Goal: Task Accomplishment & Management: Manage account settings

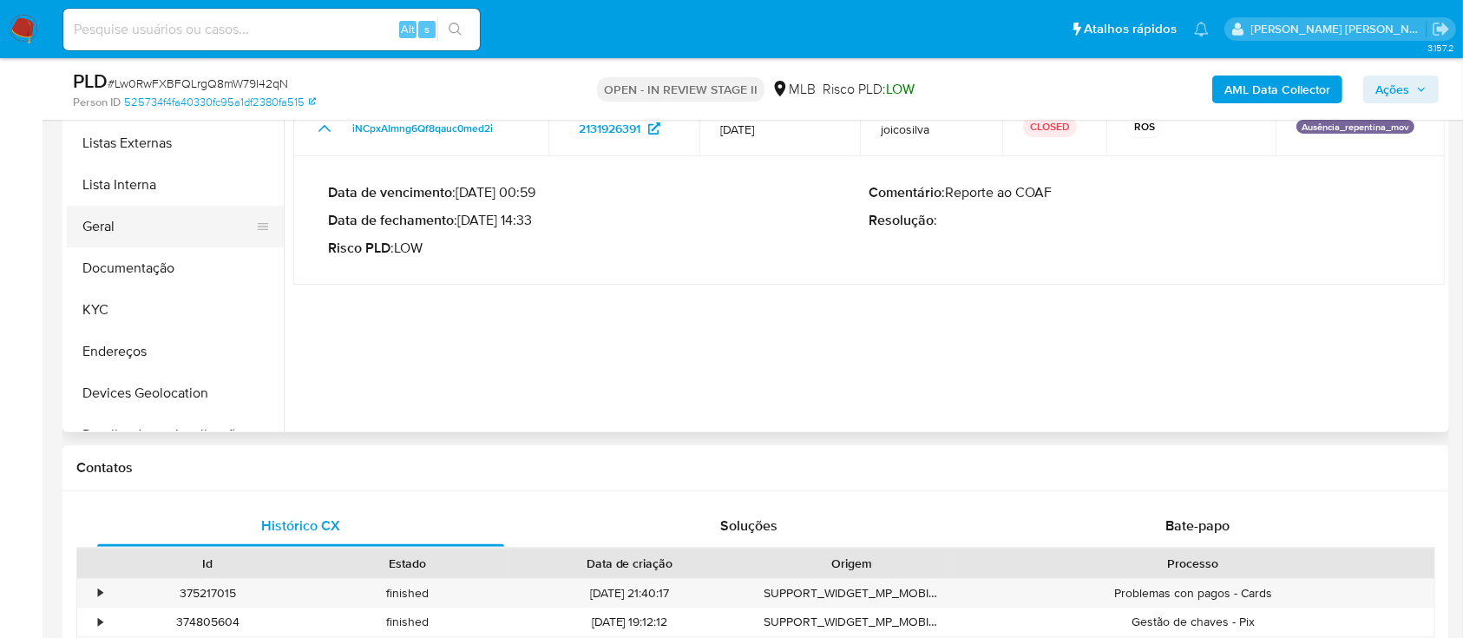
click at [128, 227] on button "Geral" at bounding box center [168, 227] width 203 height 42
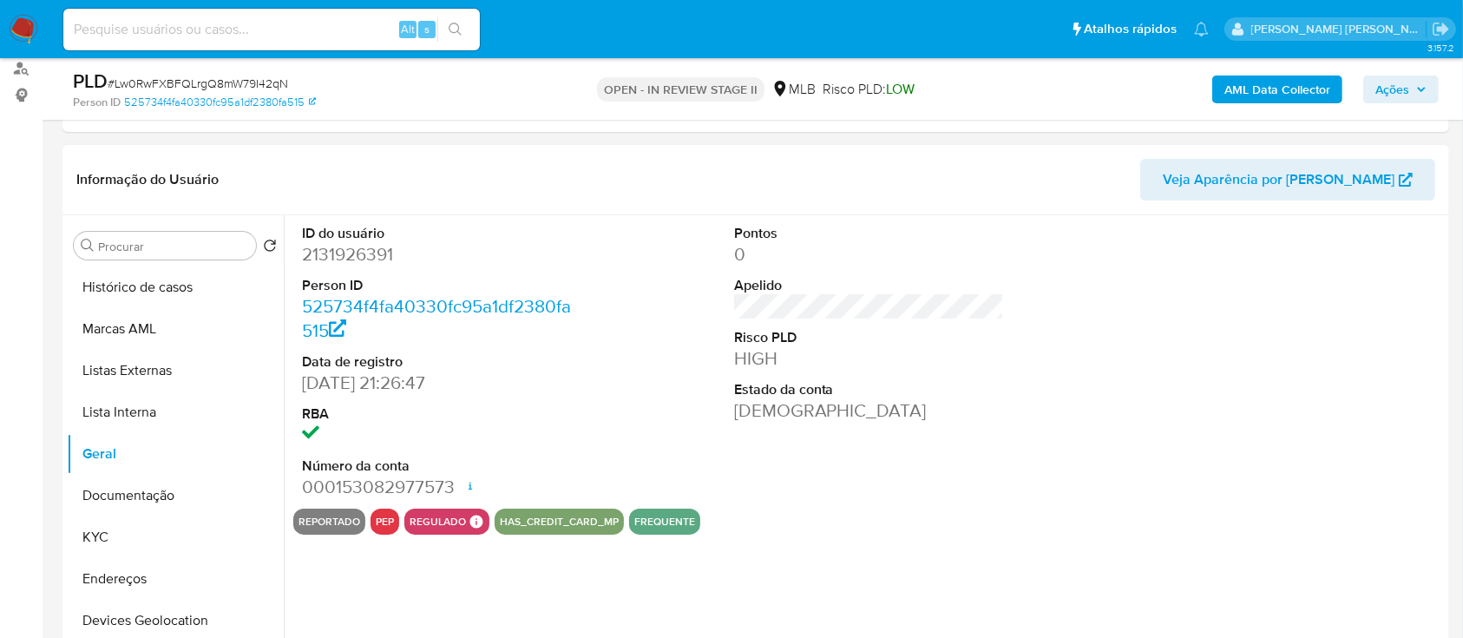
scroll to position [231, 0]
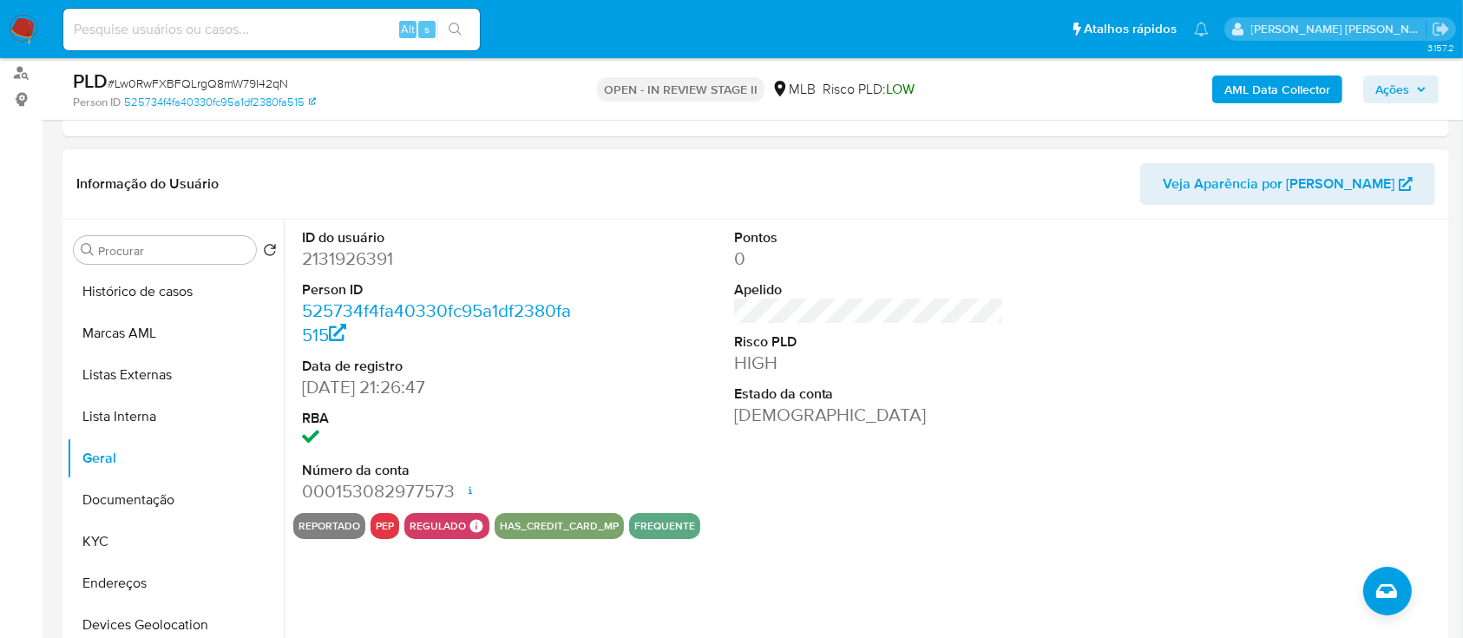
click at [346, 260] on dd "2131926391" at bounding box center [437, 258] width 271 height 24
copy dd "2131926391"
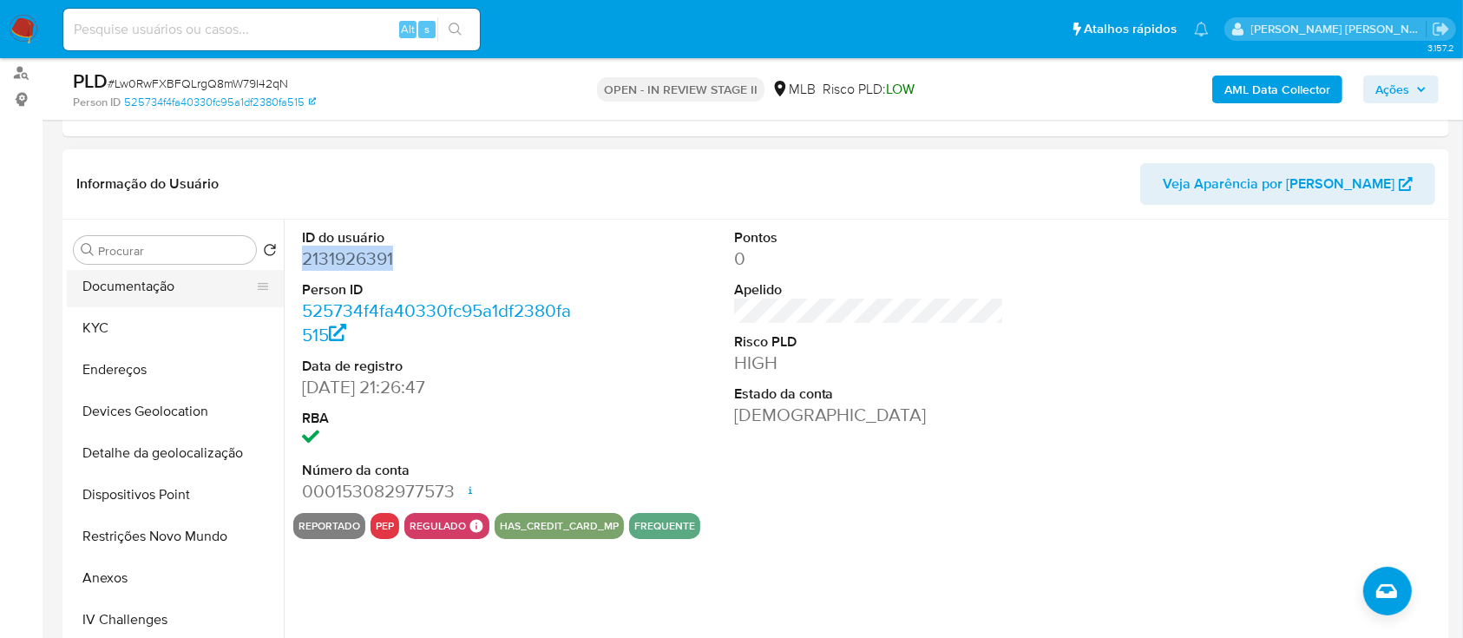
scroll to position [347, 0]
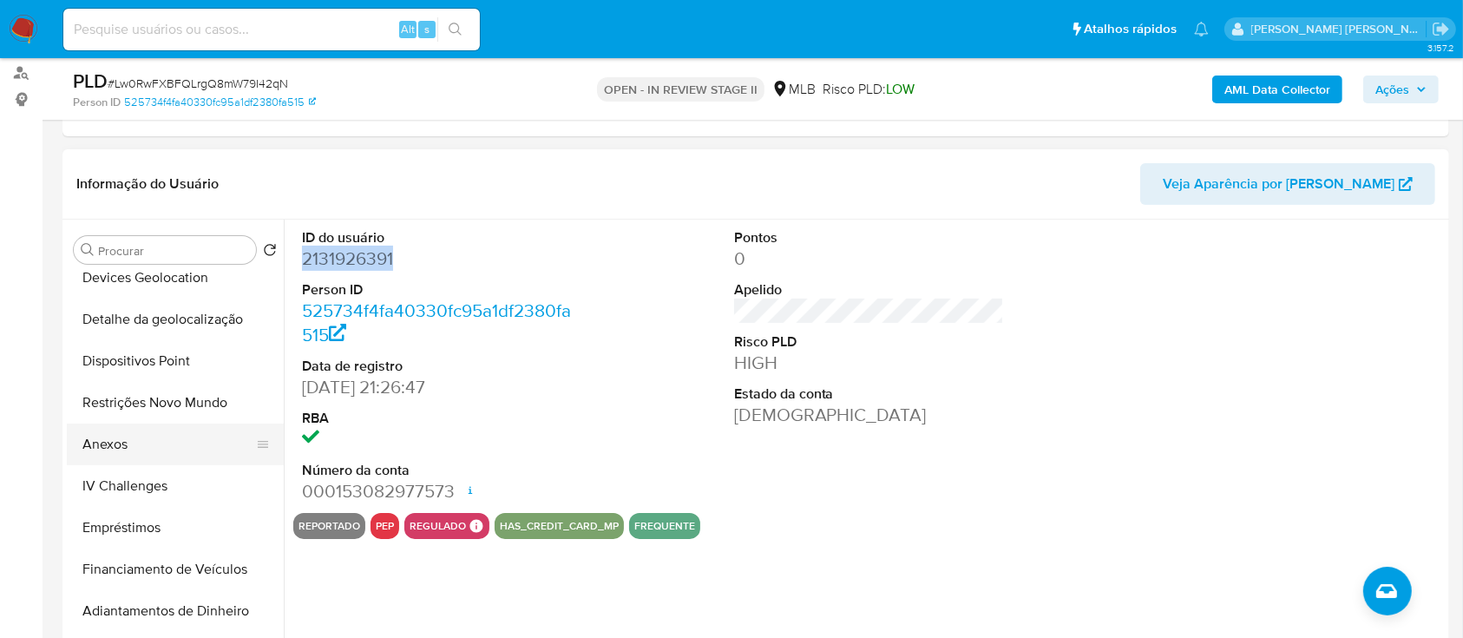
click at [120, 444] on button "Anexos" at bounding box center [168, 445] width 203 height 42
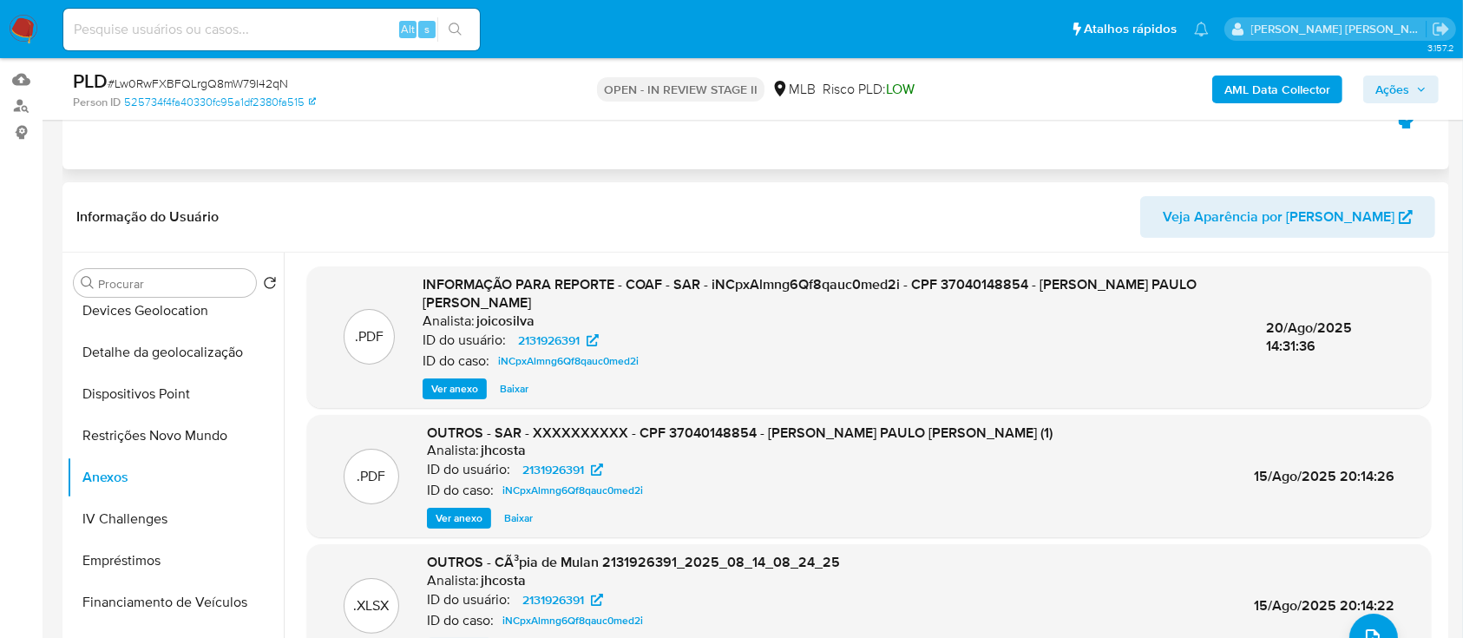
scroll to position [231, 0]
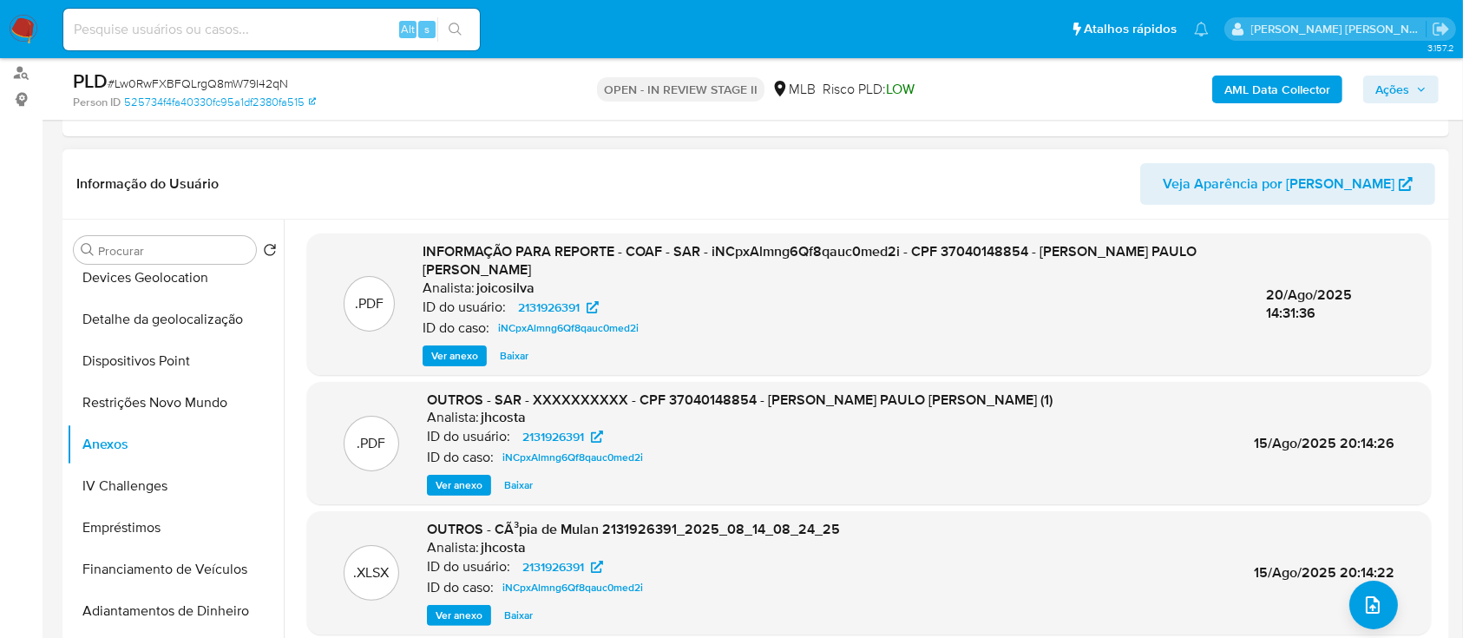
click at [468, 353] on span "Ver anexo" at bounding box center [454, 355] width 47 height 17
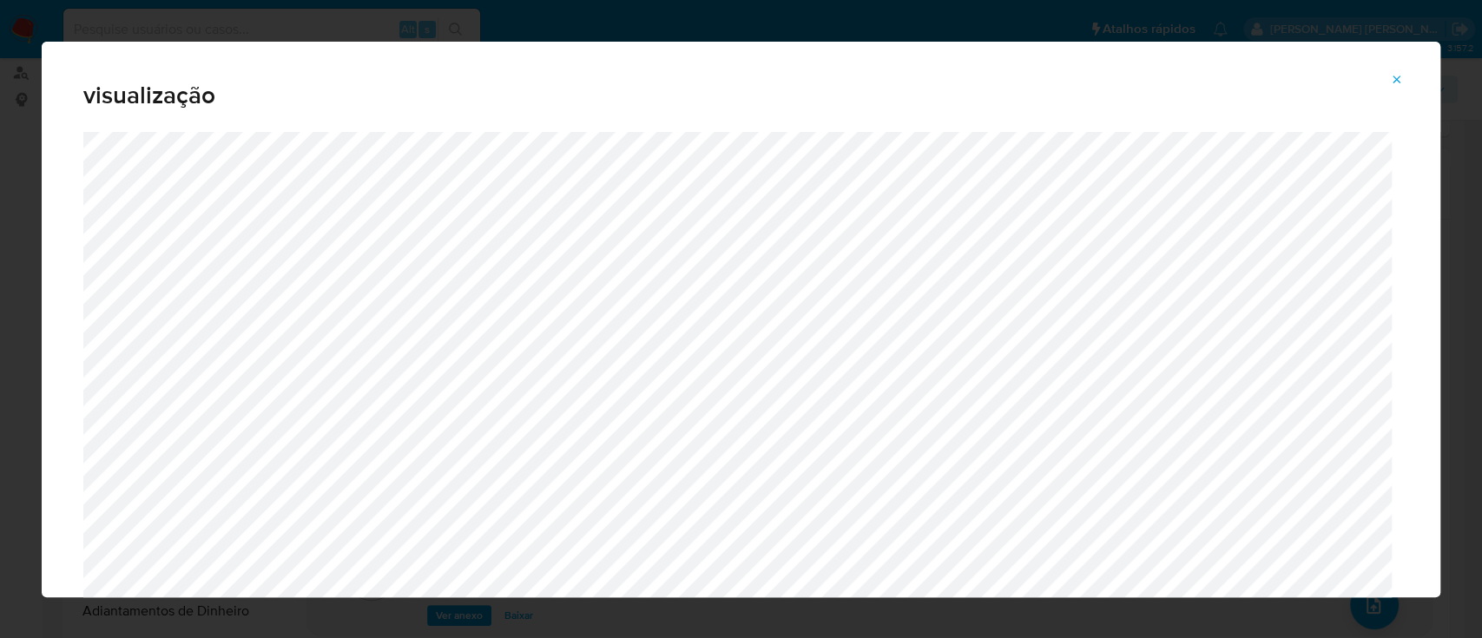
click at [1396, 80] on icon "Attachment preview" at bounding box center [1397, 80] width 8 height 8
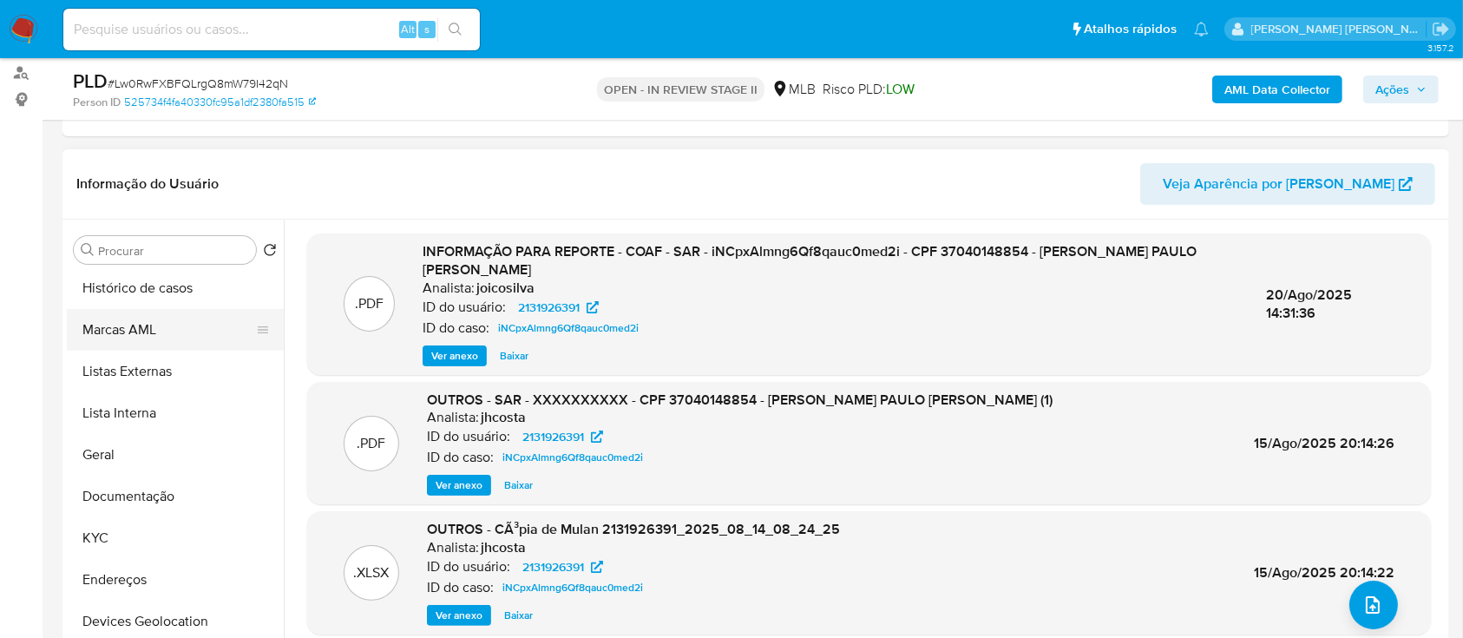
scroll to position [0, 0]
click at [164, 295] on button "Histórico de casos" at bounding box center [168, 292] width 203 height 42
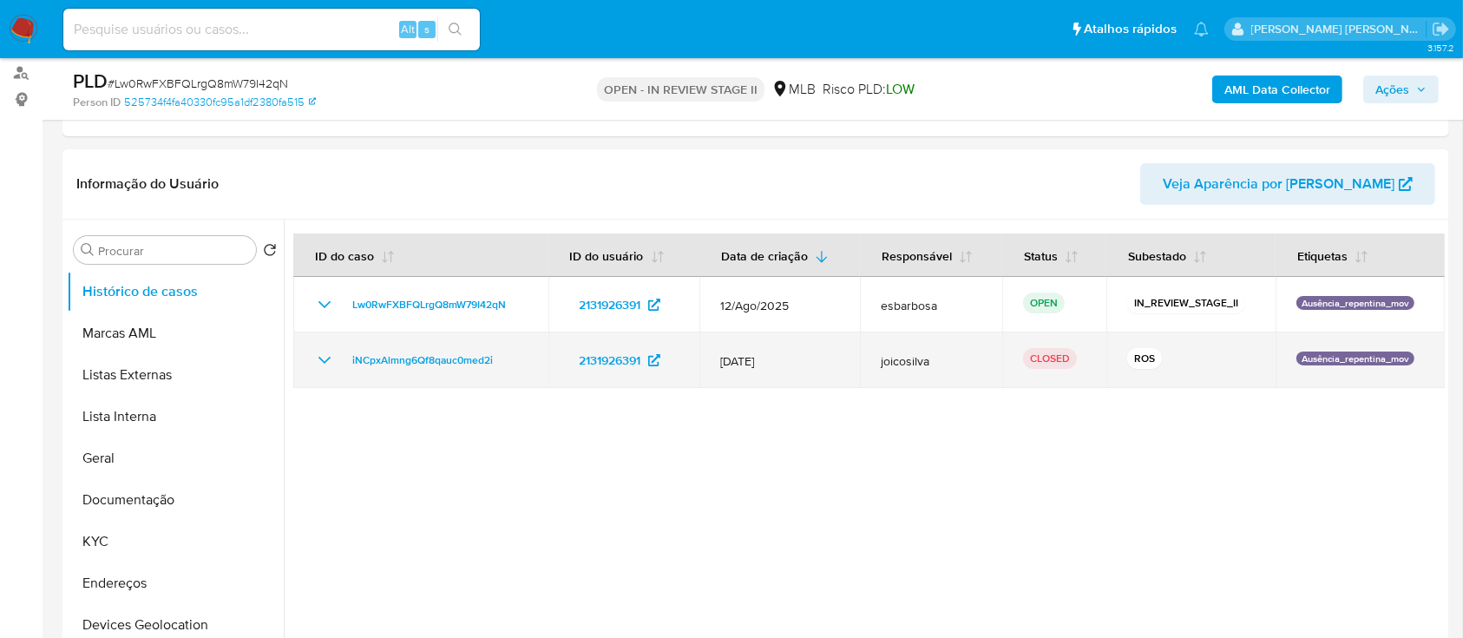
click at [319, 360] on icon "Mostrar/Ocultar" at bounding box center [324, 360] width 21 height 21
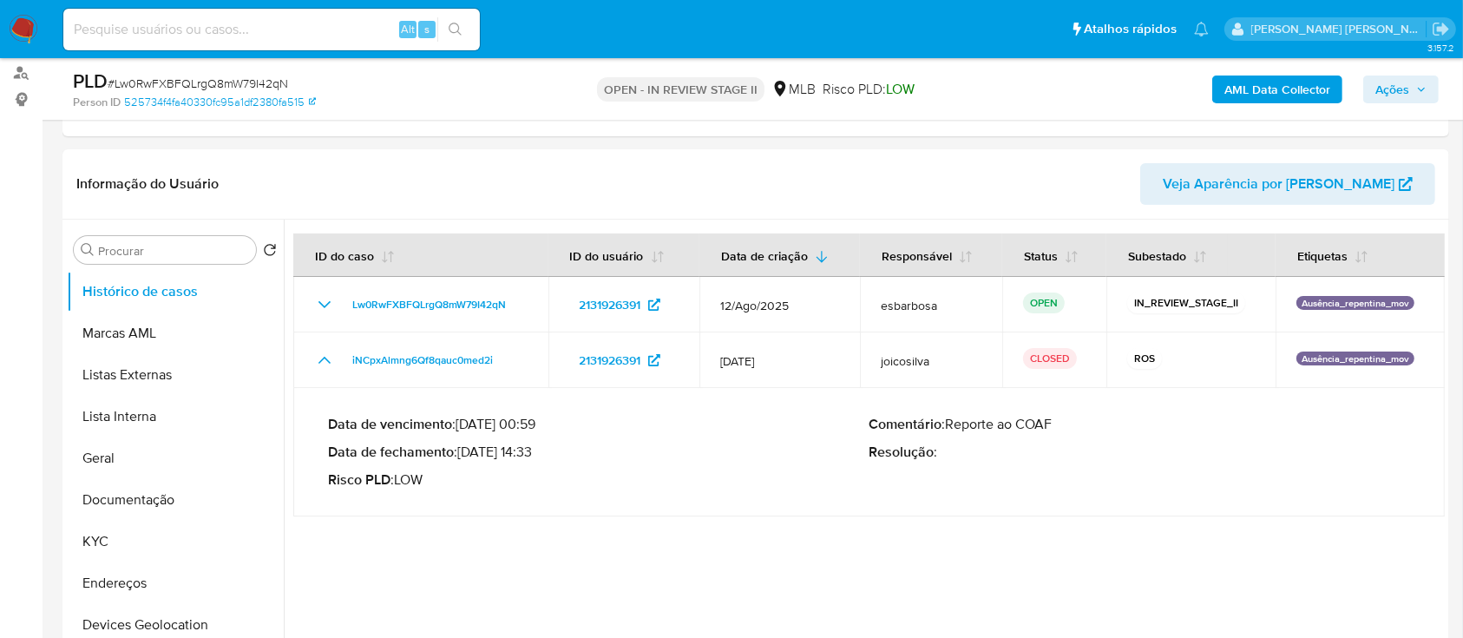
drag, startPoint x: 539, startPoint y: 448, endPoint x: 464, endPoint y: 452, distance: 74.8
click at [464, 452] on p "Data de fechamento : 20/08/2025 14:33" at bounding box center [599, 452] width 542 height 17
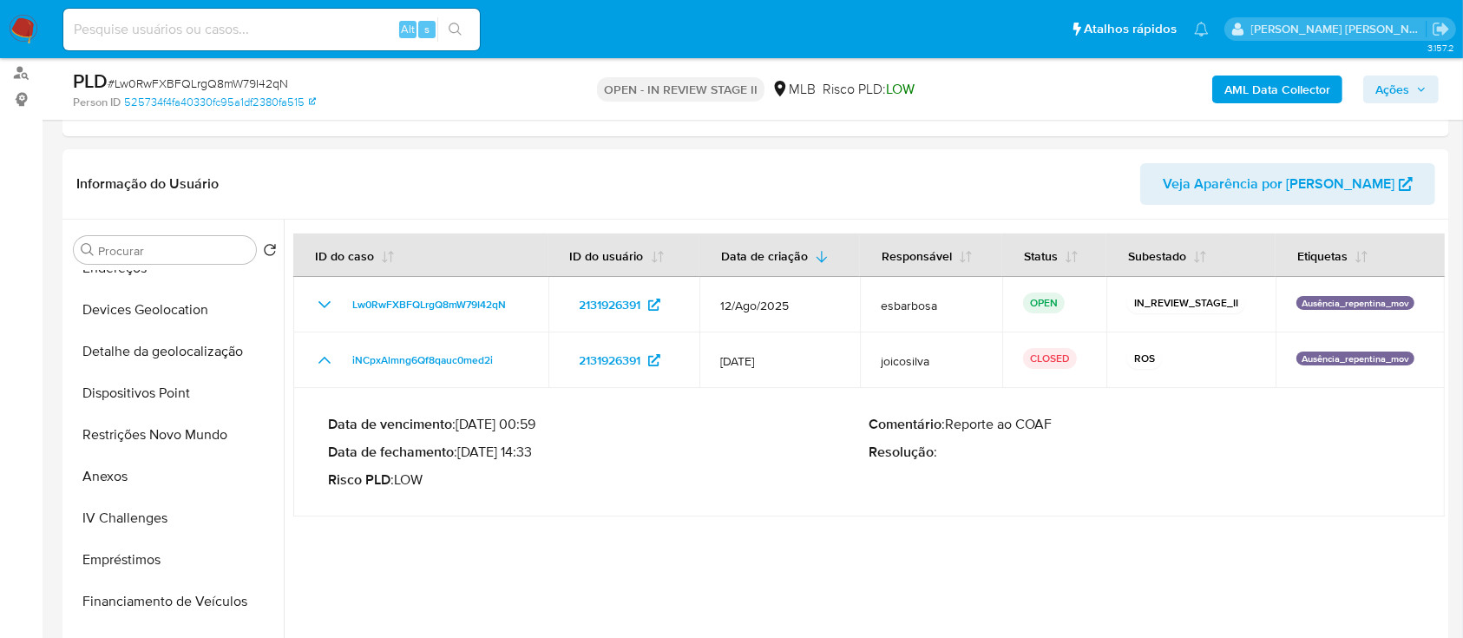
scroll to position [347, 0]
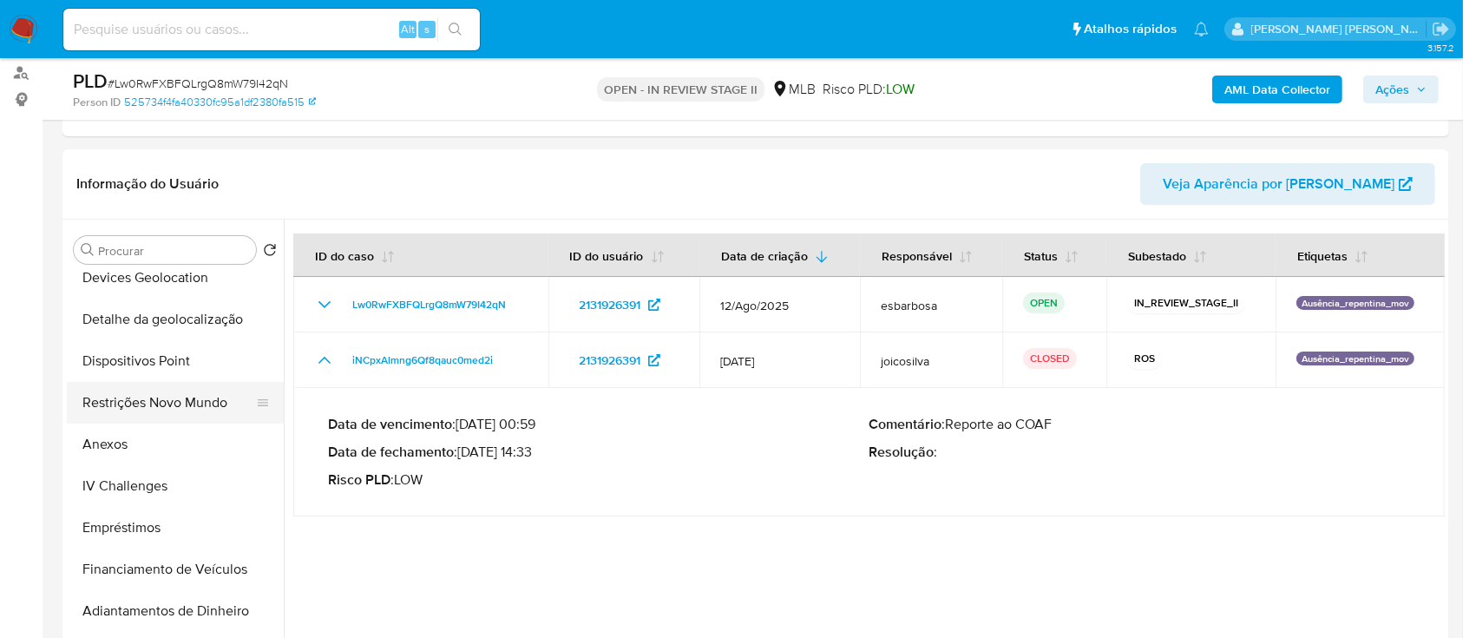
click at [168, 396] on button "Restrições Novo Mundo" at bounding box center [168, 403] width 203 height 42
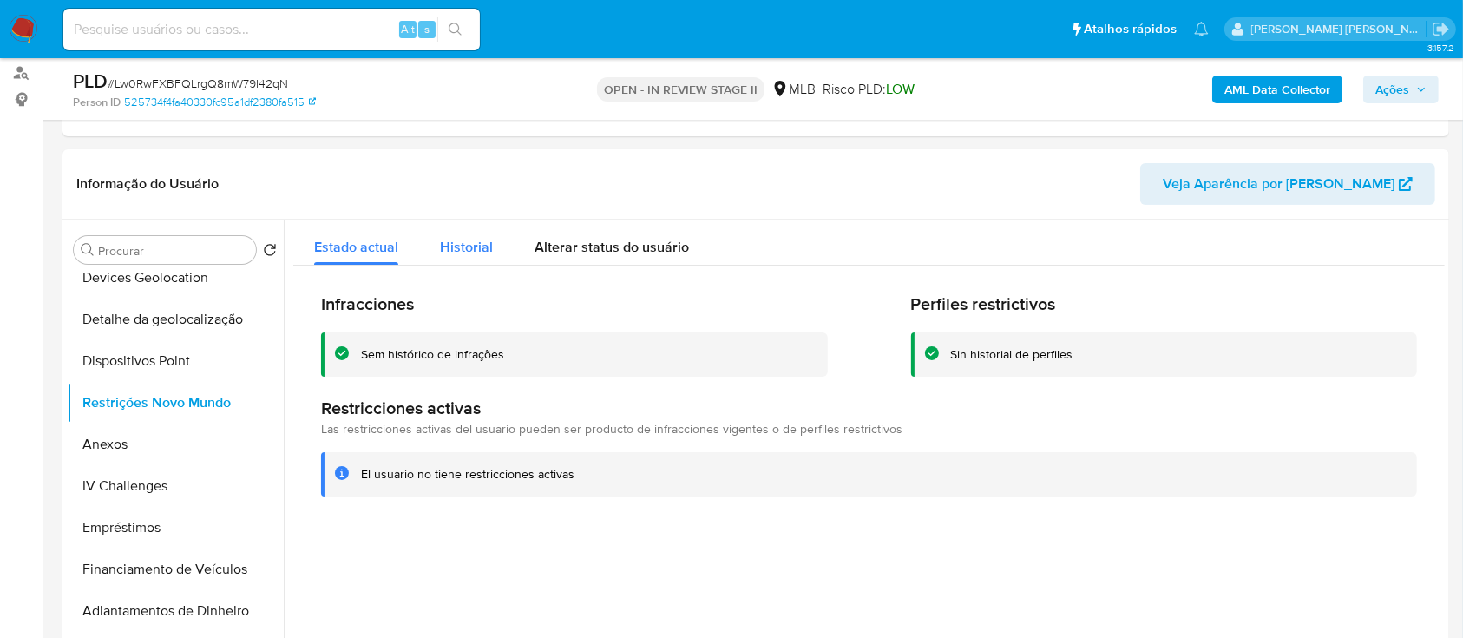
click at [470, 239] on span "Historial" at bounding box center [466, 247] width 53 height 20
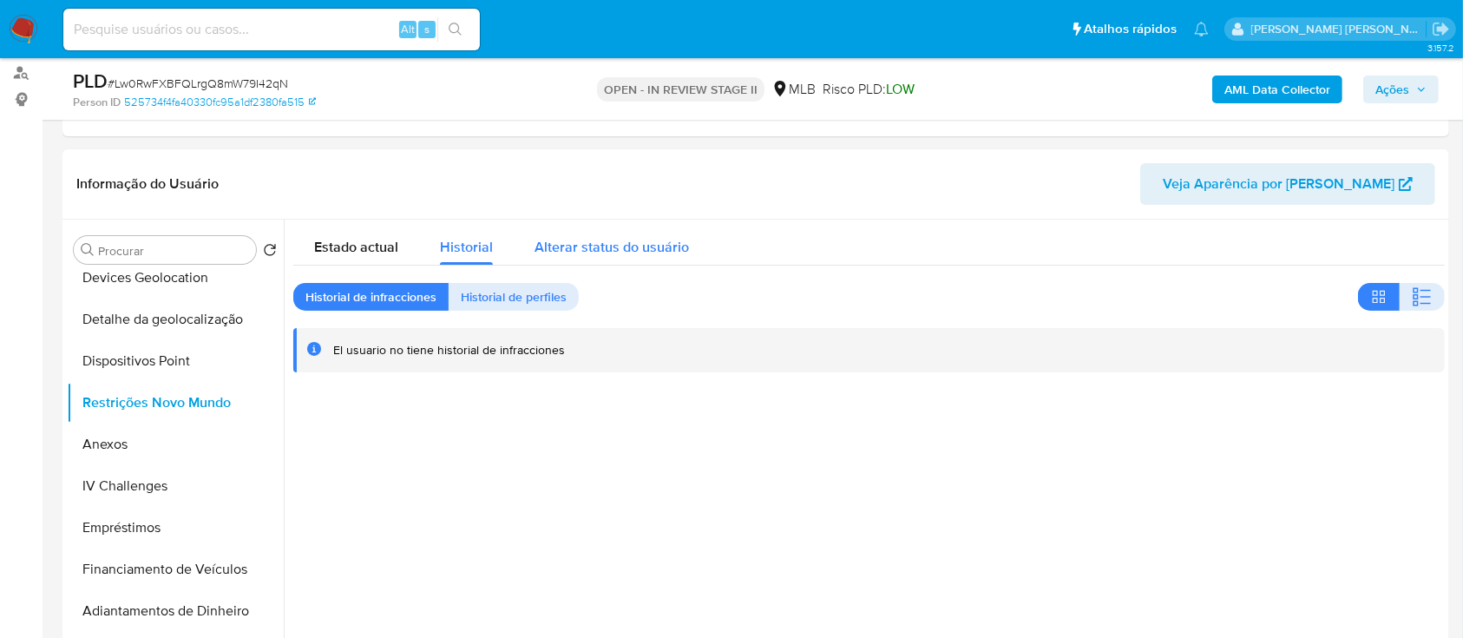
click at [610, 238] on span "Alterar status do usuário" at bounding box center [612, 247] width 154 height 20
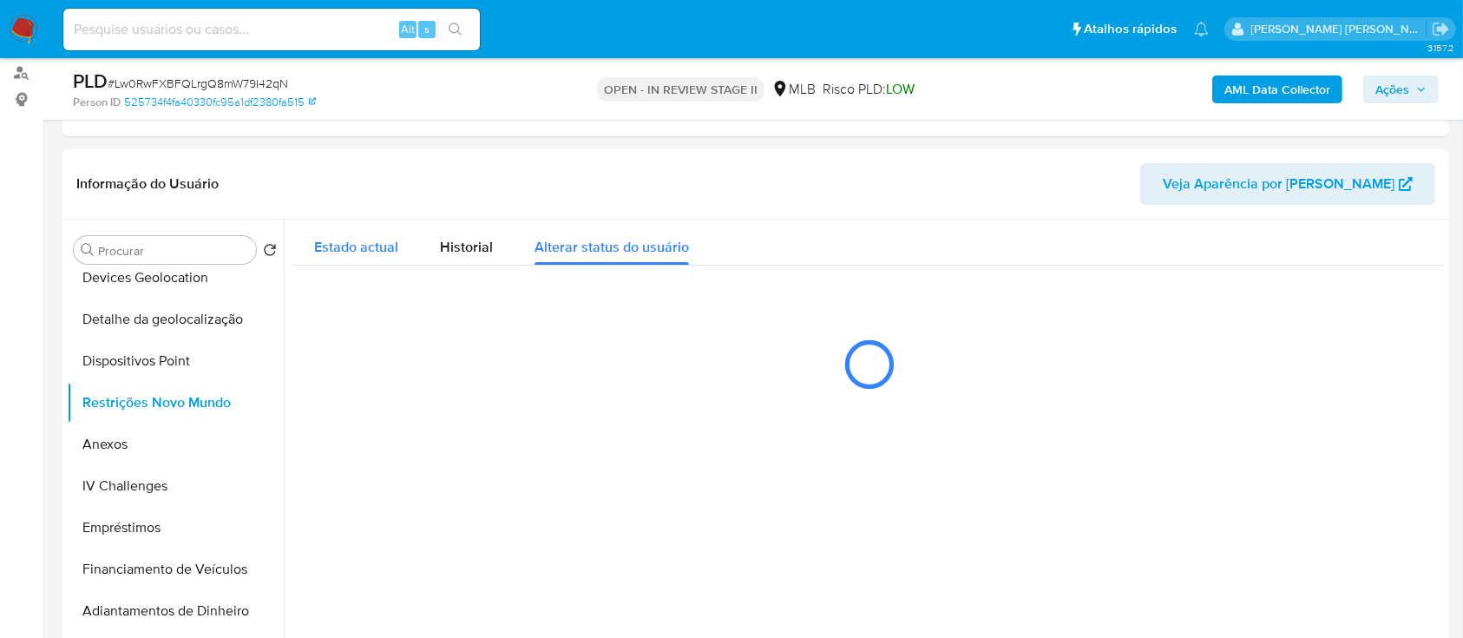
click at [358, 241] on span "Estado actual" at bounding box center [356, 247] width 84 height 20
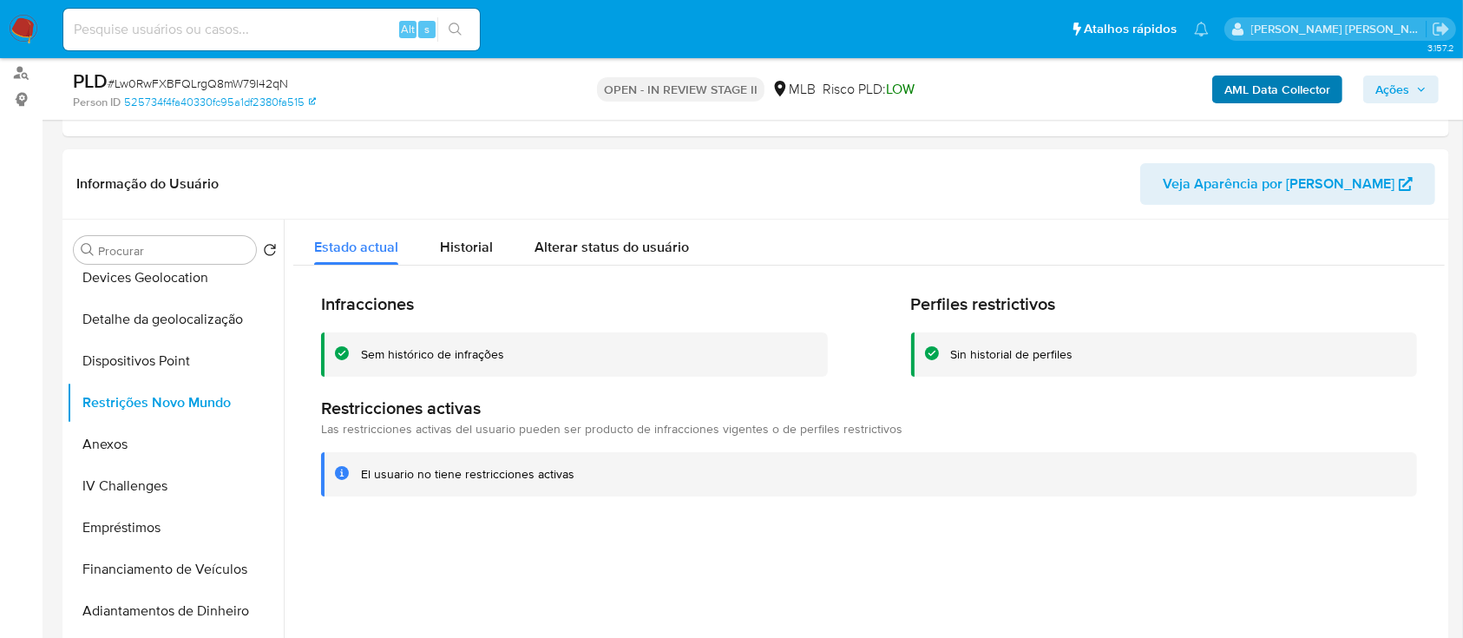
drag, startPoint x: 1385, startPoint y: 82, endPoint x: 1278, endPoint y: 96, distance: 108.5
click at [1380, 82] on span "Ações" at bounding box center [1393, 90] width 34 height 28
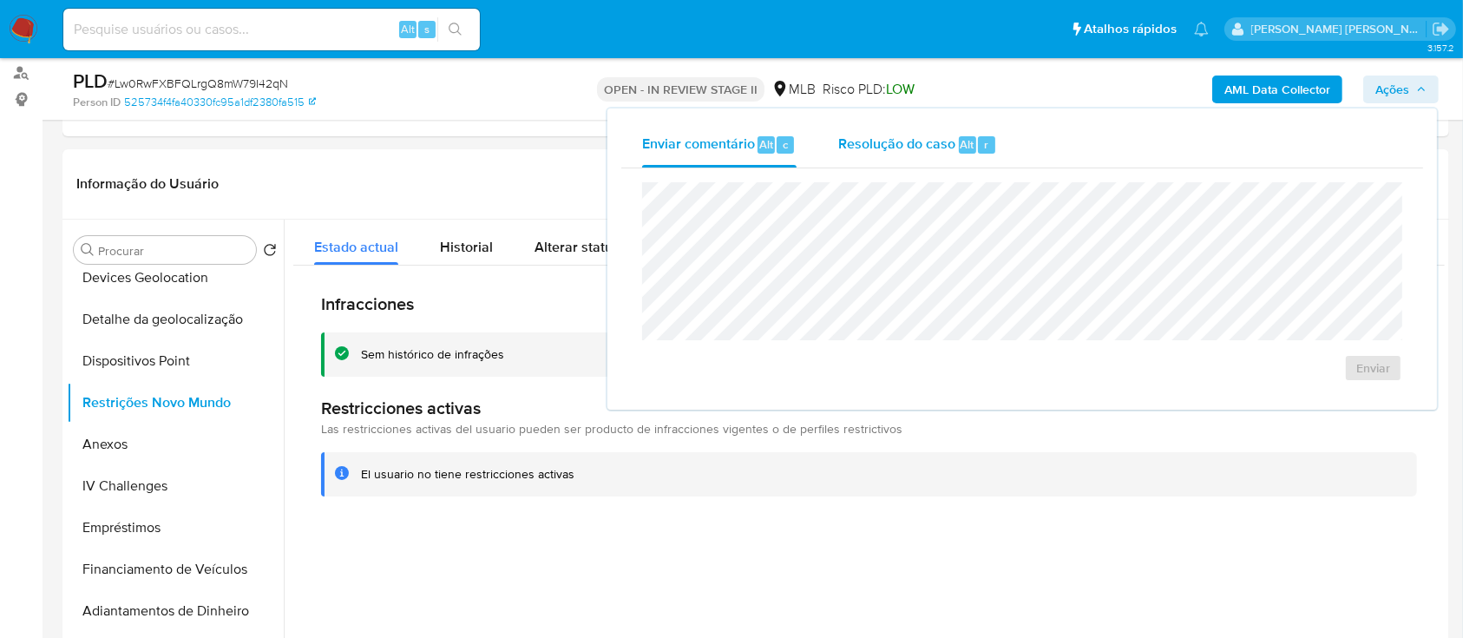
click at [897, 162] on div "Resolução do caso Alt r" at bounding box center [917, 144] width 159 height 45
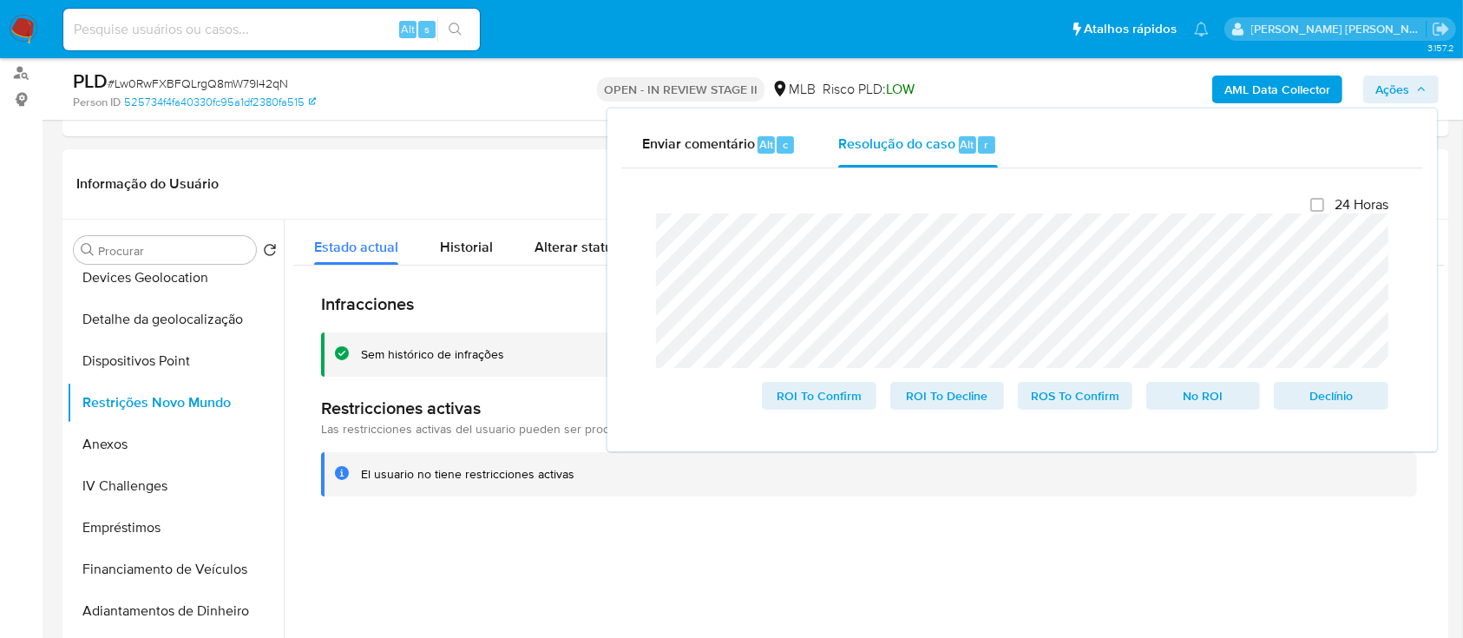
click at [0, 0] on lt-span "movimentações ." at bounding box center [0, 0] width 0 height 0
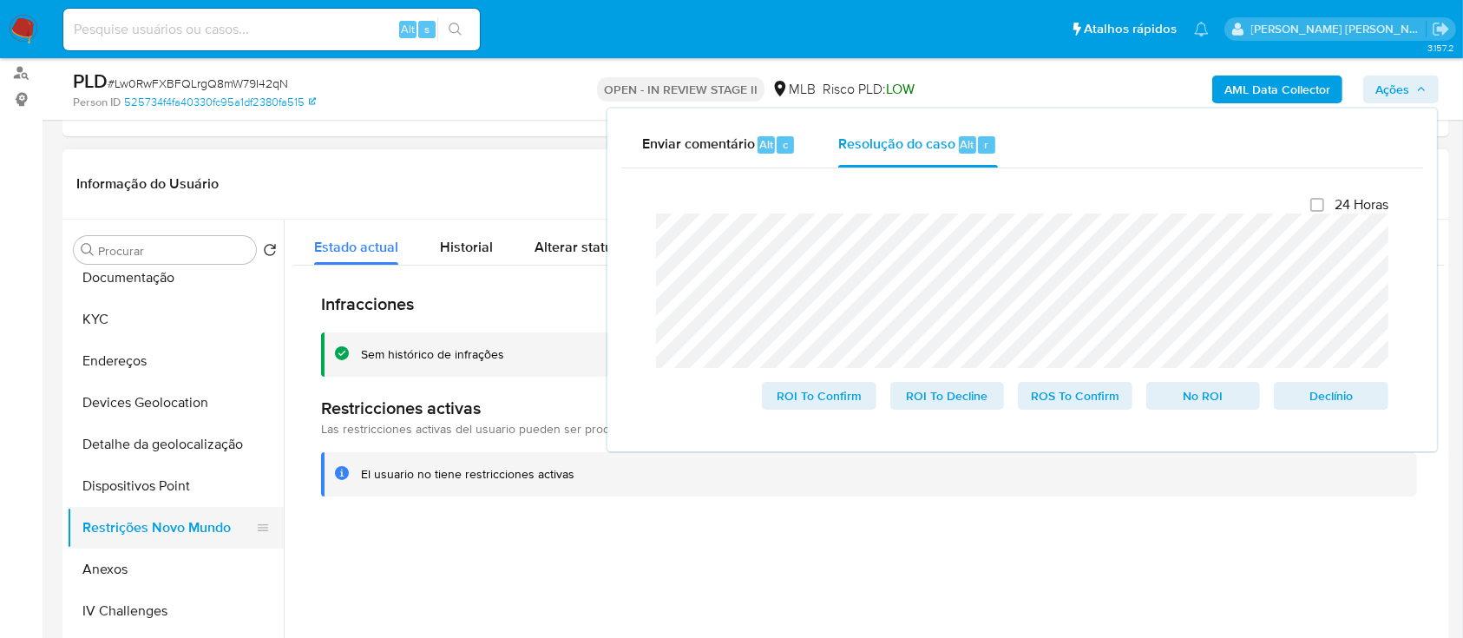
scroll to position [115, 0]
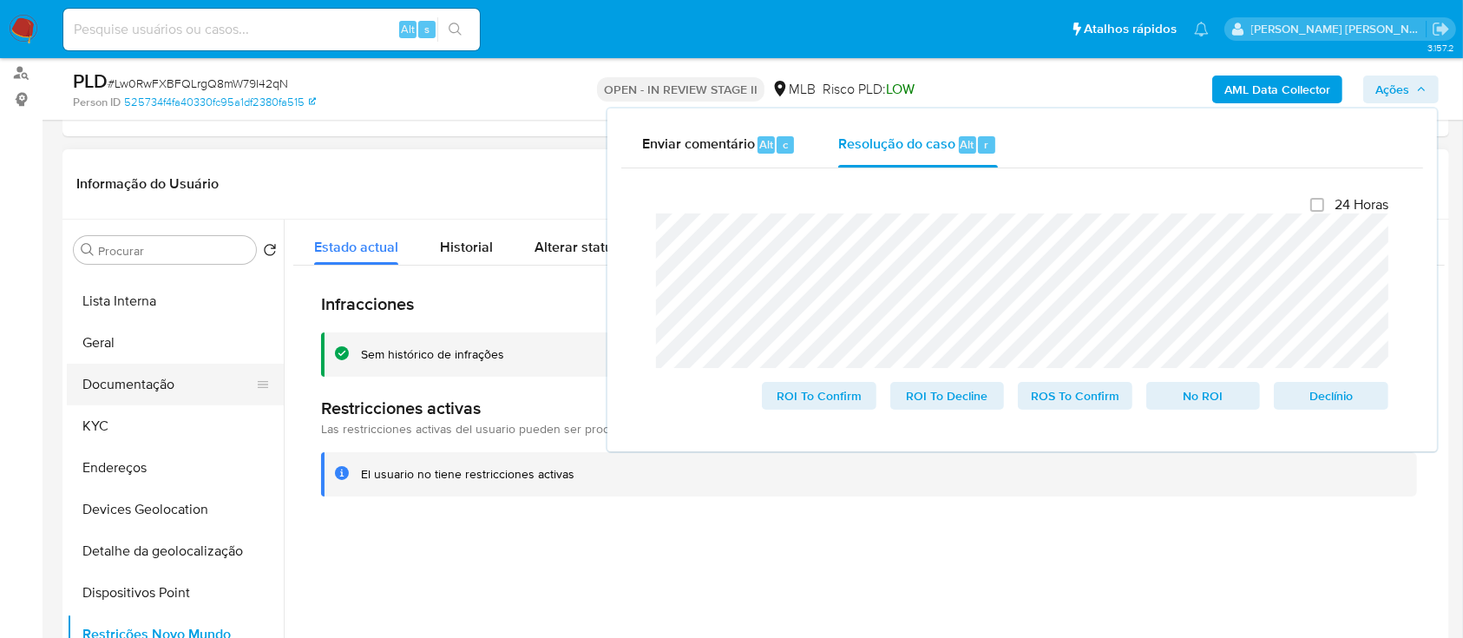
click at [161, 378] on button "Documentação" at bounding box center [168, 385] width 203 height 42
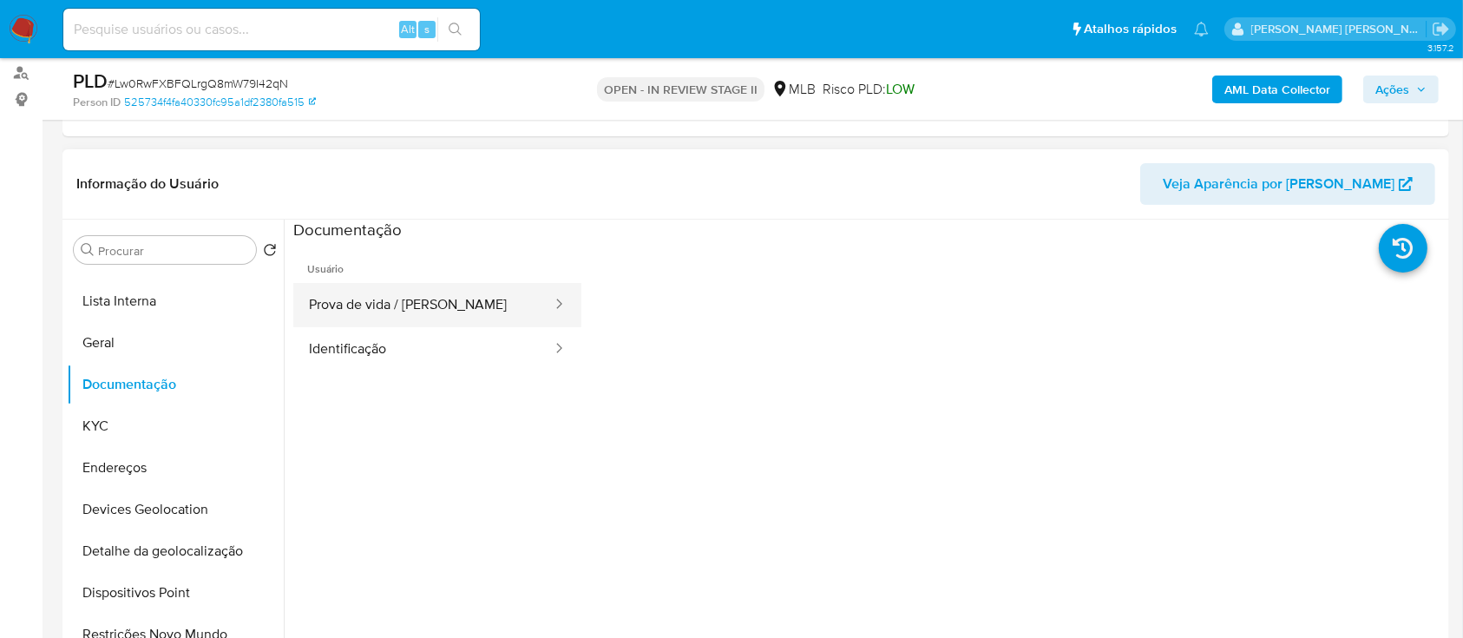
click at [452, 308] on button "Prova de vida / Selfie" at bounding box center [423, 305] width 260 height 44
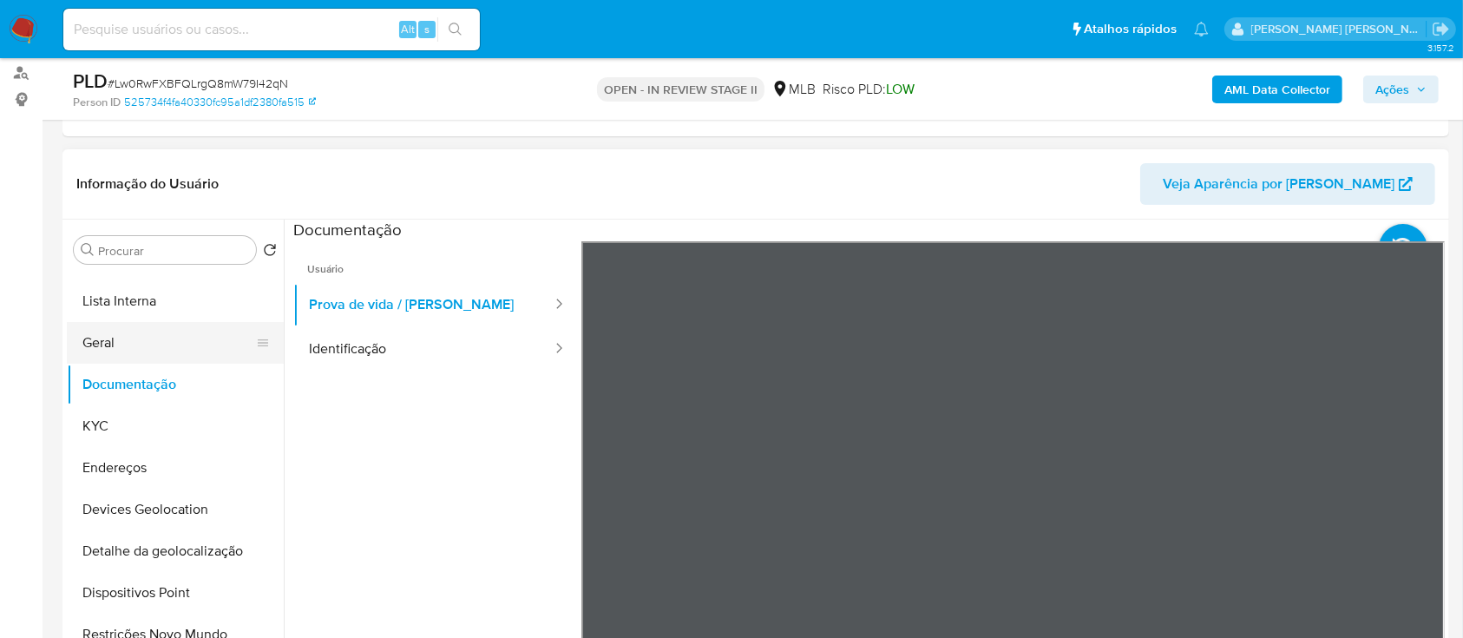
click at [158, 336] on button "Geral" at bounding box center [168, 343] width 203 height 42
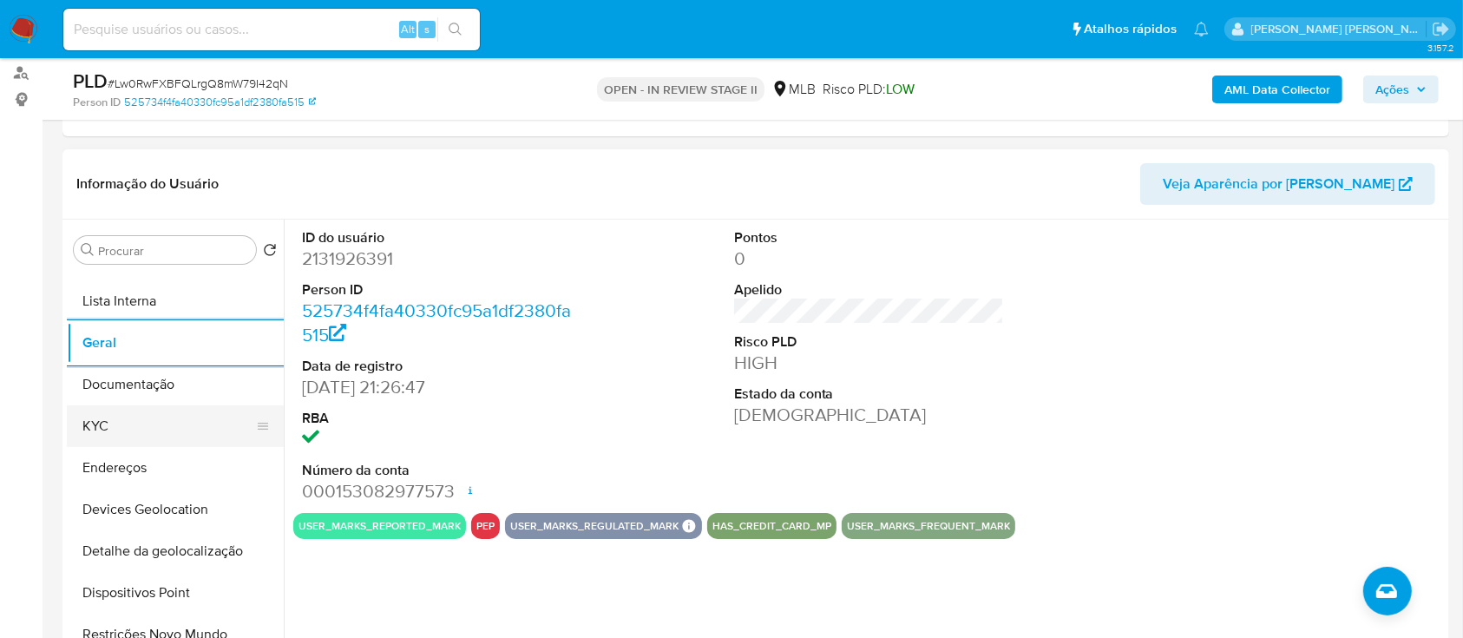
click at [167, 415] on button "KYC" at bounding box center [168, 426] width 203 height 42
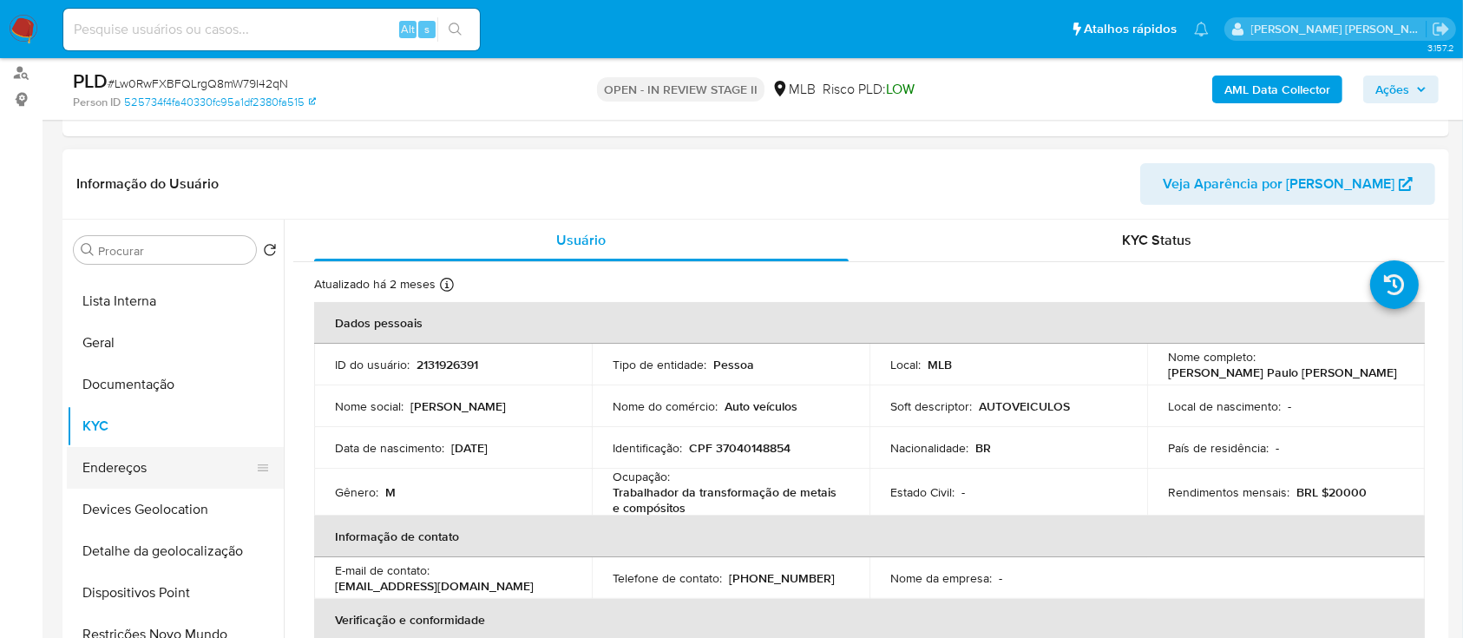
click at [152, 469] on button "Endereços" at bounding box center [168, 468] width 203 height 42
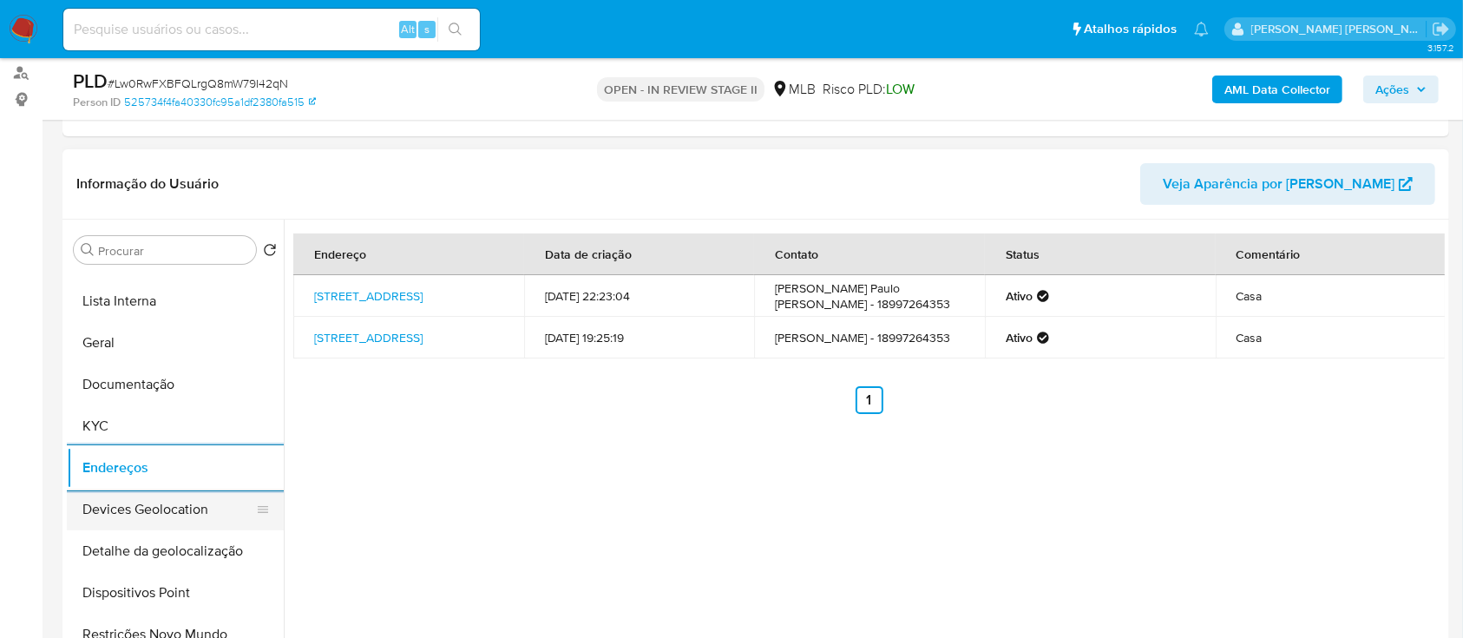
click at [174, 504] on button "Devices Geolocation" at bounding box center [168, 510] width 203 height 42
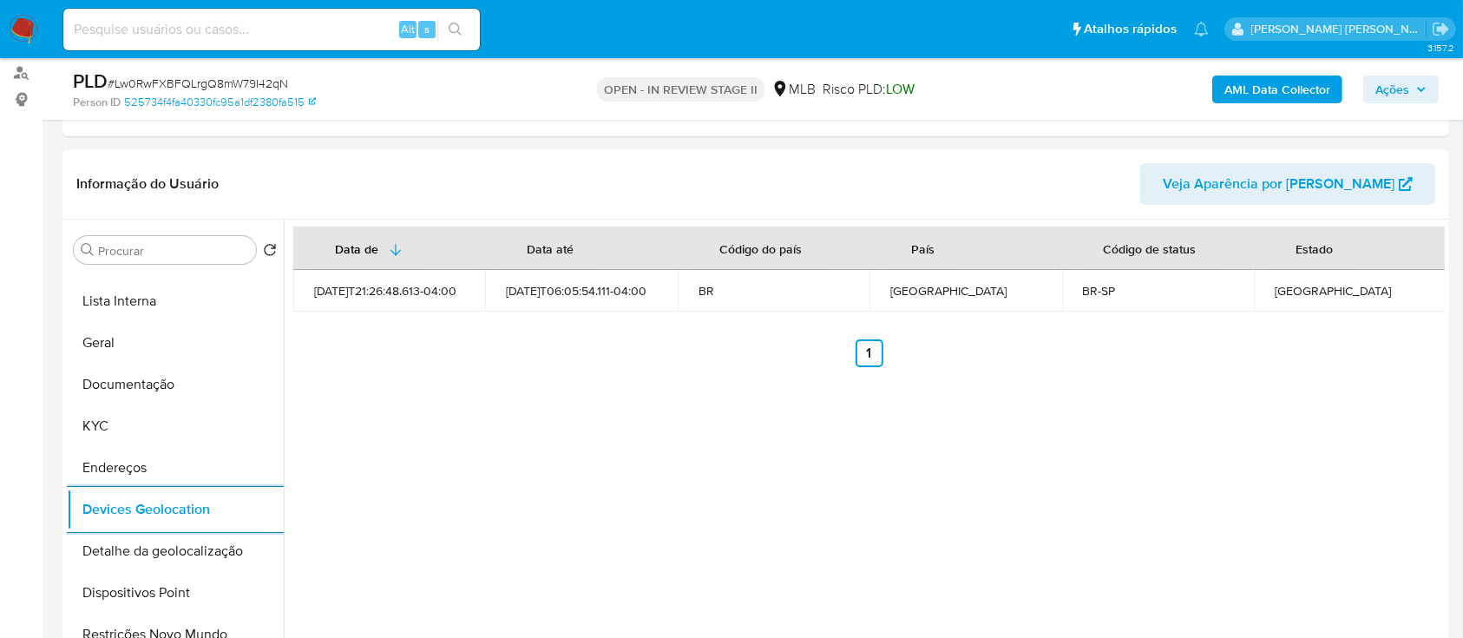
scroll to position [231, 0]
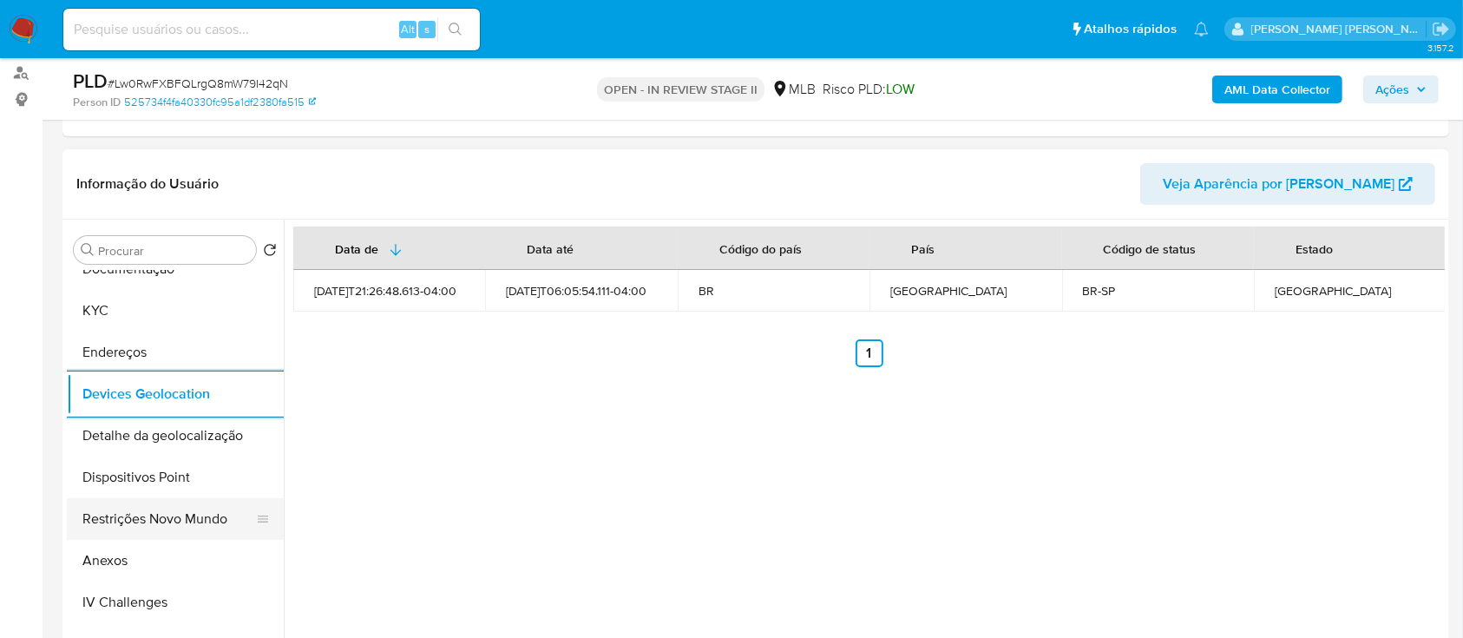
click at [171, 522] on button "Restrições Novo Mundo" at bounding box center [168, 519] width 203 height 42
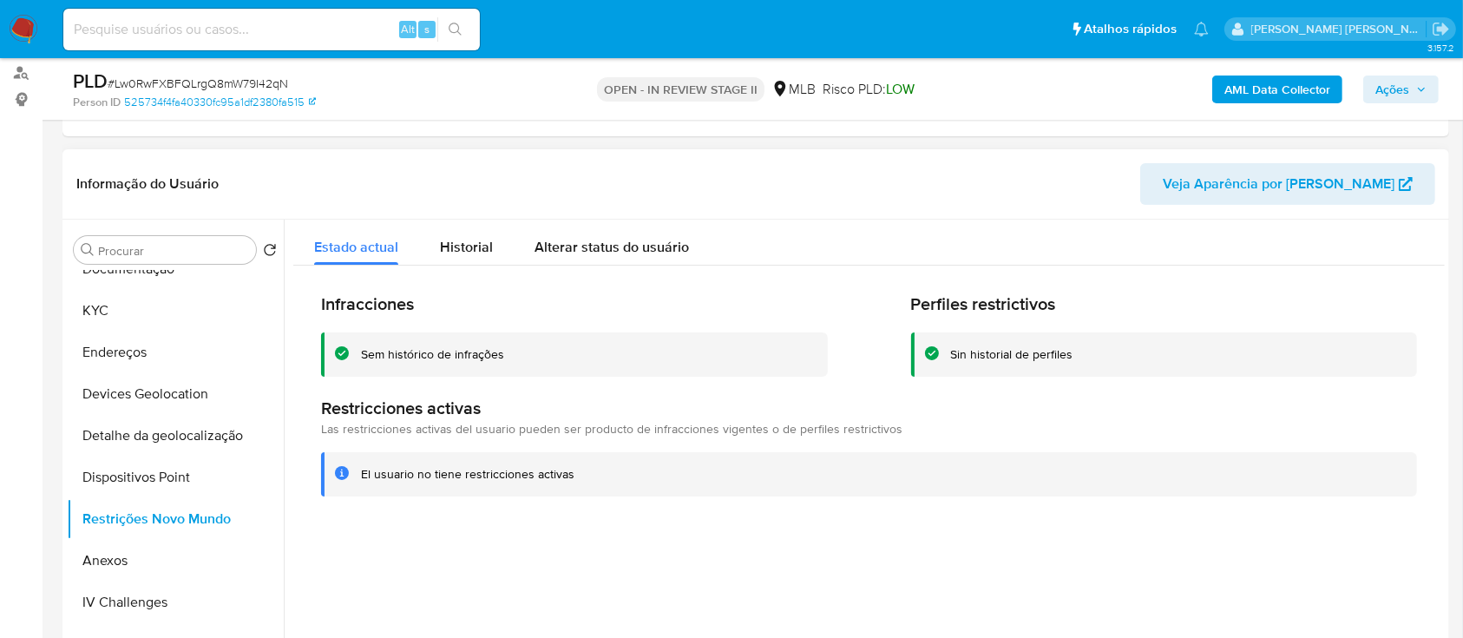
click at [487, 351] on div "Sem histórico de infrações" at bounding box center [432, 354] width 143 height 16
click at [733, 566] on div at bounding box center [864, 442] width 1161 height 444
click at [164, 477] on button "Dispositivos Point" at bounding box center [168, 478] width 203 height 42
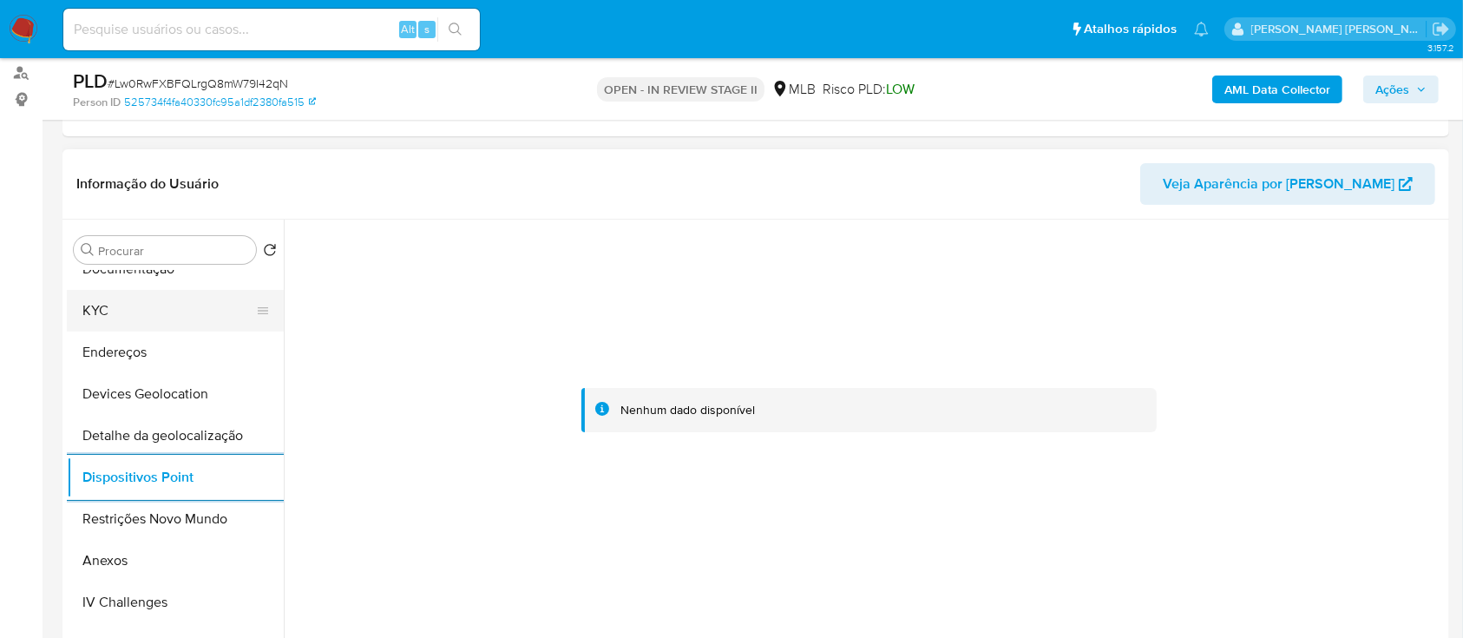
click at [110, 302] on button "KYC" at bounding box center [168, 311] width 203 height 42
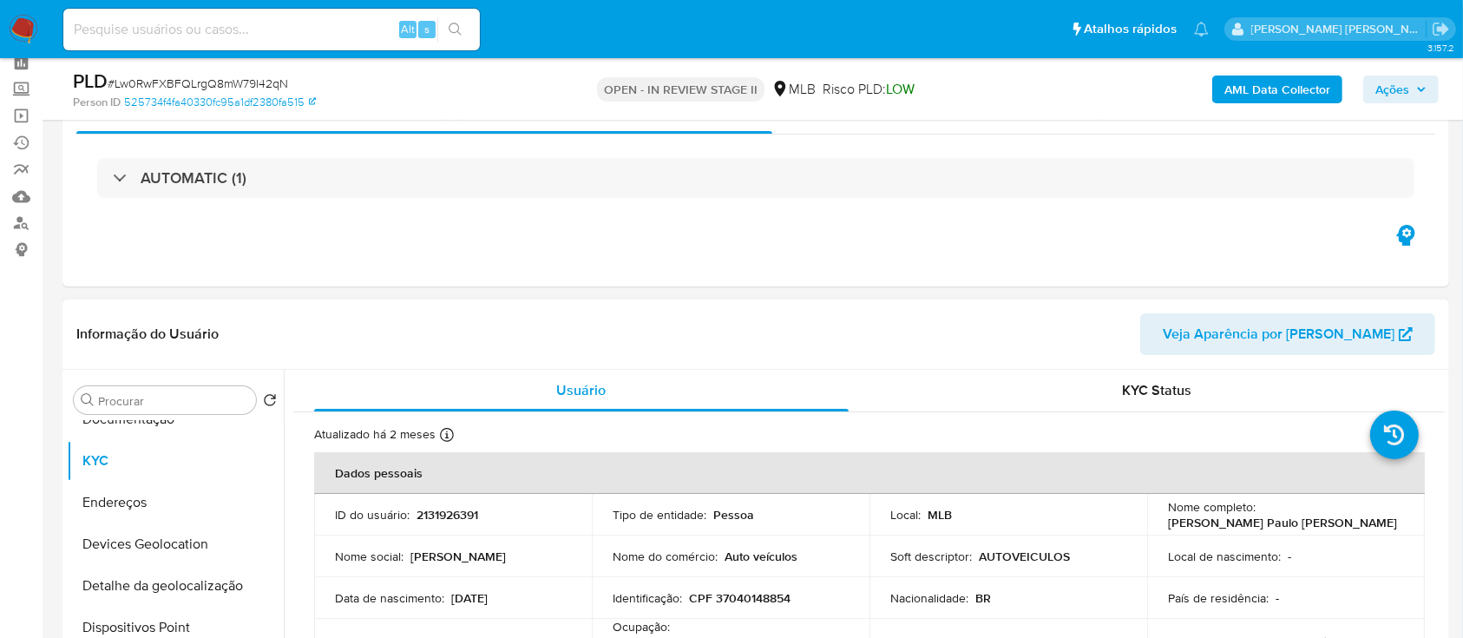
scroll to position [0, 0]
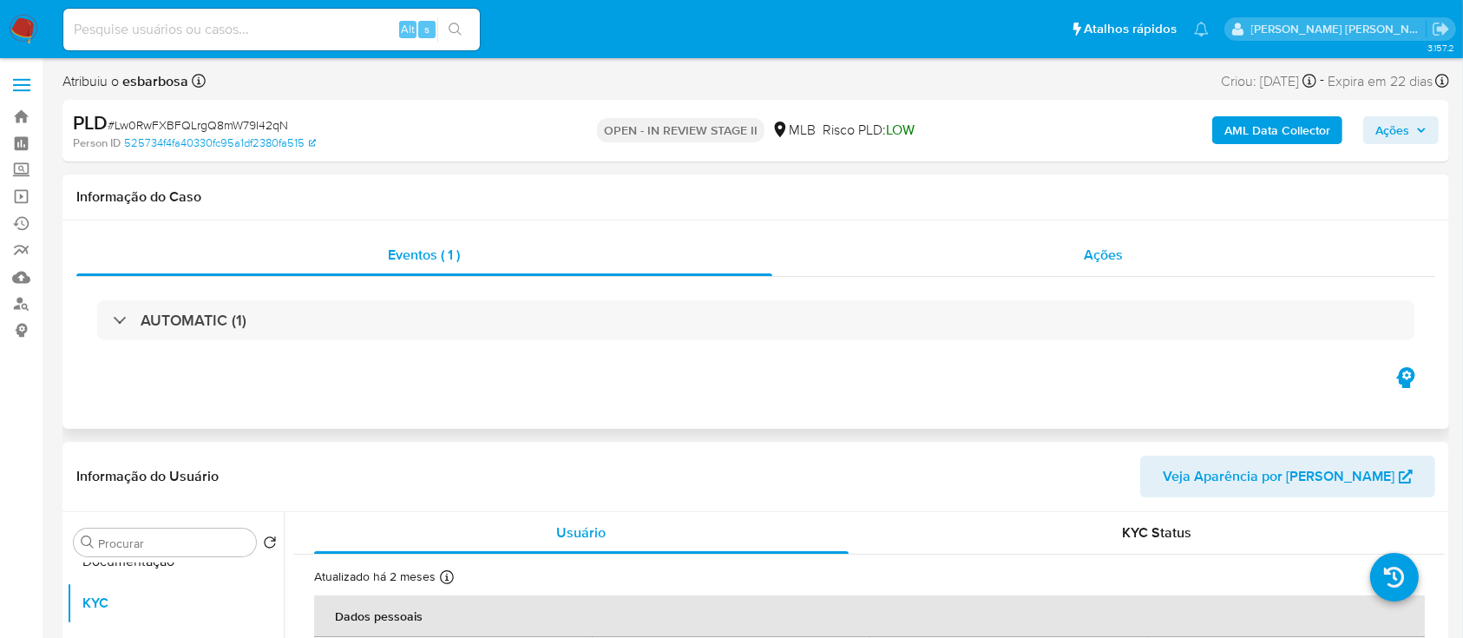
click at [1028, 261] on div "Ações" at bounding box center [1103, 255] width 663 height 42
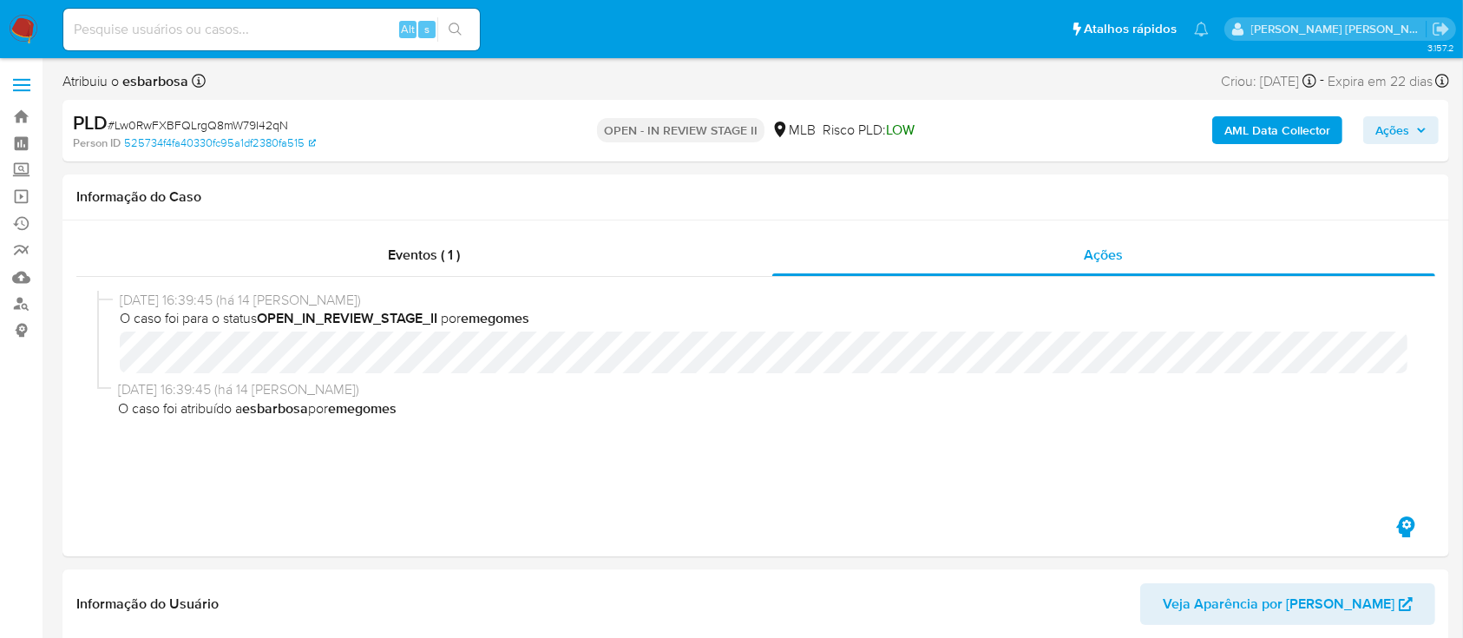
click at [1265, 129] on b "AML Data Collector" at bounding box center [1278, 130] width 106 height 28
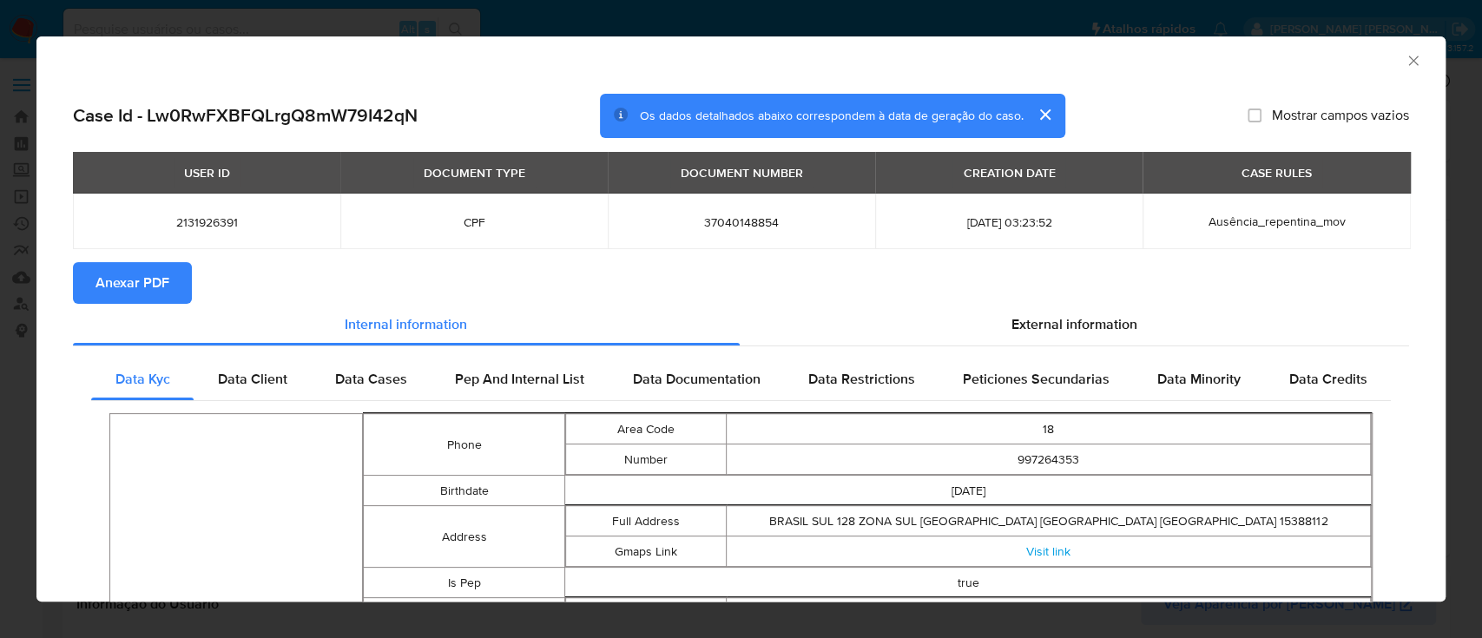
click at [1408, 62] on icon "Fechar a janela" at bounding box center [1413, 61] width 10 height 10
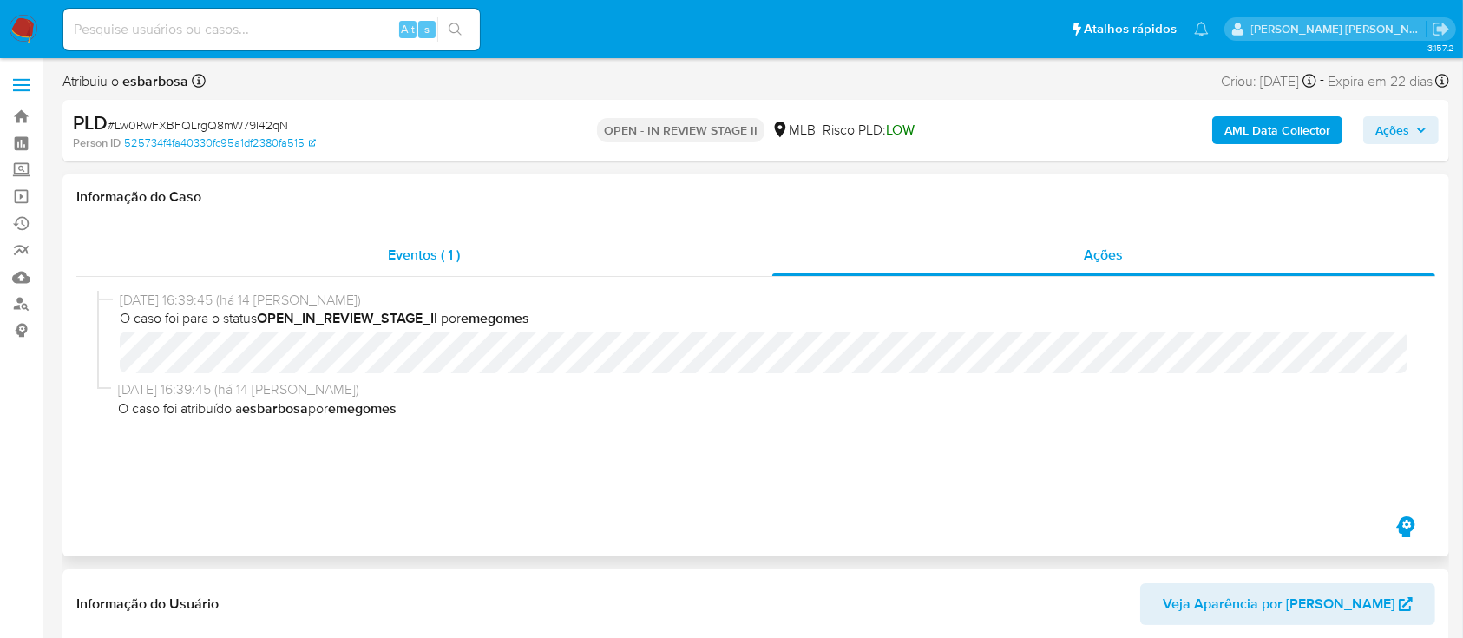
click at [608, 261] on div "Eventos ( 1 )" at bounding box center [424, 255] width 696 height 42
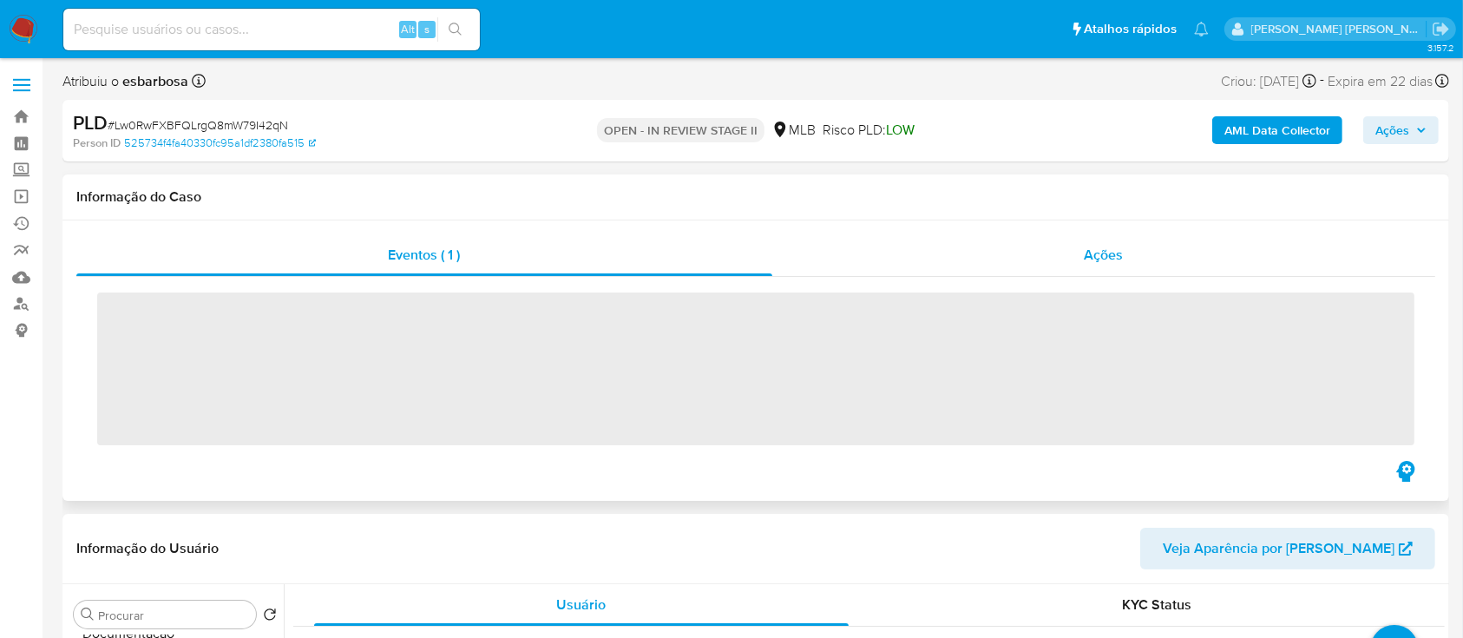
click at [872, 253] on div "Ações" at bounding box center [1103, 255] width 663 height 42
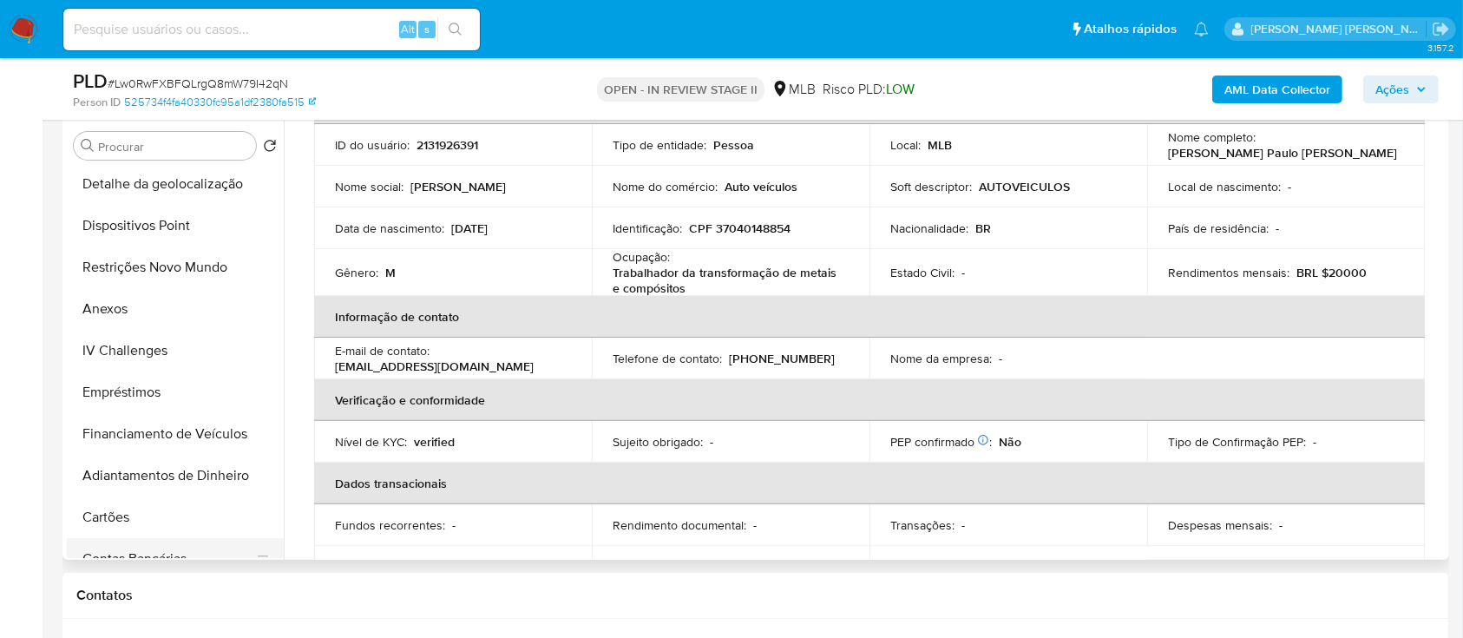
scroll to position [463, 0]
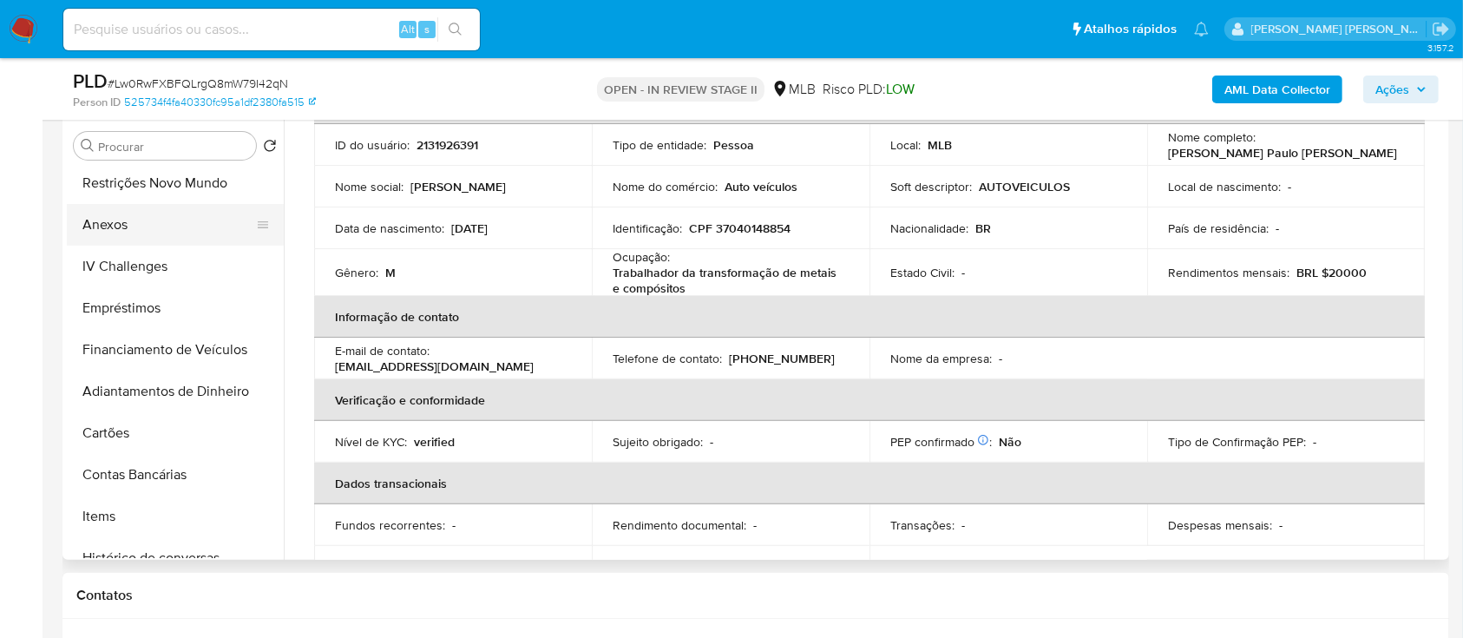
click at [127, 234] on button "Anexos" at bounding box center [168, 225] width 203 height 42
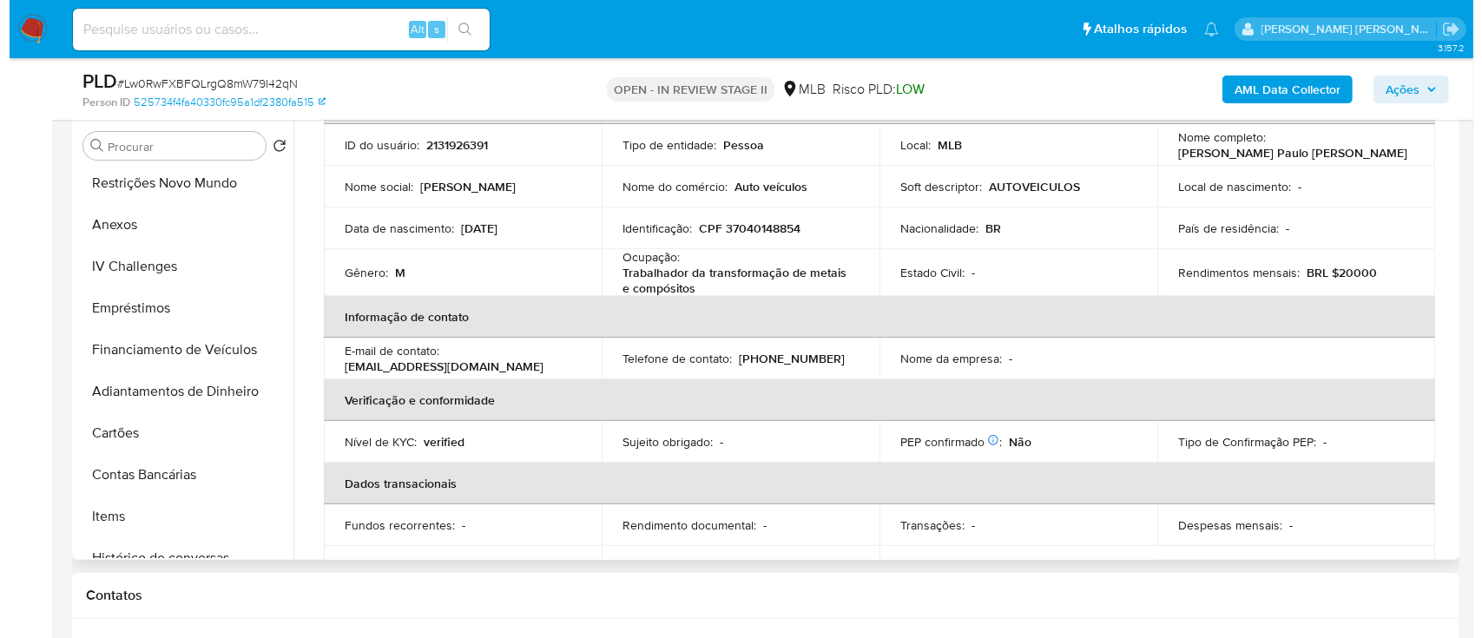
scroll to position [0, 0]
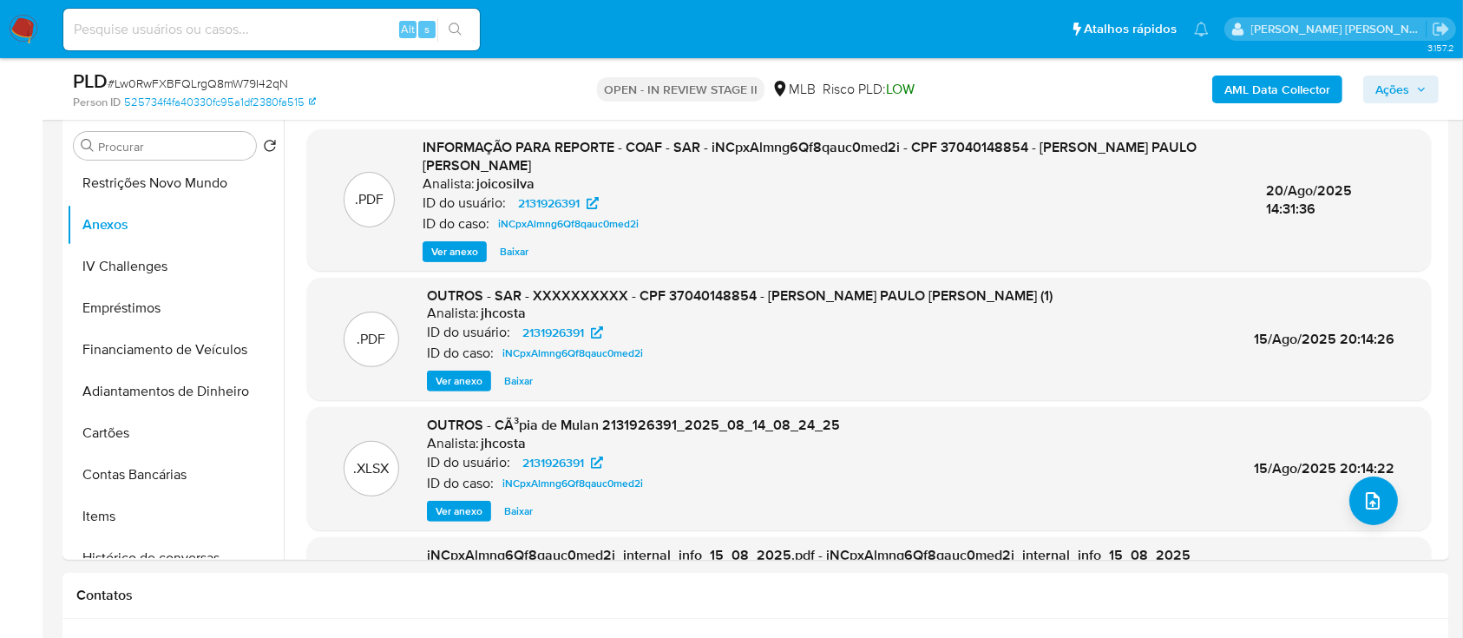
click at [1268, 80] on b "AML Data Collector" at bounding box center [1278, 90] width 106 height 28
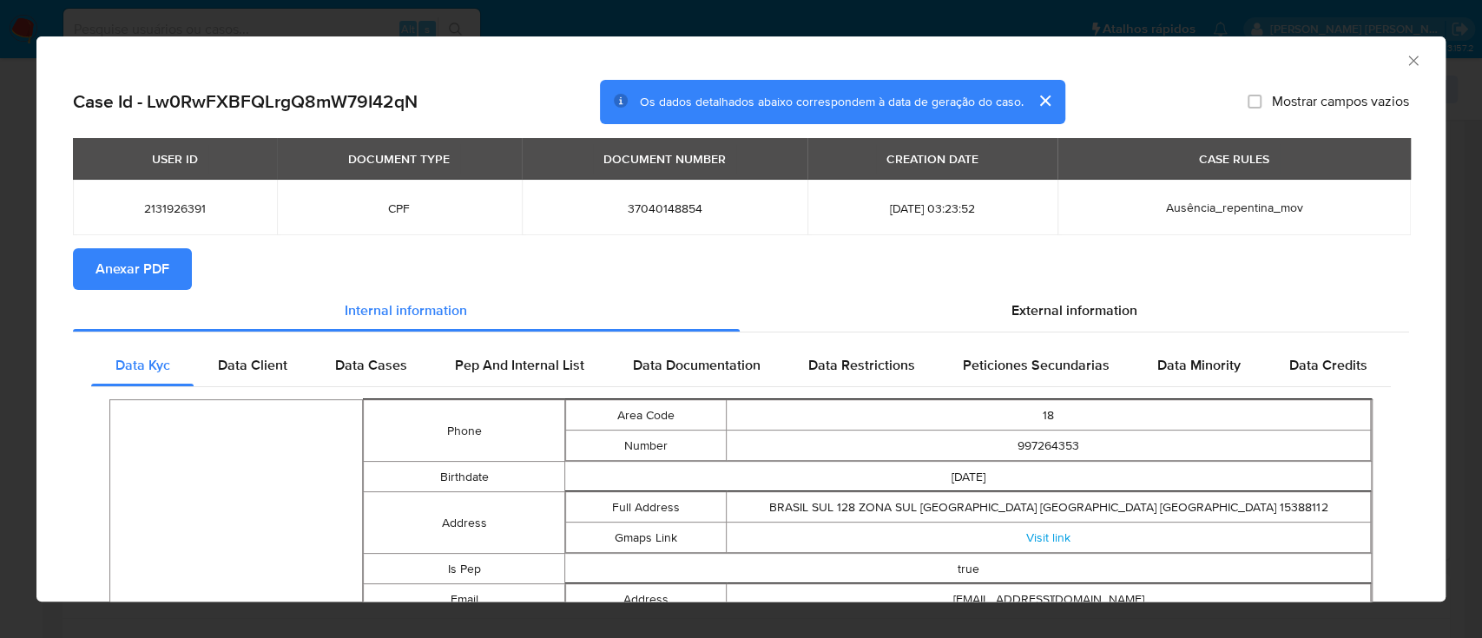
click at [149, 270] on span "Anexar PDF" at bounding box center [132, 269] width 74 height 38
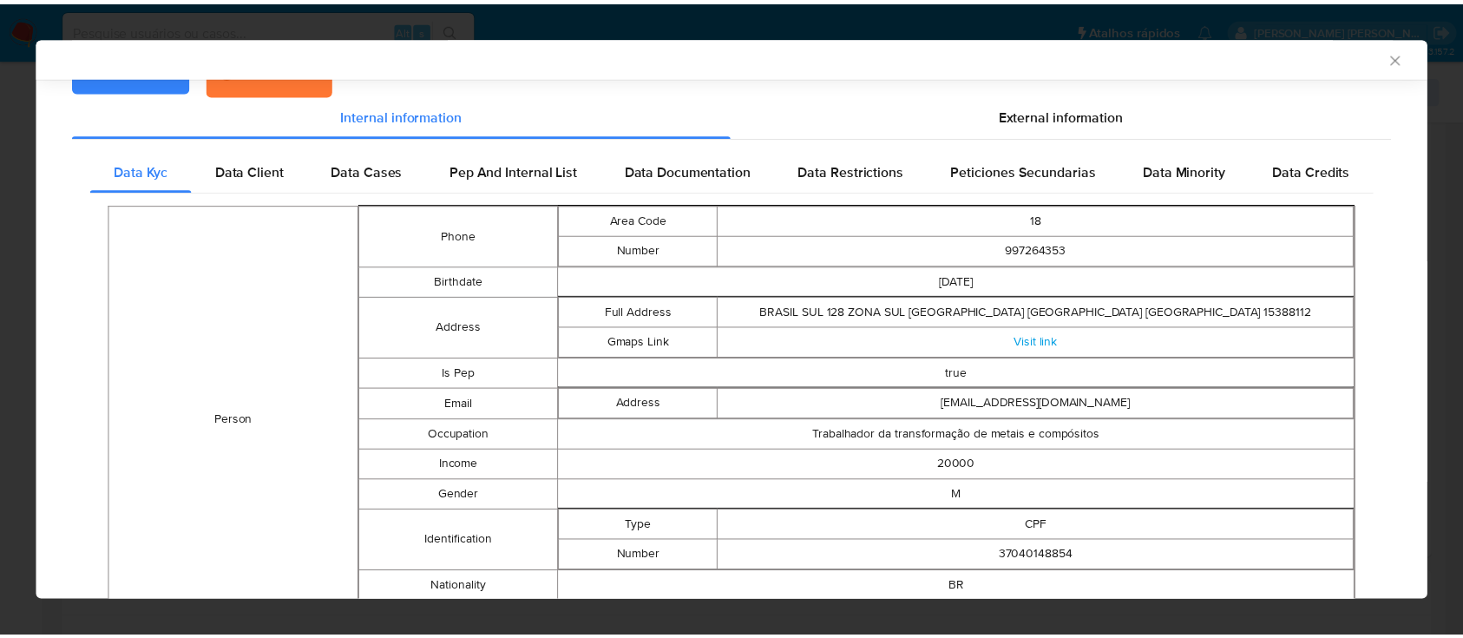
scroll to position [227, 0]
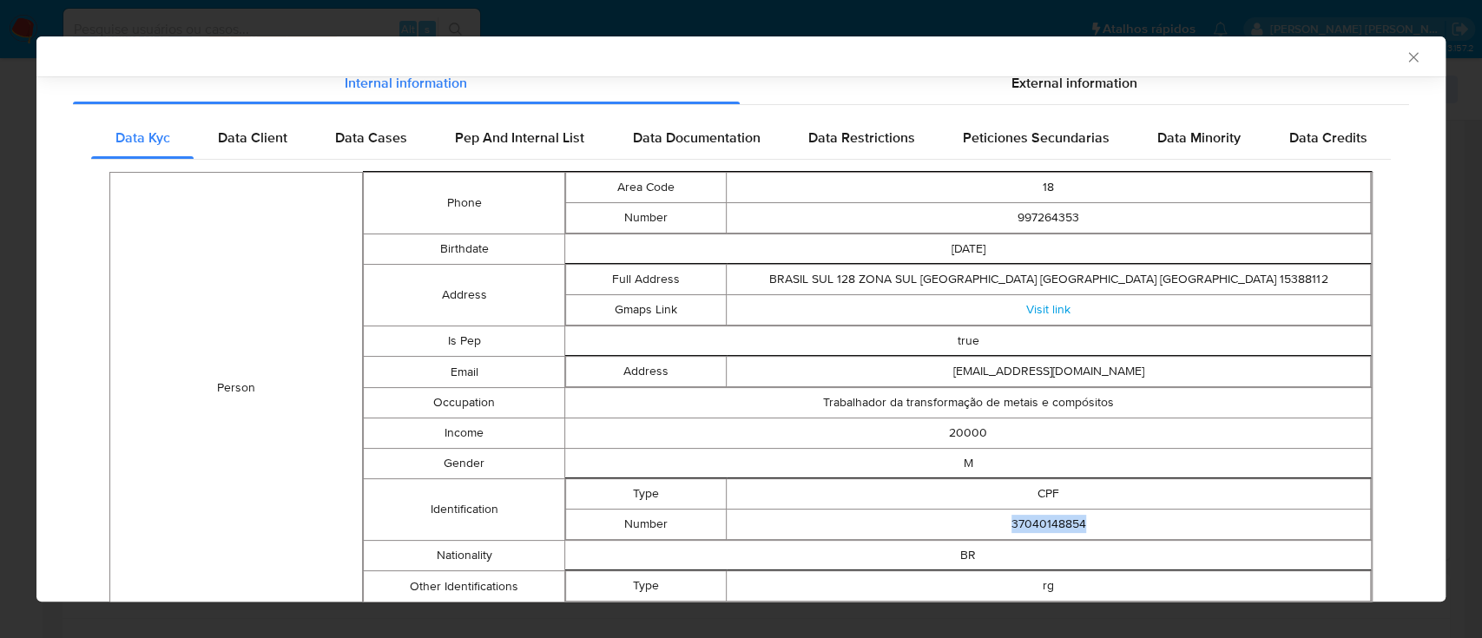
drag, startPoint x: 1080, startPoint y: 522, endPoint x: 994, endPoint y: 529, distance: 86.3
click at [994, 529] on td "37040148854" at bounding box center [1048, 524] width 644 height 30
copy td "37040148854"
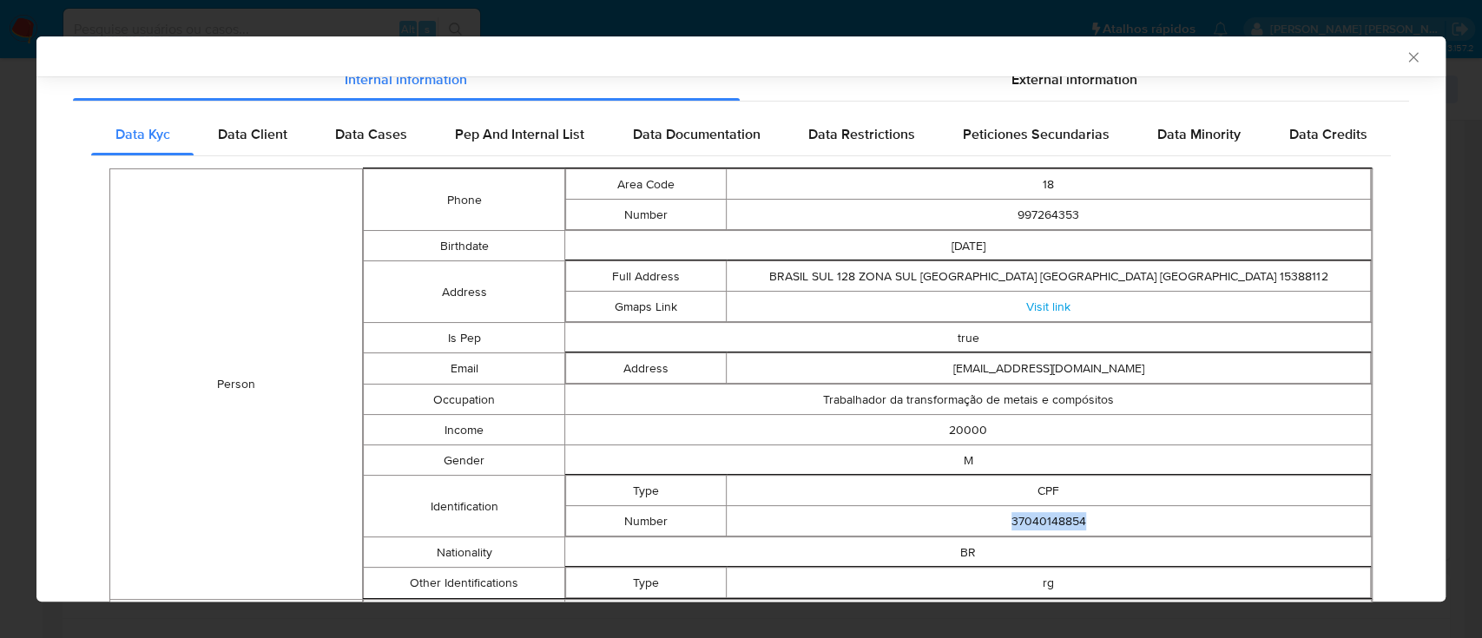
drag, startPoint x: 1396, startPoint y: 56, endPoint x: 1344, endPoint y: 56, distance: 51.2
click at [1404, 56] on icon "Fechar a janela" at bounding box center [1412, 57] width 17 height 17
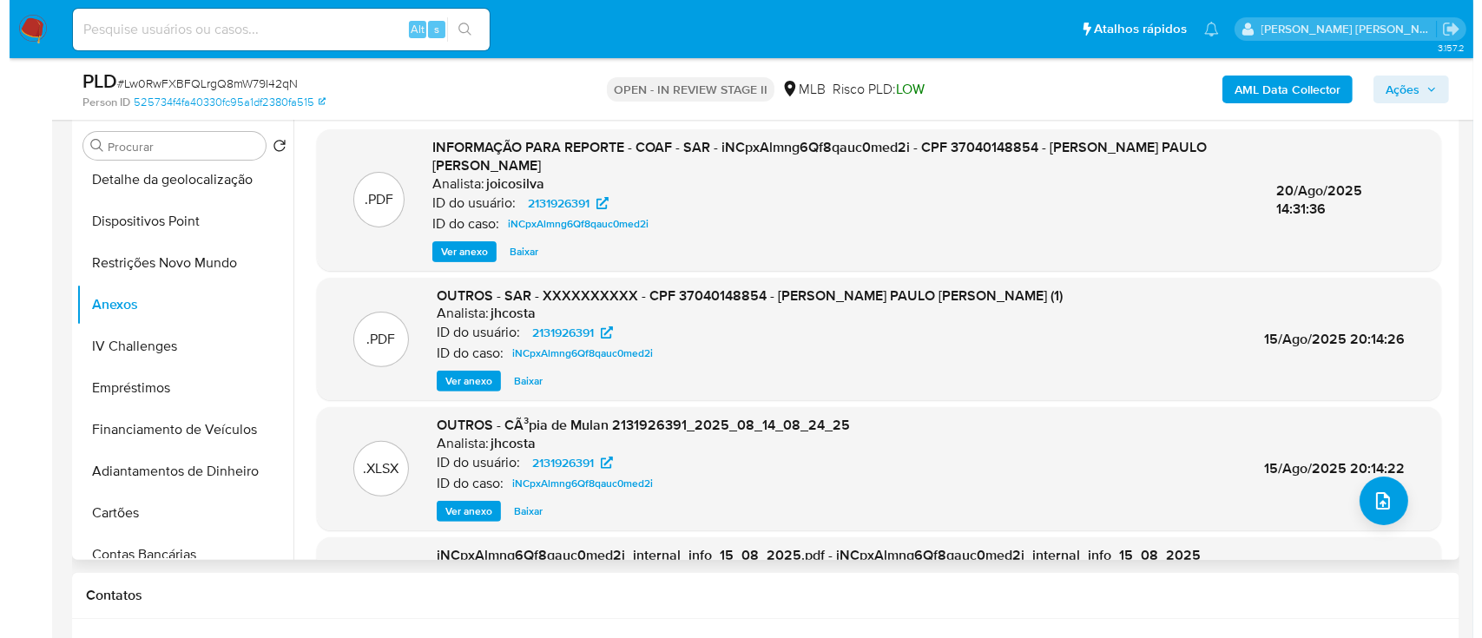
scroll to position [347, 0]
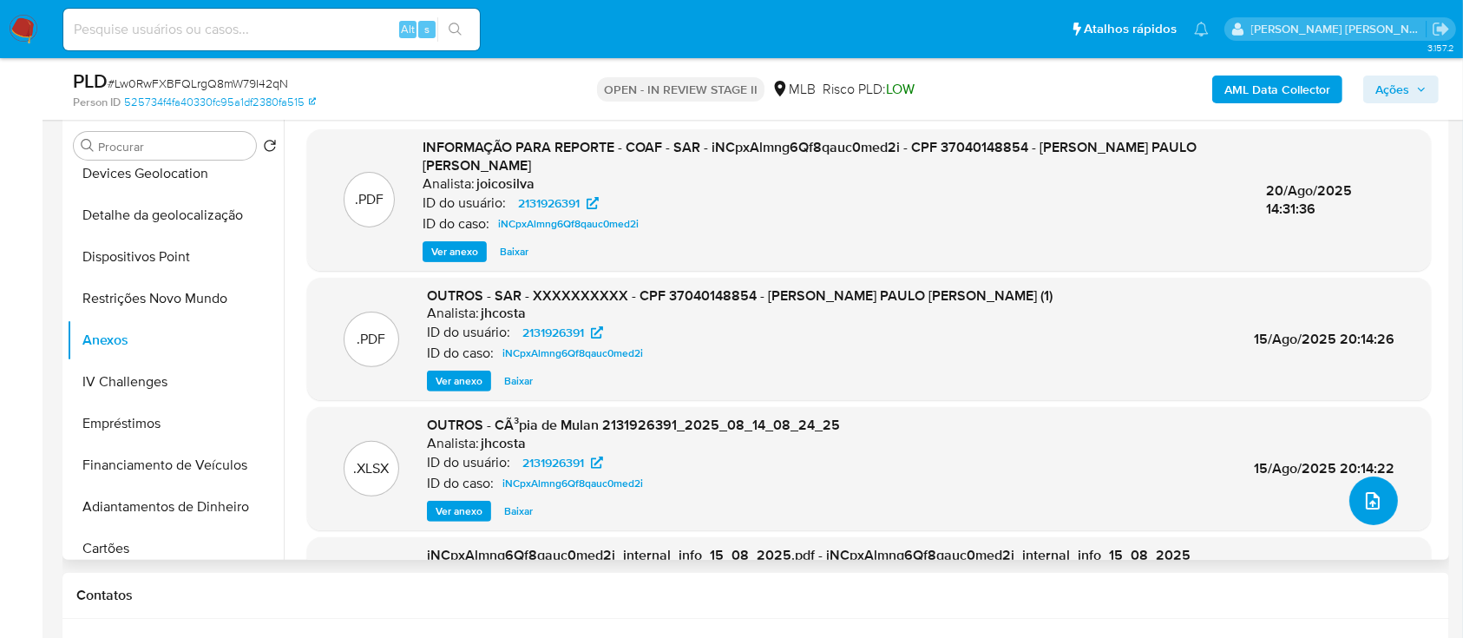
click at [1372, 502] on icon "upload-file" at bounding box center [1373, 500] width 21 height 21
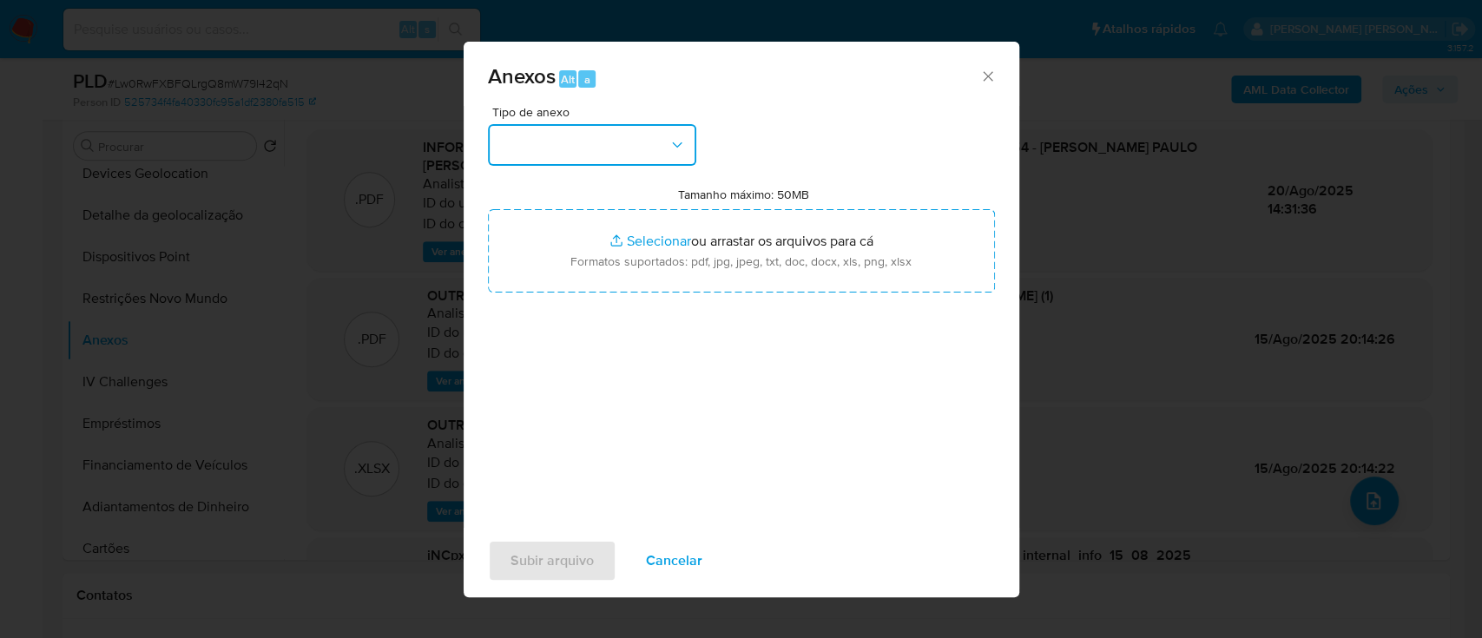
click at [645, 155] on button "button" at bounding box center [592, 145] width 208 height 42
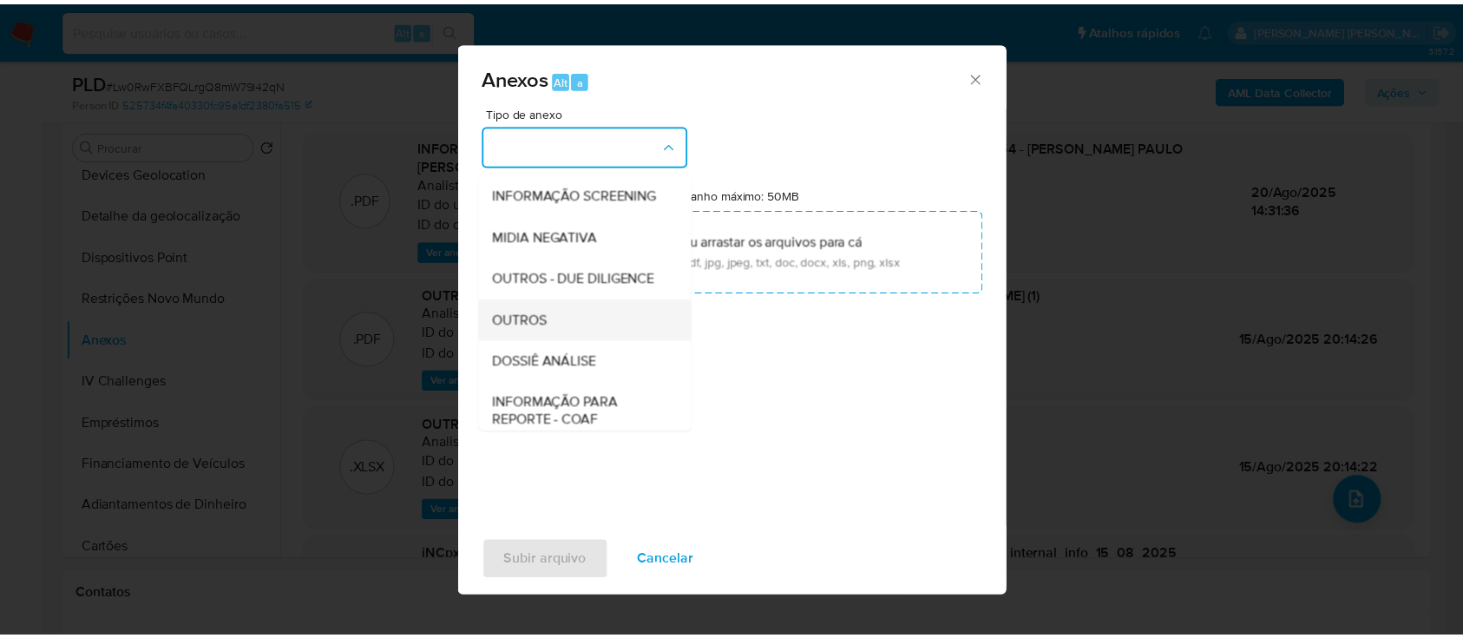
scroll to position [266, 0]
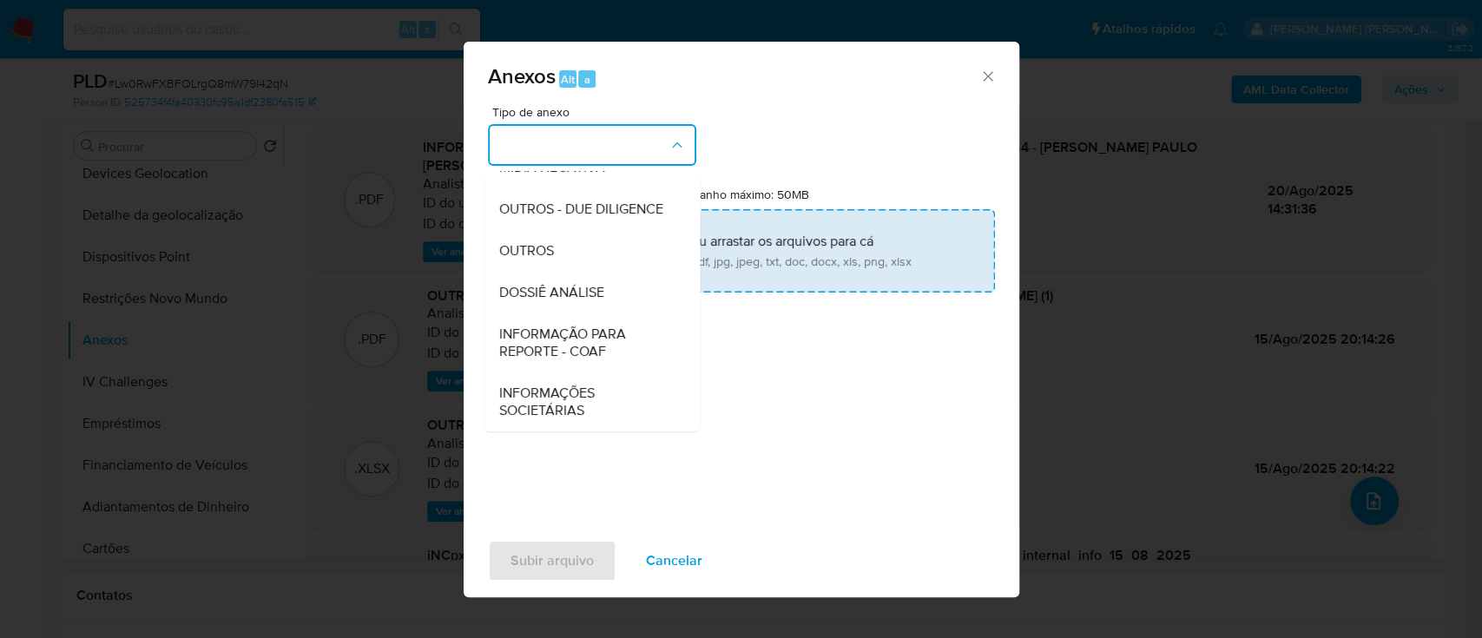
click at [542, 256] on span "OUTROS" at bounding box center [525, 250] width 55 height 17
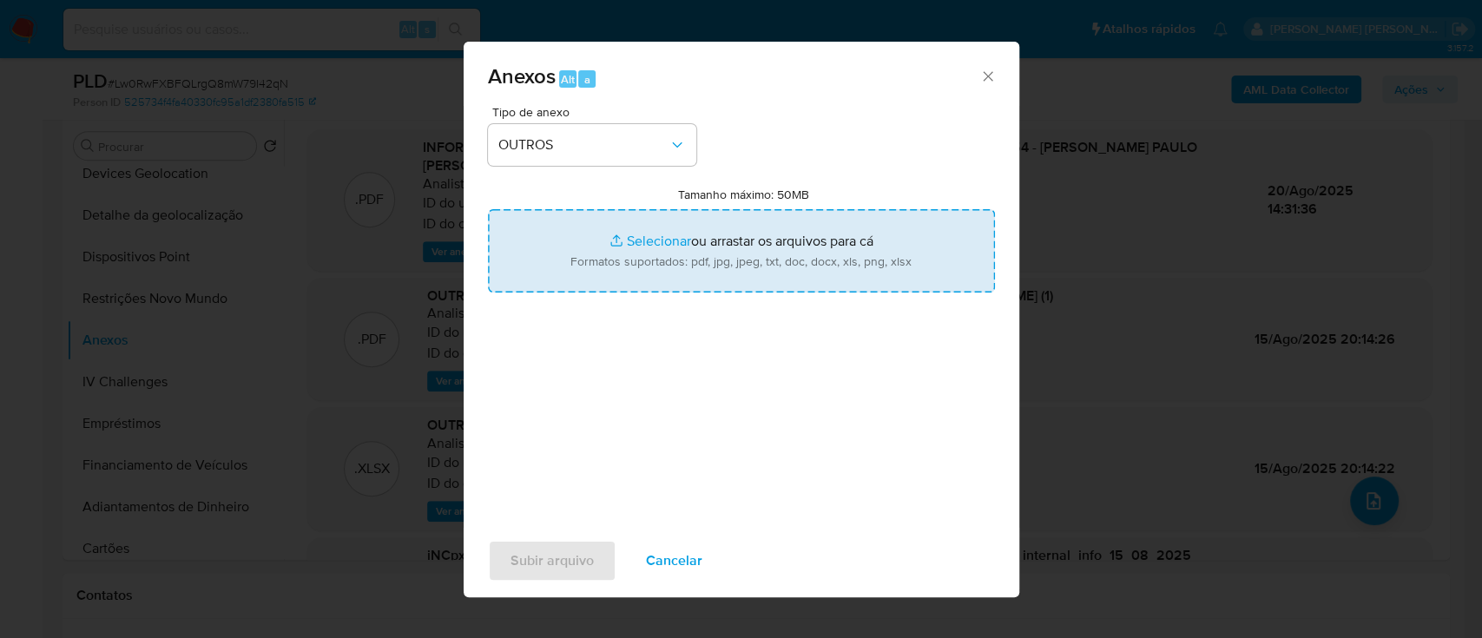
click at [668, 236] on input "Tamanho máximo: 50MB Selecionar arquivos" at bounding box center [741, 250] width 507 height 83
type input "C:\fakepath\SAR declinio - Lw0RwFXBFQLrgQ8mW79I42qN - CPF 37040148854 - JOAO PA…"
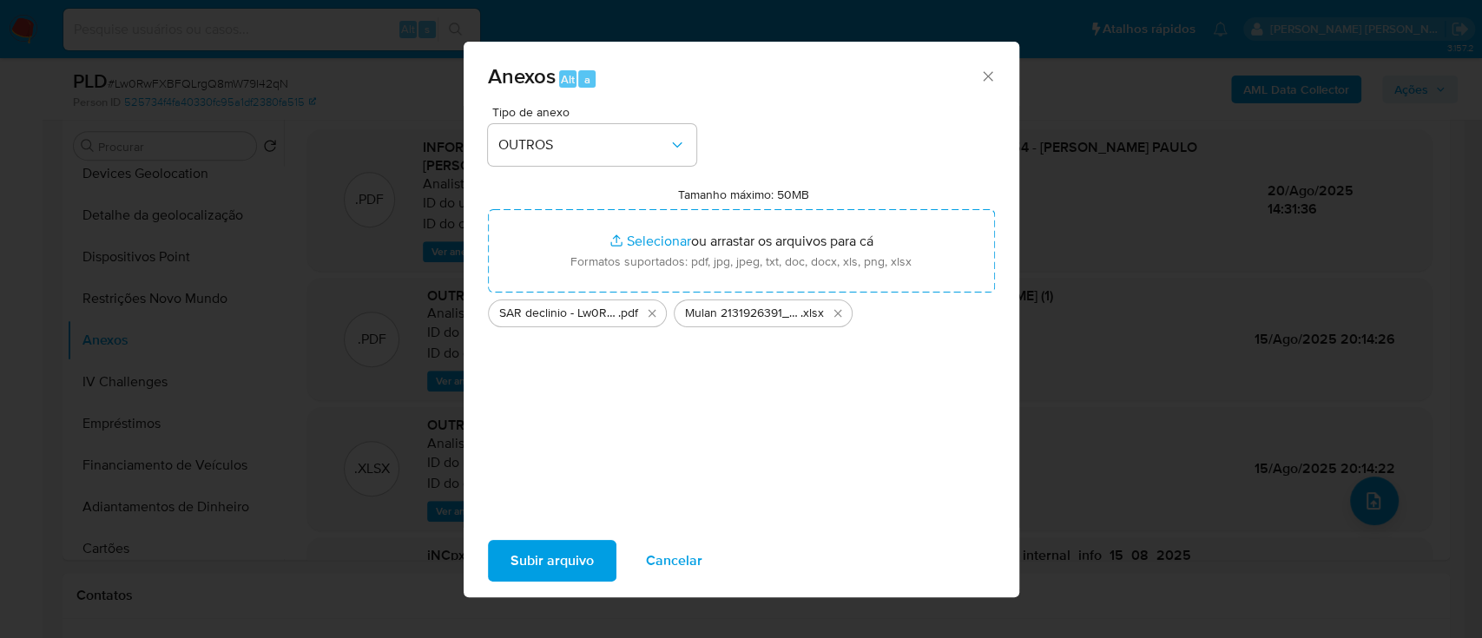
click at [569, 572] on span "Subir arquivo" at bounding box center [551, 561] width 83 height 38
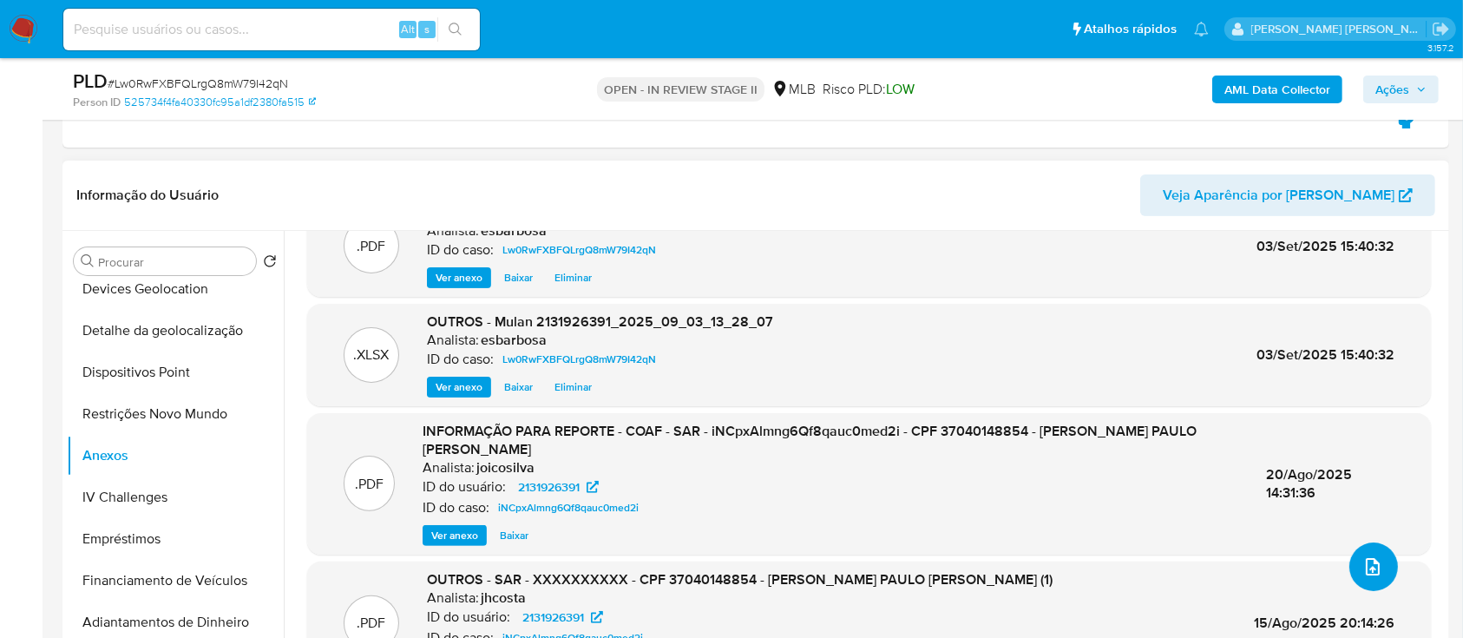
scroll to position [0, 0]
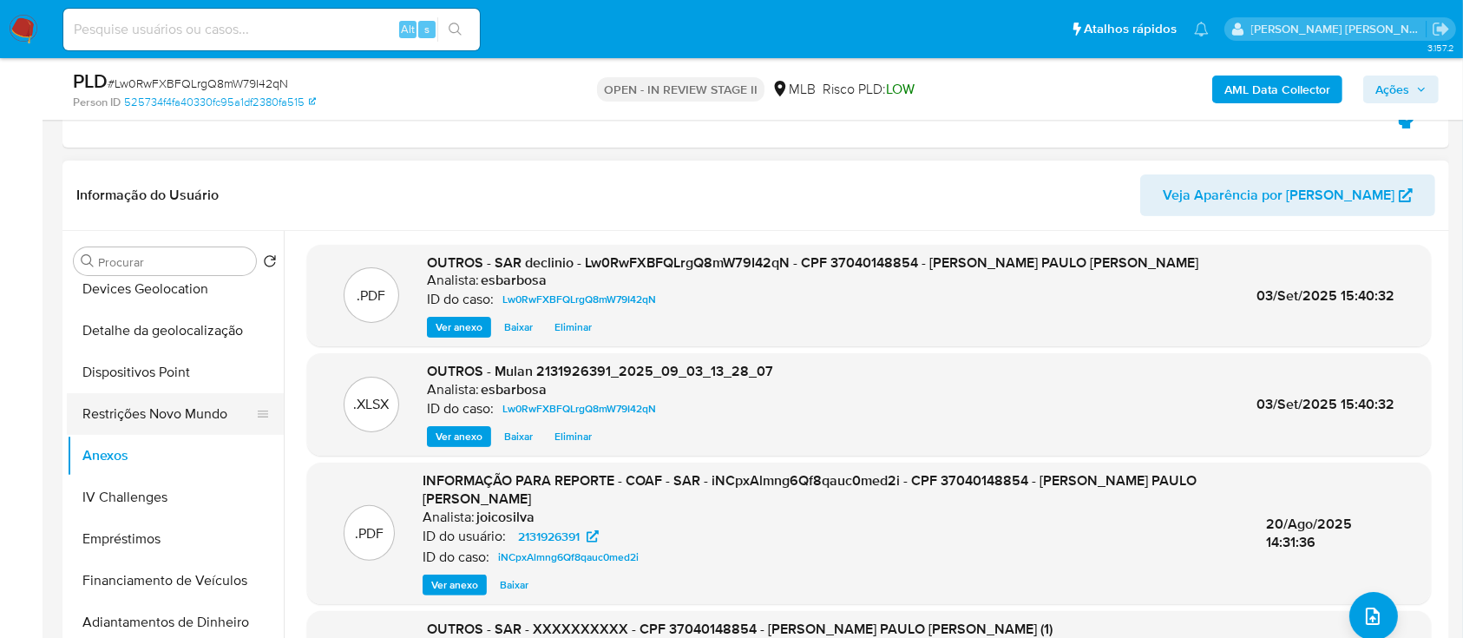
click at [143, 412] on button "Restrições Novo Mundo" at bounding box center [168, 414] width 203 height 42
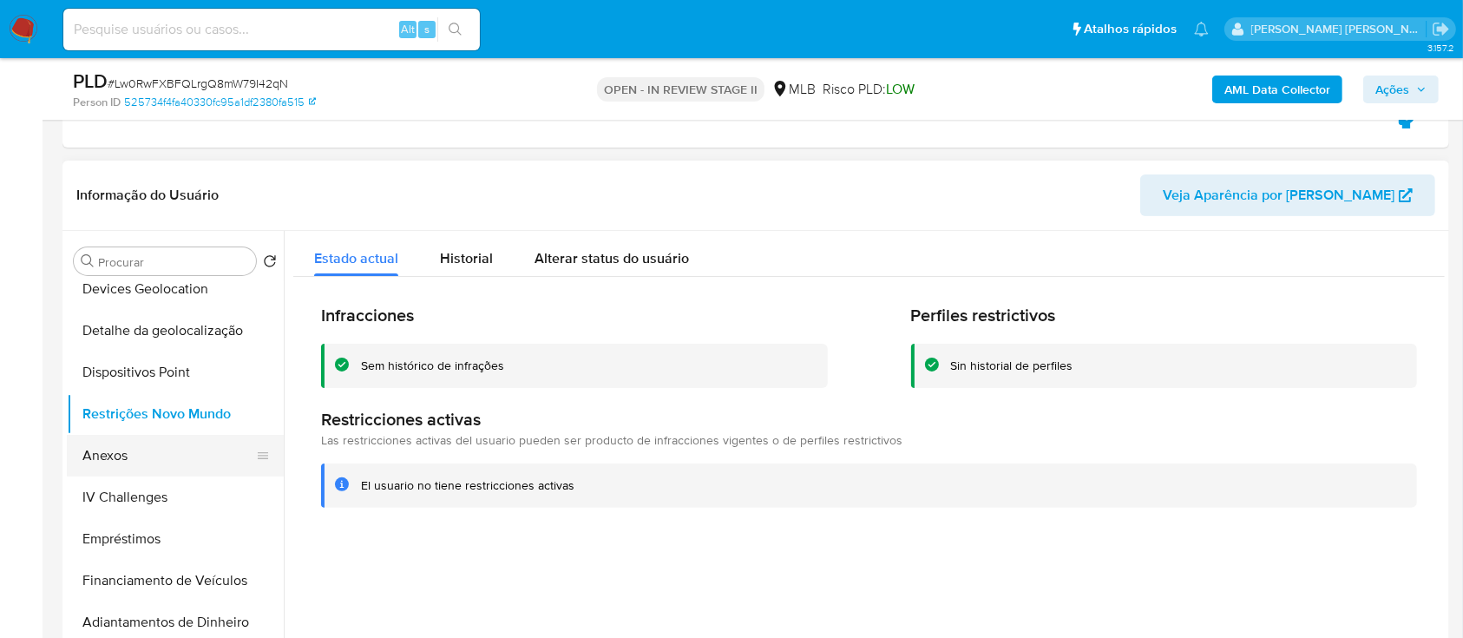
click at [115, 453] on button "Anexos" at bounding box center [168, 456] width 203 height 42
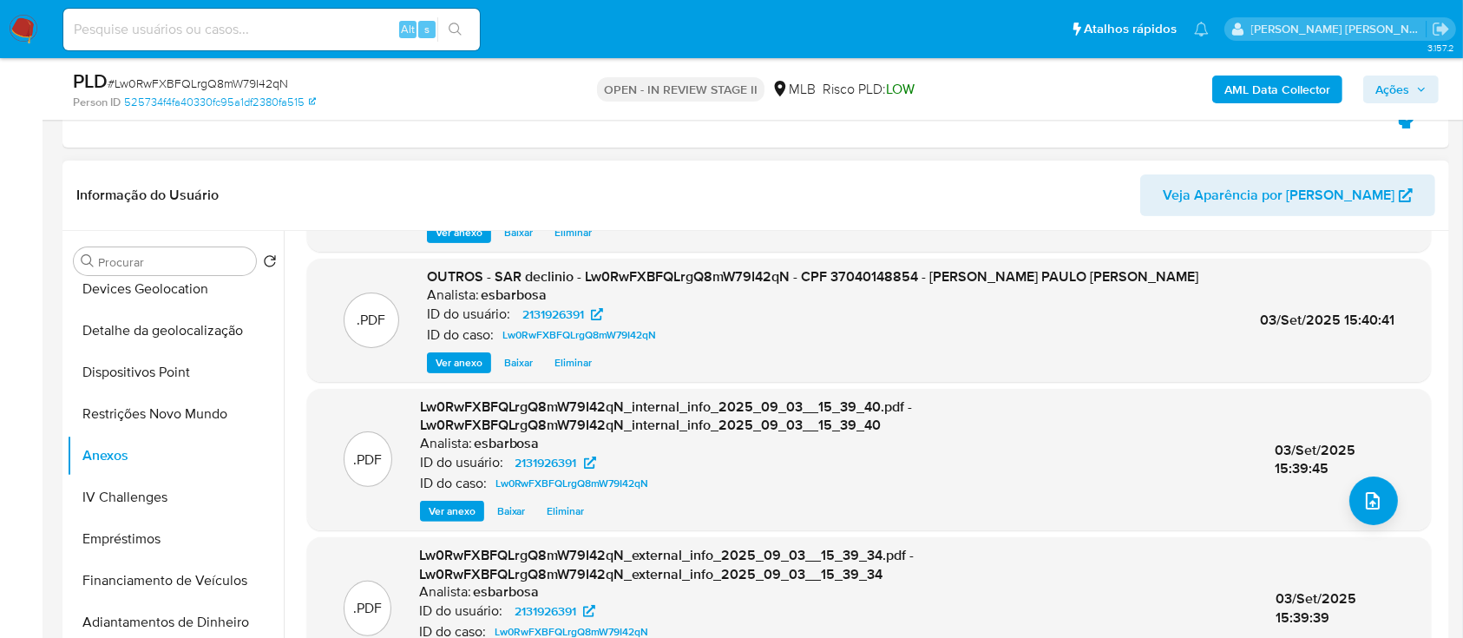
scroll to position [183, 0]
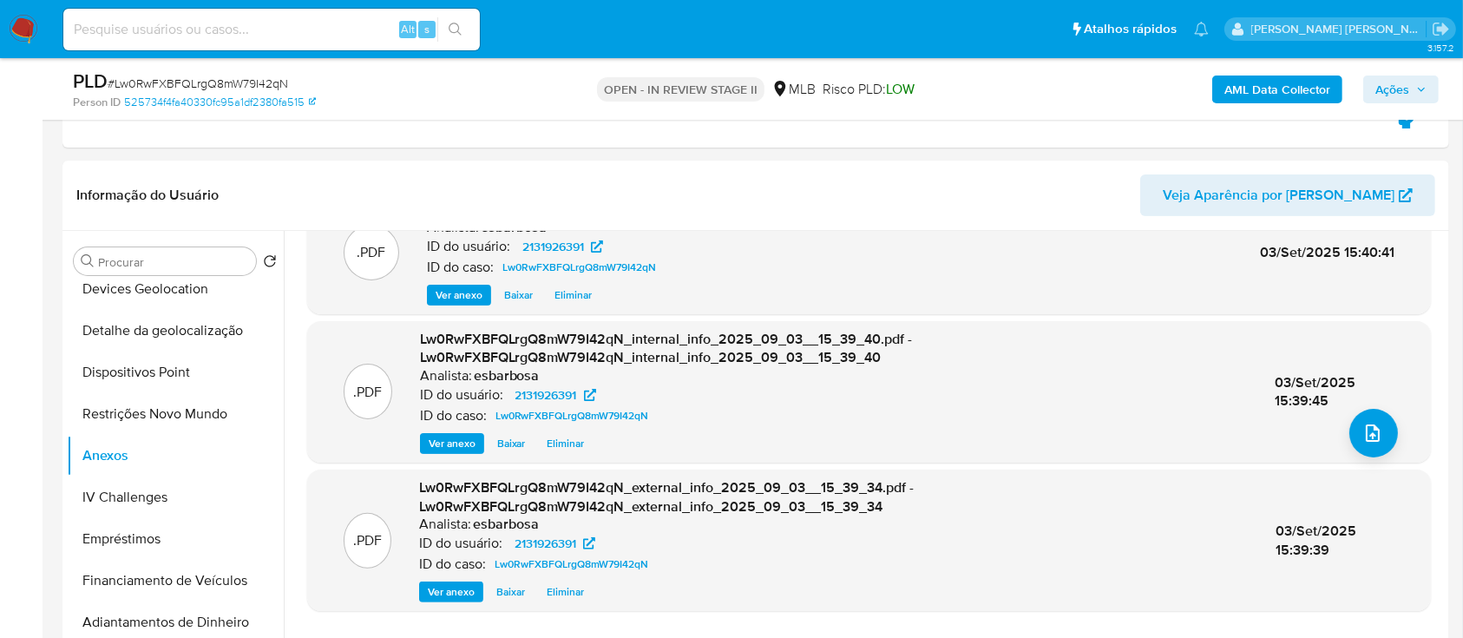
click at [1402, 86] on span "Ações" at bounding box center [1393, 90] width 34 height 28
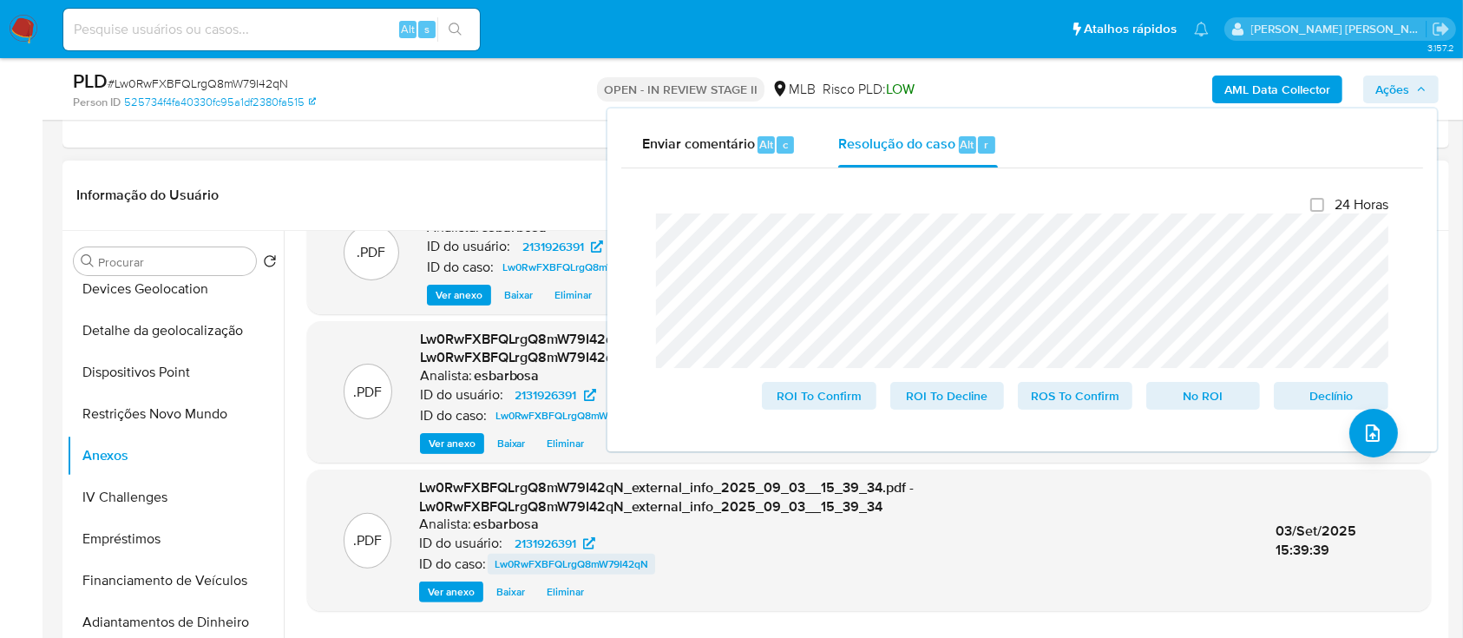
scroll to position [463, 0]
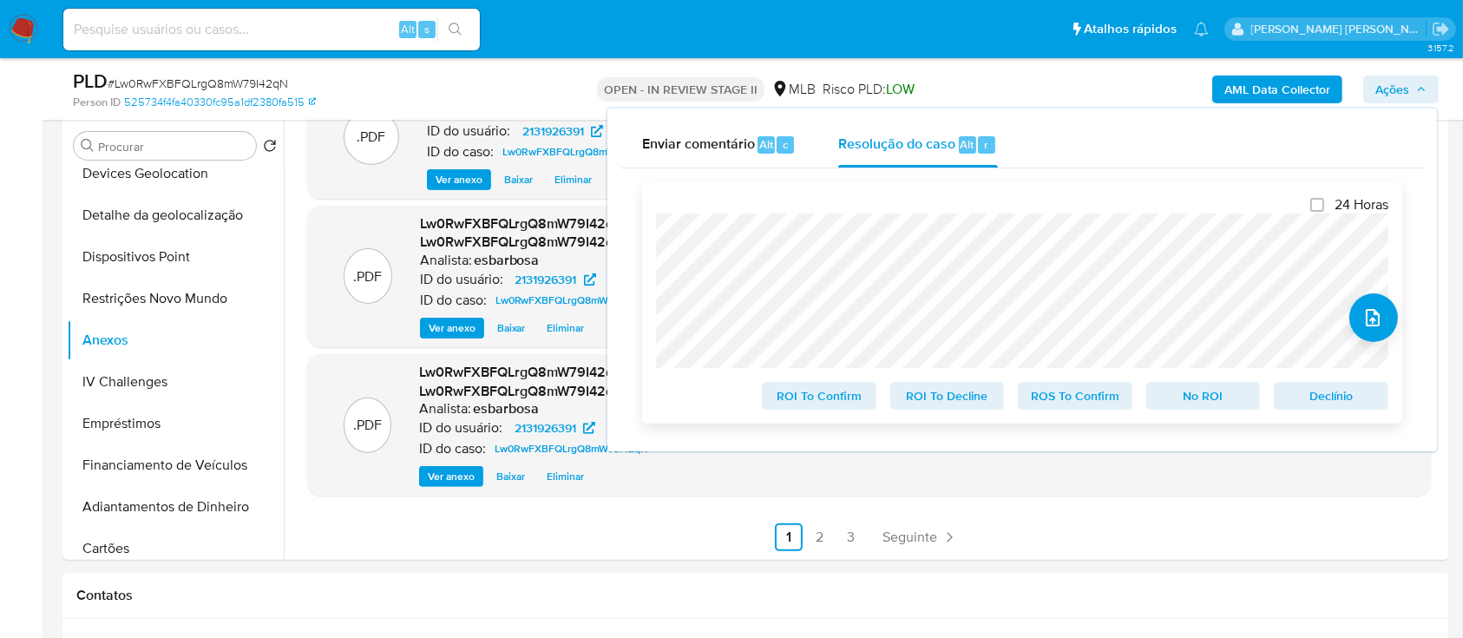
click at [1199, 399] on span "No ROI" at bounding box center [1204, 396] width 90 height 24
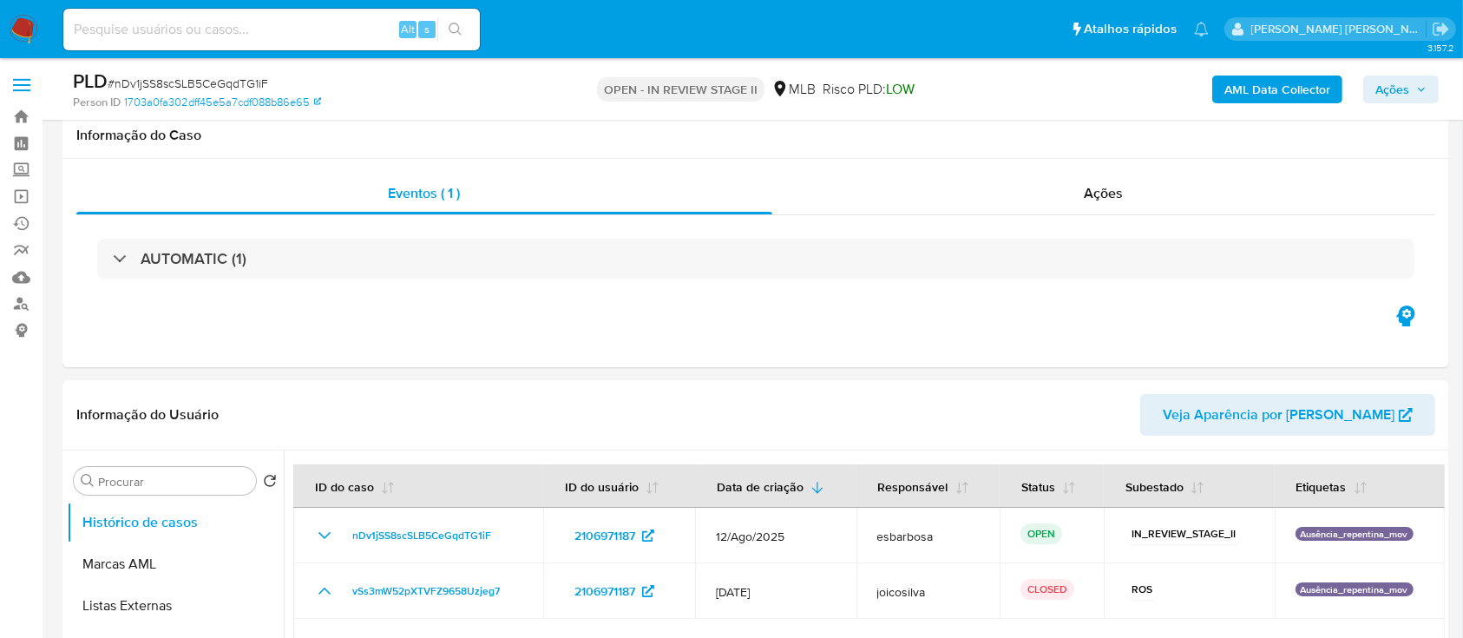
scroll to position [231, 0]
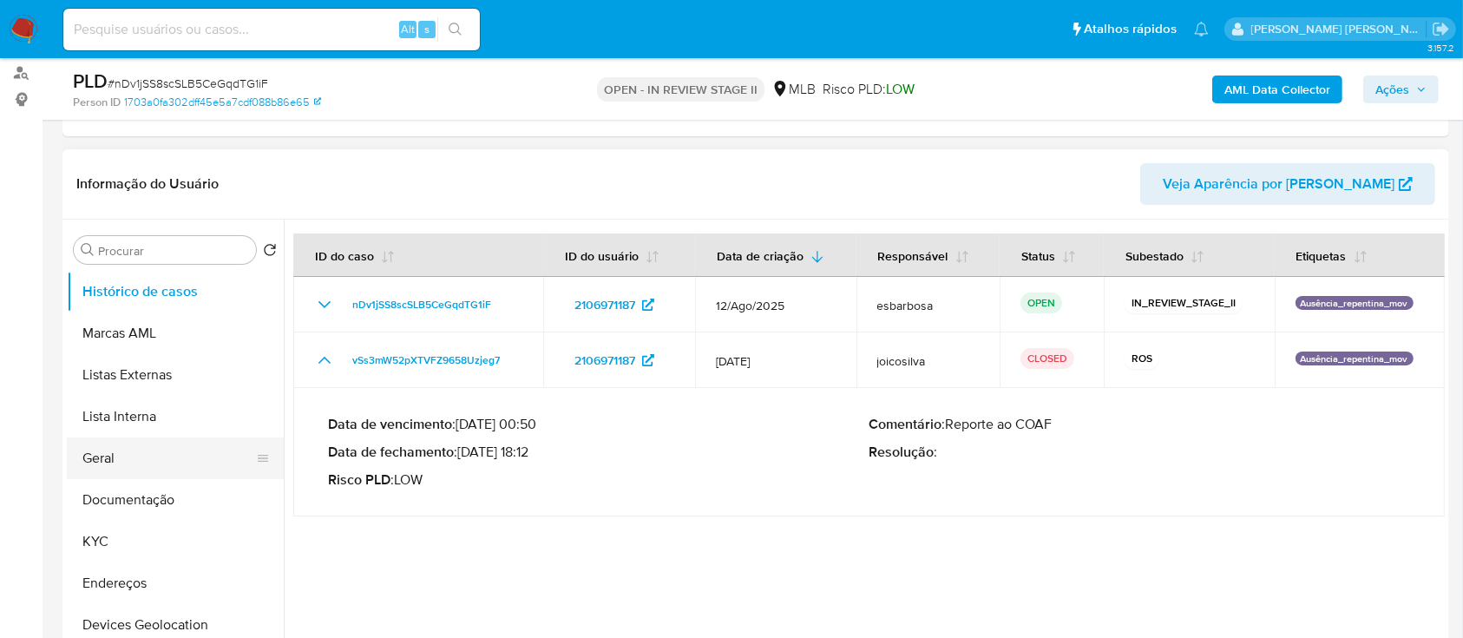
click at [111, 456] on button "Geral" at bounding box center [168, 458] width 203 height 42
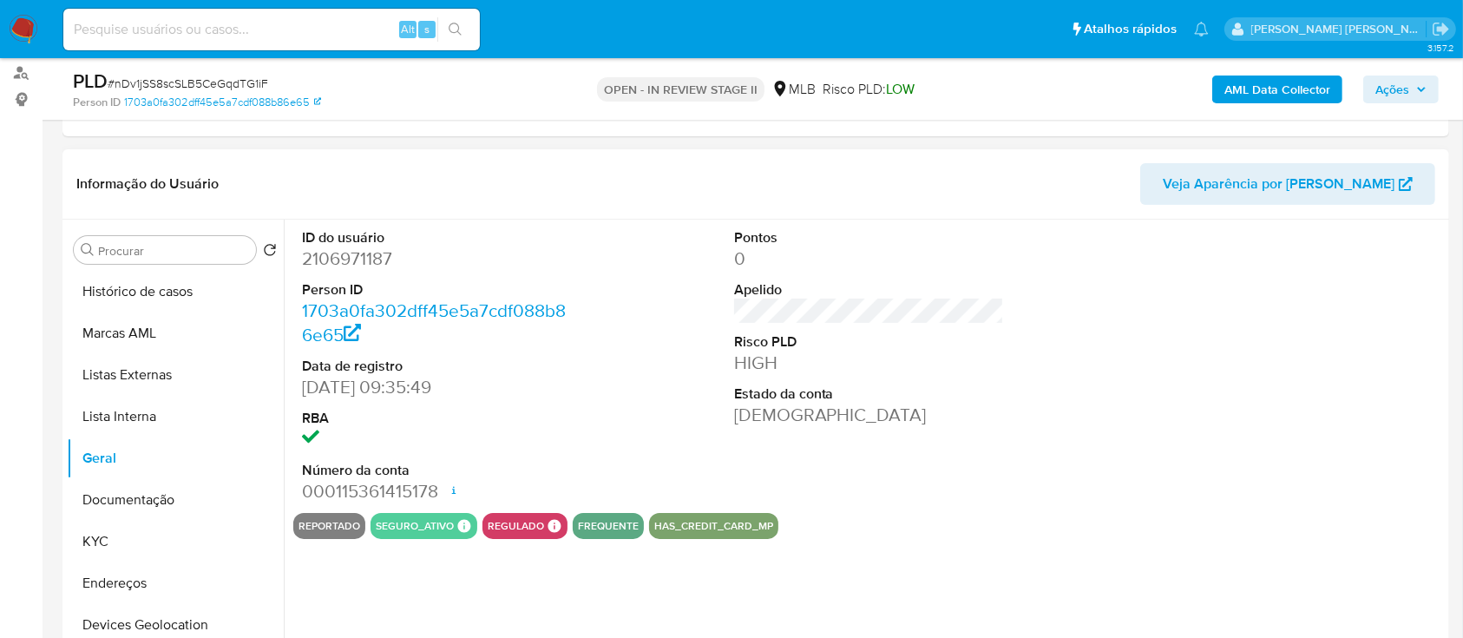
click at [364, 255] on dd "2106971187" at bounding box center [437, 258] width 271 height 24
copy dd "2106971187"
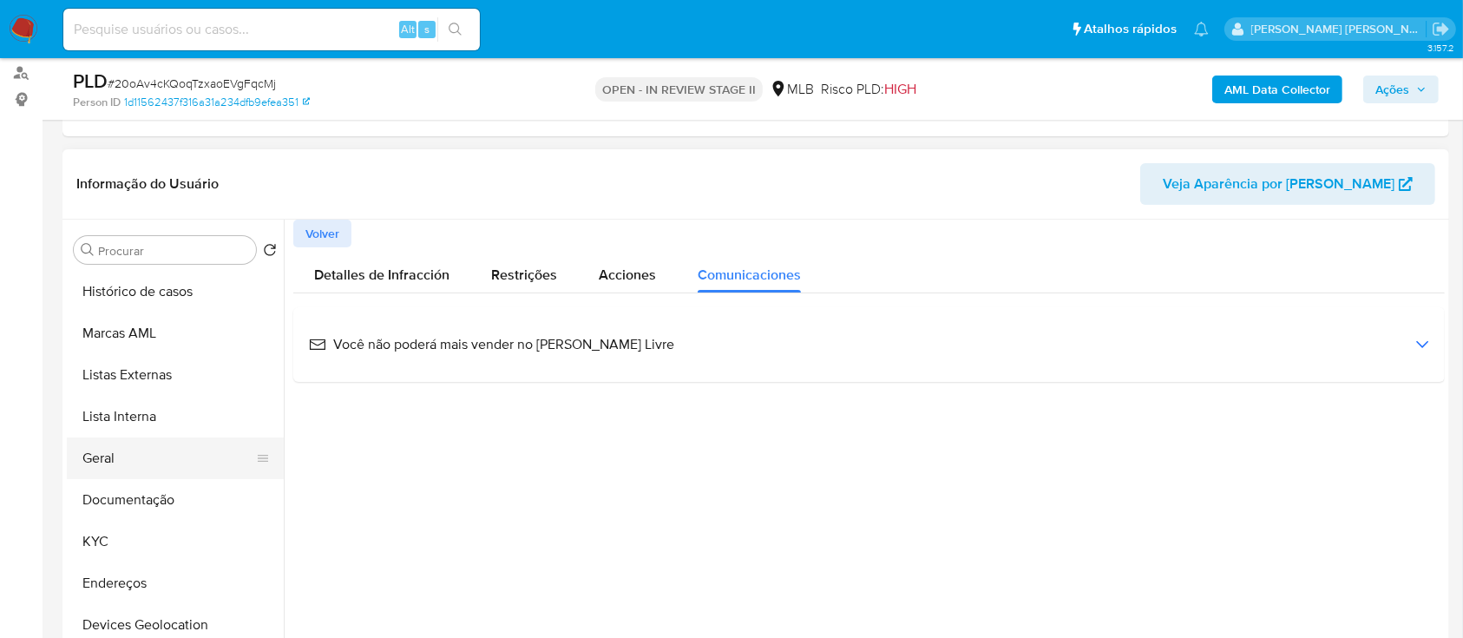
click at [105, 457] on button "Geral" at bounding box center [168, 458] width 203 height 42
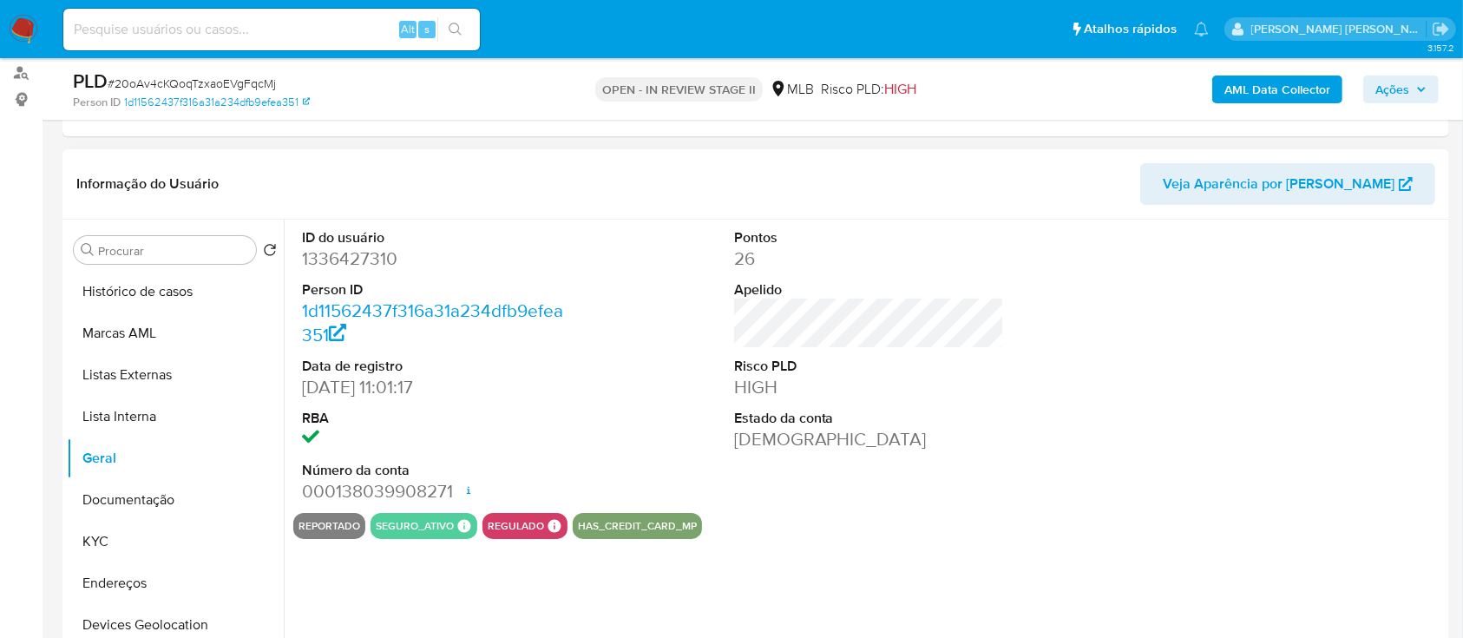
click at [373, 252] on dd "1336427310" at bounding box center [437, 258] width 271 height 24
copy dd "1336427310"
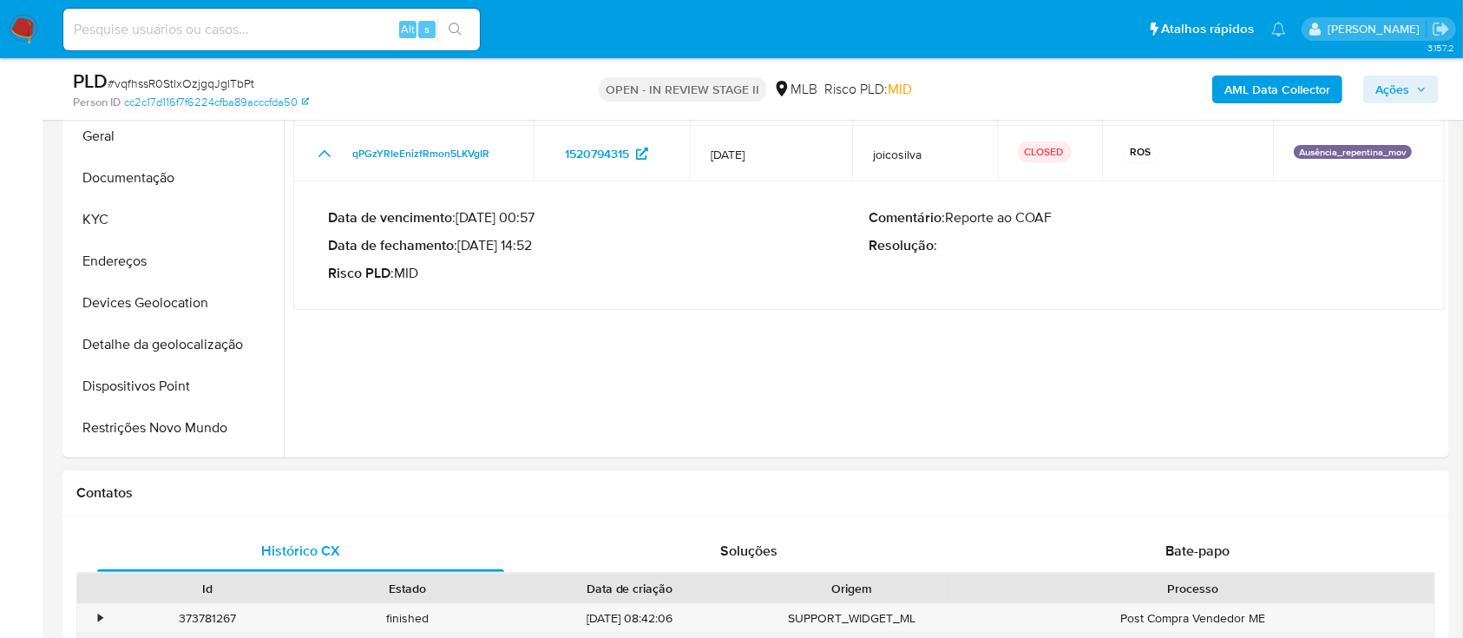
scroll to position [231, 0]
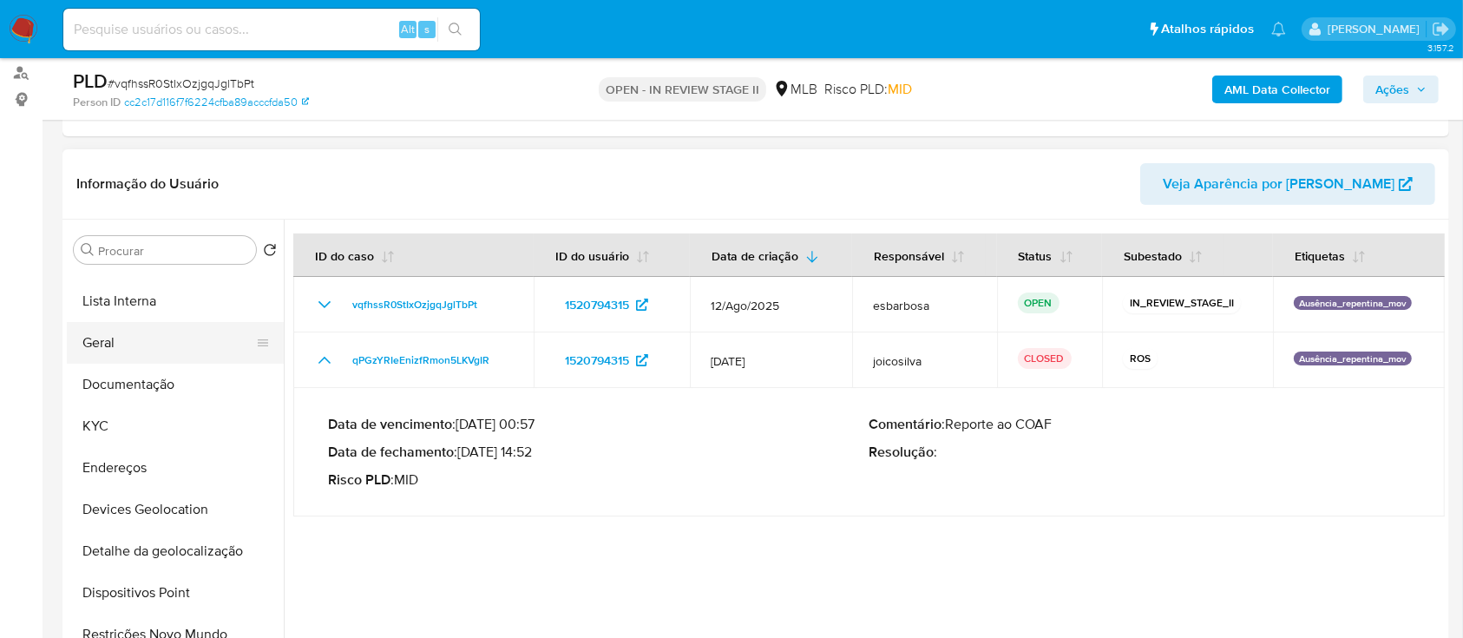
click at [136, 343] on button "Geral" at bounding box center [168, 343] width 203 height 42
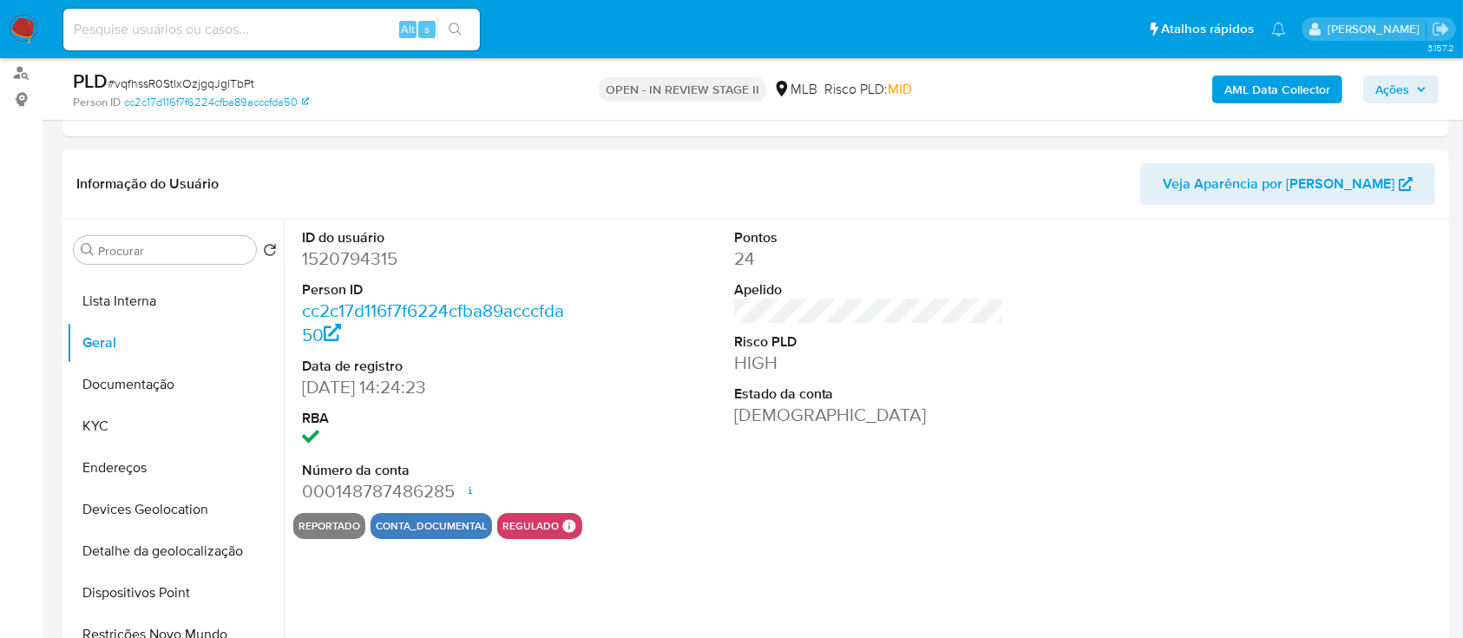
click at [378, 268] on dd "1520794315" at bounding box center [437, 258] width 271 height 24
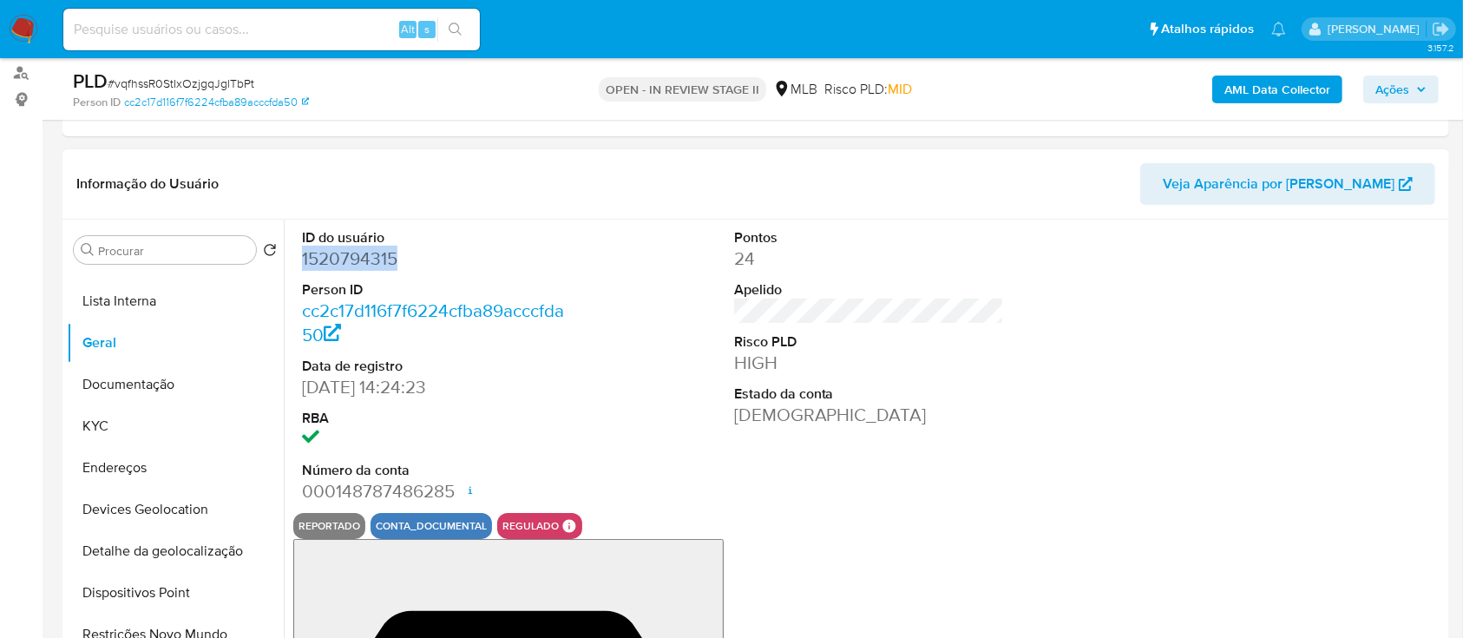
copy dd "1520794315"
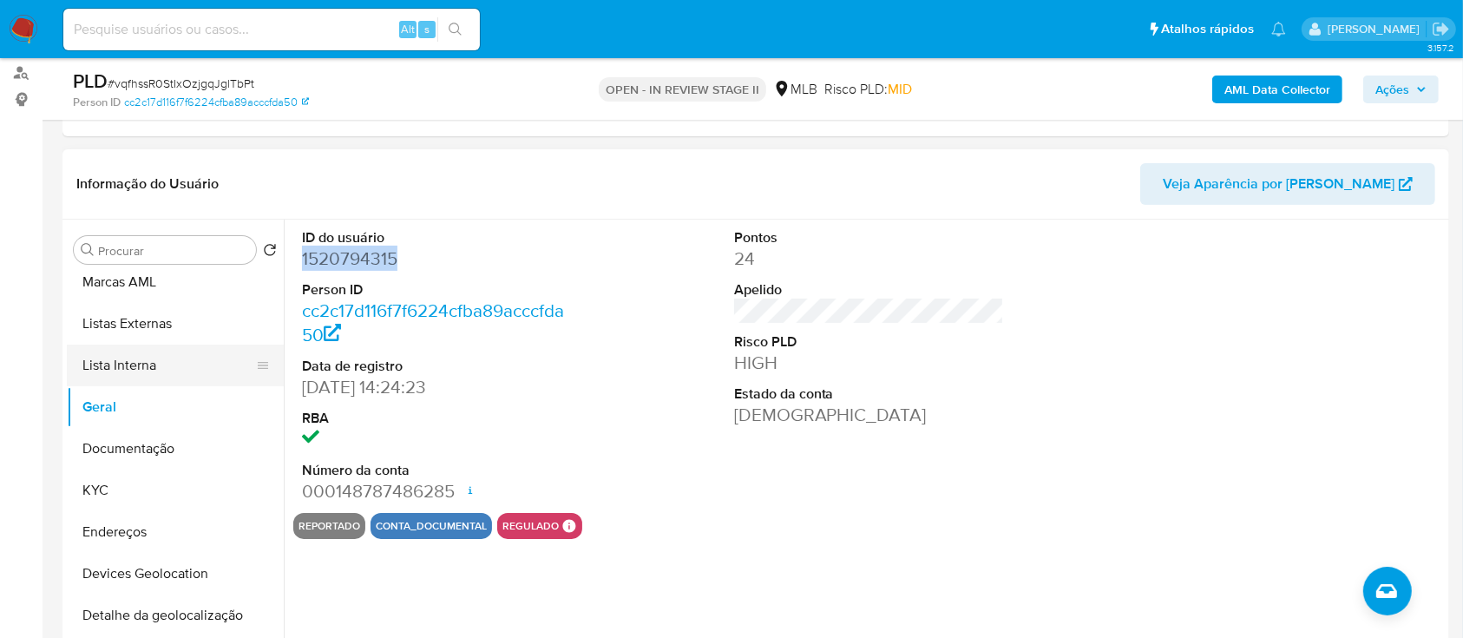
scroll to position [0, 0]
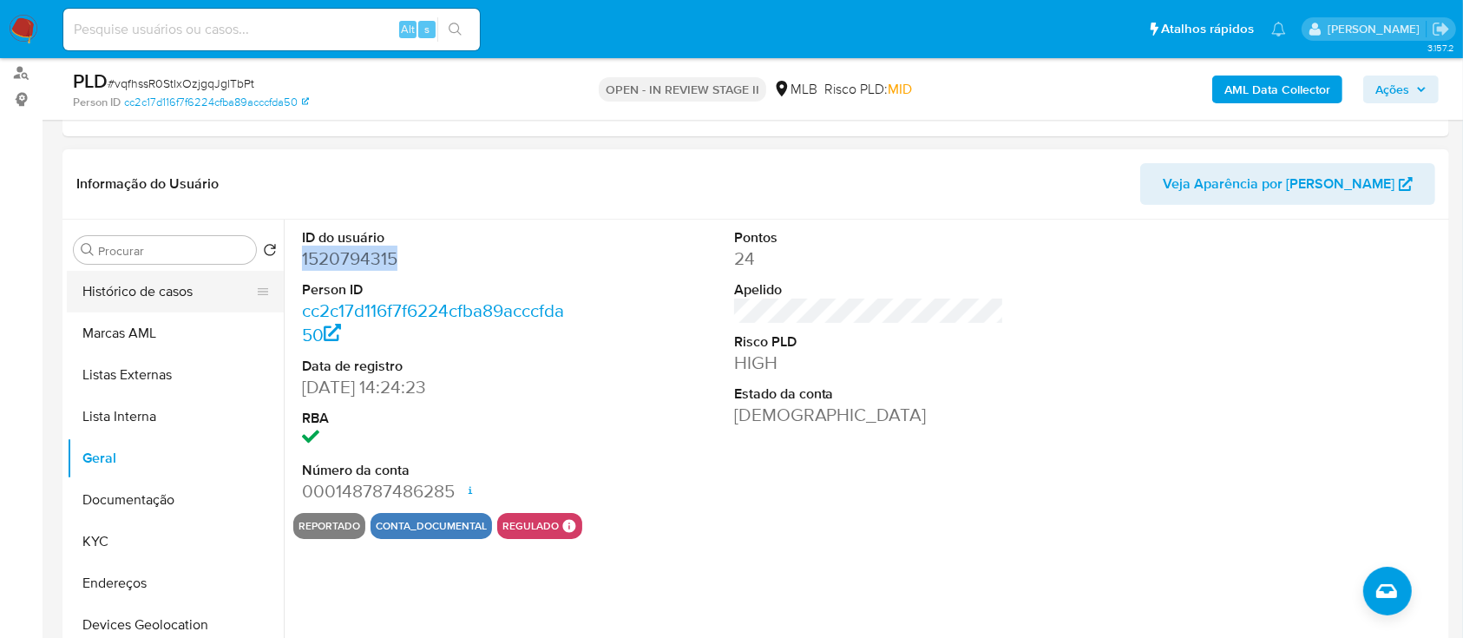
click at [139, 288] on button "Histórico de casos" at bounding box center [168, 292] width 203 height 42
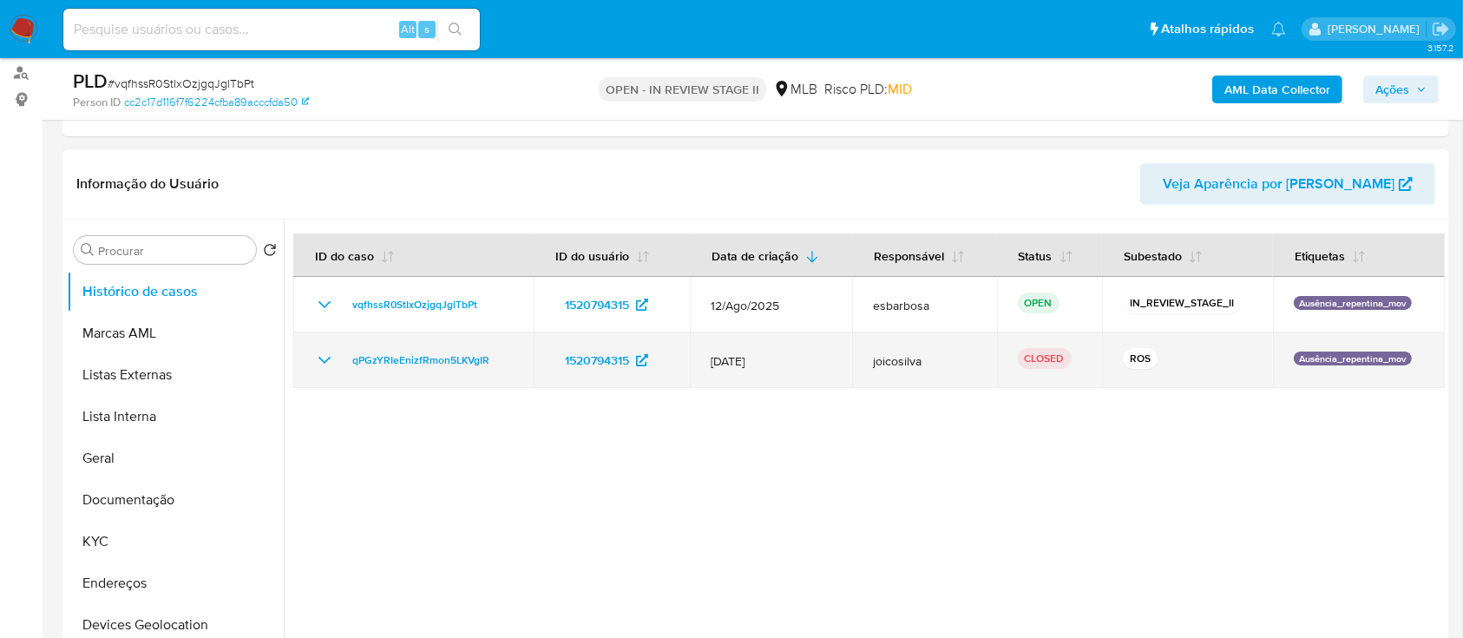
click at [322, 358] on icon "Mostrar/Ocultar" at bounding box center [325, 360] width 12 height 7
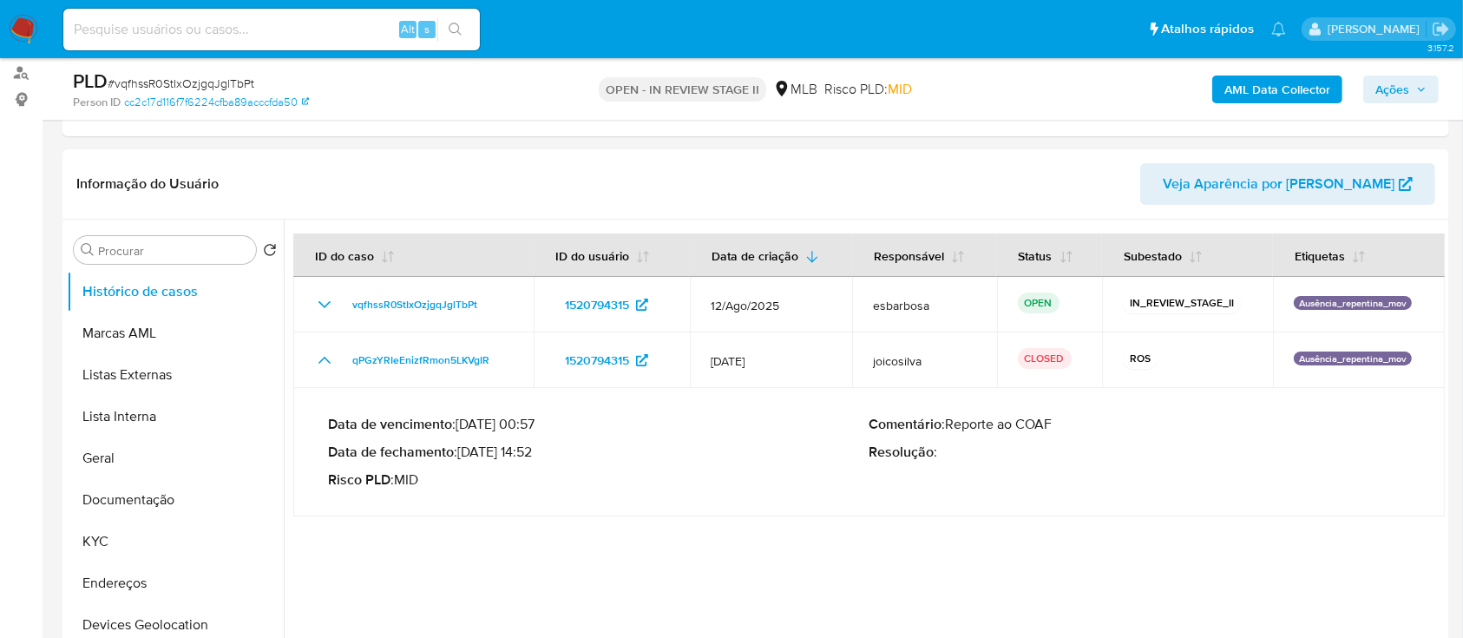
click at [227, 82] on span "# vqfhssR0StIxOzjgqJglTbPt" at bounding box center [181, 83] width 147 height 17
copy span "vqfhssR0StIxOzjgqJglTbPt"
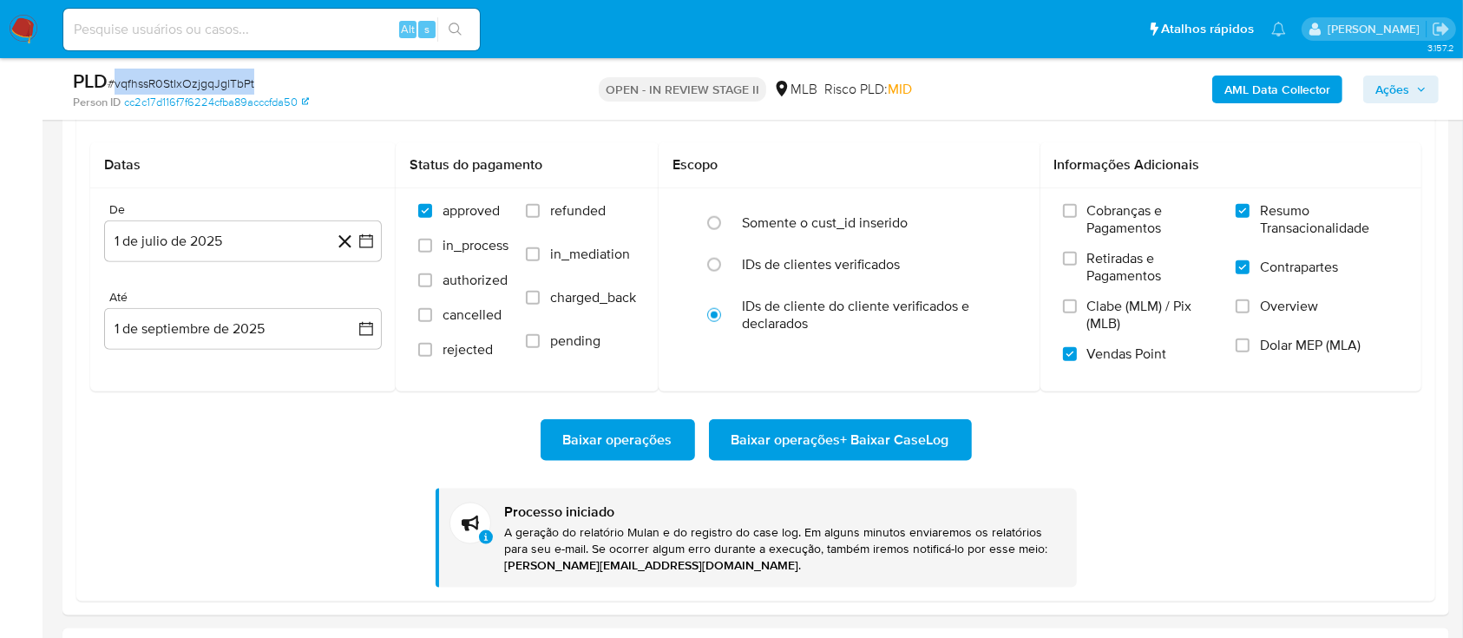
scroll to position [1967, 0]
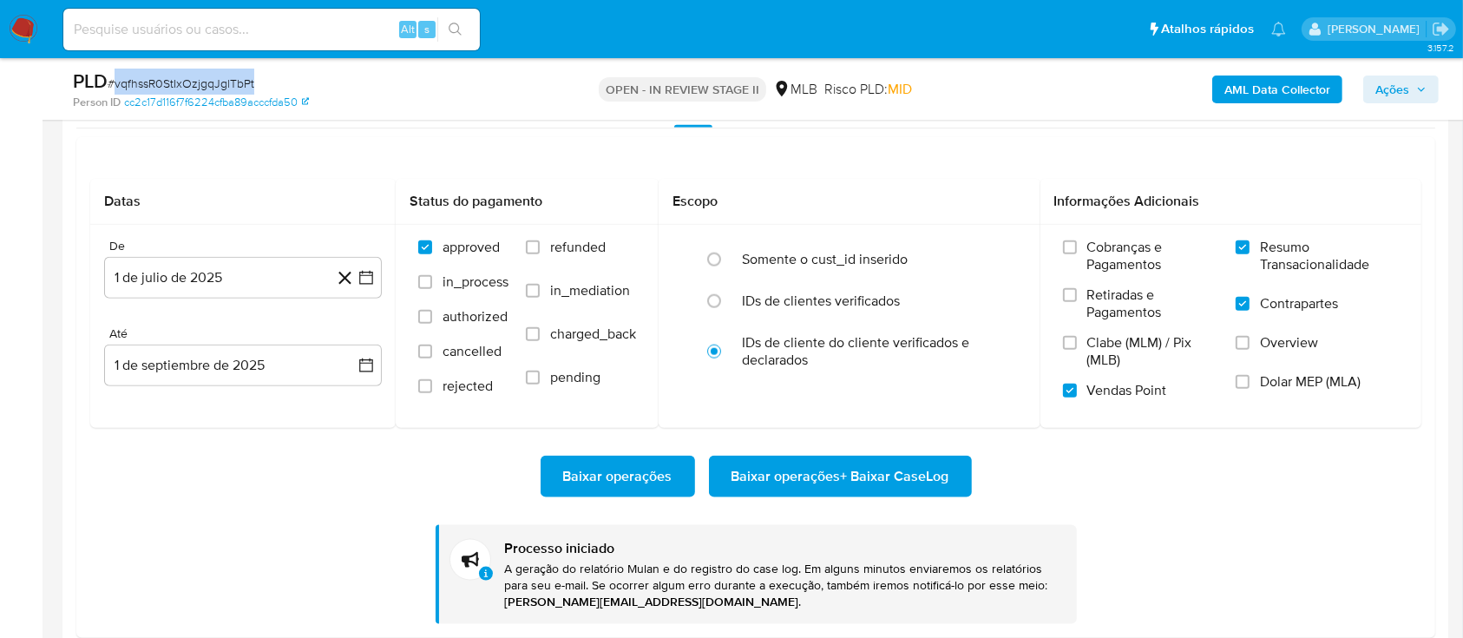
copy span "vqfhssR0StIxOzjgqJglTbPt"
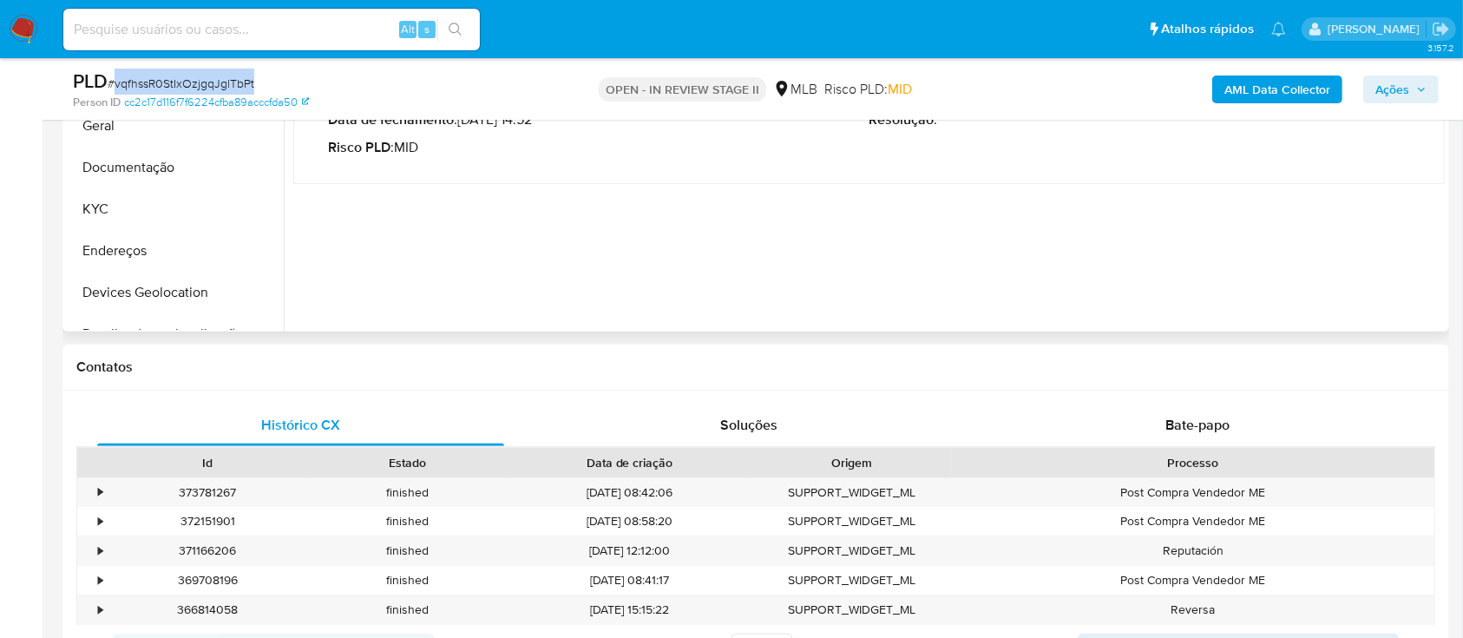
scroll to position [347, 0]
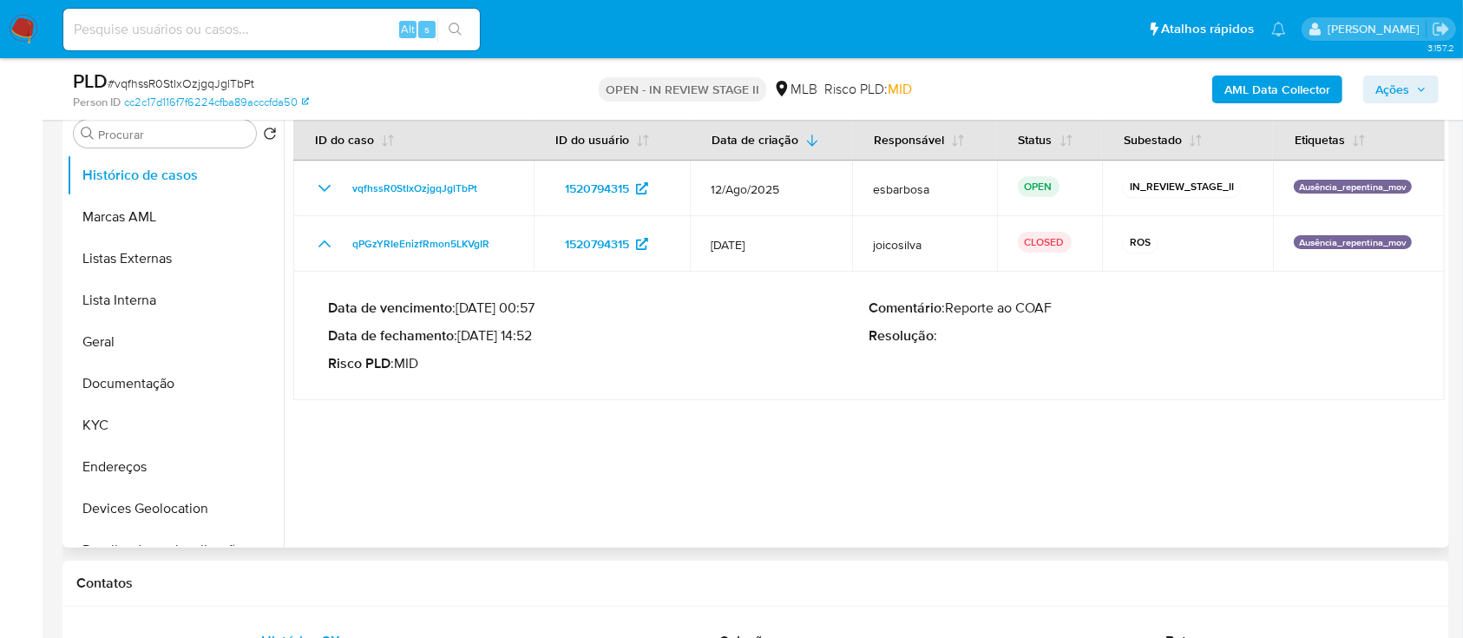
drag, startPoint x: 537, startPoint y: 332, endPoint x: 463, endPoint y: 335, distance: 73.8
click at [463, 335] on p "Data de fechamento : 20/08/2025 14:52" at bounding box center [599, 335] width 542 height 17
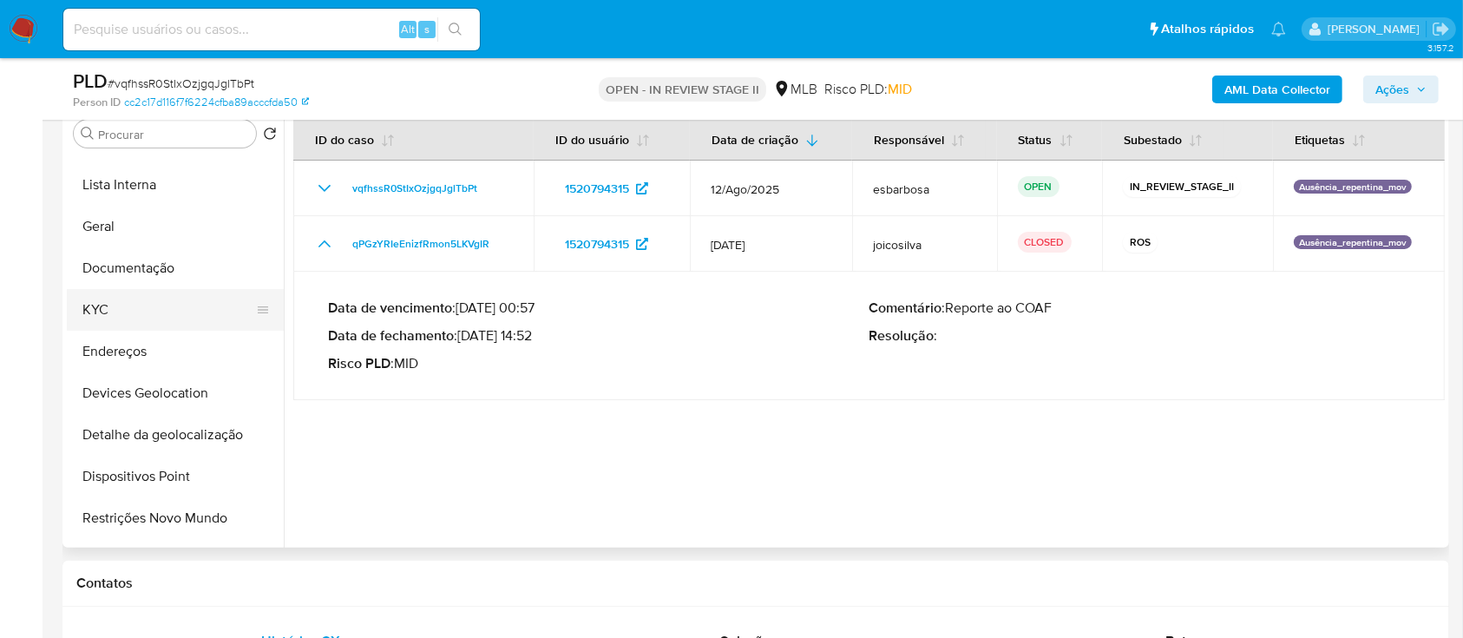
scroll to position [231, 0]
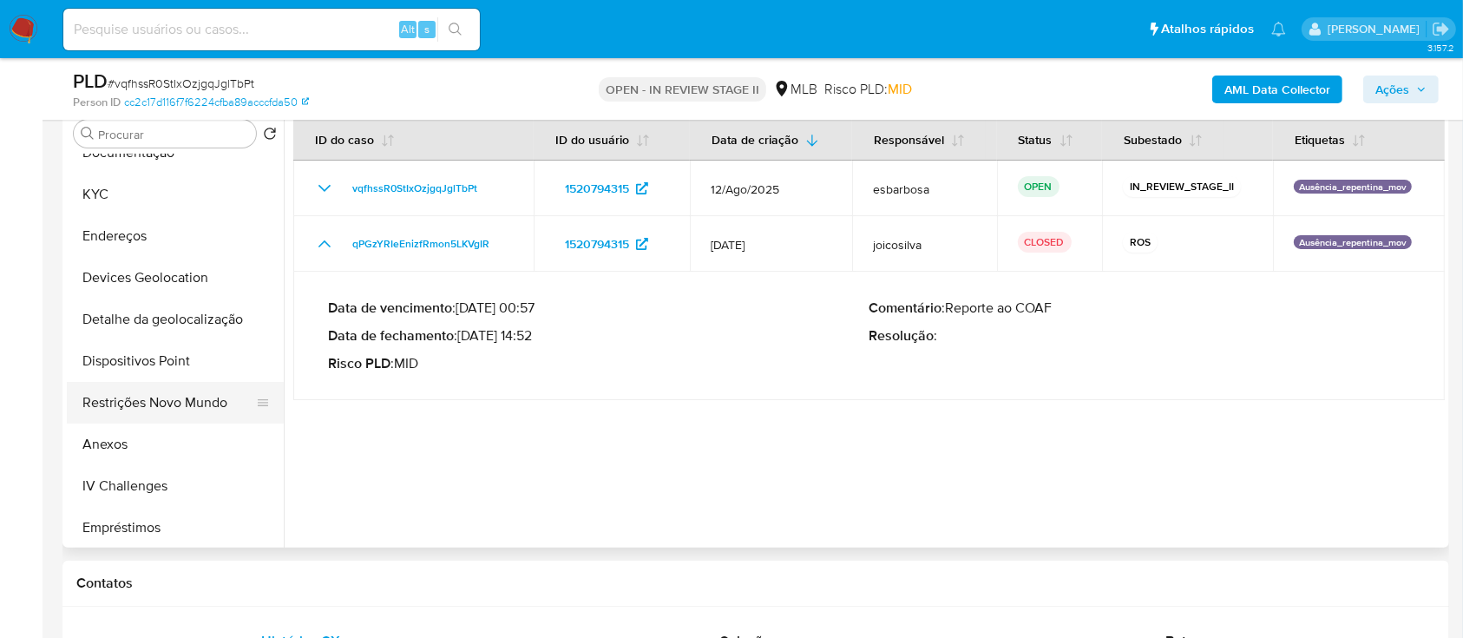
click at [132, 402] on button "Restrições Novo Mundo" at bounding box center [168, 403] width 203 height 42
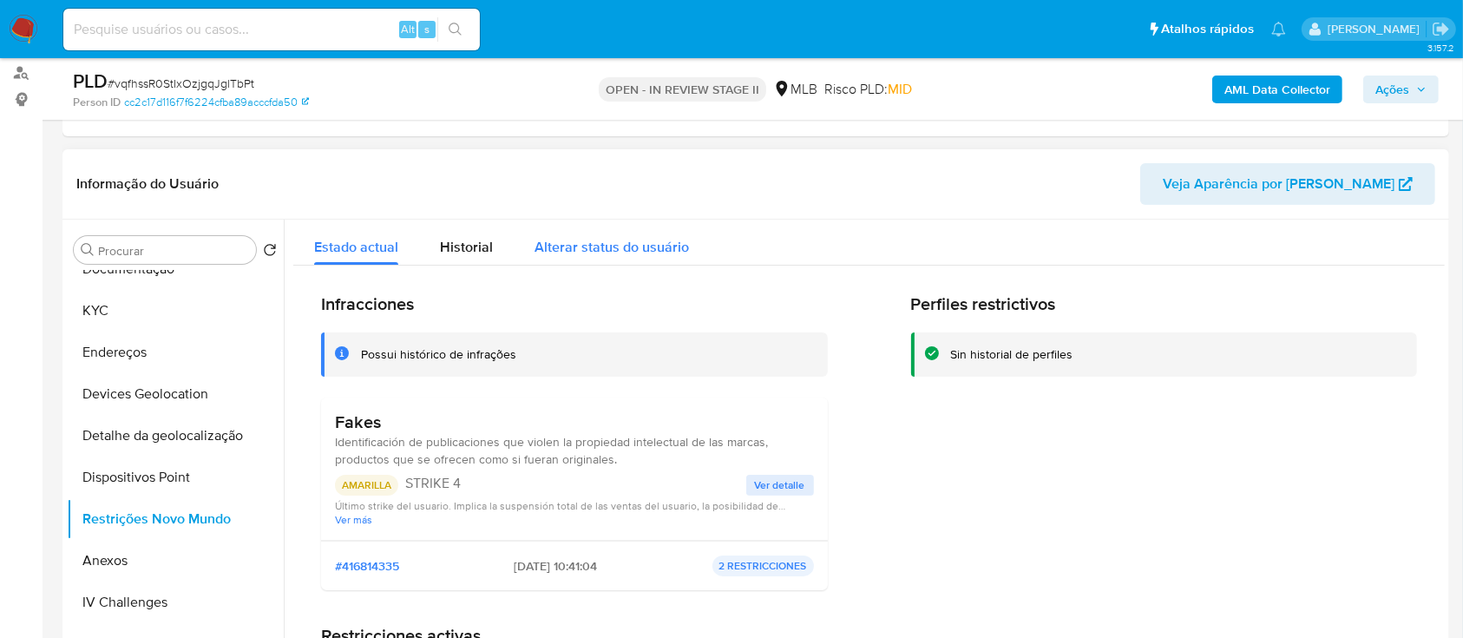
click at [568, 250] on span "Alterar status do usuário" at bounding box center [612, 247] width 154 height 20
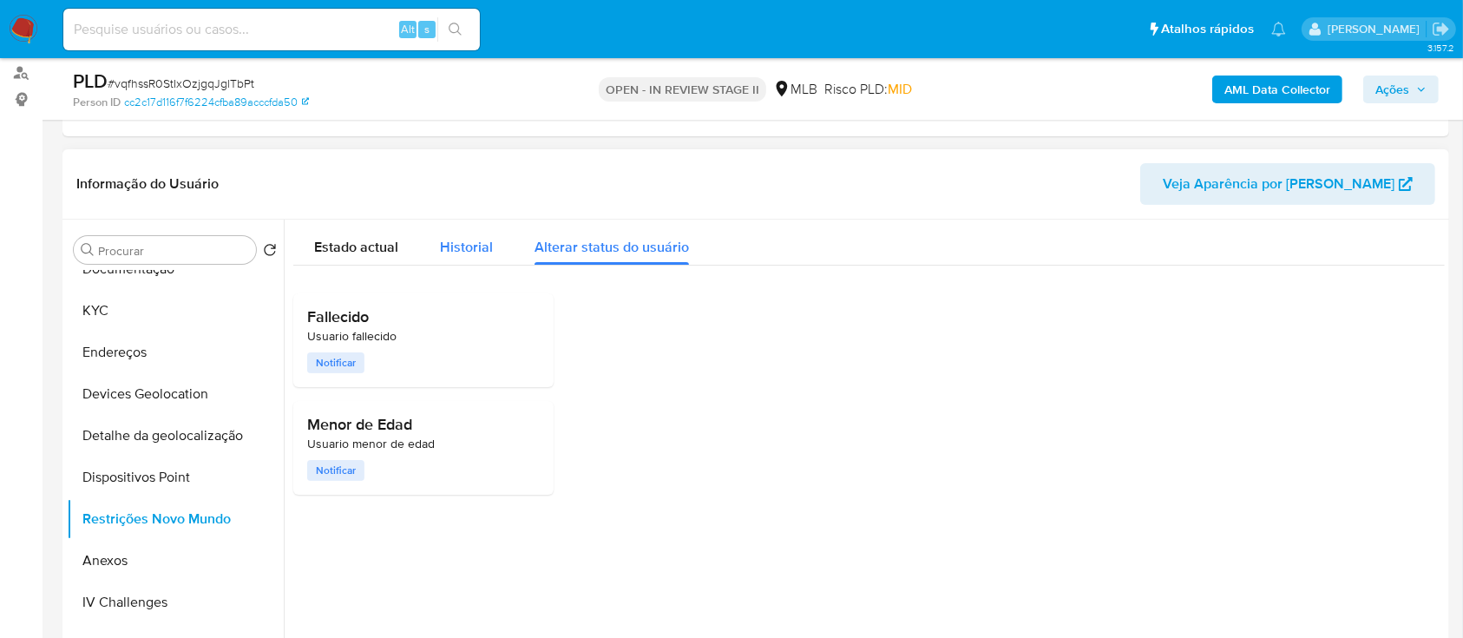
click at [452, 250] on span "Historial" at bounding box center [466, 247] width 53 height 20
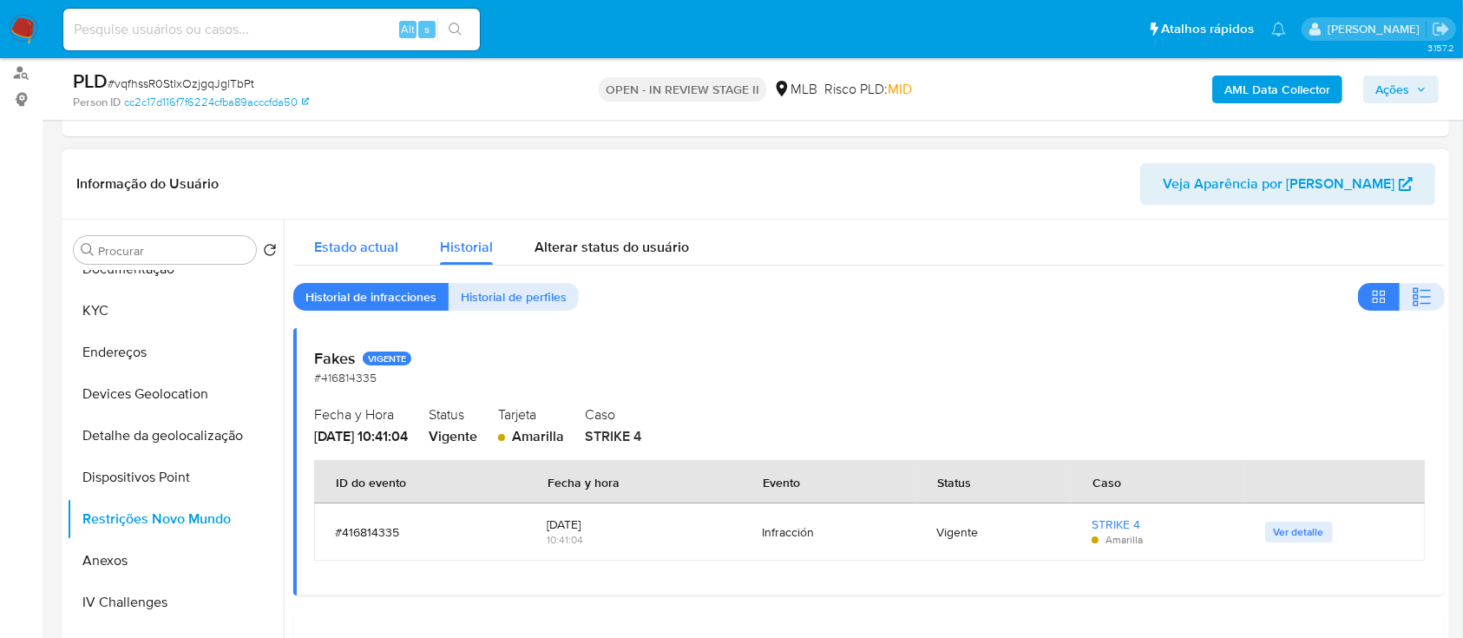
click at [368, 248] on span "Estado actual" at bounding box center [356, 247] width 84 height 20
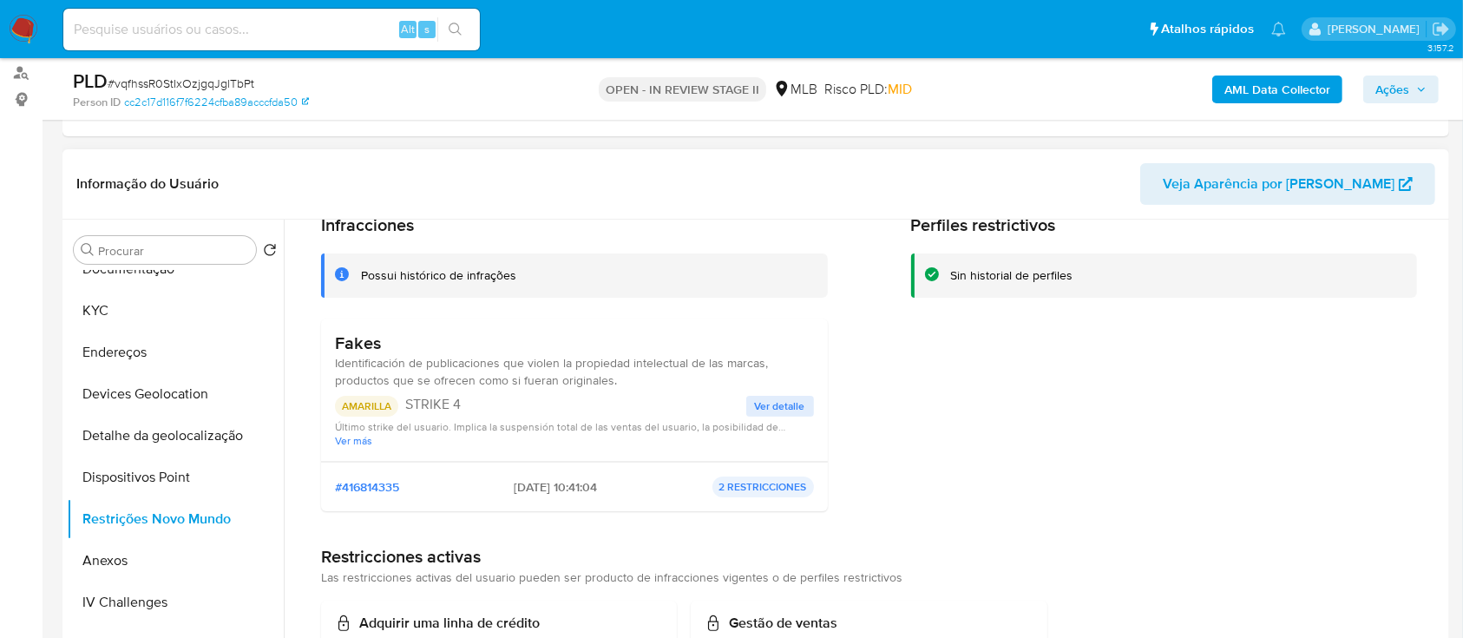
scroll to position [115, 0]
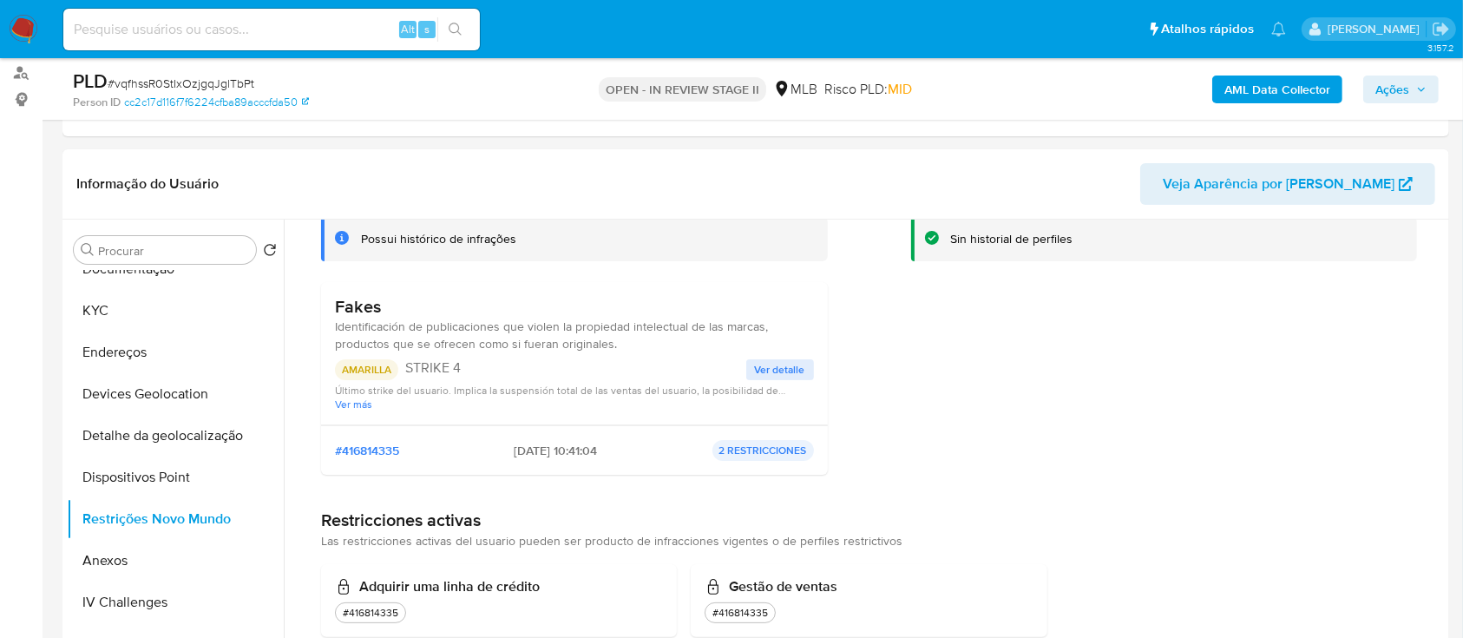
drag, startPoint x: 774, startPoint y: 364, endPoint x: 1173, endPoint y: 18, distance: 527.9
click at [774, 363] on span "Ver detalle" at bounding box center [780, 369] width 50 height 17
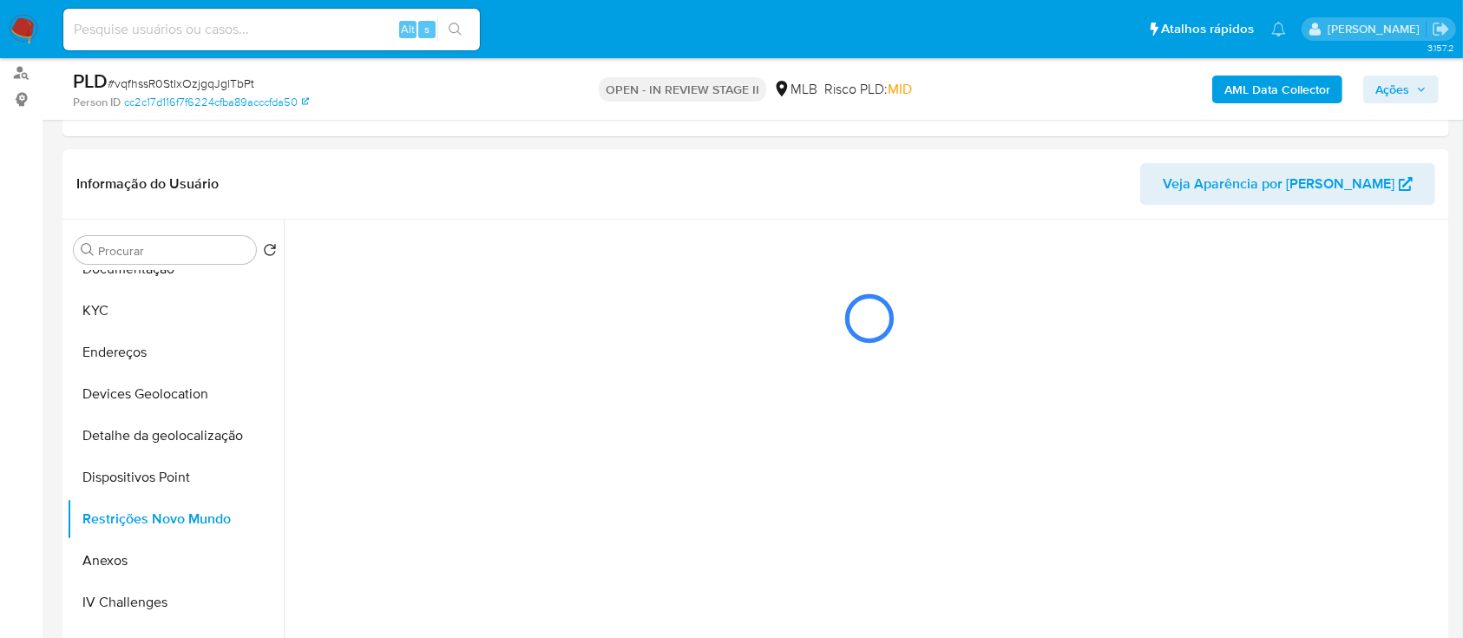
scroll to position [0, 0]
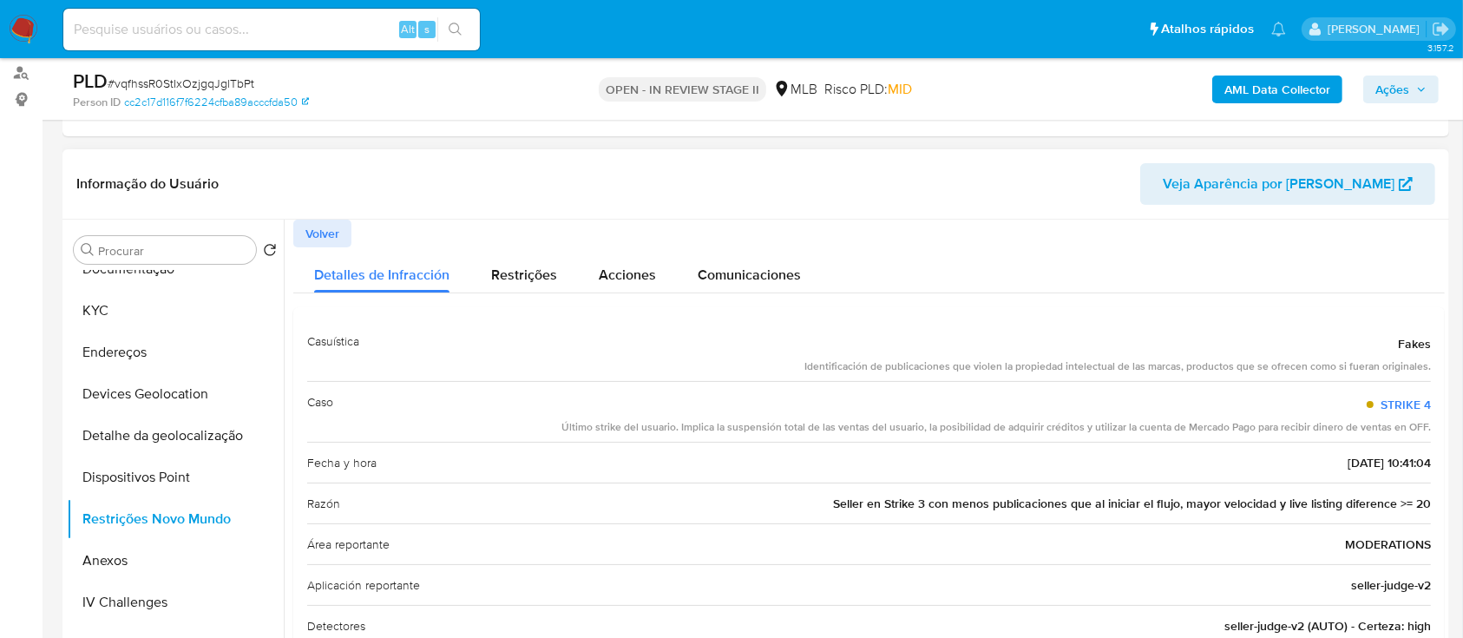
drag, startPoint x: 792, startPoint y: 368, endPoint x: 1424, endPoint y: 454, distance: 637.7
click at [1424, 454] on div "Casuística Fakes Identificación de publicaciones que violen la propiedad intele…" at bounding box center [869, 626] width 1152 height 638
click at [1389, 399] on link "STRIKE 4" at bounding box center [1406, 404] width 50 height 17
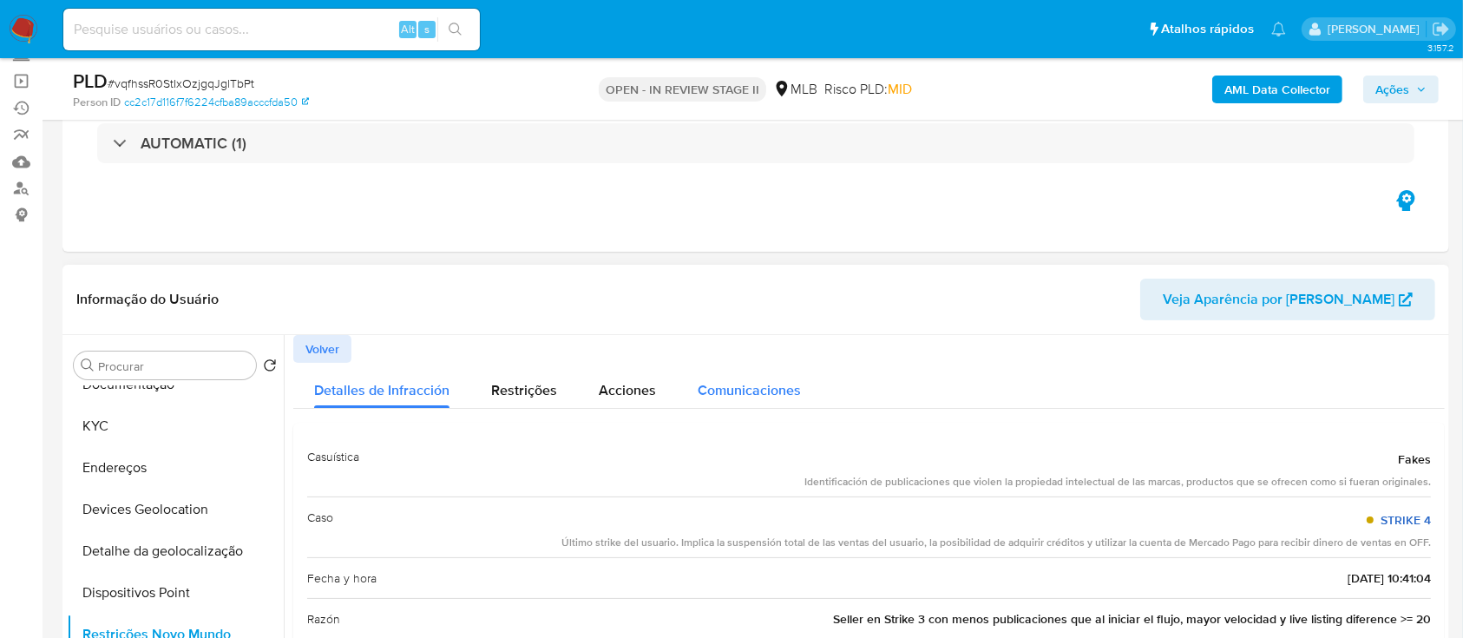
drag, startPoint x: 719, startPoint y: 391, endPoint x: 759, endPoint y: 366, distance: 46.7
click at [720, 391] on span "Comunicaciones" at bounding box center [749, 390] width 103 height 20
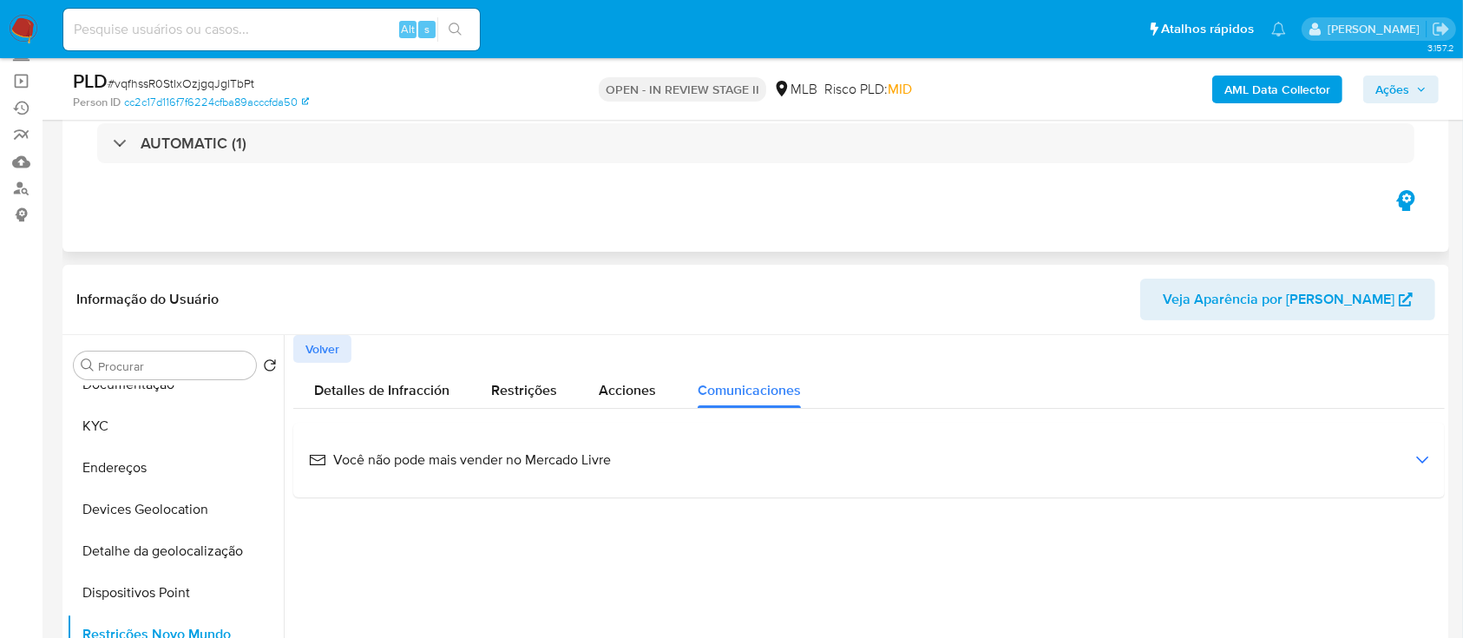
scroll to position [231, 0]
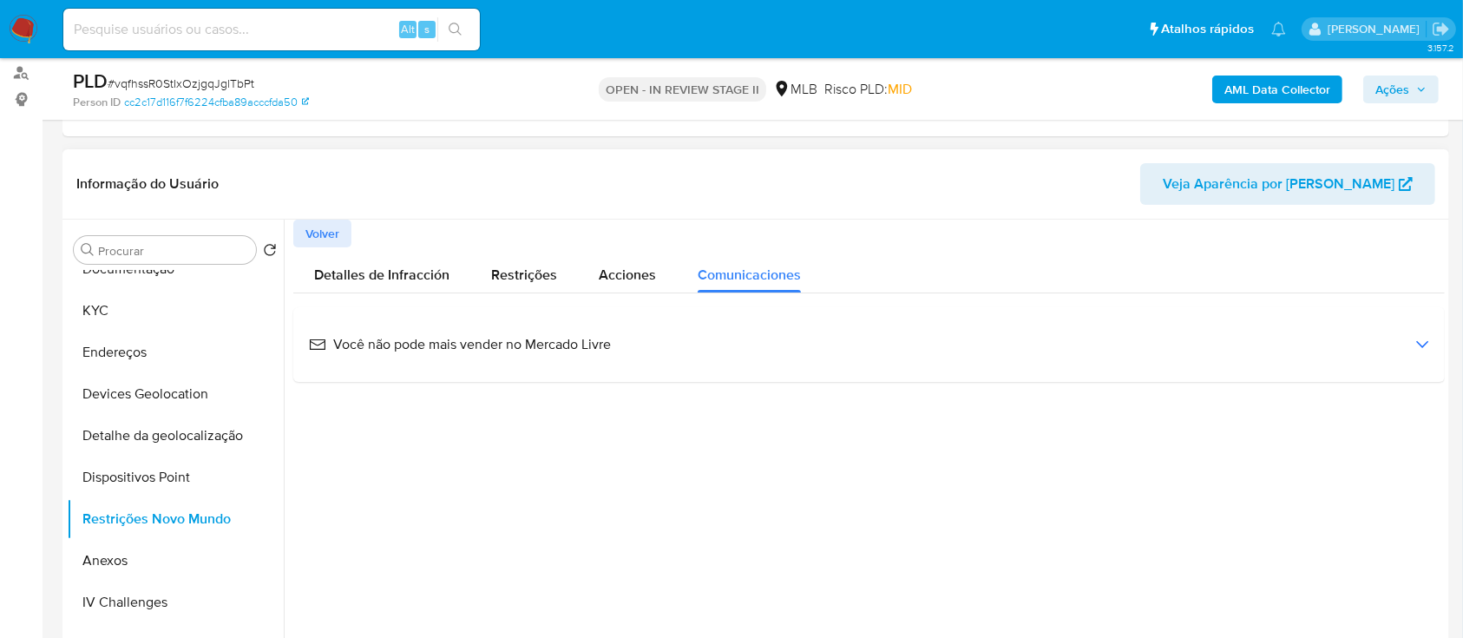
drag, startPoint x: 642, startPoint y: 365, endPoint x: 369, endPoint y: 348, distance: 273.9
click at [369, 348] on div "Você não pode mais vender no Mercado Livre" at bounding box center [869, 344] width 1124 height 47
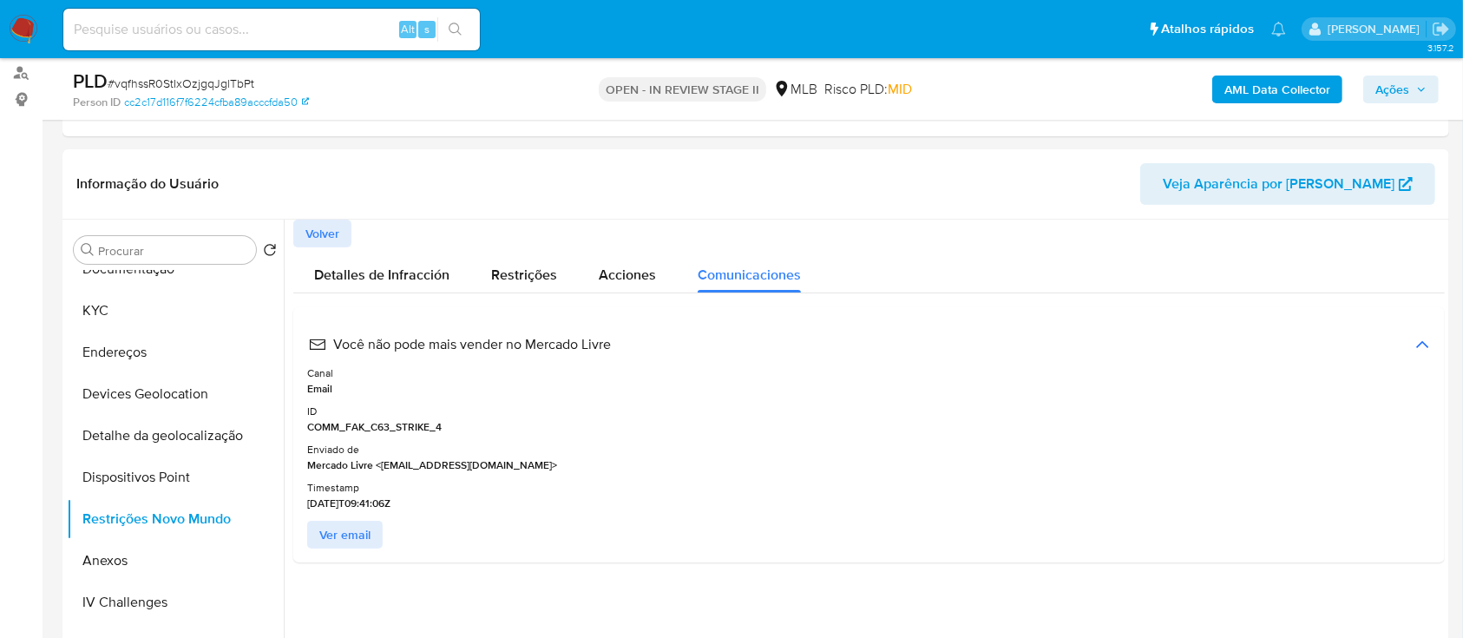
click at [1383, 79] on span "Ações" at bounding box center [1393, 90] width 34 height 28
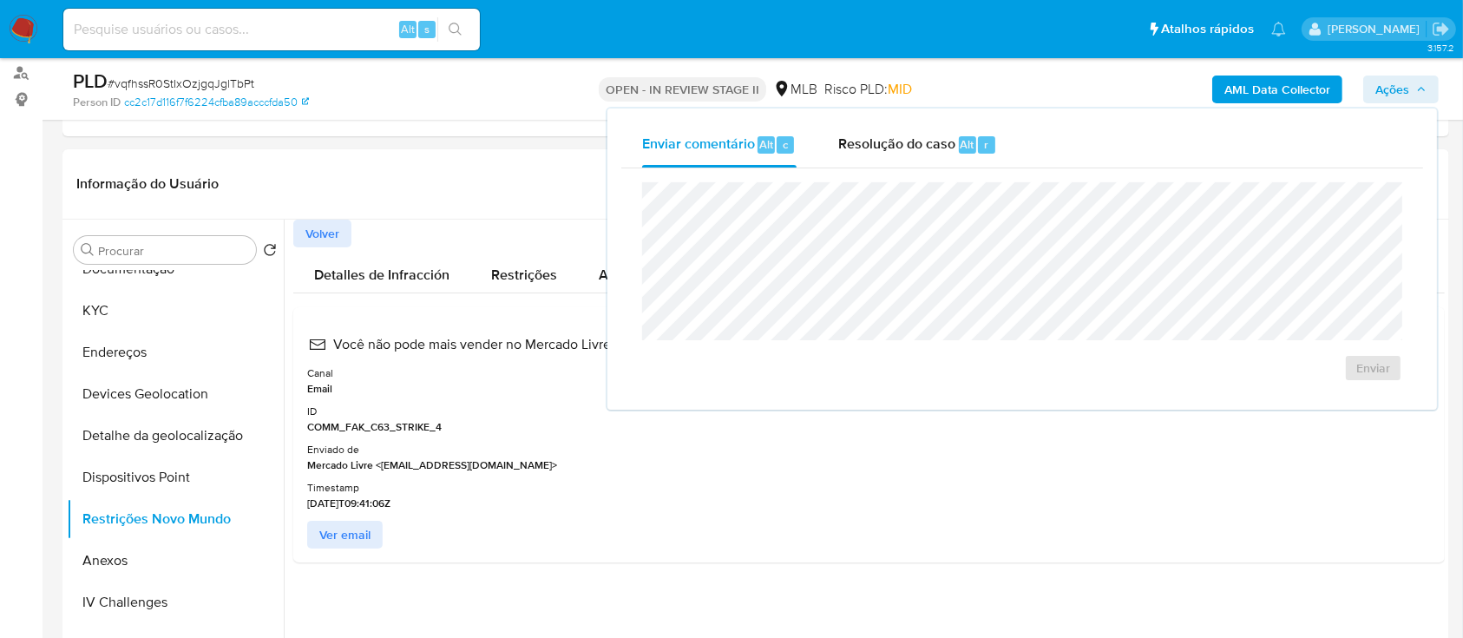
drag, startPoint x: 869, startPoint y: 143, endPoint x: 903, endPoint y: 167, distance: 41.9
click at [874, 143] on span "Resolução do caso" at bounding box center [896, 144] width 117 height 20
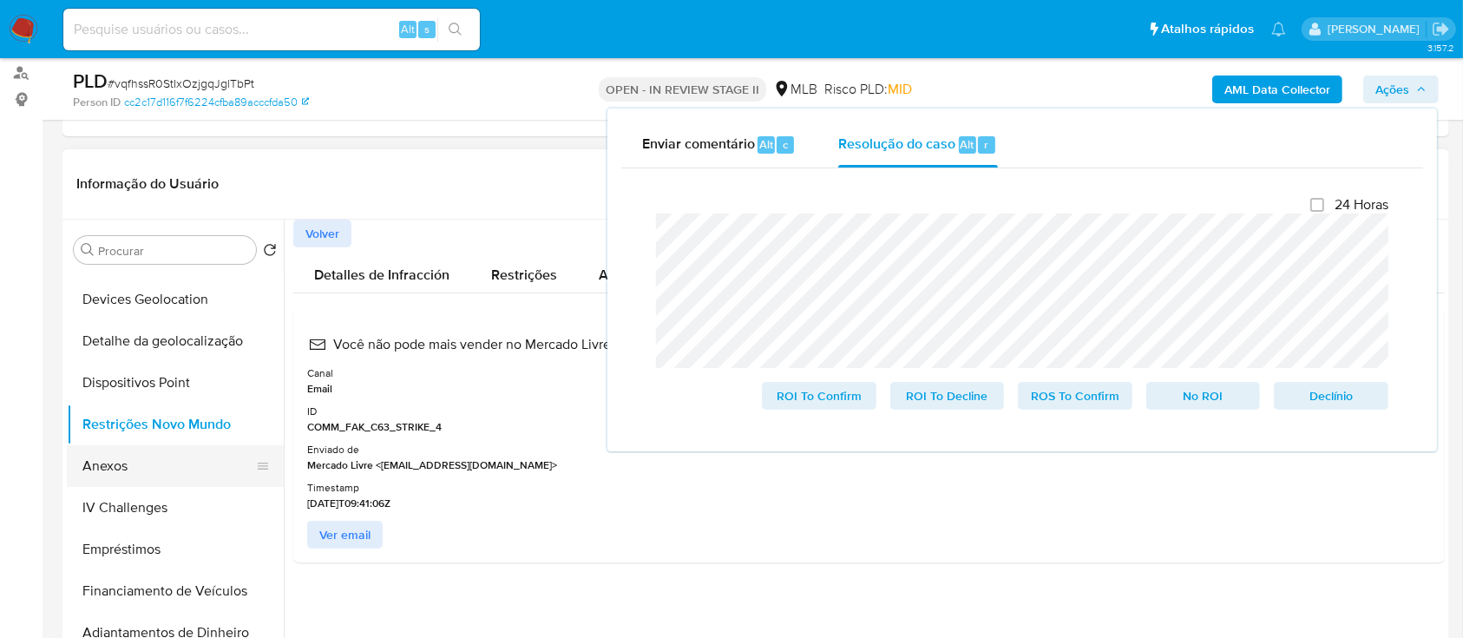
scroll to position [347, 0]
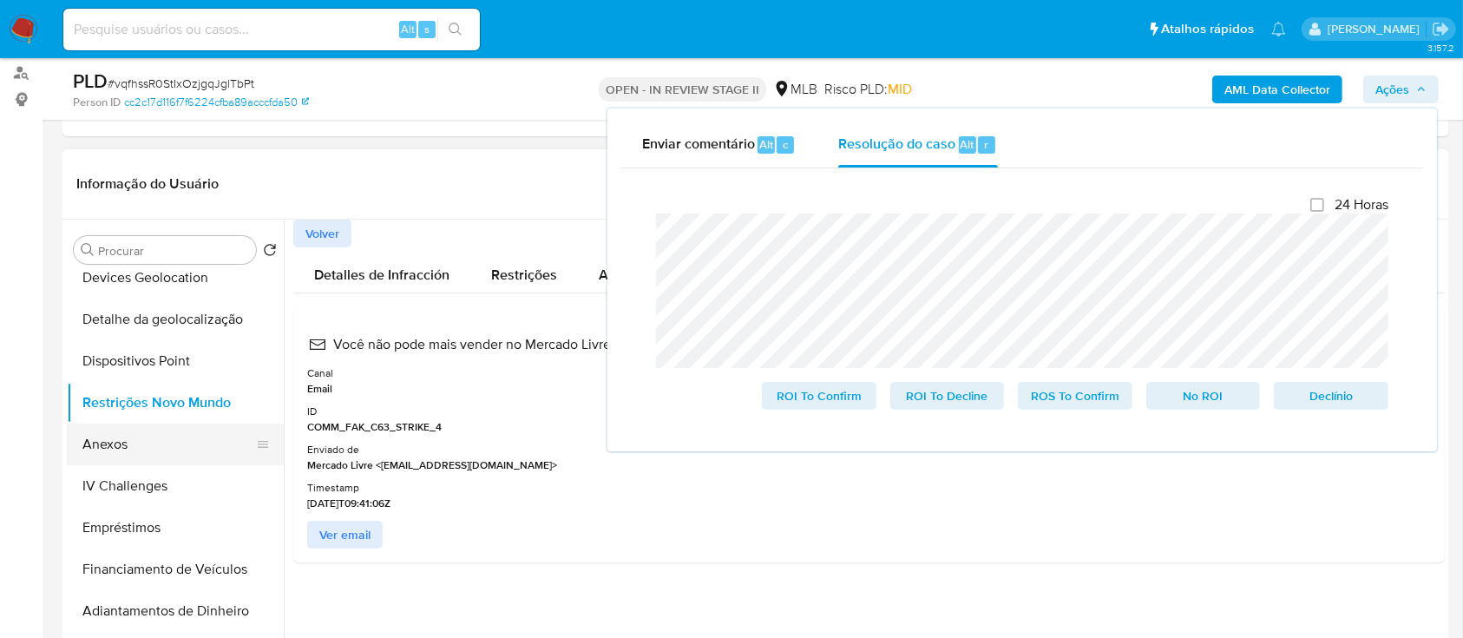
click at [131, 450] on button "Anexos" at bounding box center [168, 445] width 203 height 42
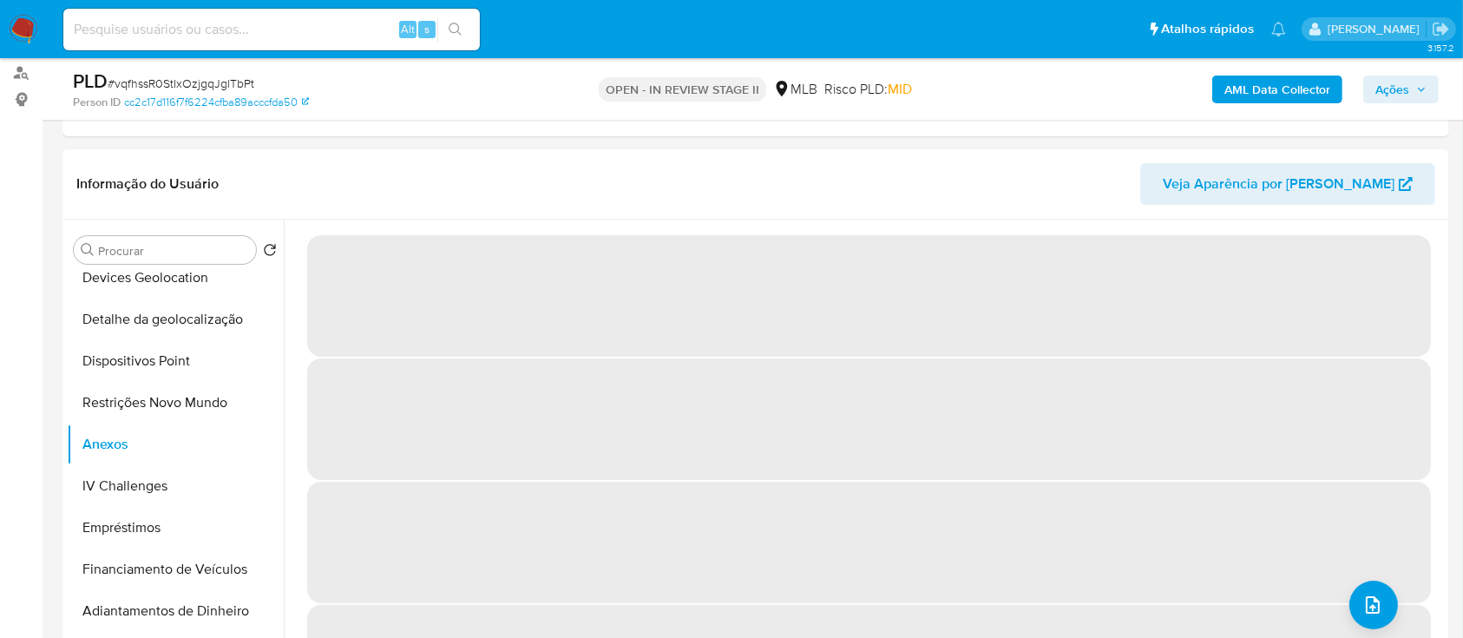
click at [1241, 90] on b "AML Data Collector" at bounding box center [1278, 90] width 106 height 28
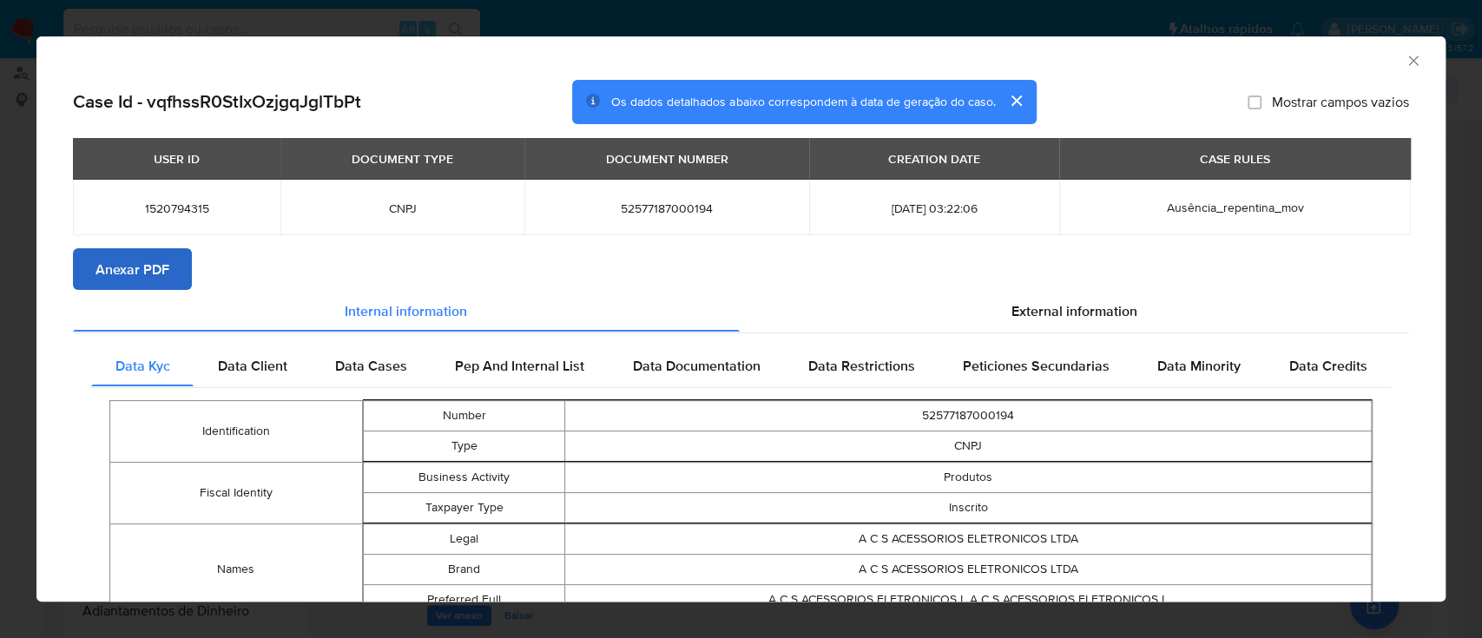
click at [148, 273] on span "Anexar PDF" at bounding box center [132, 269] width 74 height 38
click at [1404, 66] on icon "Fechar a janela" at bounding box center [1412, 60] width 17 height 17
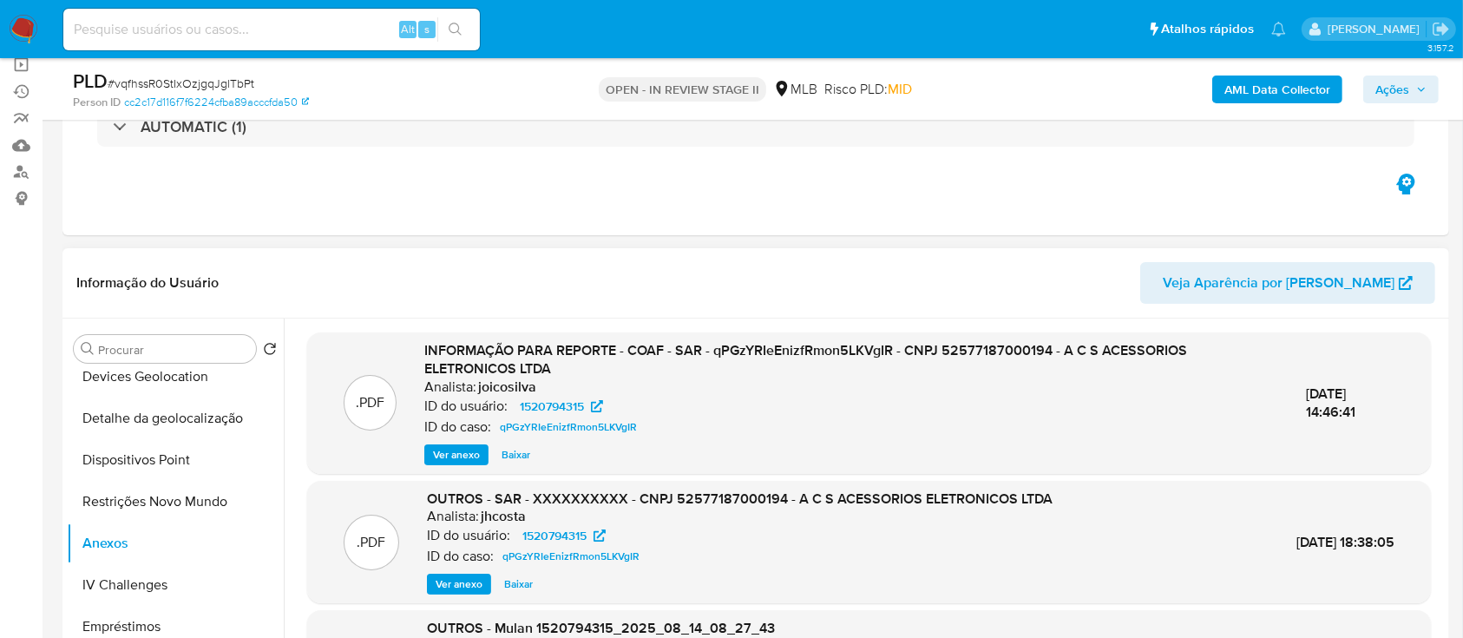
scroll to position [0, 0]
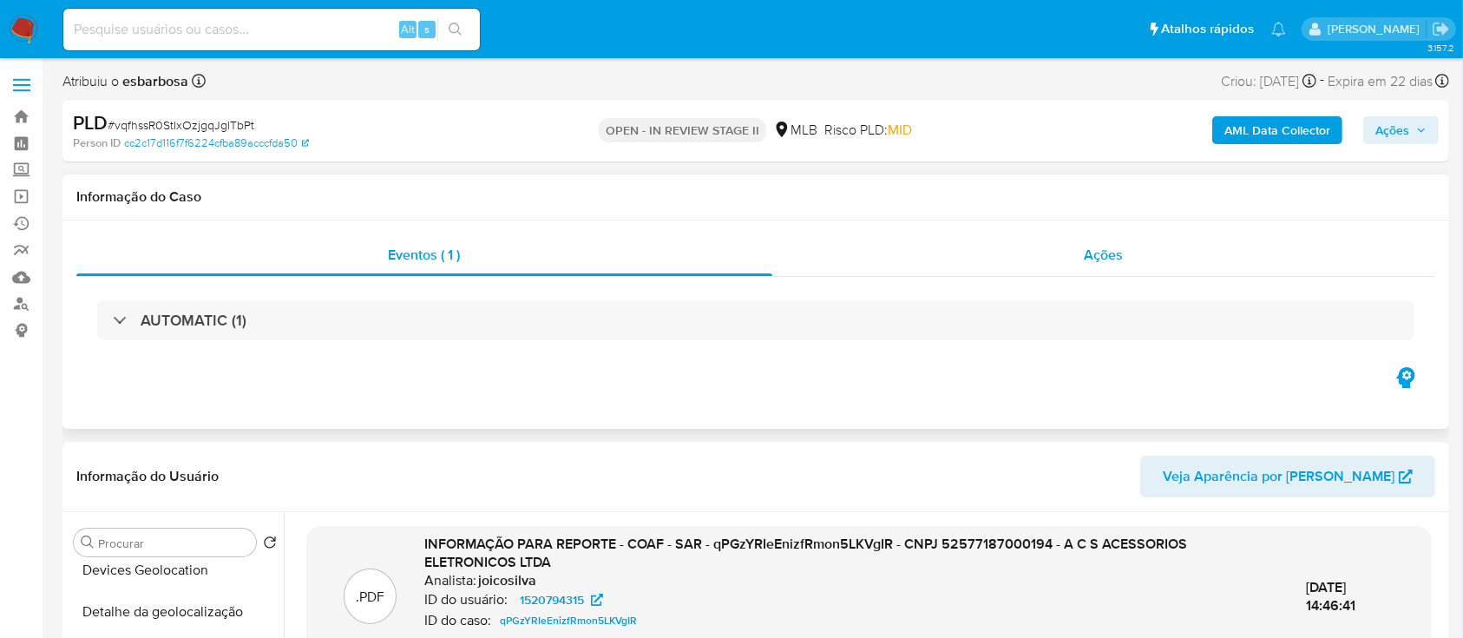
click at [966, 265] on div "Ações" at bounding box center [1103, 255] width 663 height 42
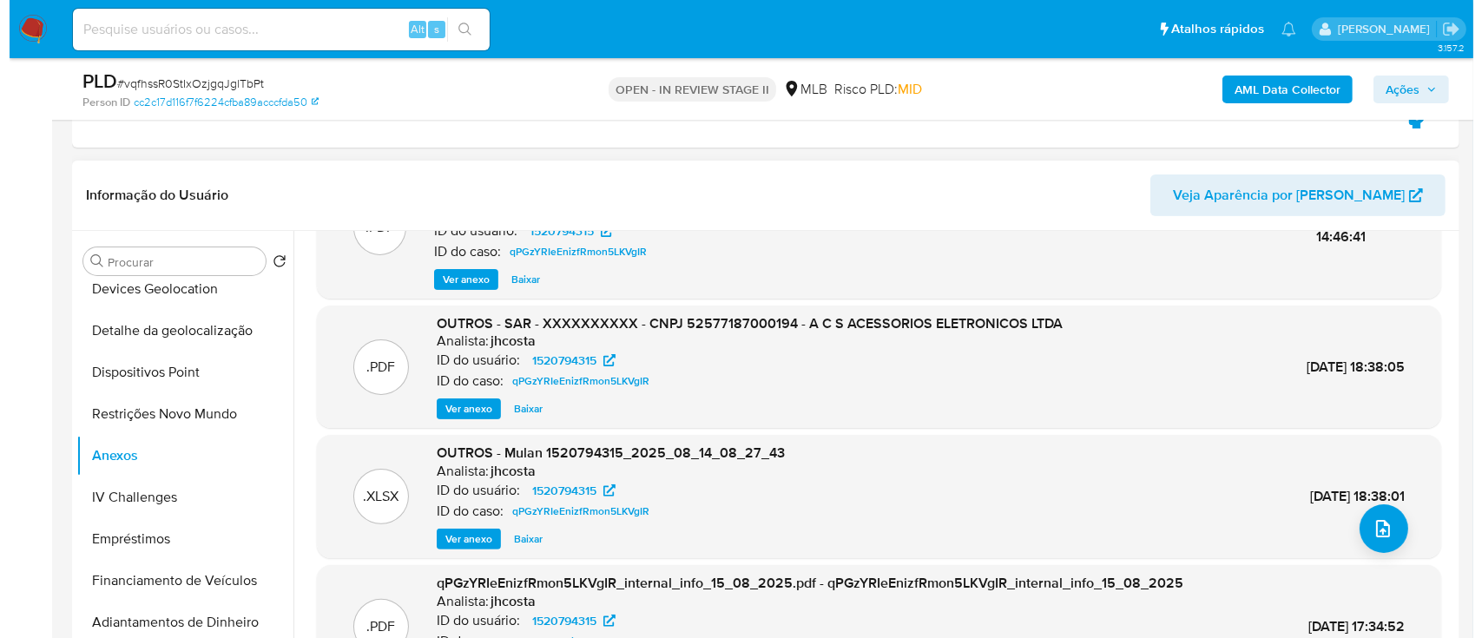
scroll to position [164, 0]
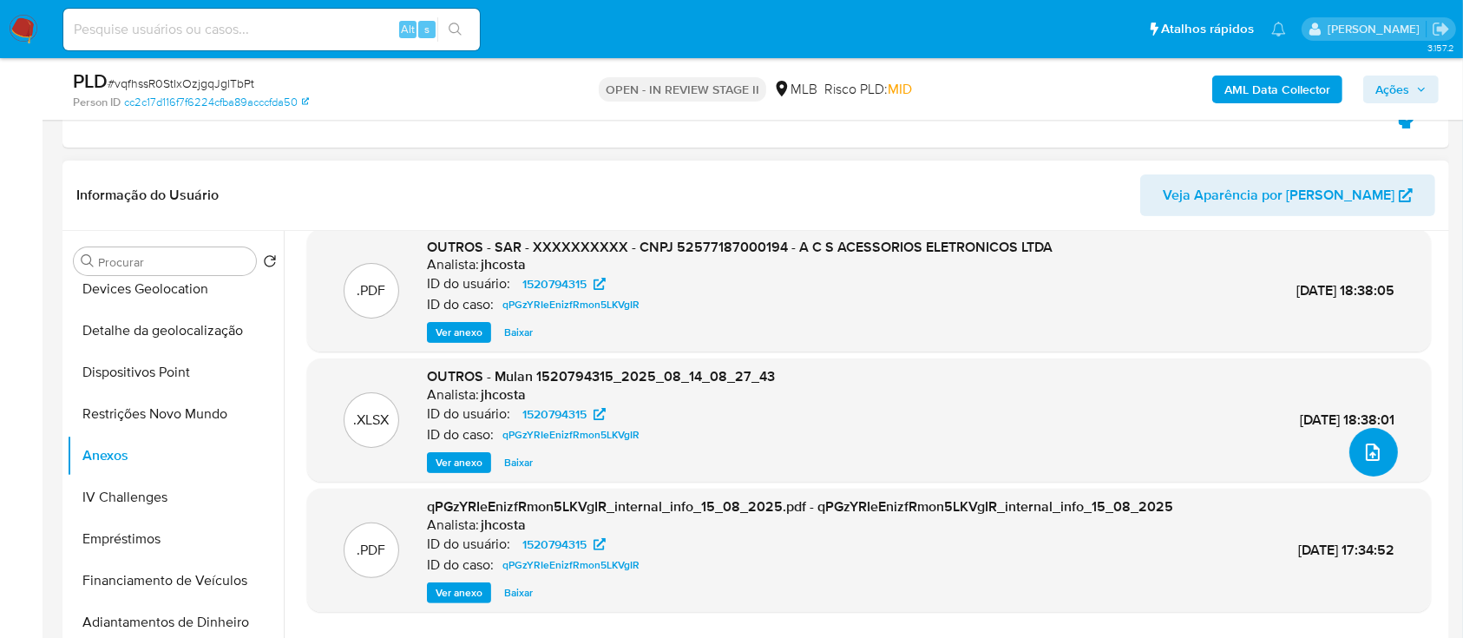
click at [1368, 444] on icon "upload-file" at bounding box center [1373, 452] width 21 height 21
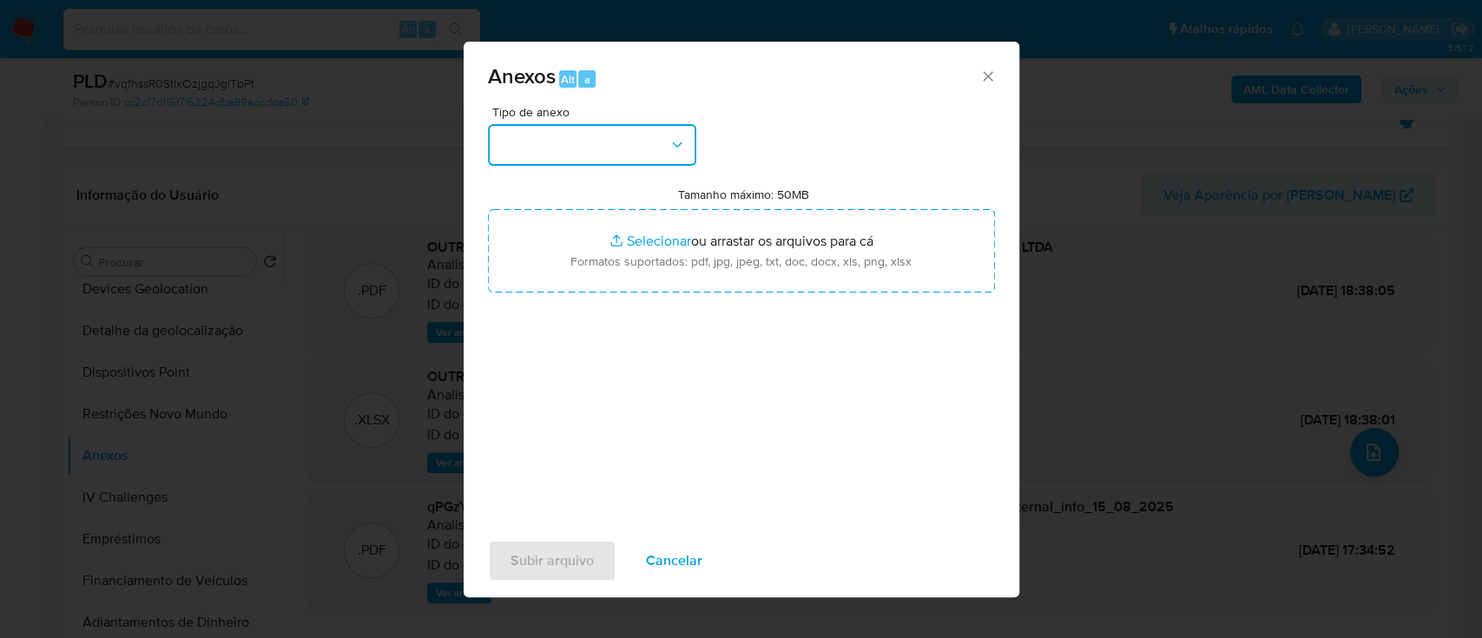
click at [658, 157] on button "button" at bounding box center [592, 145] width 208 height 42
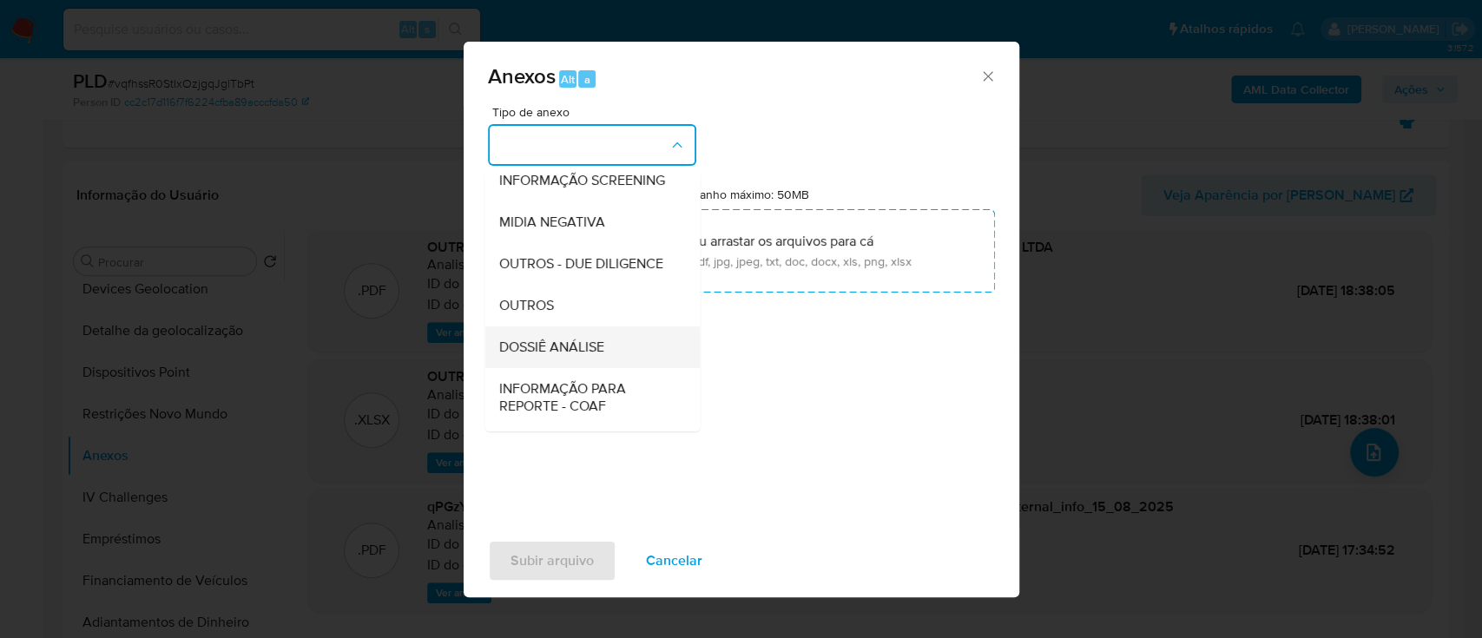
scroll to position [231, 0]
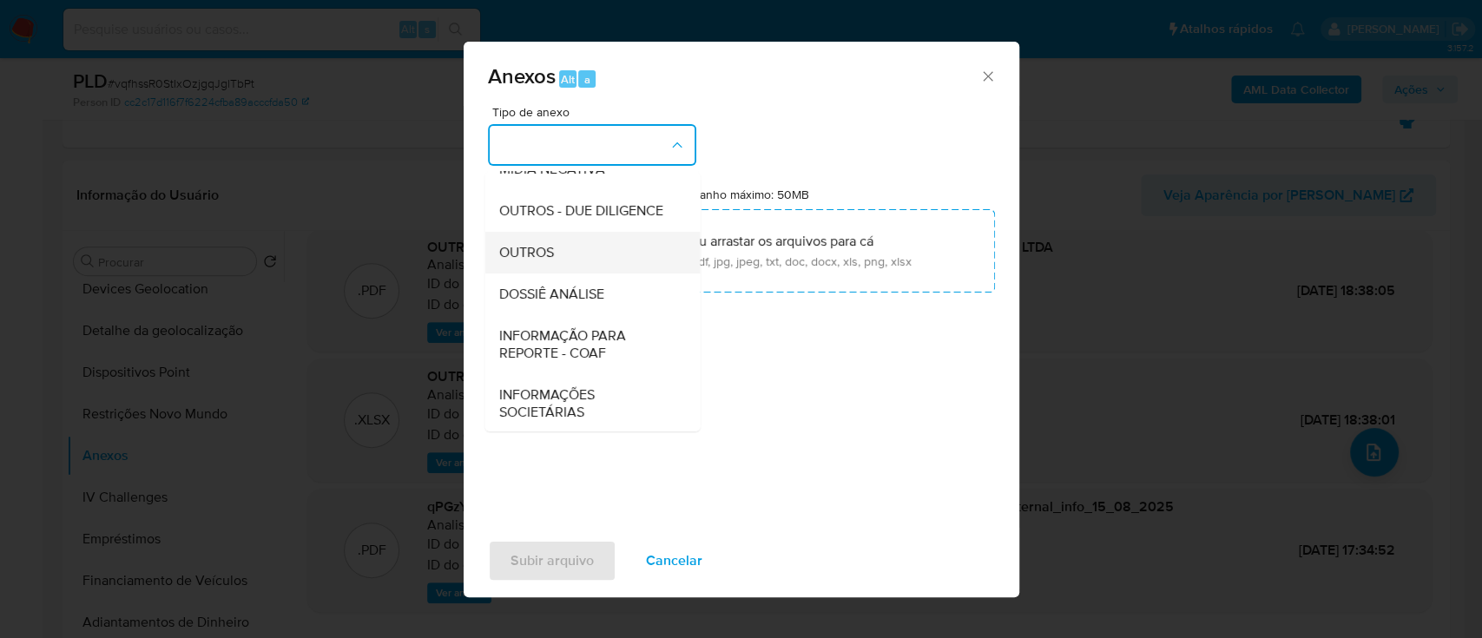
click at [543, 261] on span "OUTROS" at bounding box center [525, 252] width 55 height 17
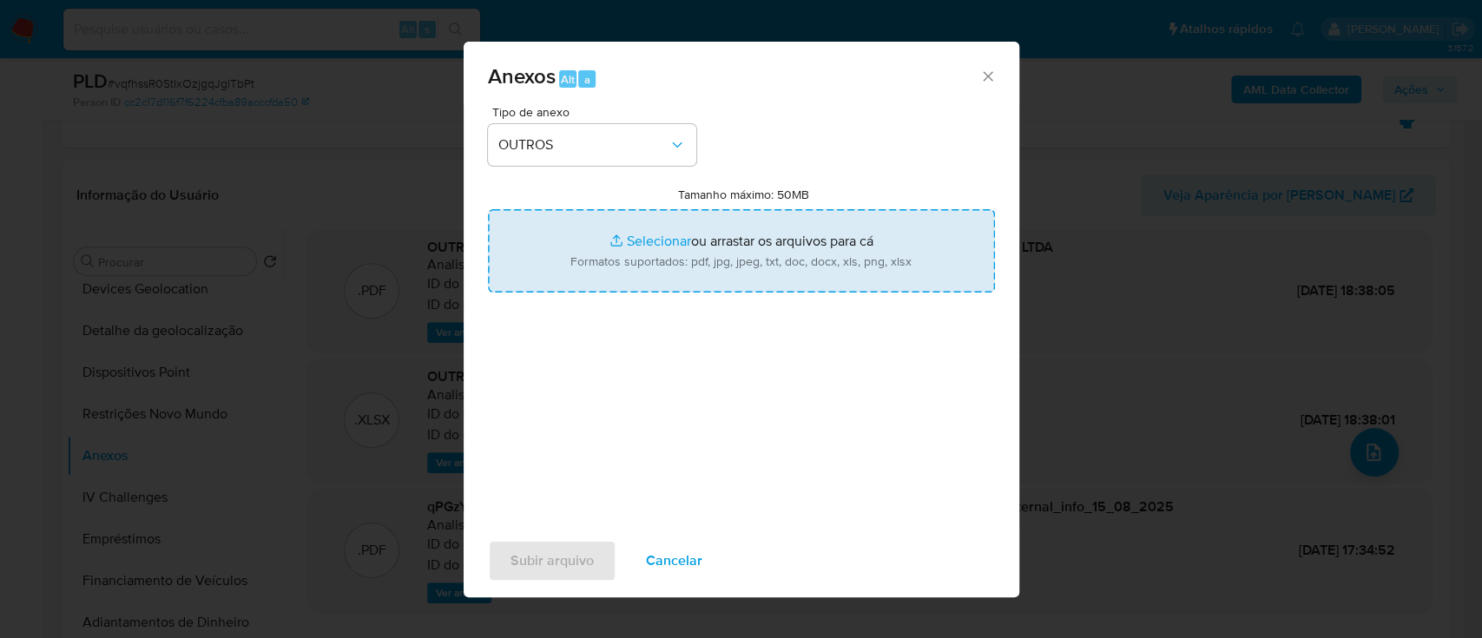
click at [656, 243] on input "Tamanho máximo: 50MB Selecionar arquivos" at bounding box center [741, 250] width 507 height 83
type input "C:\fakepath\SAR DECLINIO - vqfhssR0StIxOzjgqJglTbPt - CNPJ 52577187000194 - A C…"
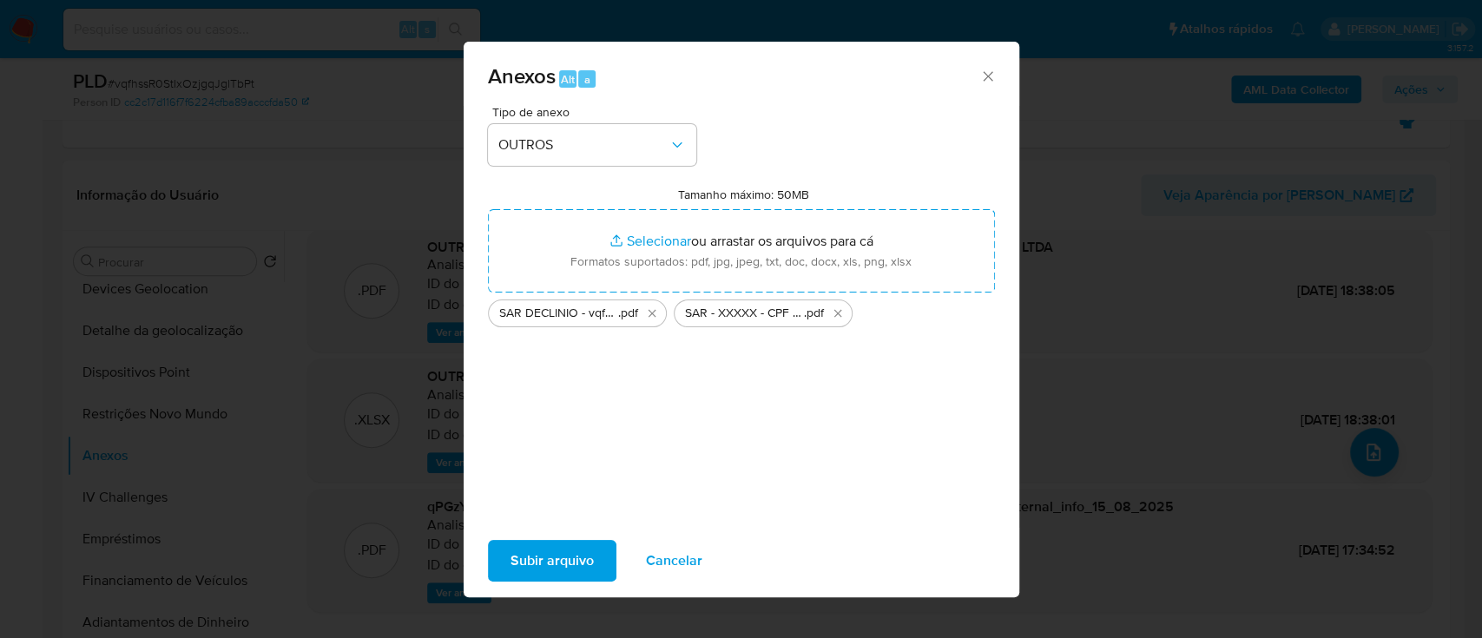
click at [522, 563] on span "Subir arquivo" at bounding box center [551, 561] width 83 height 38
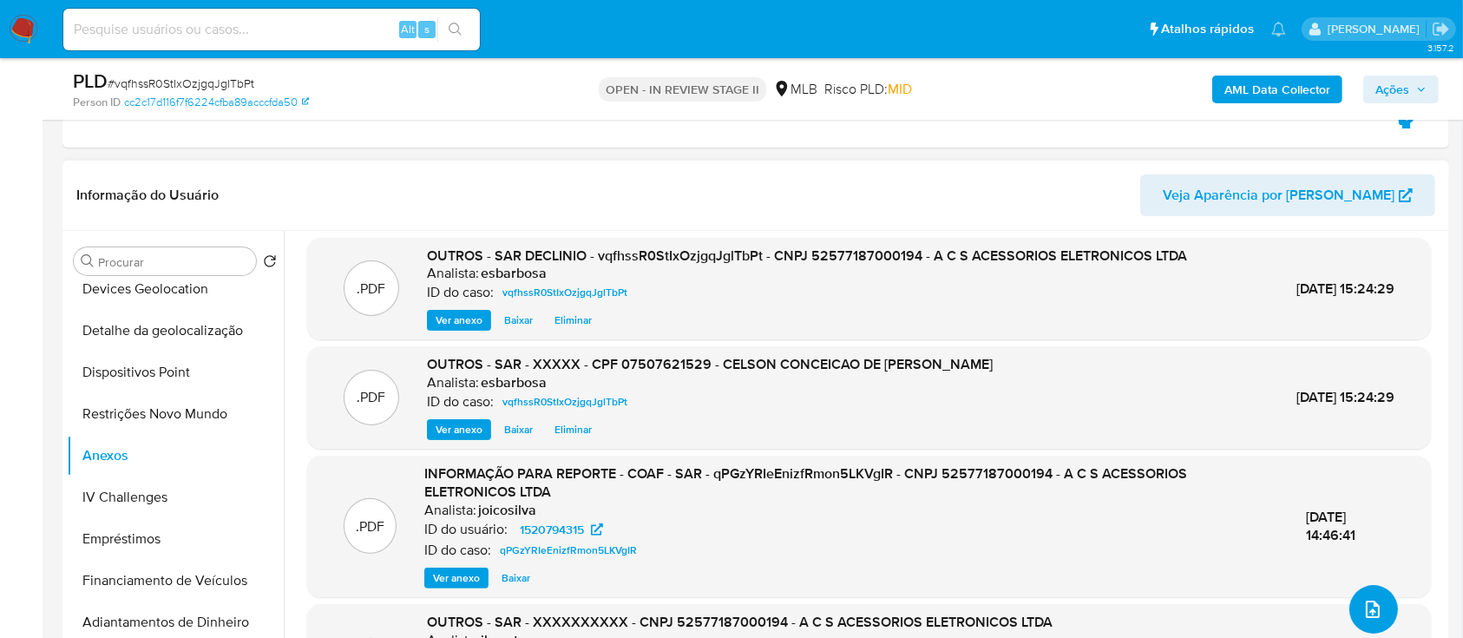
scroll to position [0, 0]
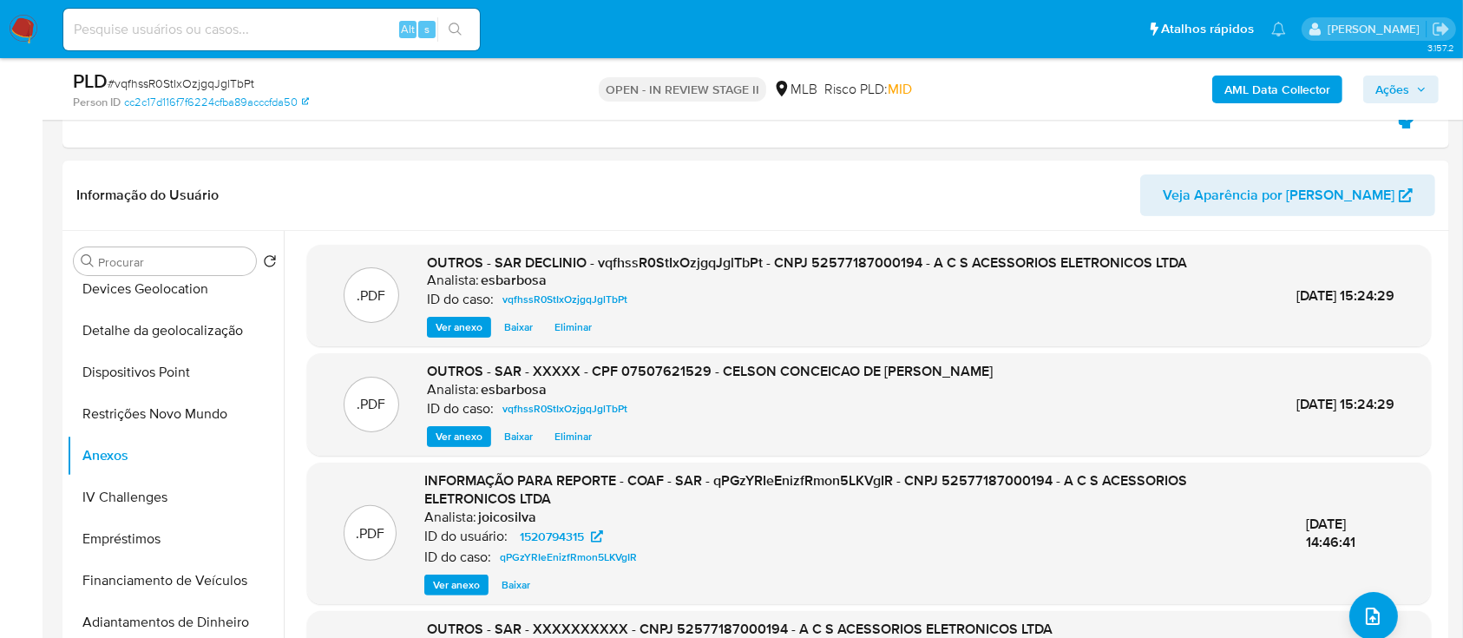
click at [1399, 84] on span "Ações" at bounding box center [1393, 90] width 34 height 28
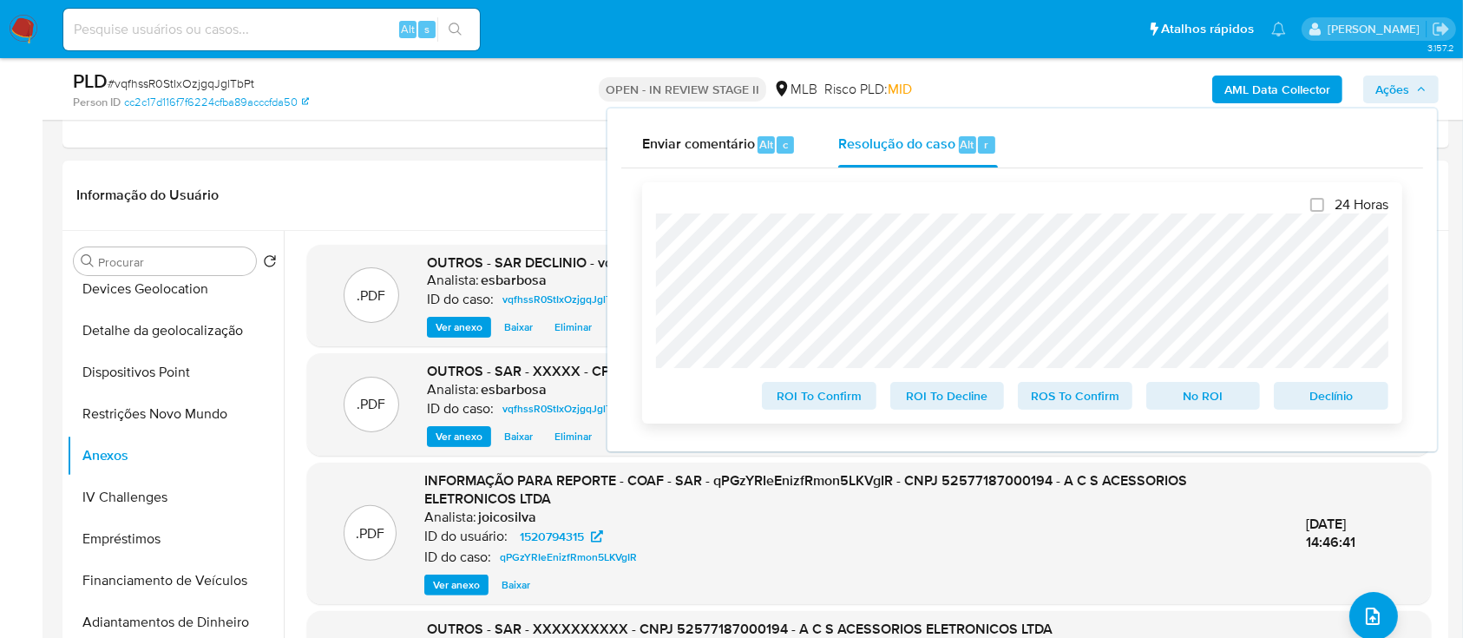
click at [1203, 396] on span "No ROI" at bounding box center [1204, 396] width 90 height 24
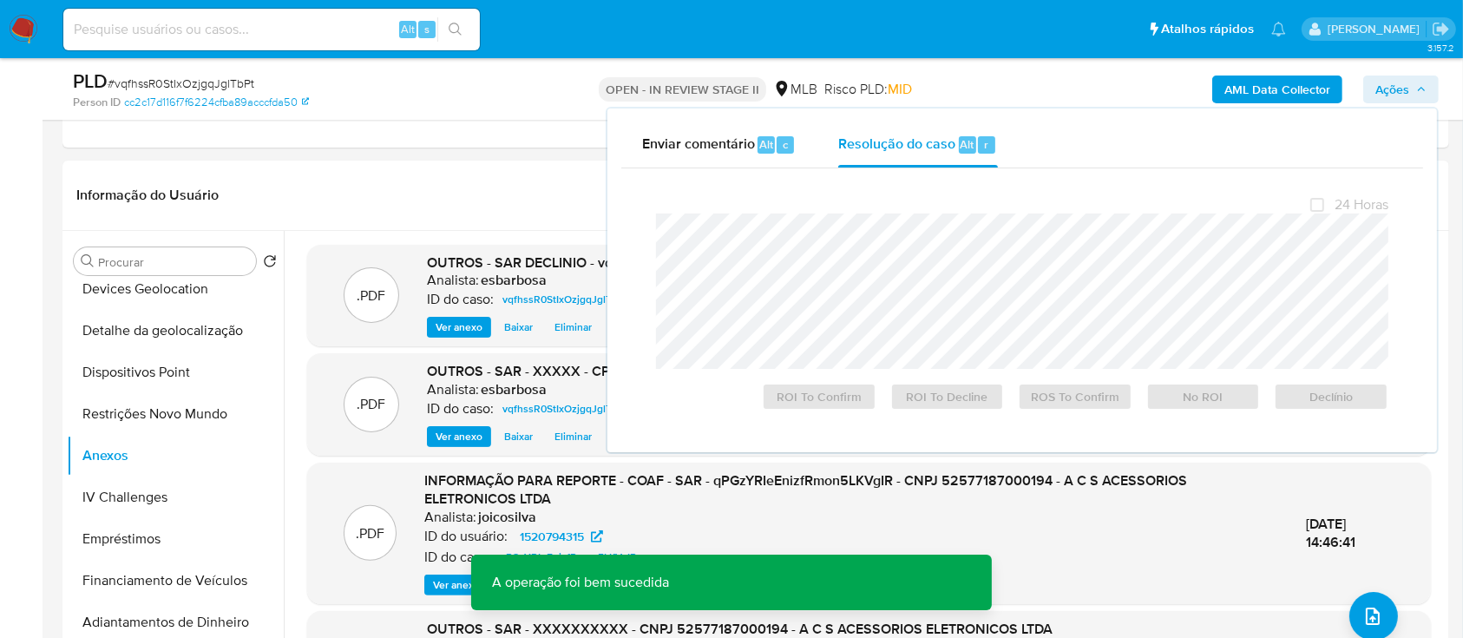
click at [200, 85] on span "# vqfhssR0StIxOzjgqJglTbPt" at bounding box center [181, 83] width 147 height 17
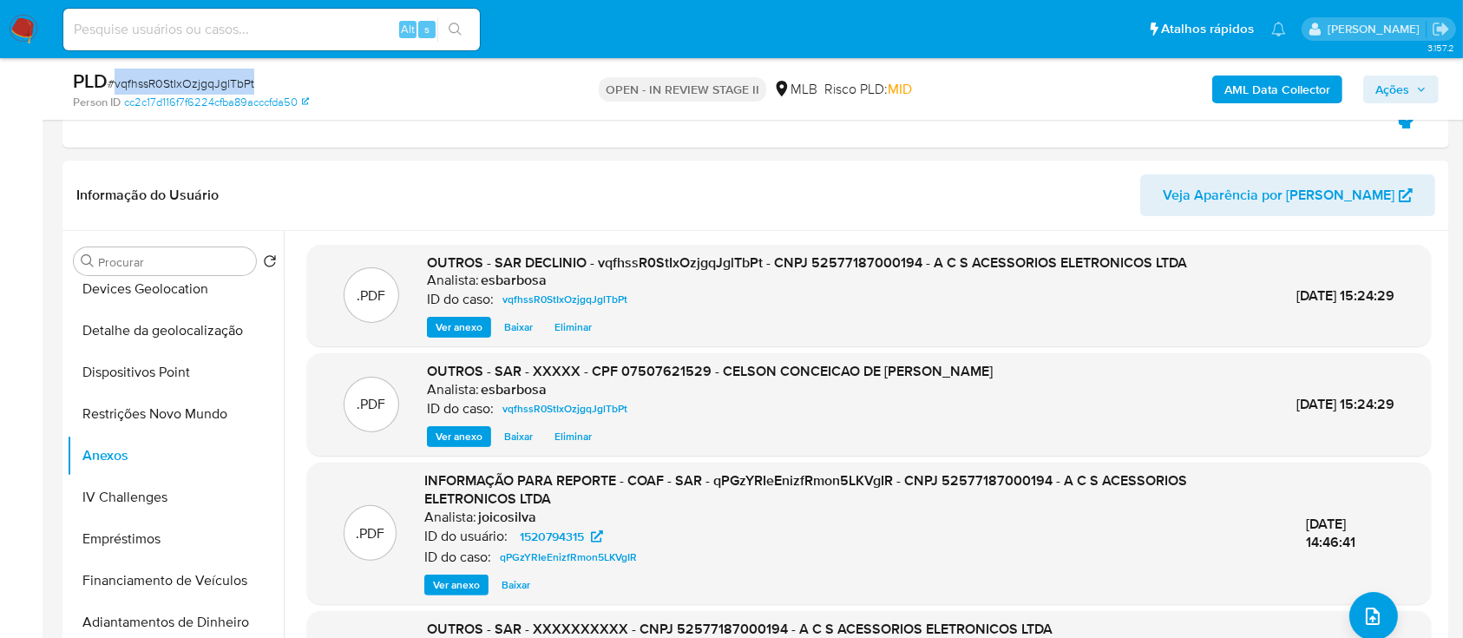
click at [200, 85] on span "# vqfhssR0StIxOzjgqJglTbPt" at bounding box center [181, 83] width 147 height 17
copy span "vqfhssR0StIxOzjgqJglTbPt"
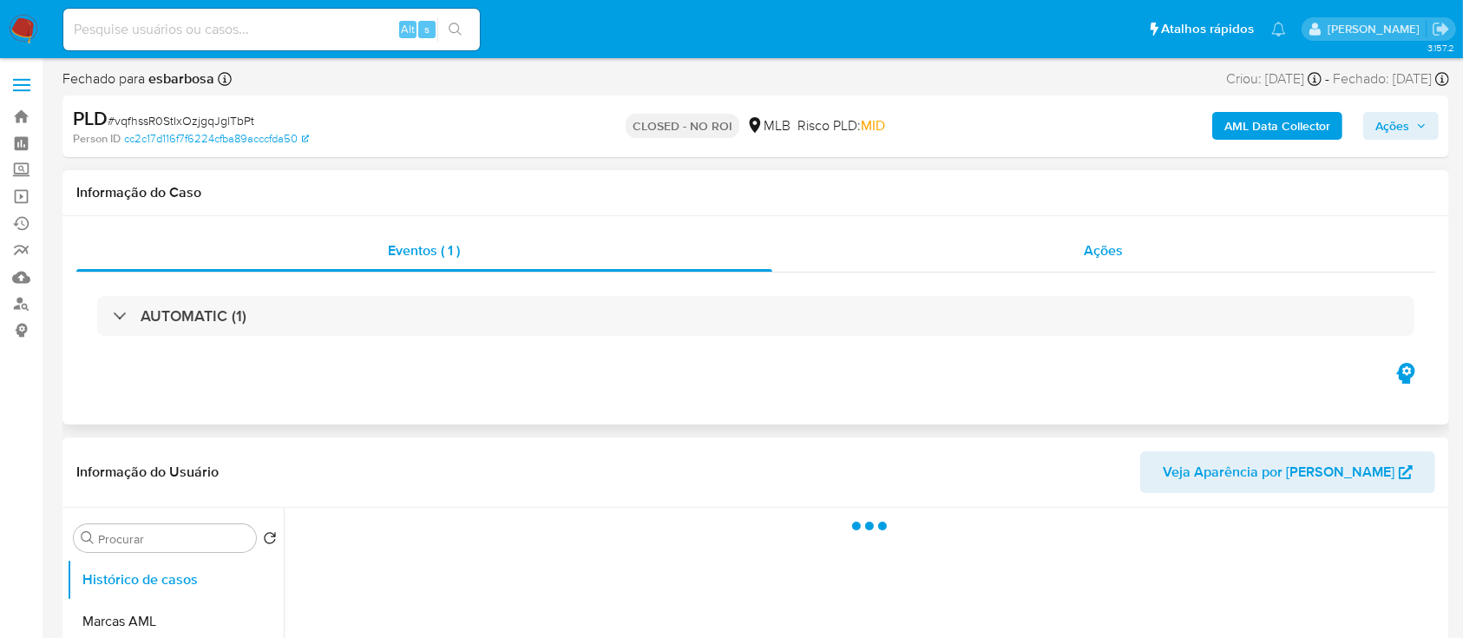
click at [956, 263] on div "Ações" at bounding box center [1103, 251] width 663 height 42
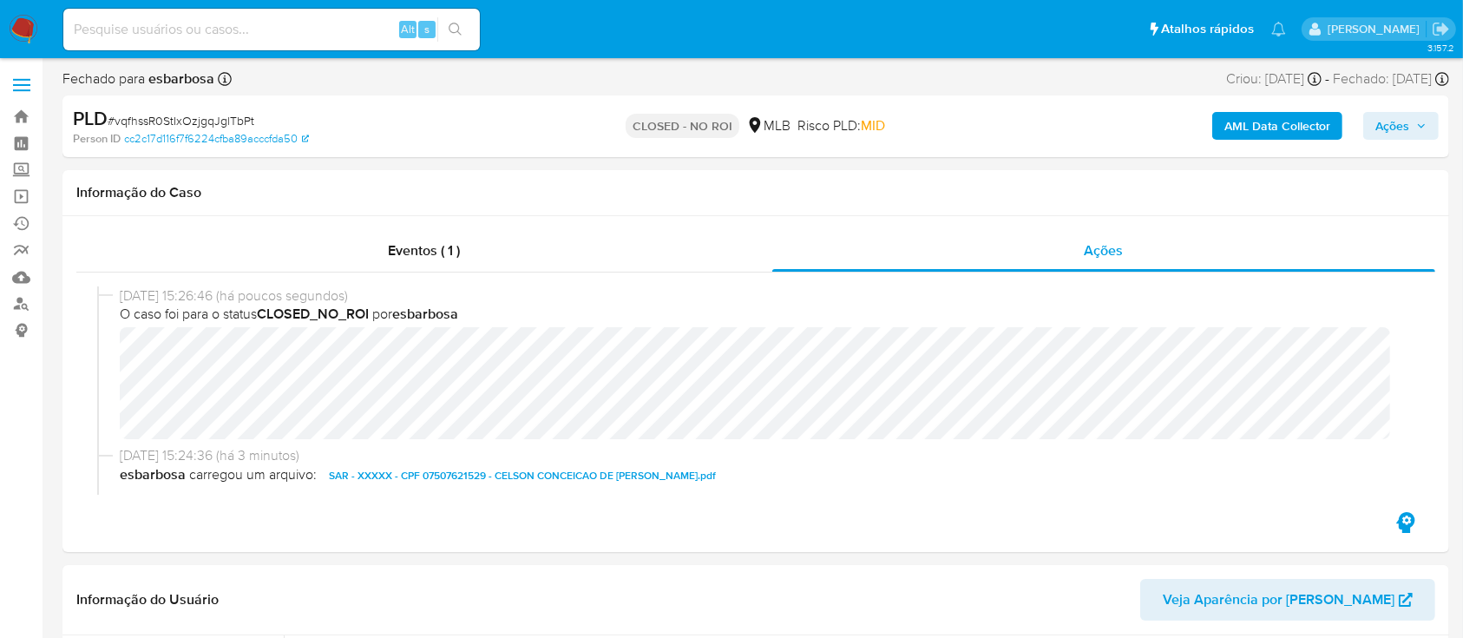
select select "10"
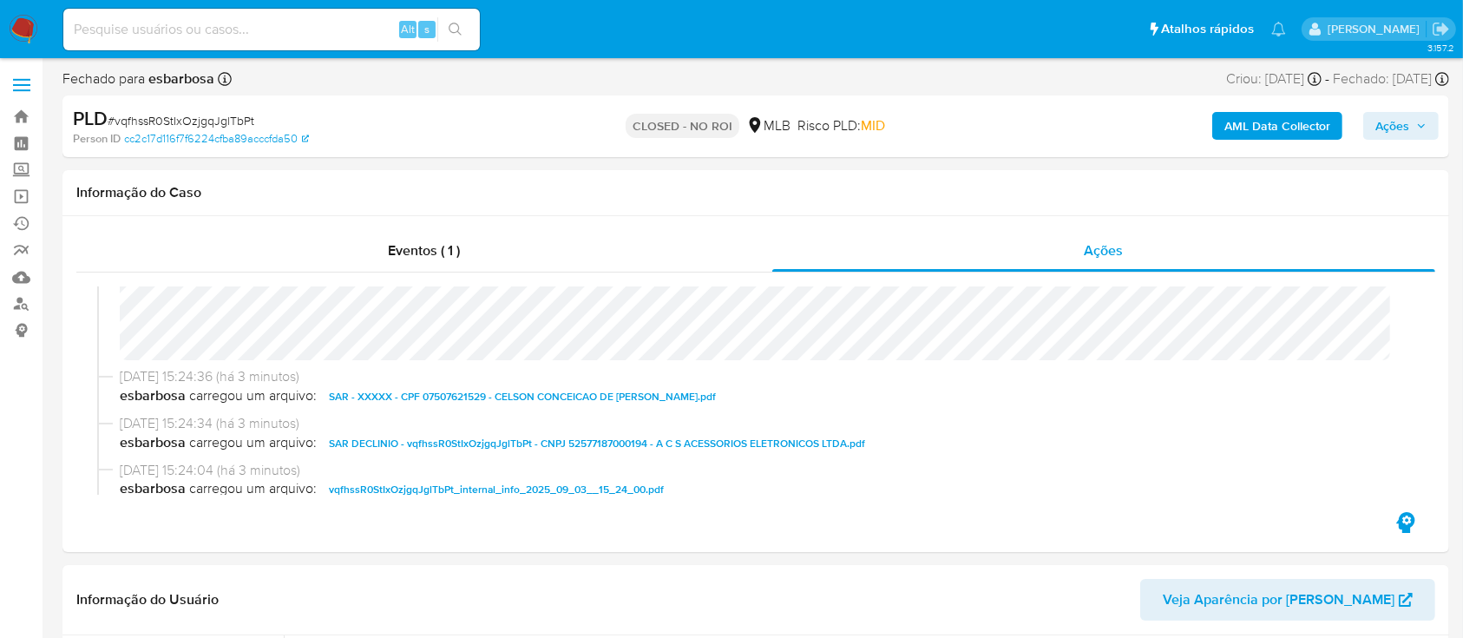
scroll to position [115, 0]
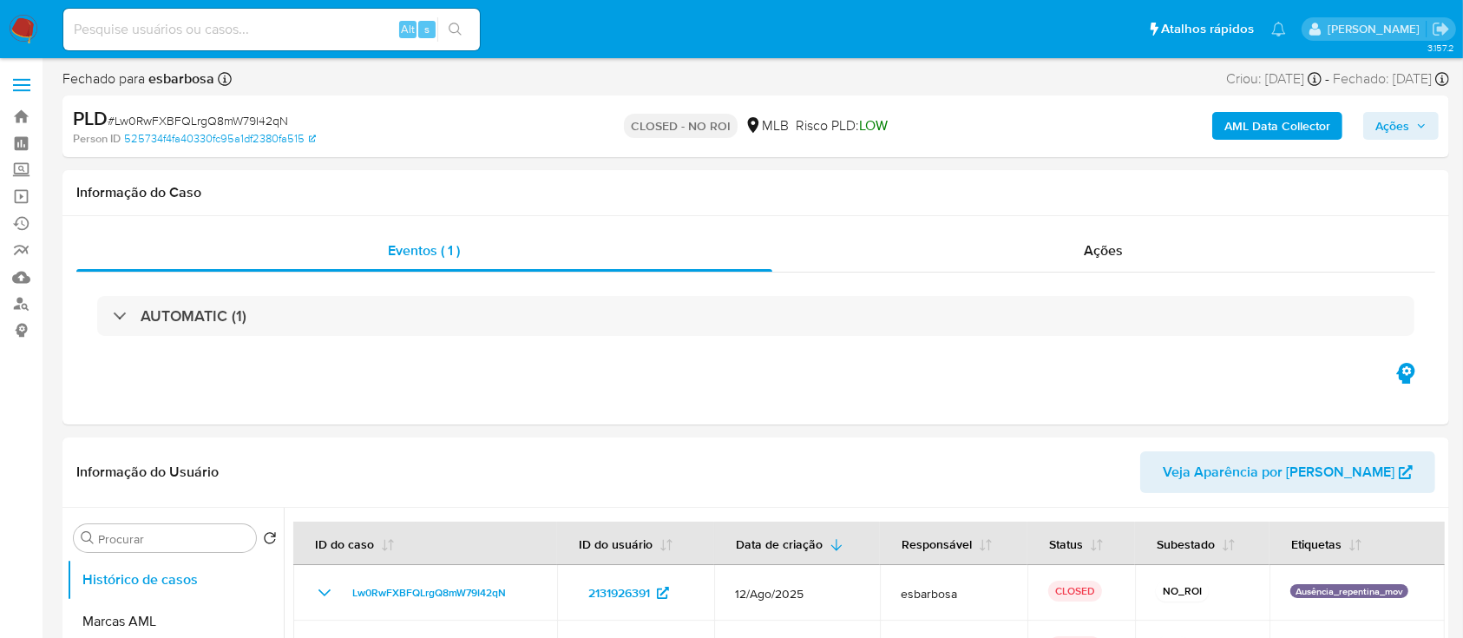
select select "10"
click at [917, 260] on div "Ações" at bounding box center [1103, 251] width 663 height 42
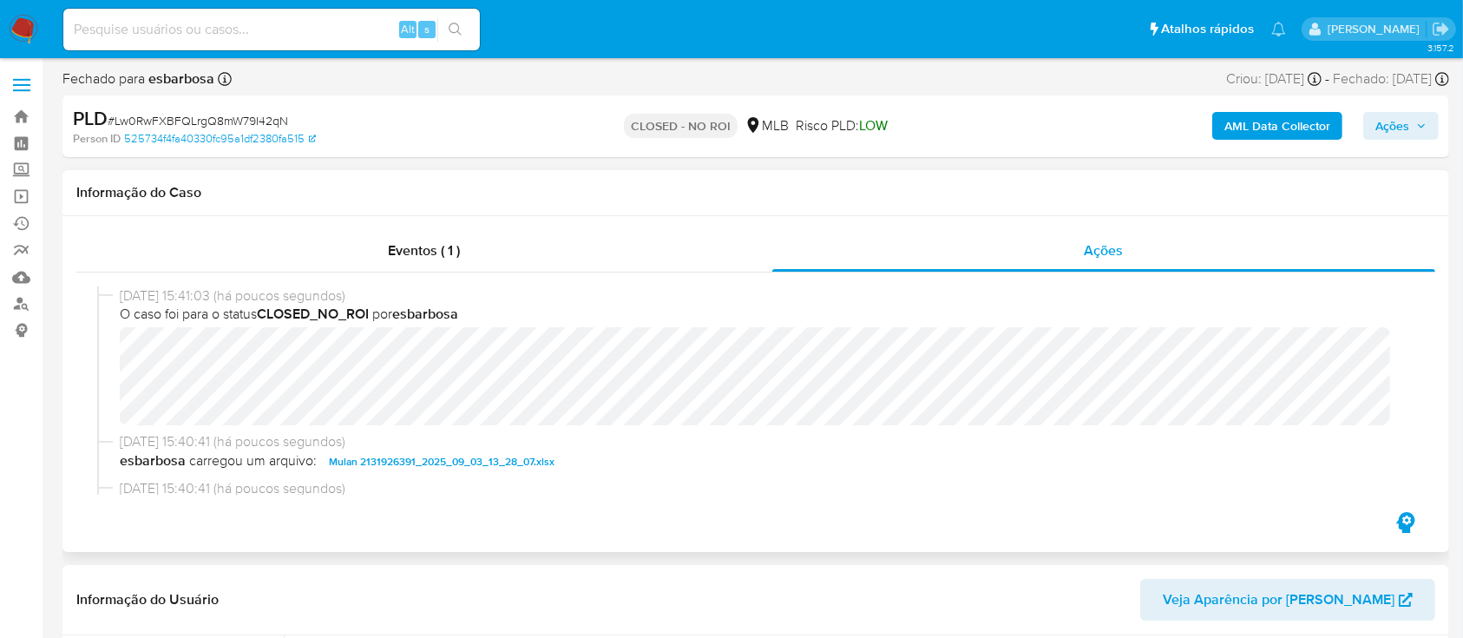
scroll to position [115, 0]
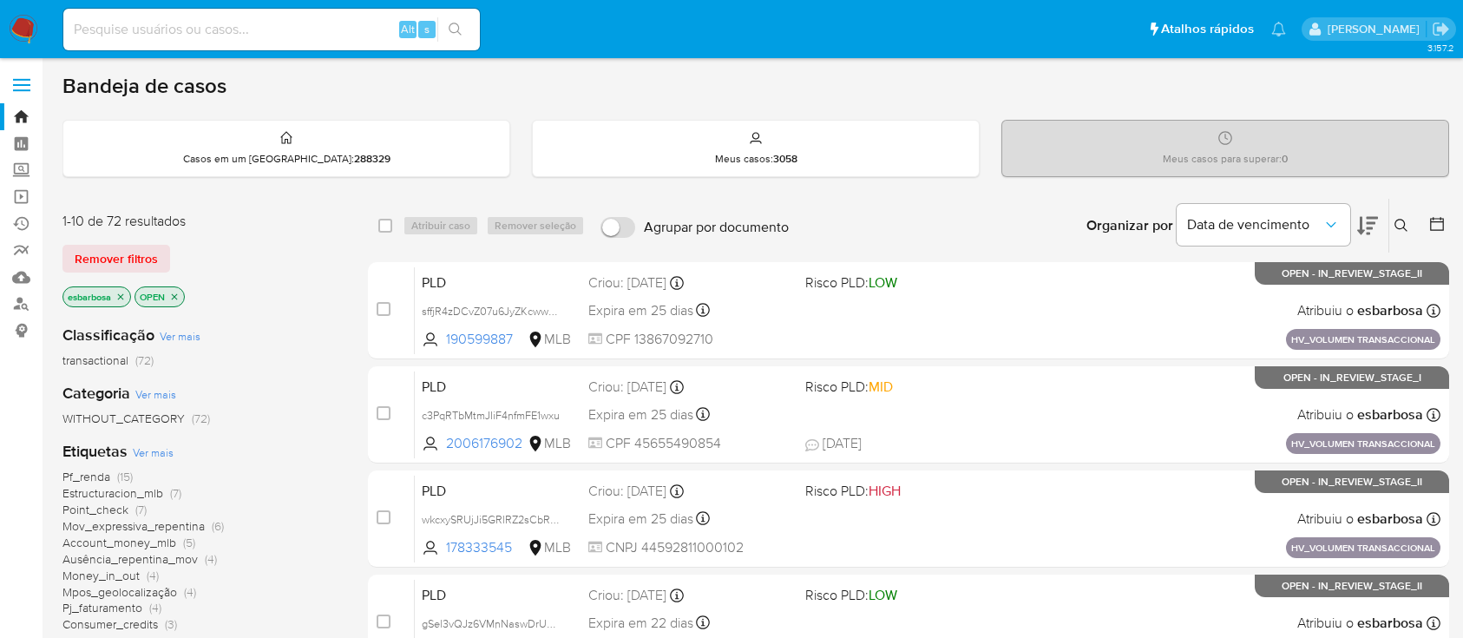
scroll to position [115, 0]
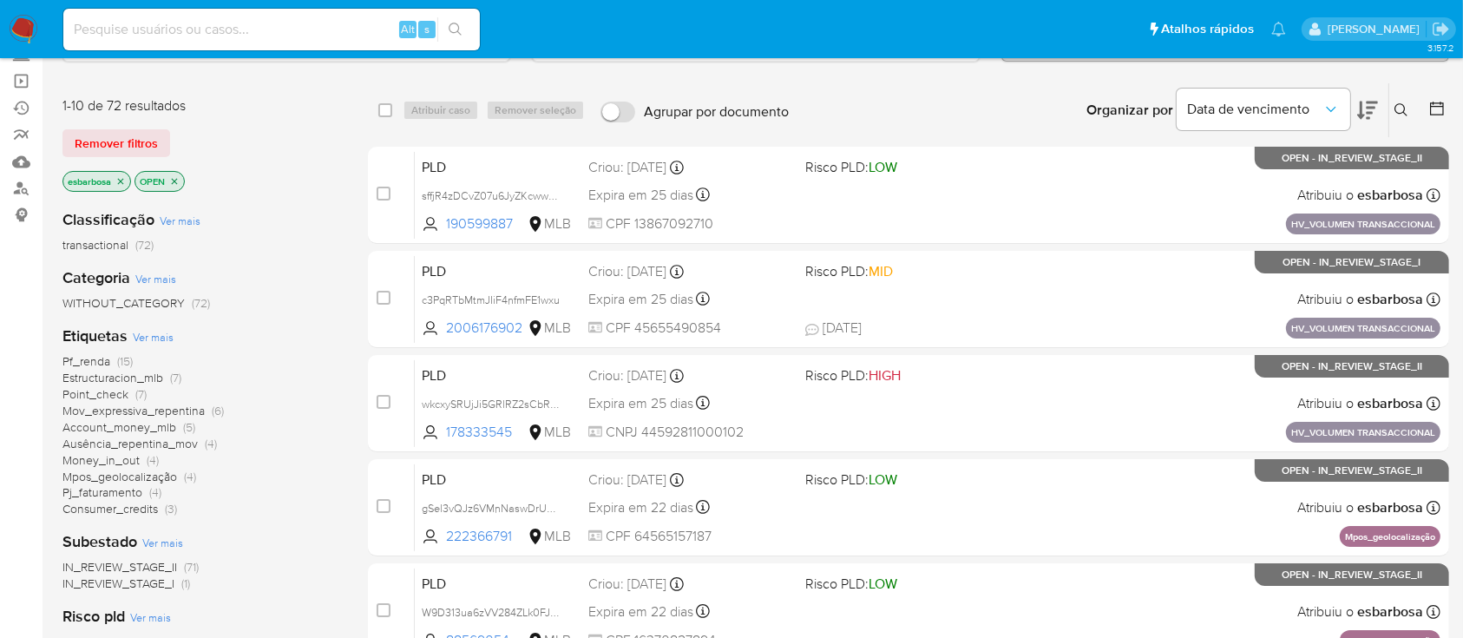
click at [28, 32] on img at bounding box center [24, 30] width 30 height 30
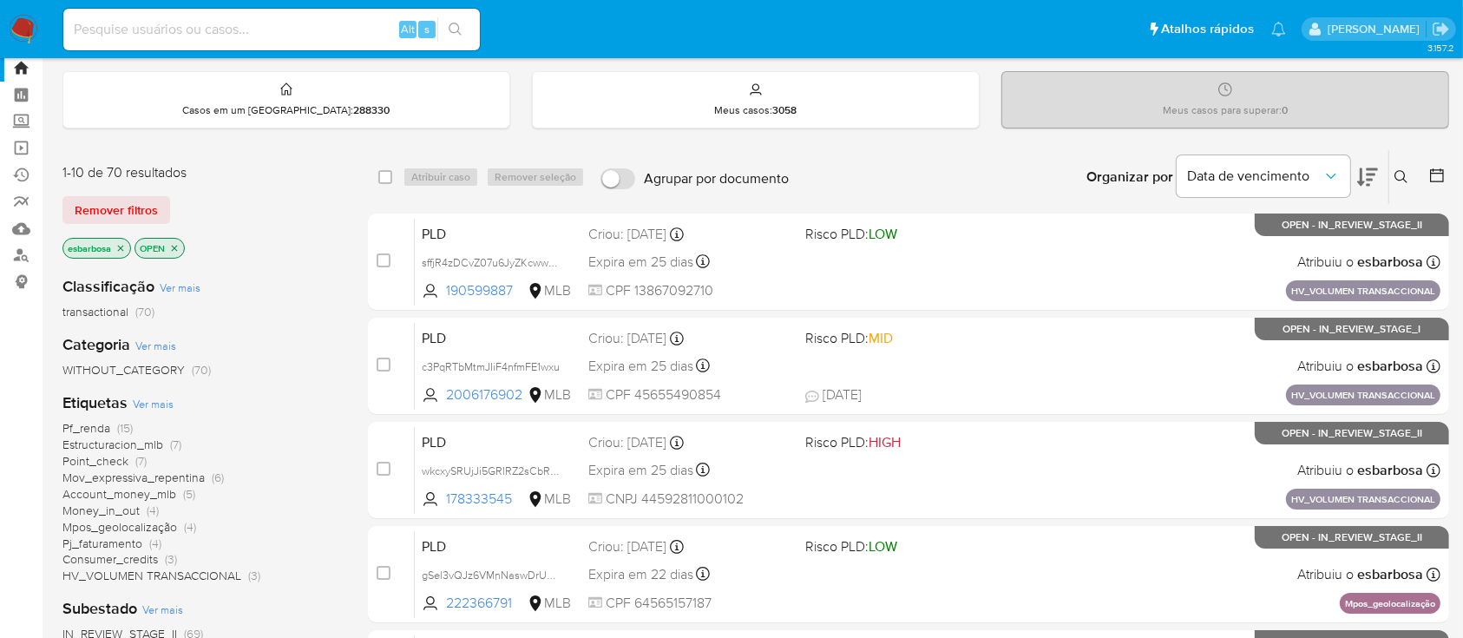
scroll to position [115, 0]
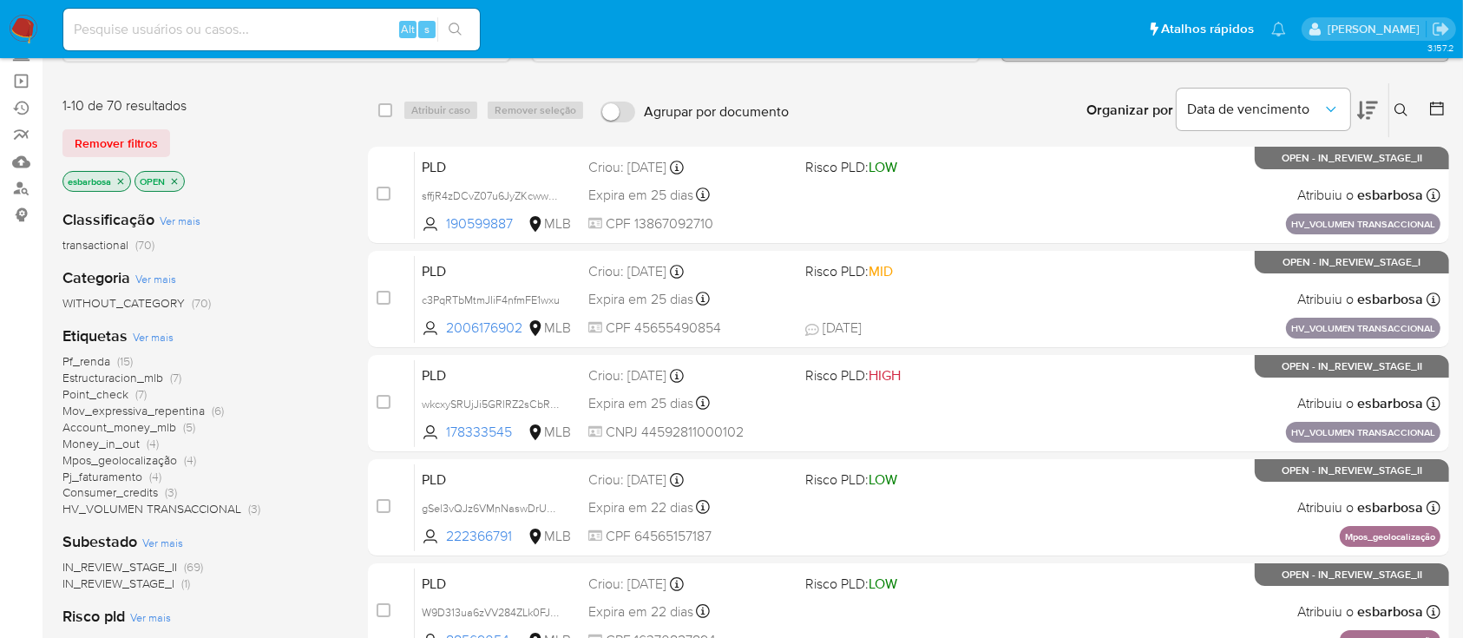
click at [139, 413] on span "Mov_expressiva_repentina" at bounding box center [133, 410] width 142 height 17
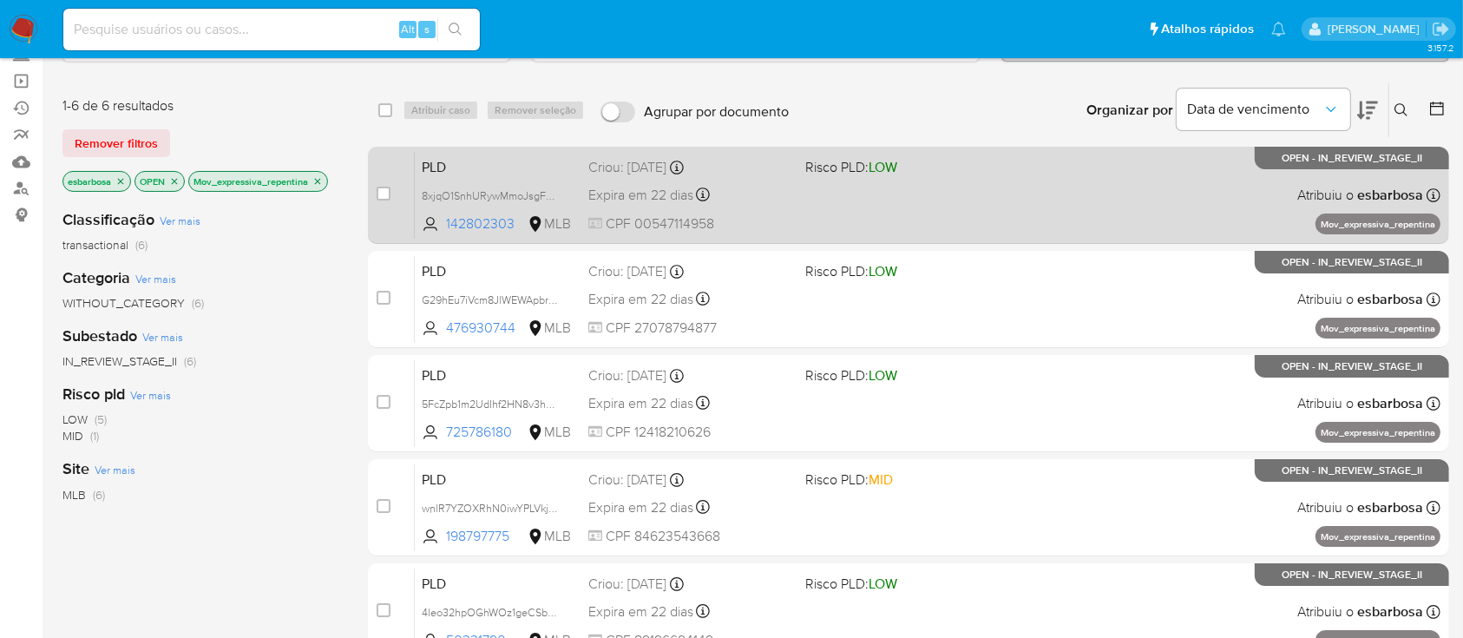
click at [843, 195] on div "PLD 8xjqO1SnhURywMmoJsgFec3R 142802303 MLB Risco PLD: LOW Criou: 12/08/2025 Cri…" at bounding box center [928, 195] width 1026 height 88
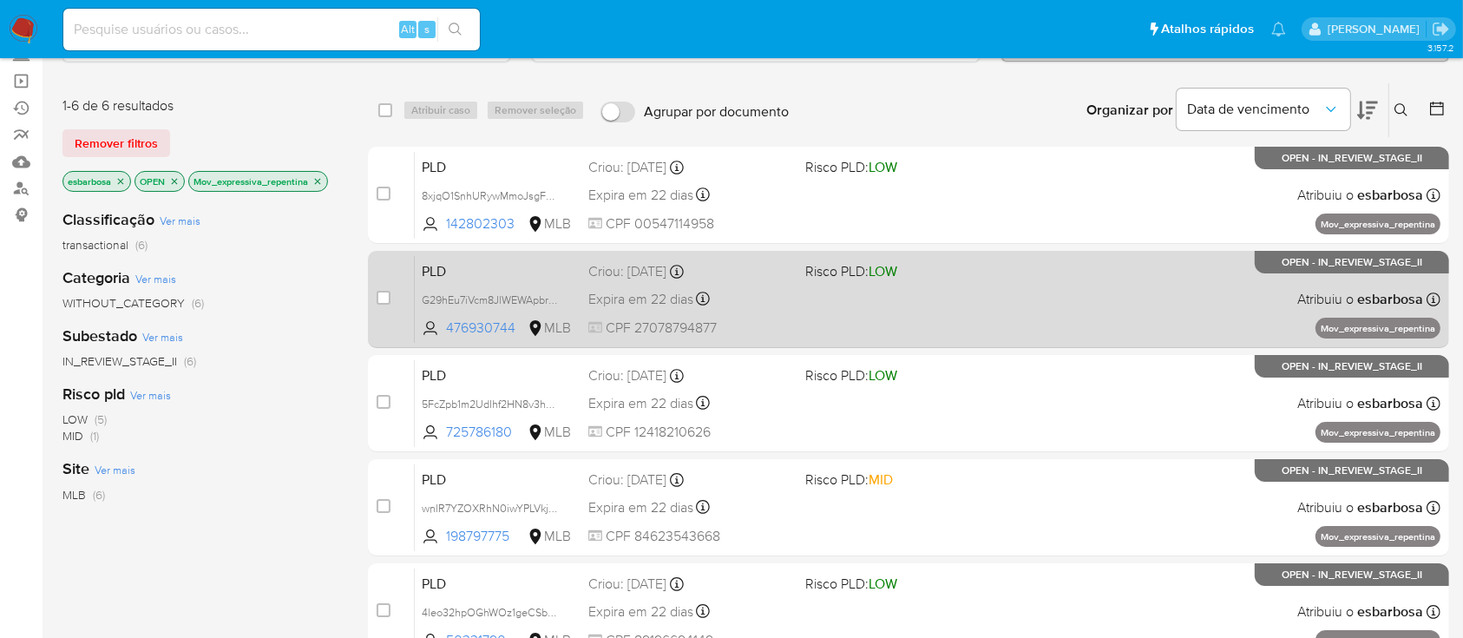
click at [735, 299] on div "Expira em 22 dias Expira em 26/09/2025 00:24:13" at bounding box center [689, 298] width 202 height 23
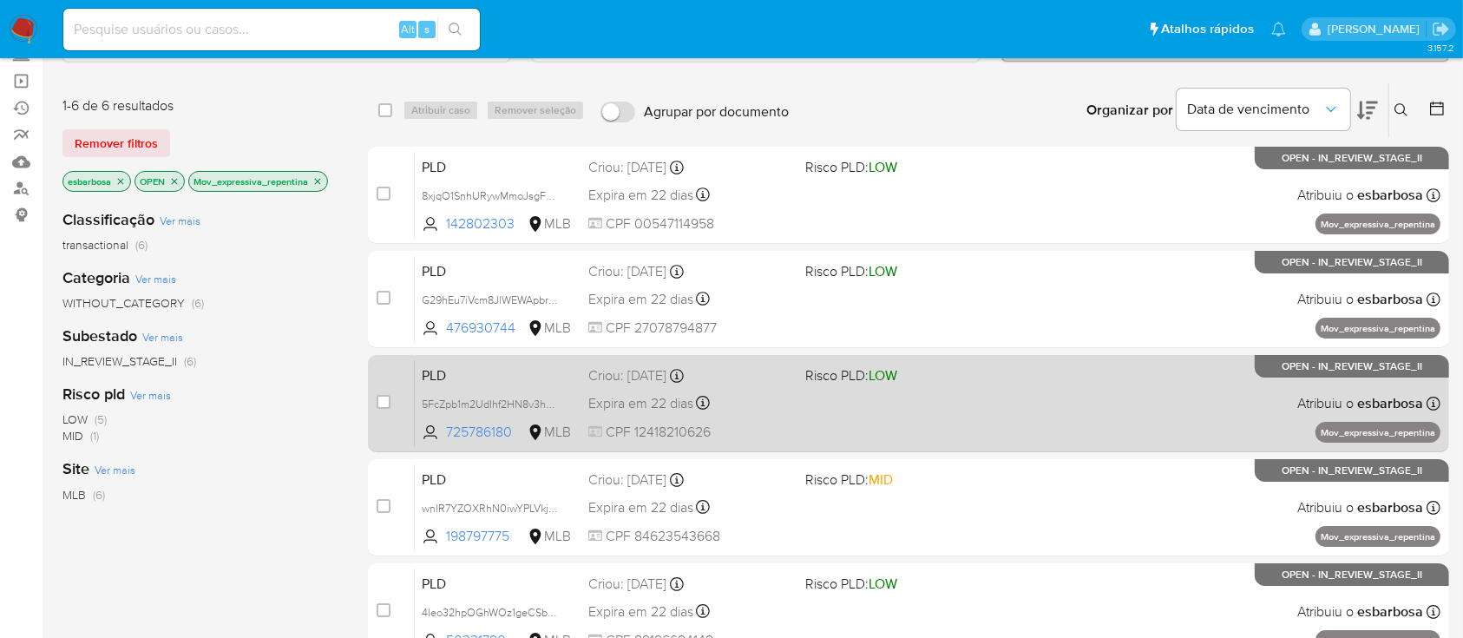
click at [790, 413] on div "PLD 5FcZpb1m2UdIhf2HN8v3haL4 725786180 MLB Risco PLD: LOW Criou: 12/08/2025 Cri…" at bounding box center [928, 403] width 1026 height 88
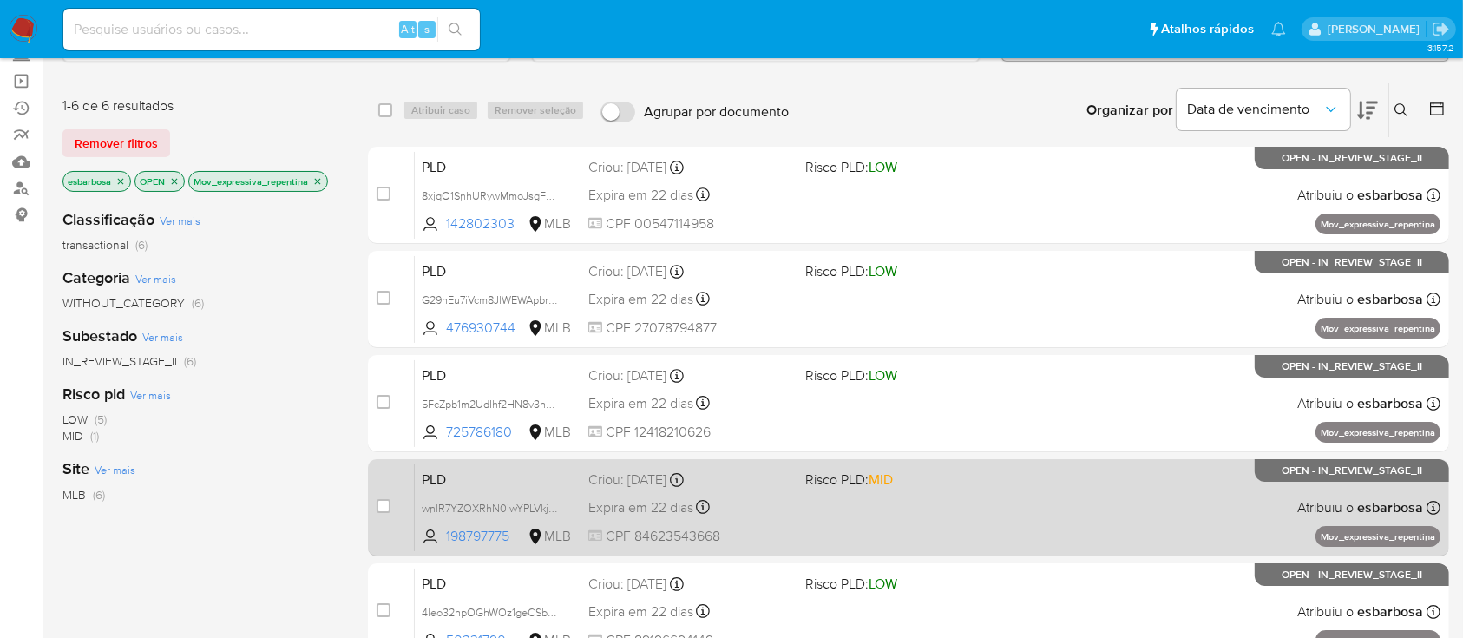
click at [711, 524] on div "PLD wnlR7YZOXRhN0iwYPLVkj38k 198797775 MLB Risco PLD: MID Criou: 12/08/2025 Cri…" at bounding box center [928, 507] width 1026 height 88
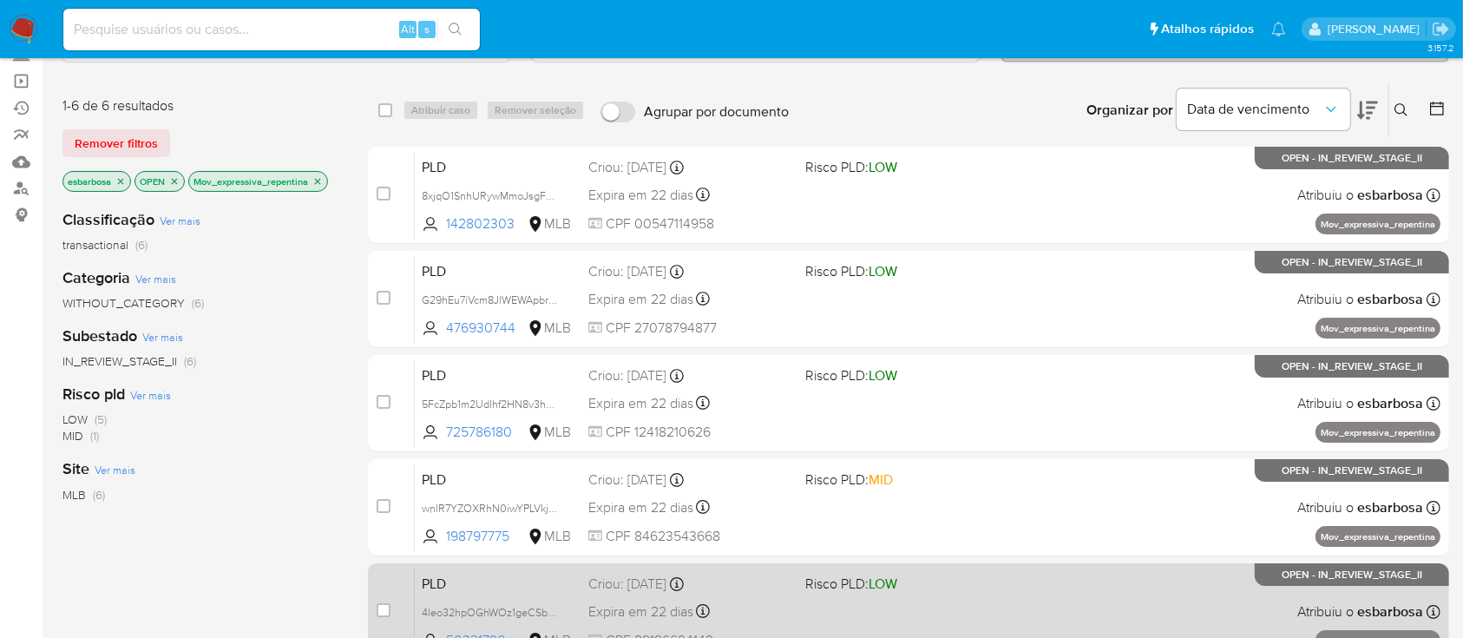
click at [781, 595] on div "PLD 4leo32hpOGhWOz1geCSbmY9B 50331790 MLB Risco PLD: LOW Criou: 12/08/2025 Crio…" at bounding box center [928, 612] width 1026 height 88
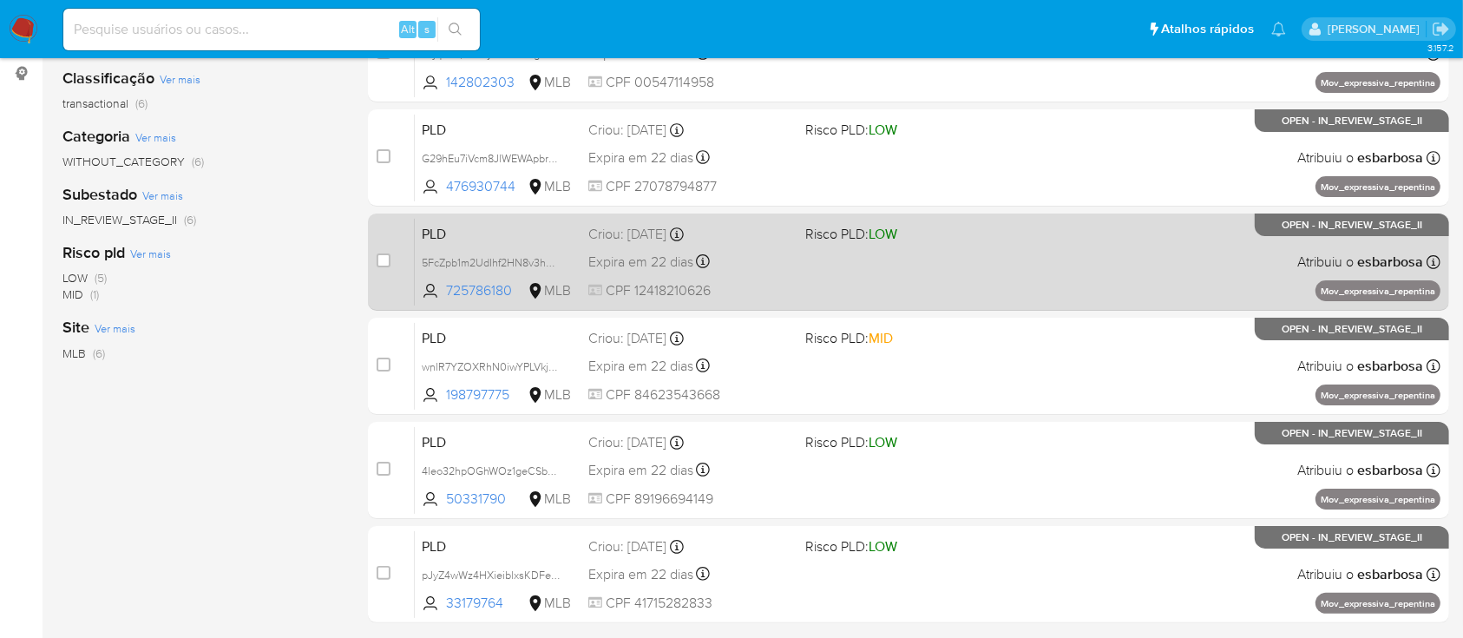
scroll to position [347, 0]
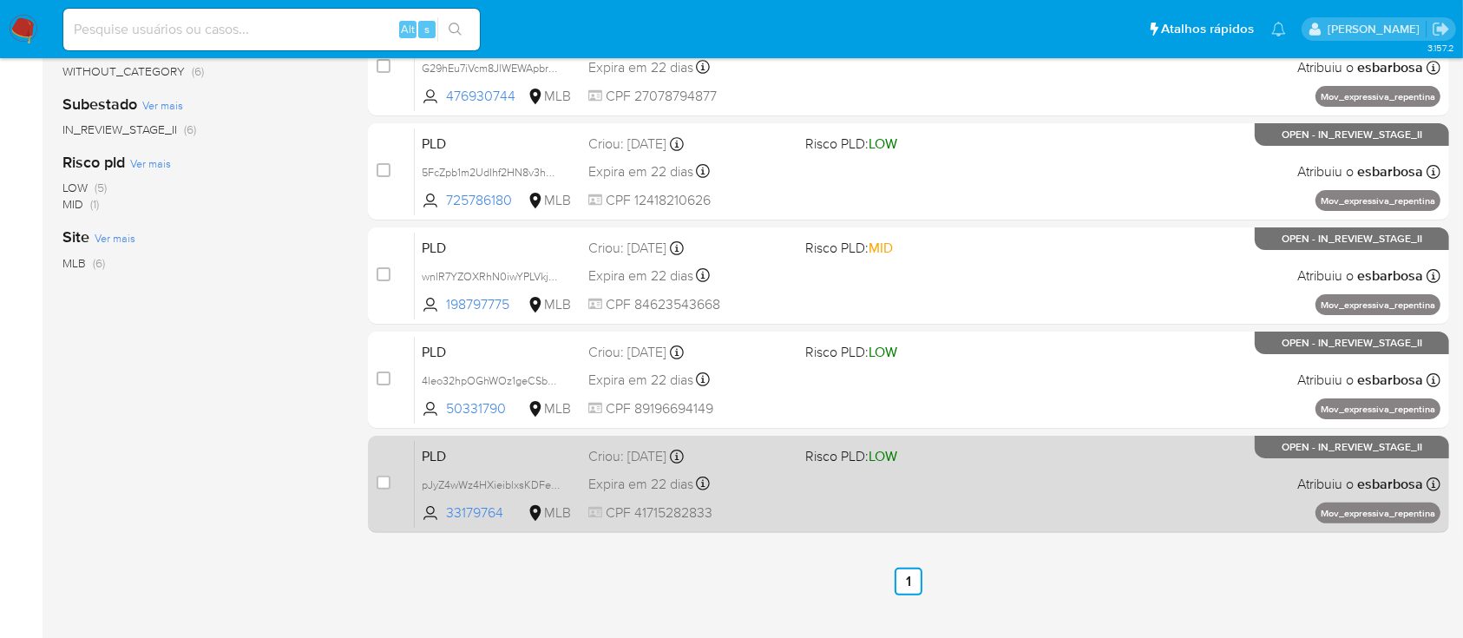
click at [815, 483] on div "PLD pJyZ4wWz4HXieiblxsKDFeCL 33179764 MLB Risco PLD: LOW Criou: 12/08/2025 Crio…" at bounding box center [928, 484] width 1026 height 88
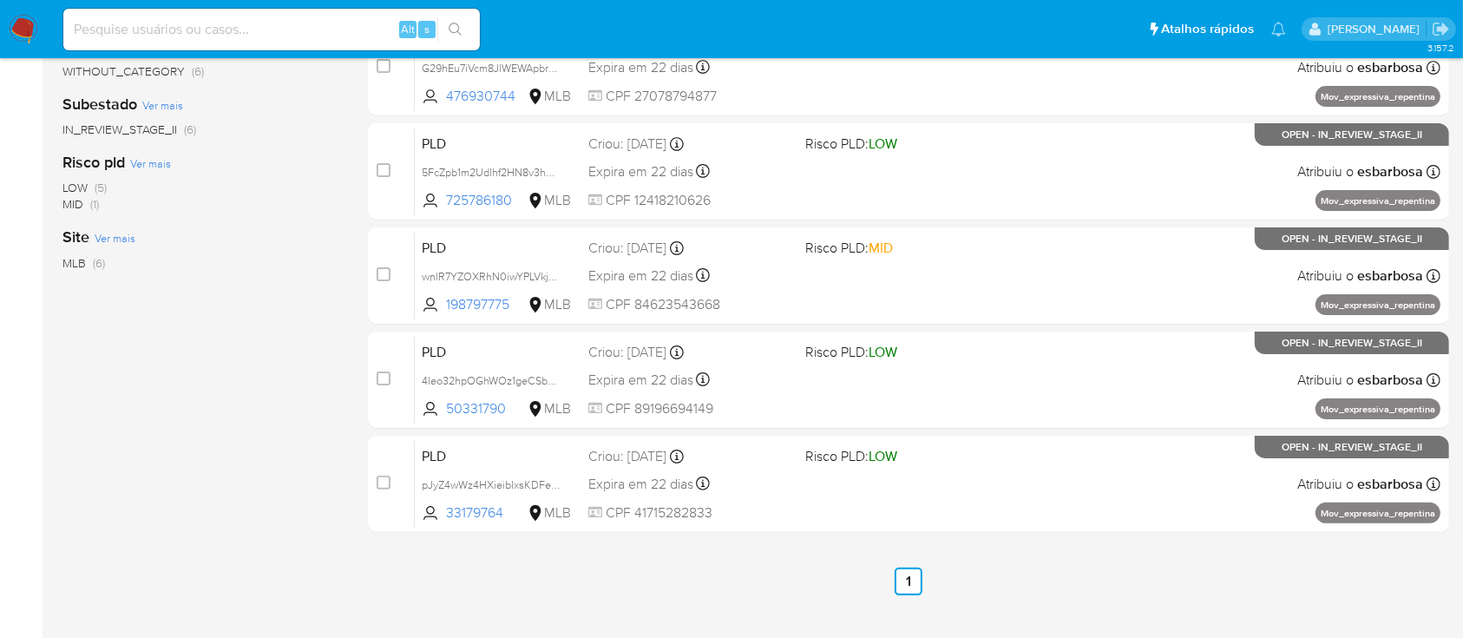
scroll to position [0, 0]
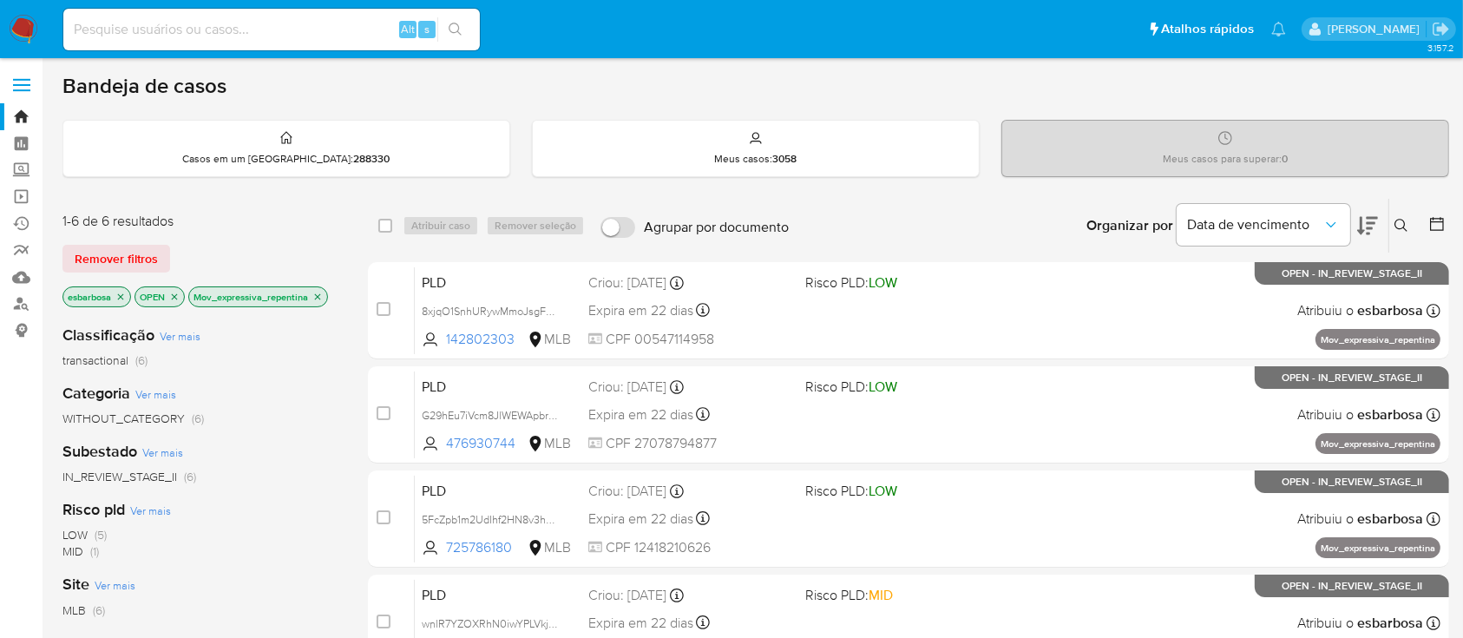
click at [324, 298] on p "Mov_expressiva_repentina" at bounding box center [258, 296] width 138 height 19
click at [319, 295] on icon "close-filter" at bounding box center [318, 296] width 6 height 6
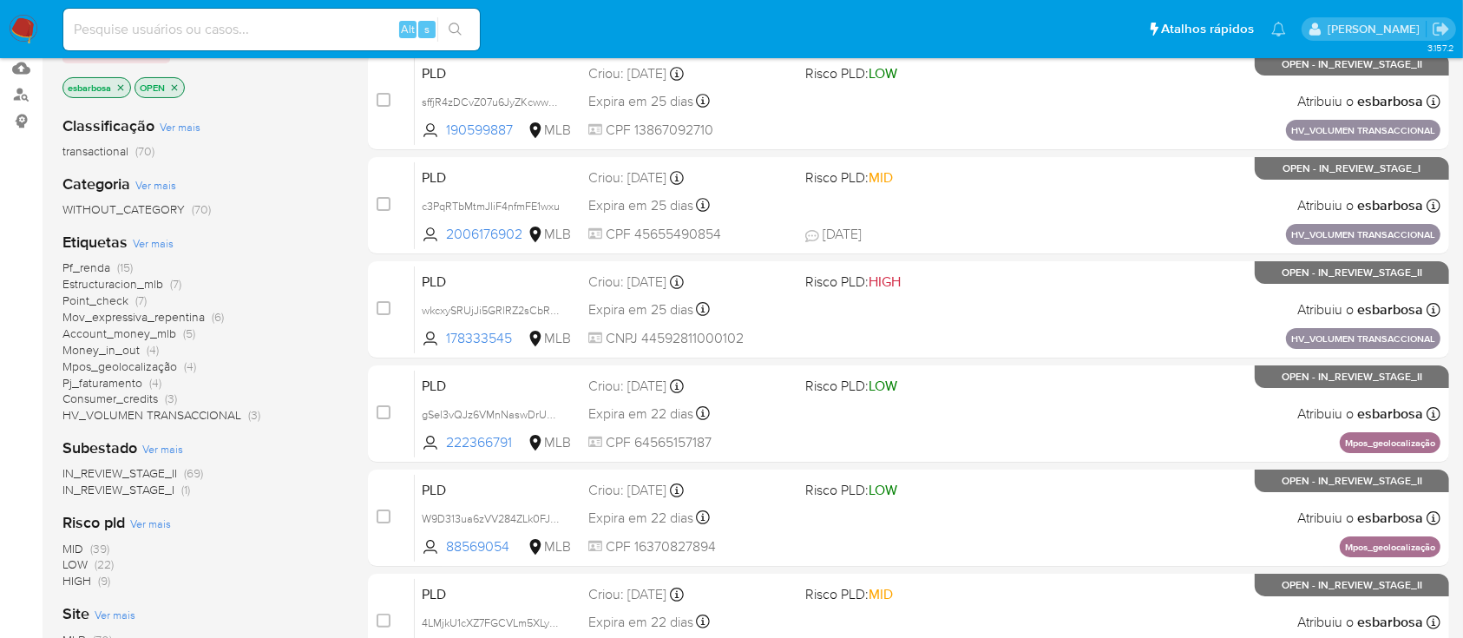
scroll to position [231, 0]
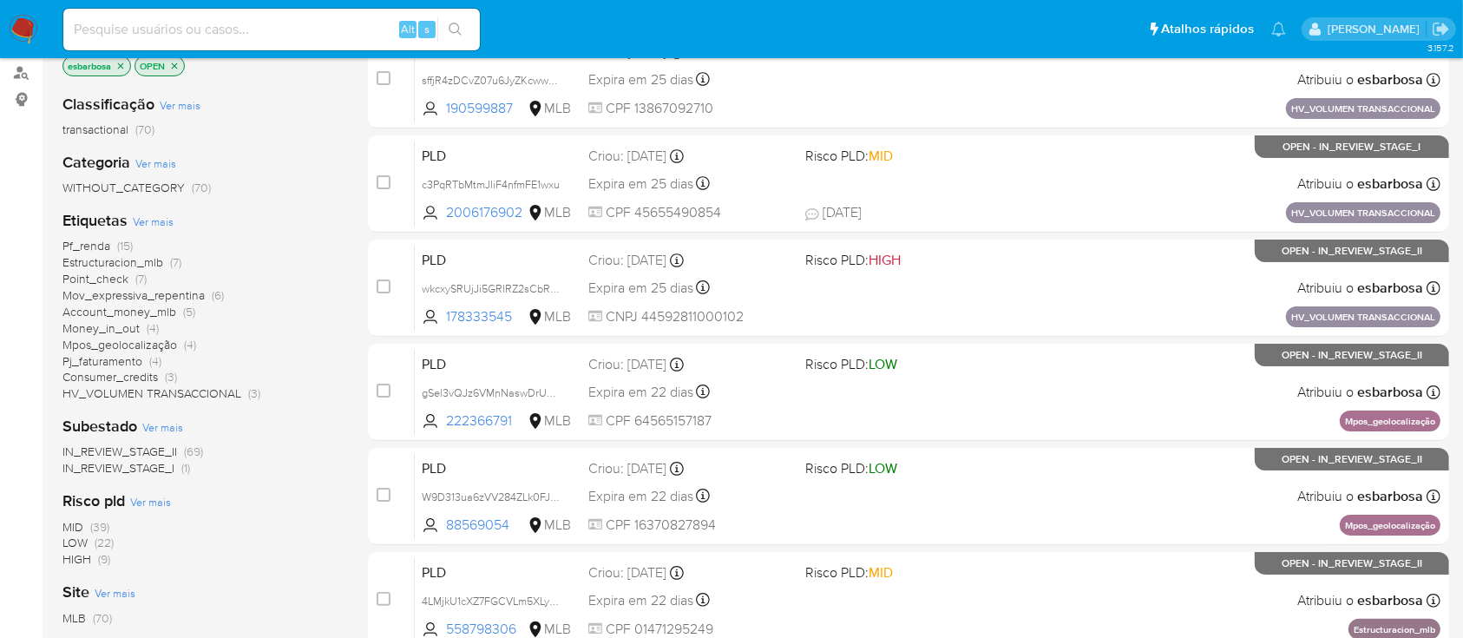
click at [104, 377] on span "Consumer_credits" at bounding box center [109, 376] width 95 height 17
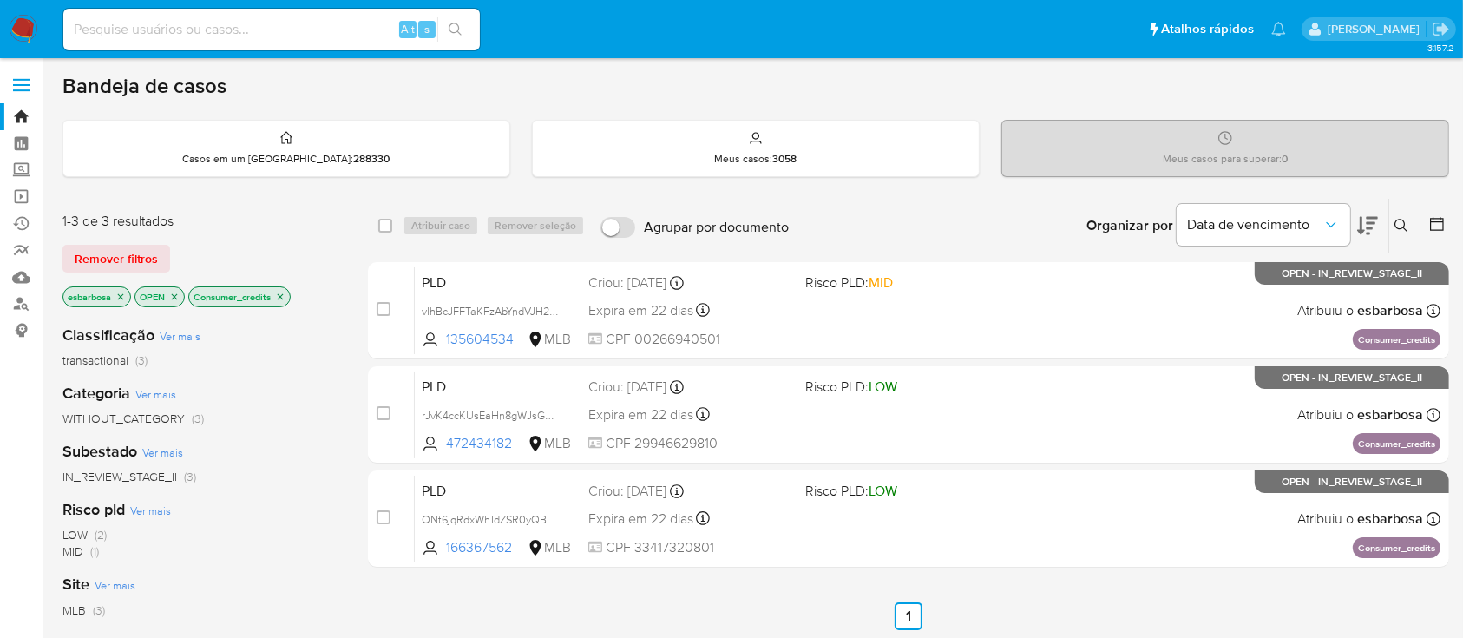
click at [281, 292] on icon "close-filter" at bounding box center [280, 297] width 10 height 10
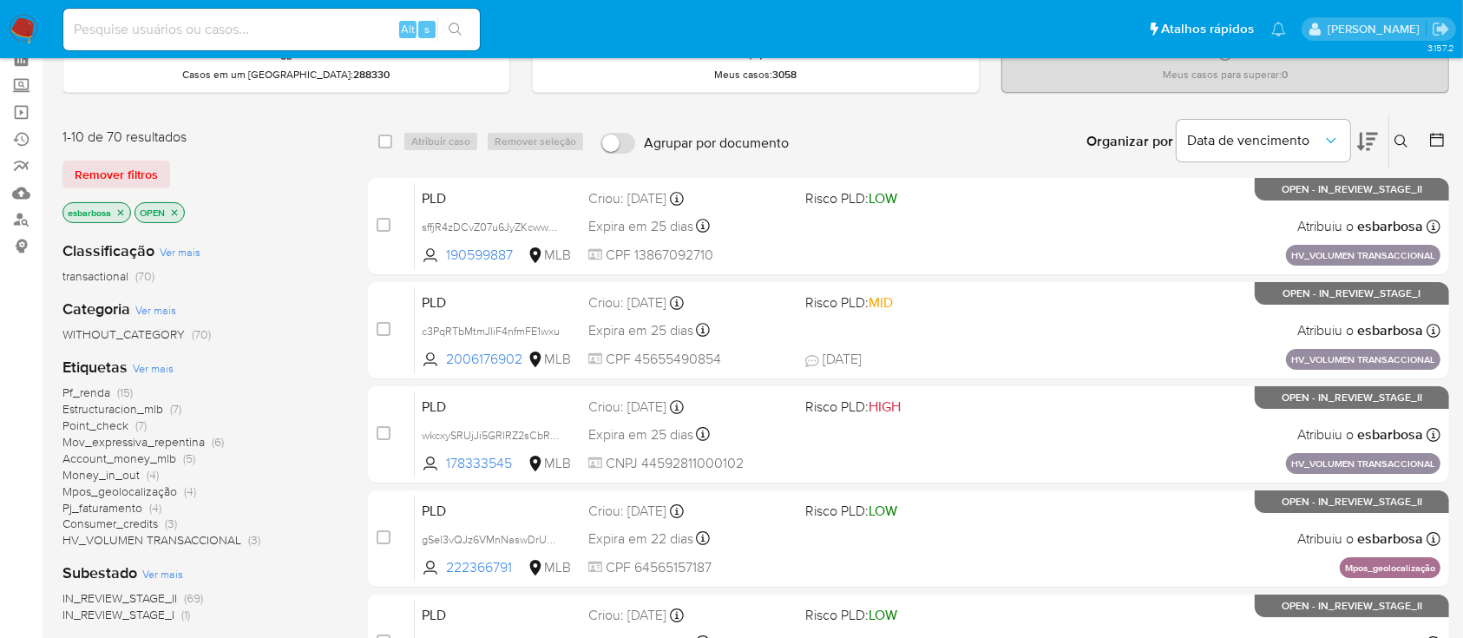
scroll to position [115, 0]
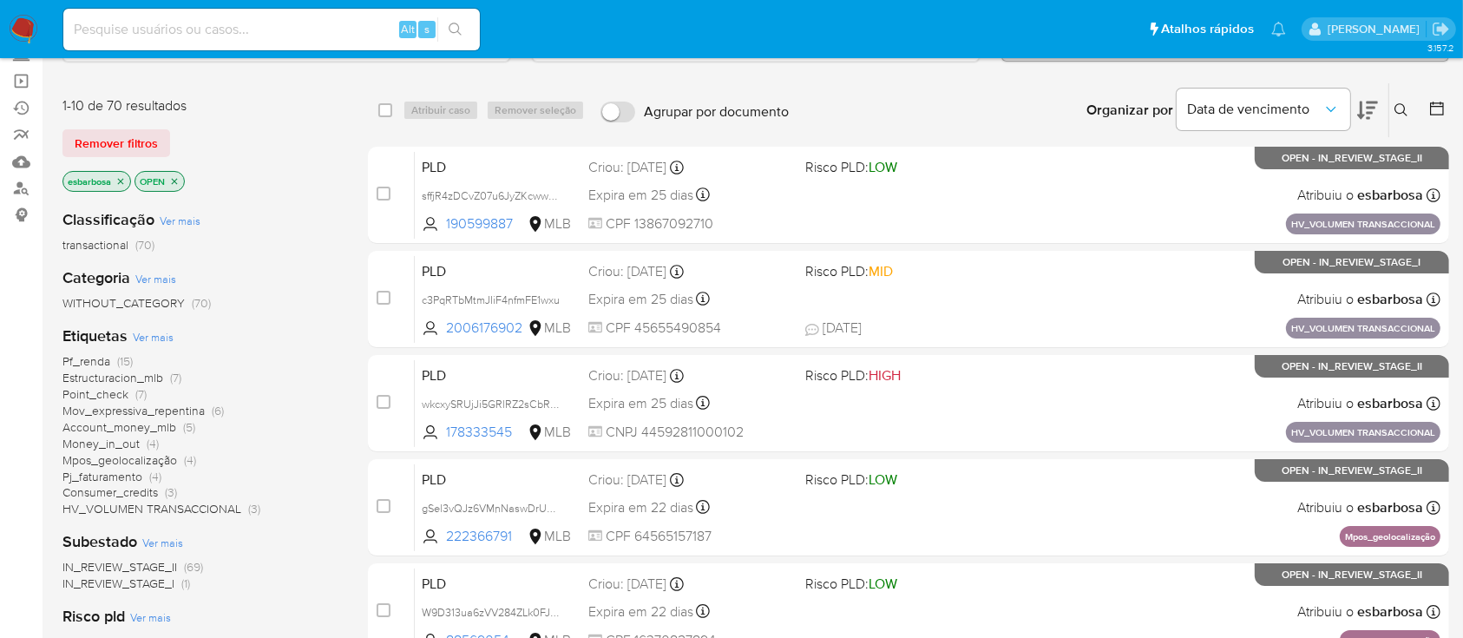
click at [113, 493] on span "Consumer_credits" at bounding box center [109, 491] width 95 height 17
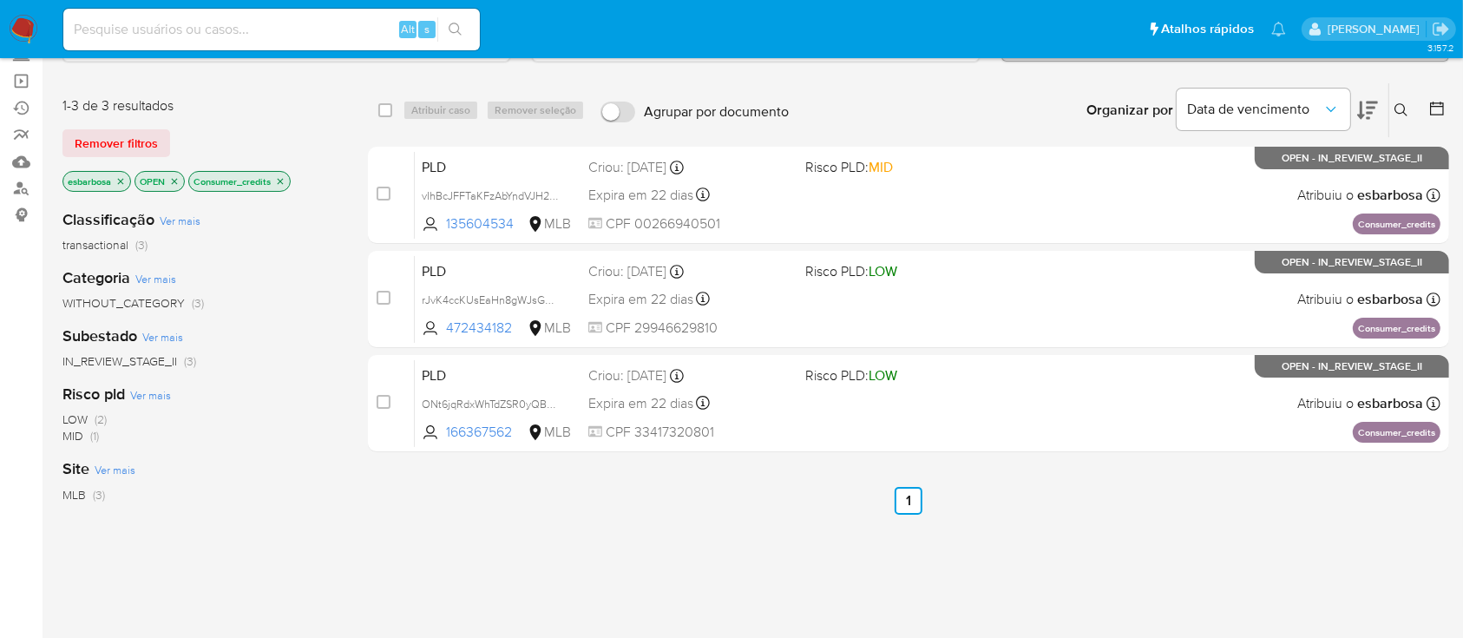
click at [283, 179] on icon "close-filter" at bounding box center [280, 181] width 10 height 10
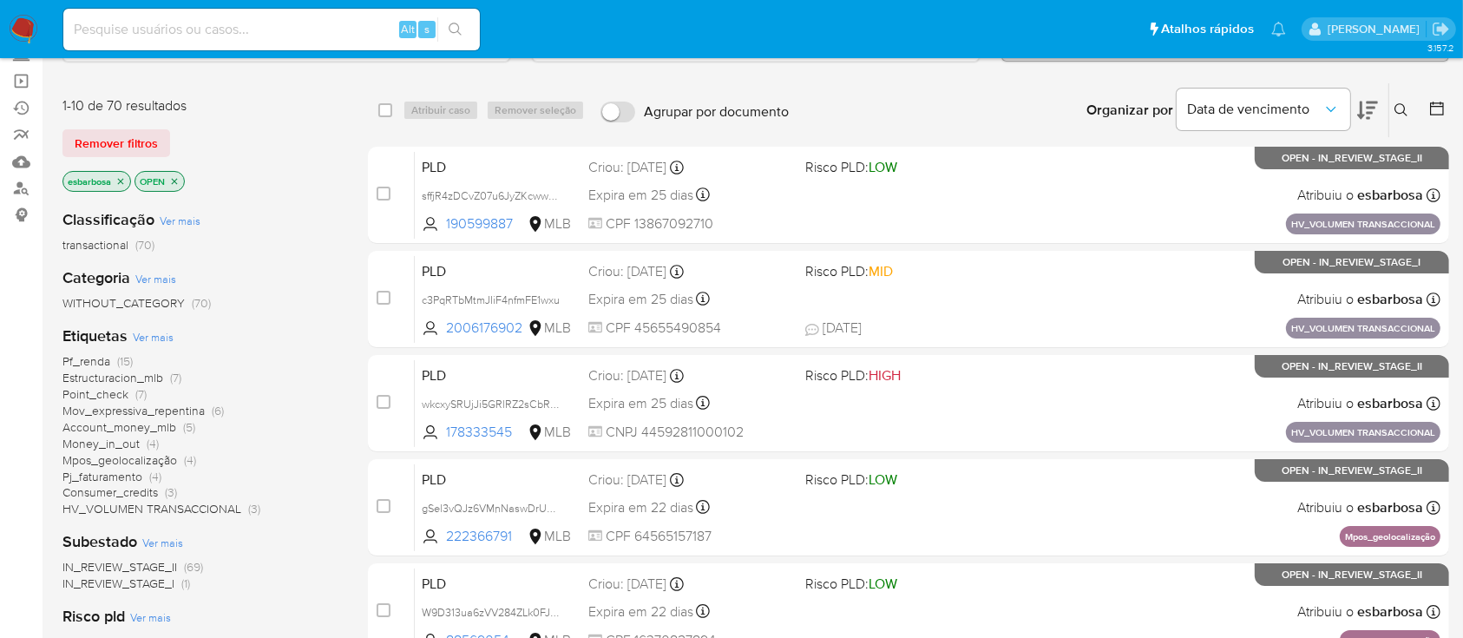
click at [113, 394] on span "Point_check" at bounding box center [95, 393] width 66 height 17
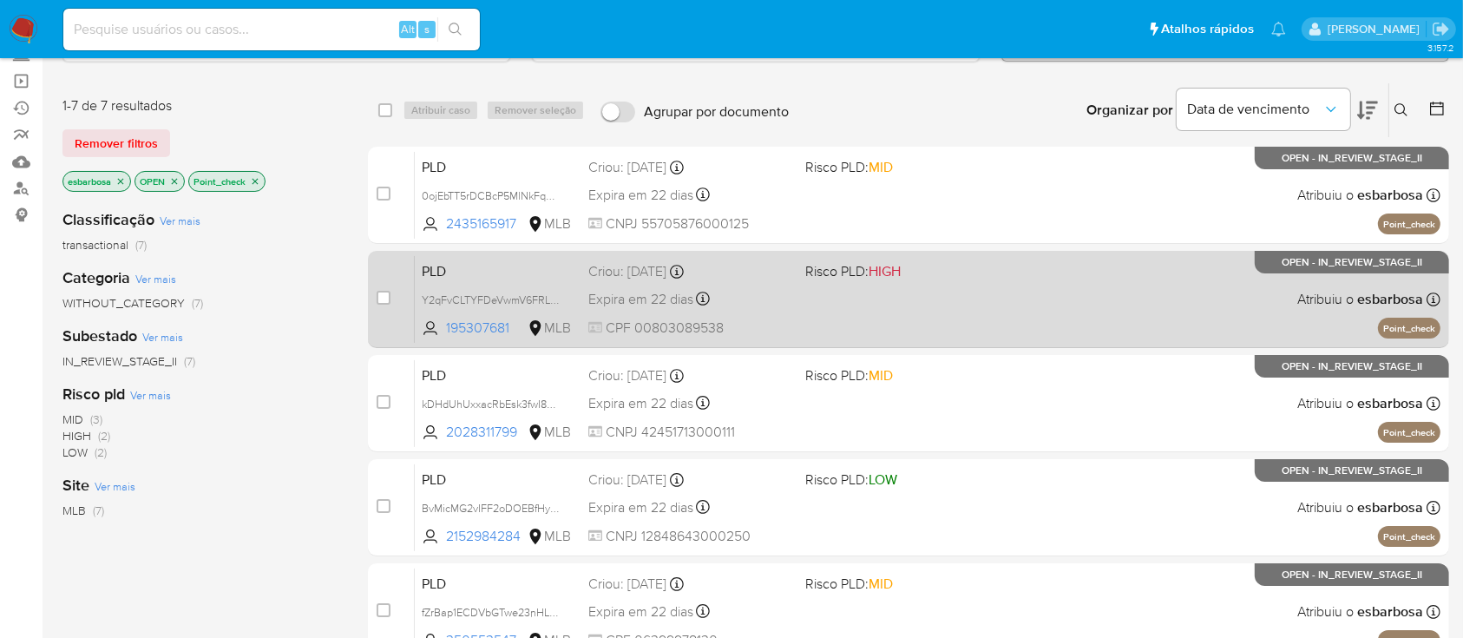
click at [987, 316] on div "PLD Y2qFvCLTYFDeVwmV6FRLJaTR 195307681 MLB Risco PLD: HIGH Criou: 12/08/2025 Cr…" at bounding box center [928, 299] width 1026 height 88
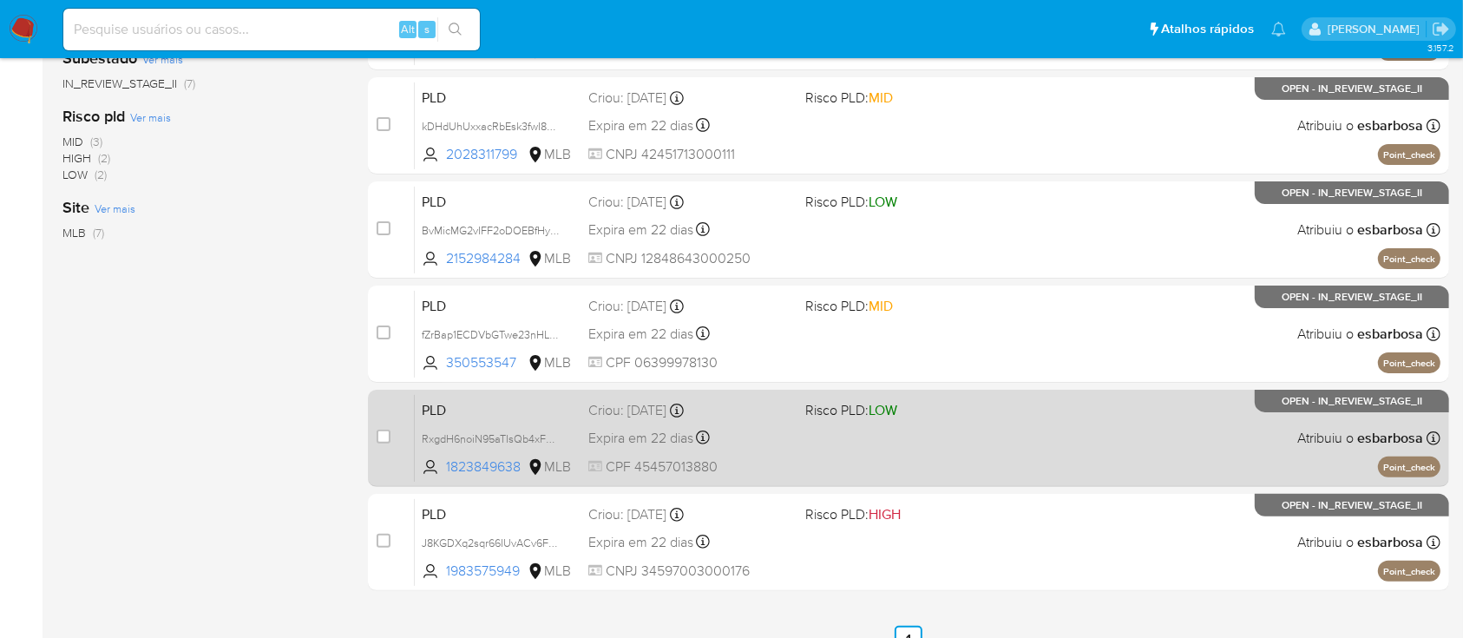
scroll to position [418, 0]
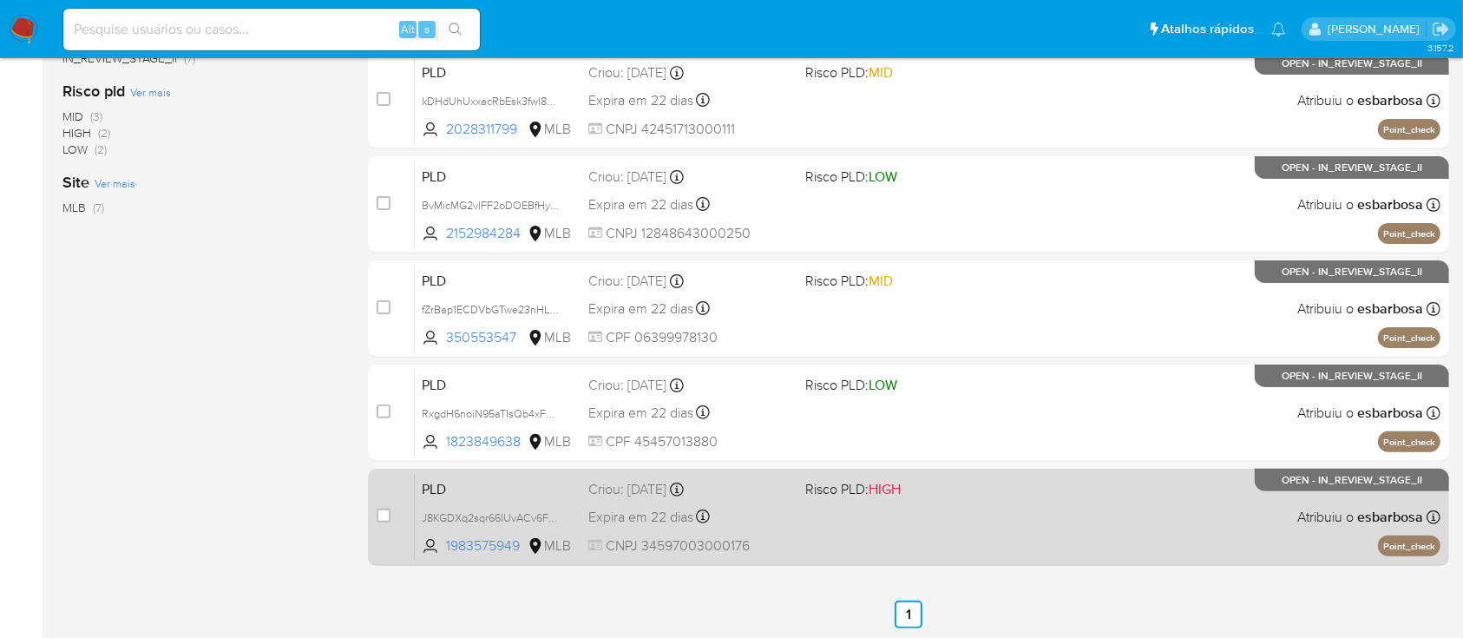
click at [979, 506] on div "PLD J8KGDXq2sqr66IUvACv6FkuB 1983575949 MLB Risco PLD: HIGH Criou: 12/08/2025 C…" at bounding box center [928, 517] width 1026 height 88
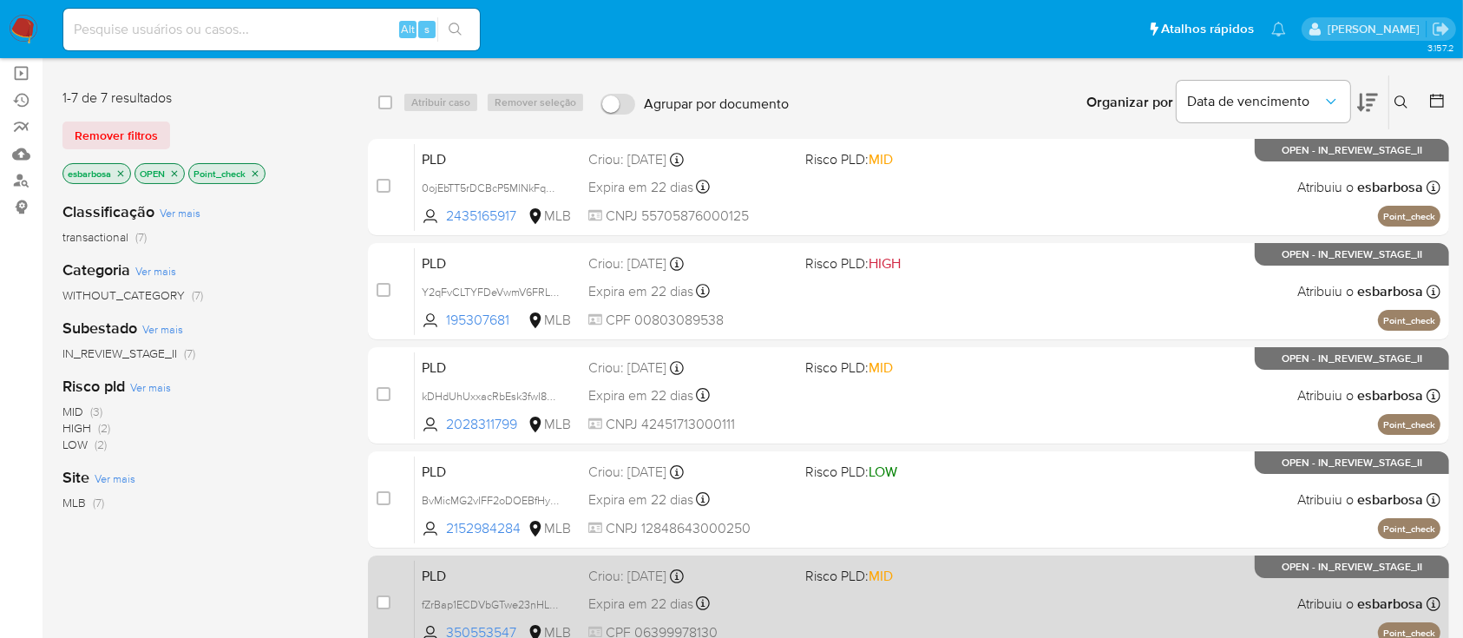
scroll to position [0, 0]
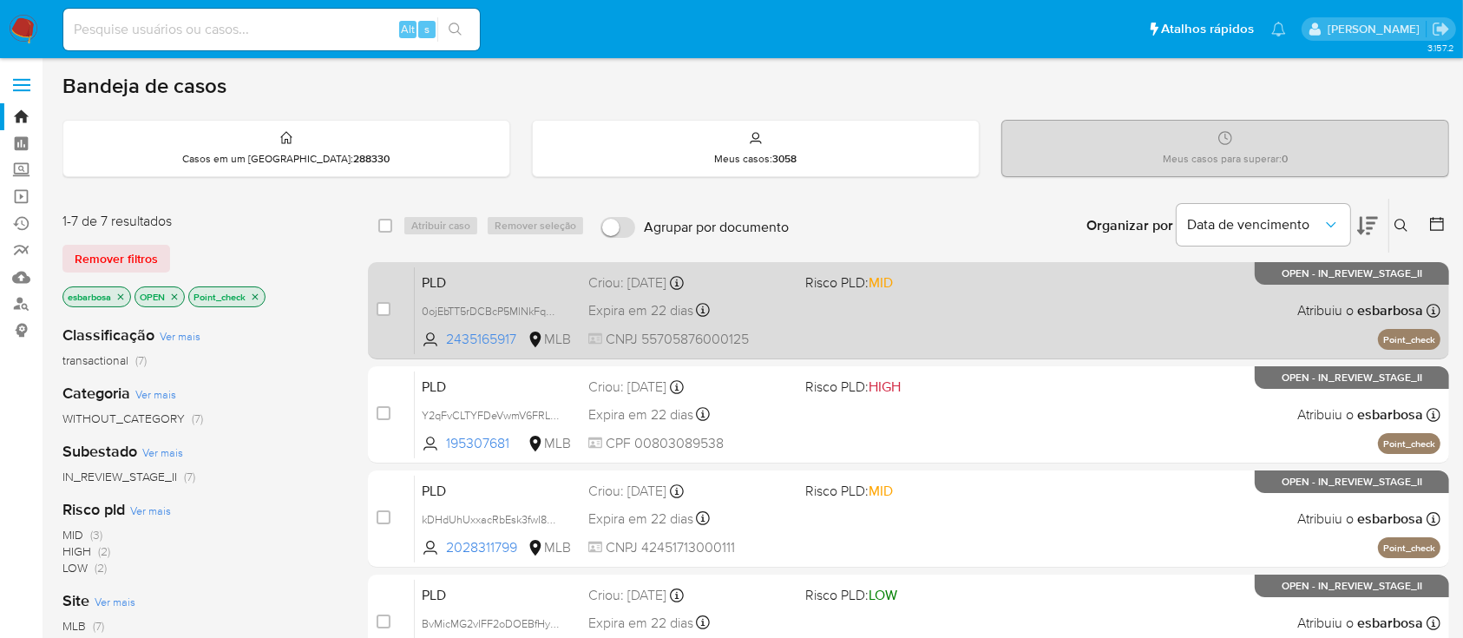
click at [979, 331] on div "PLD 0ojEbTT5rDCBcP5MlNkFq05M 2435165917 MLB Risco PLD: MID Criou: 12/08/2025 Cr…" at bounding box center [928, 310] width 1026 height 88
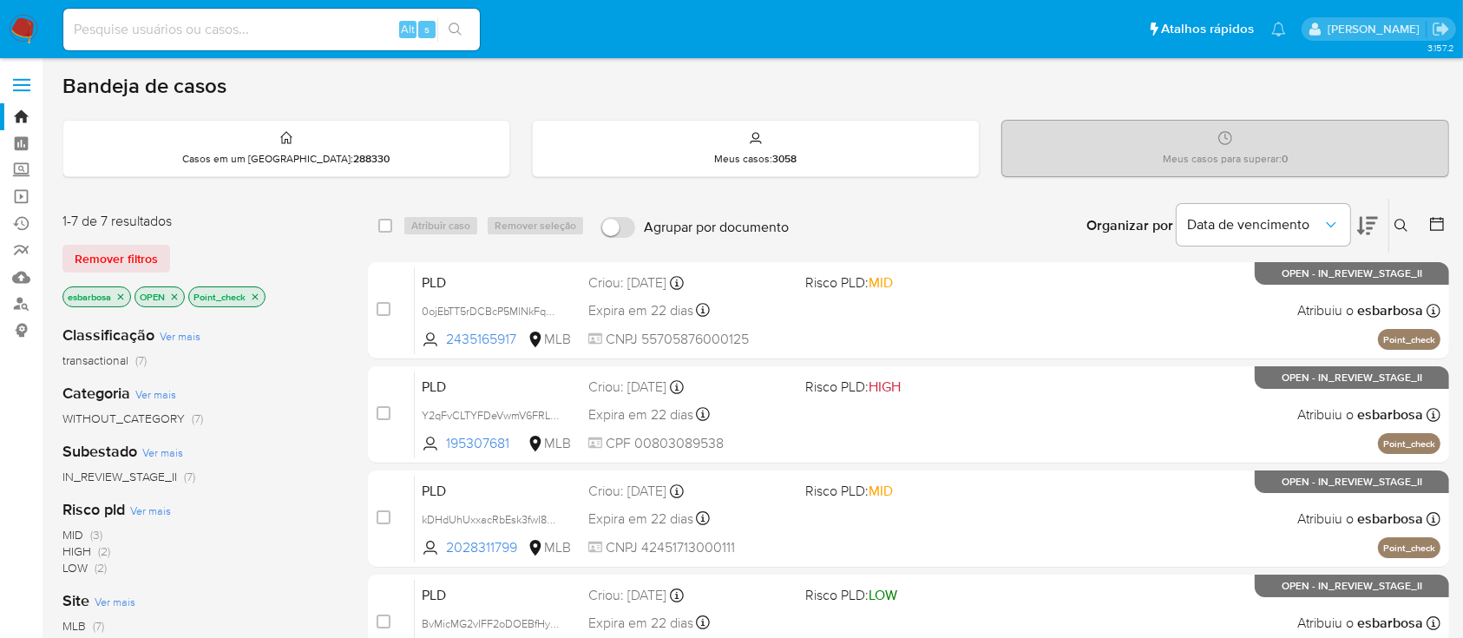
click at [257, 292] on icon "close-filter" at bounding box center [255, 297] width 10 height 10
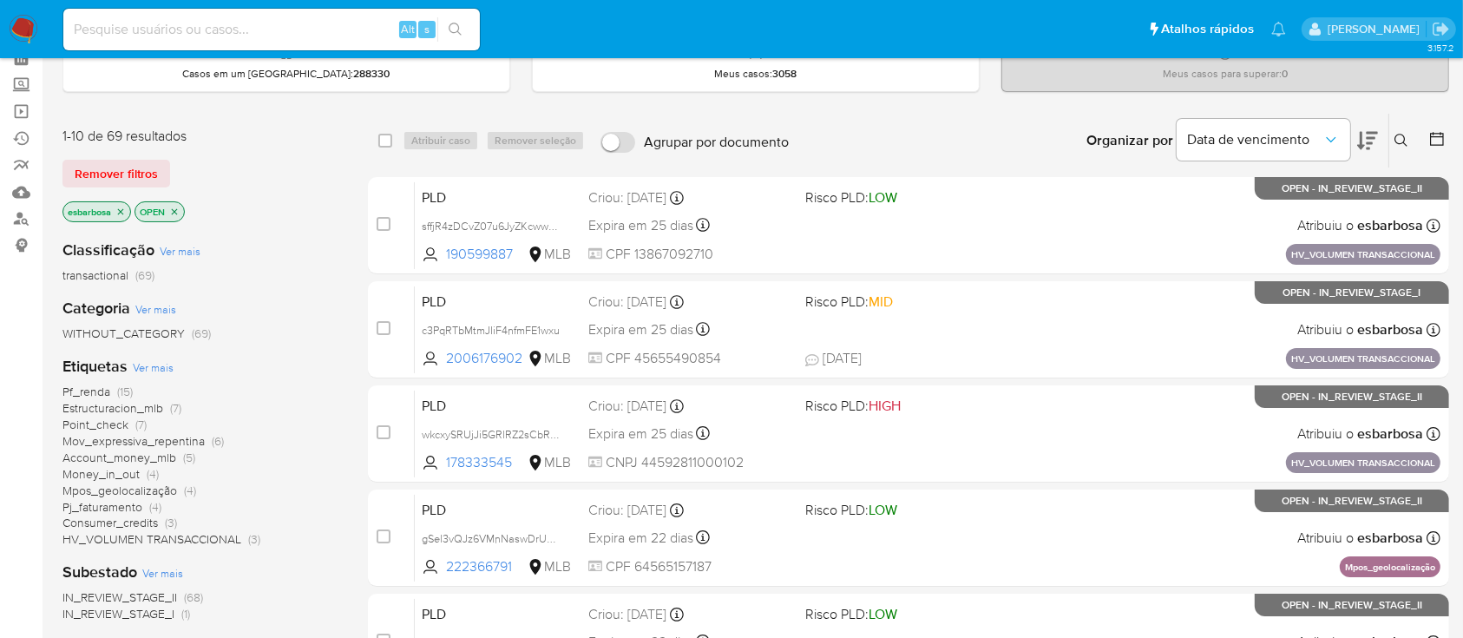
scroll to position [115, 0]
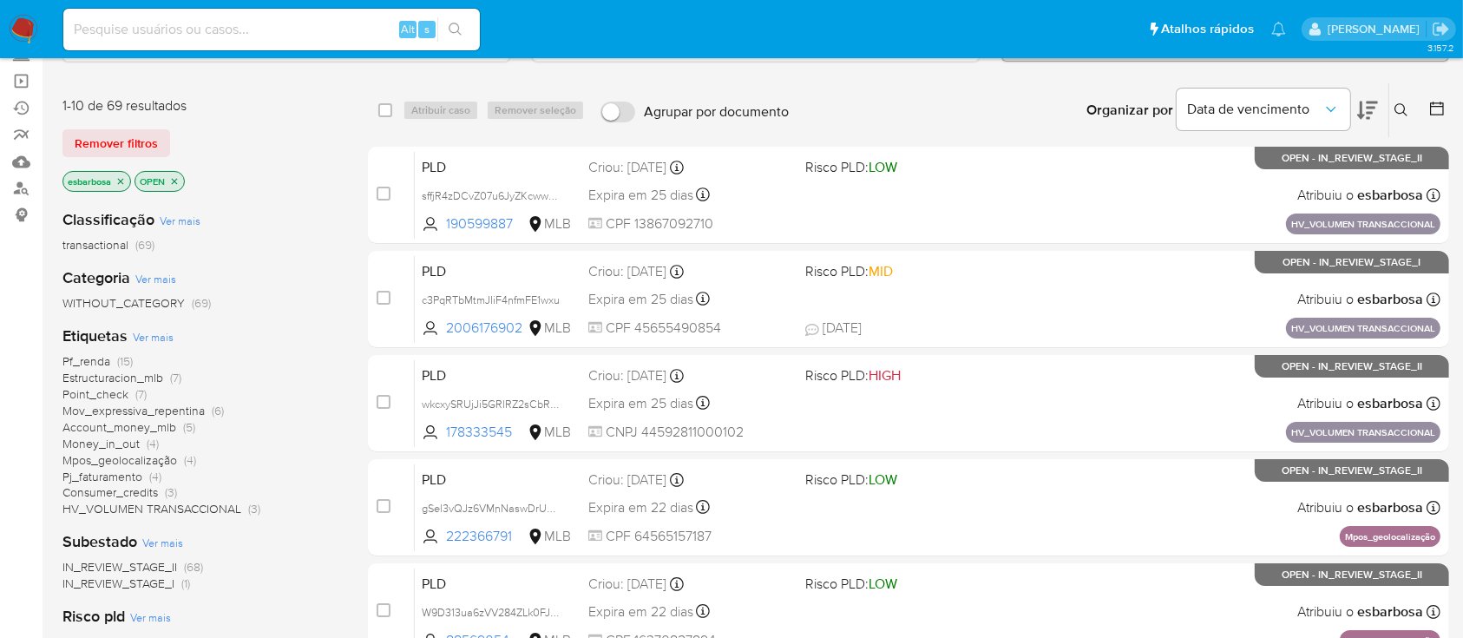
click at [113, 424] on span "Account_money_mlb" at bounding box center [119, 426] width 114 height 17
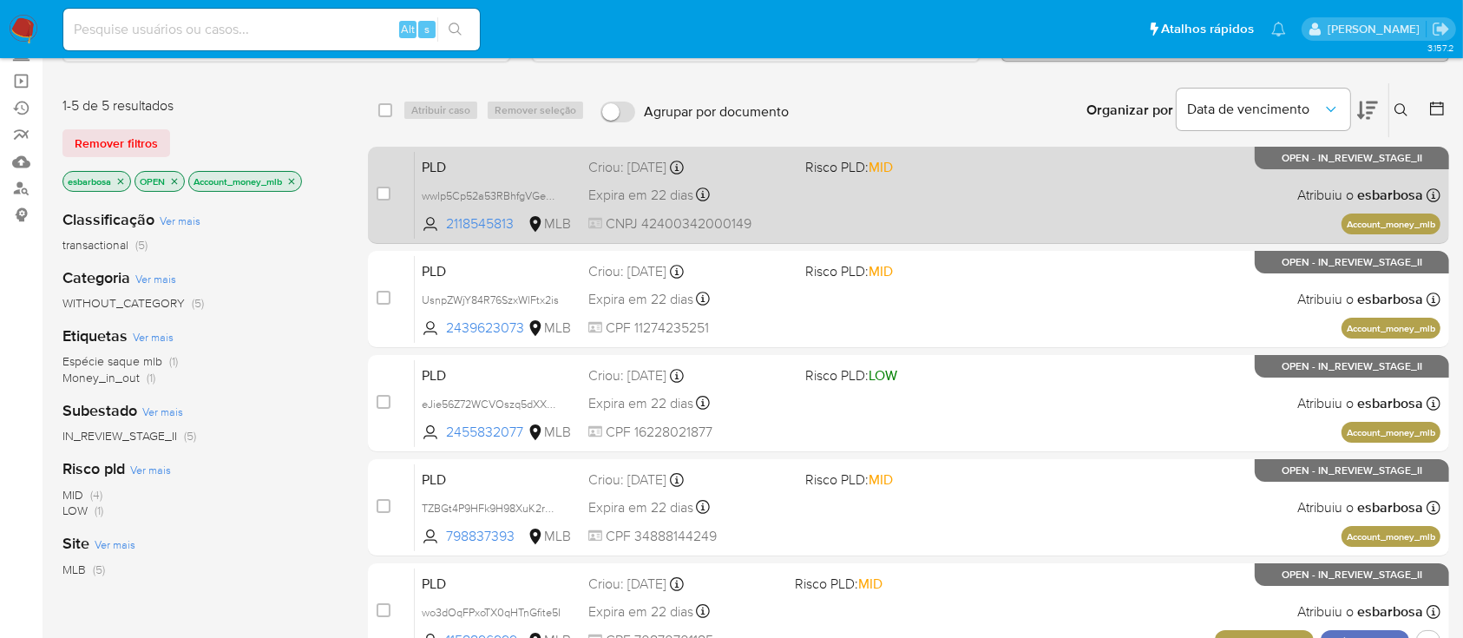
click at [1014, 214] on div "PLD wwlp5Cp52a53RBhfgVGeBVND 2118545813 MLB Risco PLD: MID Criou: 12/08/2025 Cr…" at bounding box center [928, 195] width 1026 height 88
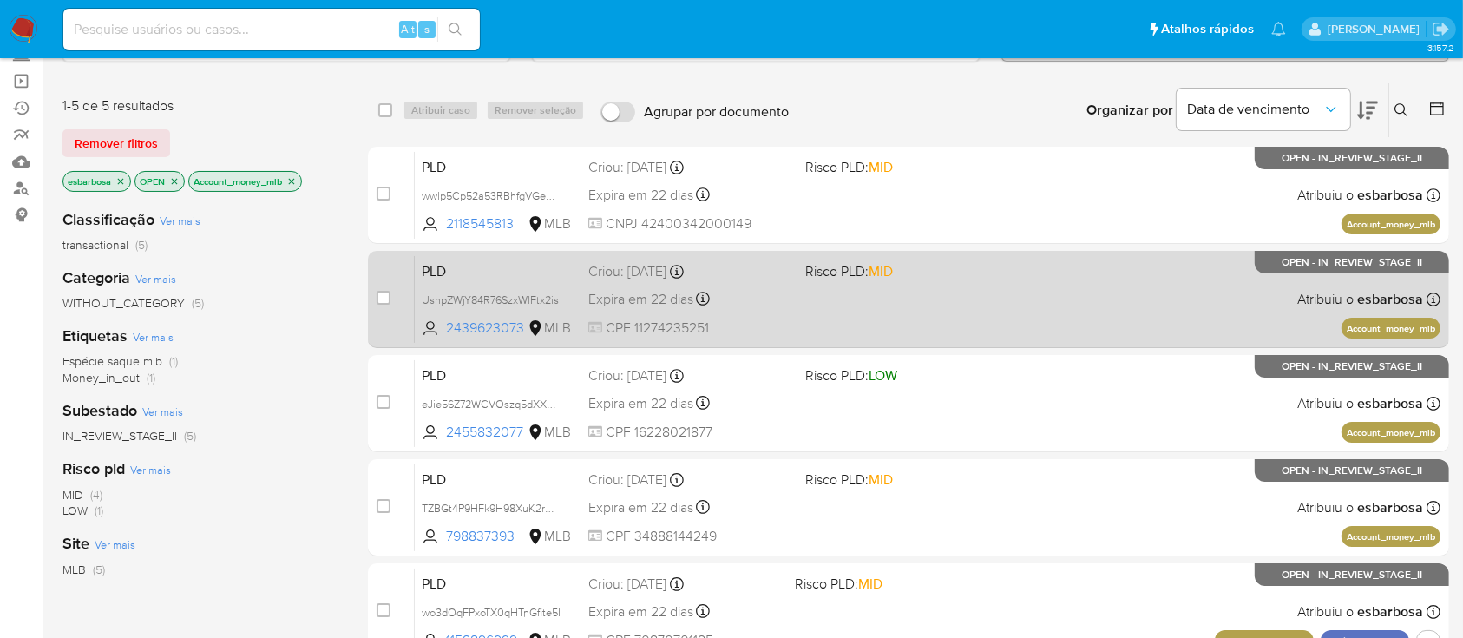
click at [963, 306] on div "PLD UsnpZWjY84R76SzxWlFtx2is 2439623073 MLB Risco PLD: MID Criou: 12/08/2025 Cr…" at bounding box center [928, 299] width 1026 height 88
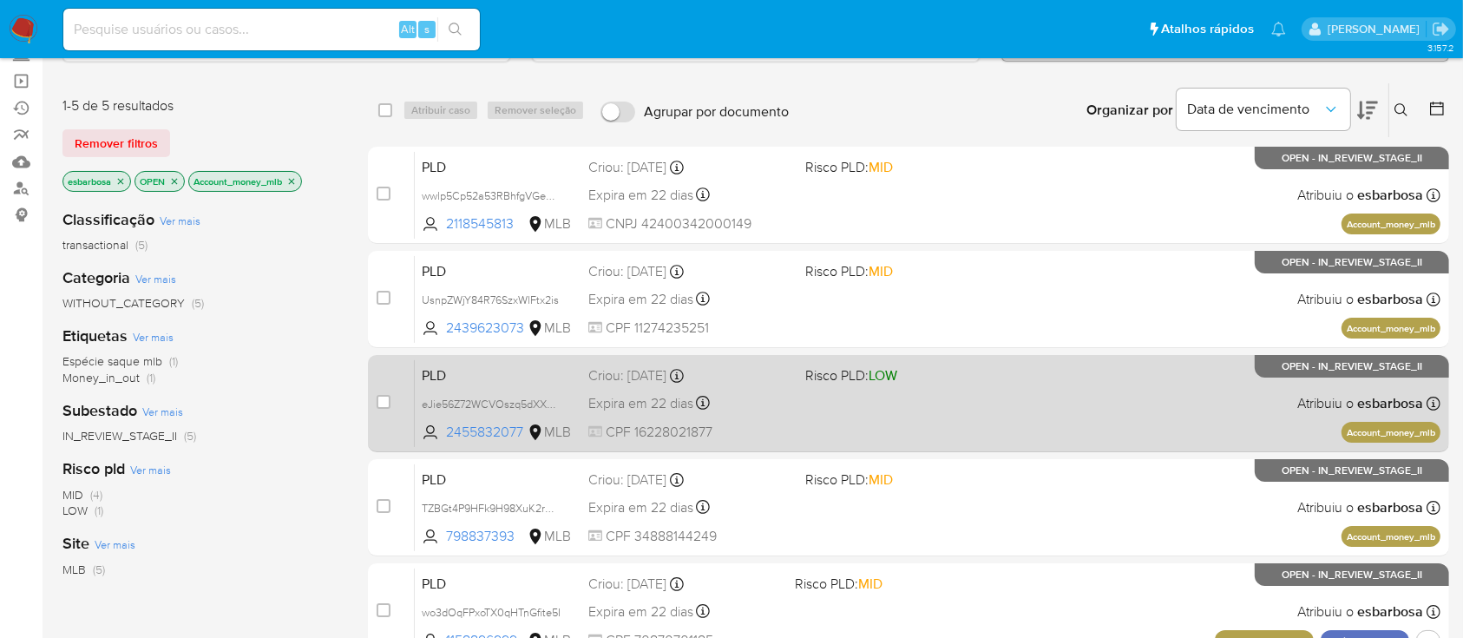
click at [1007, 406] on div "PLD eJie56Z72WCVOszq5dXXvcWw 2455832077 MLB Risco PLD: LOW Criou: 12/08/2025 Cr…" at bounding box center [928, 403] width 1026 height 88
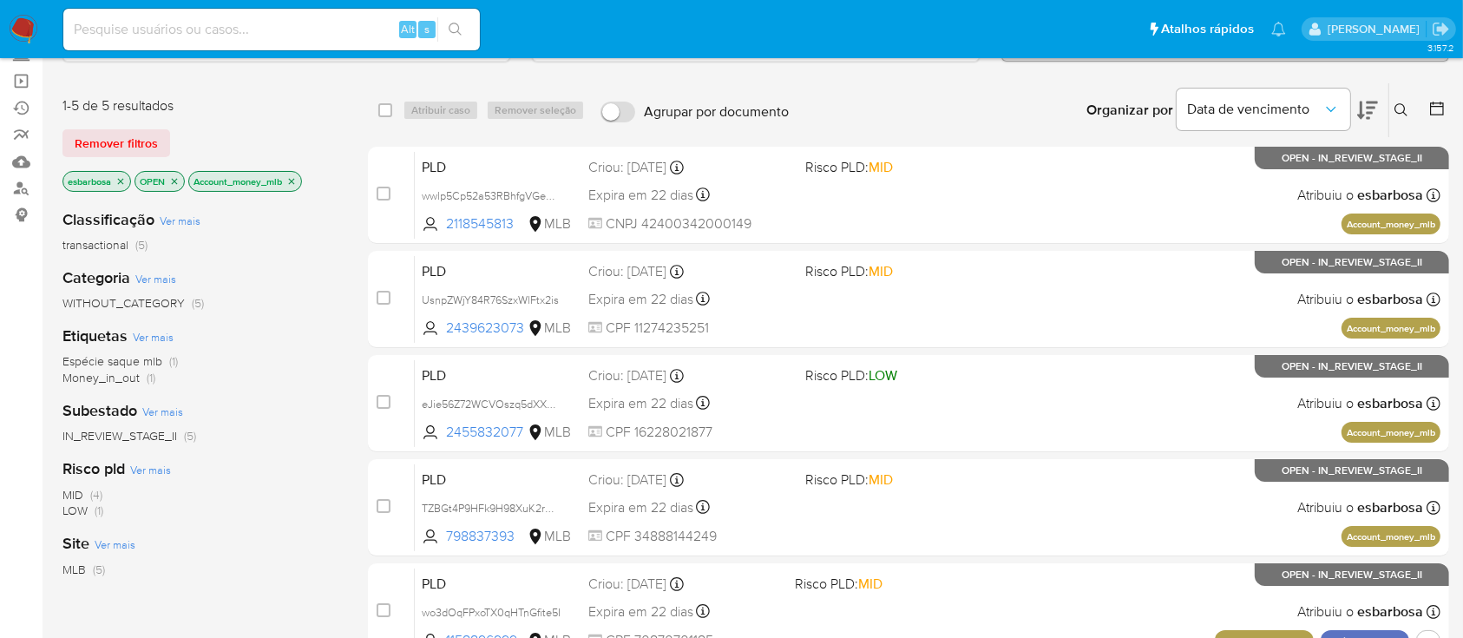
click at [297, 176] on icon "close-filter" at bounding box center [291, 181] width 10 height 10
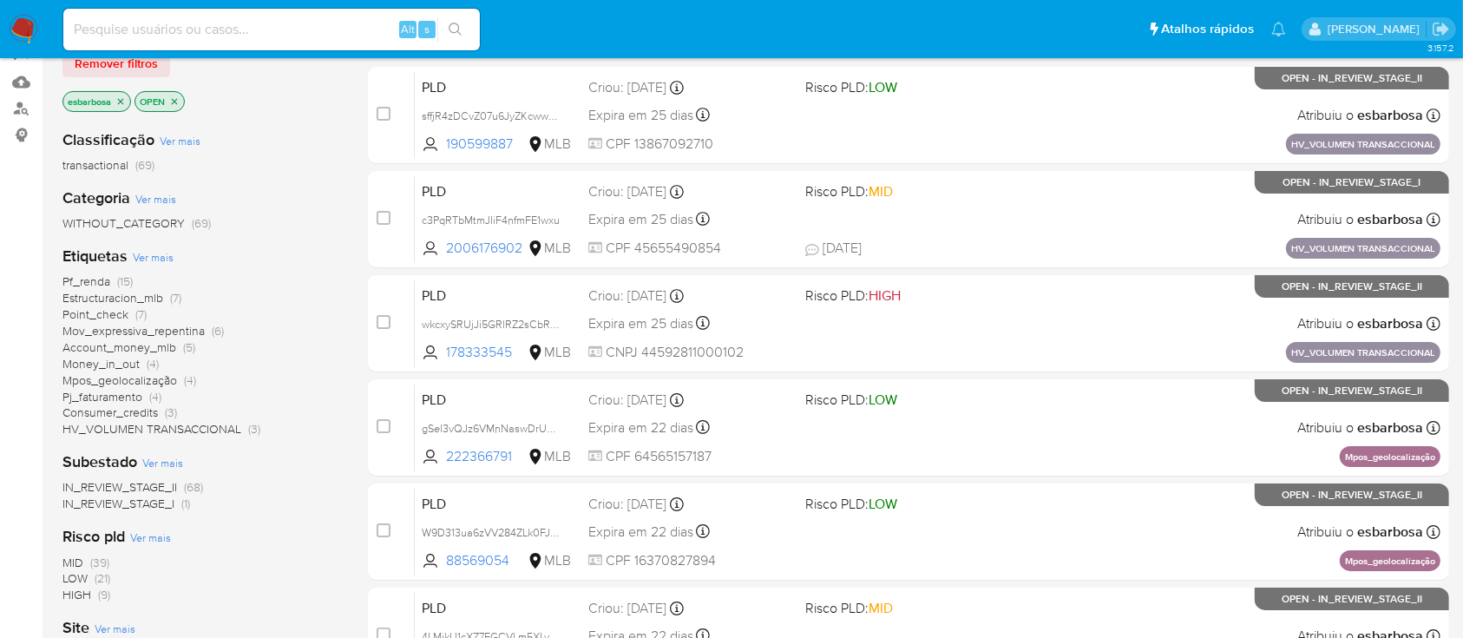
scroll to position [231, 0]
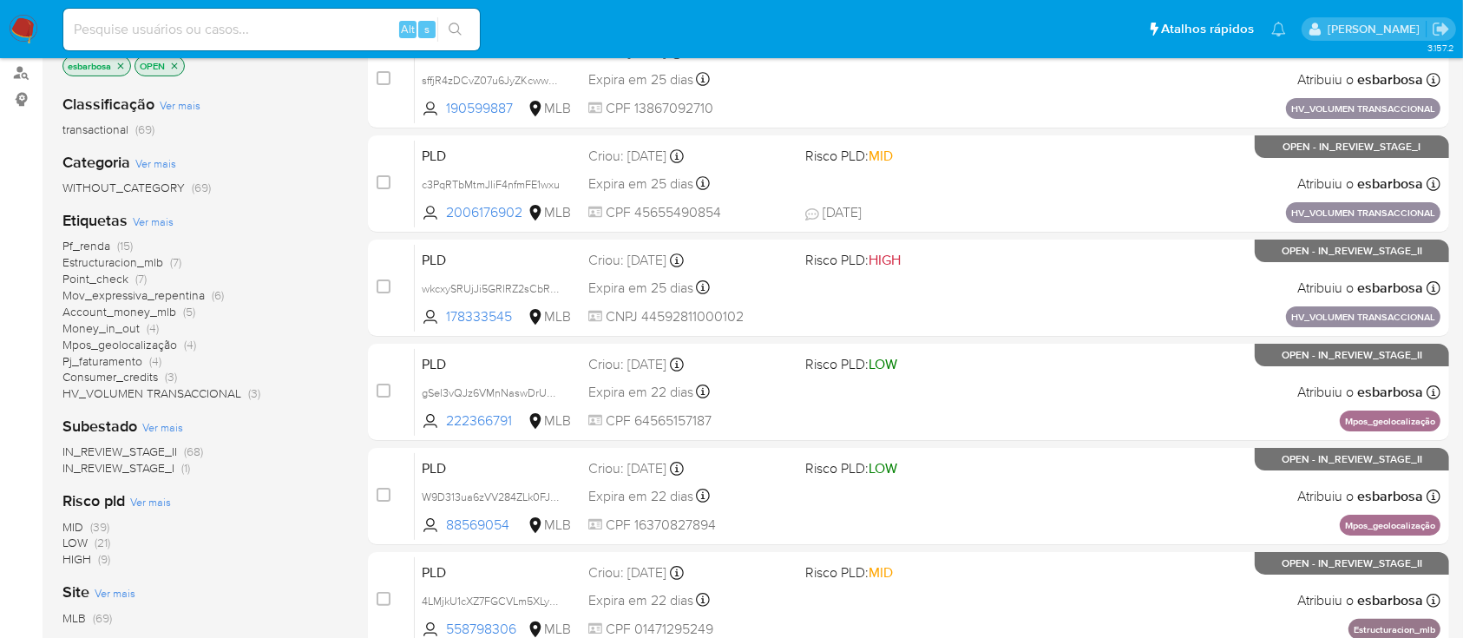
click at [74, 560] on span "HIGH" at bounding box center [76, 558] width 29 height 17
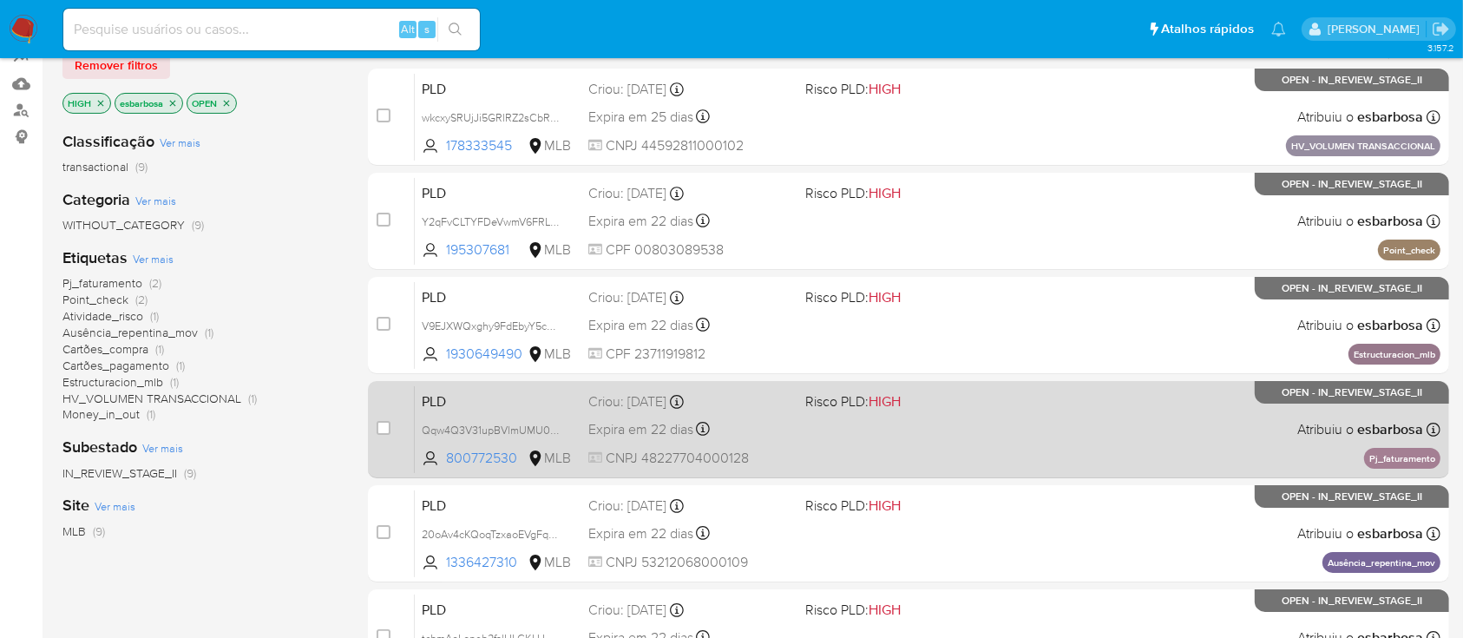
scroll to position [49, 0]
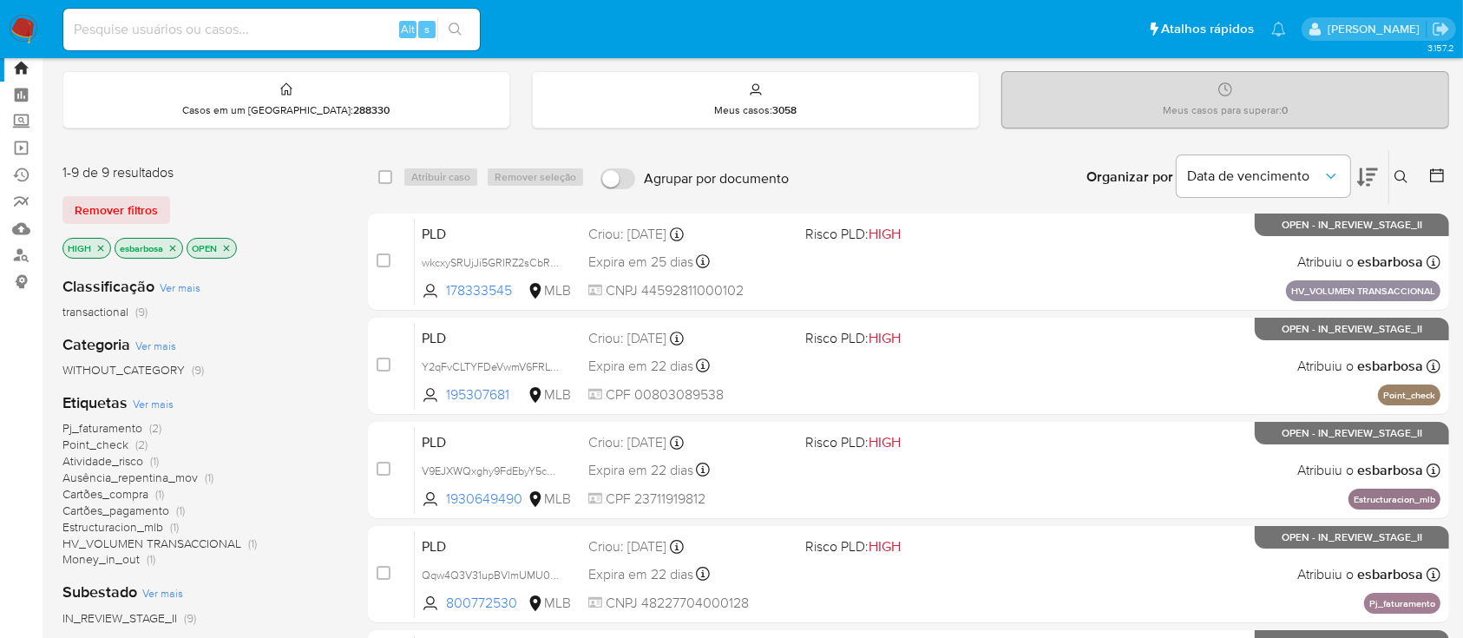
click at [98, 245] on icon "close-filter" at bounding box center [100, 248] width 10 height 10
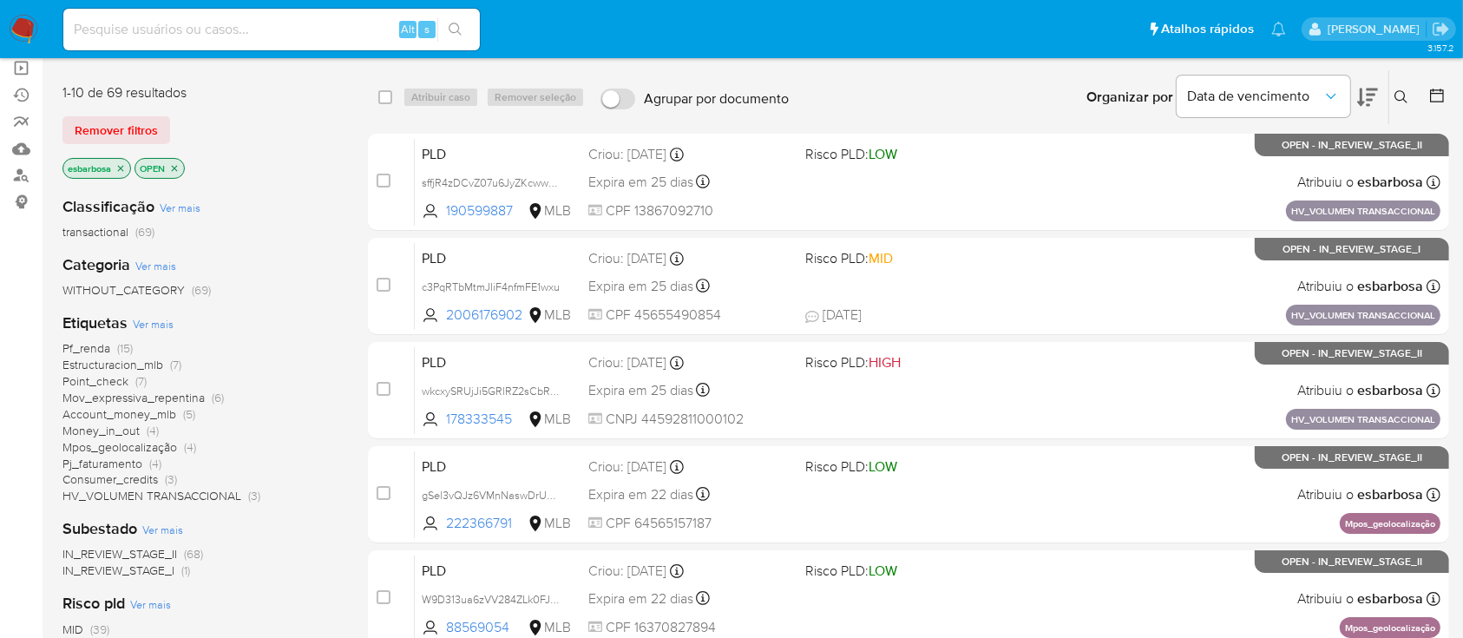
scroll to position [164, 0]
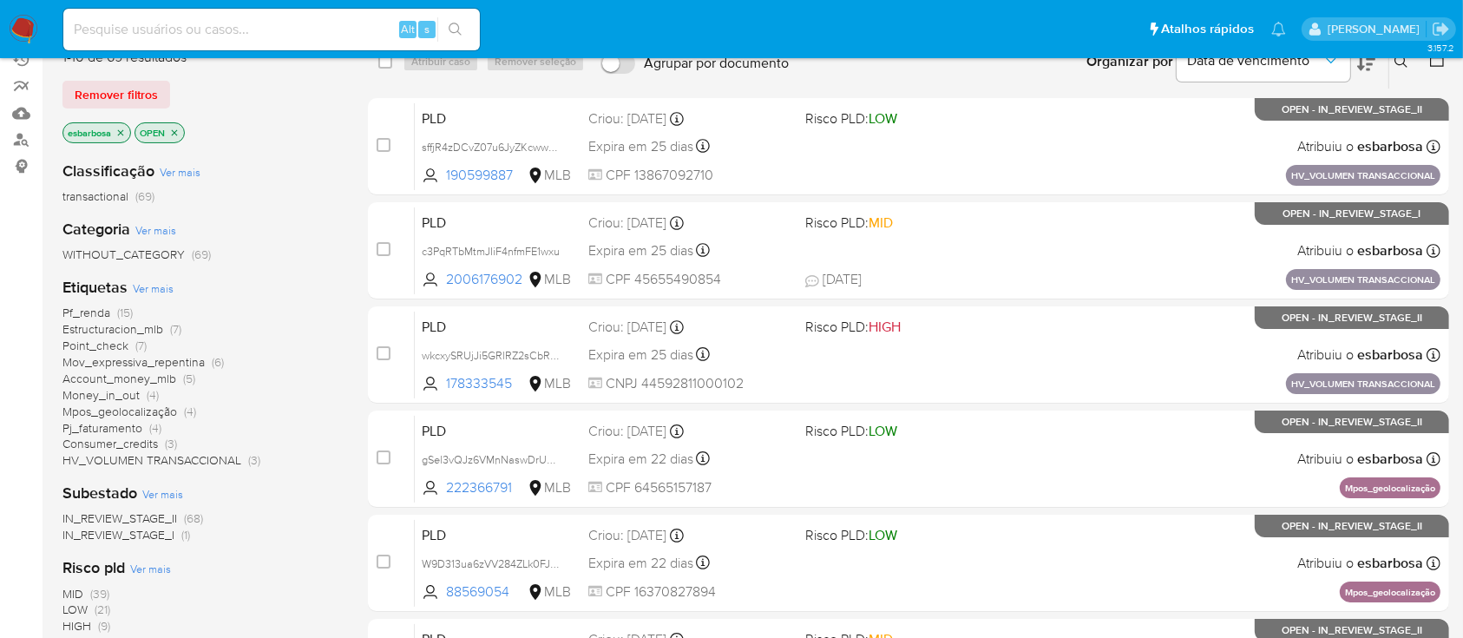
click at [93, 327] on span "Estructuracion_mlb" at bounding box center [112, 328] width 101 height 17
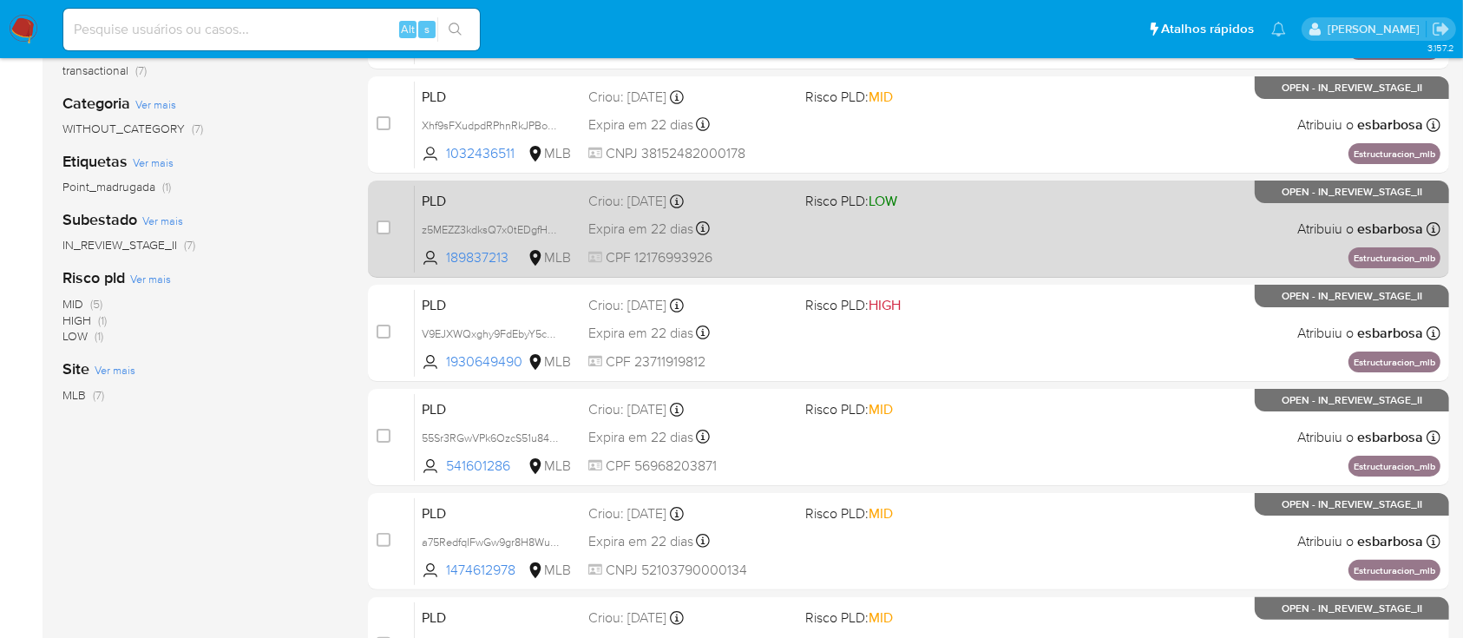
scroll to position [71, 0]
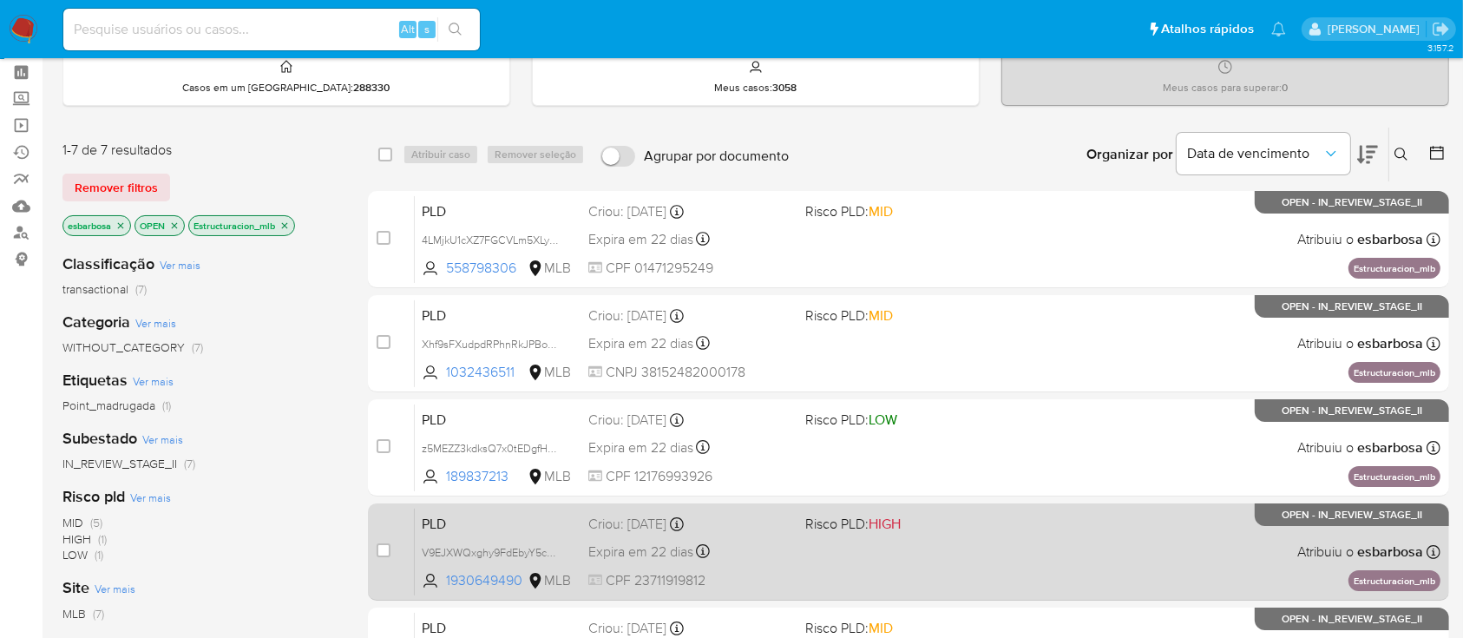
click at [982, 550] on div "PLD V9EJXWQxghy9FdEbyY5cXPB1 1930649490 MLB Risco PLD: HIGH Criou: 12/08/2025 C…" at bounding box center [928, 552] width 1026 height 88
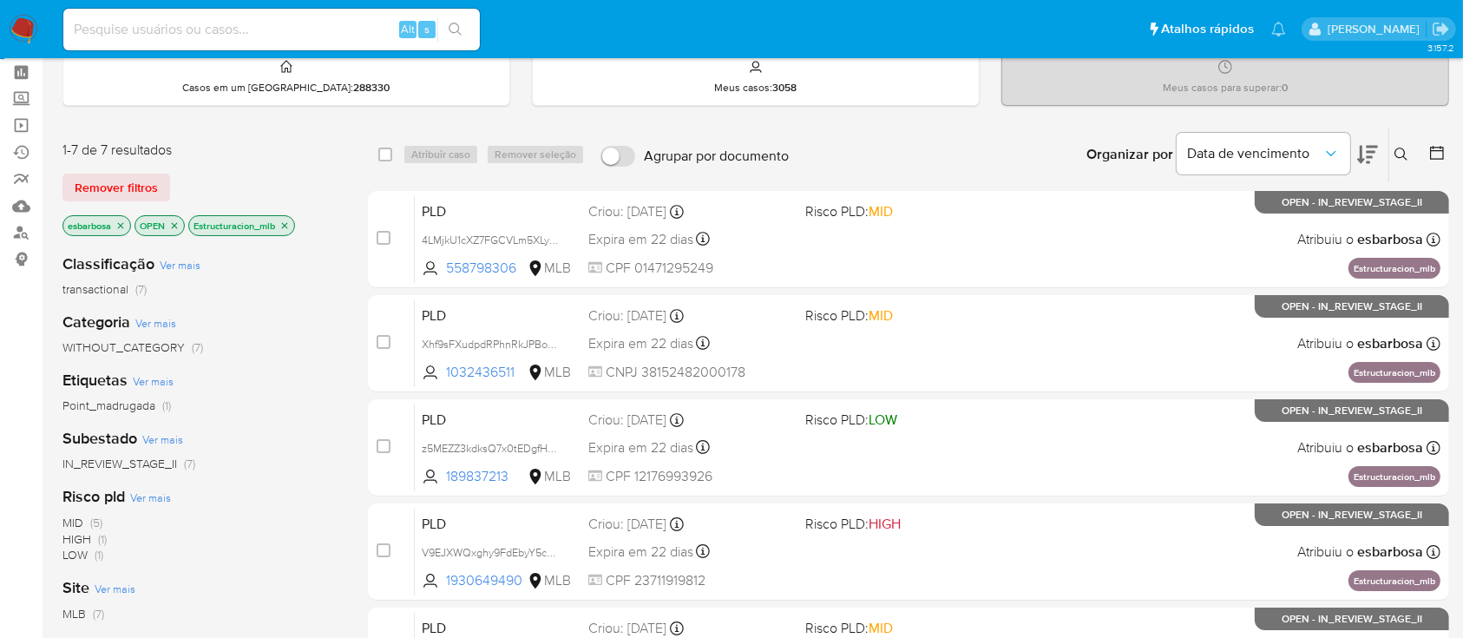
click at [23, 29] on img at bounding box center [24, 30] width 30 height 30
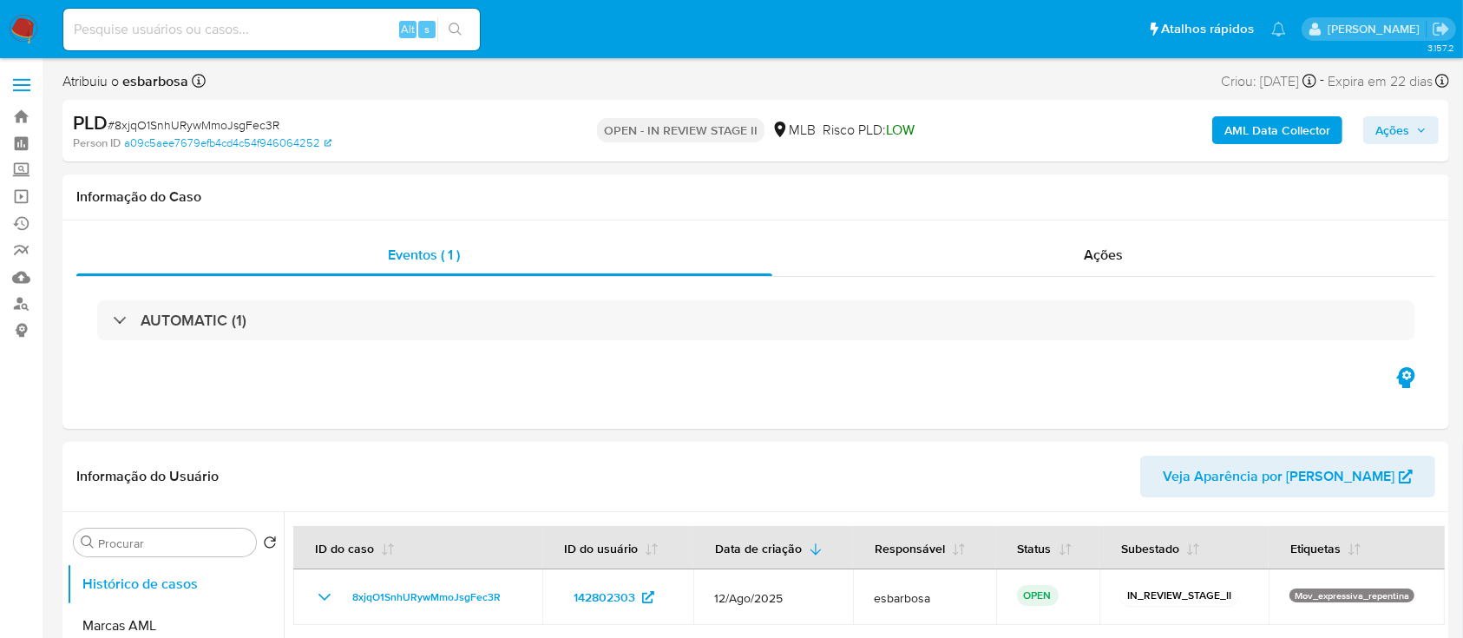
select select "10"
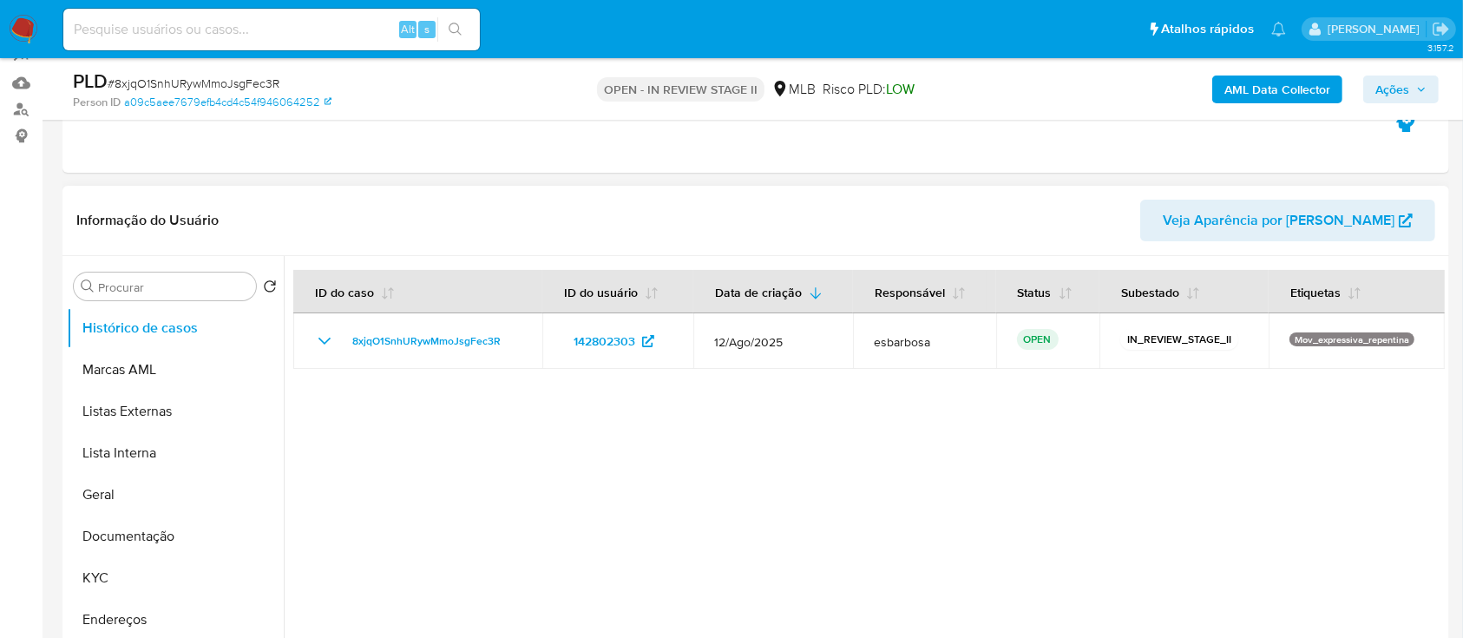
scroll to position [231, 0]
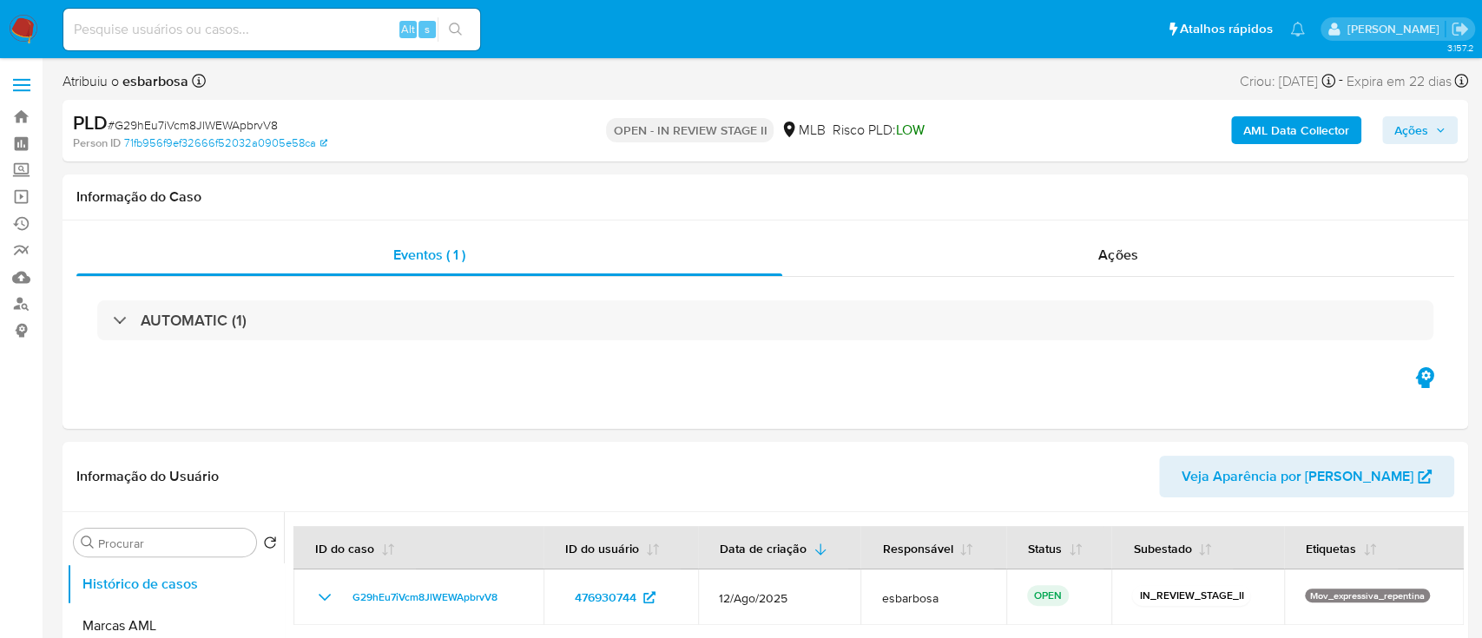
select select "10"
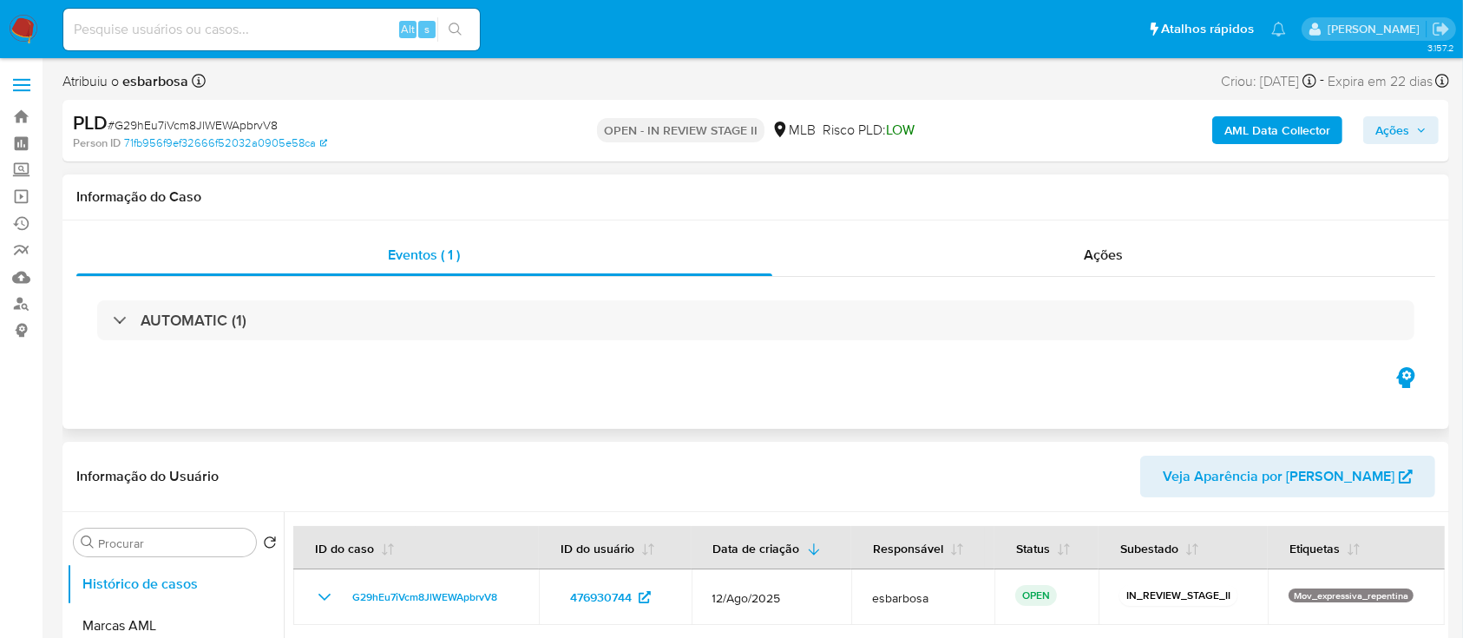
scroll to position [115, 0]
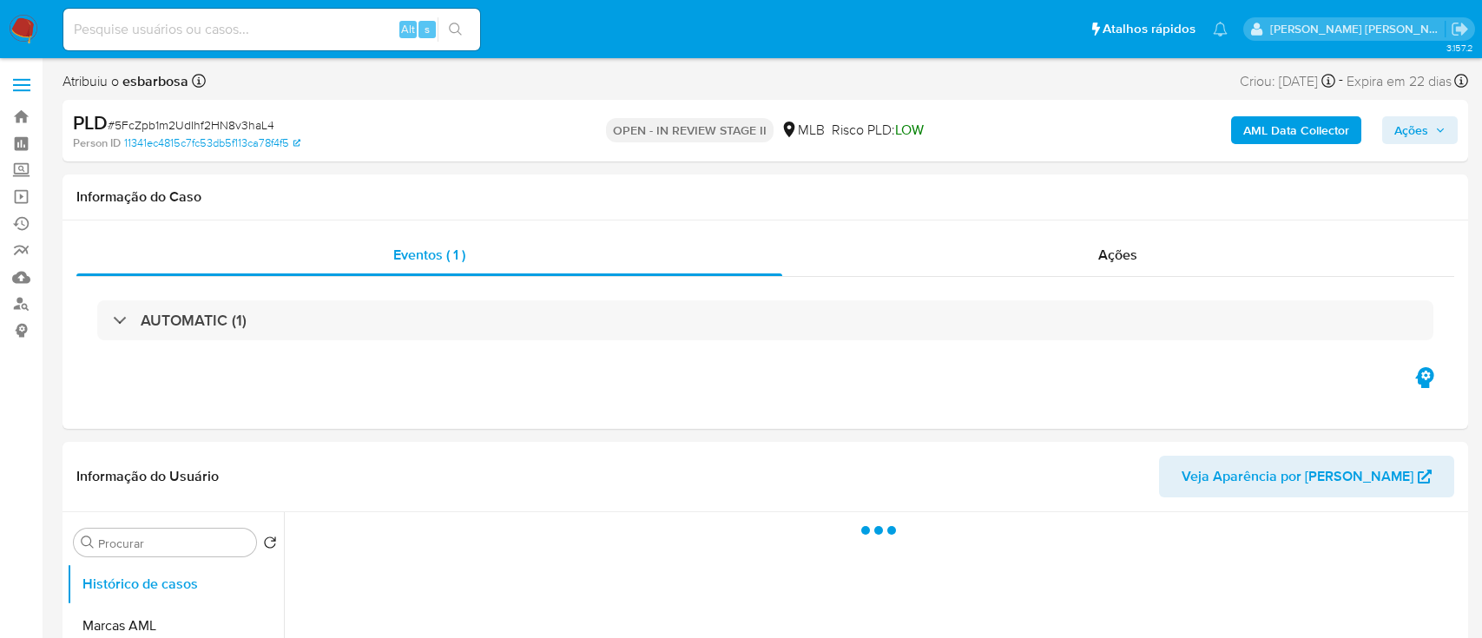
select select "10"
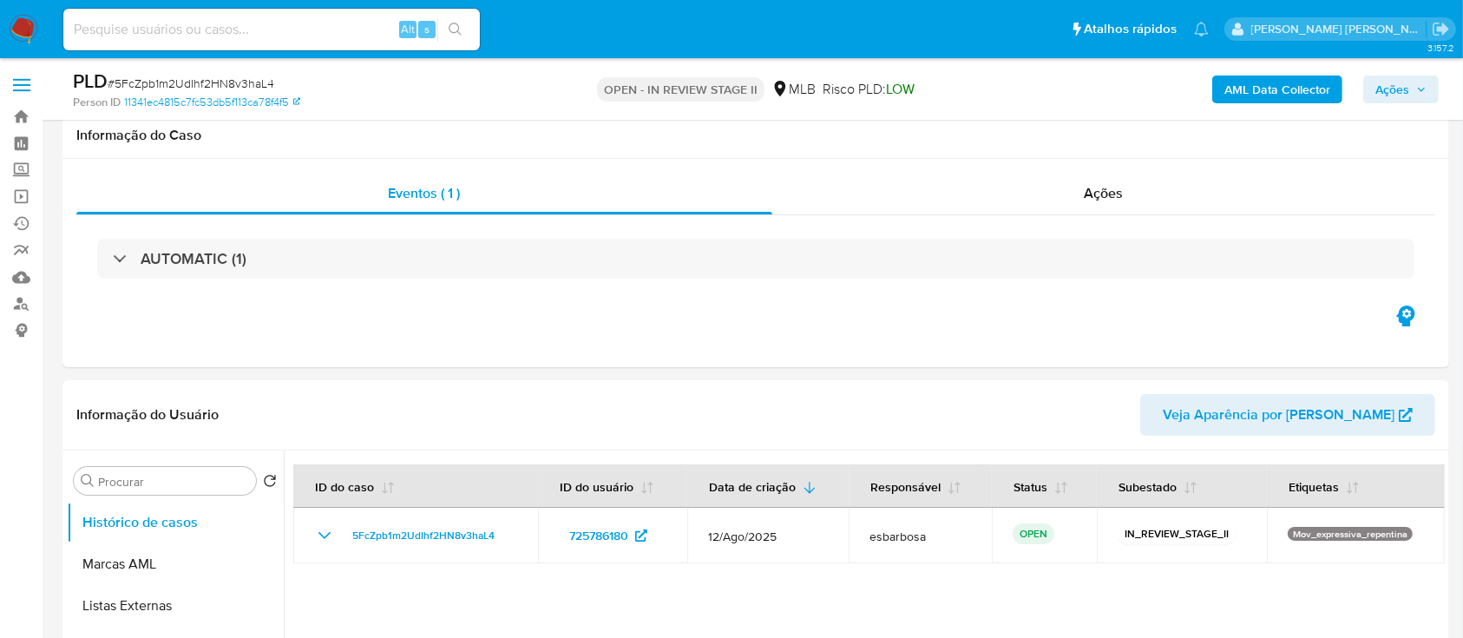
scroll to position [115, 0]
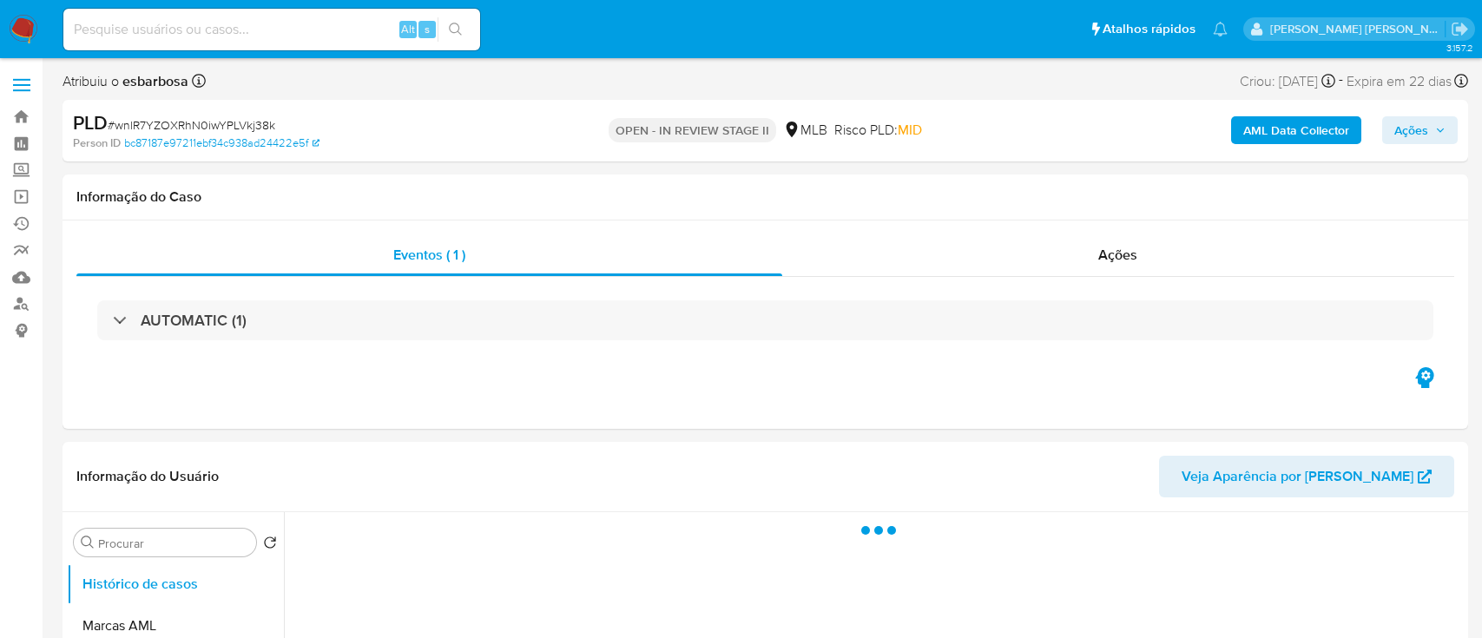
select select "10"
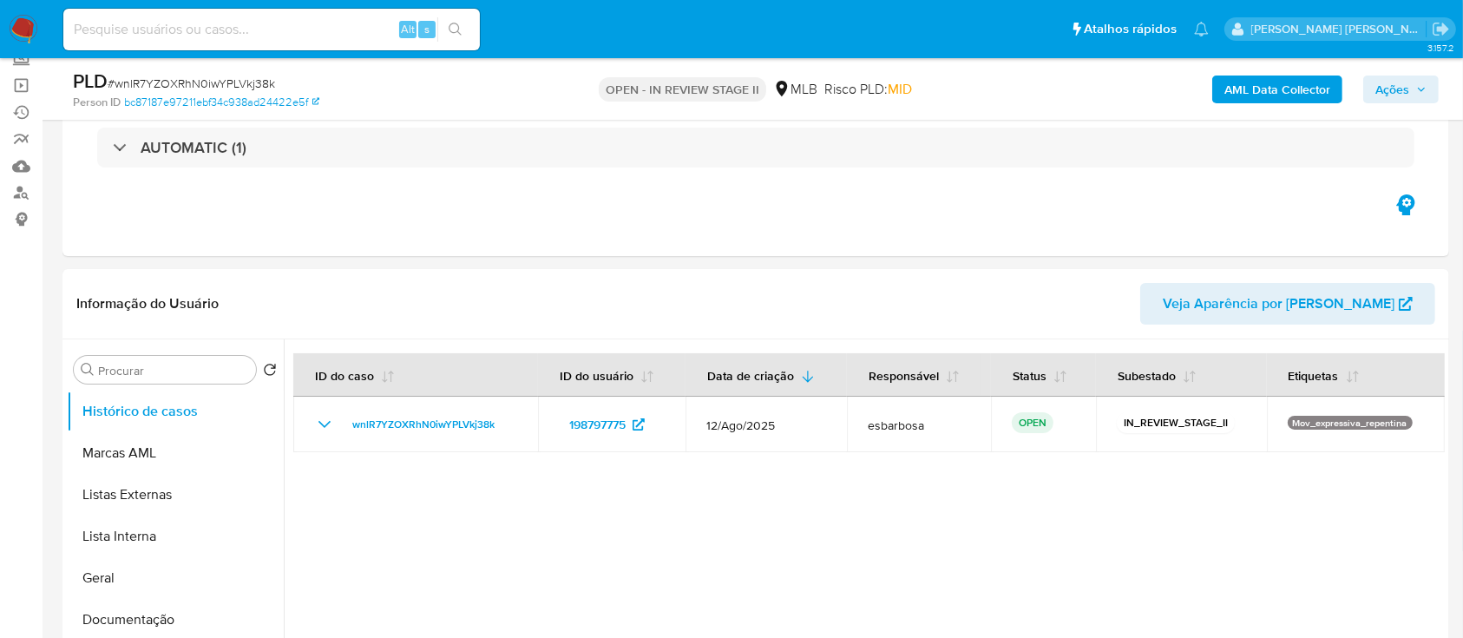
scroll to position [115, 0]
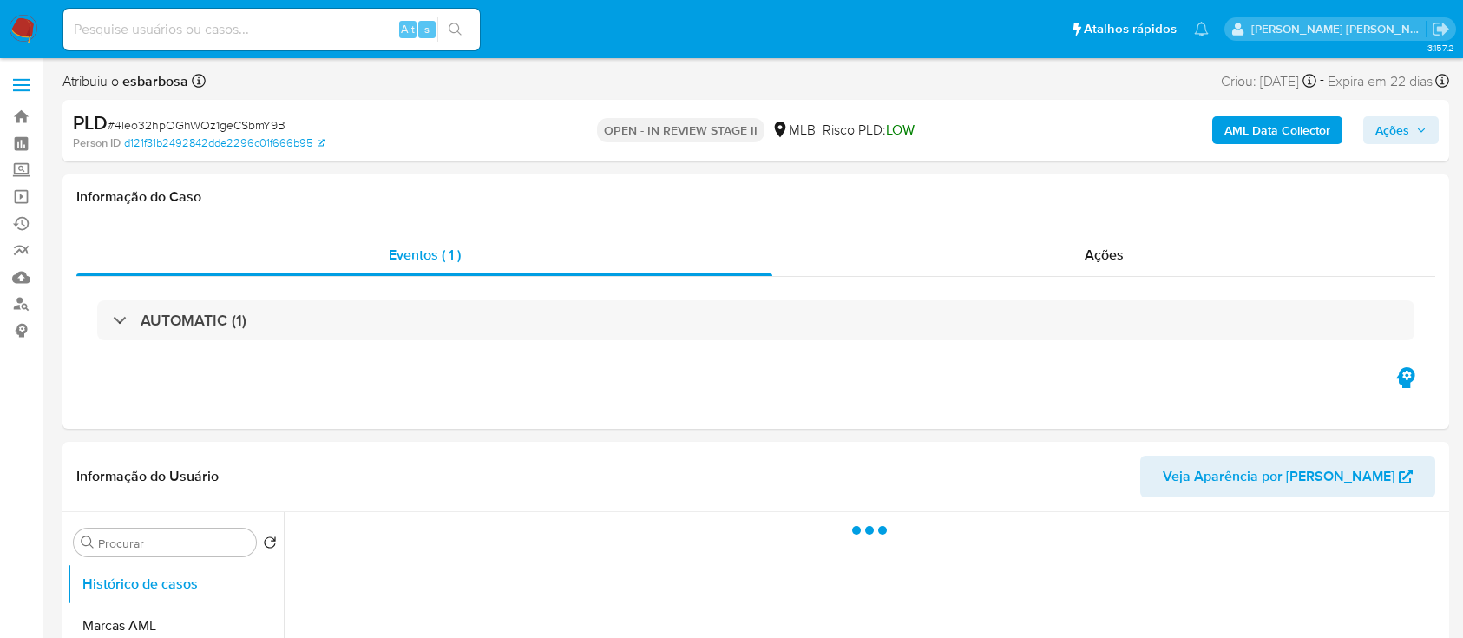
select select "10"
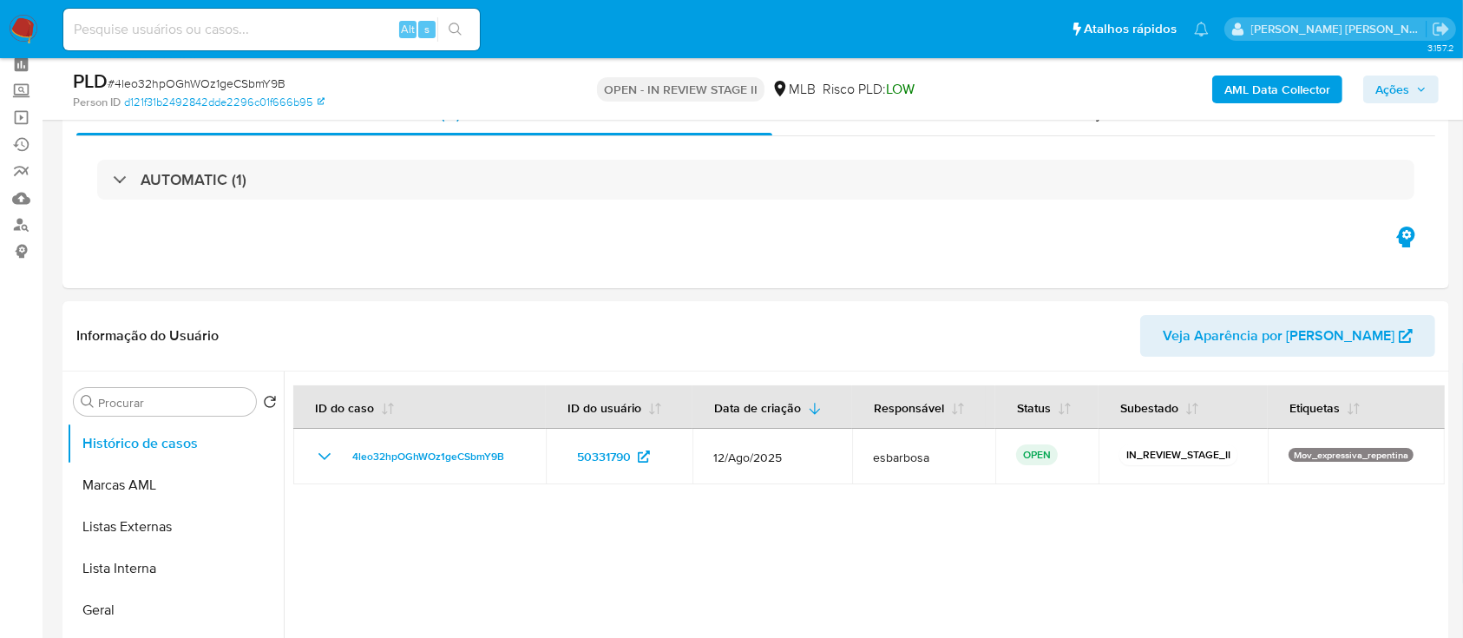
scroll to position [115, 0]
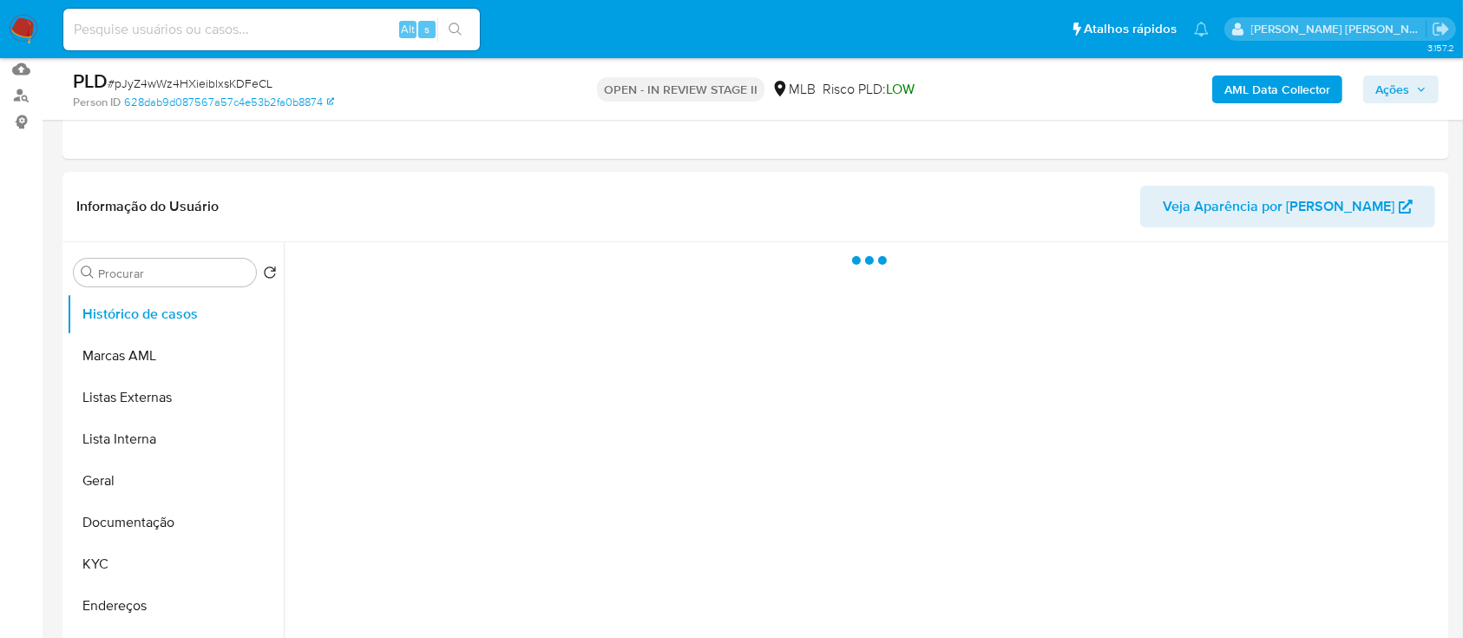
scroll to position [231, 0]
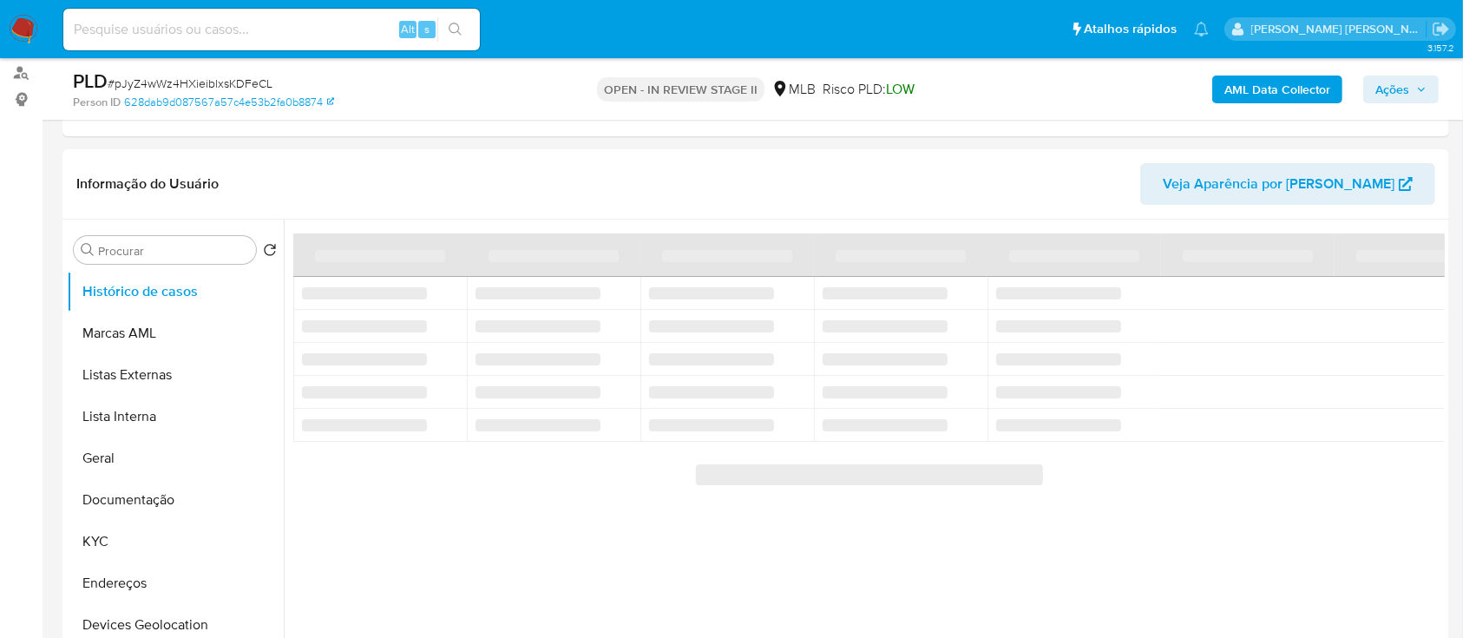
select select "10"
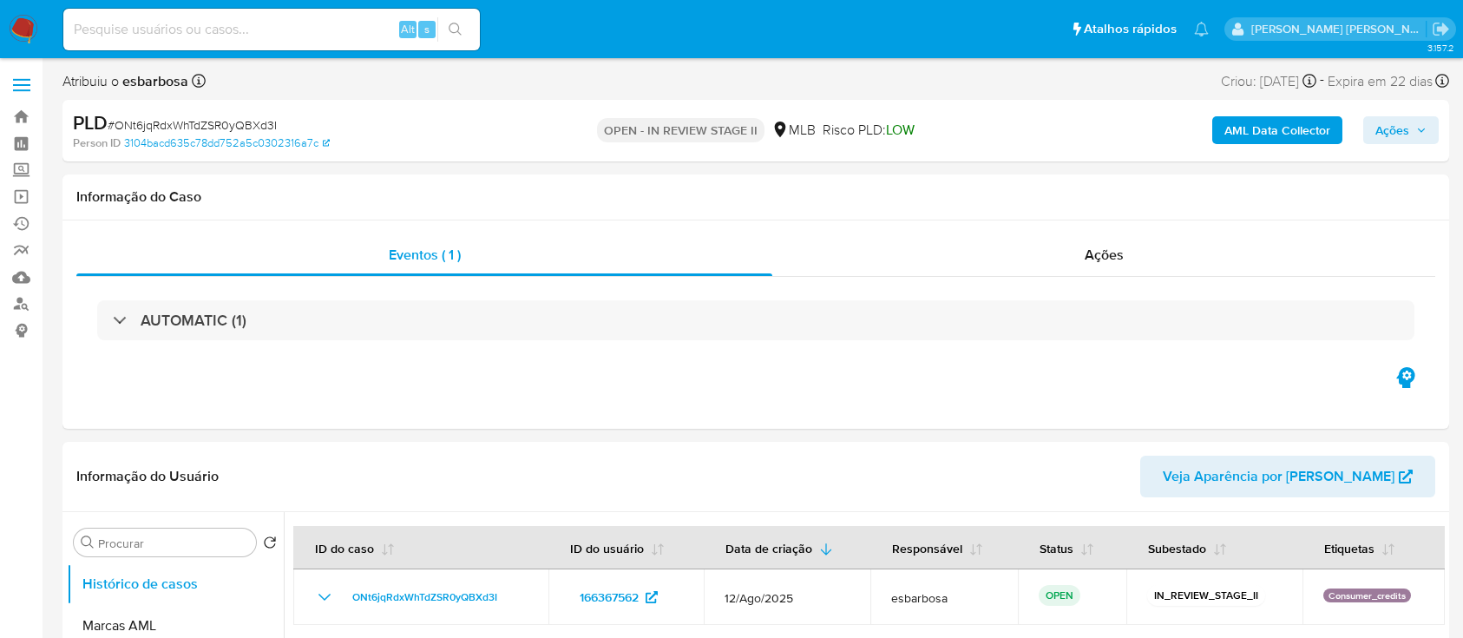
select select "10"
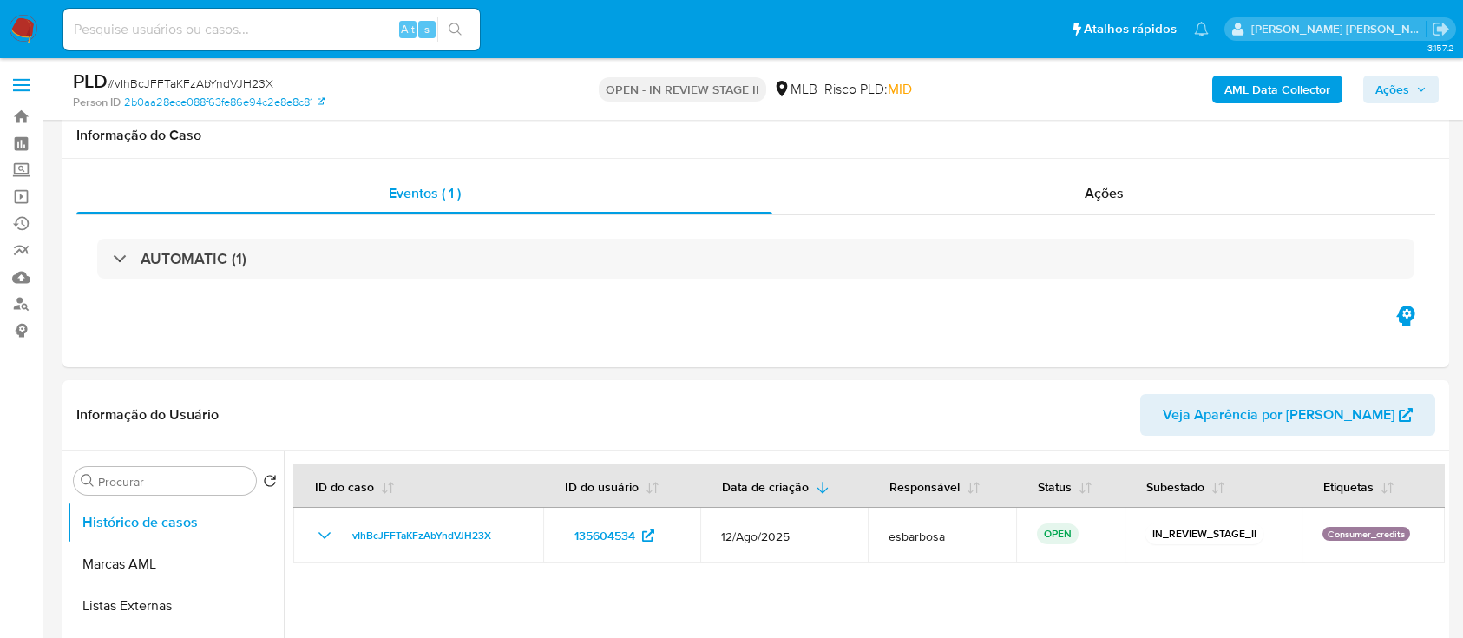
select select "10"
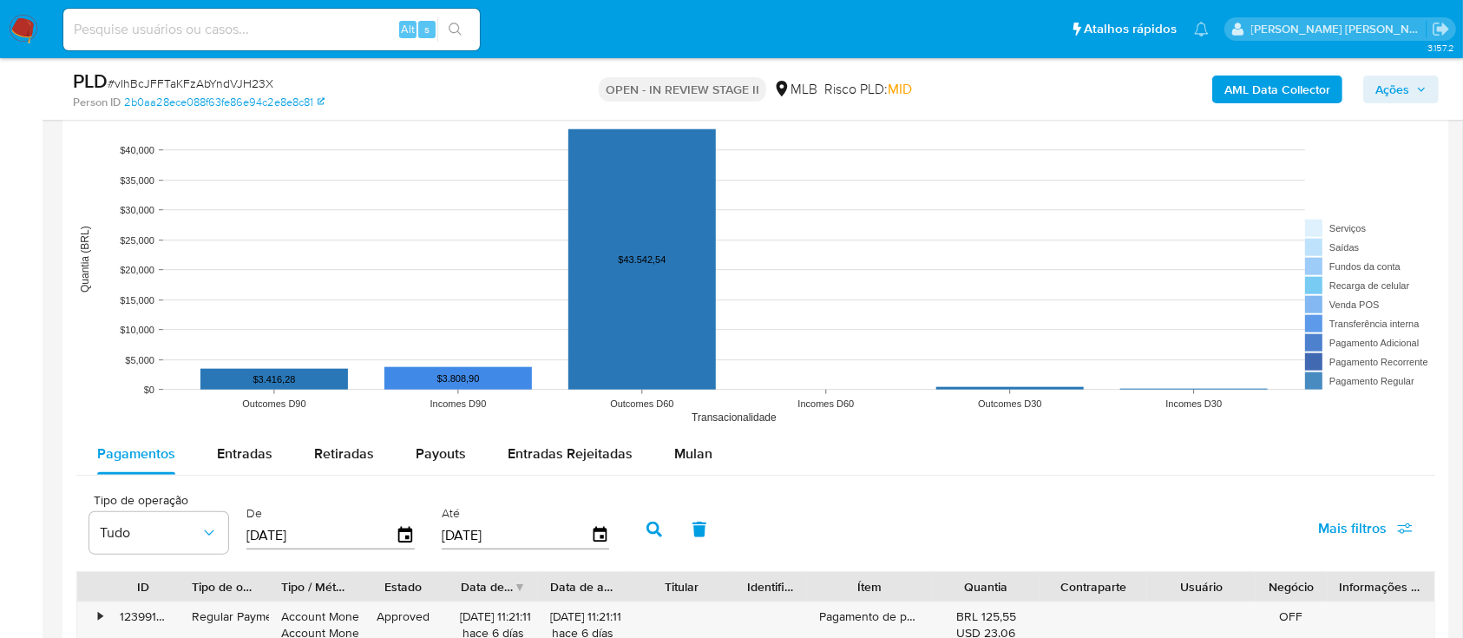
scroll to position [1851, 0]
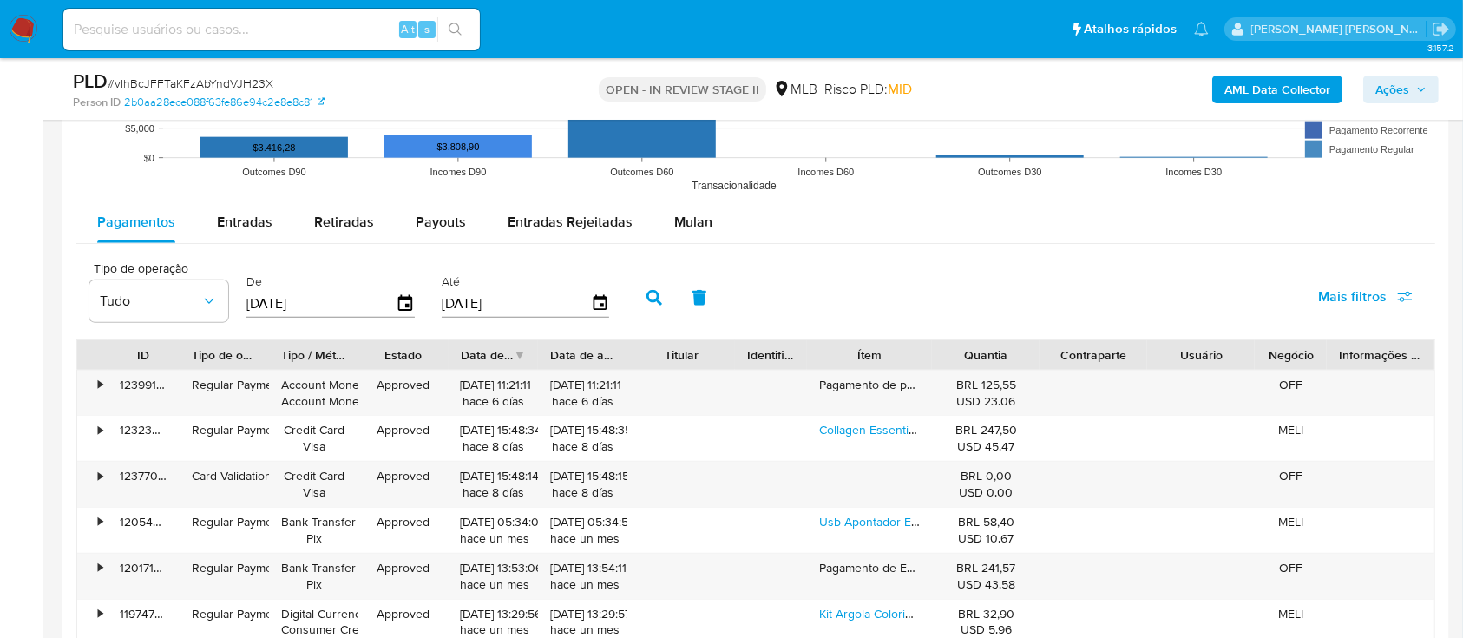
drag, startPoint x: 687, startPoint y: 220, endPoint x: 640, endPoint y: 242, distance: 52.8
click at [687, 219] on span "Mulan" at bounding box center [693, 222] width 38 height 20
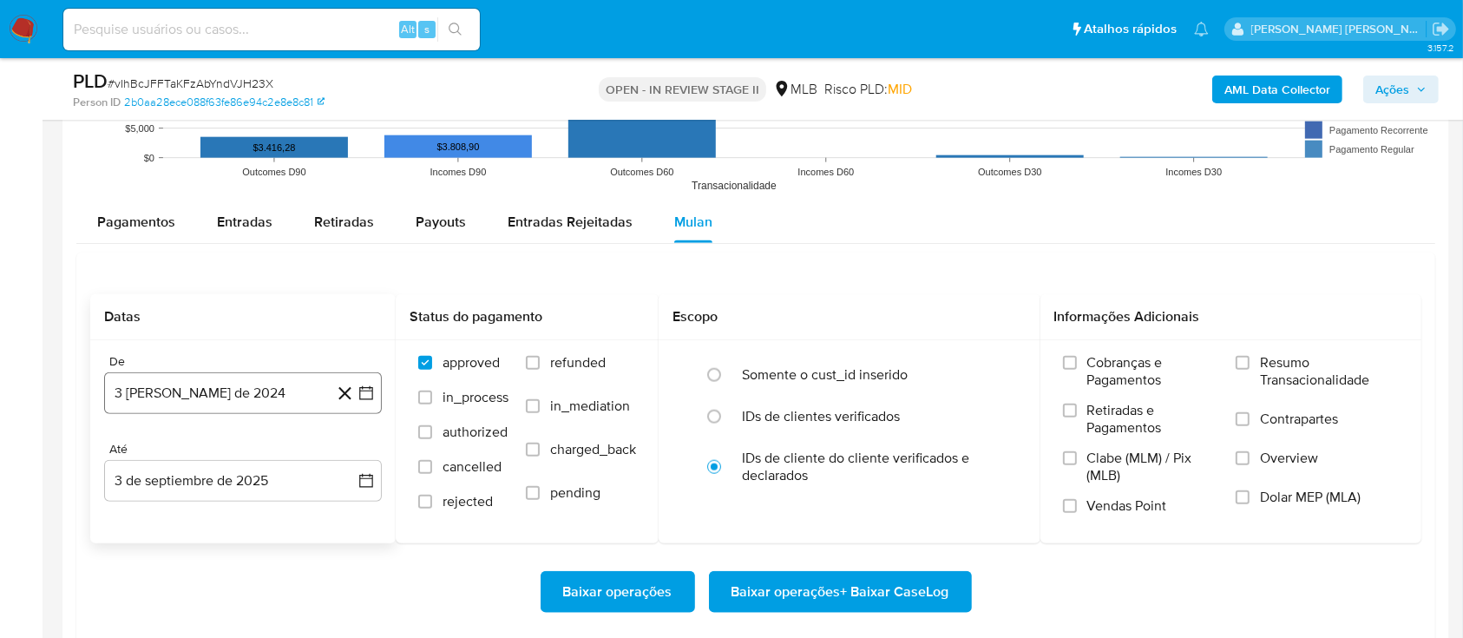
click at [278, 392] on button "3 [PERSON_NAME] de 2024" at bounding box center [243, 393] width 278 height 42
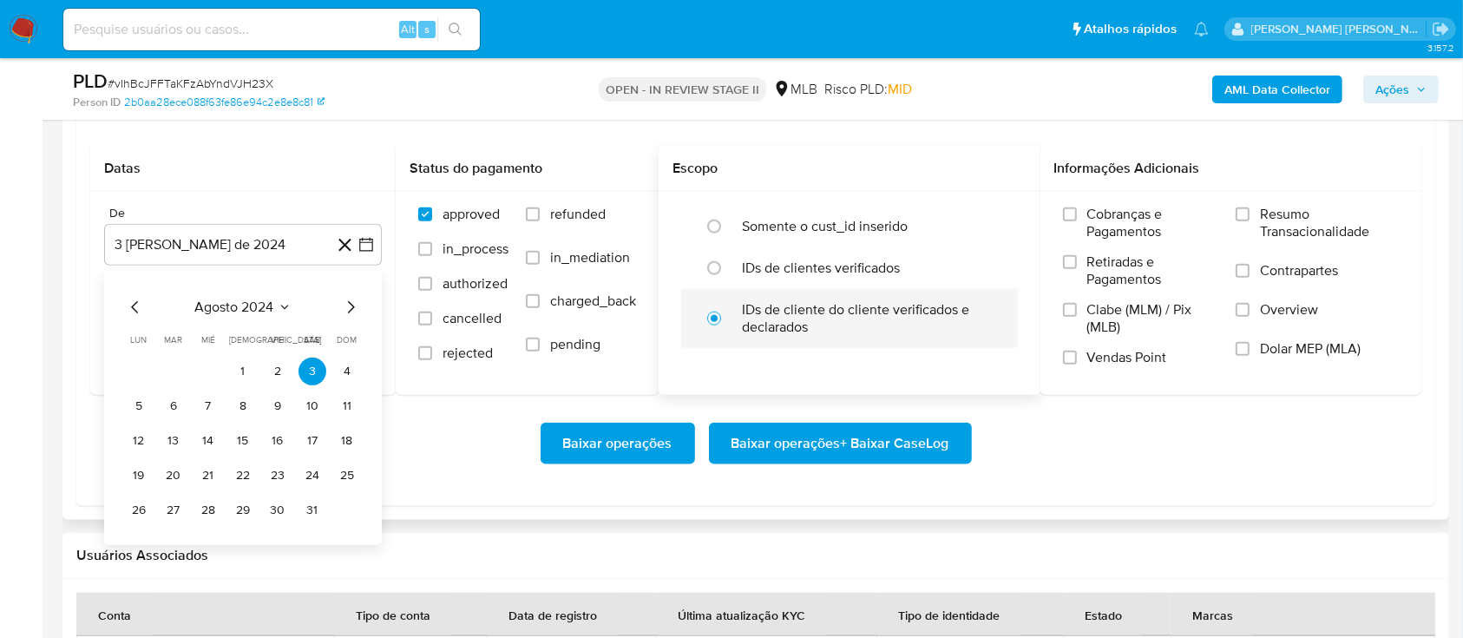
scroll to position [1967, 0]
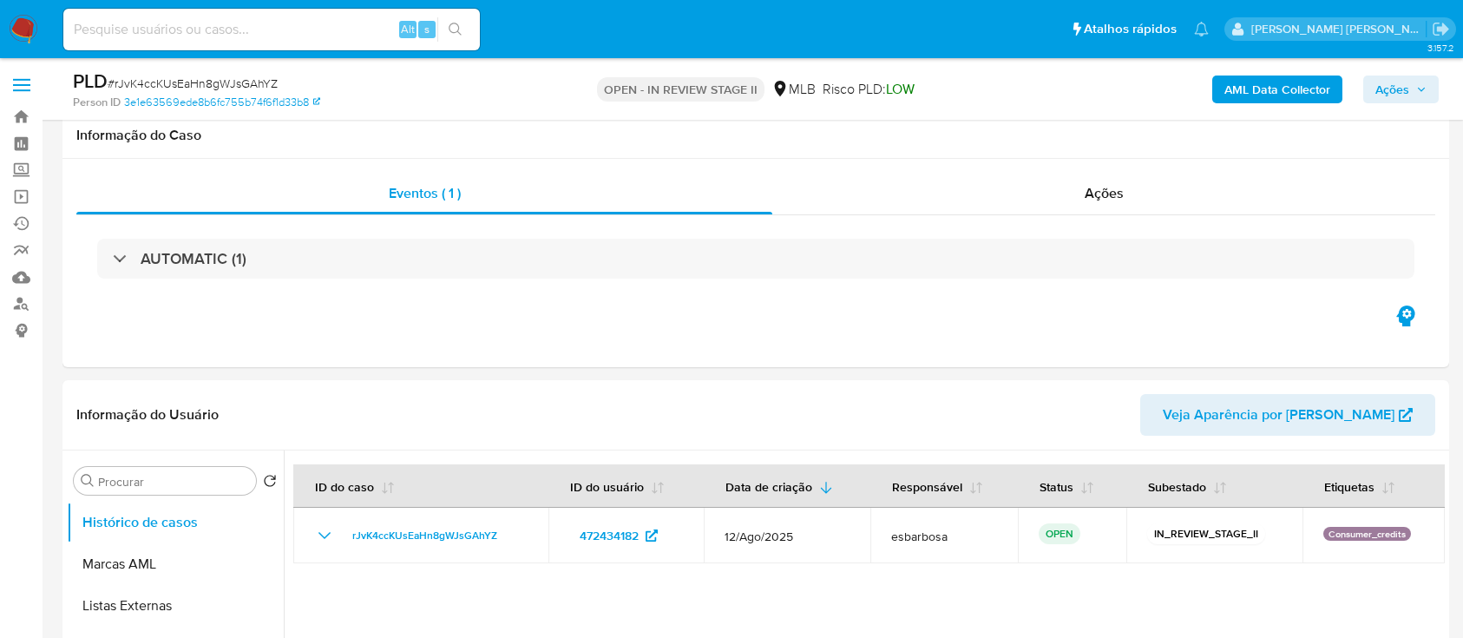
select select "10"
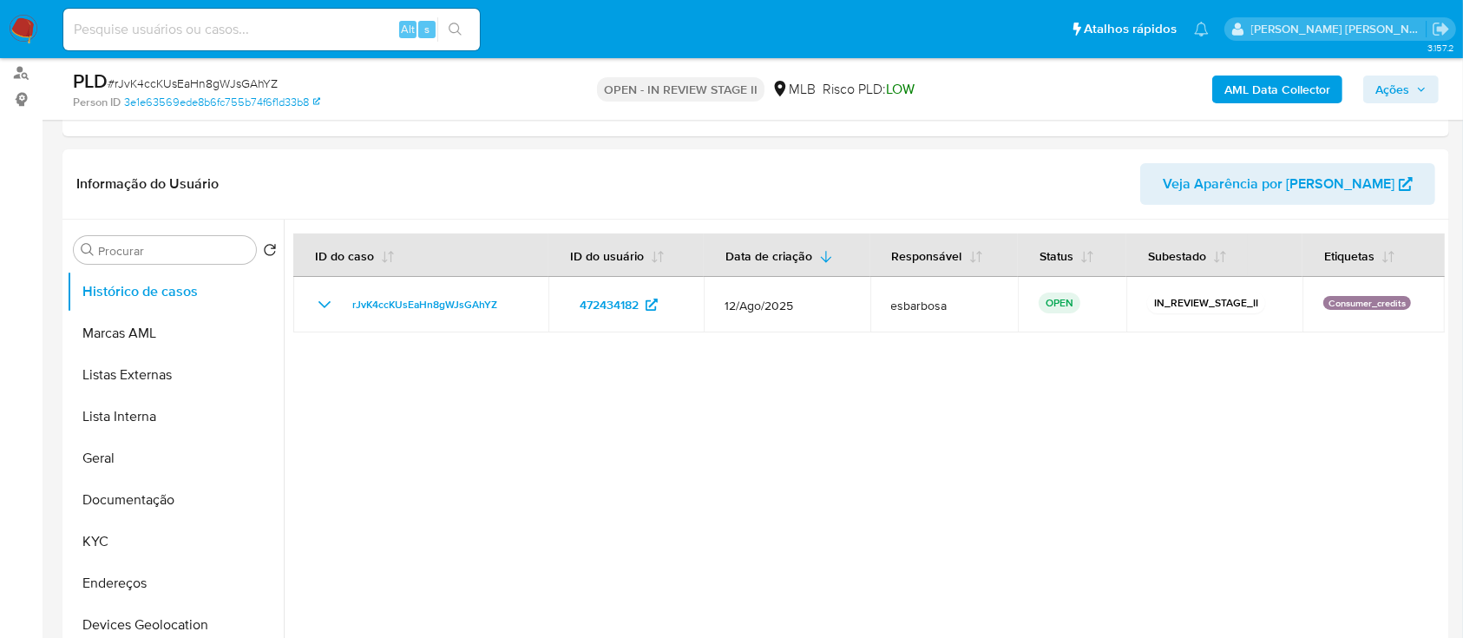
scroll to position [231, 0]
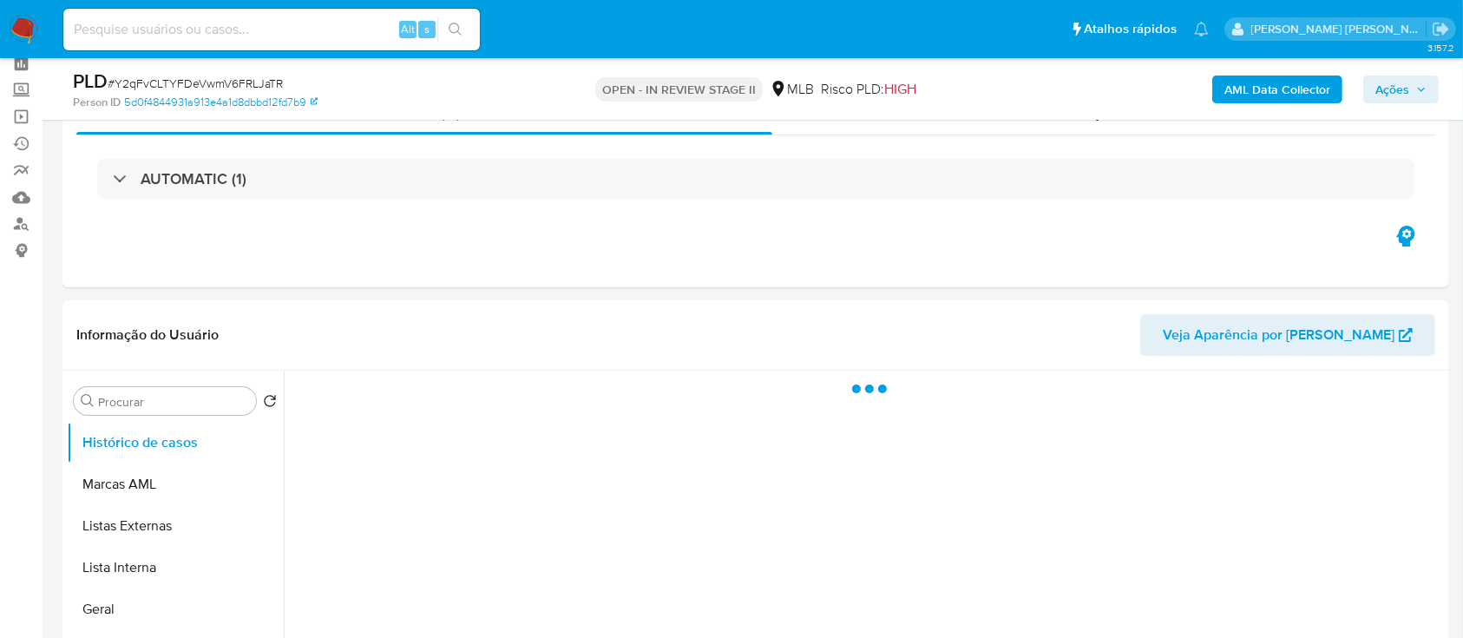
scroll to position [115, 0]
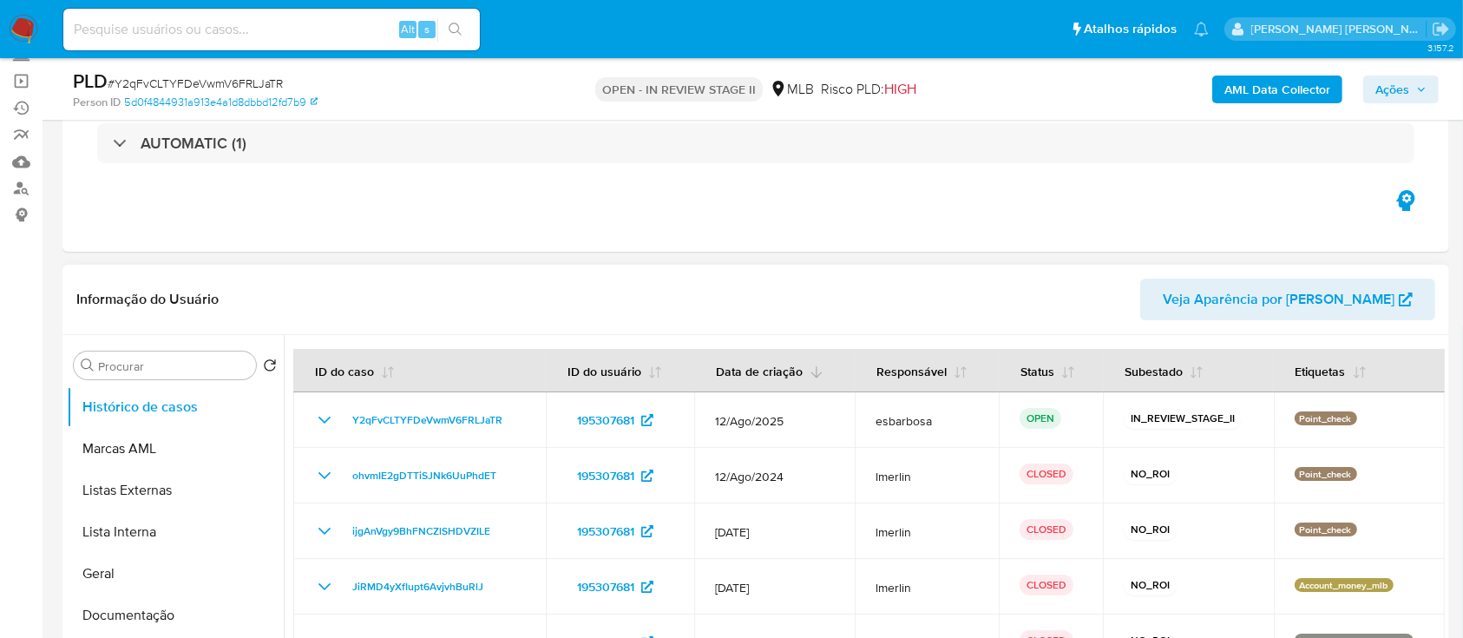
select select "10"
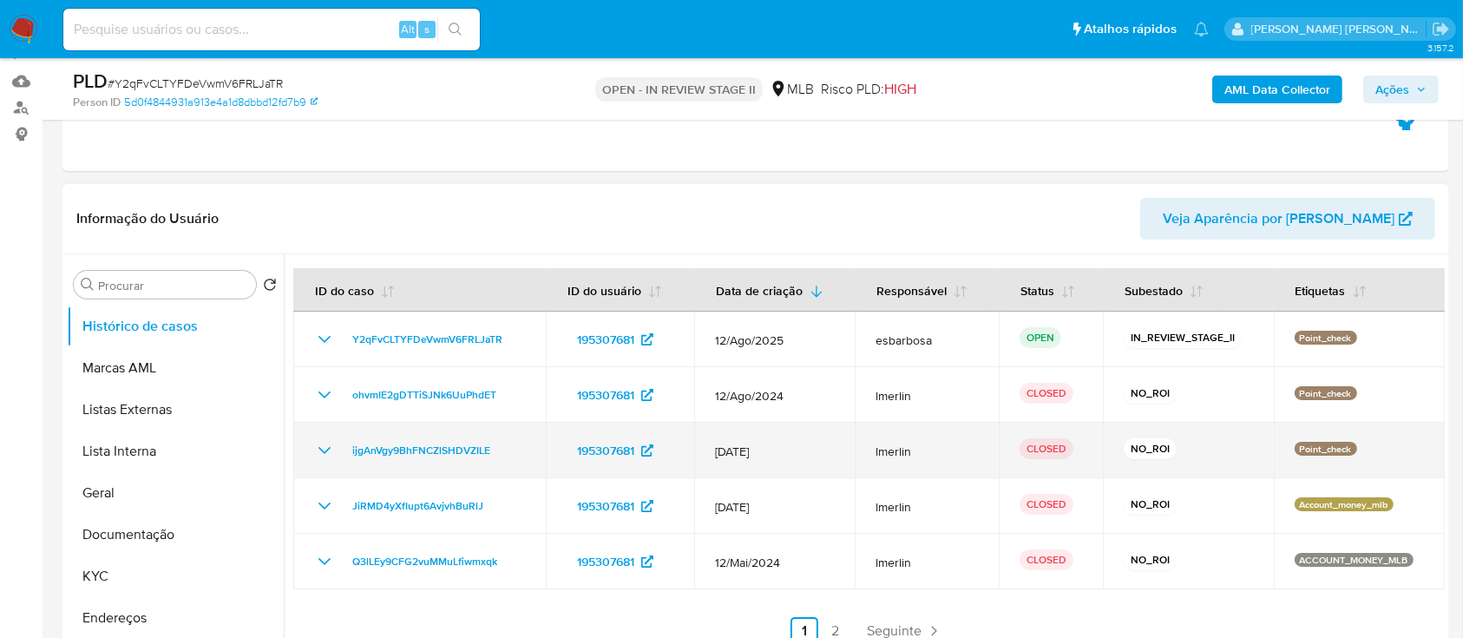
scroll to position [231, 0]
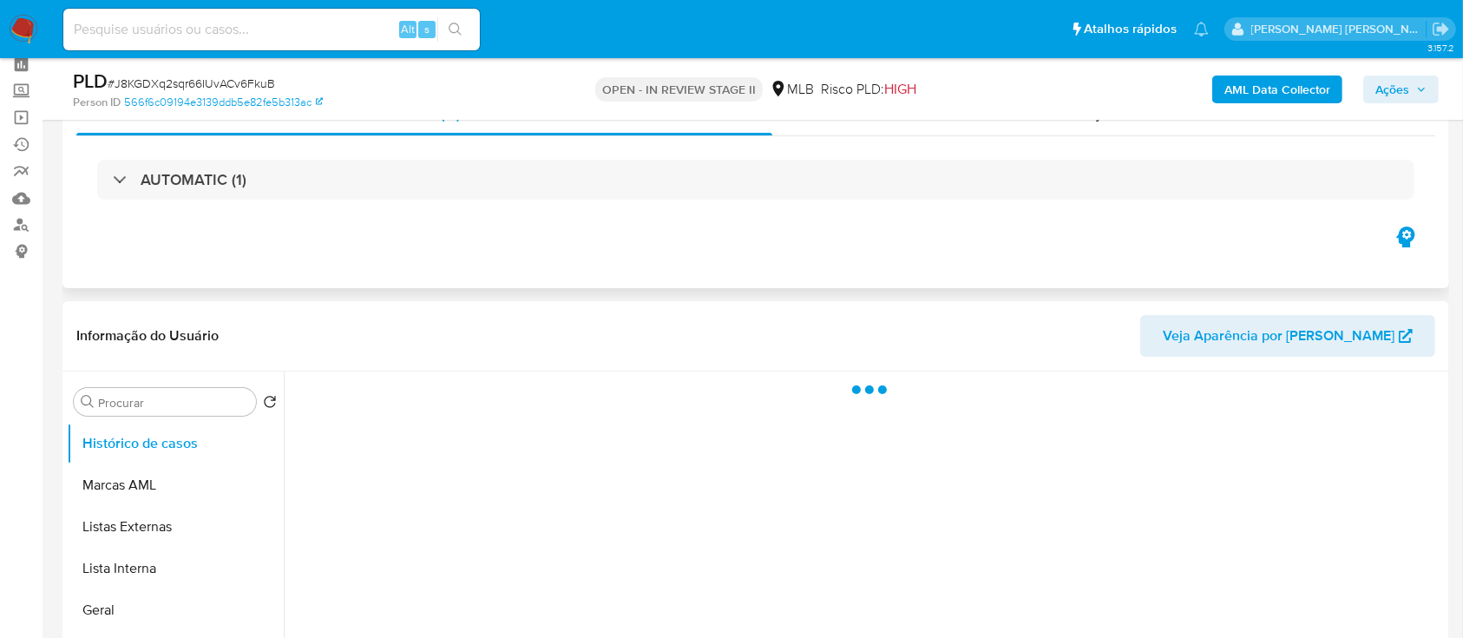
scroll to position [115, 0]
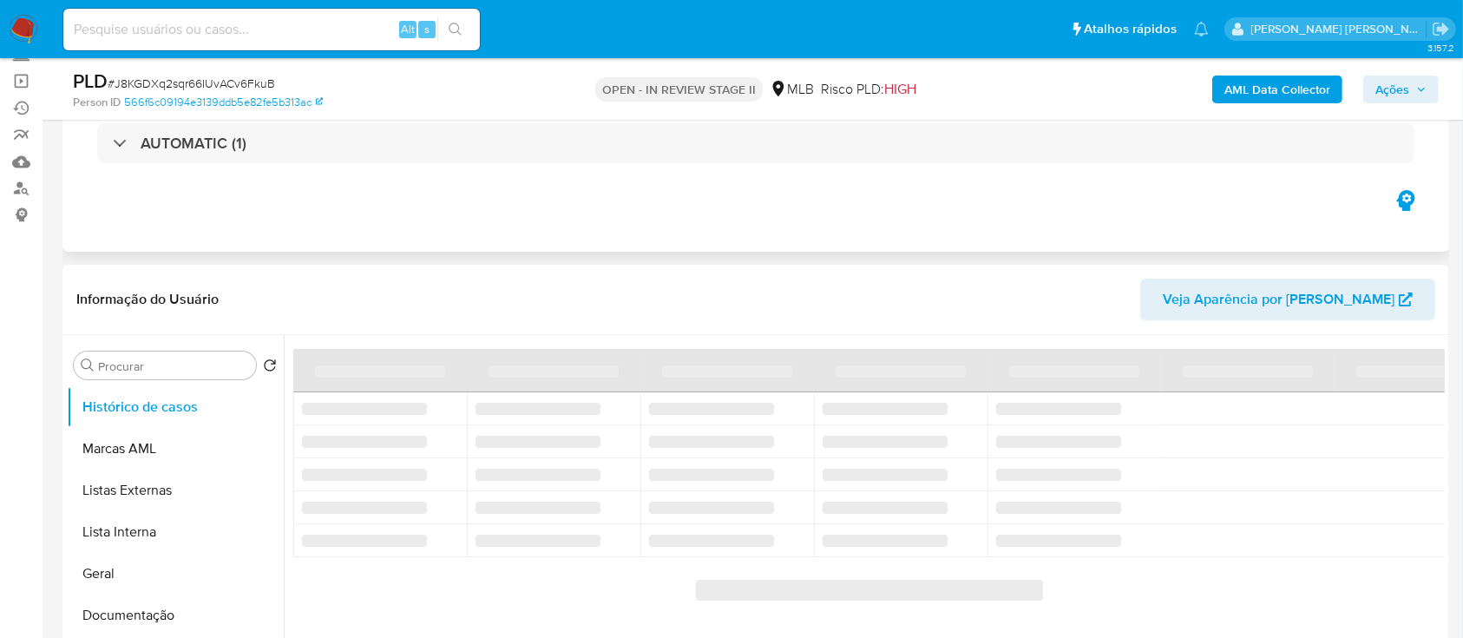
select select "10"
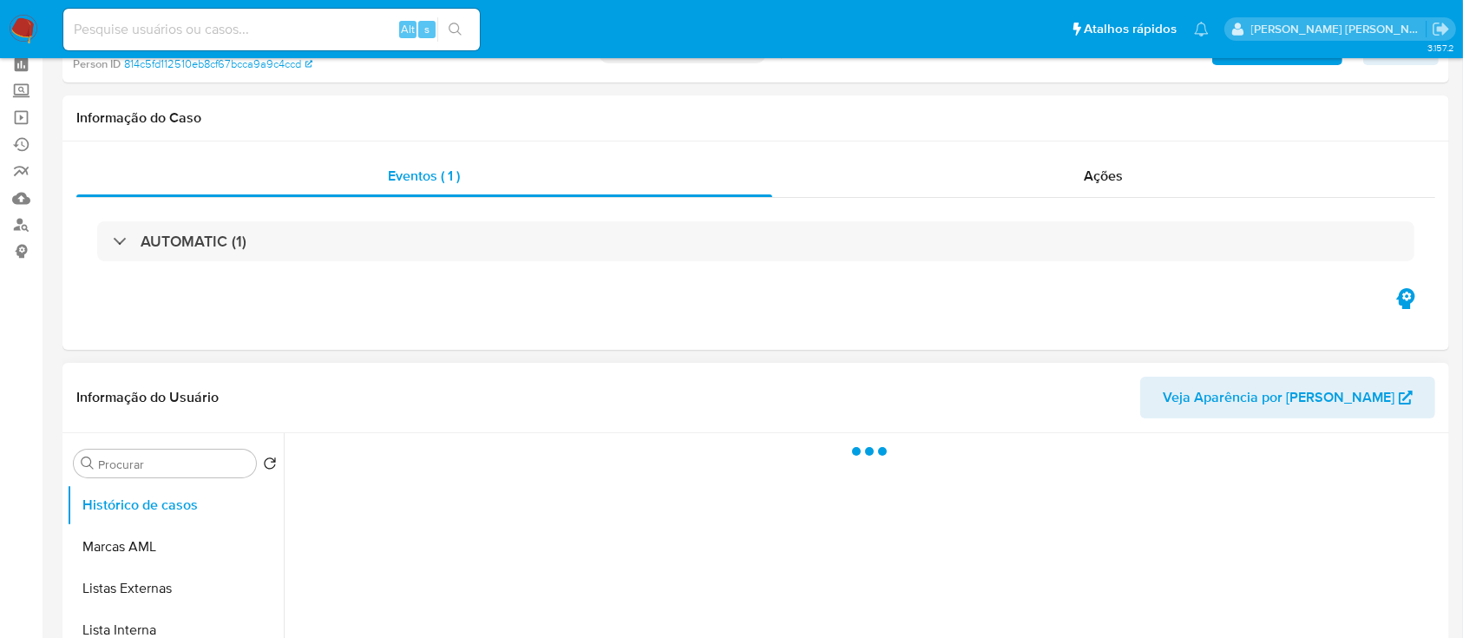
scroll to position [115, 0]
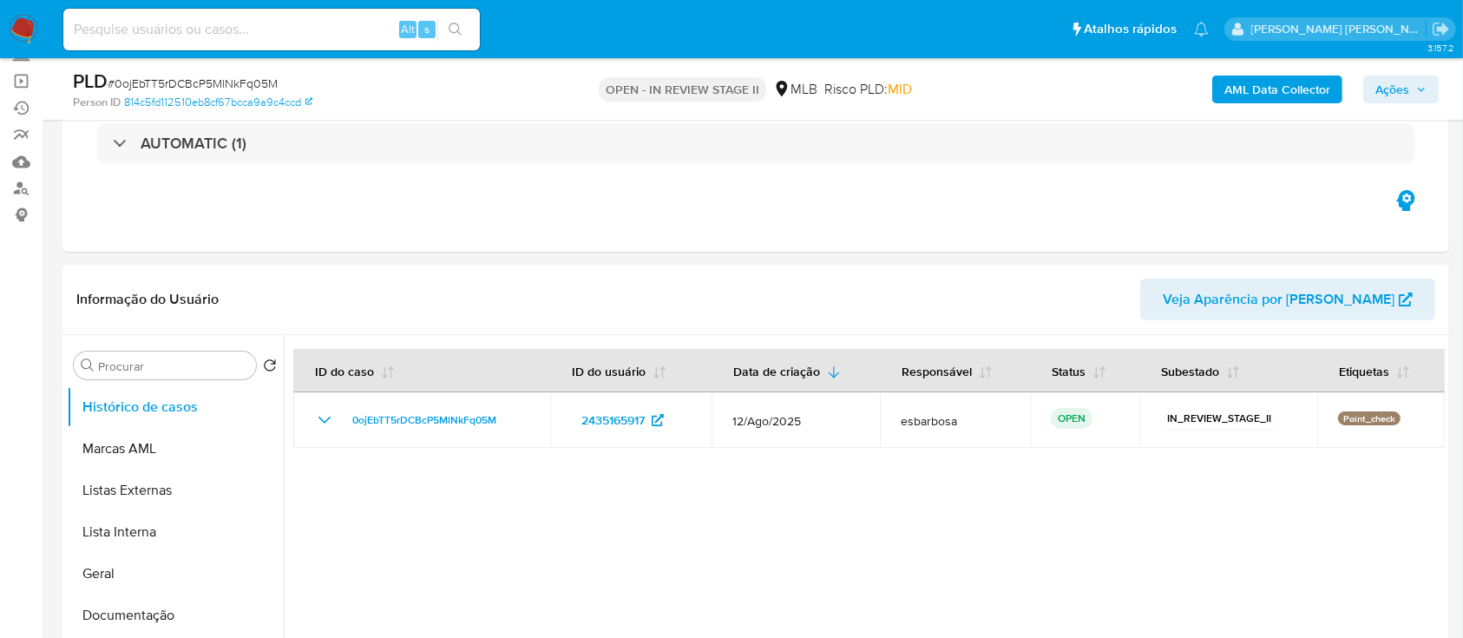
select select "10"
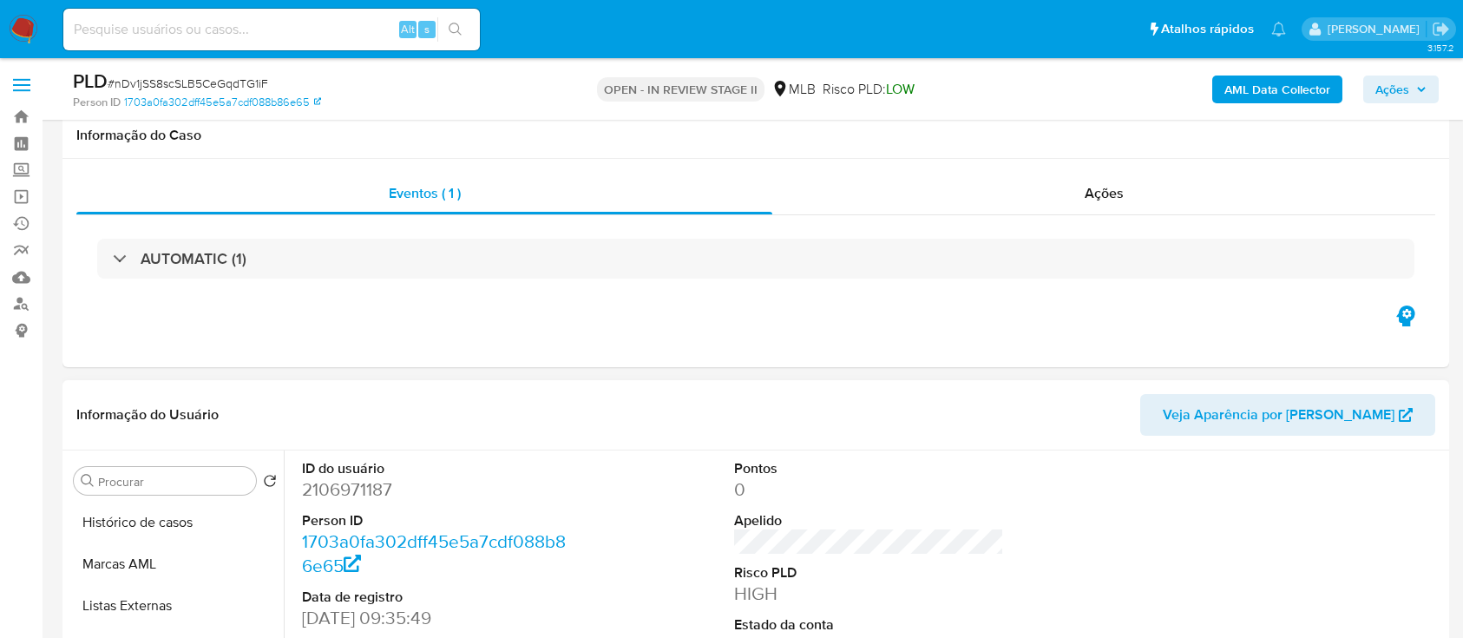
scroll to position [231, 0]
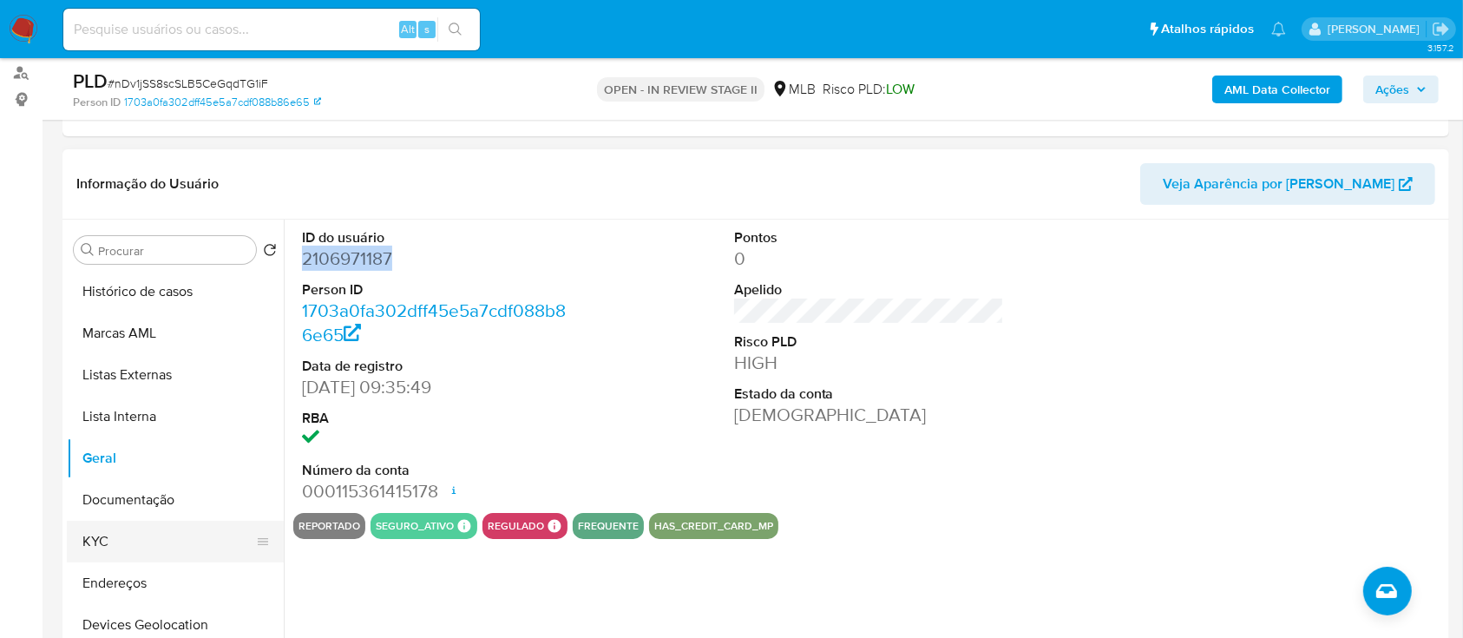
click at [112, 550] on button "KYC" at bounding box center [168, 542] width 203 height 42
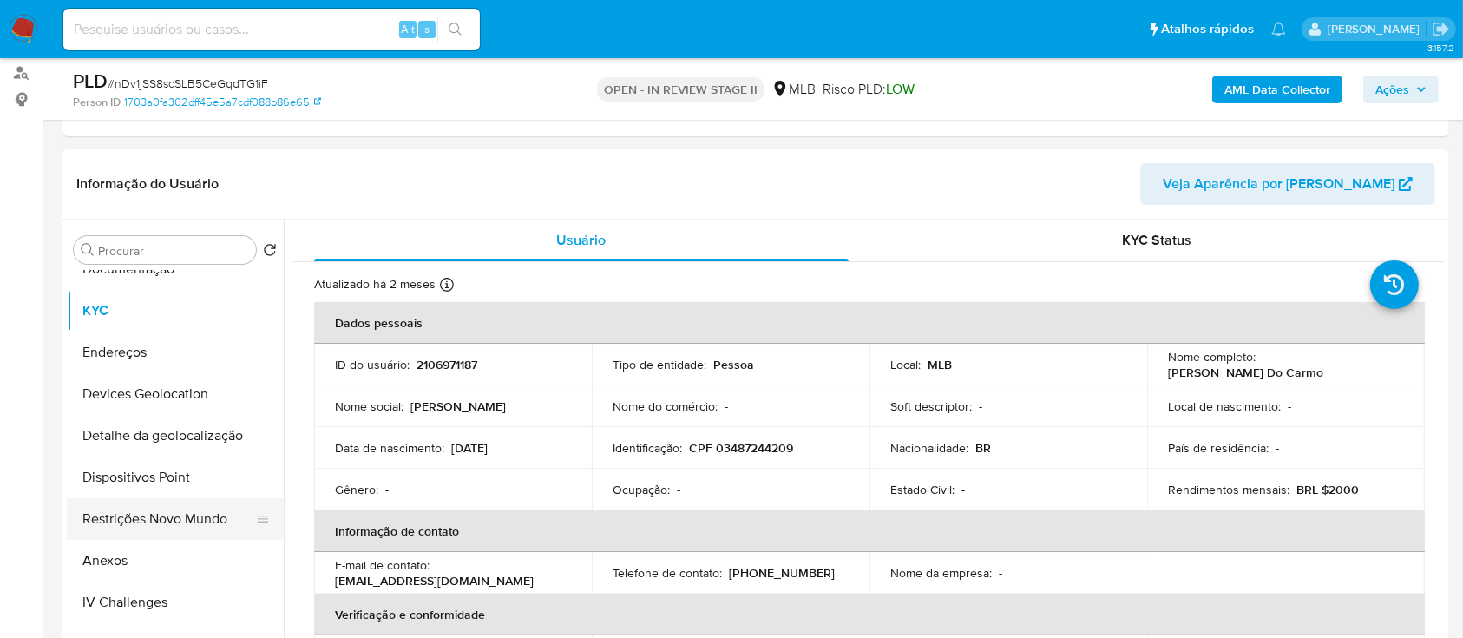
click at [128, 510] on button "Restrições Novo Mundo" at bounding box center [168, 519] width 203 height 42
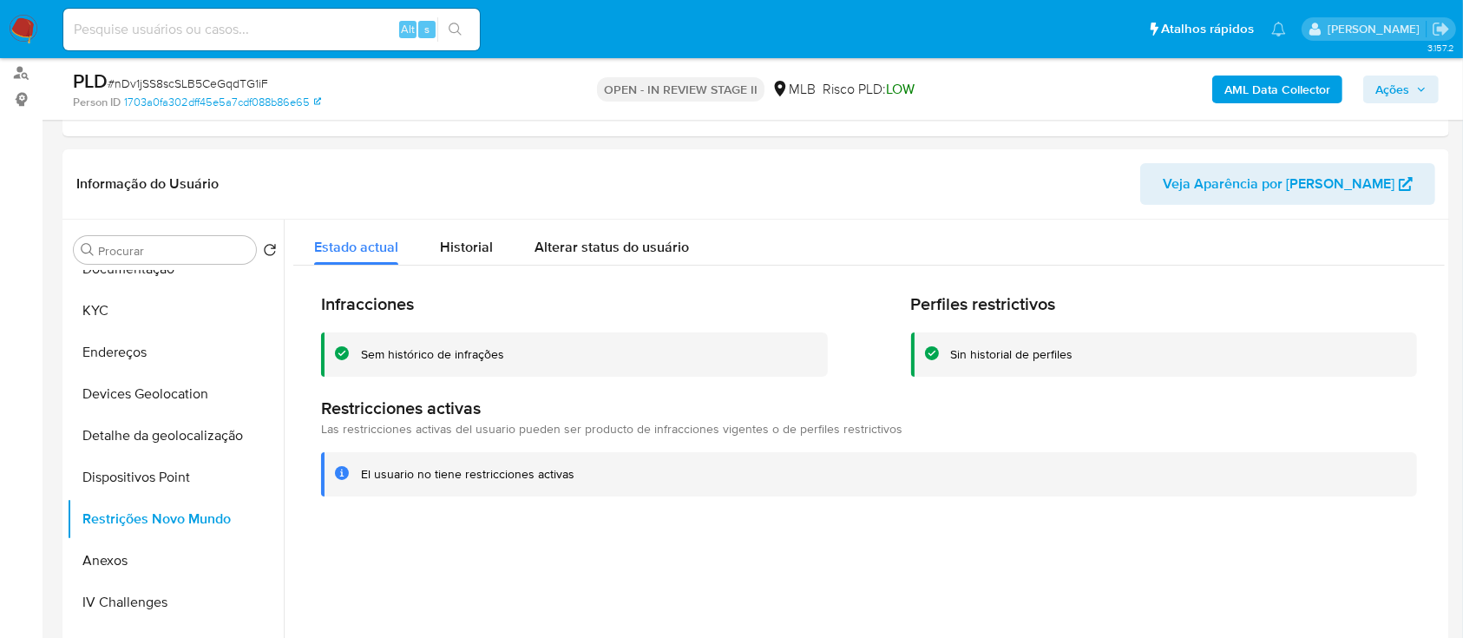
click at [423, 353] on div "Sem histórico de infrações" at bounding box center [432, 354] width 143 height 16
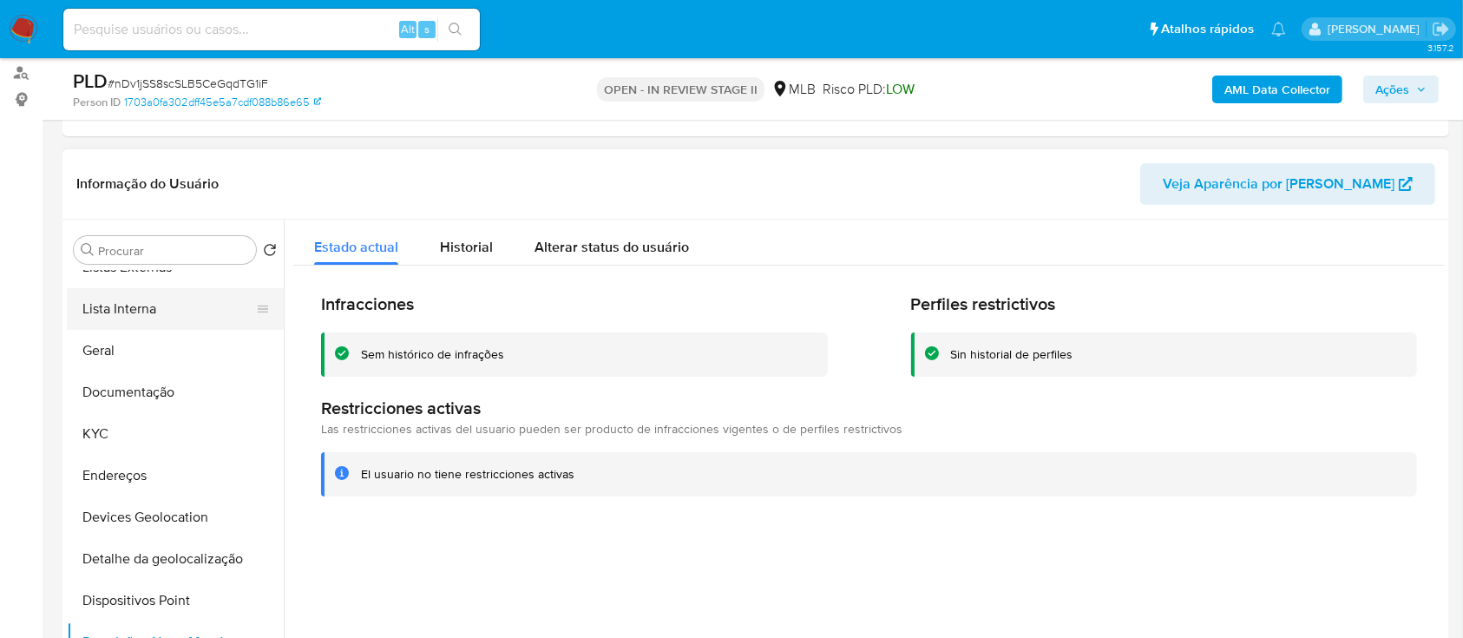
scroll to position [0, 0]
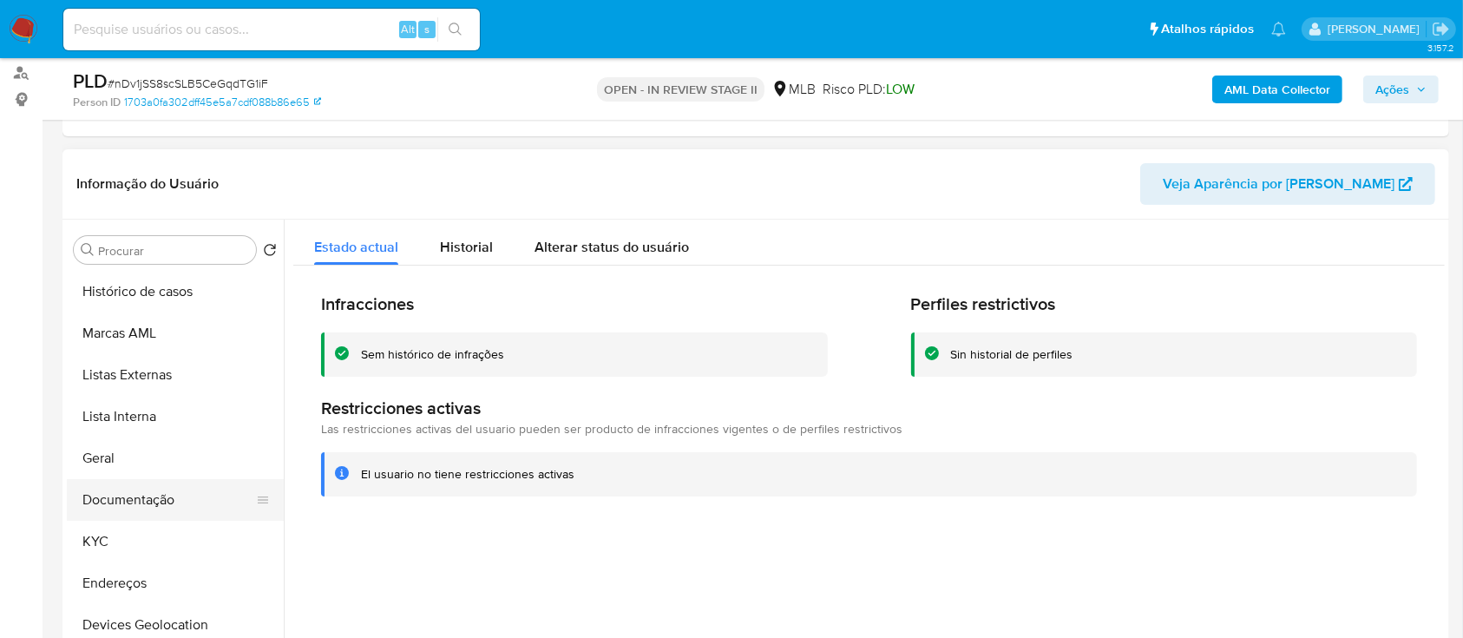
click at [144, 496] on button "Documentação" at bounding box center [168, 500] width 203 height 42
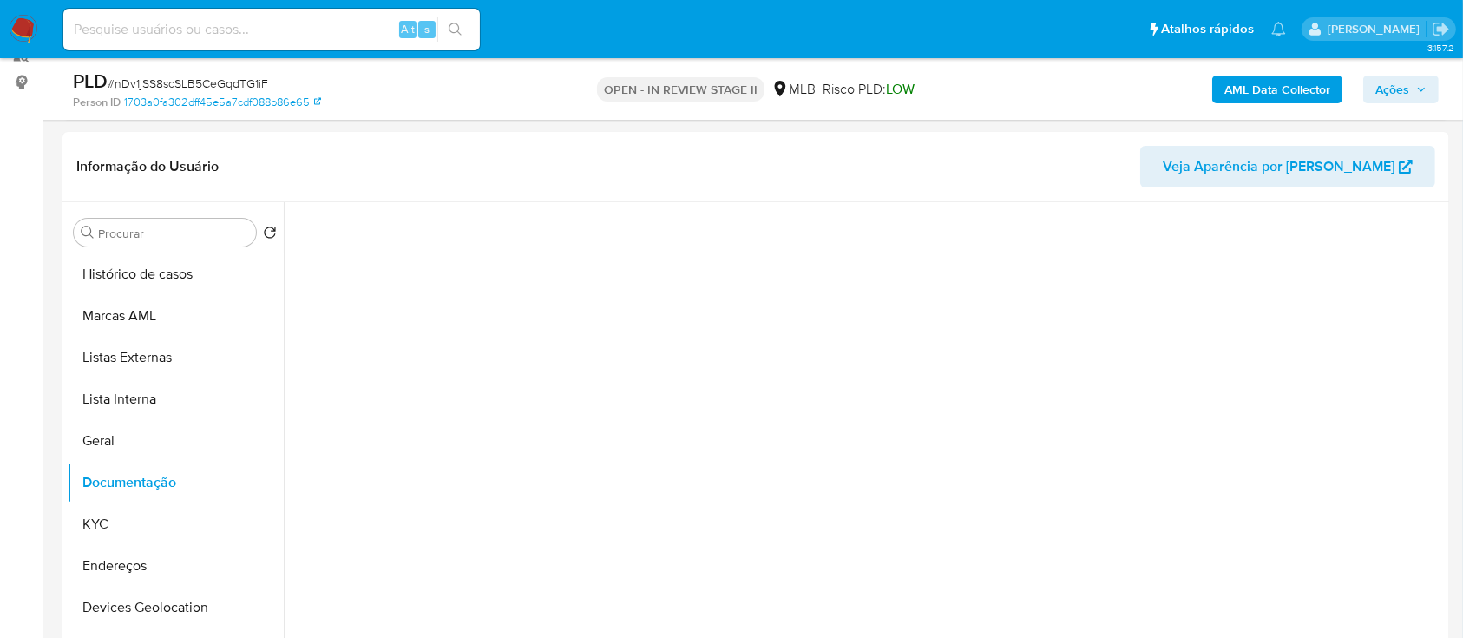
scroll to position [578, 0]
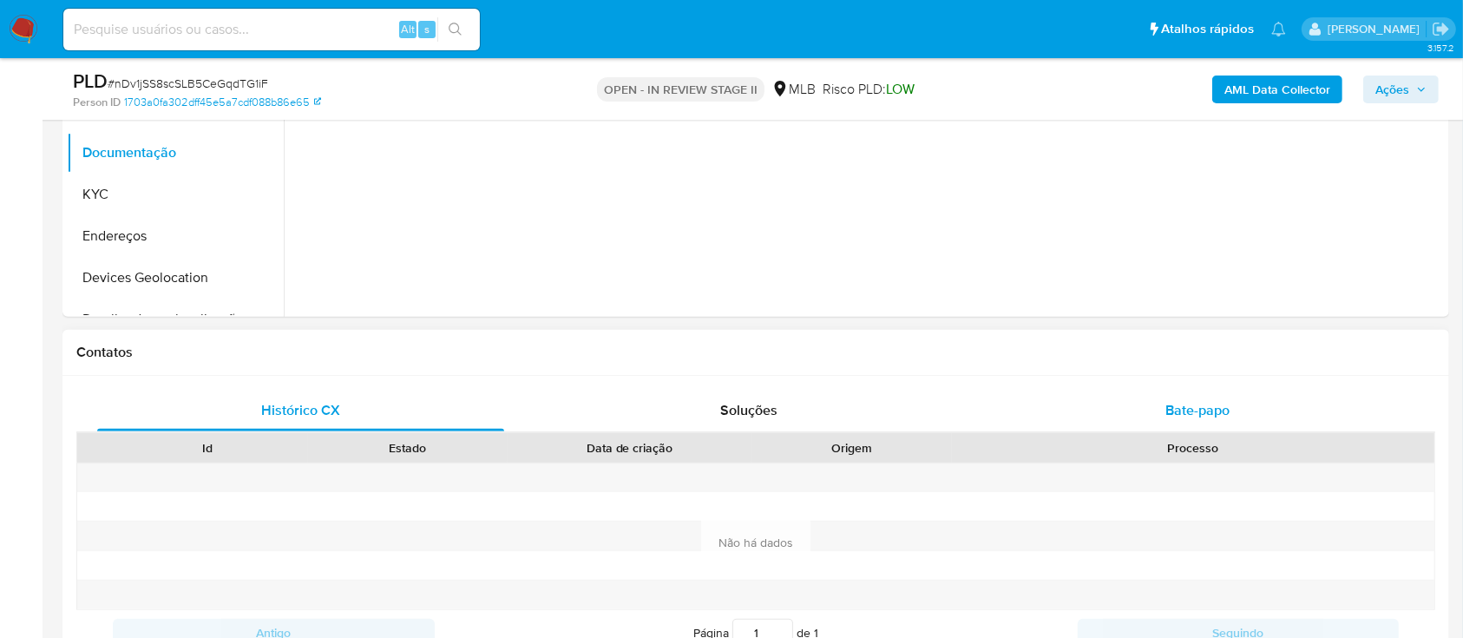
click at [1213, 392] on div "Bate-papo" at bounding box center [1198, 411] width 407 height 42
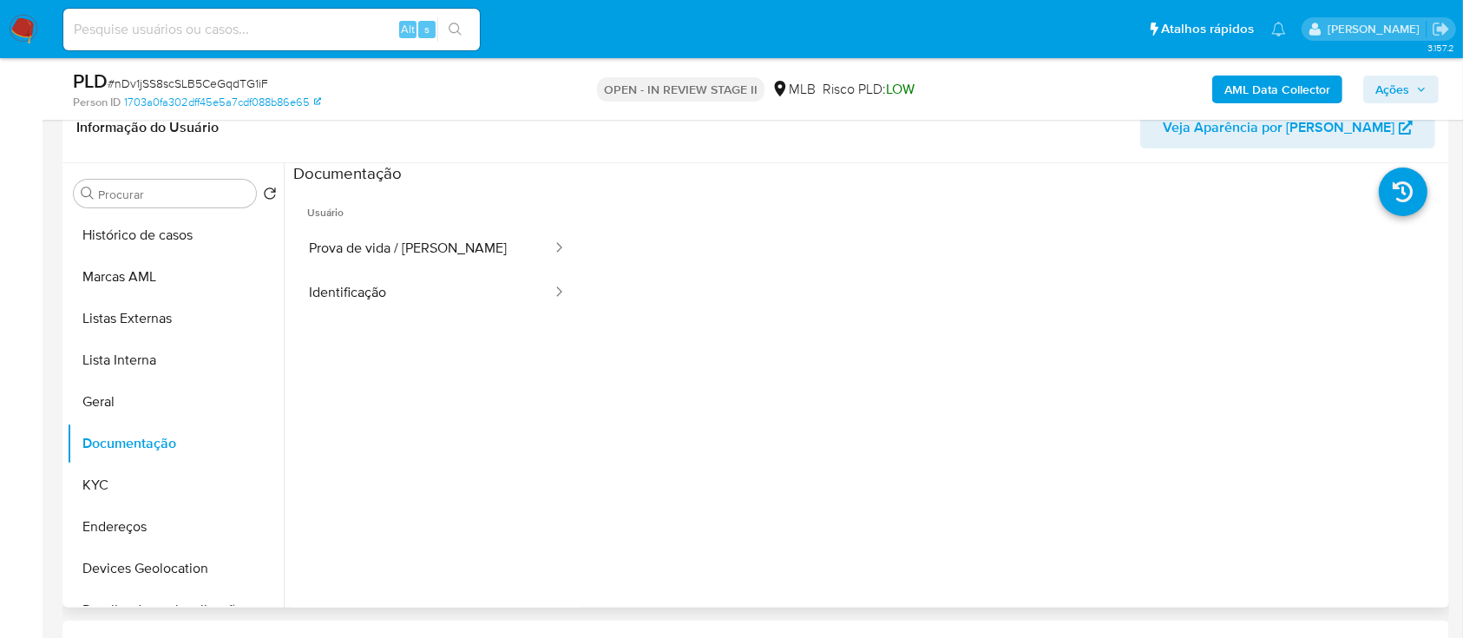
scroll to position [115, 0]
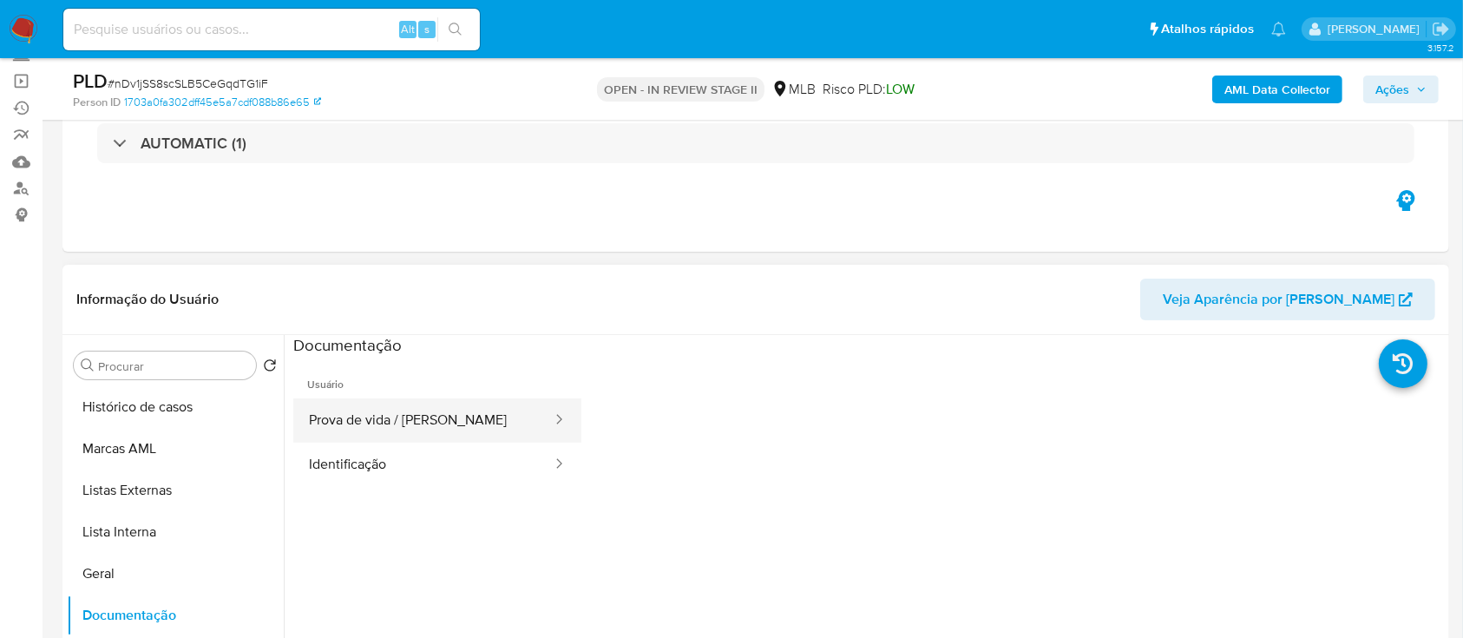
drag, startPoint x: 403, startPoint y: 417, endPoint x: 414, endPoint y: 416, distance: 11.3
click at [404, 416] on button "Prova de vida / [PERSON_NAME]" at bounding box center [423, 420] width 260 height 44
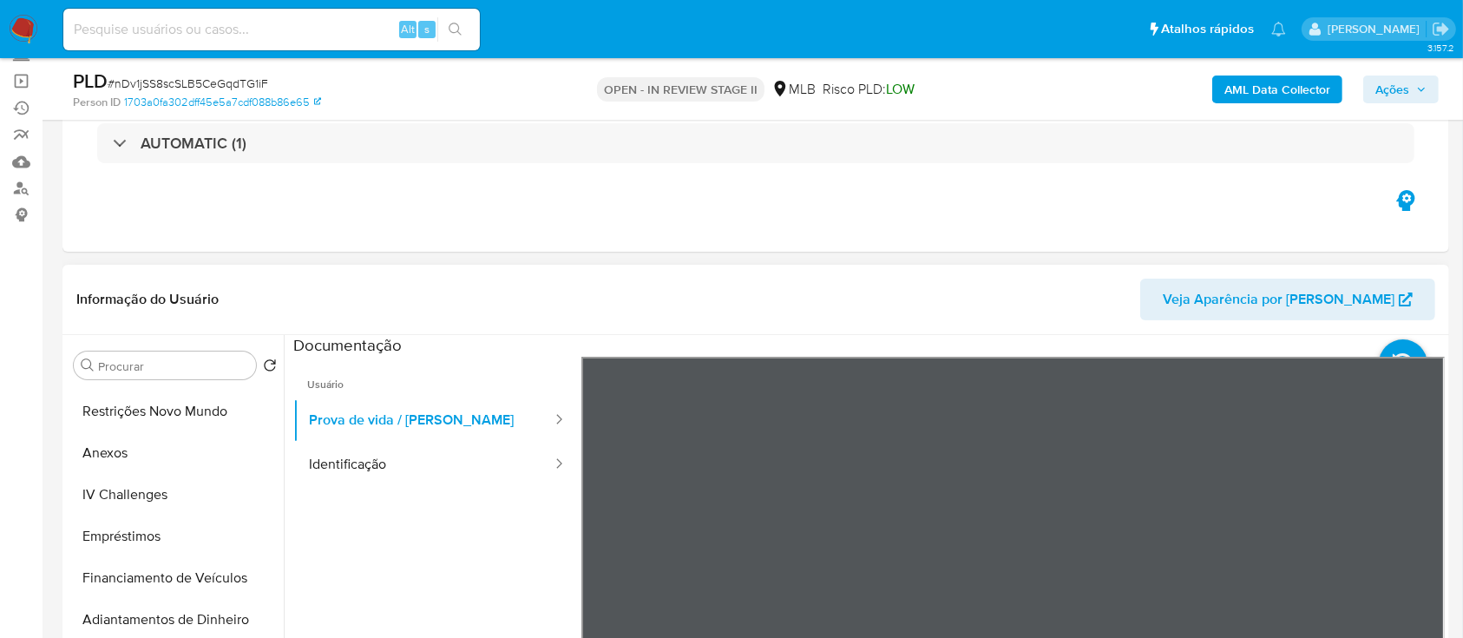
scroll to position [463, 0]
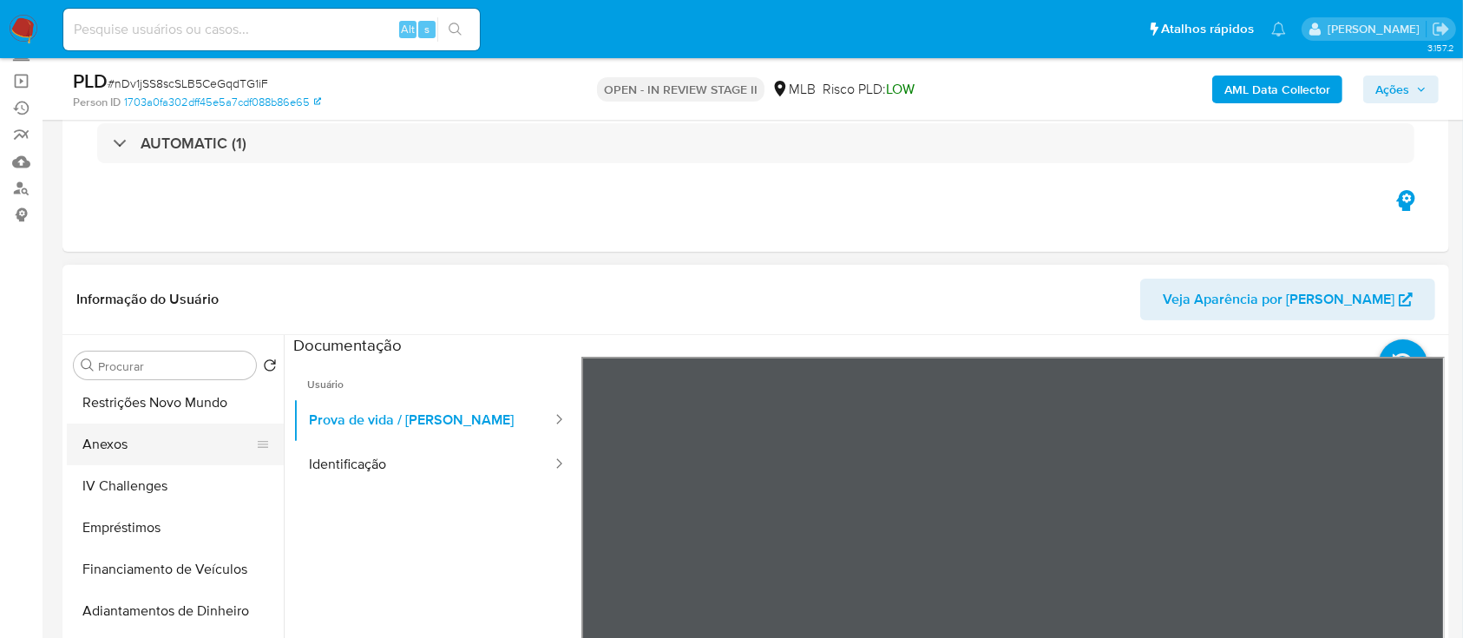
click at [110, 444] on button "Anexos" at bounding box center [168, 445] width 203 height 42
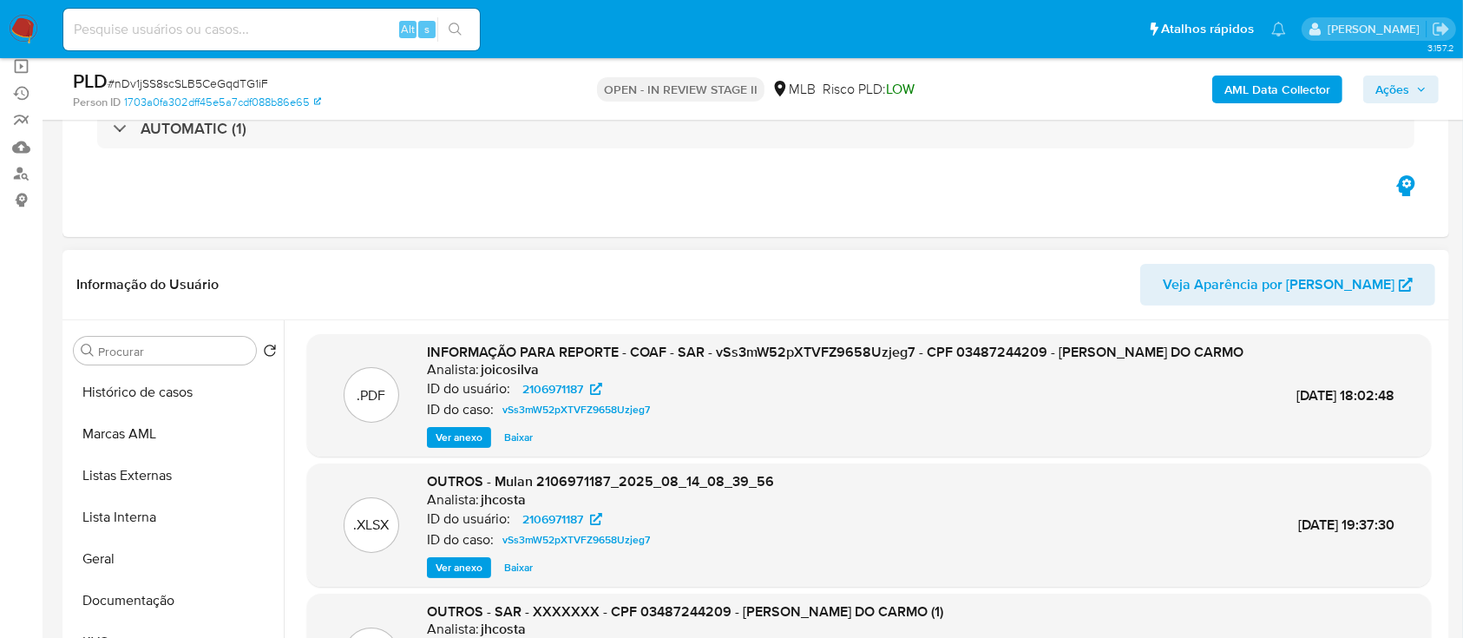
scroll to position [115, 0]
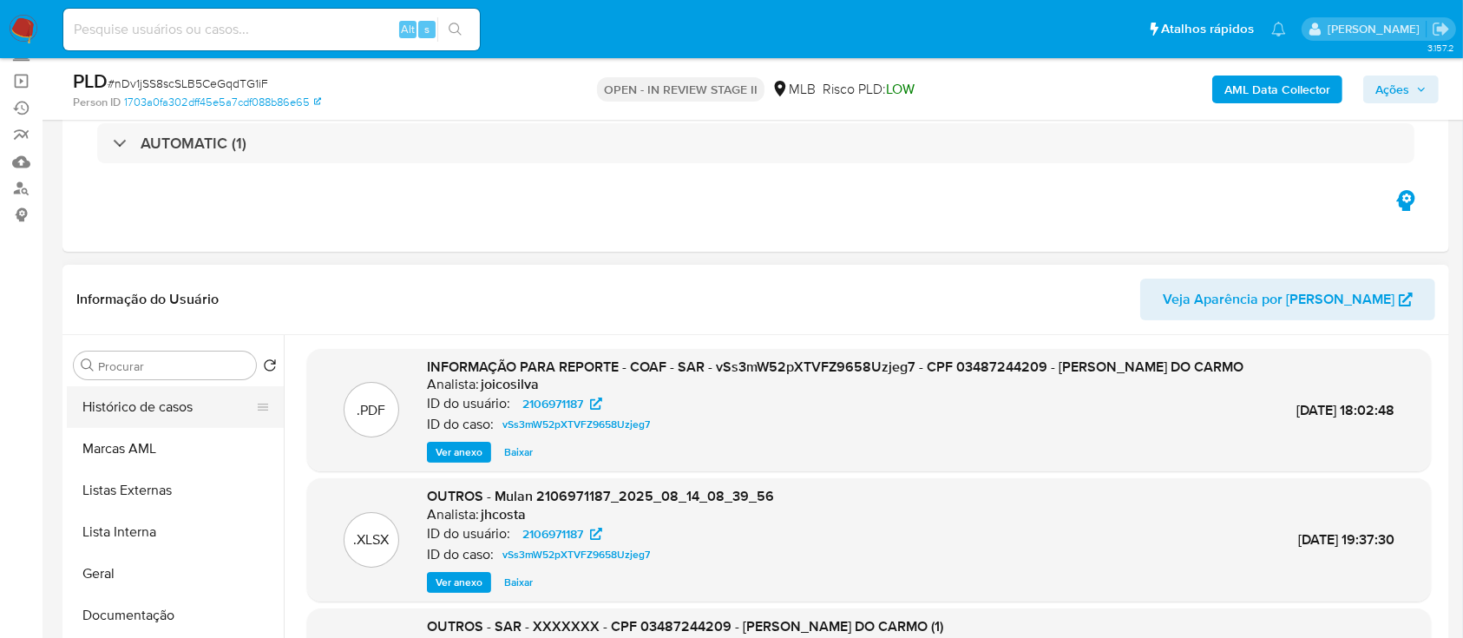
click at [152, 407] on button "Histórico de casos" at bounding box center [168, 407] width 203 height 42
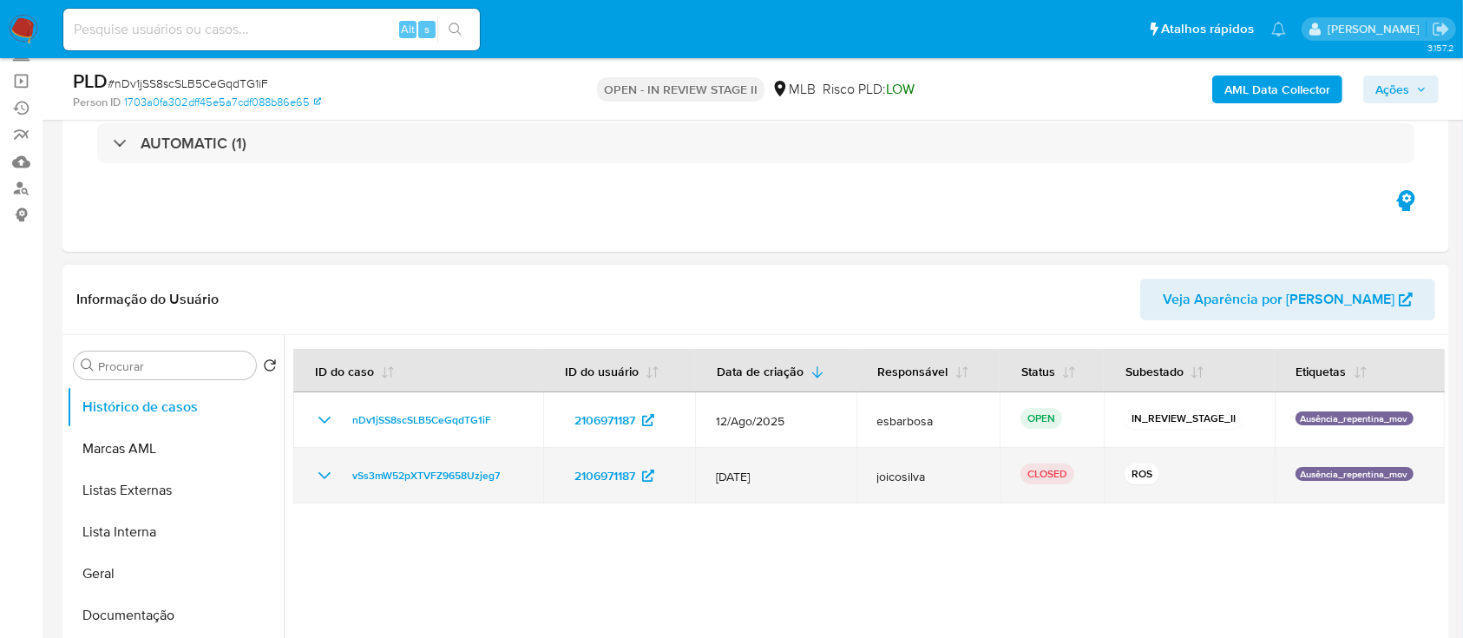
click at [325, 476] on icon "Mostrar/Ocultar" at bounding box center [325, 475] width 12 height 7
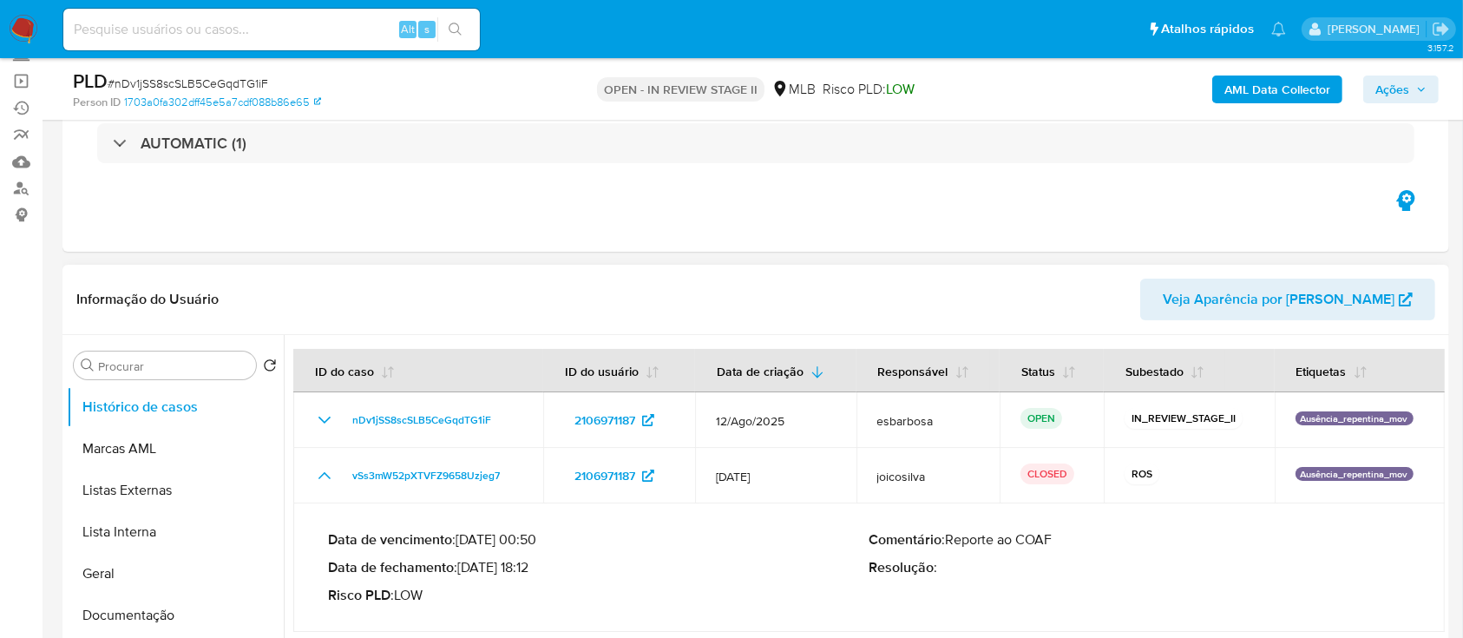
drag, startPoint x: 542, startPoint y: 568, endPoint x: 467, endPoint y: 566, distance: 75.5
click at [467, 566] on p "Data de fechamento : 20/08/2025 18:12" at bounding box center [599, 567] width 542 height 17
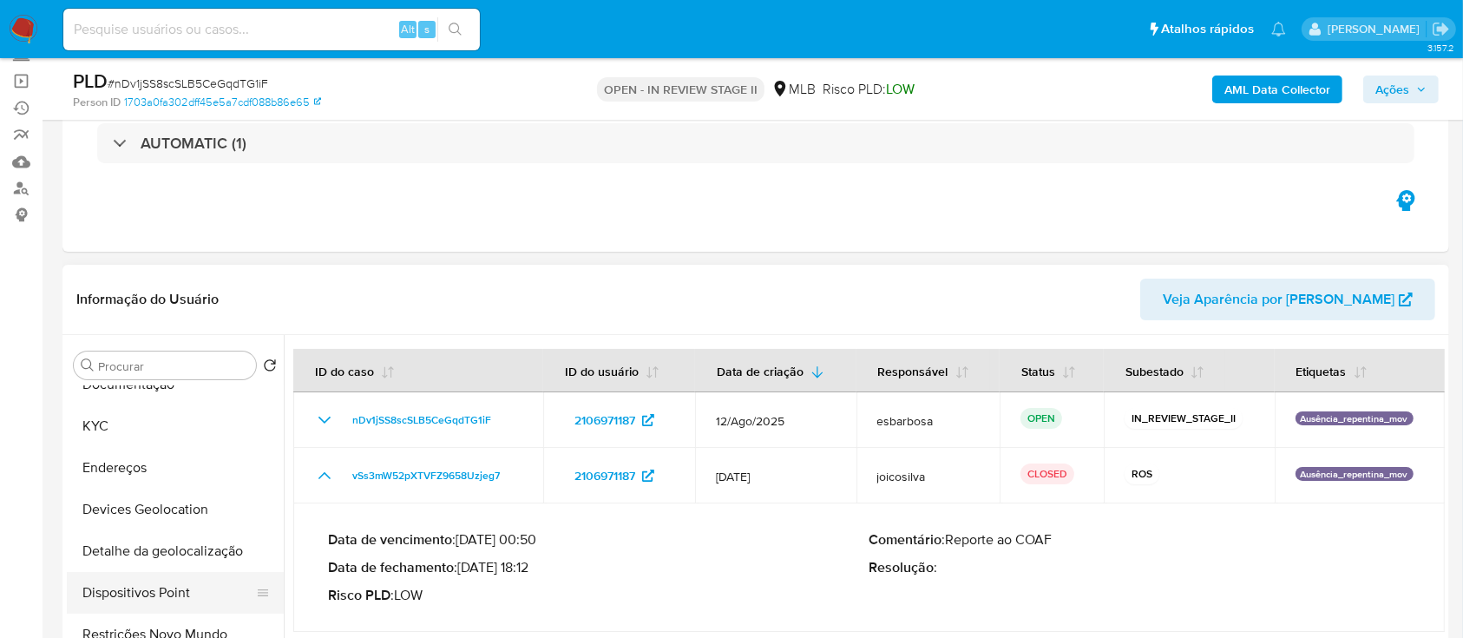
scroll to position [347, 0]
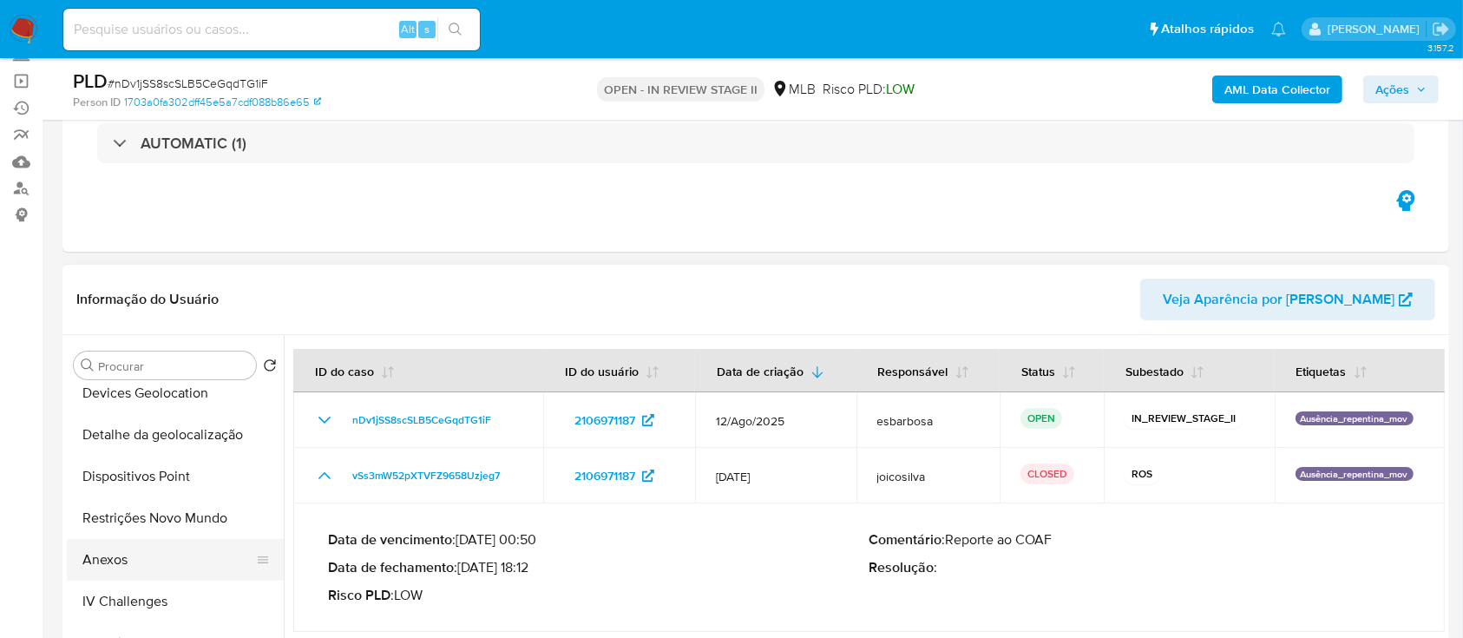
click at [113, 561] on button "Anexos" at bounding box center [168, 560] width 203 height 42
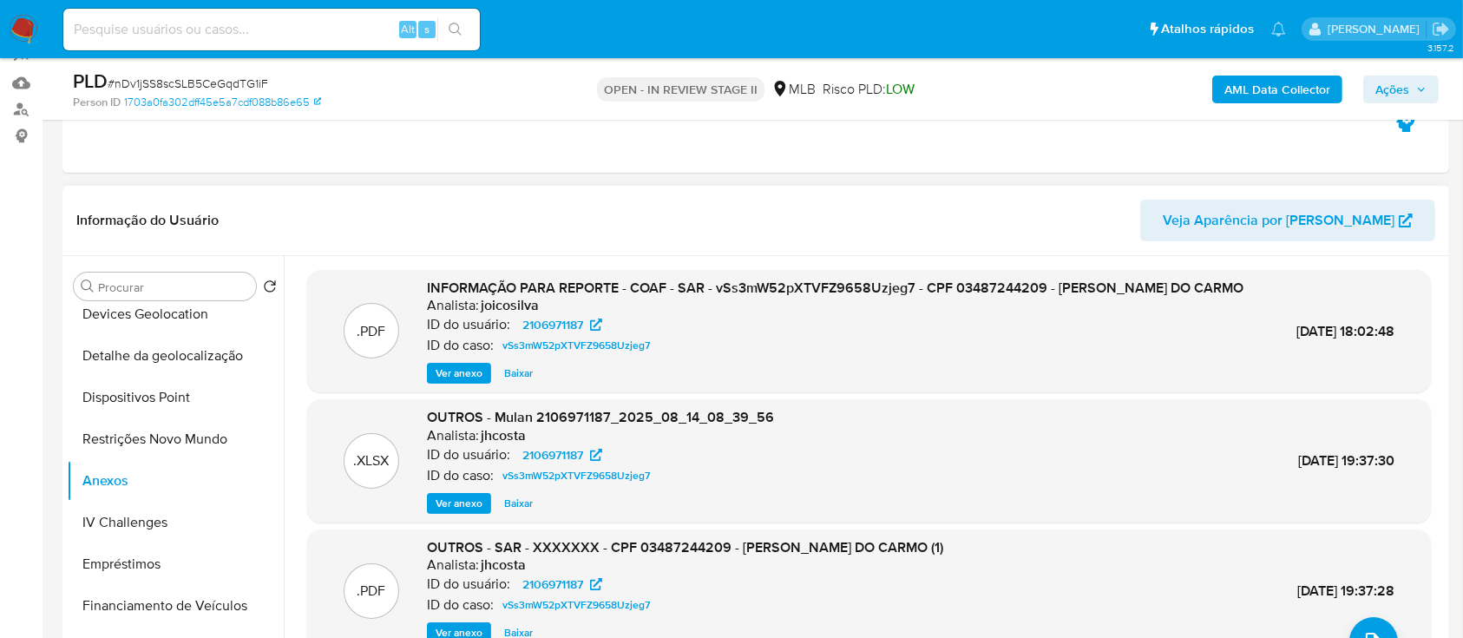
scroll to position [231, 0]
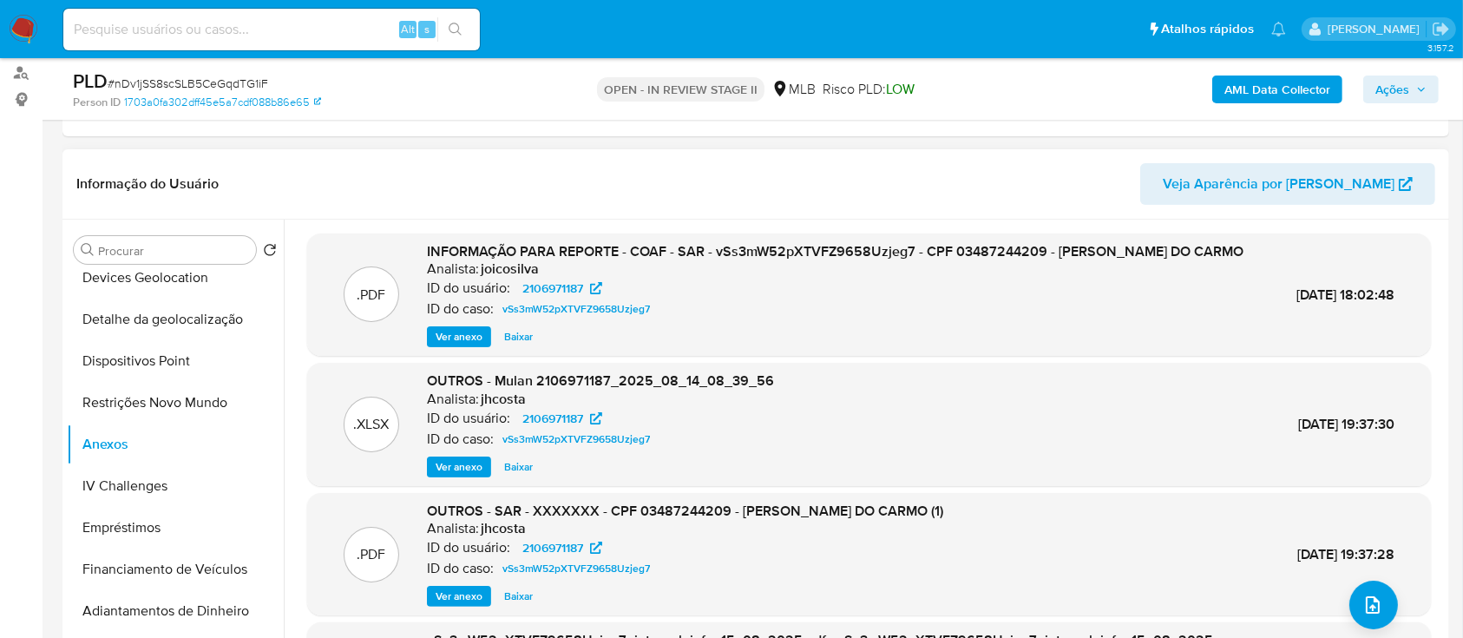
click at [451, 345] on span "Ver anexo" at bounding box center [459, 336] width 47 height 17
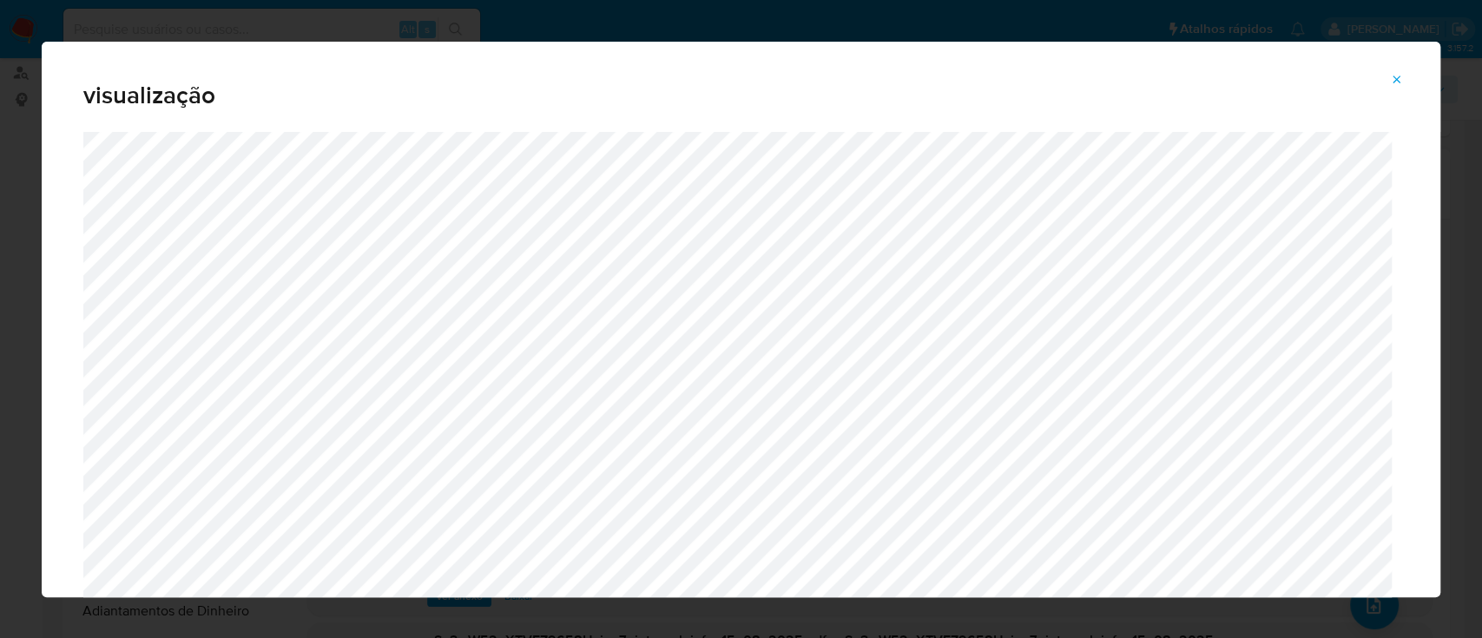
drag, startPoint x: 1396, startPoint y: 75, endPoint x: 1238, endPoint y: 98, distance: 160.5
click at [1399, 75] on icon "Attachment preview" at bounding box center [1397, 80] width 14 height 14
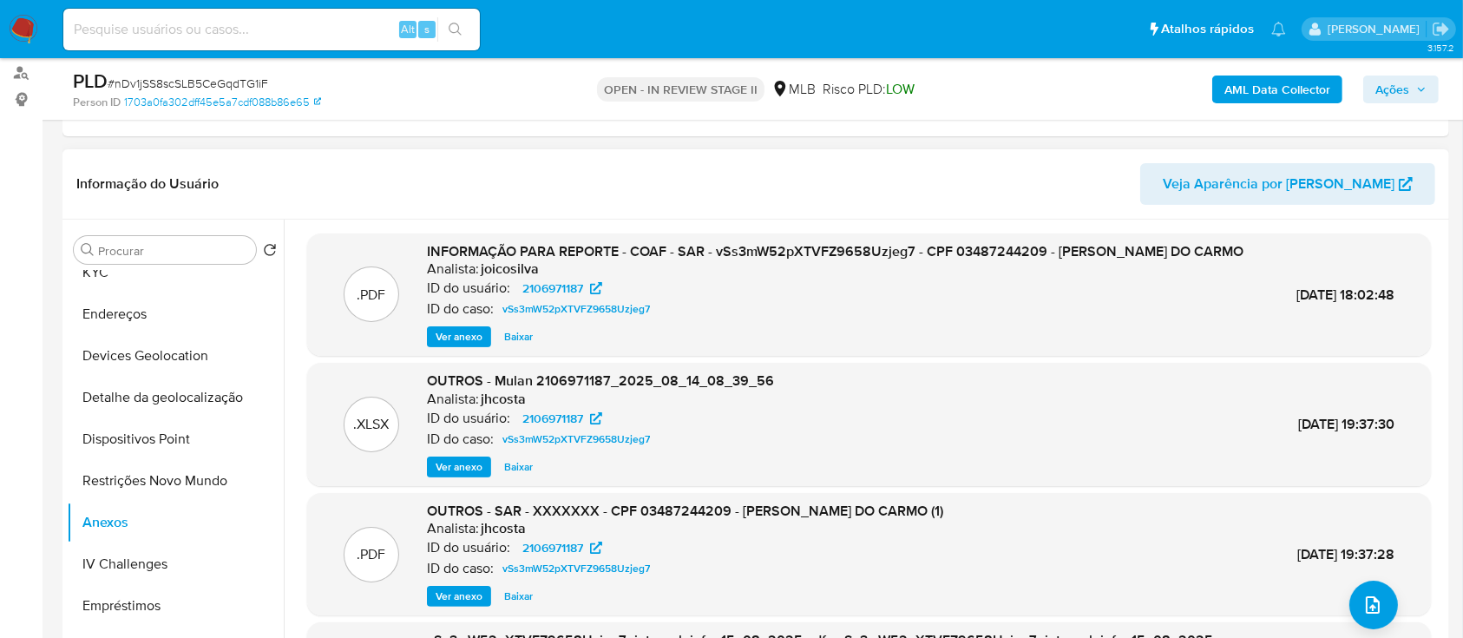
scroll to position [0, 0]
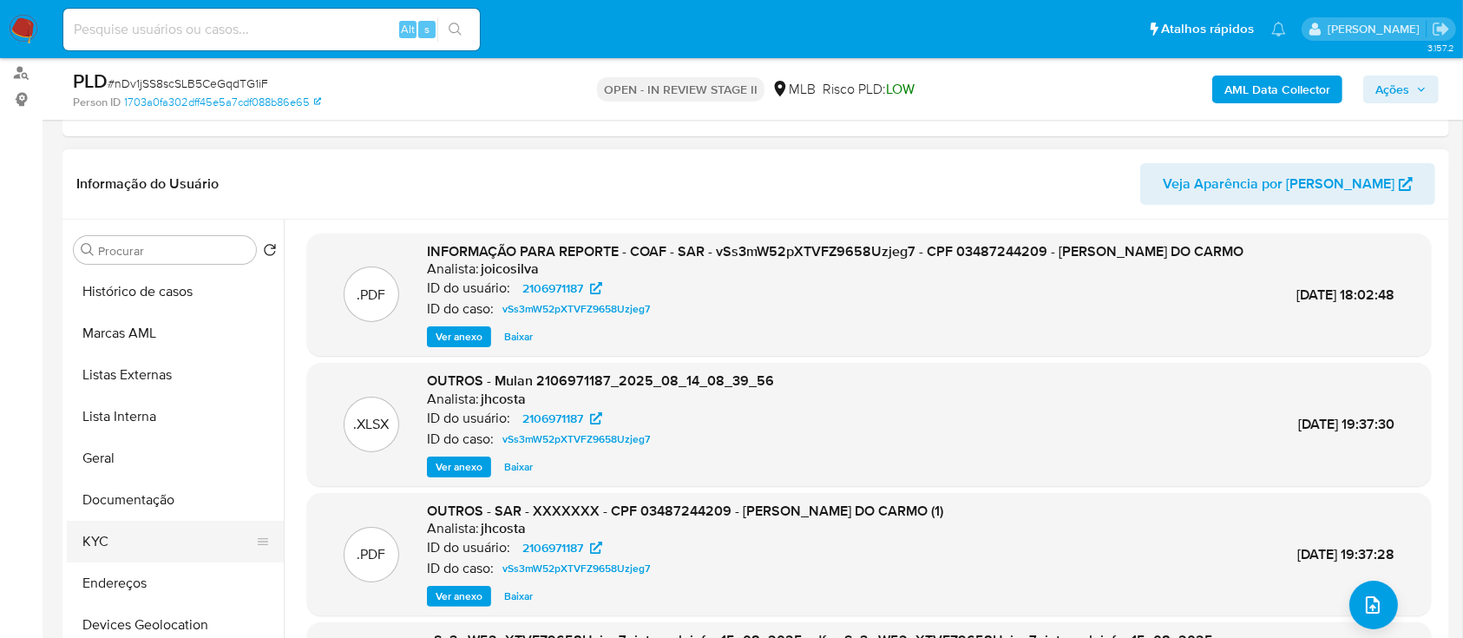
click at [106, 544] on button "KYC" at bounding box center [168, 542] width 203 height 42
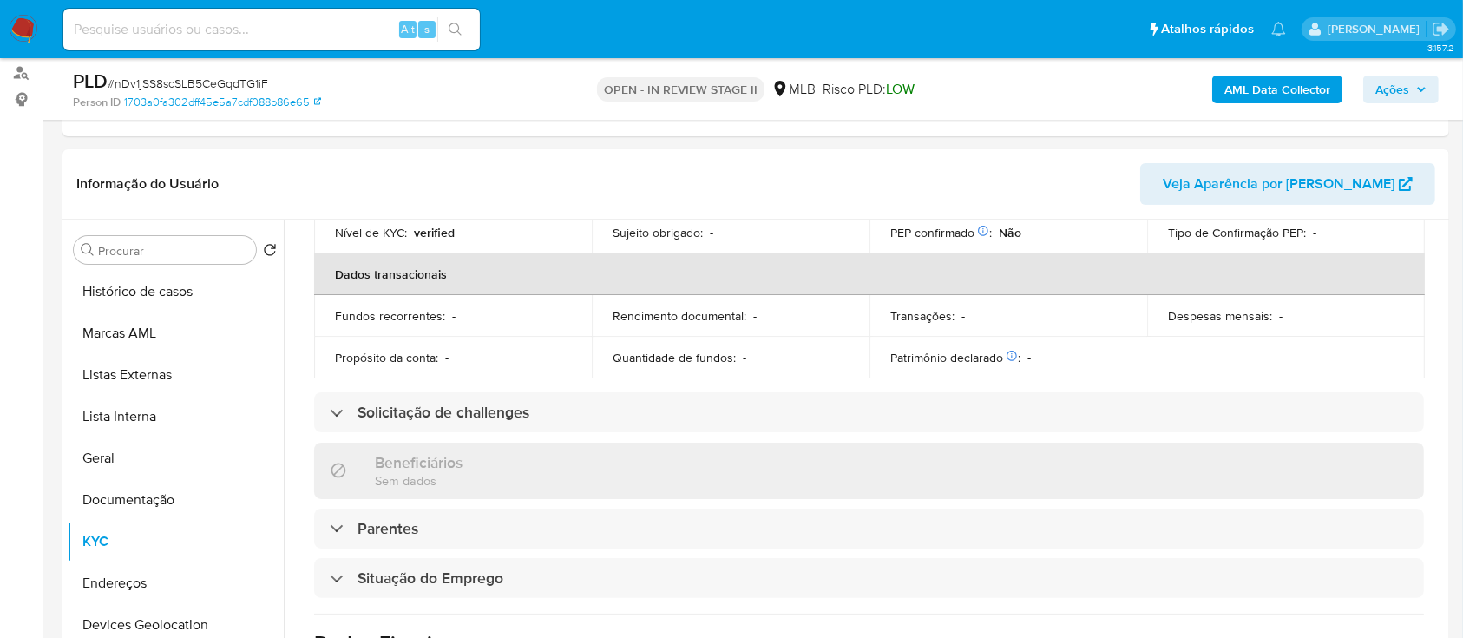
scroll to position [463, 0]
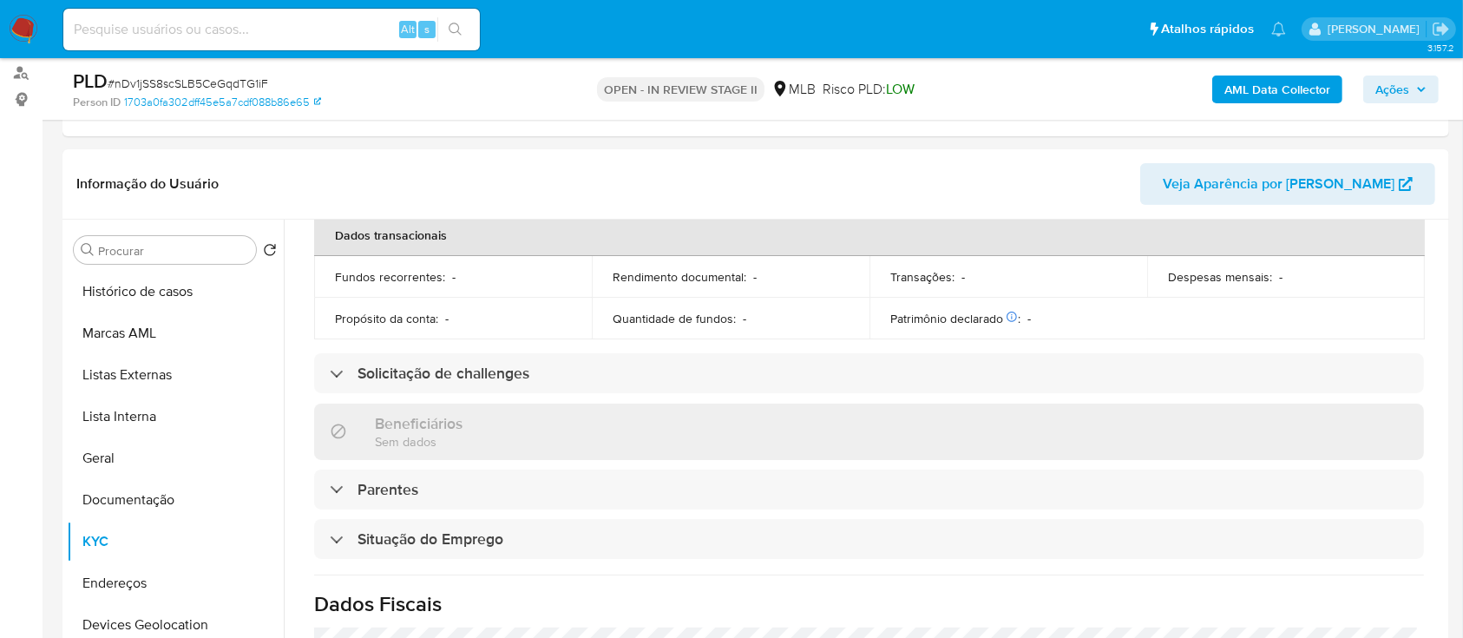
click at [1388, 91] on span "Ações" at bounding box center [1393, 90] width 34 height 28
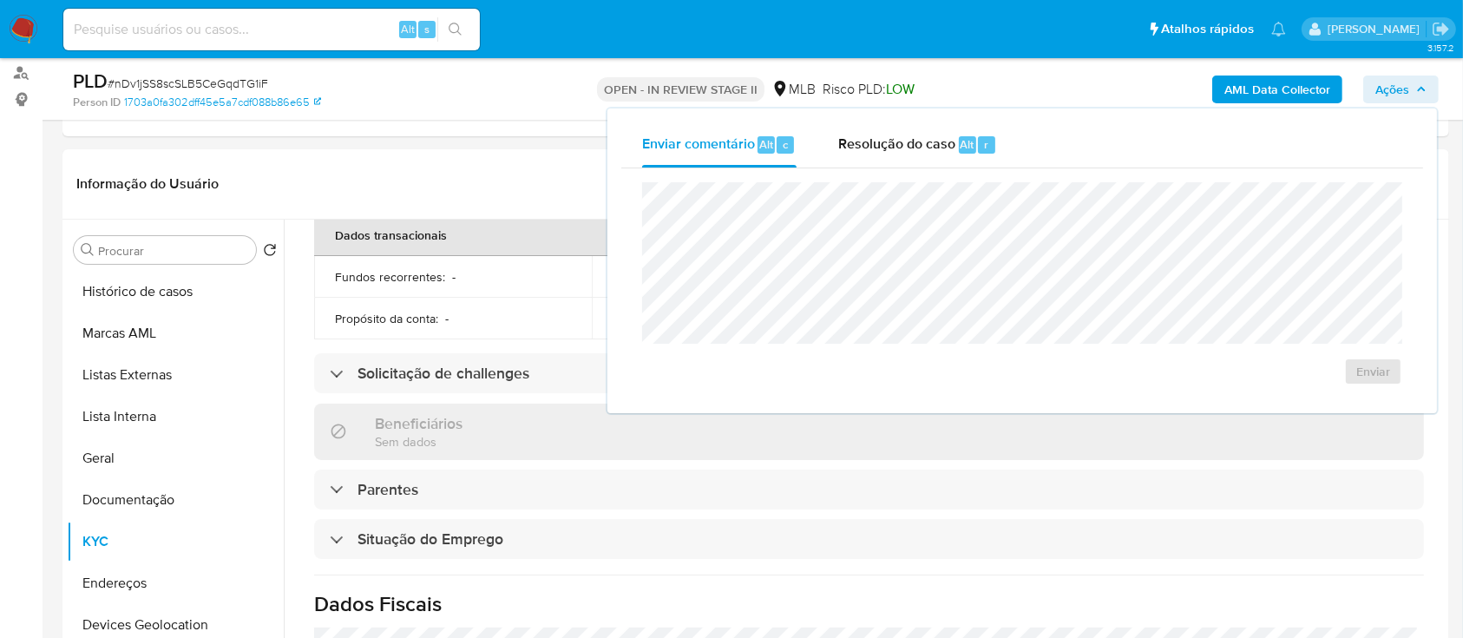
drag, startPoint x: 861, startPoint y: 142, endPoint x: 911, endPoint y: 175, distance: 60.2
click at [871, 148] on span "Resolução do caso" at bounding box center [896, 144] width 117 height 20
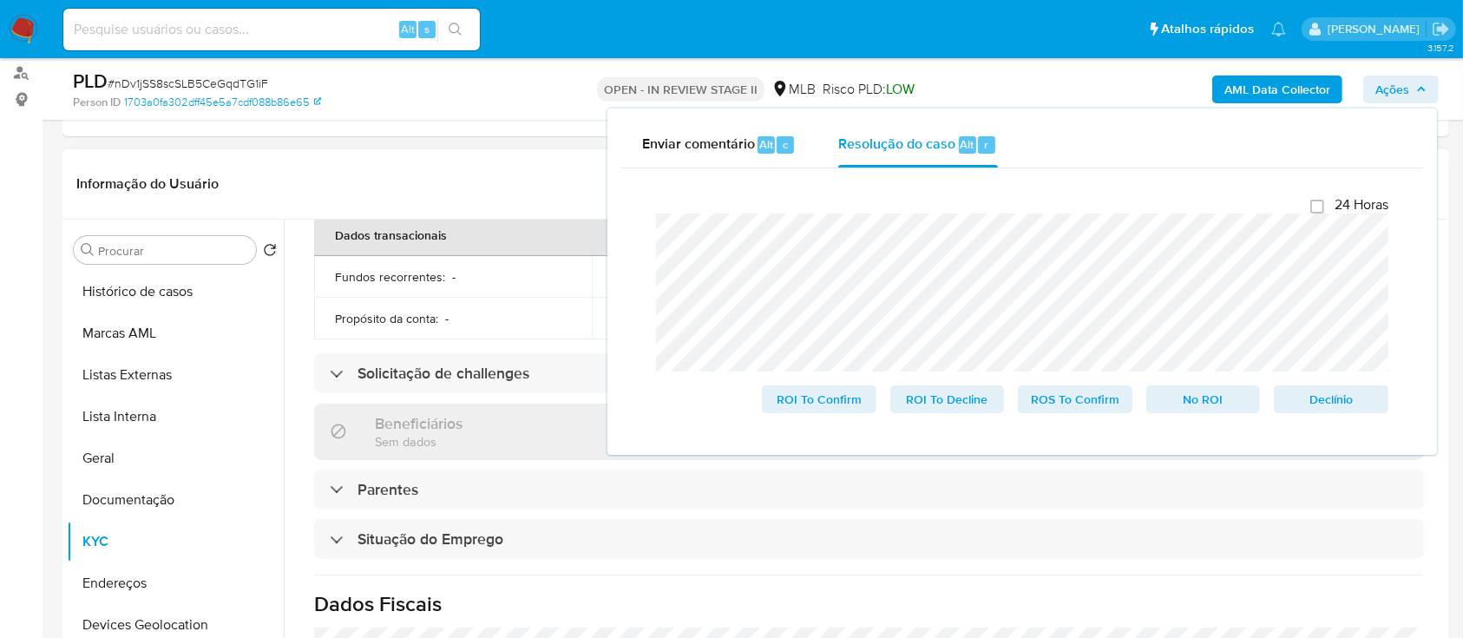
click at [363, 163] on header "Informação do Usuário Veja Aparência por Pessoa" at bounding box center [755, 184] width 1359 height 42
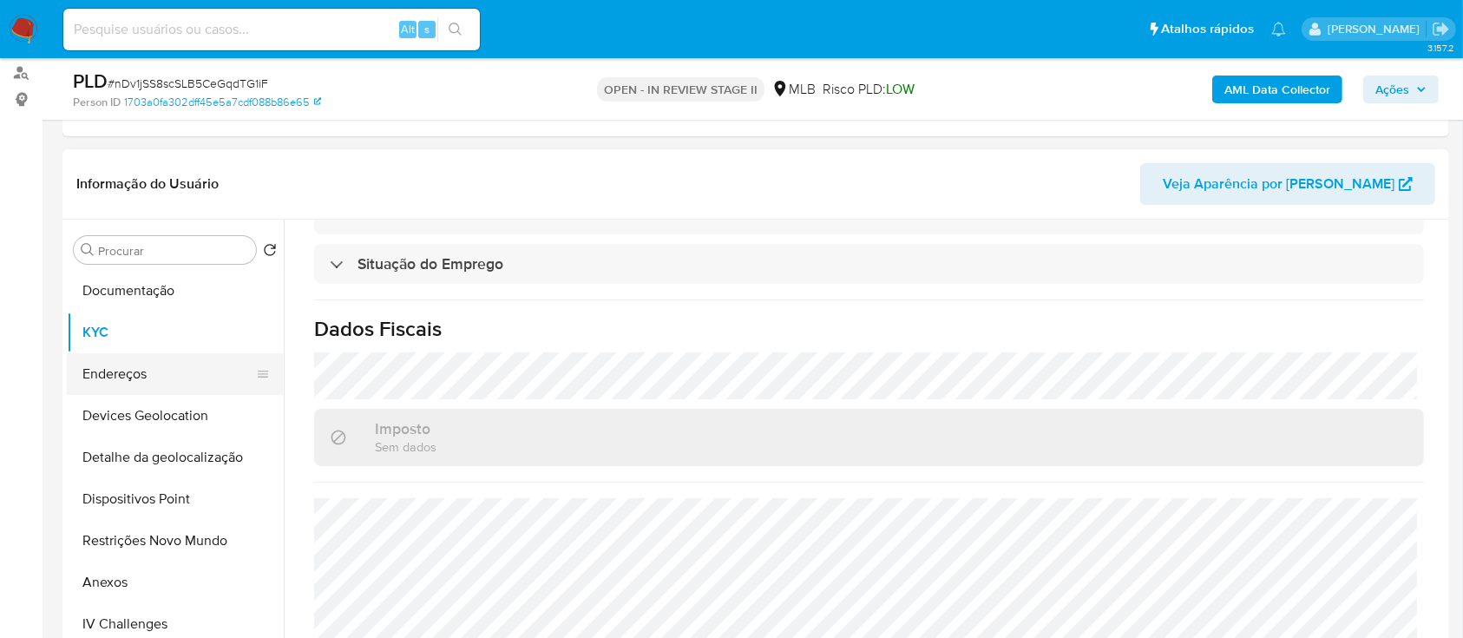
scroll to position [231, 0]
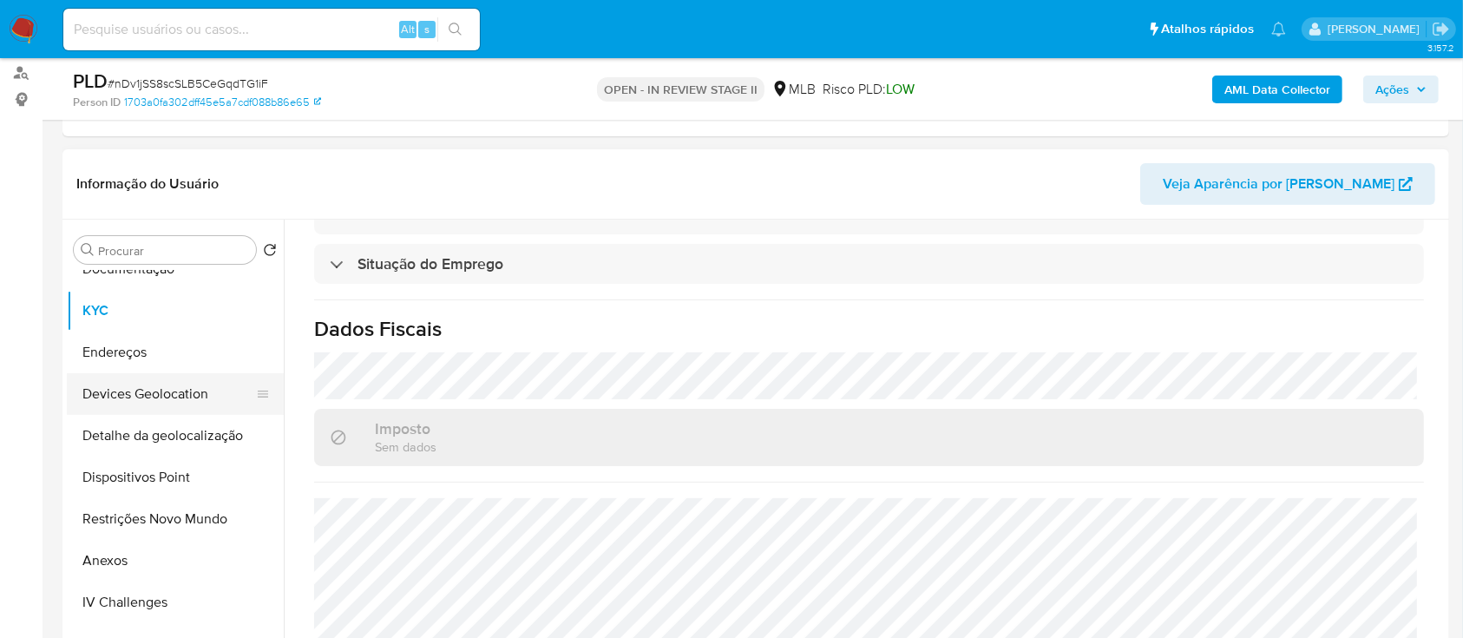
click at [194, 392] on button "Devices Geolocation" at bounding box center [168, 394] width 203 height 42
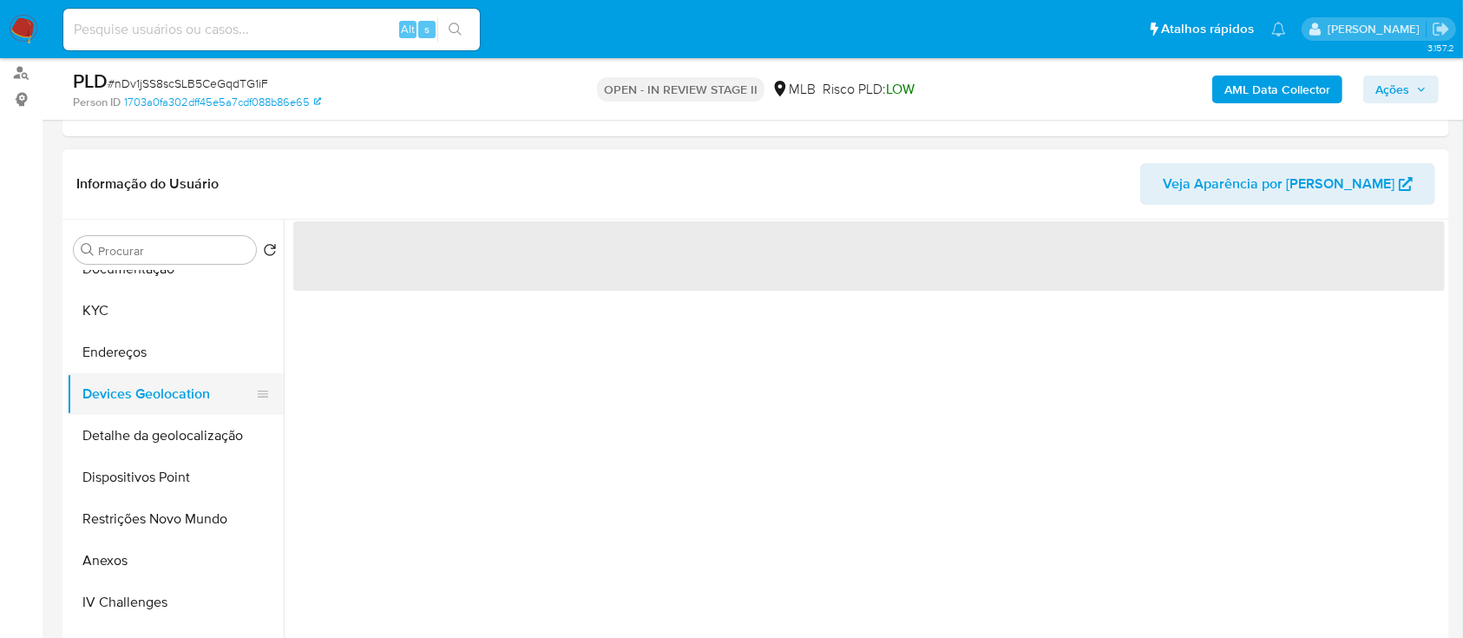
scroll to position [0, 0]
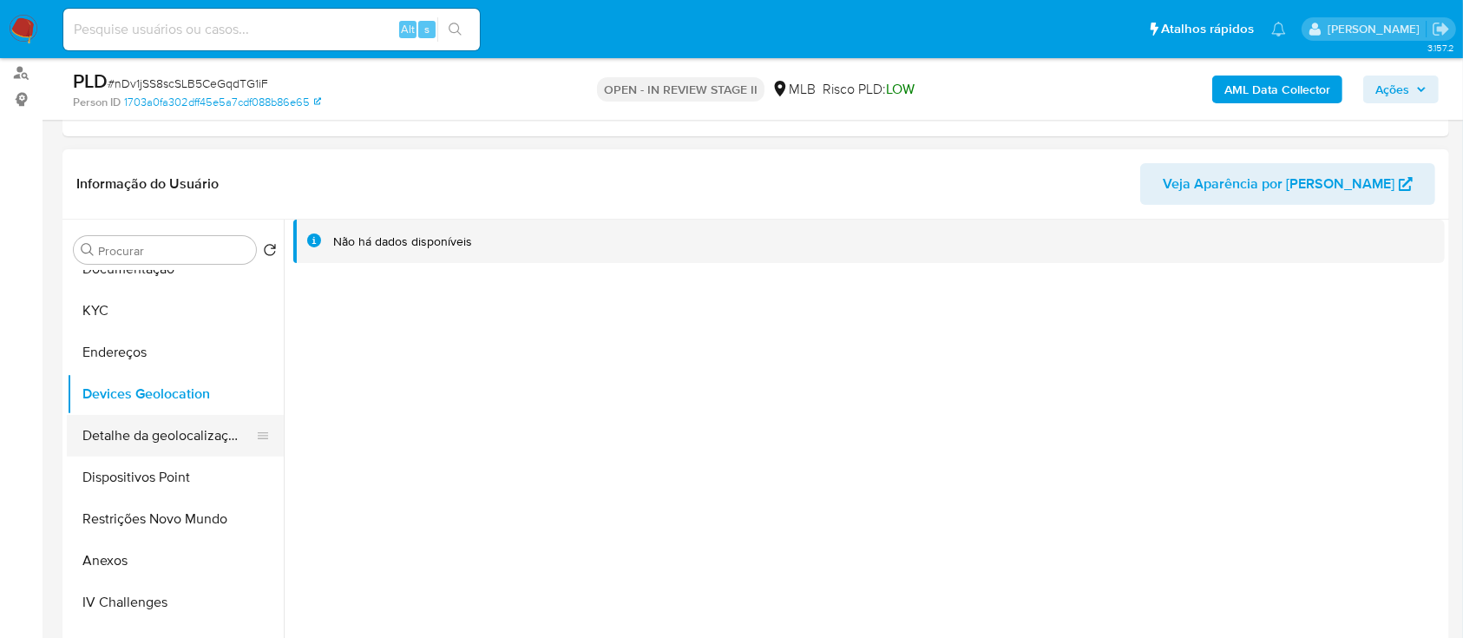
click at [190, 437] on button "Detalhe da geolocalização" at bounding box center [168, 436] width 203 height 42
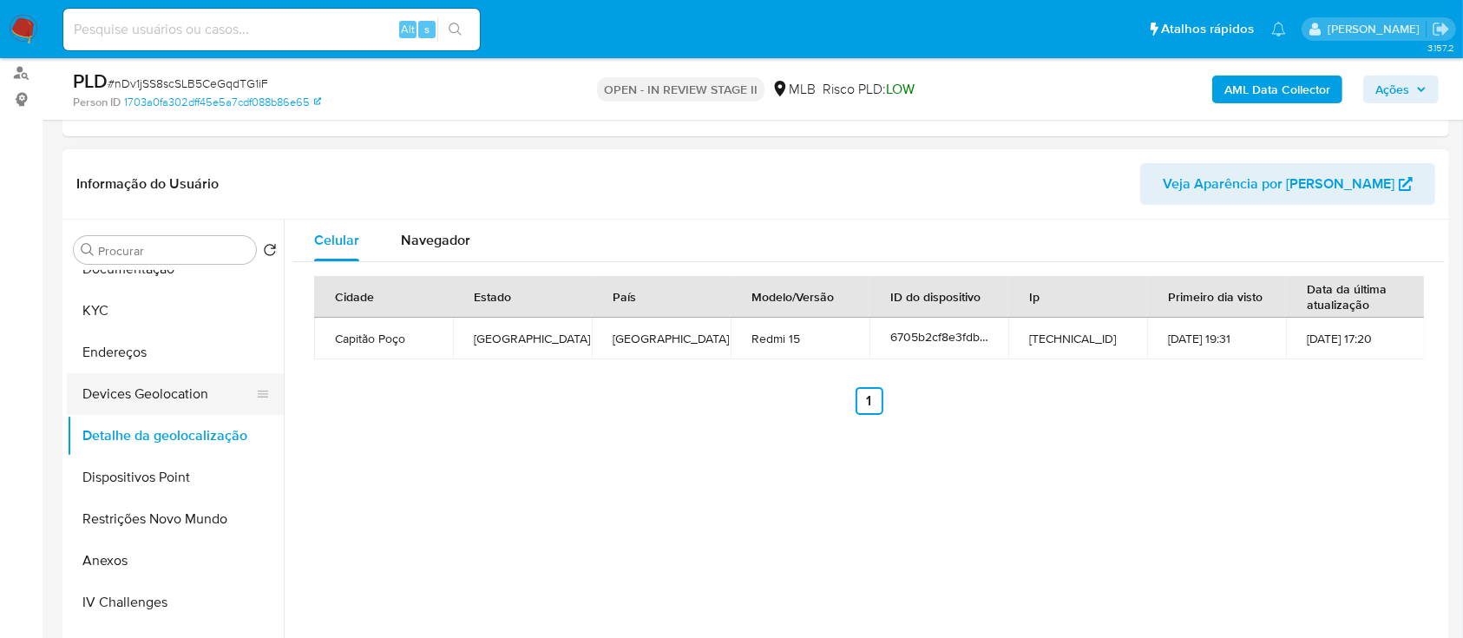
click at [177, 396] on button "Devices Geolocation" at bounding box center [168, 394] width 203 height 42
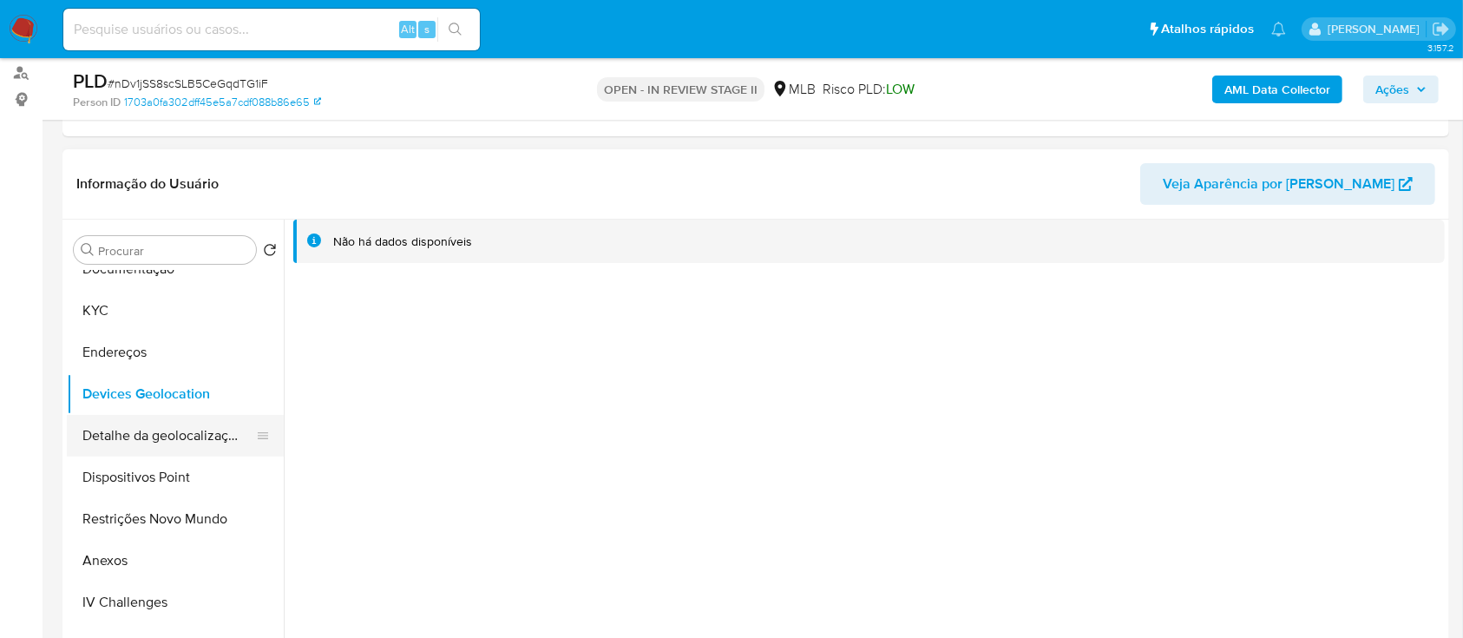
click at [173, 424] on button "Detalhe da geolocalização" at bounding box center [168, 436] width 203 height 42
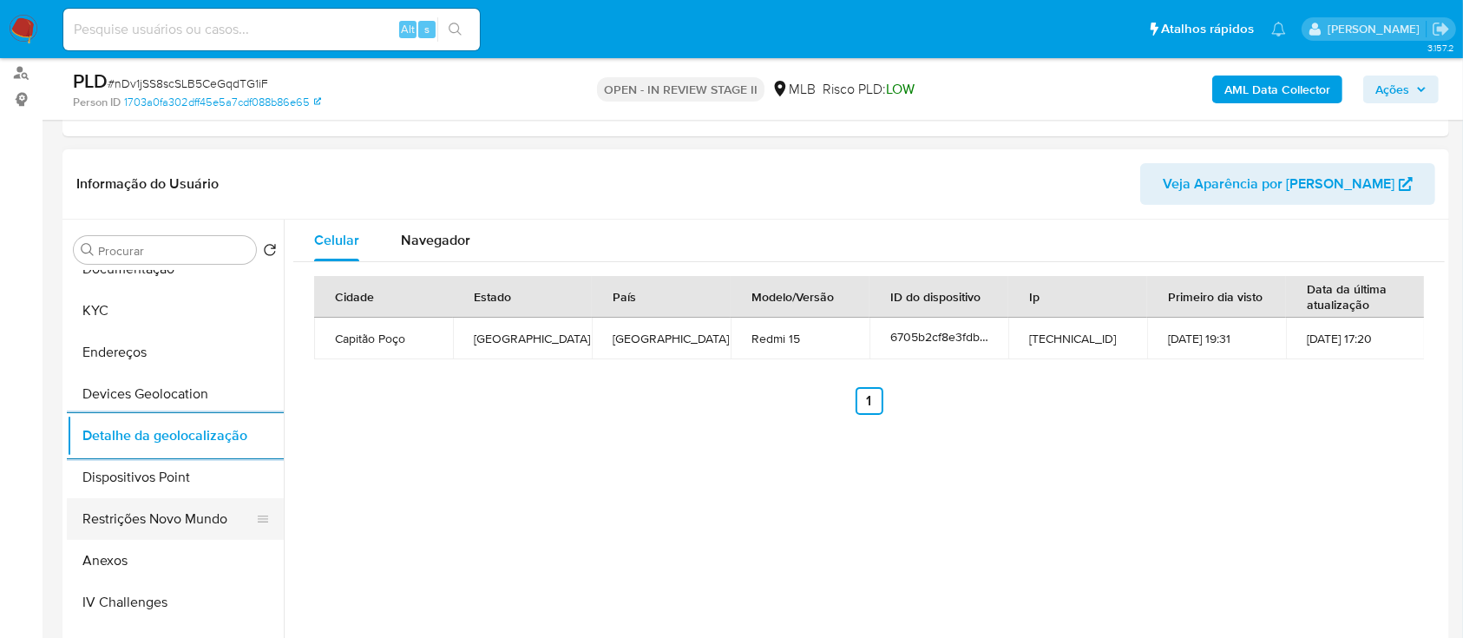
click at [161, 526] on button "Restrições Novo Mundo" at bounding box center [168, 519] width 203 height 42
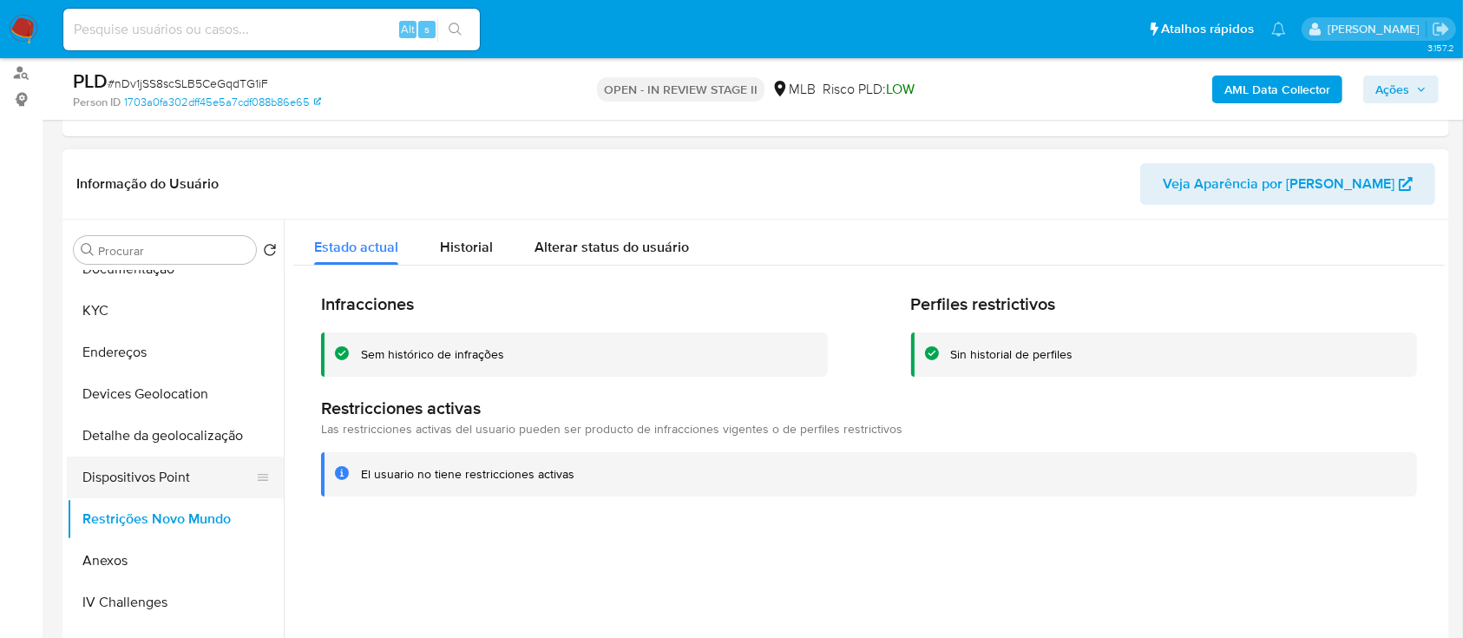
click at [174, 495] on button "Dispositivos Point" at bounding box center [168, 478] width 203 height 42
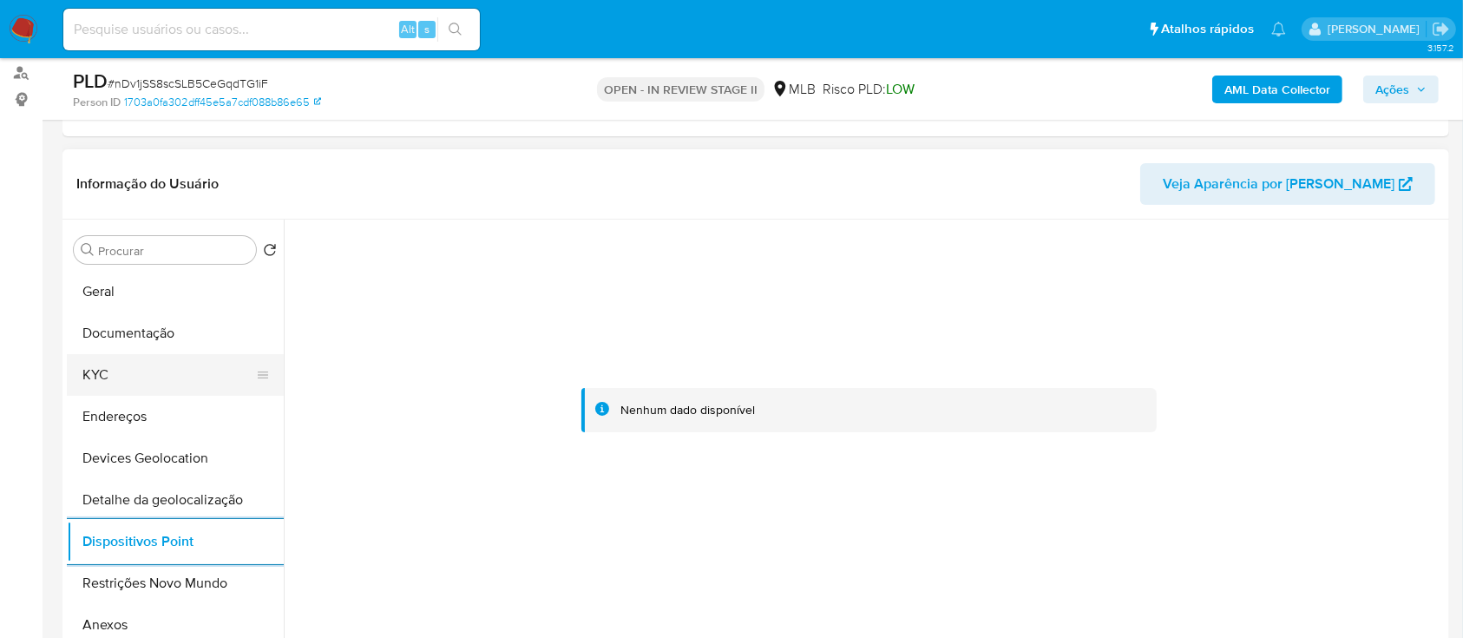
scroll to position [115, 0]
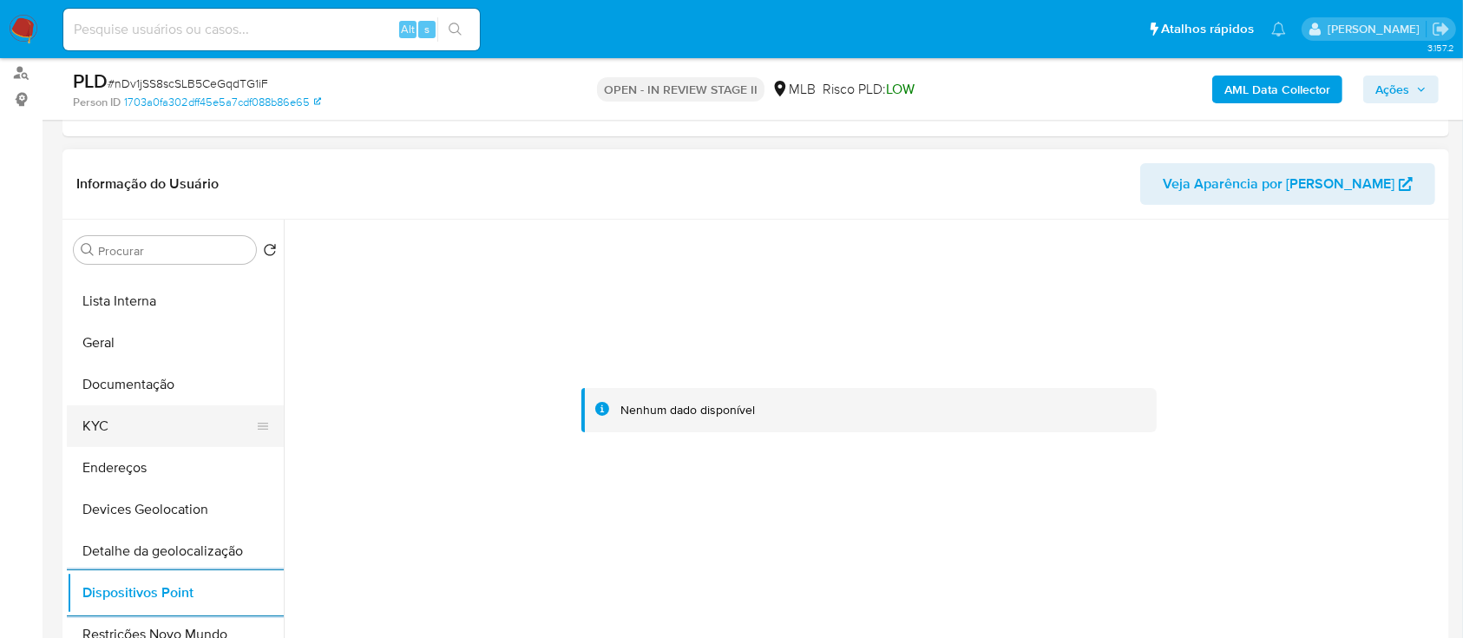
click at [127, 436] on button "KYC" at bounding box center [168, 426] width 203 height 42
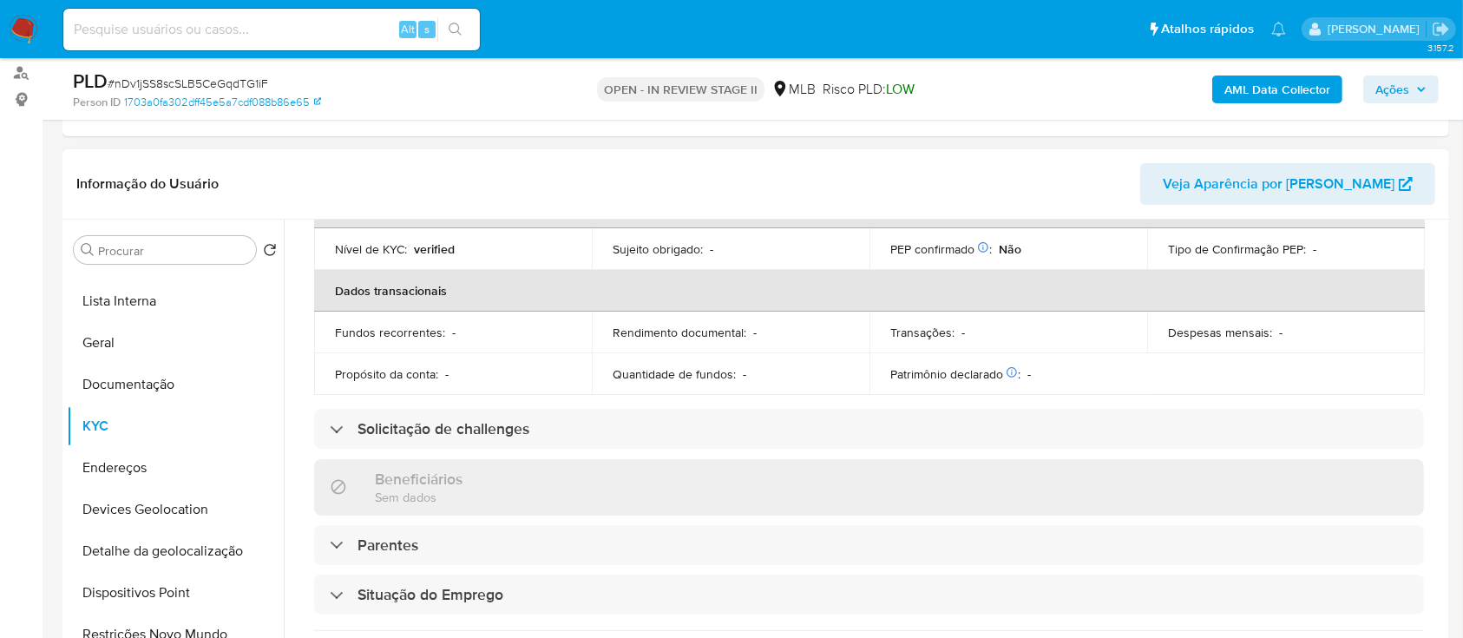
scroll to position [160, 0]
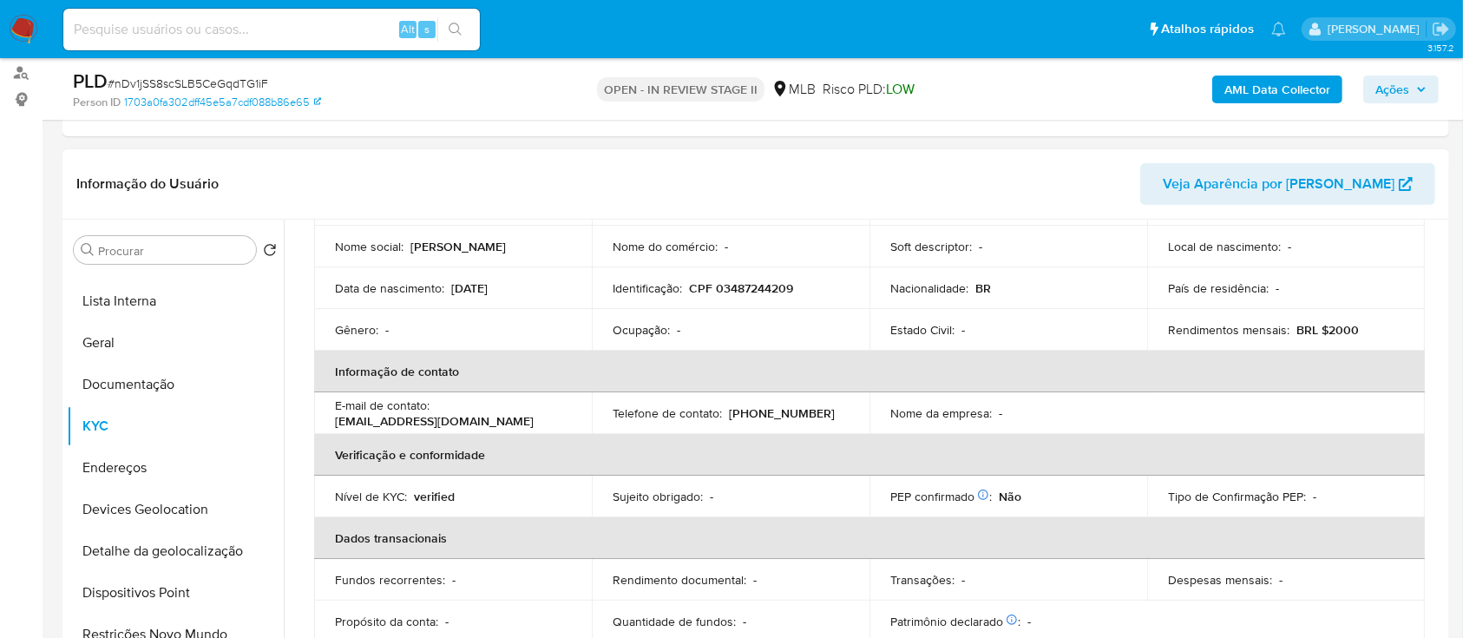
click at [755, 281] on p "CPF 03487244209" at bounding box center [741, 288] width 104 height 16
copy p "03487244209"
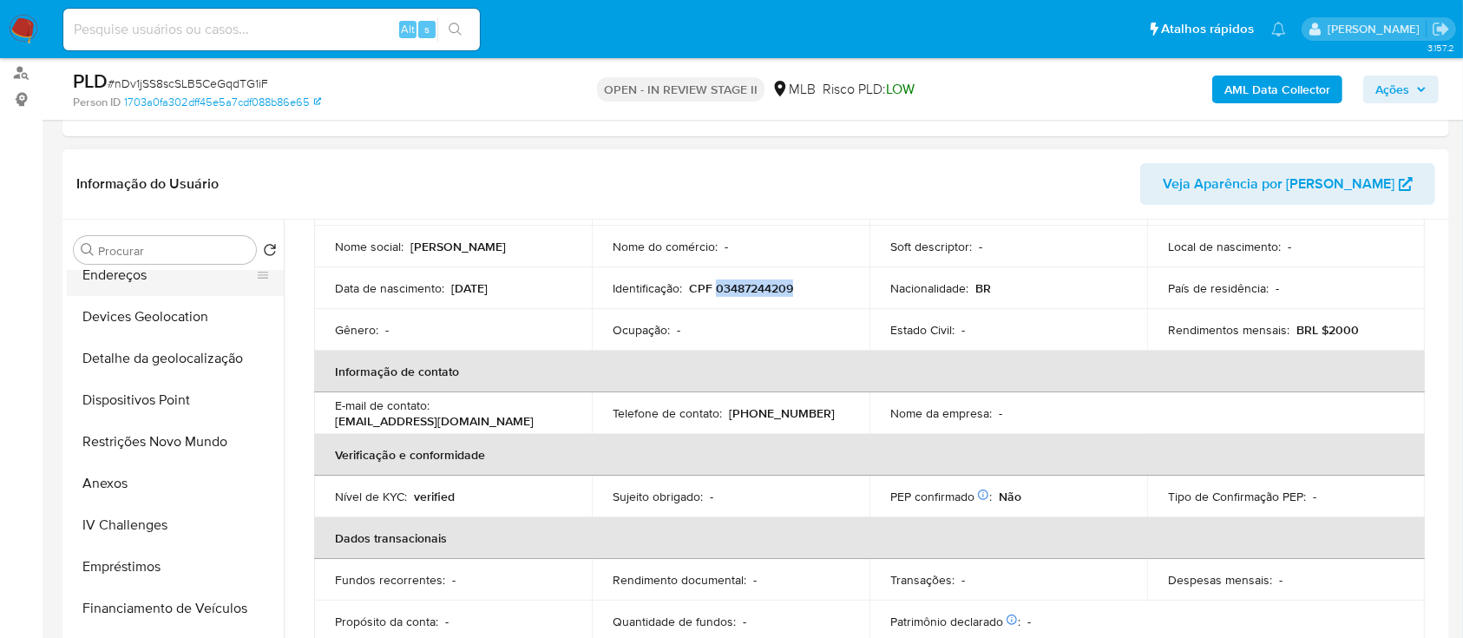
scroll to position [347, 0]
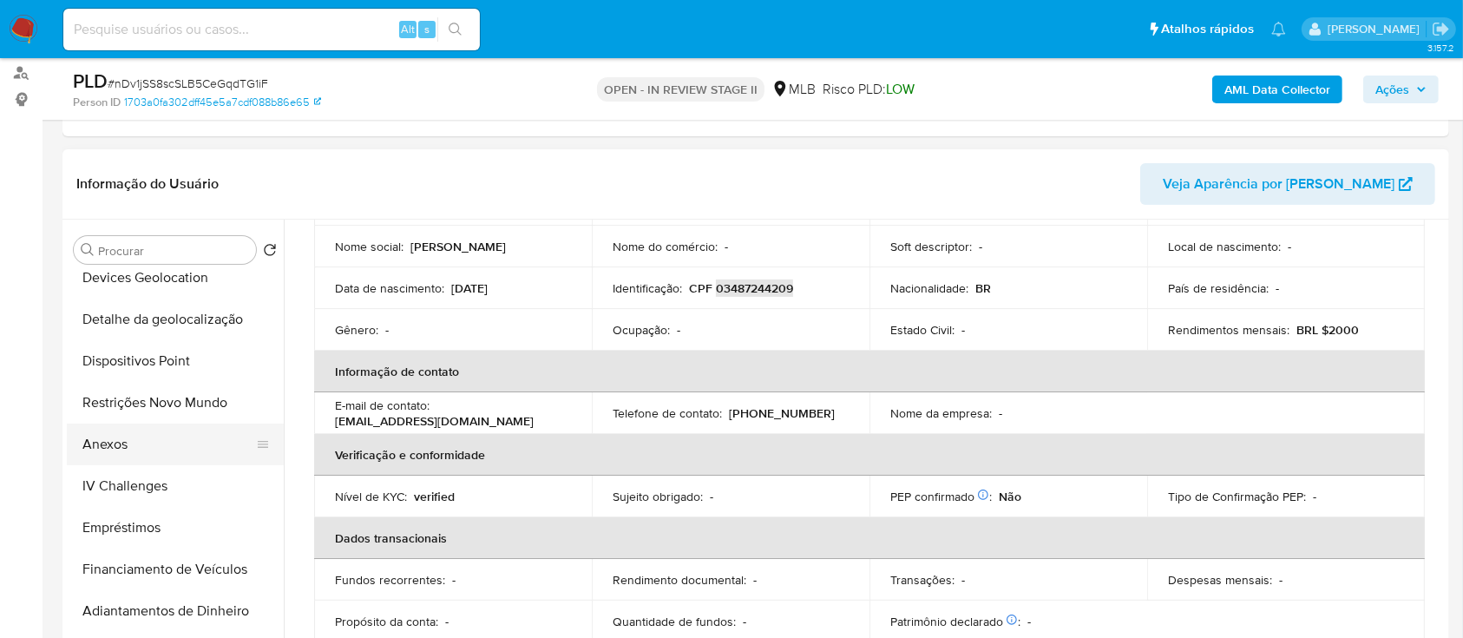
click at [130, 455] on button "Anexos" at bounding box center [168, 445] width 203 height 42
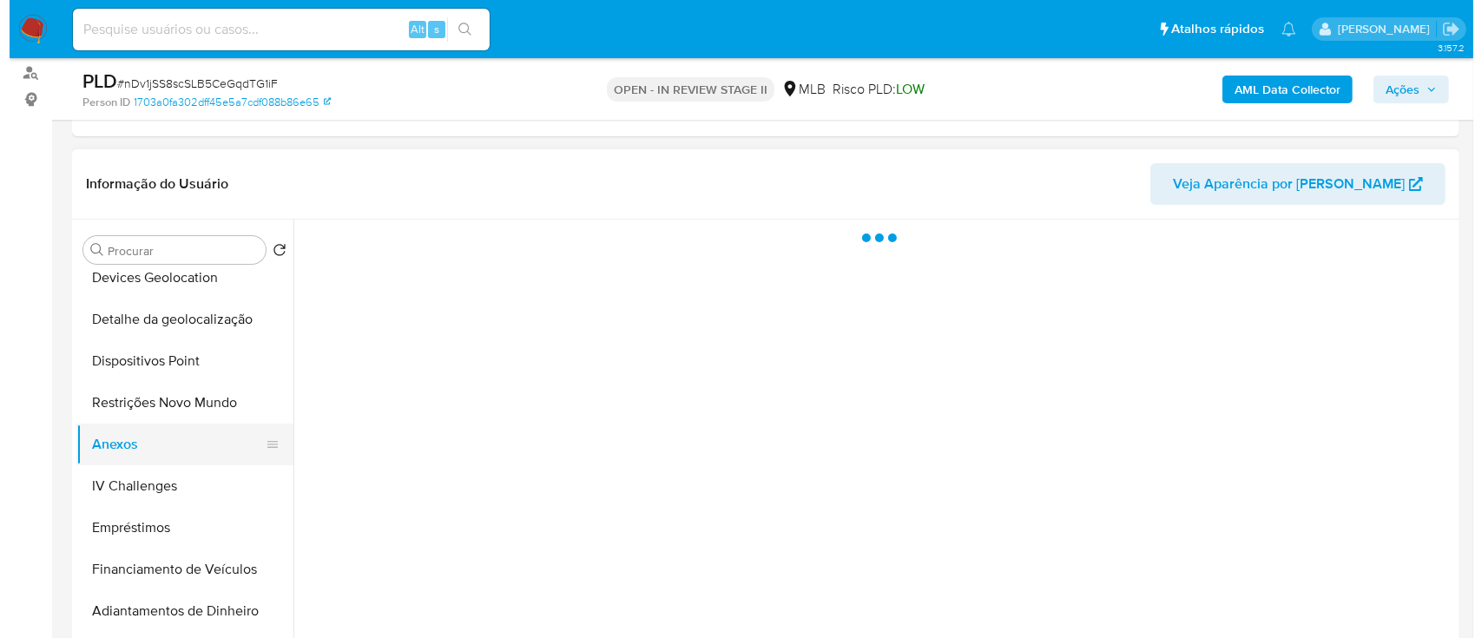
scroll to position [0, 0]
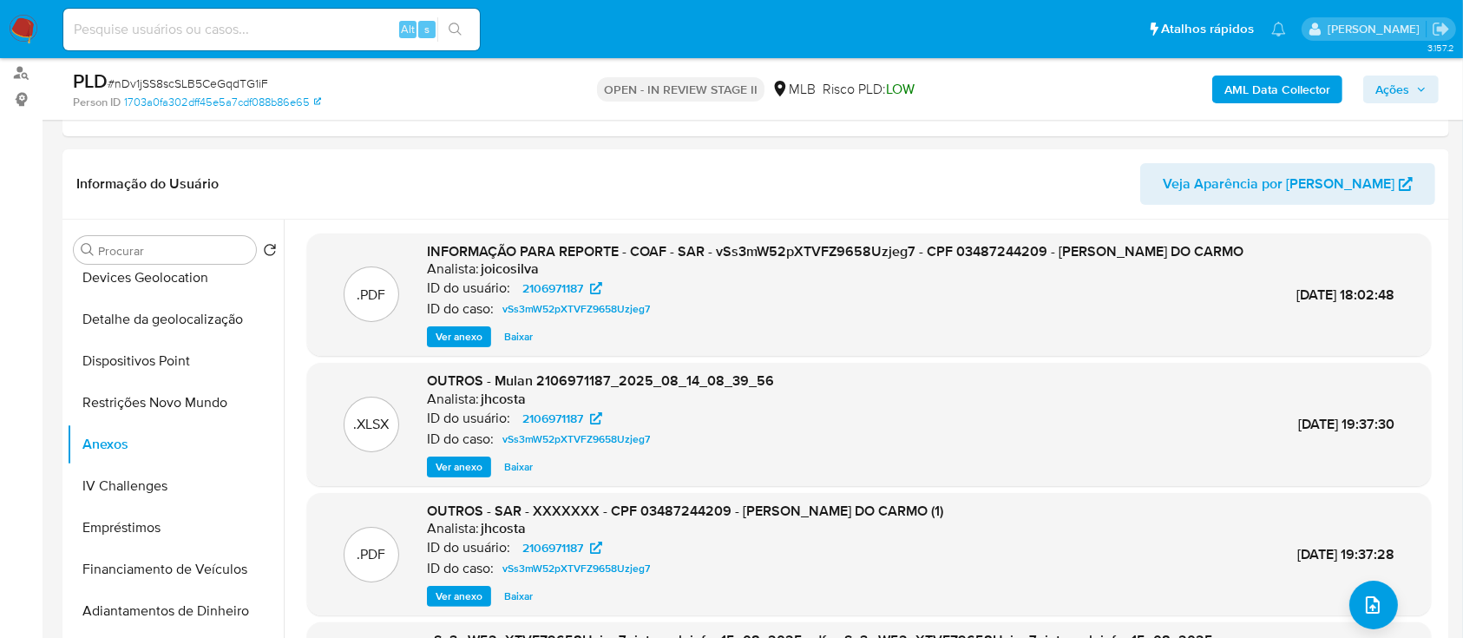
click at [1281, 88] on b "AML Data Collector" at bounding box center [1278, 90] width 106 height 28
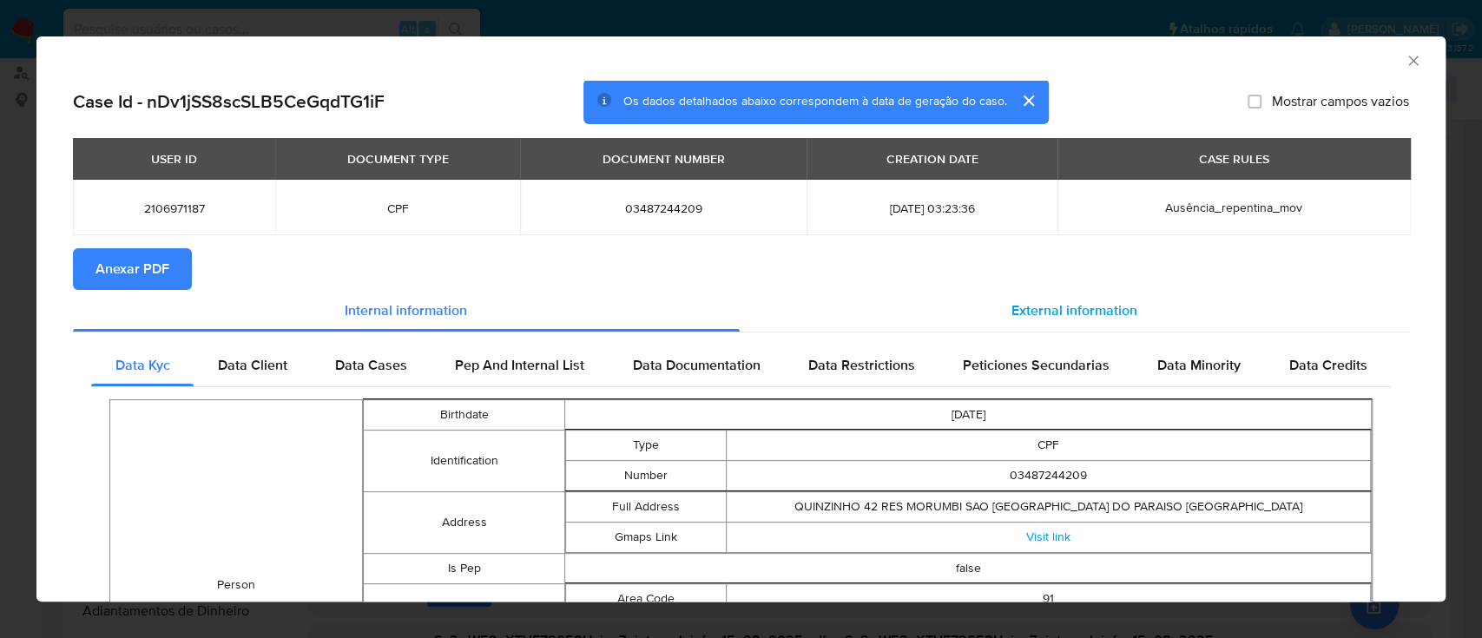
click at [1028, 310] on span "External information" at bounding box center [1074, 310] width 126 height 20
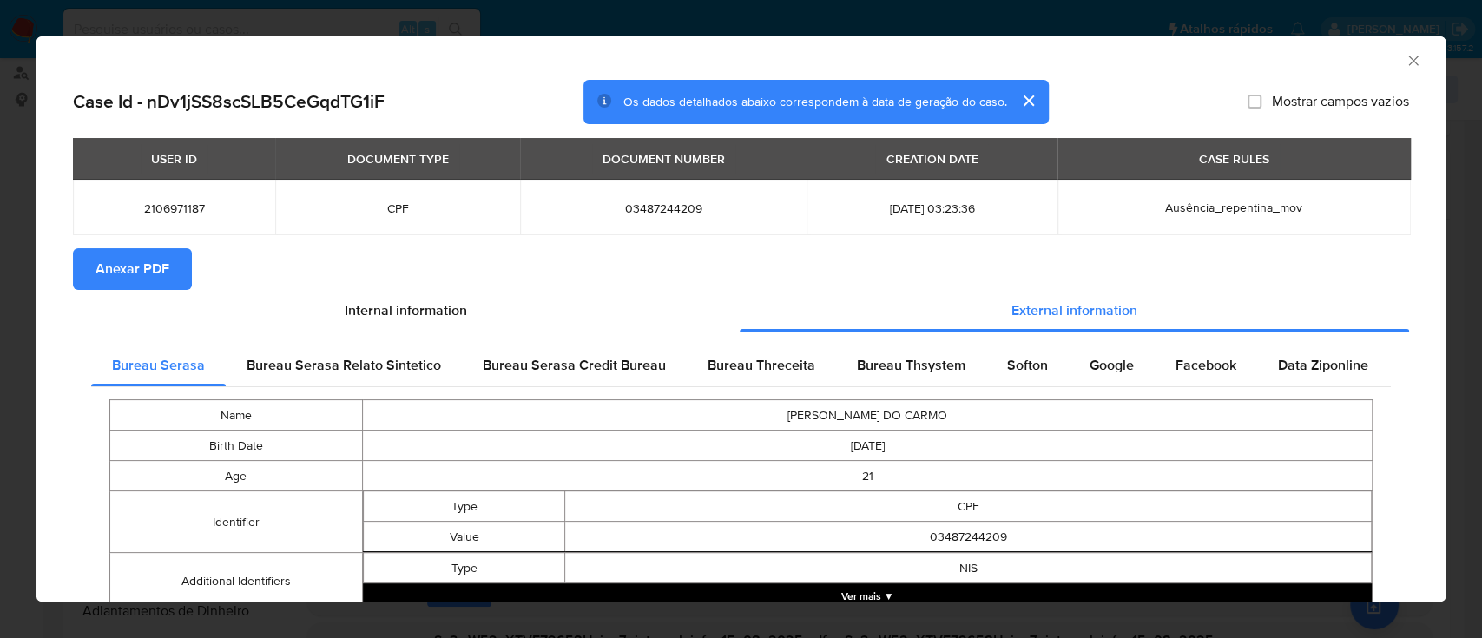
click at [141, 270] on span "Anexar PDF" at bounding box center [132, 269] width 74 height 38
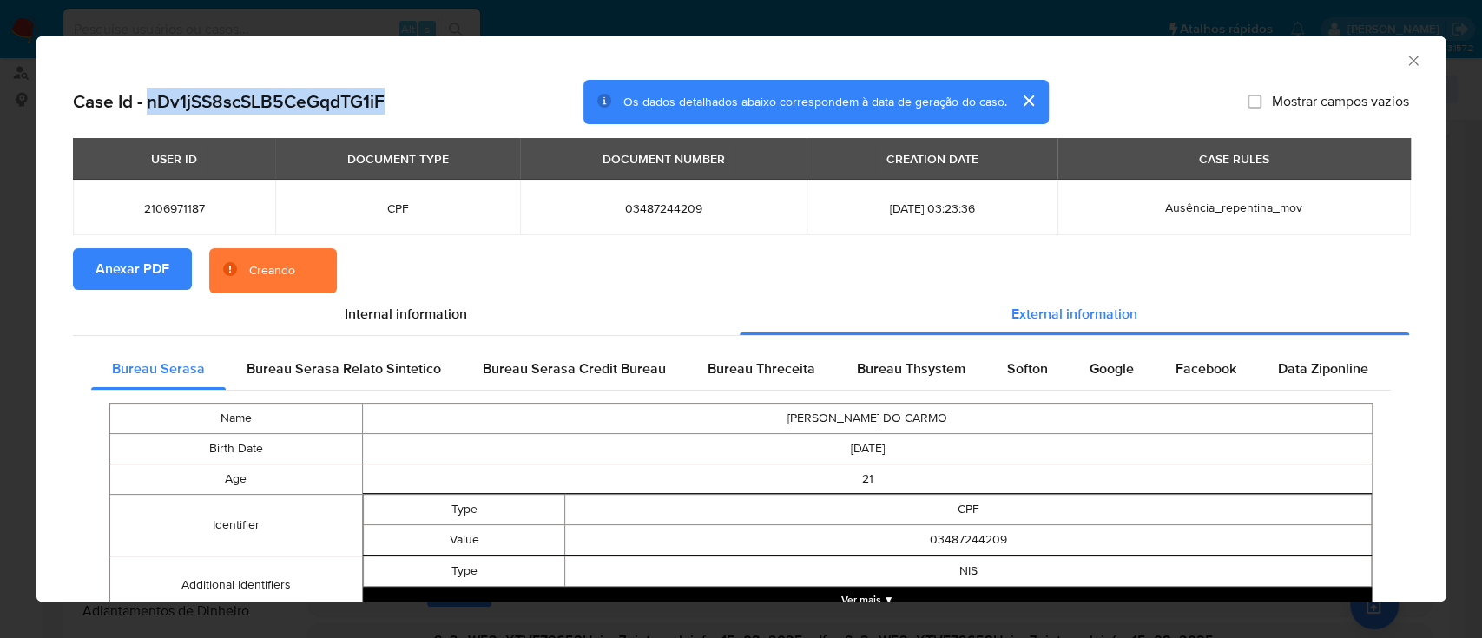
drag, startPoint x: 394, startPoint y: 95, endPoint x: 152, endPoint y: 101, distance: 242.2
click at [152, 101] on div "Case Id - nDv1jSS8scSLB5CeGqdTG1iF Os dados detalhados abaixo correspondem à da…" at bounding box center [741, 102] width 1336 height 45
copy h2 "nDv1jSS8scSLB5CeGqdTG1iF"
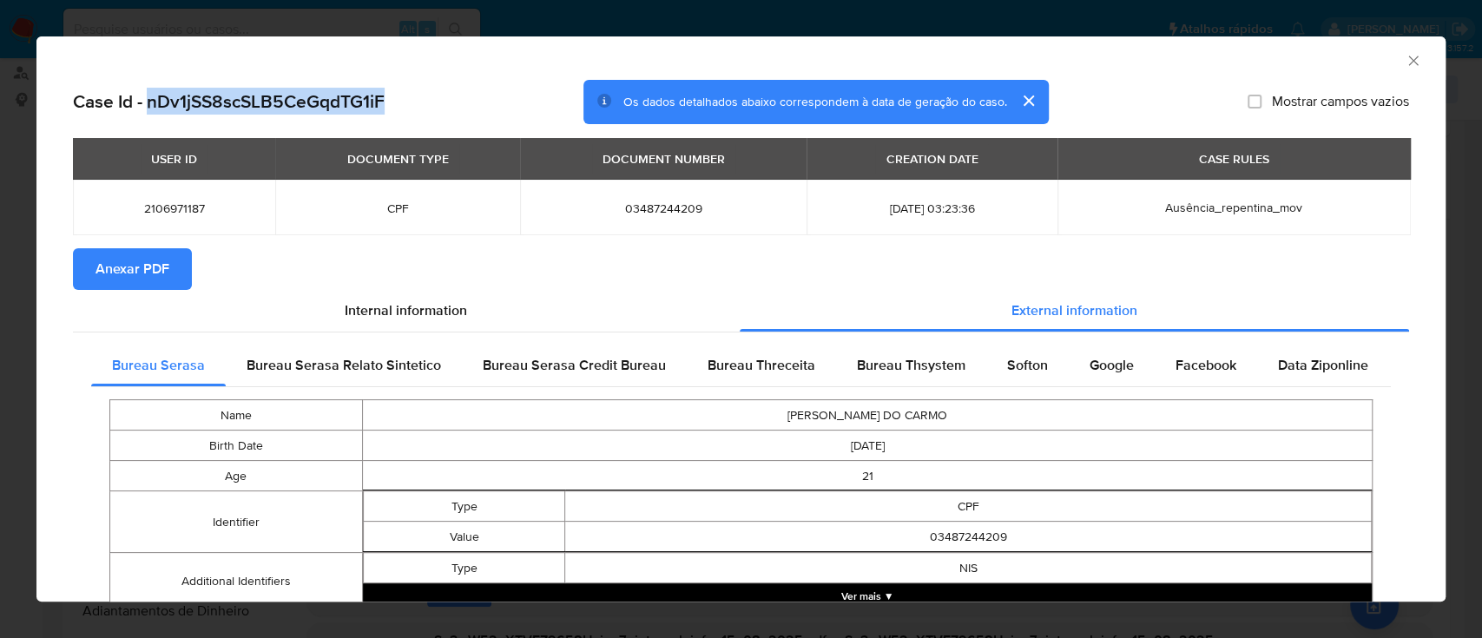
click at [1408, 59] on icon "Fechar a janela" at bounding box center [1413, 61] width 10 height 10
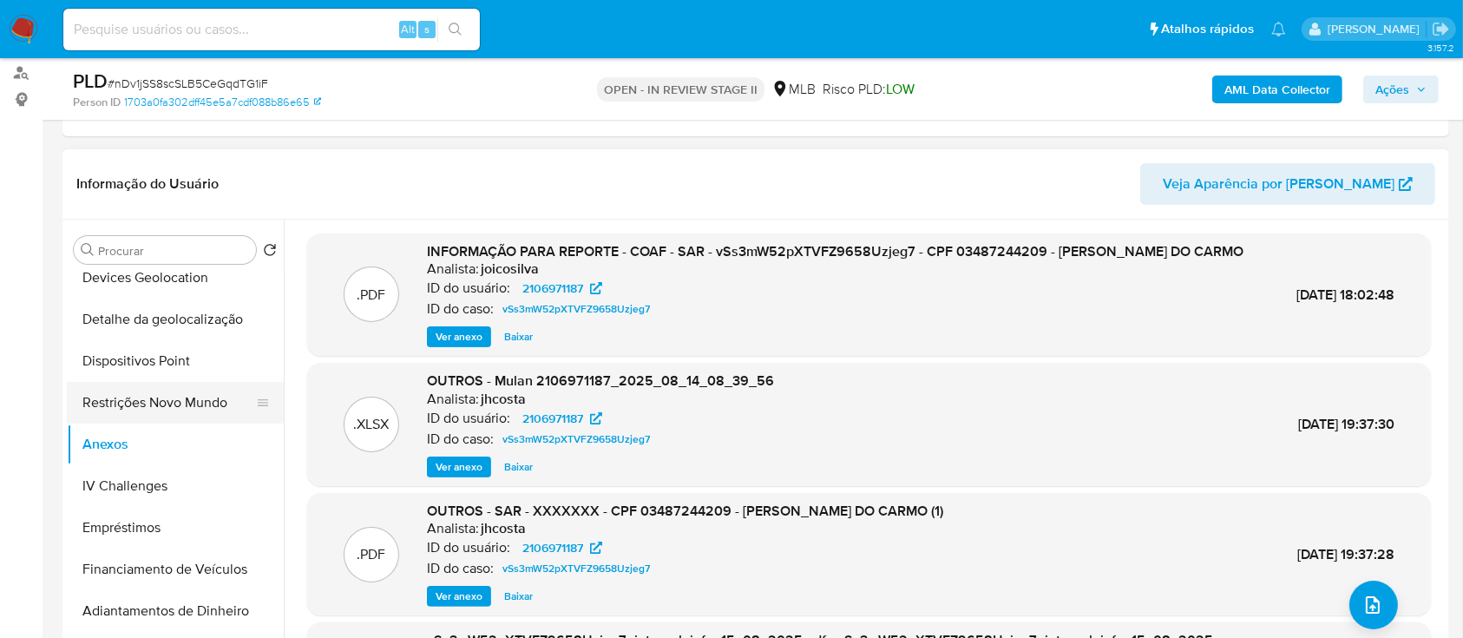
click at [132, 396] on button "Restrições Novo Mundo" at bounding box center [168, 403] width 203 height 42
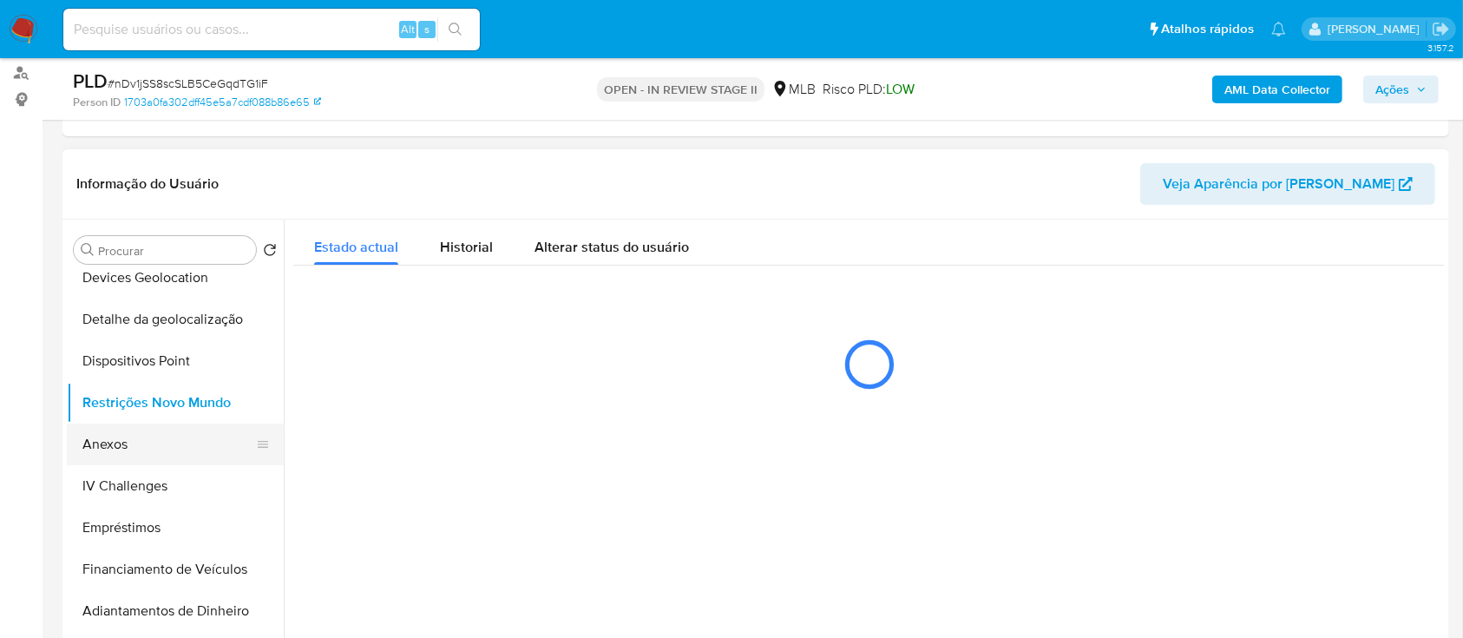
click at [108, 442] on button "Anexos" at bounding box center [168, 445] width 203 height 42
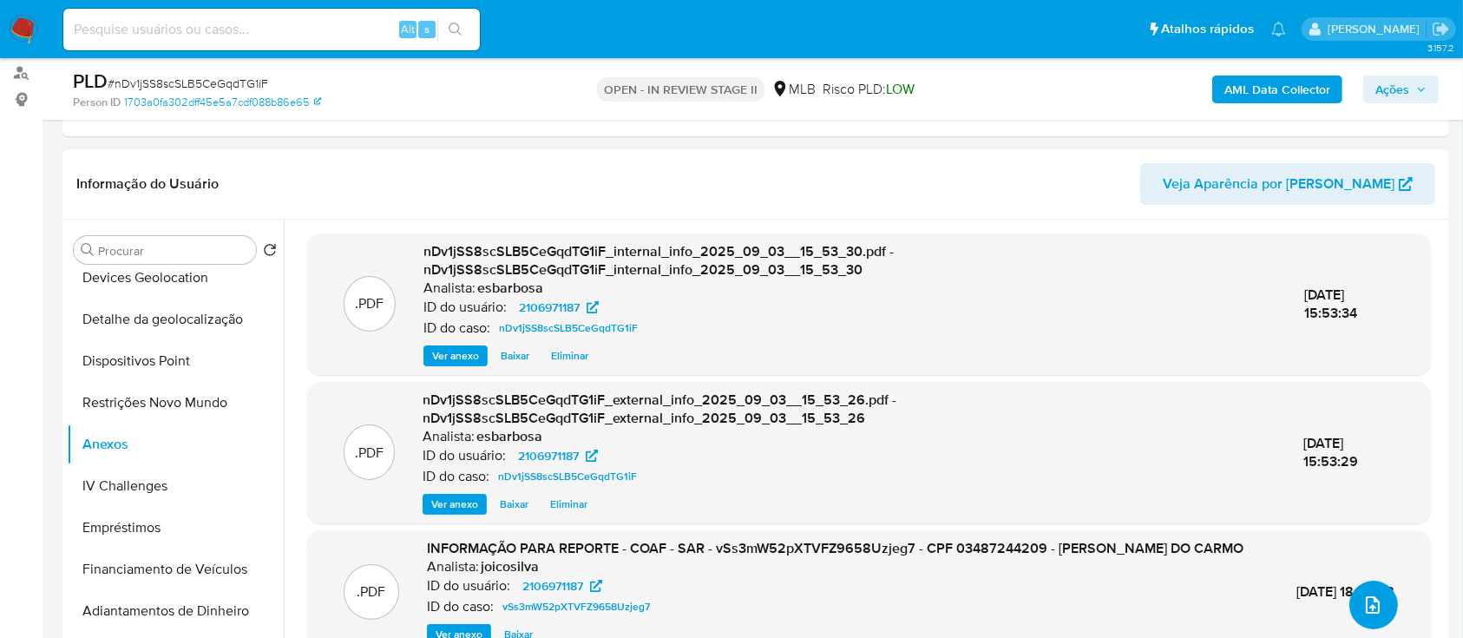
click at [1382, 603] on button "upload-file" at bounding box center [1374, 605] width 49 height 49
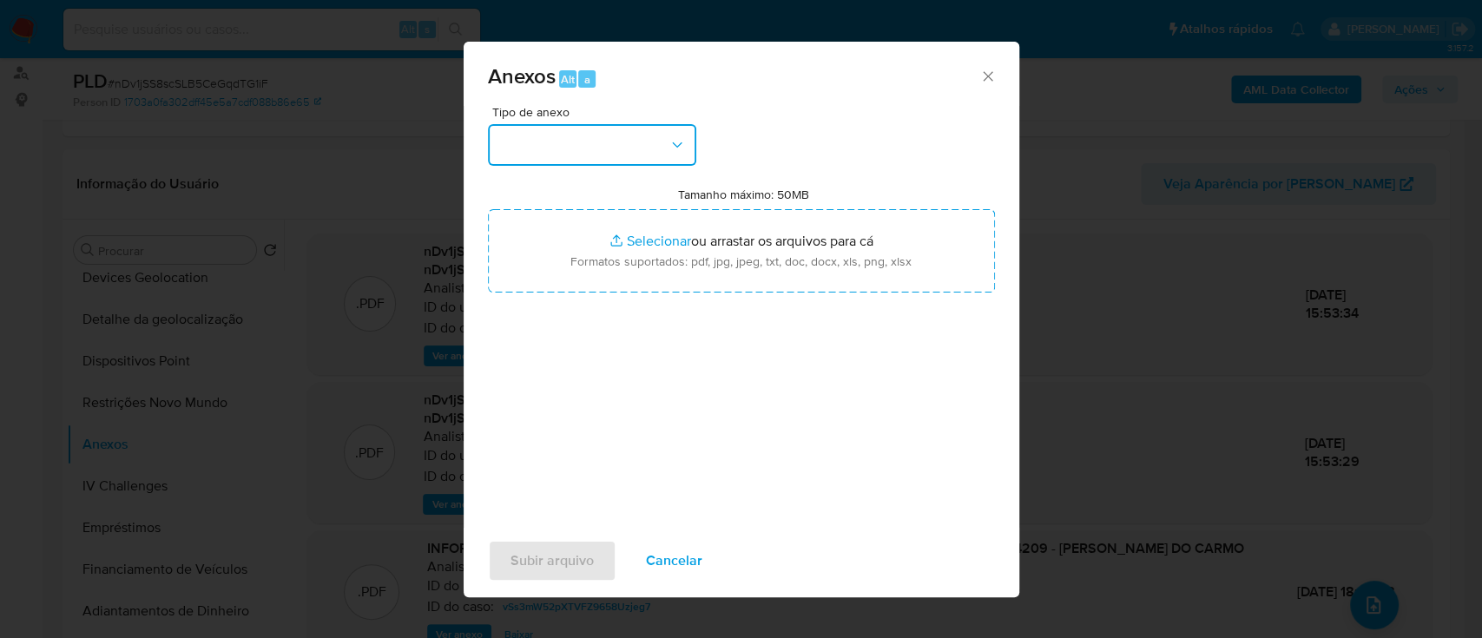
click at [618, 149] on button "button" at bounding box center [592, 145] width 208 height 42
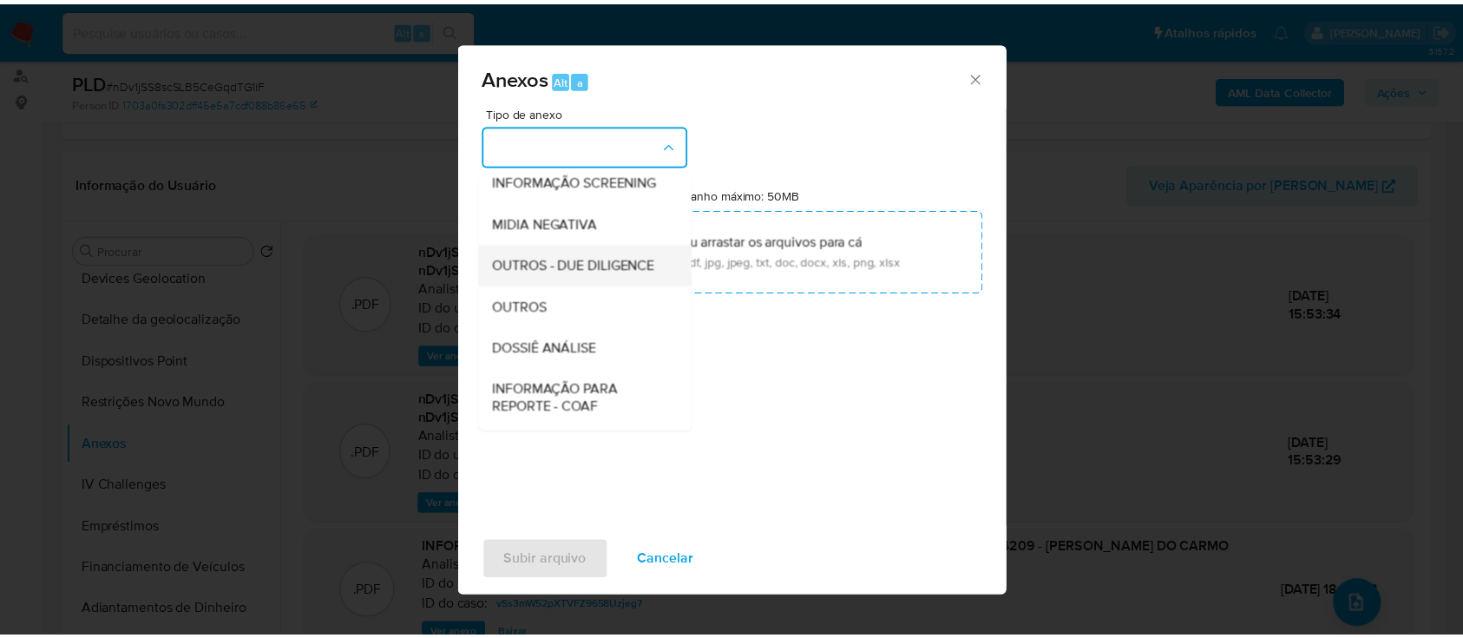
scroll to position [266, 0]
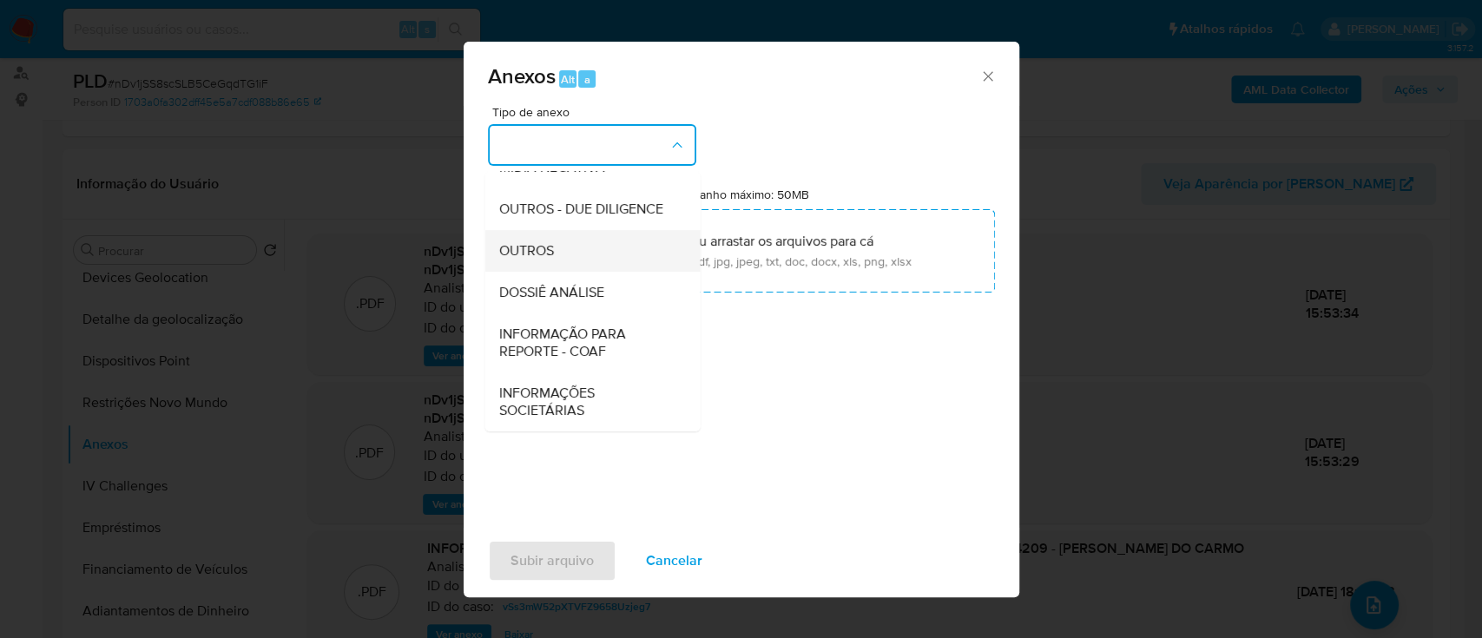
click at [528, 250] on span "OUTROS" at bounding box center [525, 250] width 55 height 17
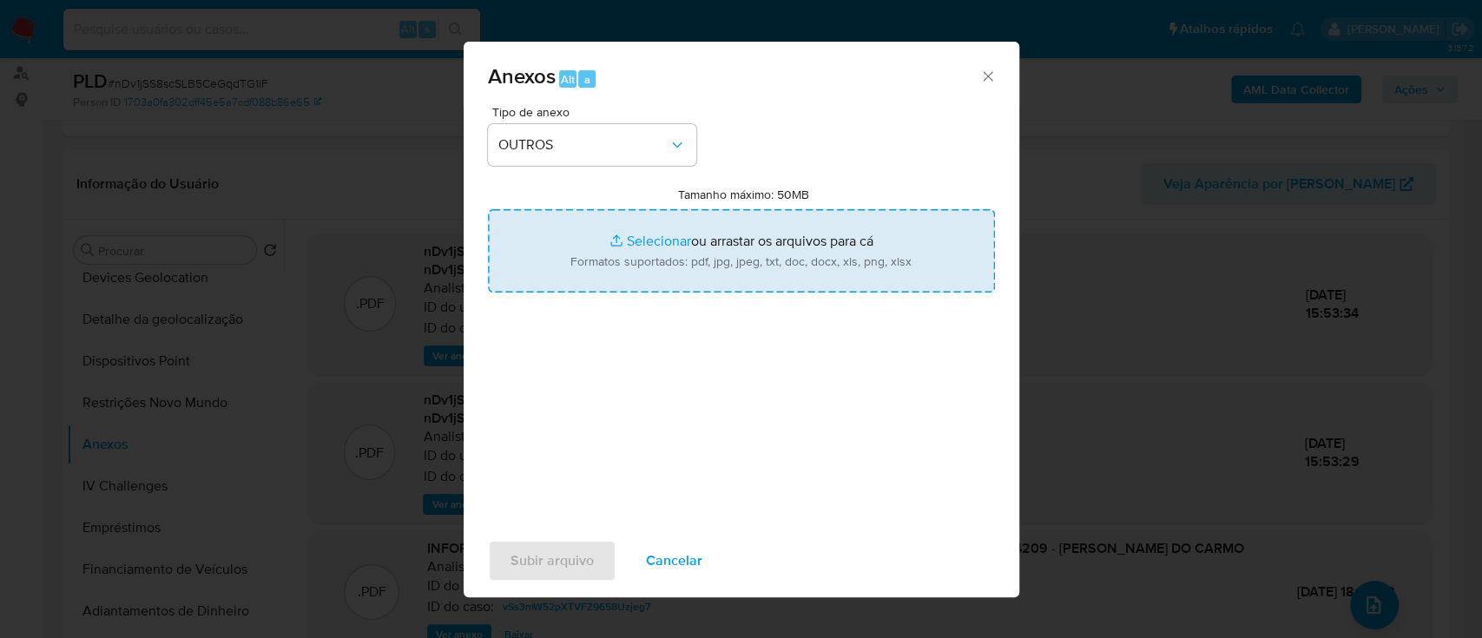
click at [652, 240] on input "Tamanho máximo: 50MB Selecionar arquivos" at bounding box center [741, 250] width 507 height 83
type input "C:\fakepath\Mulan 2106971187_2025_09_03_13_28_17 (1).xlsx"
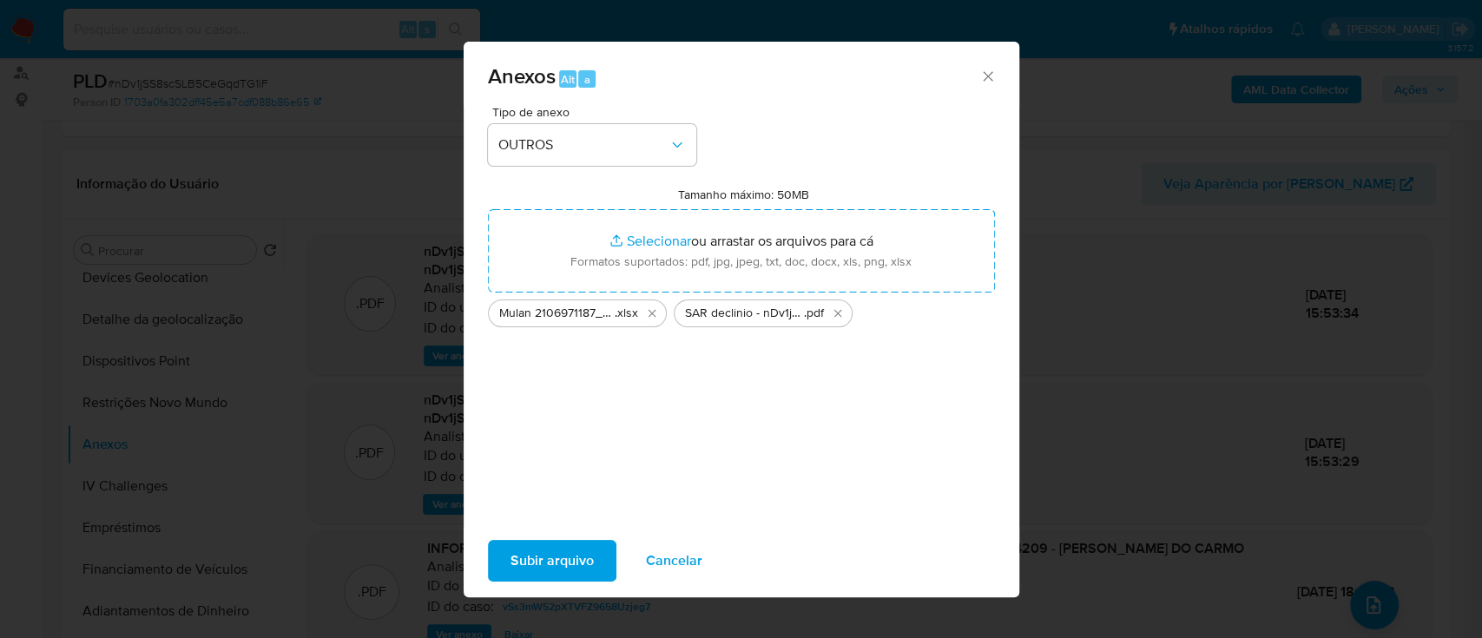
click at [548, 556] on span "Subir arquivo" at bounding box center [551, 561] width 83 height 38
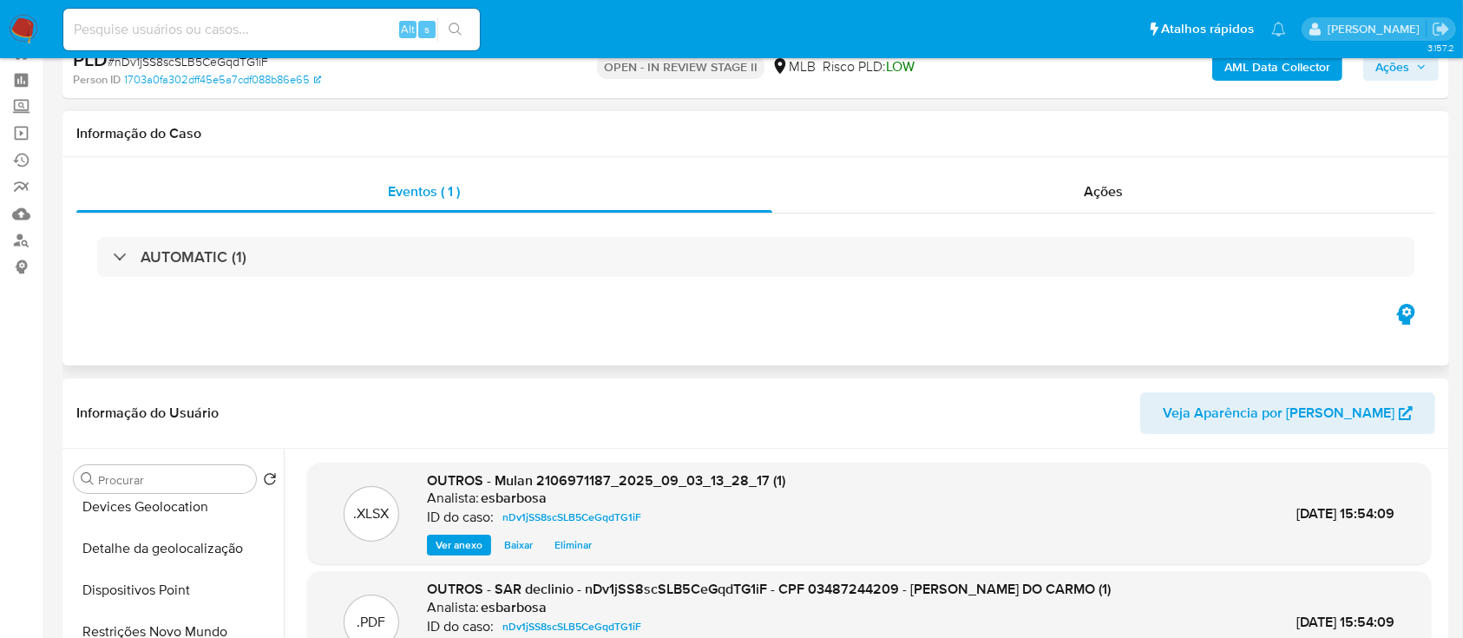
scroll to position [0, 0]
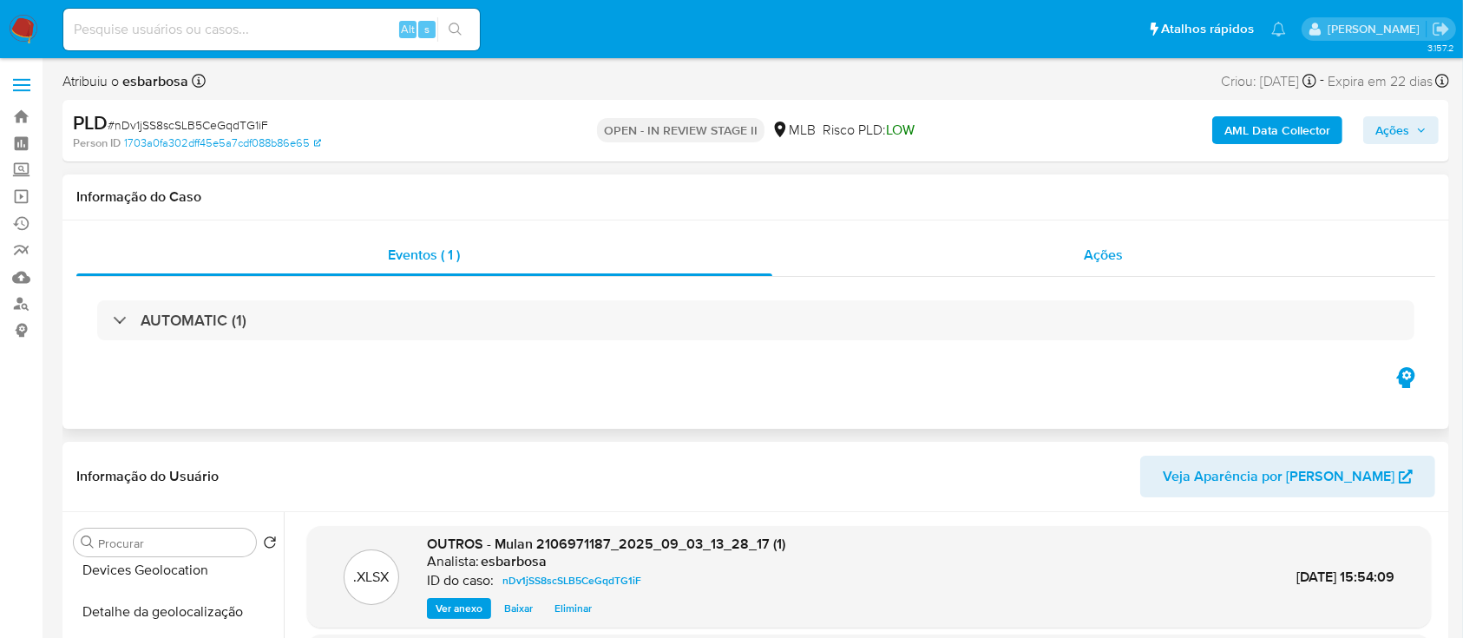
click at [923, 263] on div "Ações" at bounding box center [1103, 255] width 663 height 42
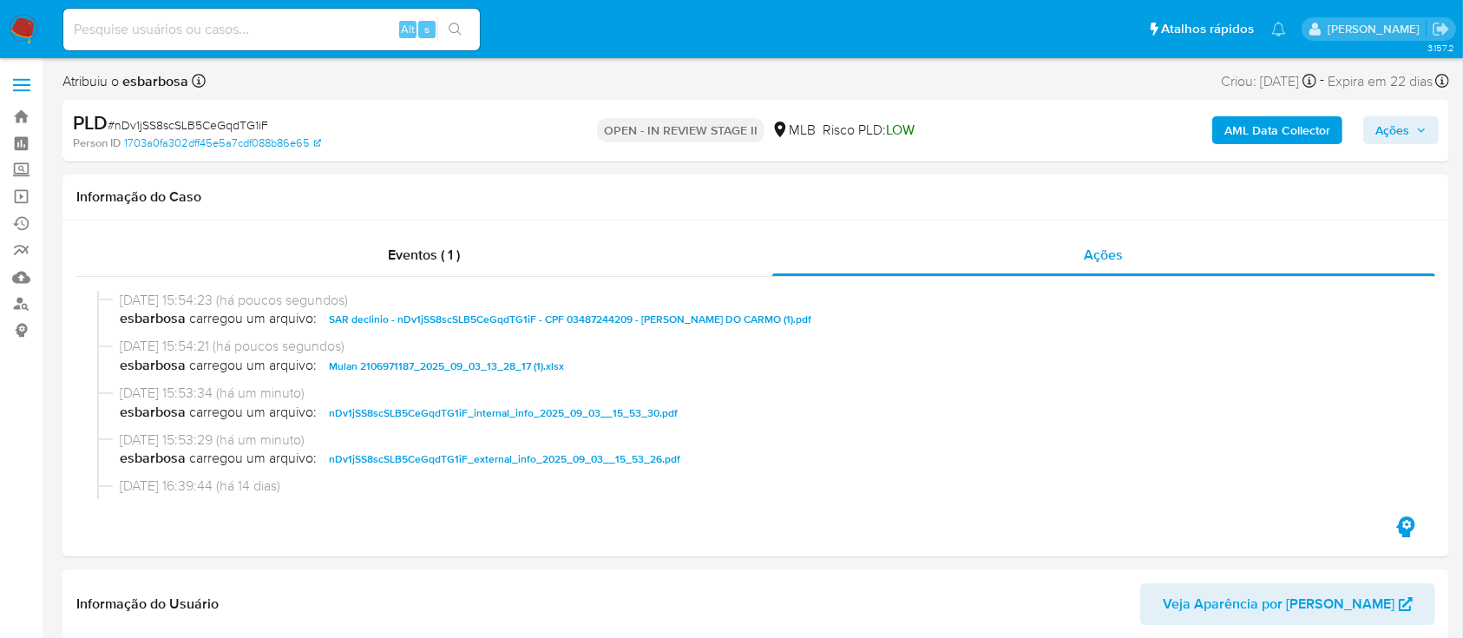
click at [1376, 132] on span "Ações" at bounding box center [1393, 130] width 34 height 28
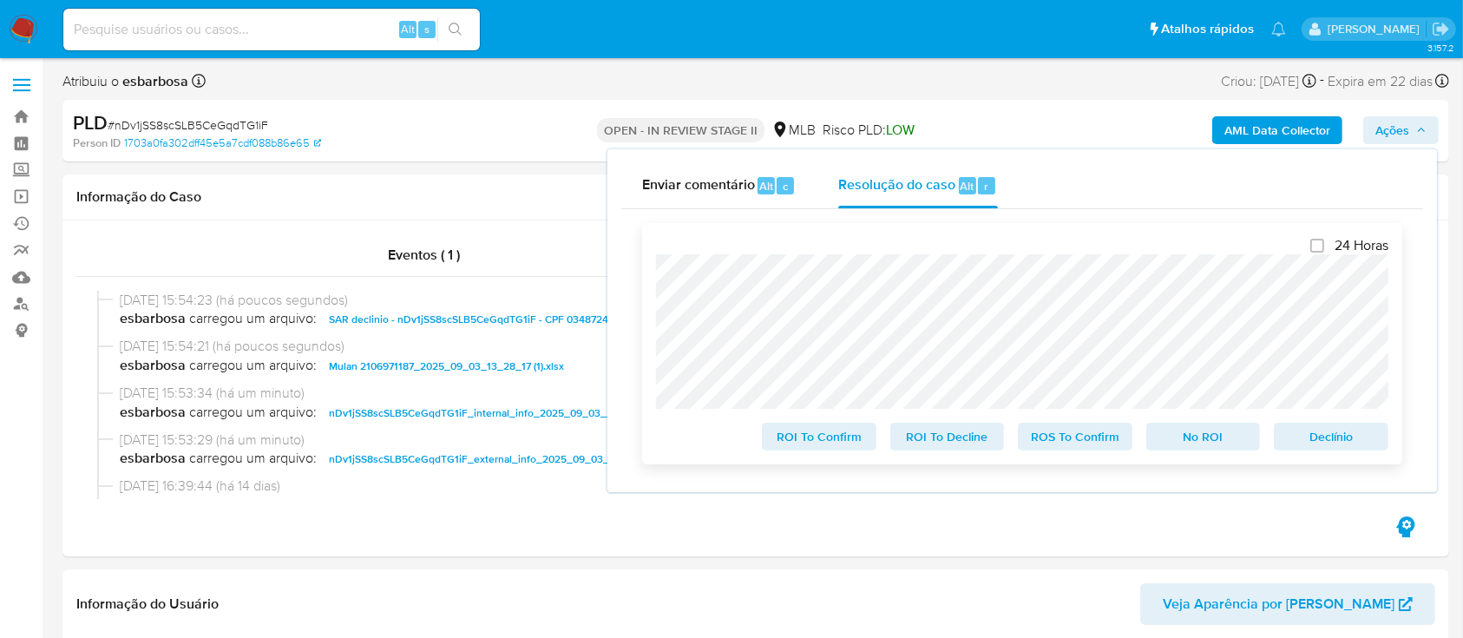
click at [1192, 438] on span "No ROI" at bounding box center [1204, 436] width 90 height 24
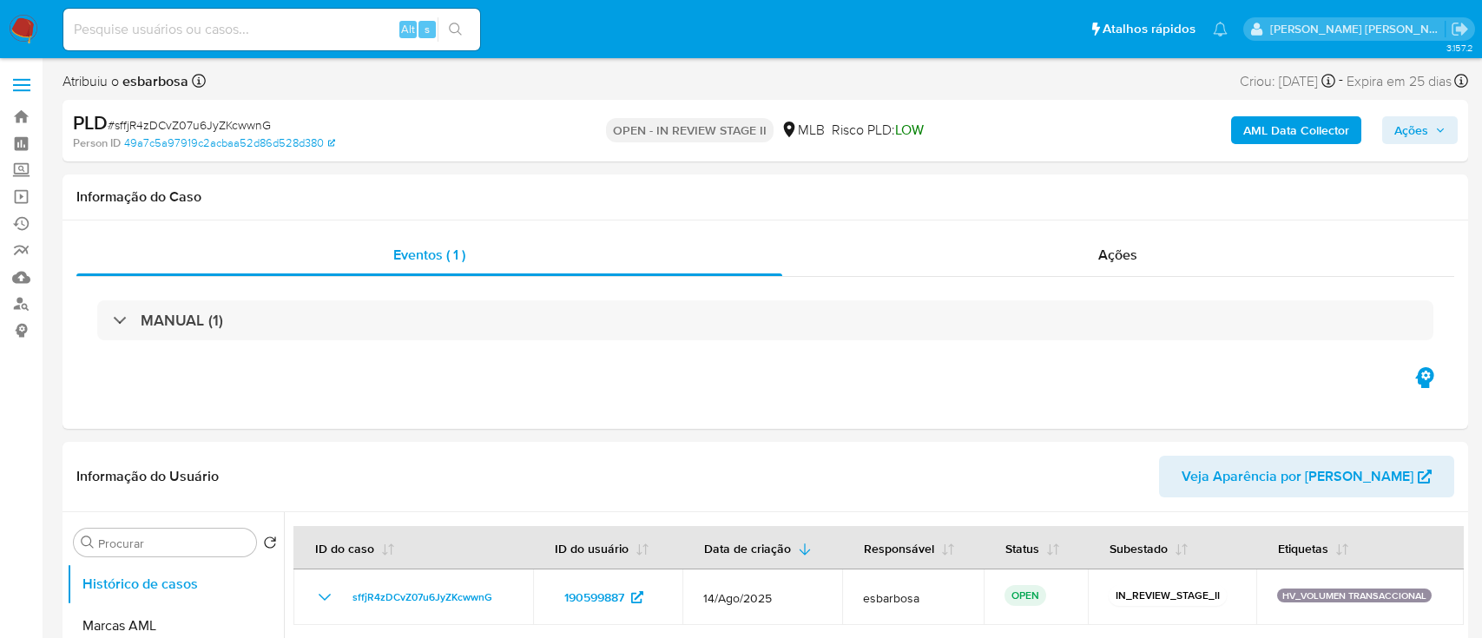
select select "10"
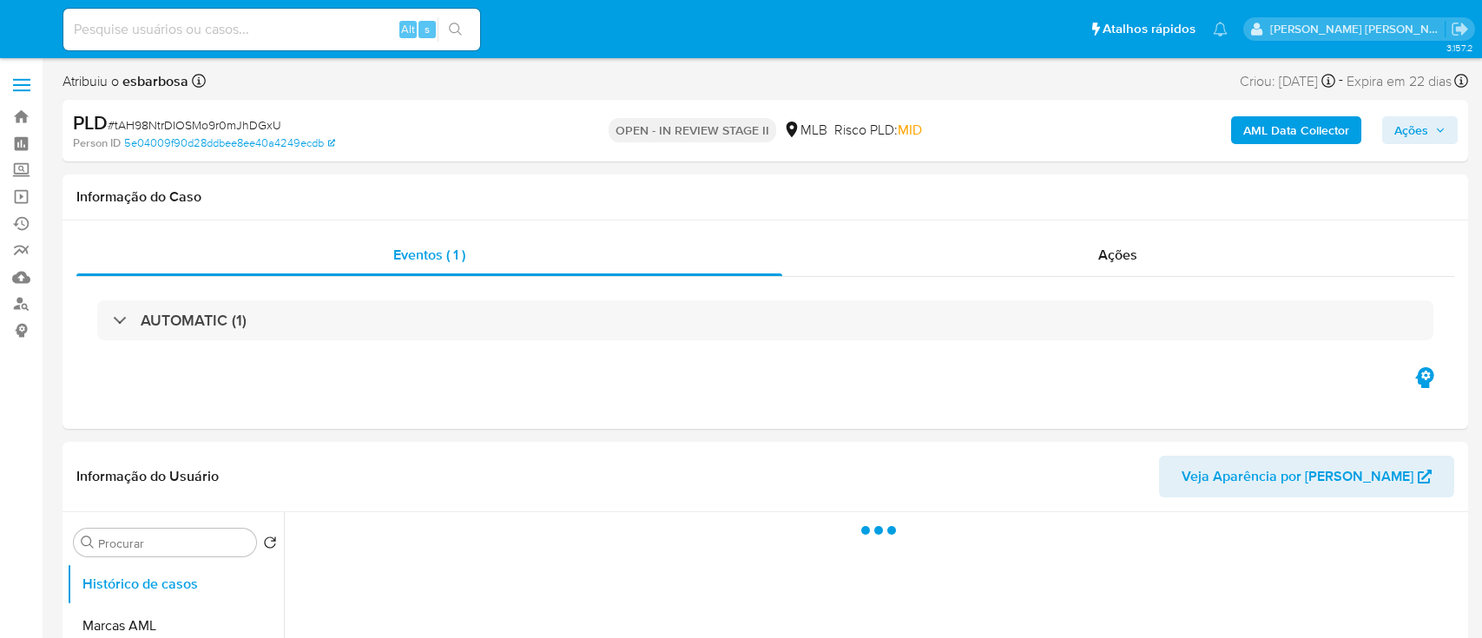
select select "10"
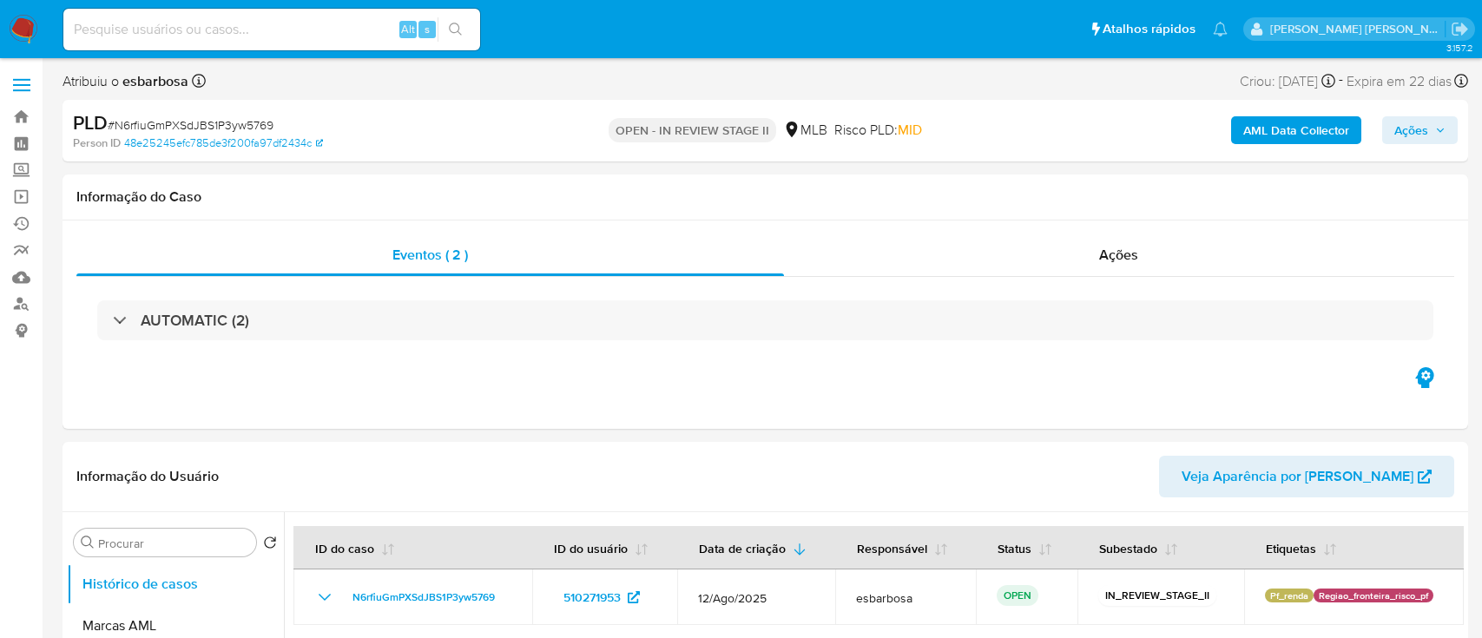
select select "10"
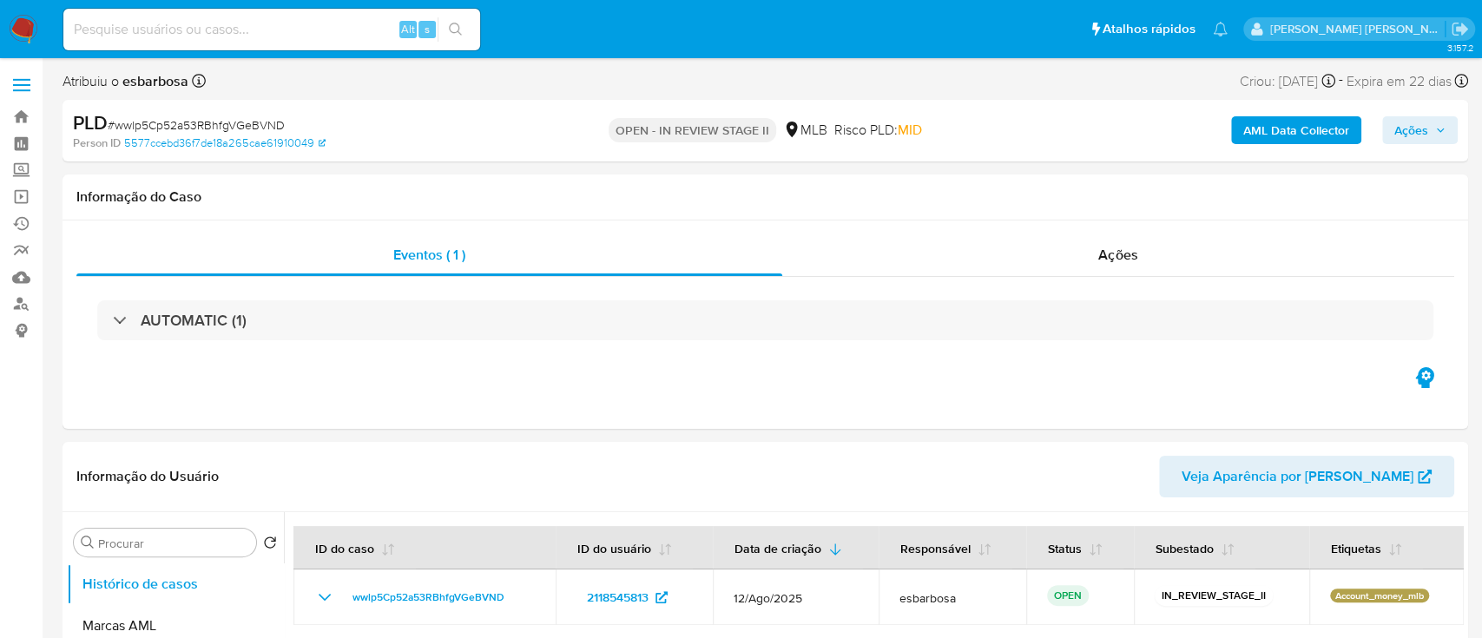
select select "10"
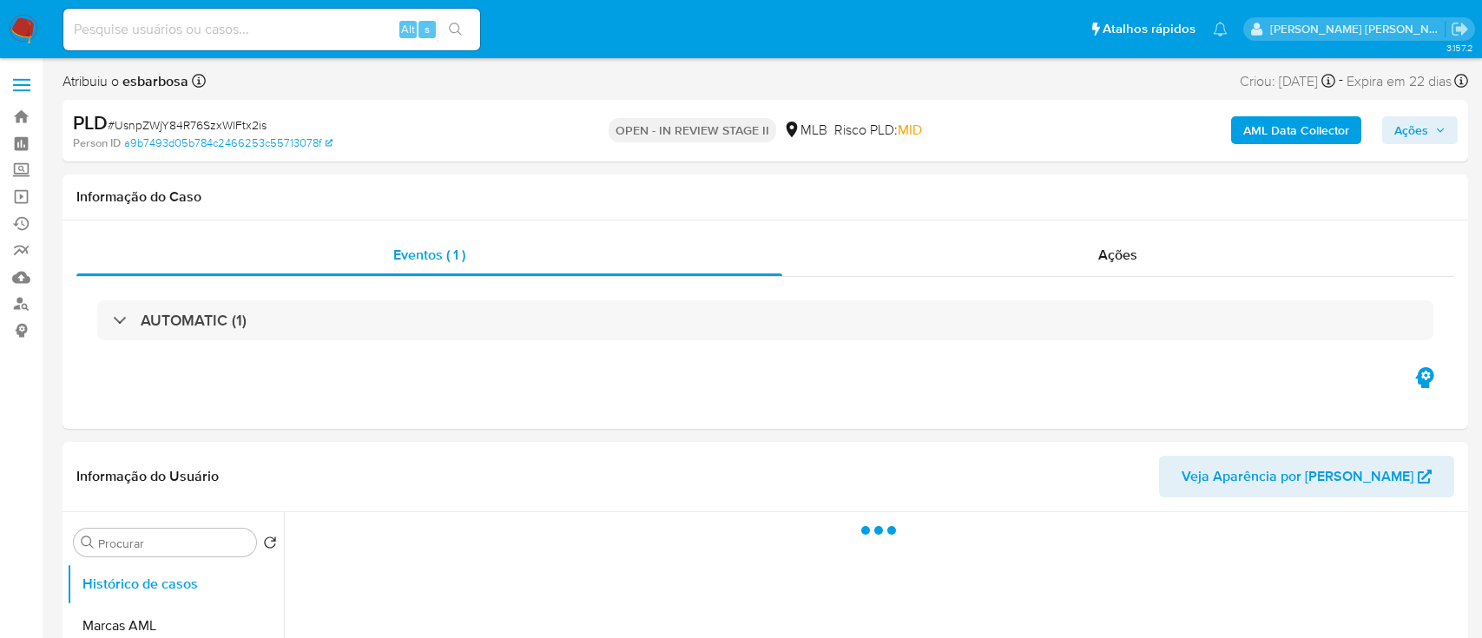
select select "10"
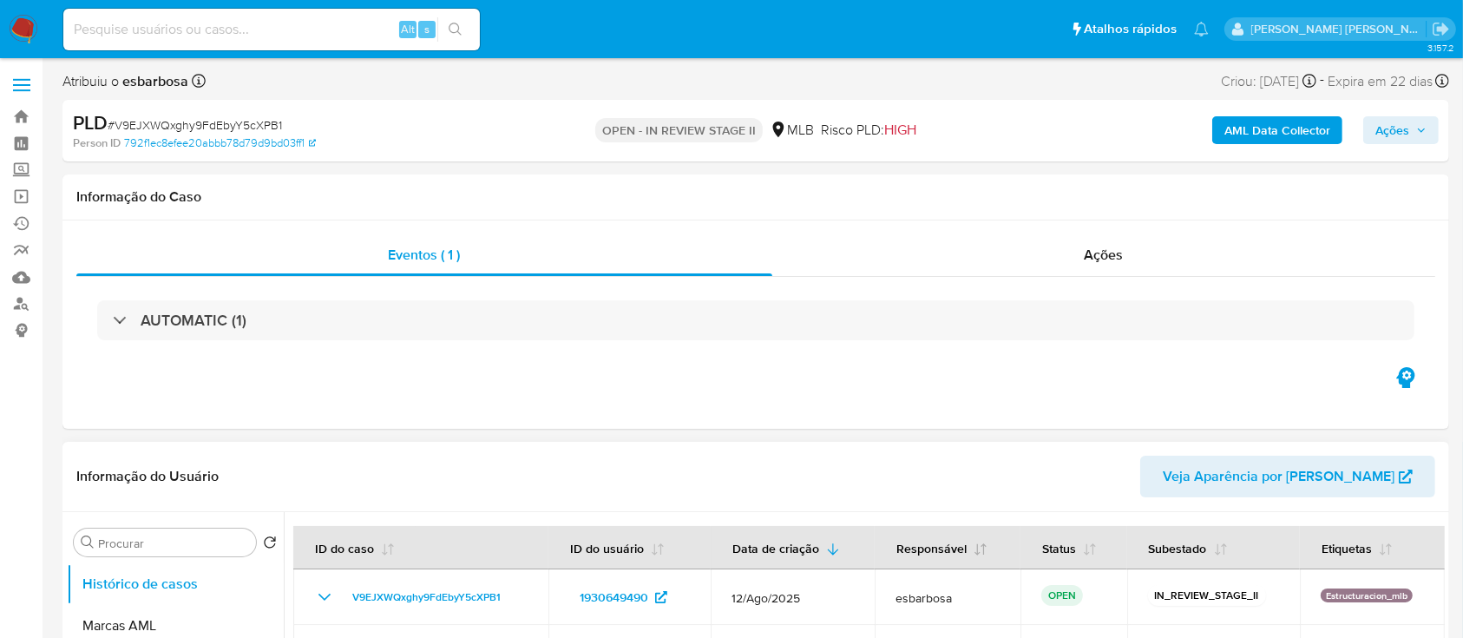
select select "10"
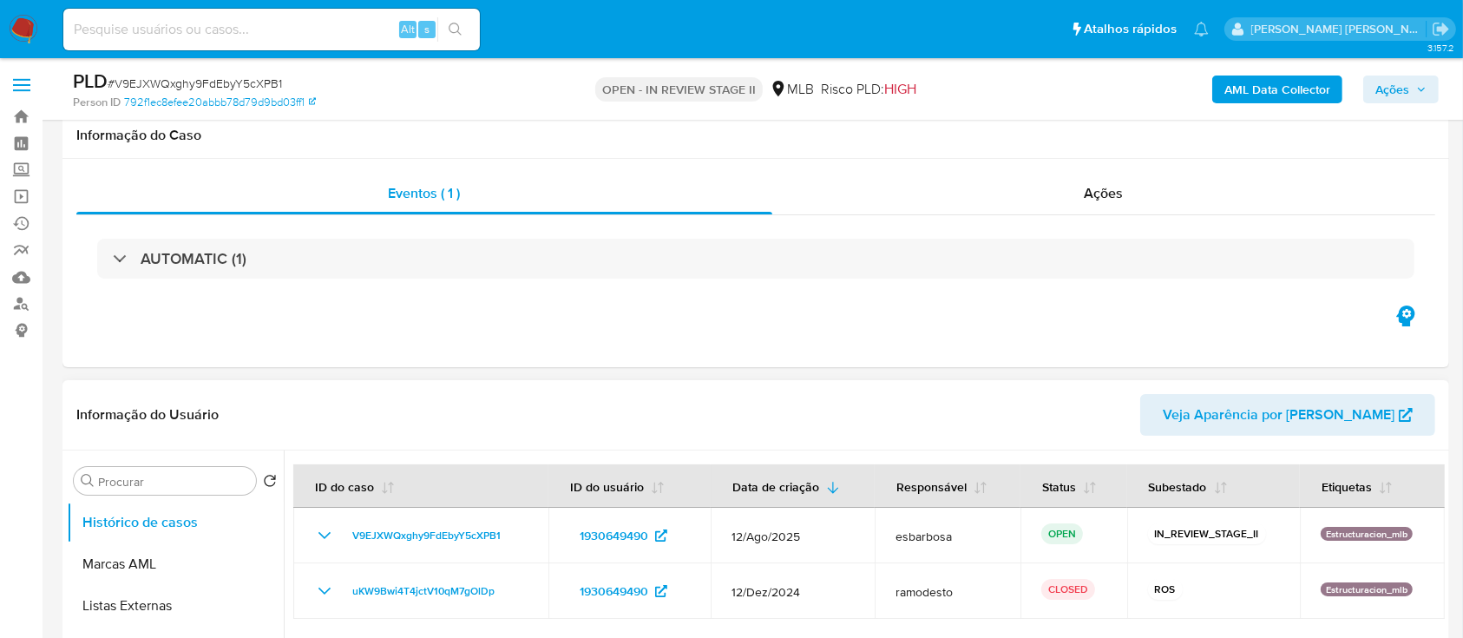
scroll to position [115, 0]
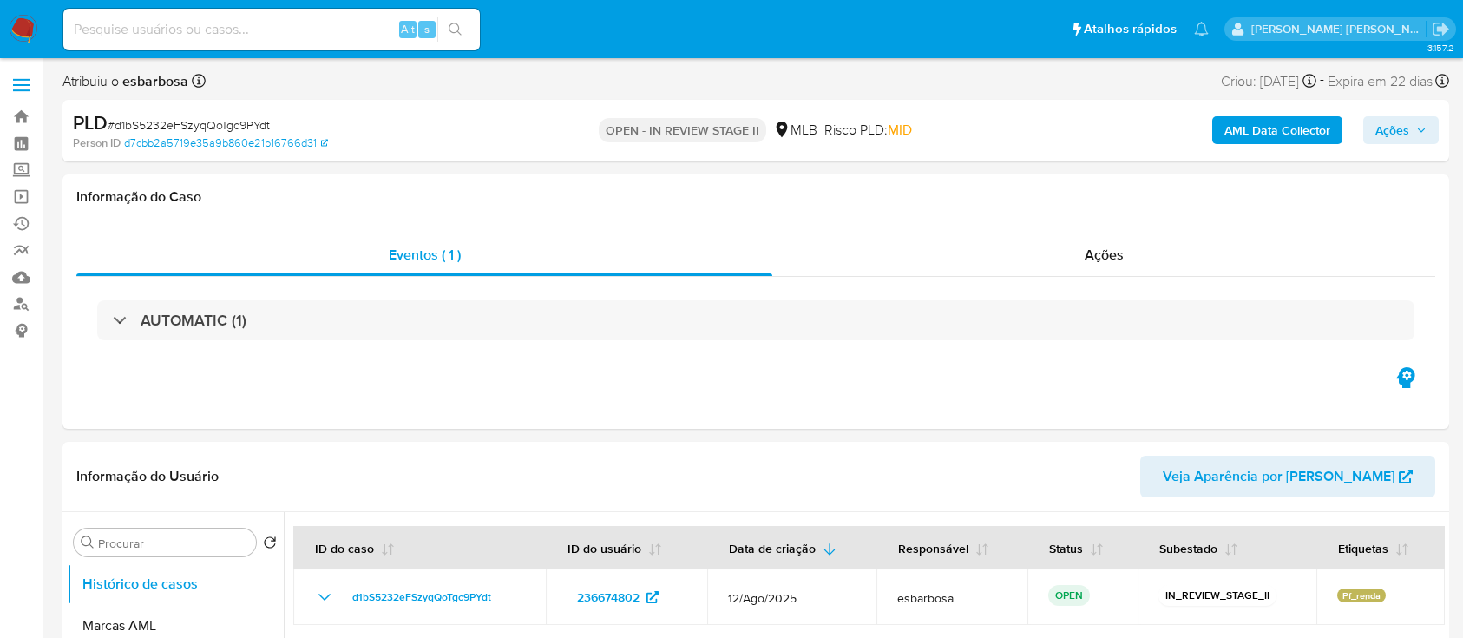
select select "10"
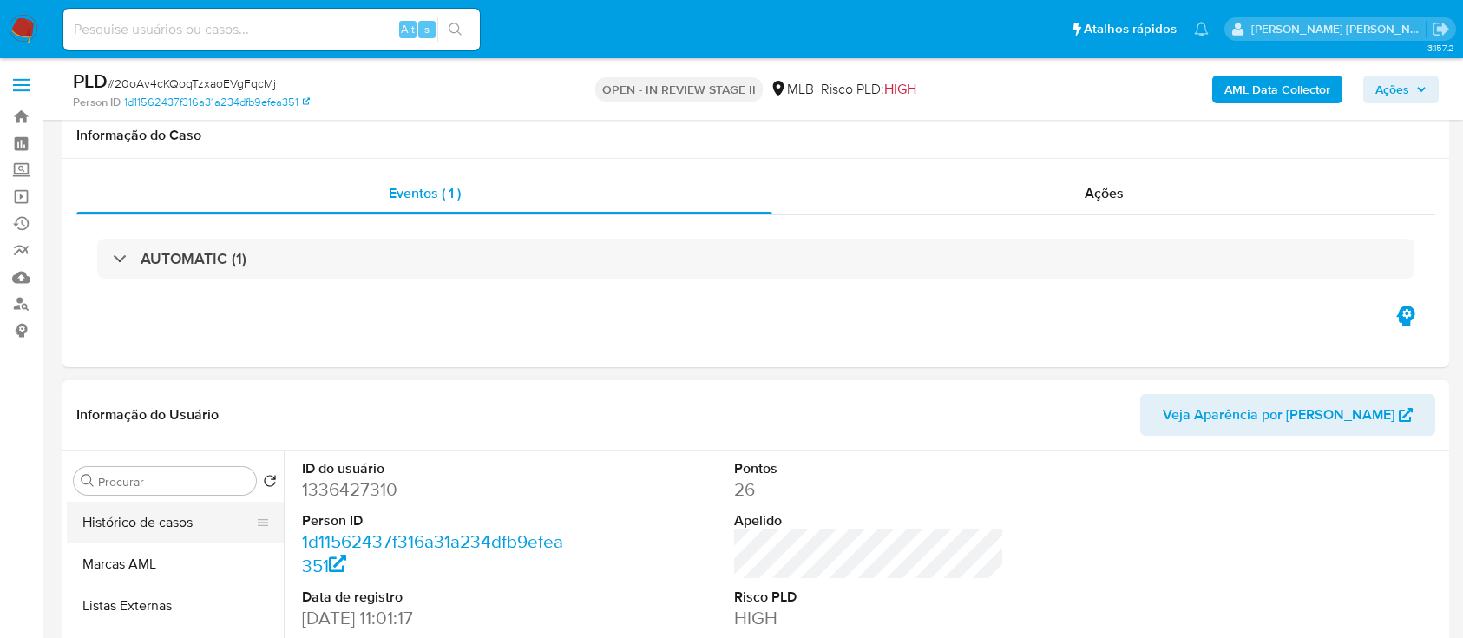
scroll to position [231, 0]
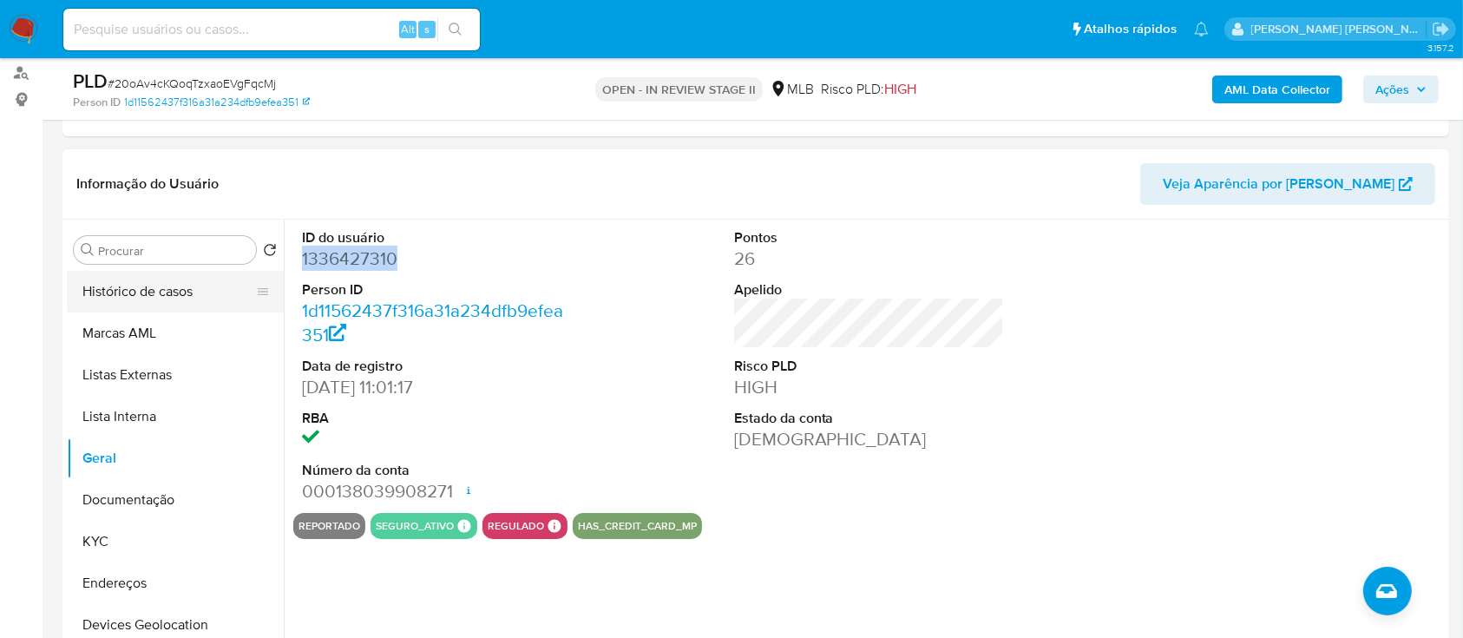
click at [204, 272] on button "Histórico de casos" at bounding box center [168, 292] width 203 height 42
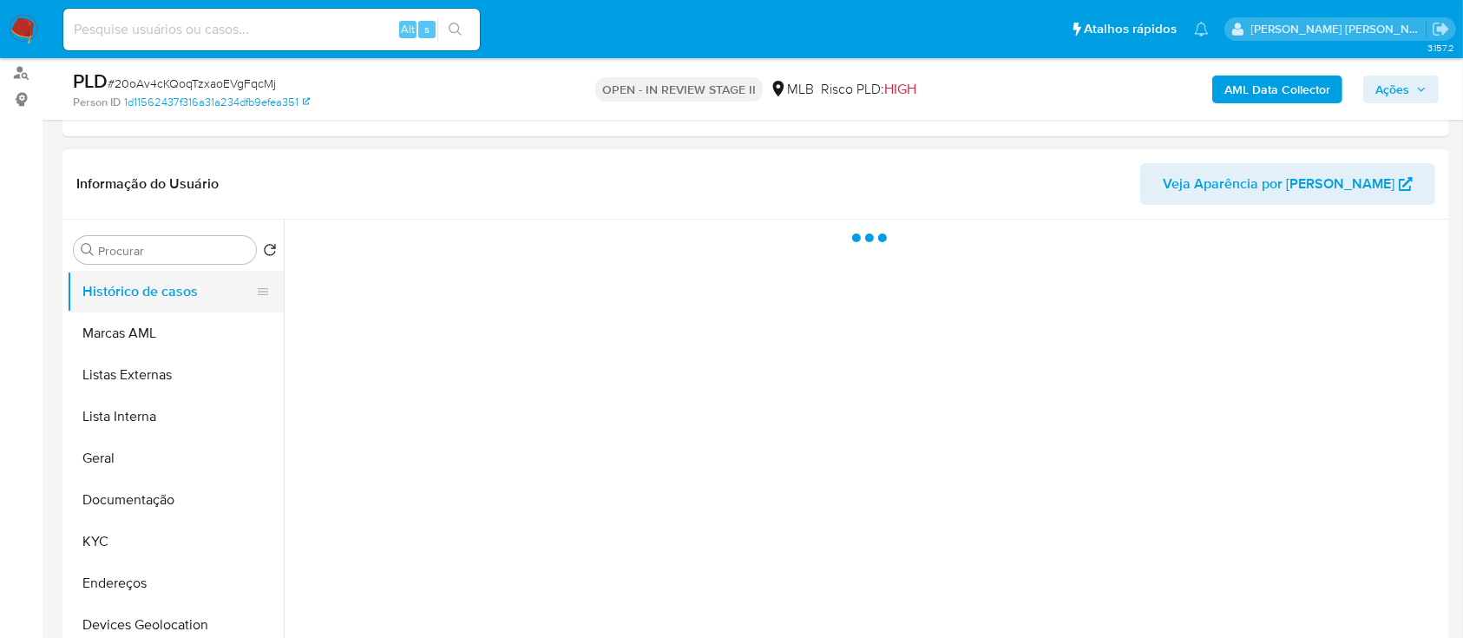
click at [201, 303] on button "Histórico de casos" at bounding box center [168, 292] width 203 height 42
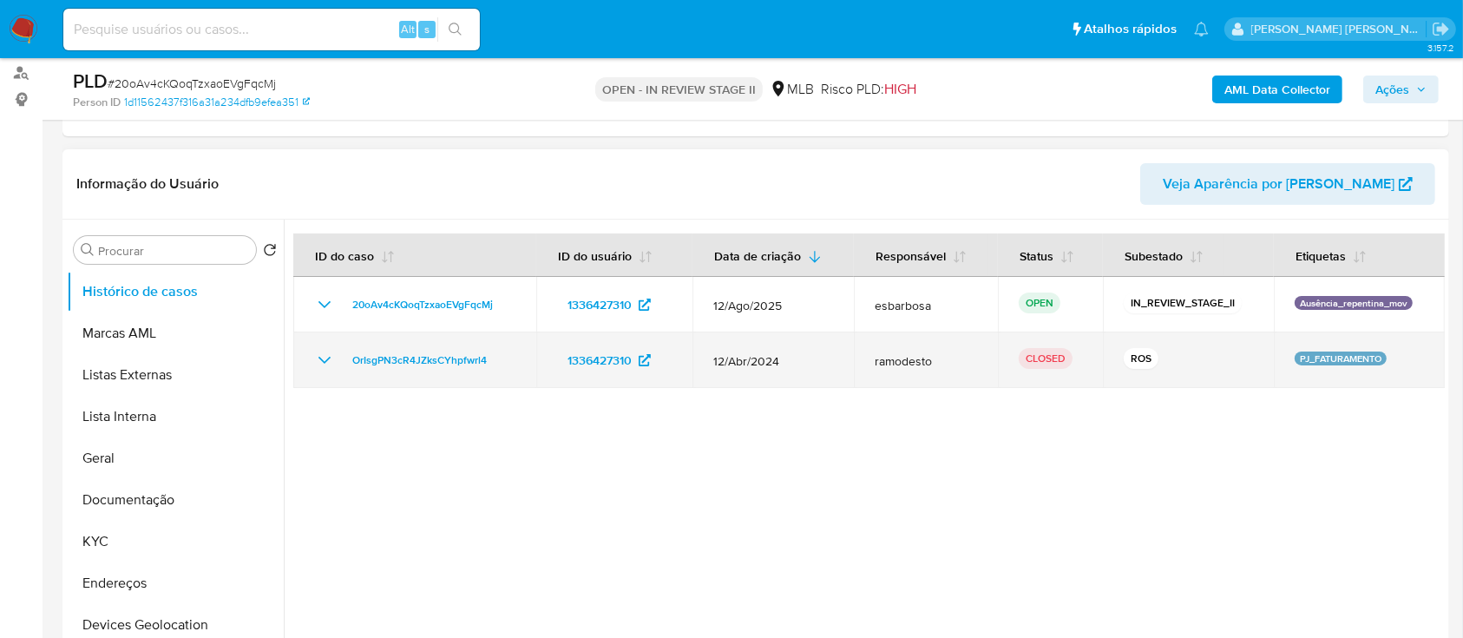
click at [327, 356] on icon "Mostrar/Ocultar" at bounding box center [324, 360] width 21 height 21
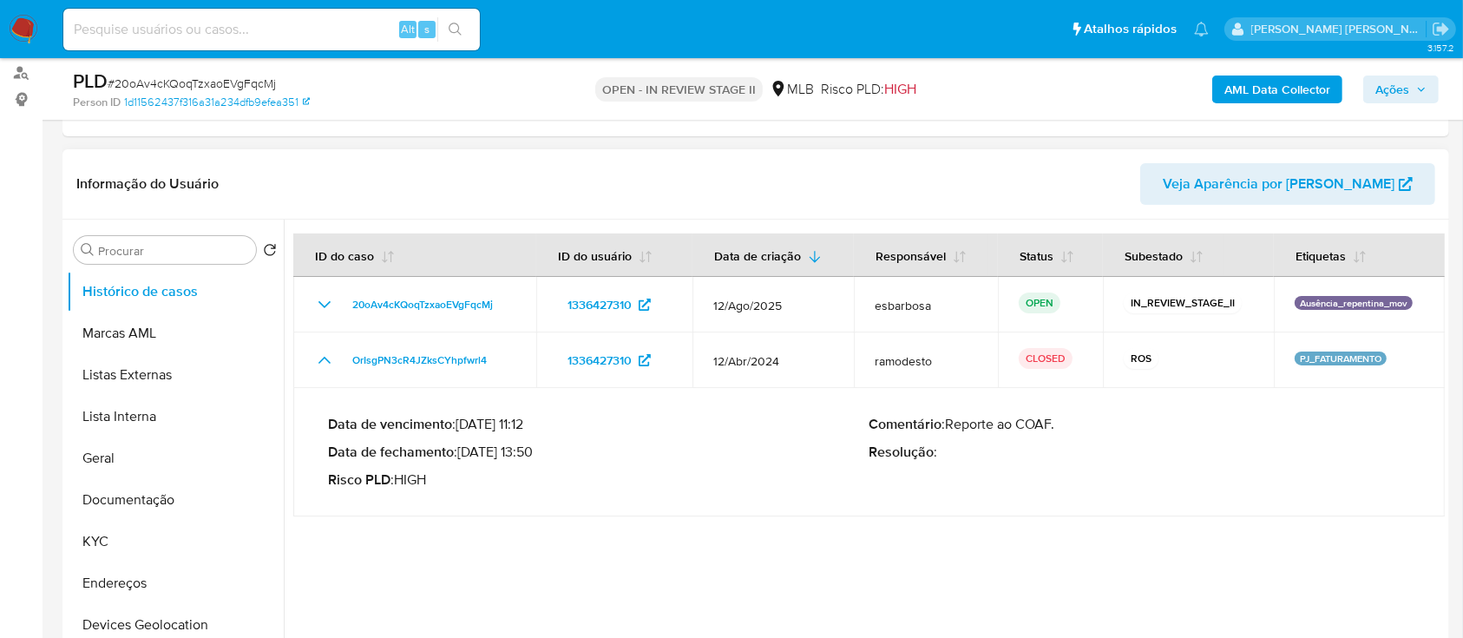
drag, startPoint x: 535, startPoint y: 457, endPoint x: 465, endPoint y: 457, distance: 69.4
click at [465, 457] on p "Data de fechamento : [DATE] 13:50" at bounding box center [599, 452] width 542 height 17
drag, startPoint x: 1066, startPoint y: 427, endPoint x: 947, endPoint y: 433, distance: 119.1
click at [947, 433] on div "Comentário : Reporte ao COAF. Resolução :" at bounding box center [1141, 452] width 542 height 73
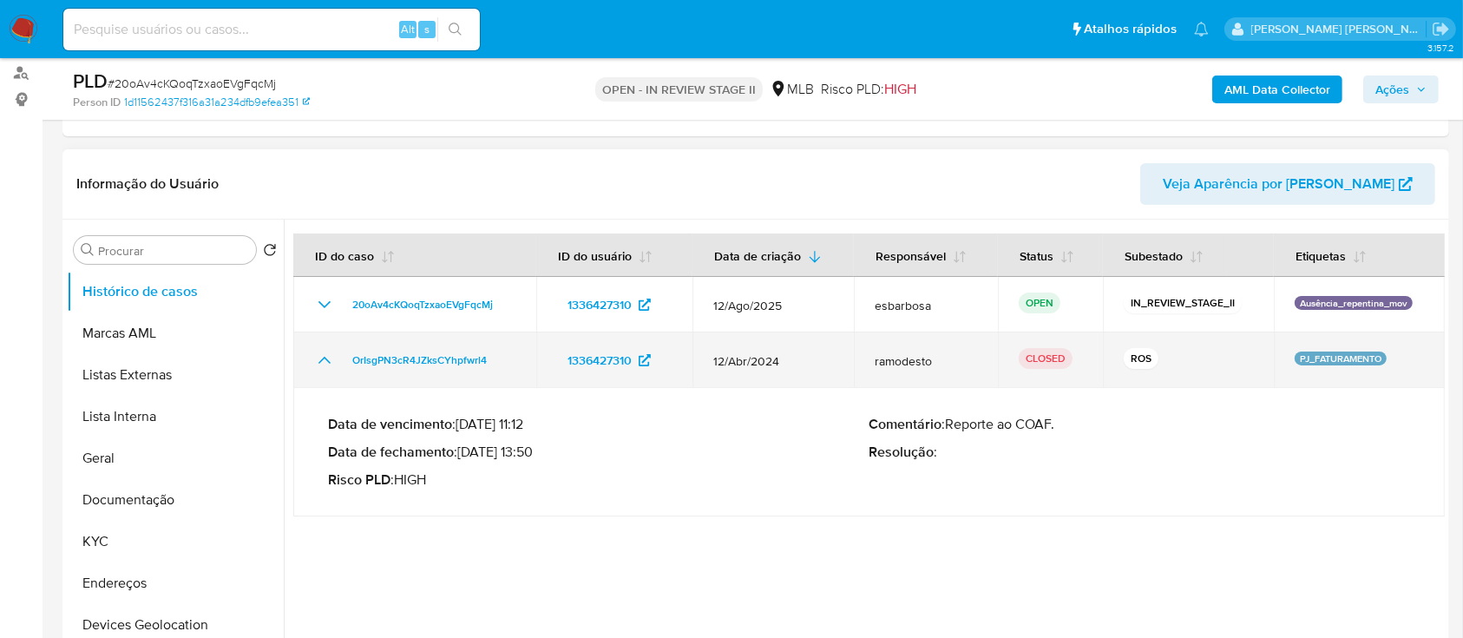
click at [330, 361] on icon "Mostrar/Ocultar" at bounding box center [325, 360] width 12 height 7
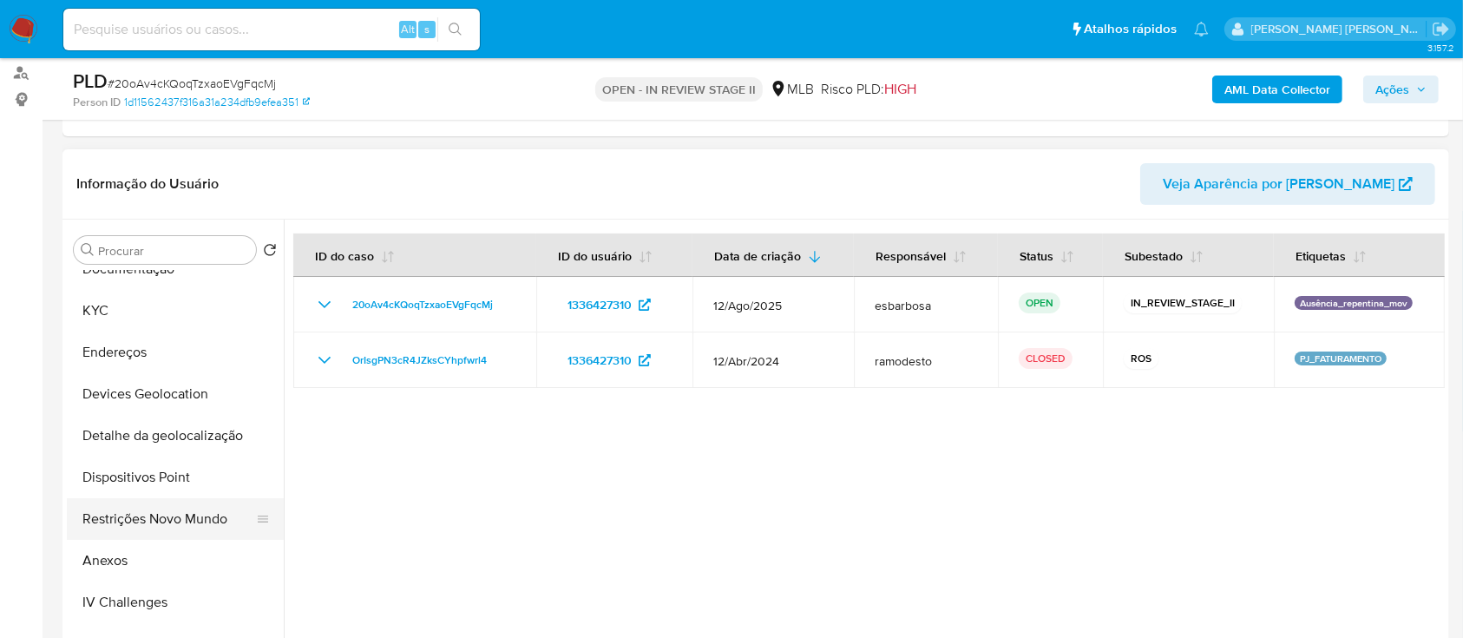
click at [141, 524] on button "Restrições Novo Mundo" at bounding box center [168, 519] width 203 height 42
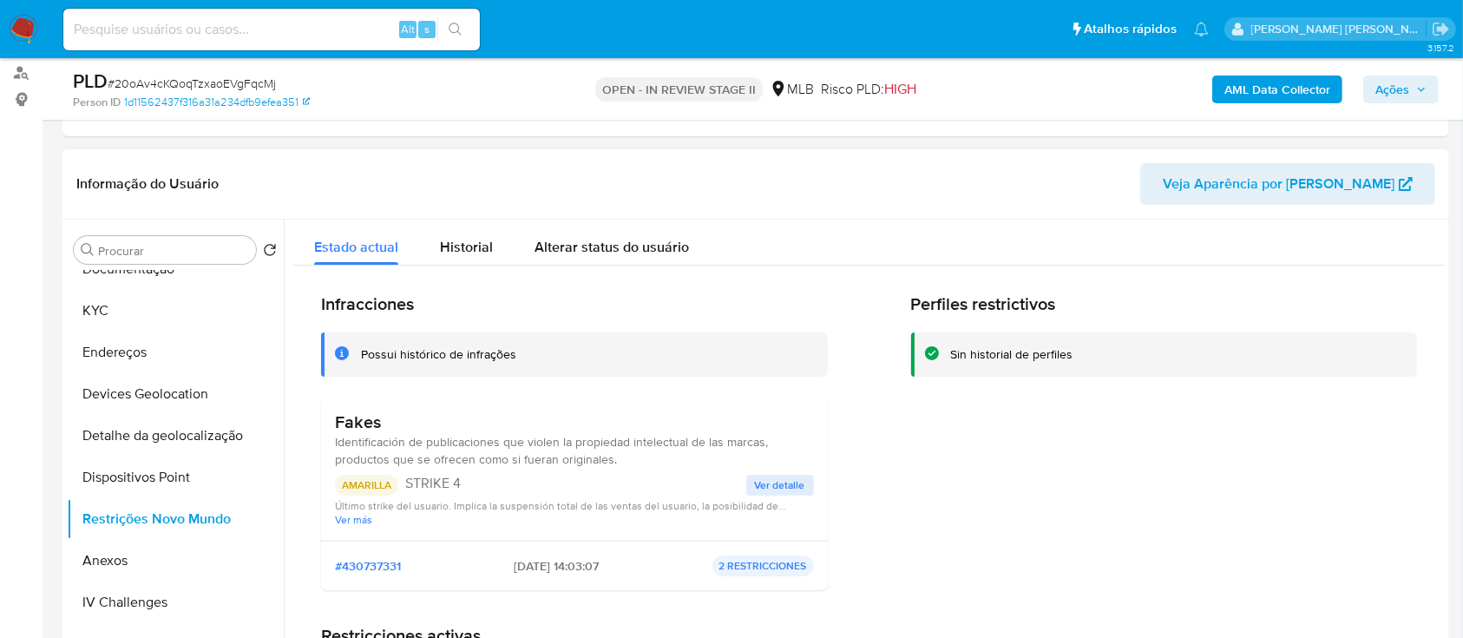
click at [764, 480] on span "Ver detalle" at bounding box center [780, 484] width 50 height 17
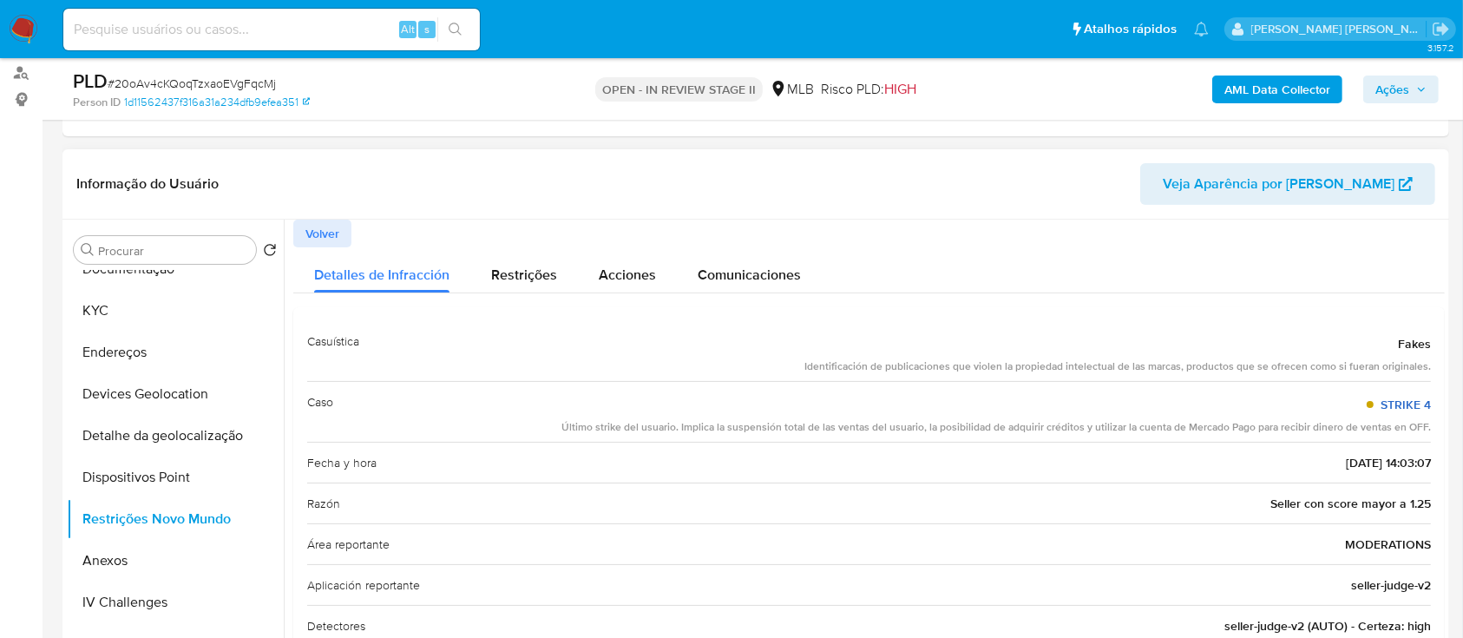
click at [1409, 401] on link "STRIKE 4" at bounding box center [1406, 404] width 50 height 17
click at [1421, 460] on div "Fecha y hora 2025-04-06 - 14:03:07" at bounding box center [869, 462] width 1124 height 41
drag, startPoint x: 1421, startPoint y: 465, endPoint x: 1386, endPoint y: 336, distance: 133.9
click at [1386, 336] on div "Casuística Fakes Identificación de publicaciones que violen la propiedad intele…" at bounding box center [869, 626] width 1124 height 610
click at [532, 265] on span "Restrições" at bounding box center [524, 275] width 66 height 20
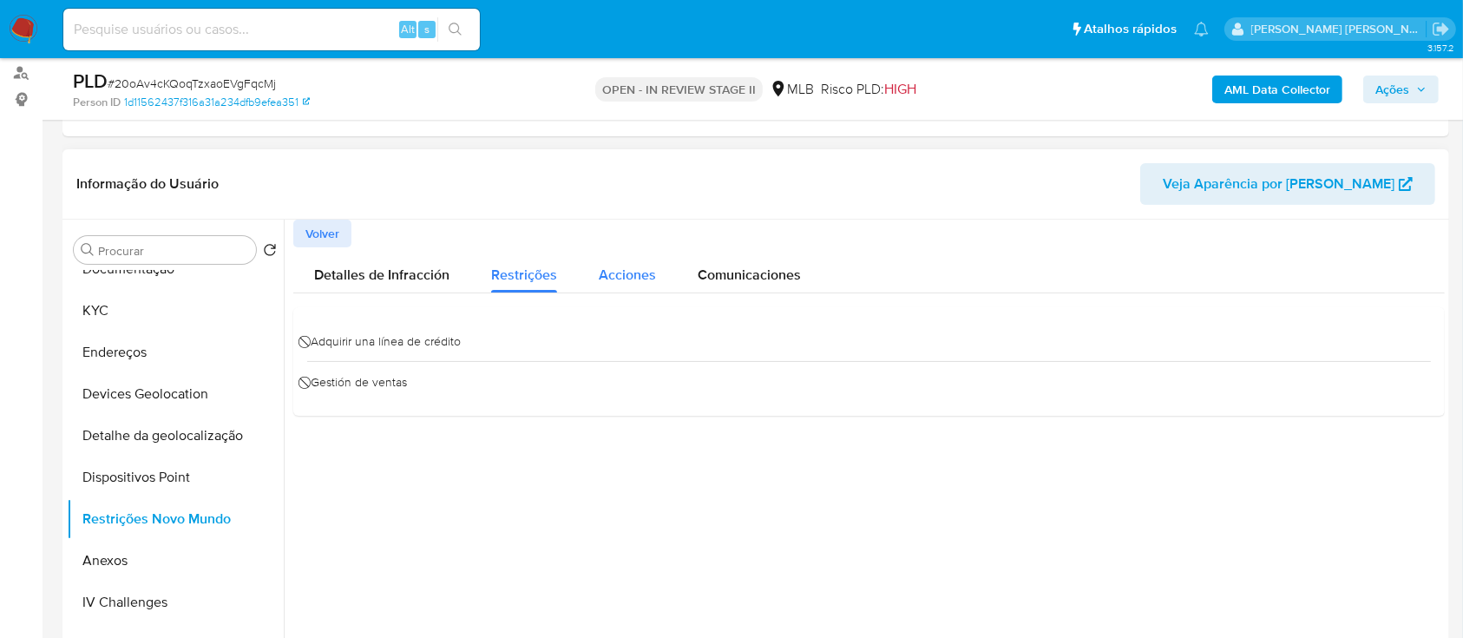
click at [611, 274] on span "Acciones" at bounding box center [627, 275] width 57 height 20
click at [744, 270] on span "Comunicaciones" at bounding box center [749, 275] width 103 height 20
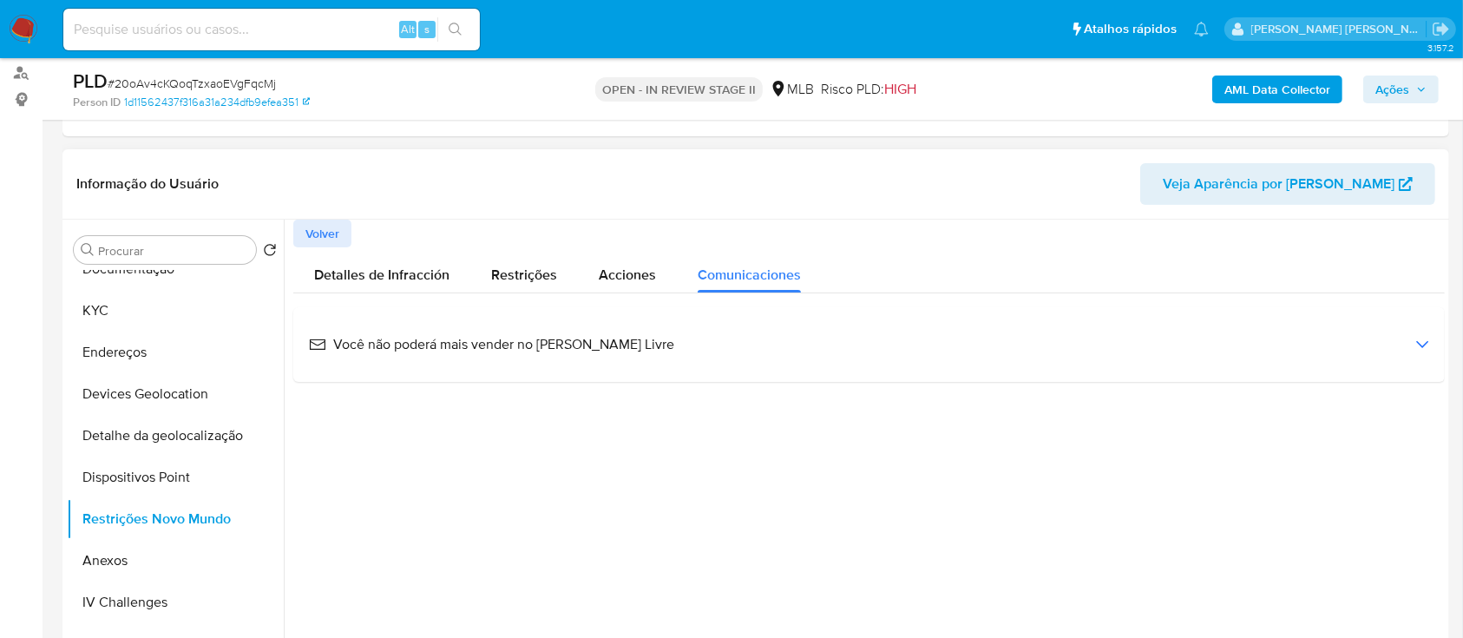
drag, startPoint x: 649, startPoint y: 345, endPoint x: 624, endPoint y: 349, distance: 25.5
click at [624, 349] on div "Você não poderá mais vender no Mercado Livre" at bounding box center [869, 344] width 1124 height 47
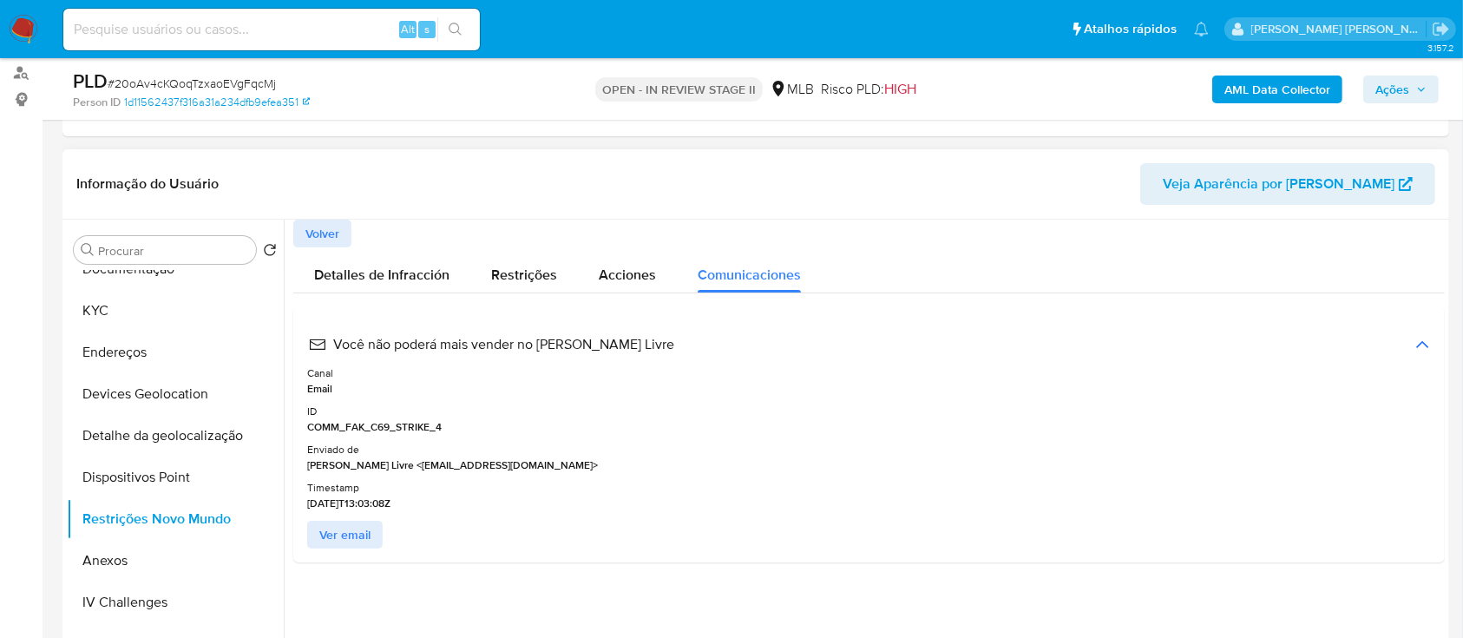
drag, startPoint x: 362, startPoint y: 500, endPoint x: 306, endPoint y: 501, distance: 56.4
click at [306, 501] on div "Você não poderá mais vender no Mercado Livre Canal Email ID COMM_FAK_C69_STRIKE…" at bounding box center [869, 434] width 1152 height 255
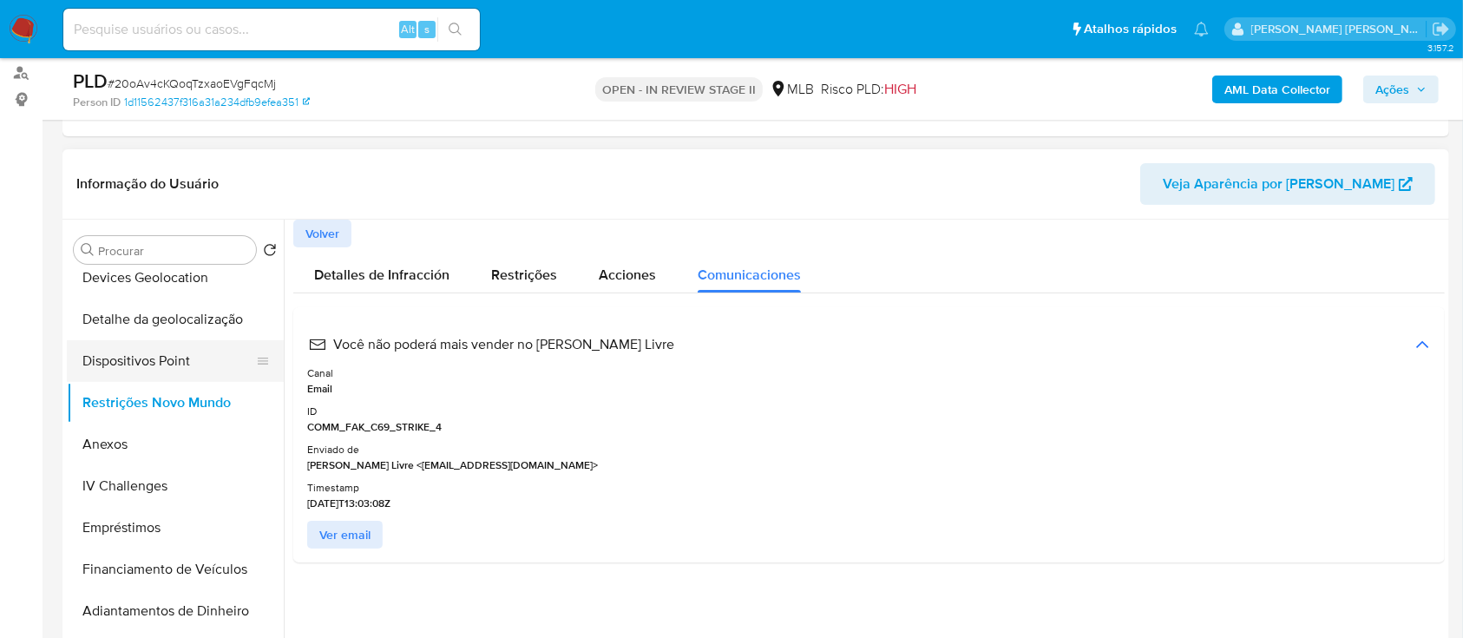
scroll to position [463, 0]
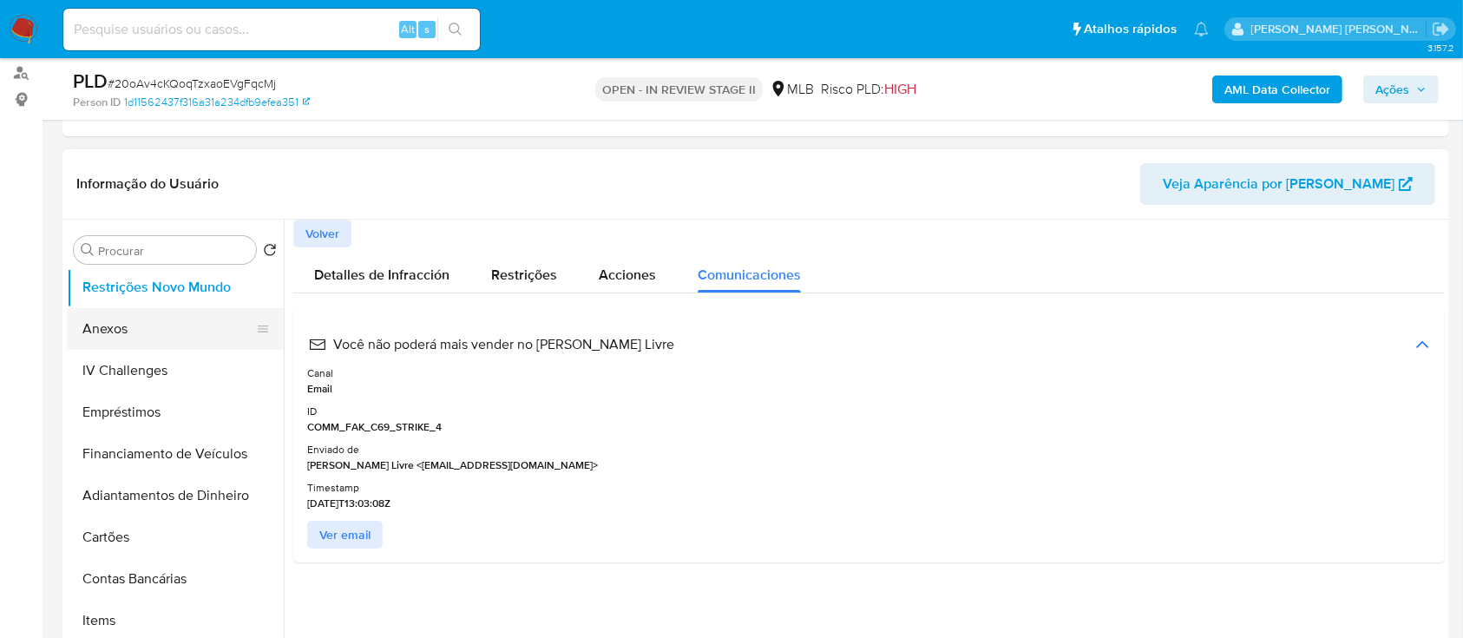
click at [134, 336] on button "Anexos" at bounding box center [168, 329] width 203 height 42
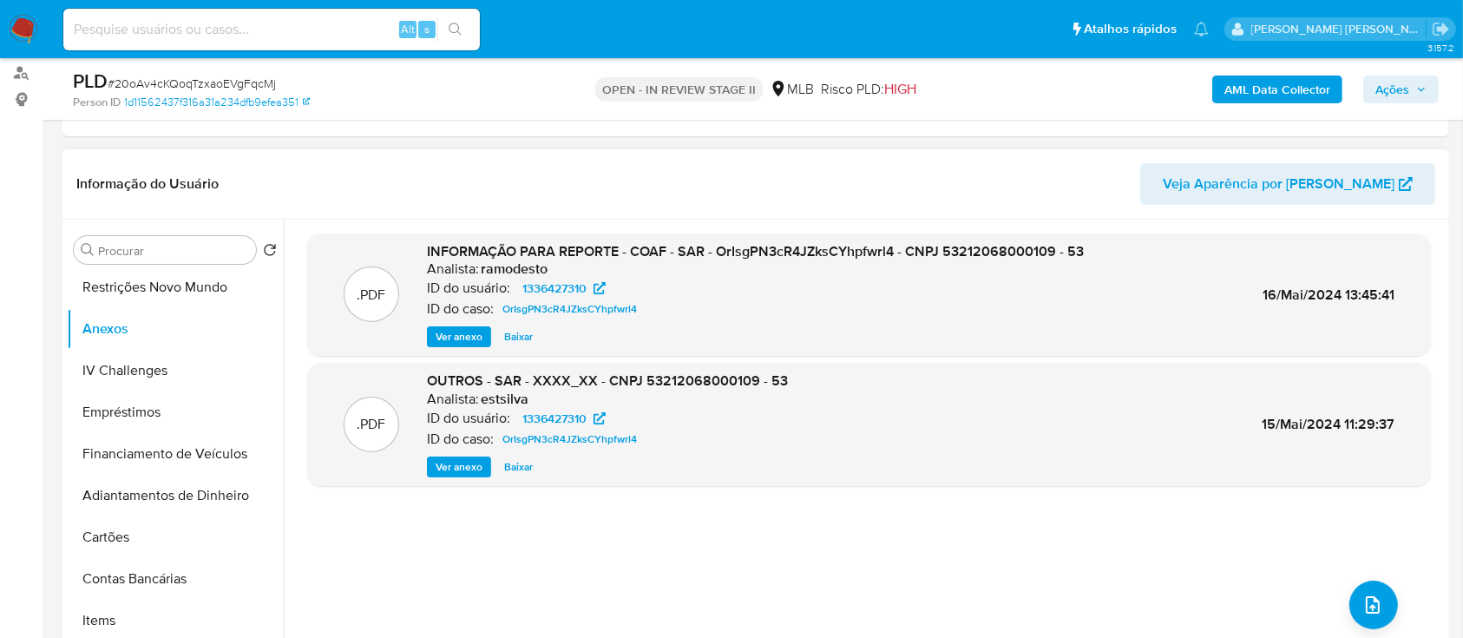
click at [454, 331] on span "Ver anexo" at bounding box center [459, 336] width 47 height 17
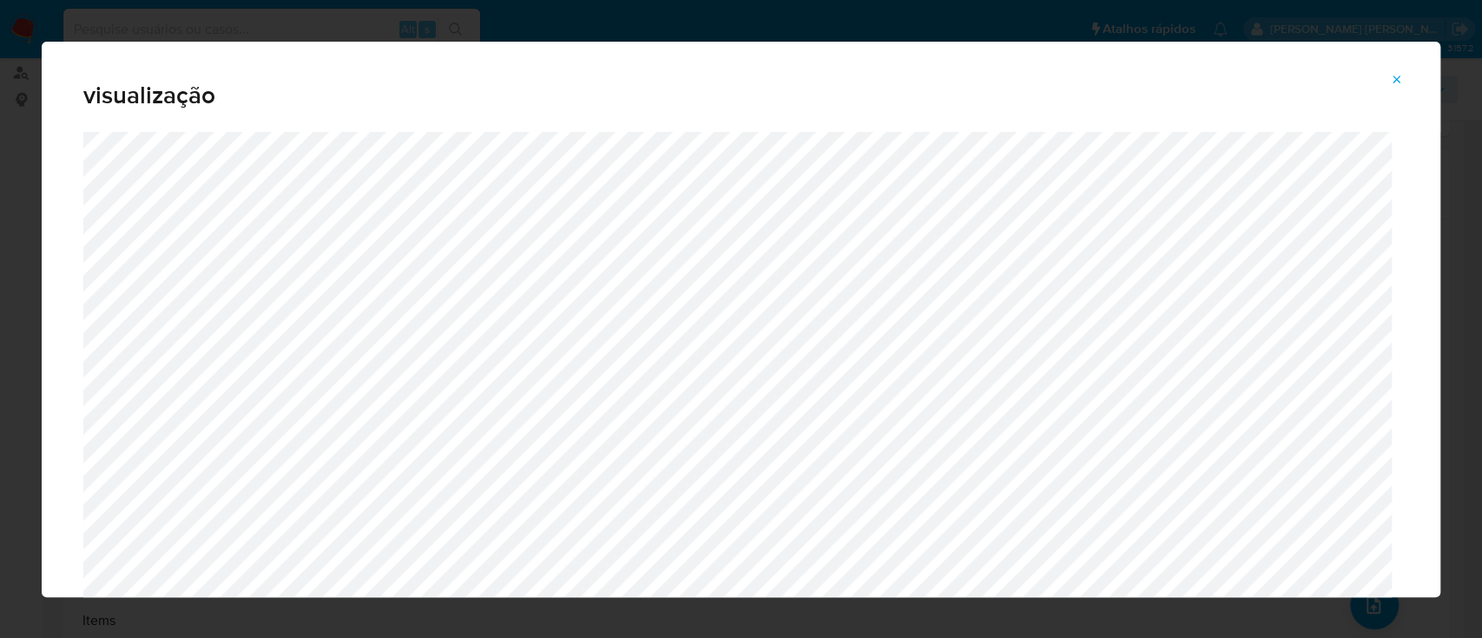
click at [1395, 81] on icon "Attachment preview" at bounding box center [1397, 80] width 8 height 8
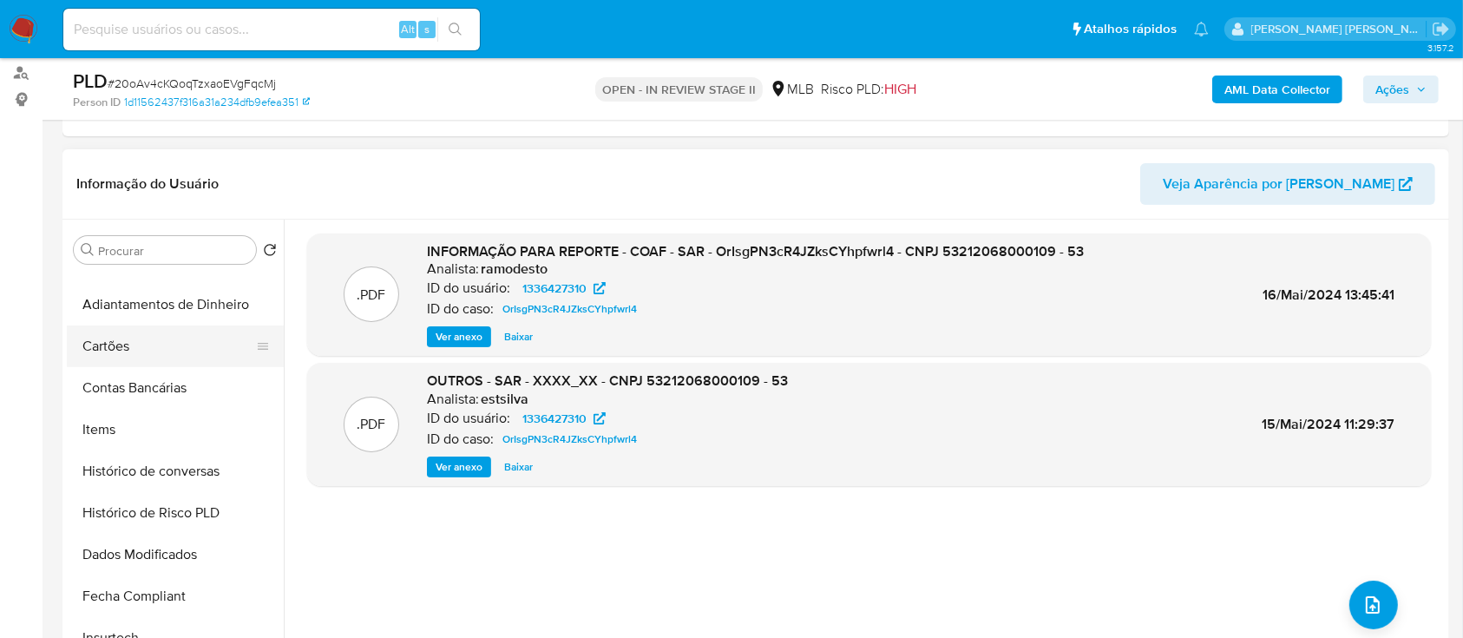
scroll to position [428, 0]
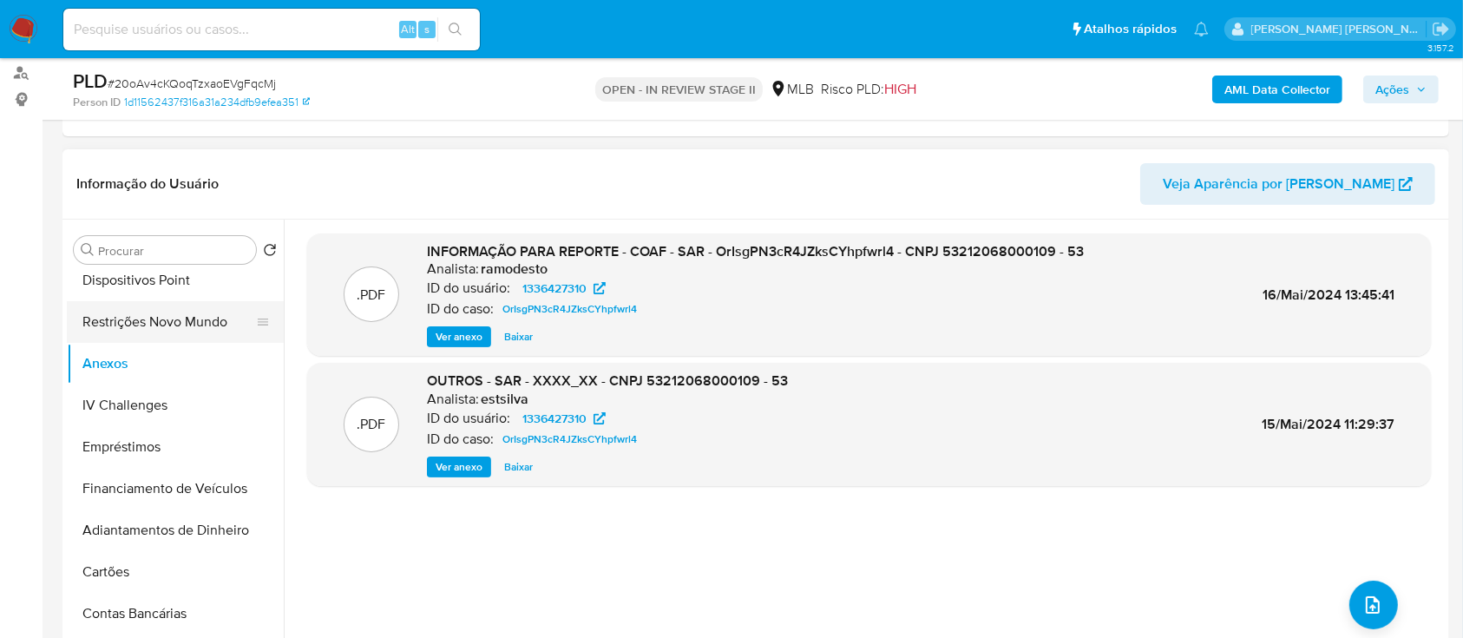
click at [169, 316] on button "Restrições Novo Mundo" at bounding box center [168, 322] width 203 height 42
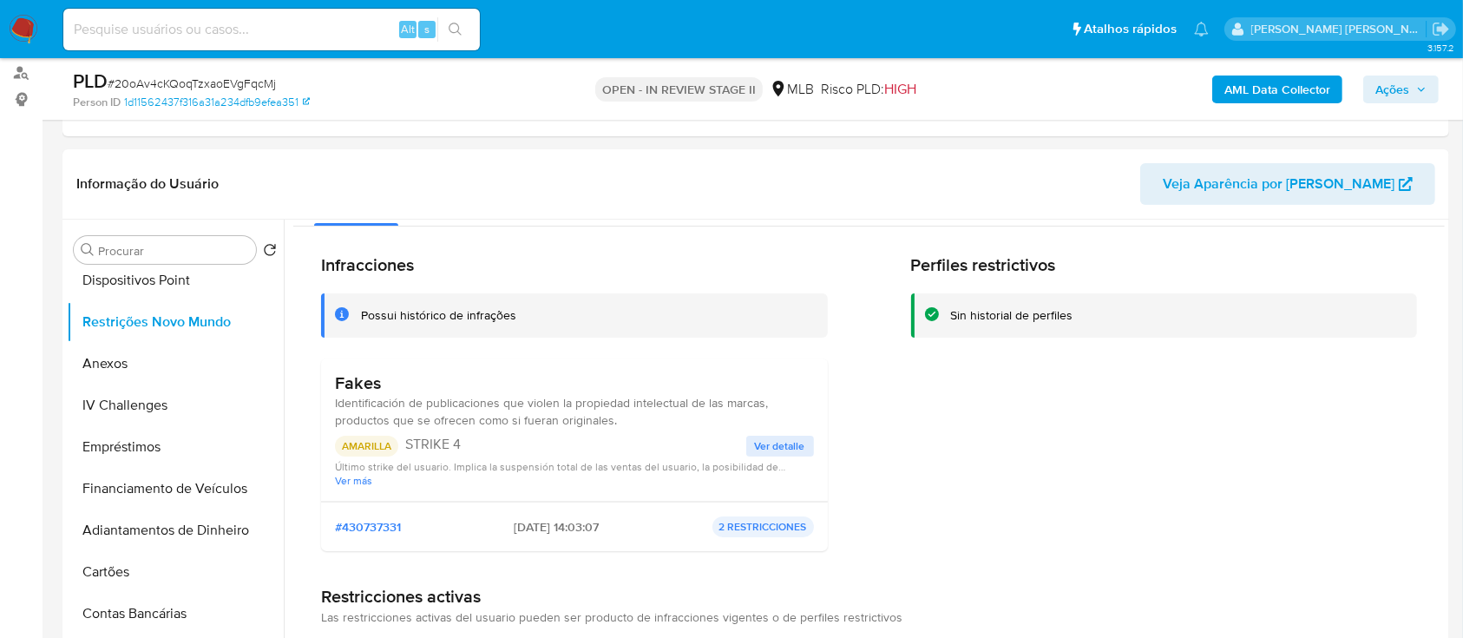
scroll to position [9, 0]
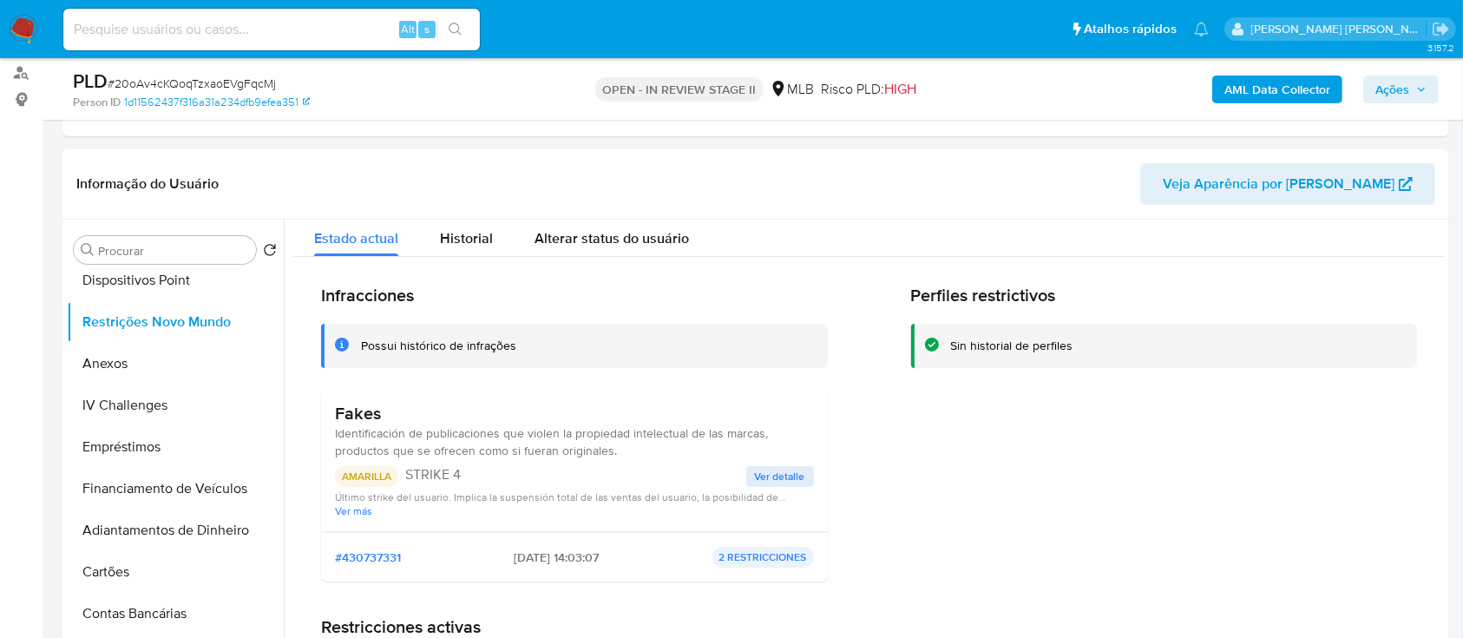
click at [778, 476] on span "Ver detalle" at bounding box center [780, 476] width 50 height 17
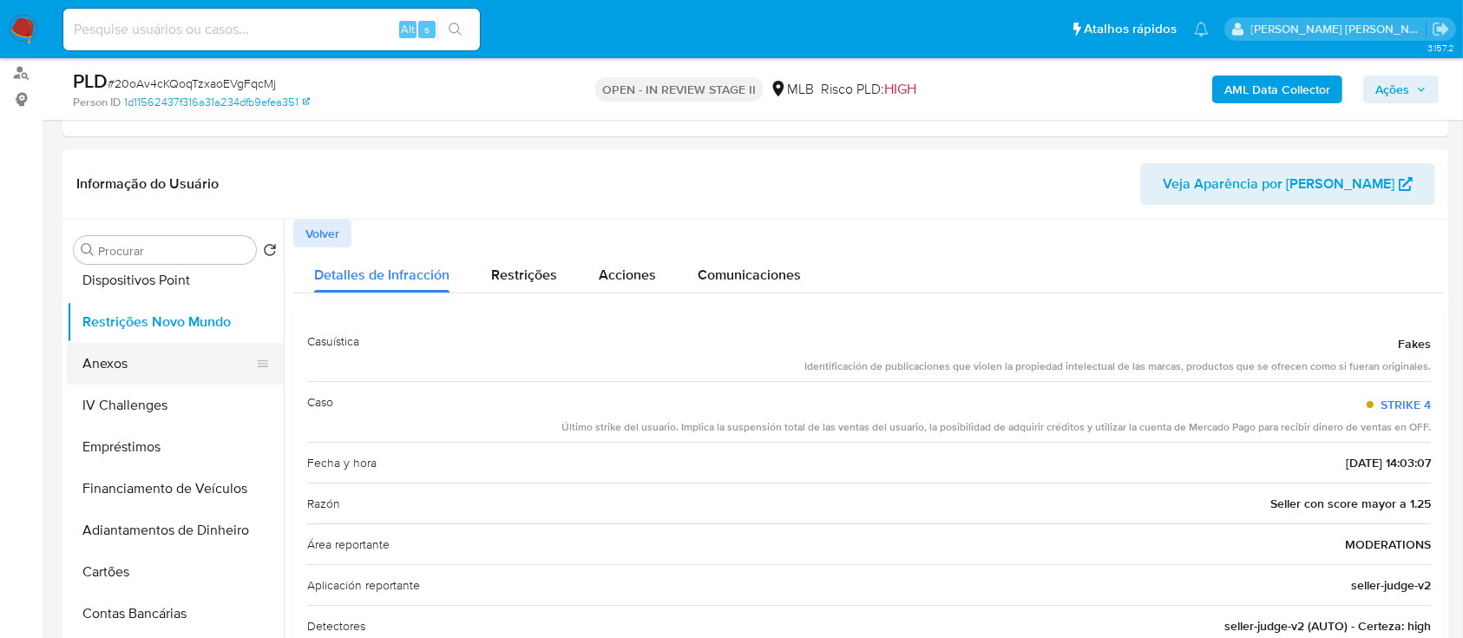
click at [132, 364] on button "Anexos" at bounding box center [168, 364] width 203 height 42
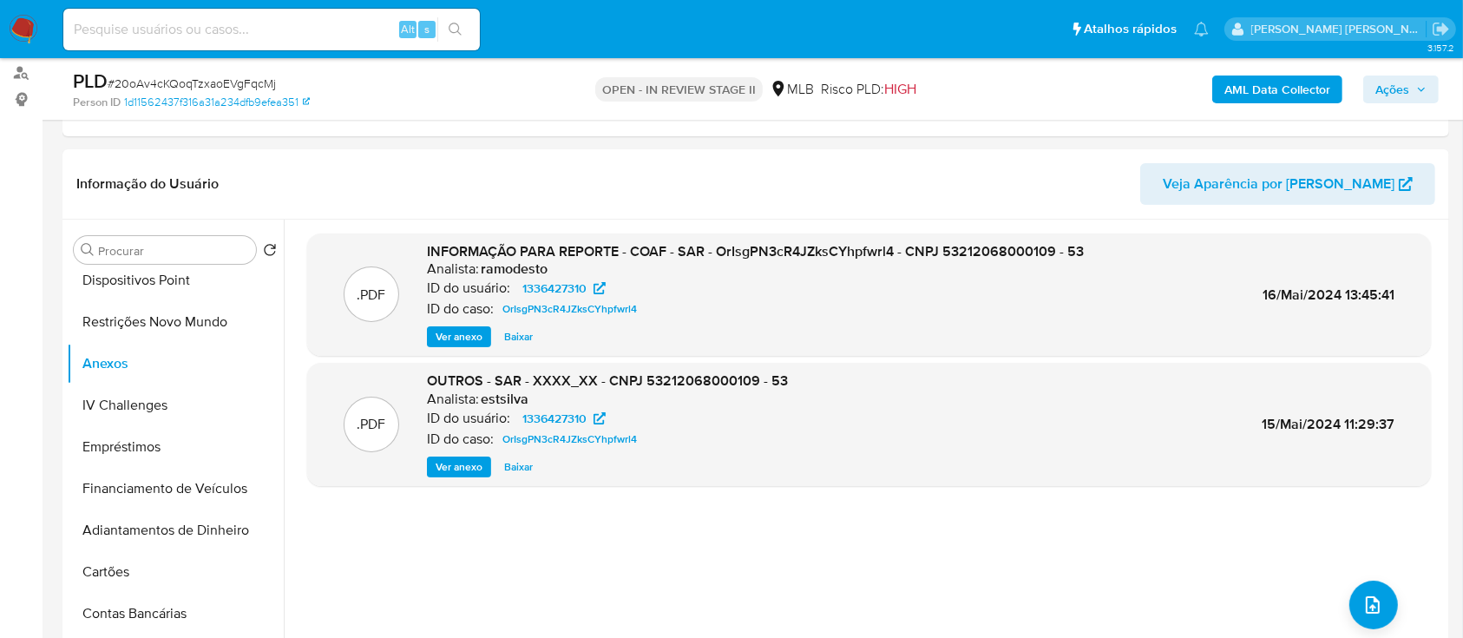
click at [1399, 87] on span "Ações" at bounding box center [1393, 90] width 34 height 28
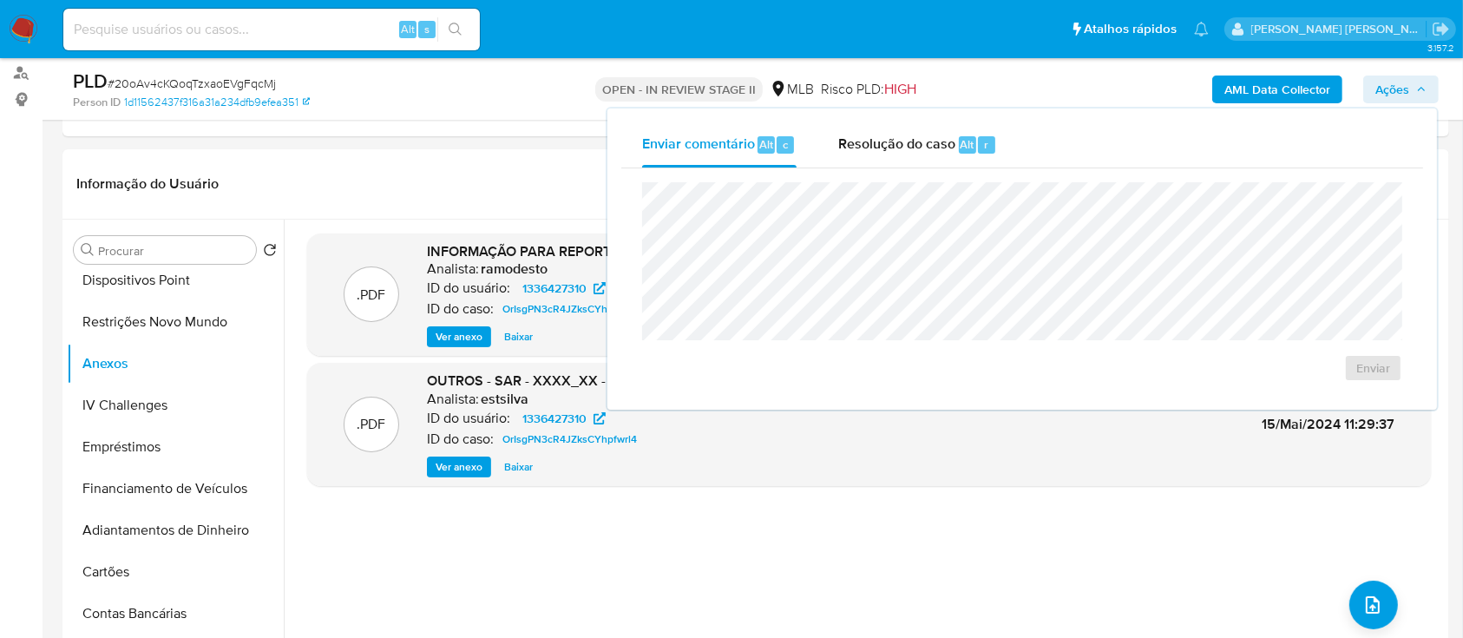
drag, startPoint x: 885, startPoint y: 142, endPoint x: 898, endPoint y: 167, distance: 27.6
click at [889, 142] on span "Resolução do caso" at bounding box center [896, 144] width 117 height 20
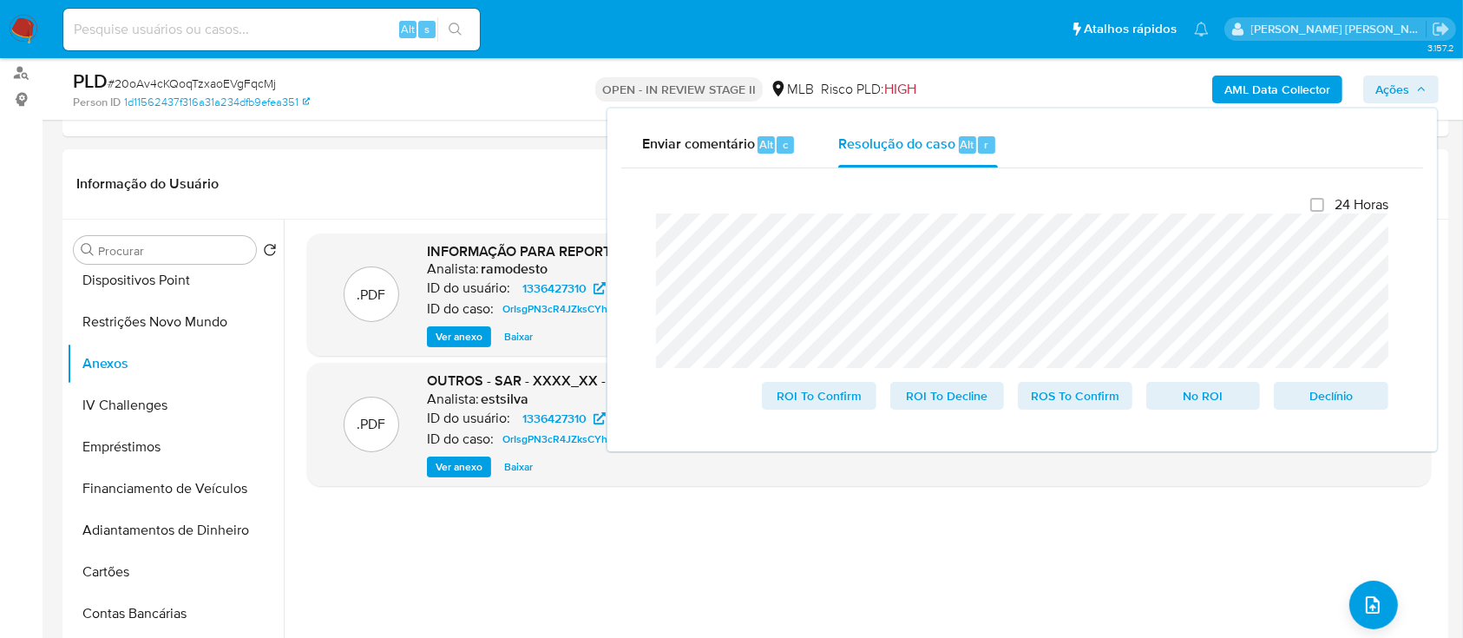
click at [437, 98] on div "Person ID 1d11562437f316a31a234dfb9efea351" at bounding box center [298, 103] width 450 height 16
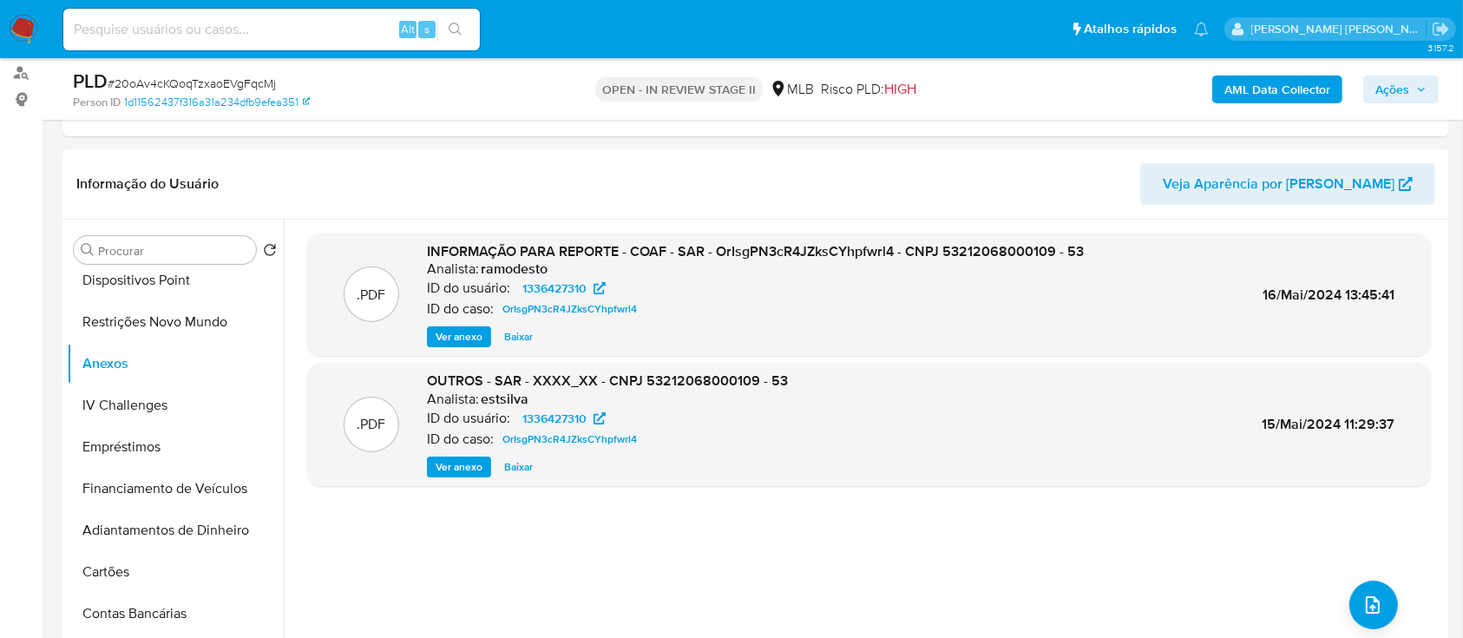
click at [1278, 82] on b "AML Data Collector" at bounding box center [1278, 90] width 106 height 28
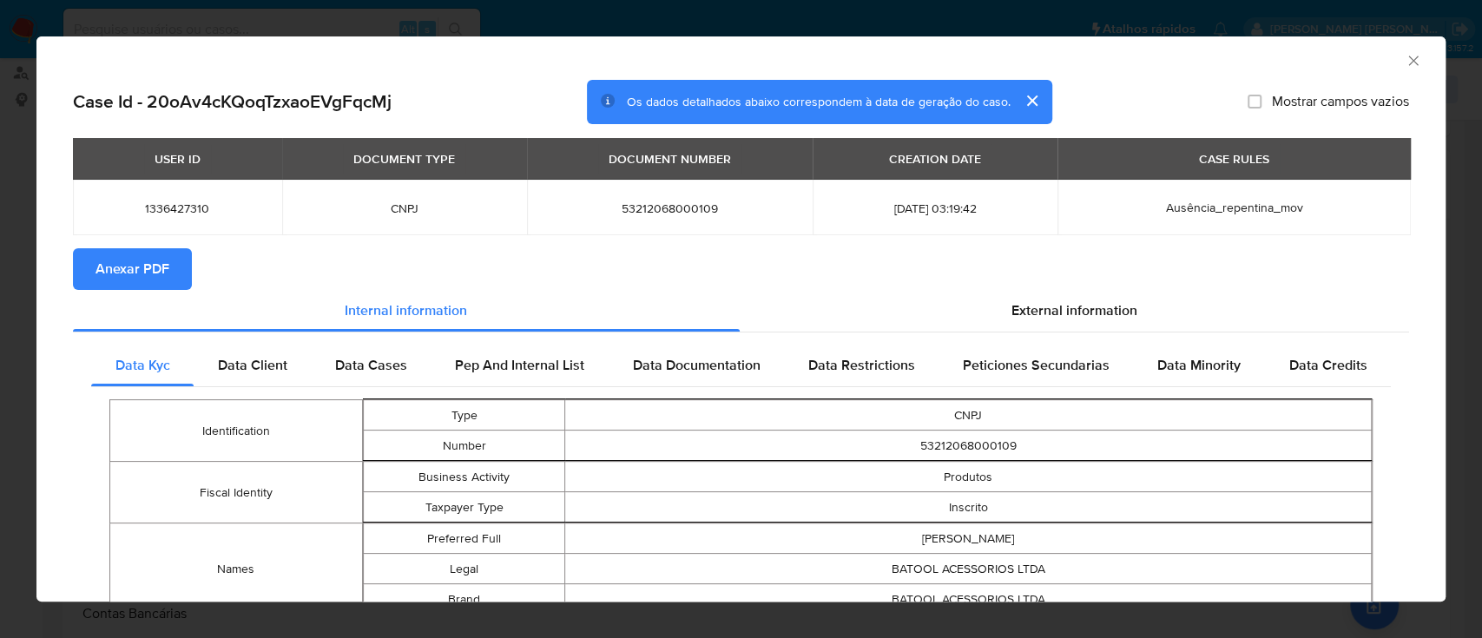
click at [156, 276] on span "Anexar PDF" at bounding box center [132, 269] width 74 height 38
click at [324, 91] on h2 "Case Id - 20oAv4cKQoqTzxaoEVgFqcMj" at bounding box center [232, 101] width 319 height 23
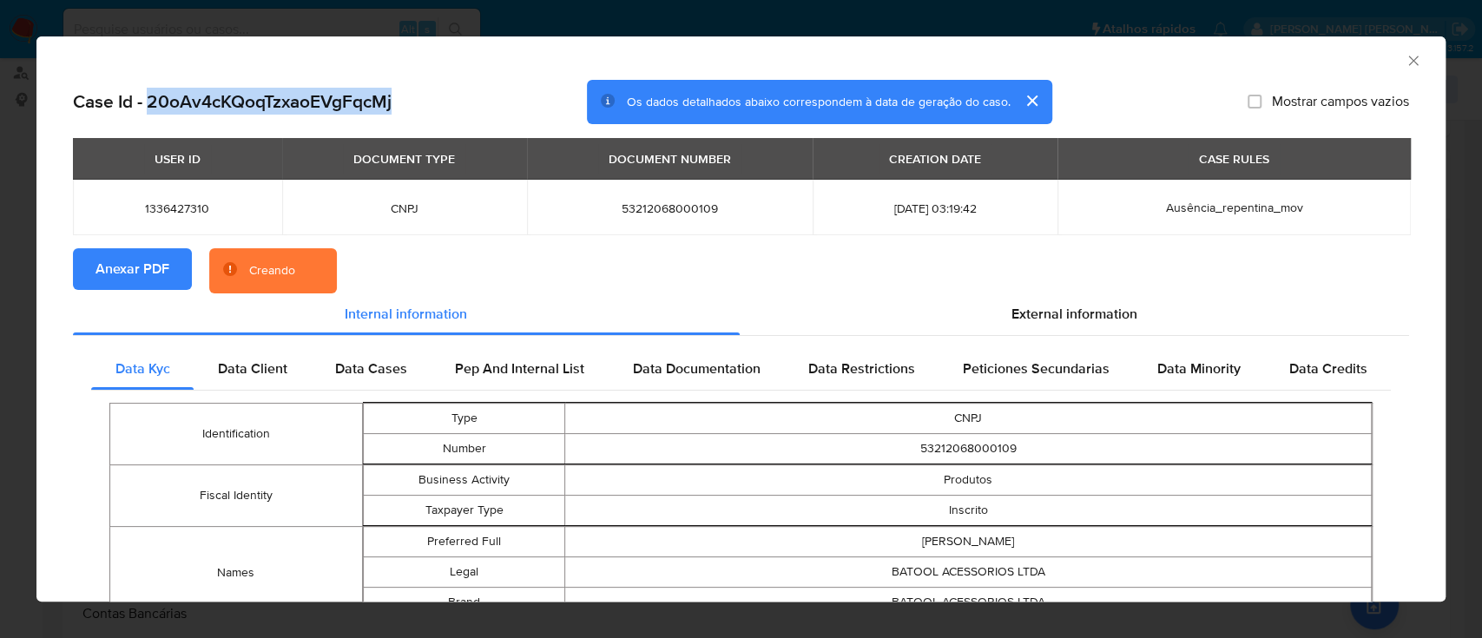
click at [324, 91] on h2 "Case Id - 20oAv4cKQoqTzxaoEVgFqcMj" at bounding box center [232, 101] width 319 height 23
copy h2 "20oAv4cKQoqTzxaoEVgFqcMj"
click at [1404, 59] on icon "Fechar a janela" at bounding box center [1412, 60] width 17 height 17
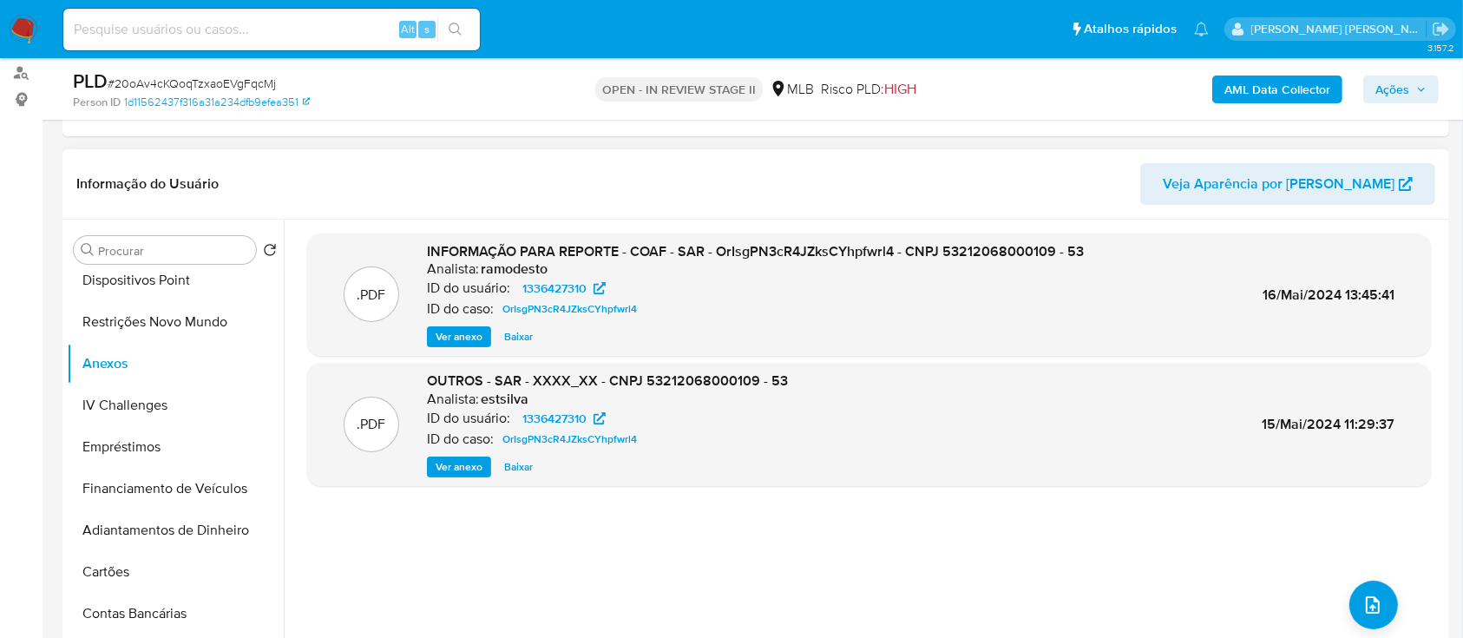
click at [445, 338] on span "Ver anexo" at bounding box center [459, 336] width 47 height 17
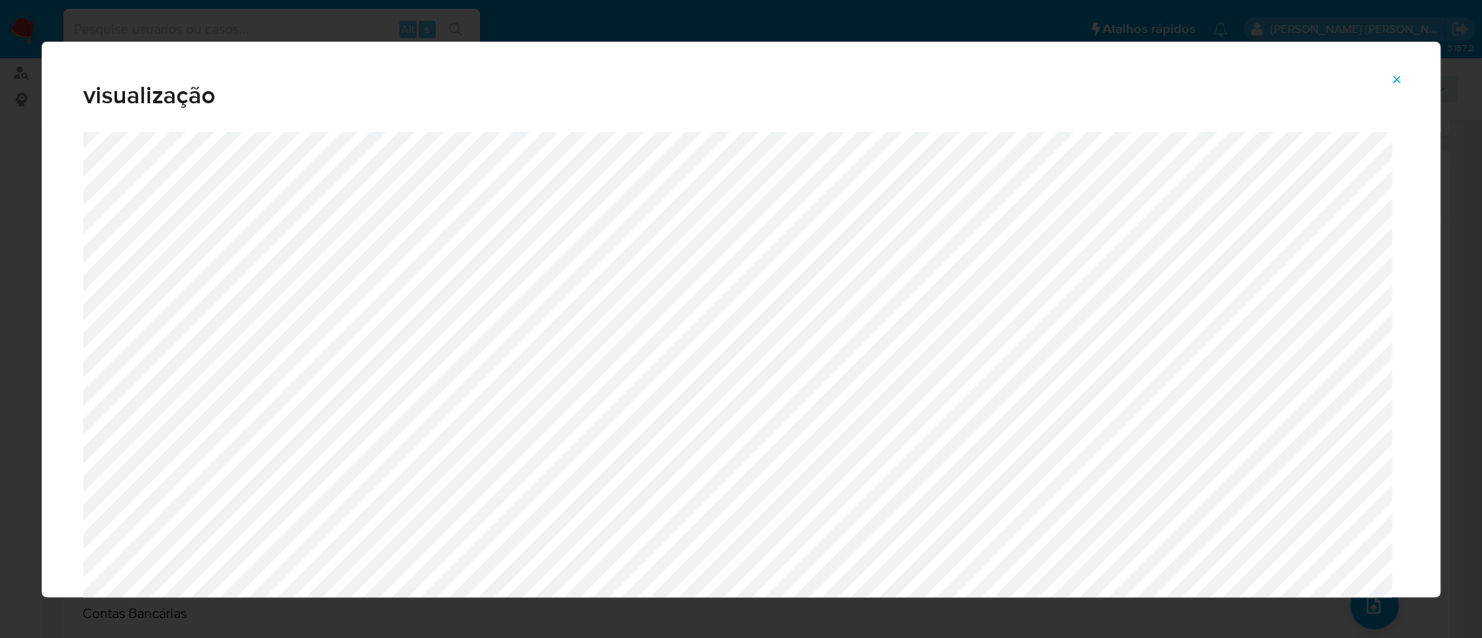
click at [1399, 81] on icon "Attachment preview" at bounding box center [1397, 80] width 14 height 14
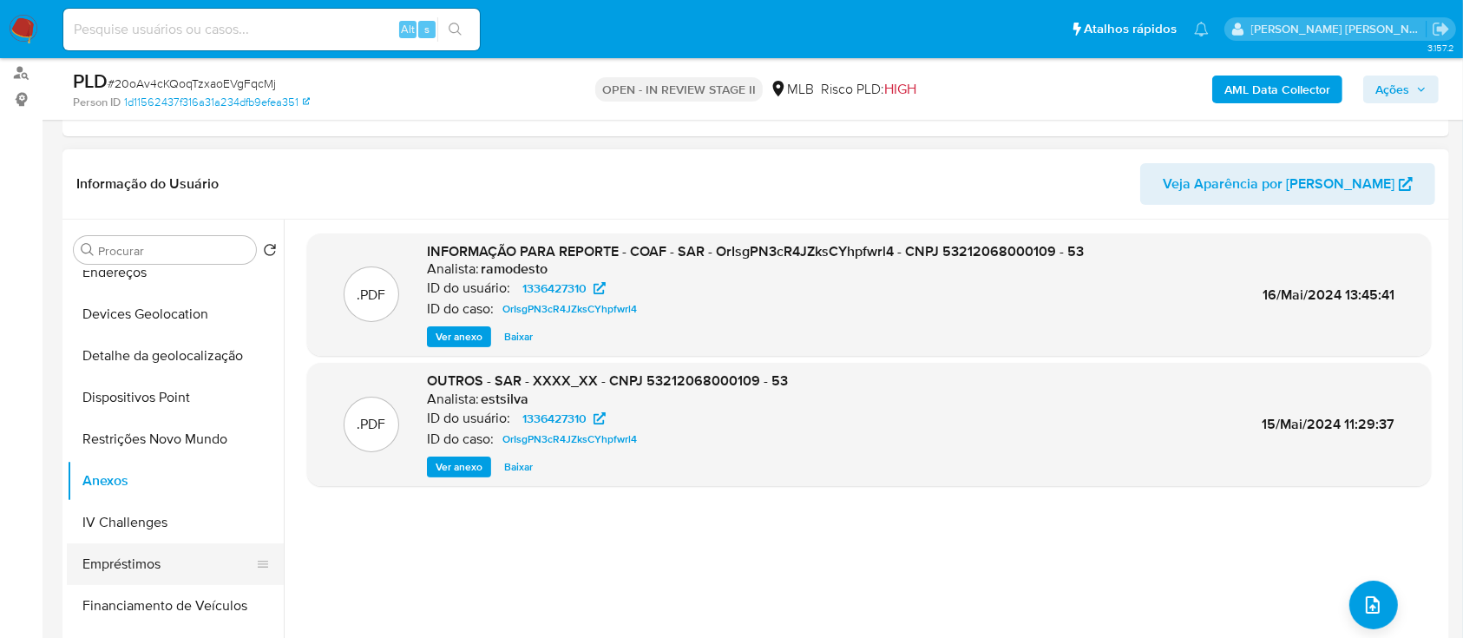
scroll to position [196, 0]
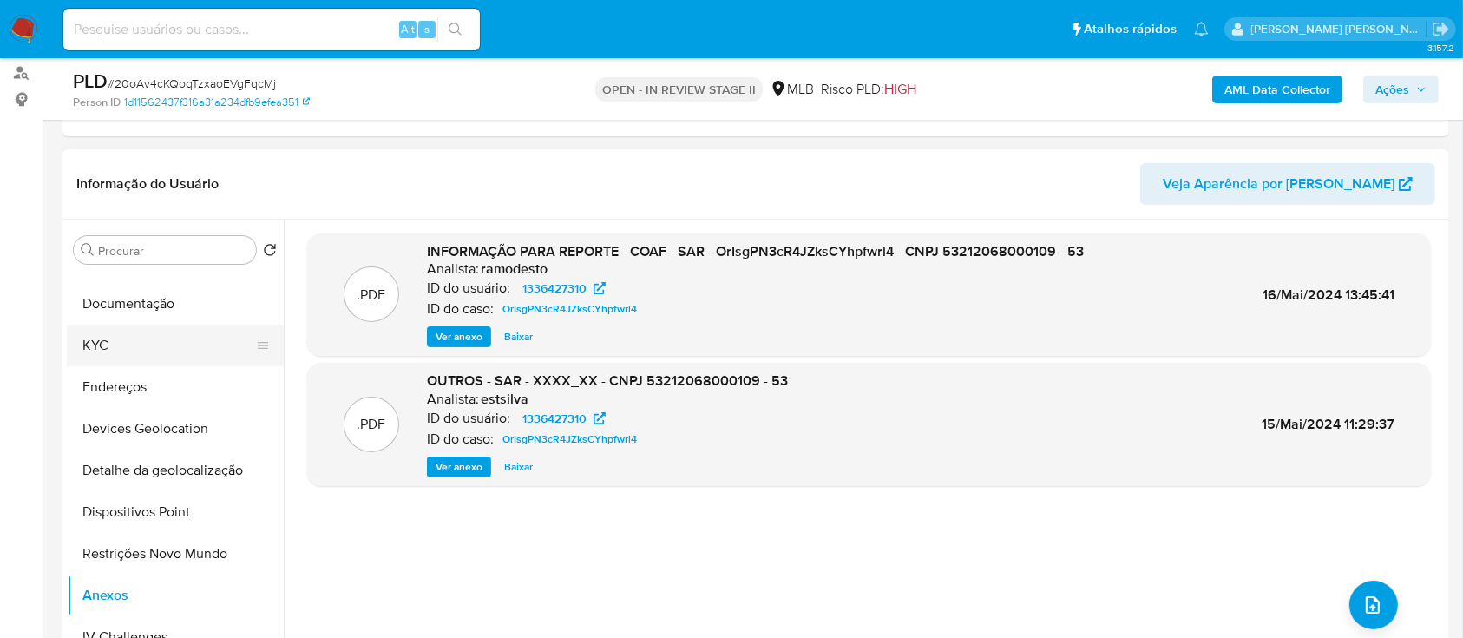
drag, startPoint x: 130, startPoint y: 347, endPoint x: 140, endPoint y: 345, distance: 9.7
click at [132, 345] on button "KYC" at bounding box center [168, 346] width 203 height 42
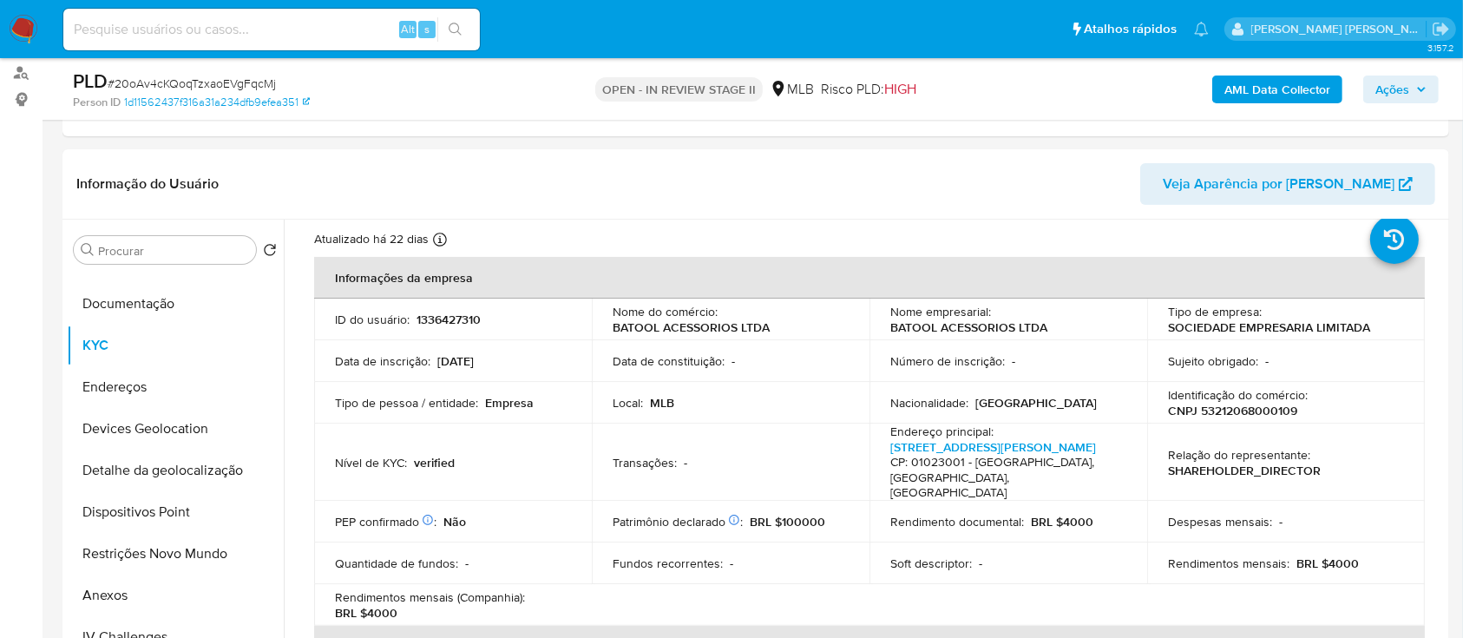
scroll to position [0, 0]
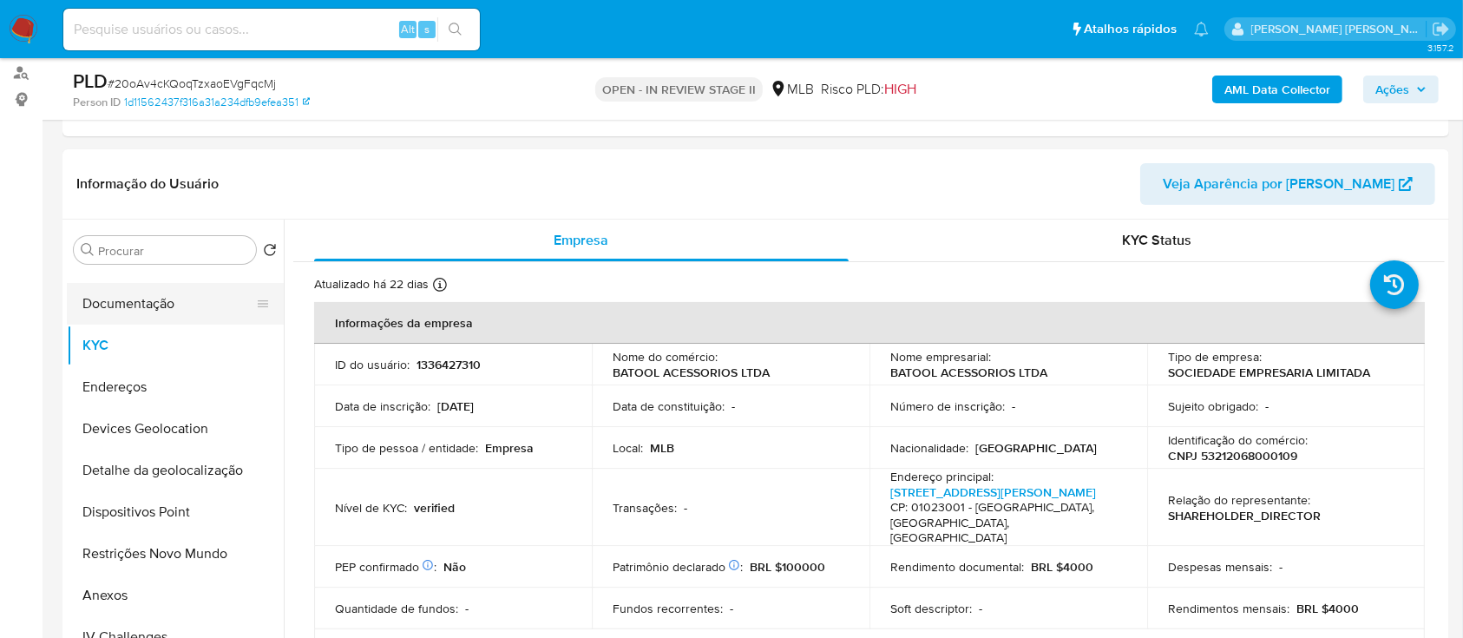
click at [143, 309] on button "Documentação" at bounding box center [168, 304] width 203 height 42
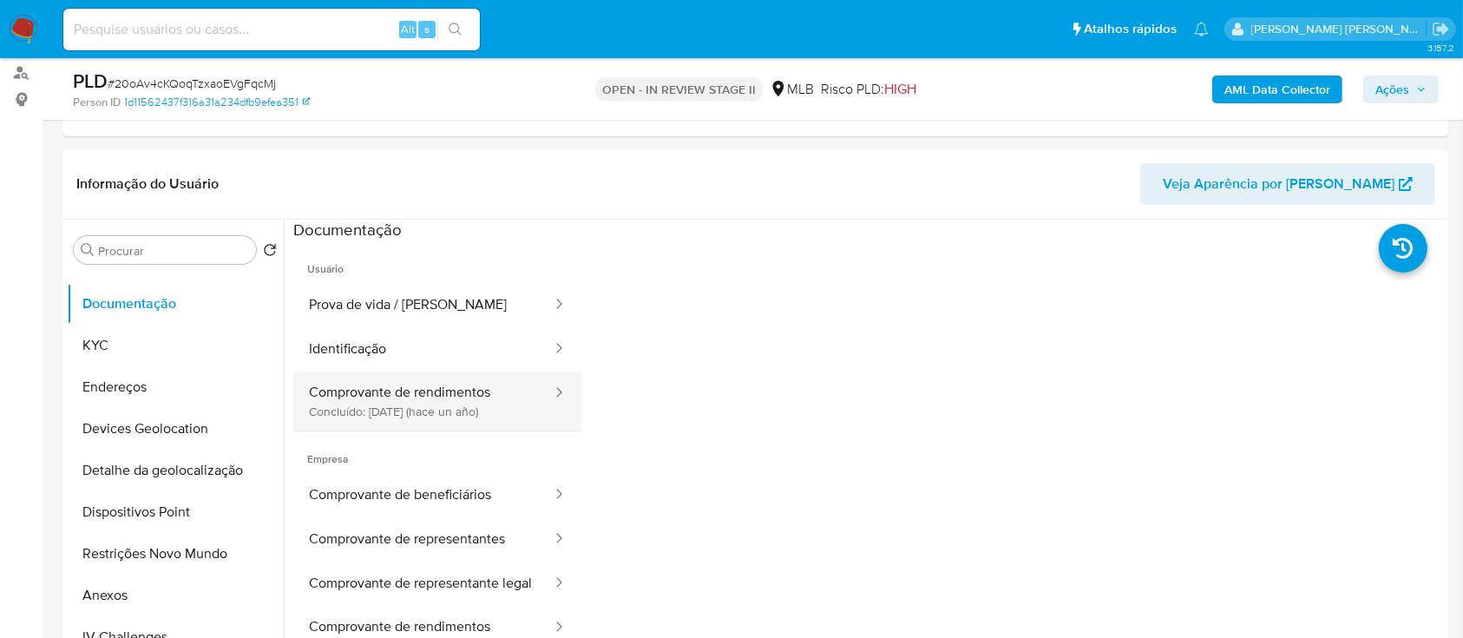
click at [455, 404] on button "Comprovante de rendimentos Concluído: 22/04/2024 (hace un año)" at bounding box center [423, 400] width 260 height 59
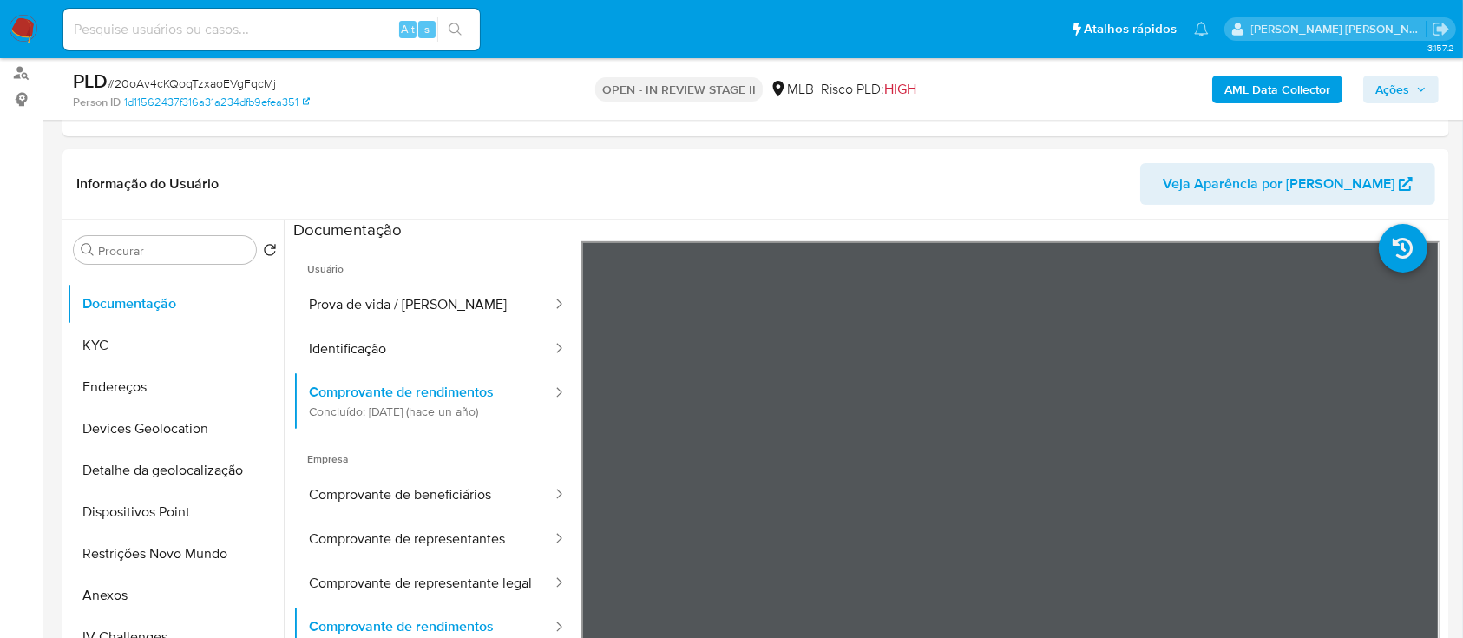
click at [1390, 81] on span "Ações" at bounding box center [1393, 90] width 34 height 28
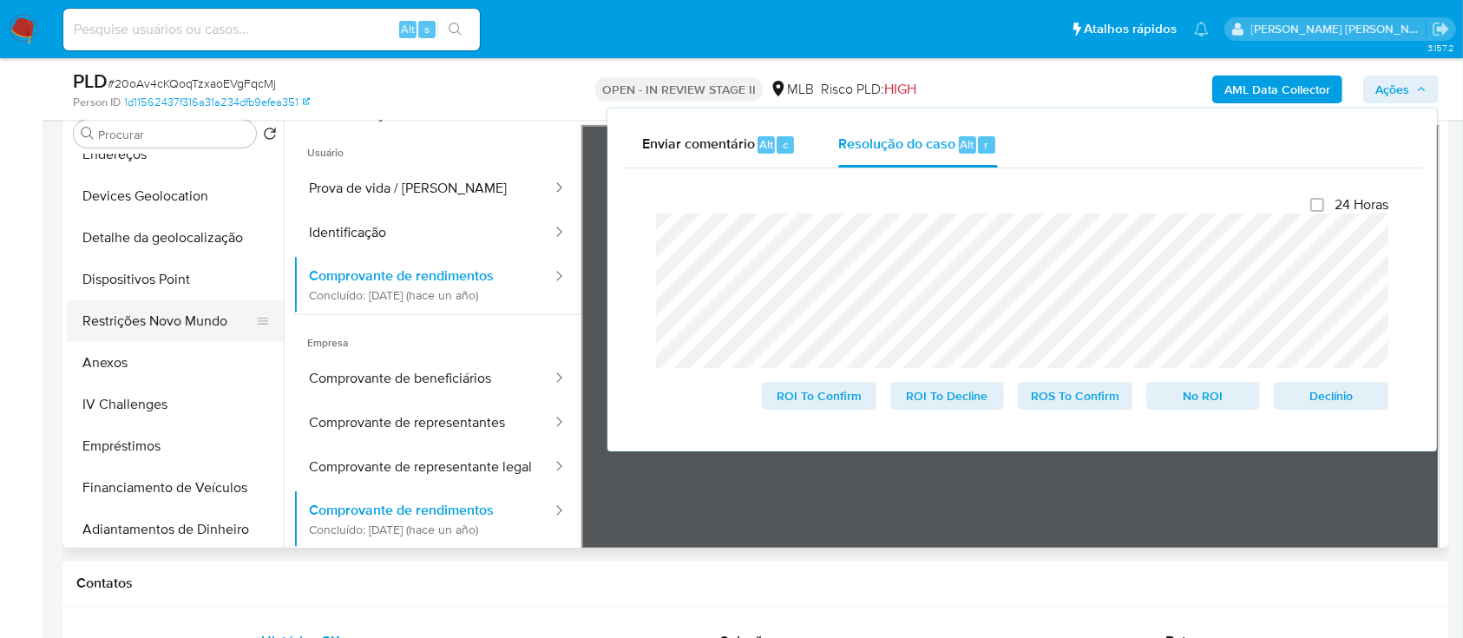
scroll to position [347, 0]
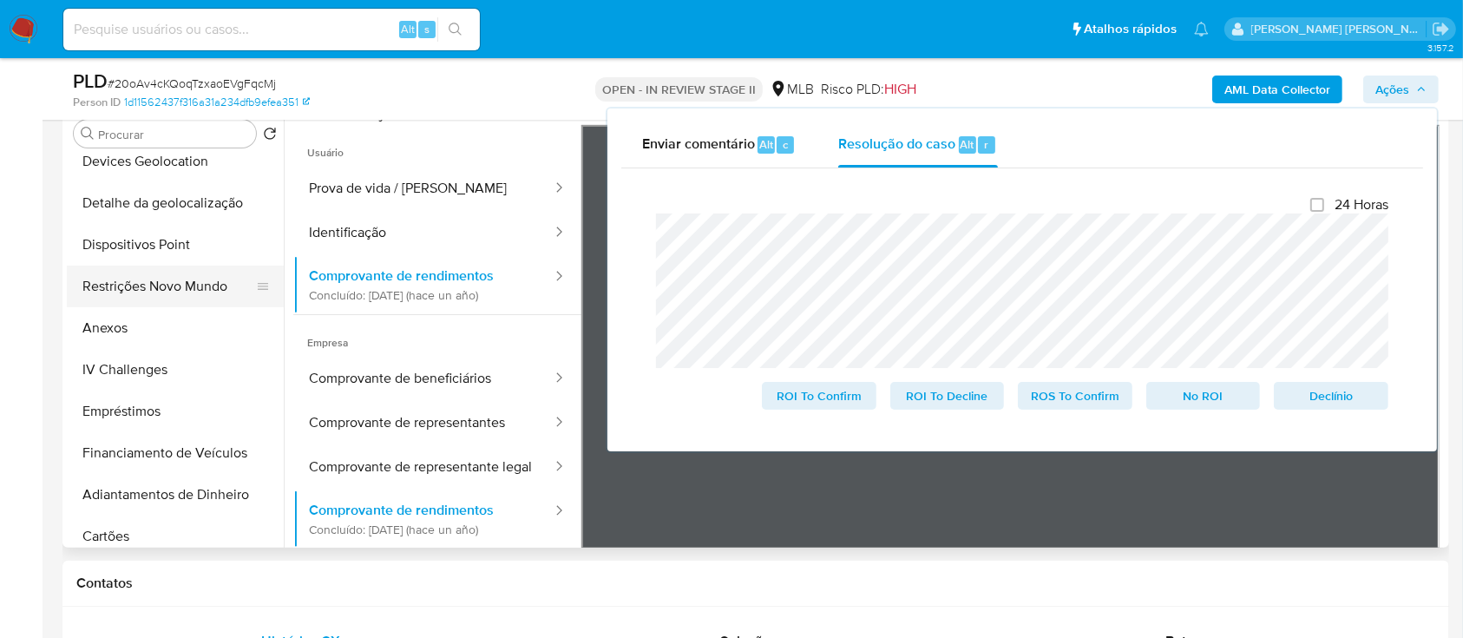
click at [157, 295] on button "Restrições Novo Mundo" at bounding box center [168, 287] width 203 height 42
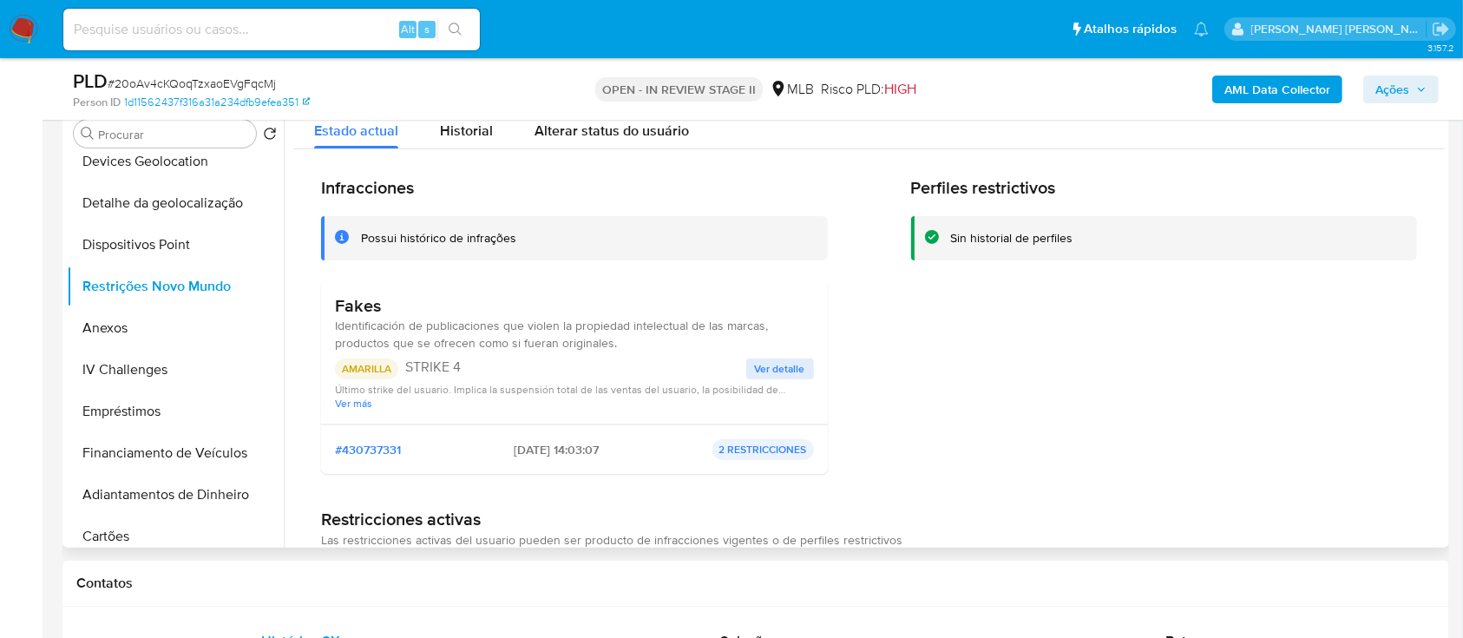
drag, startPoint x: 522, startPoint y: 246, endPoint x: 374, endPoint y: 245, distance: 147.6
click at [374, 245] on div "Possui histórico de infrações" at bounding box center [587, 238] width 453 height 16
click at [543, 390] on span "Último strike del usuario. Implica la suspensión total de las ventas del usuari…" at bounding box center [574, 389] width 479 height 13
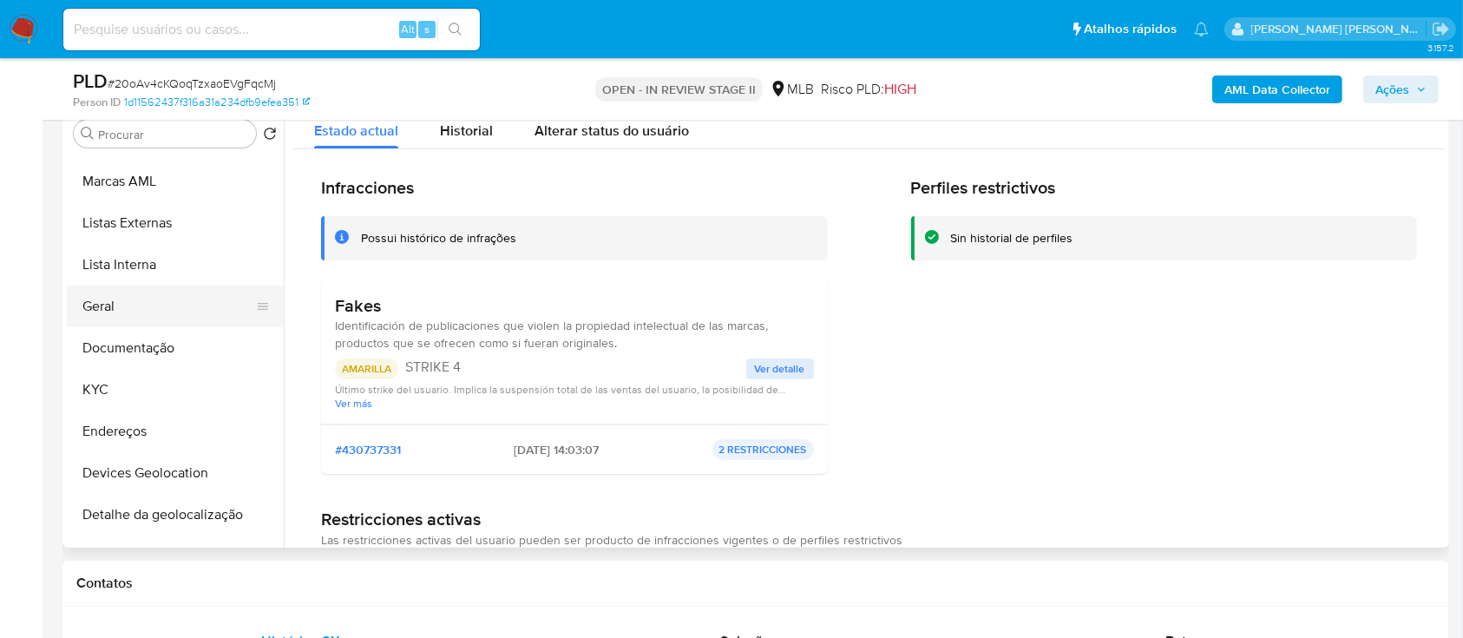
scroll to position [0, 0]
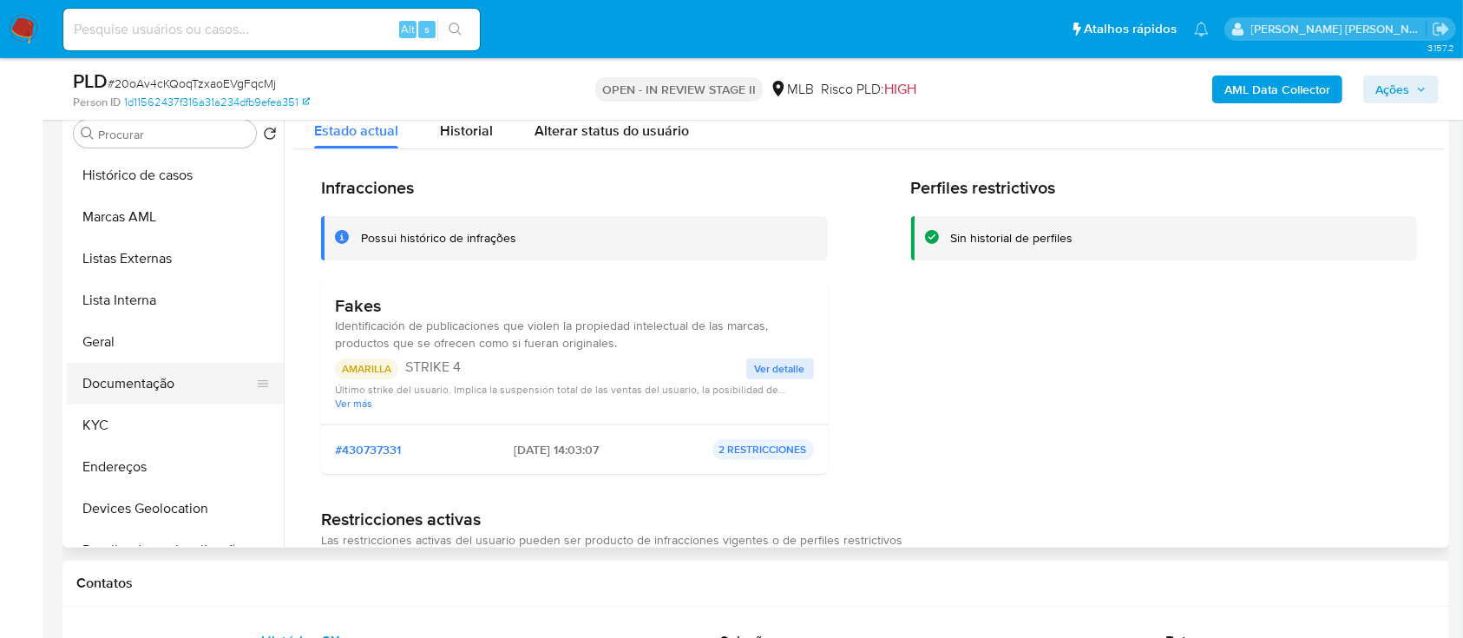
click at [165, 381] on button "Documentação" at bounding box center [168, 384] width 203 height 42
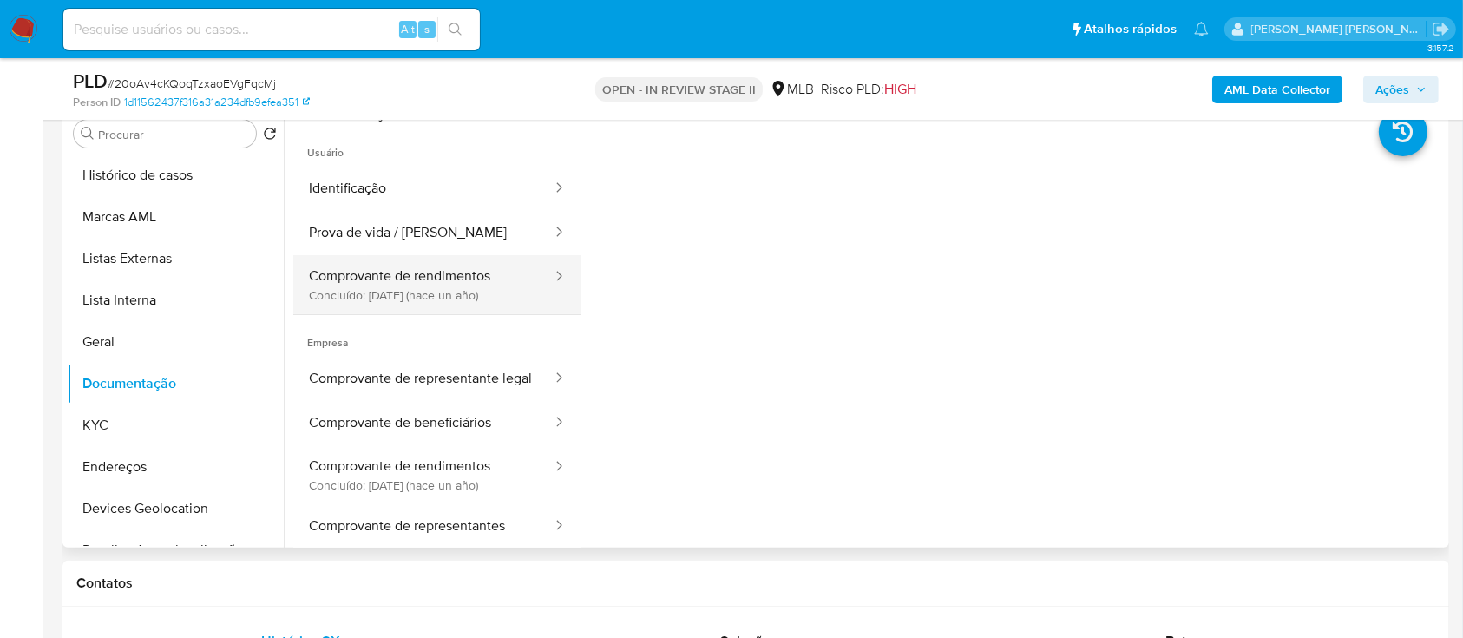
click at [439, 299] on button "Comprovante de rendimentos Concluído: 22/04/2024 (hace un año)" at bounding box center [423, 284] width 260 height 59
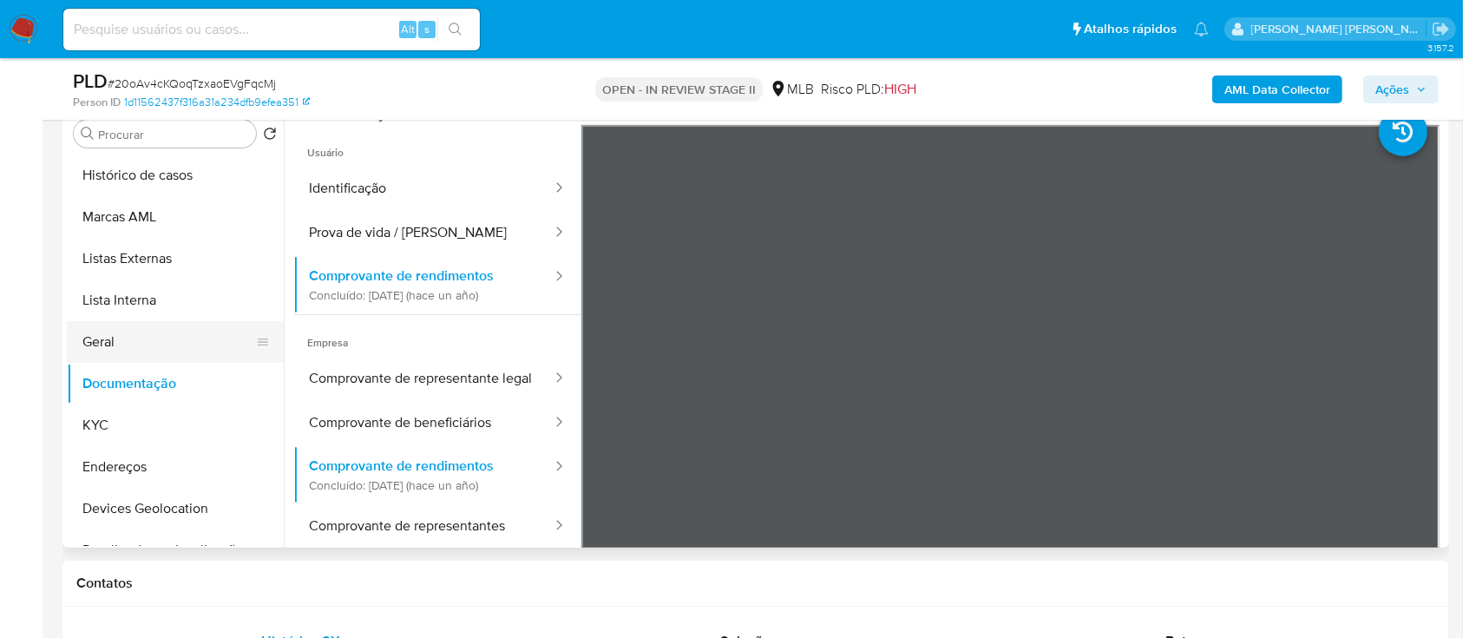
click at [150, 340] on button "Geral" at bounding box center [168, 342] width 203 height 42
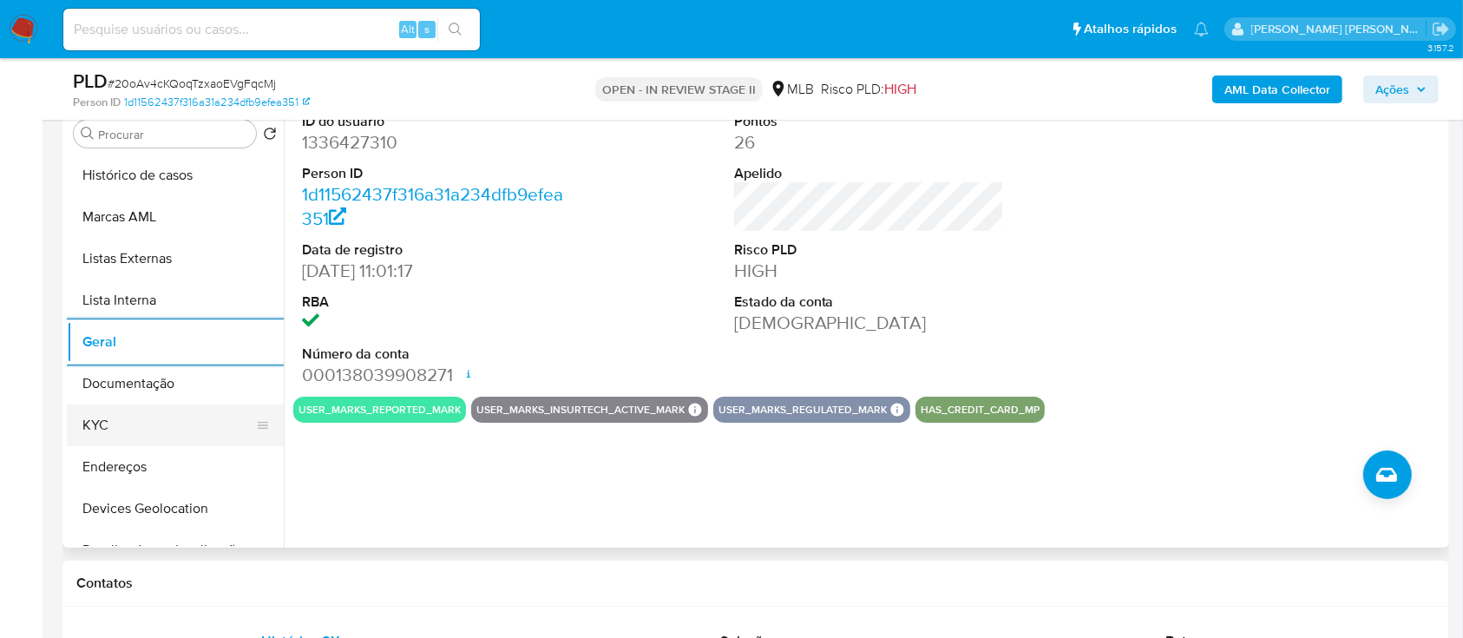
click at [142, 424] on button "KYC" at bounding box center [168, 425] width 203 height 42
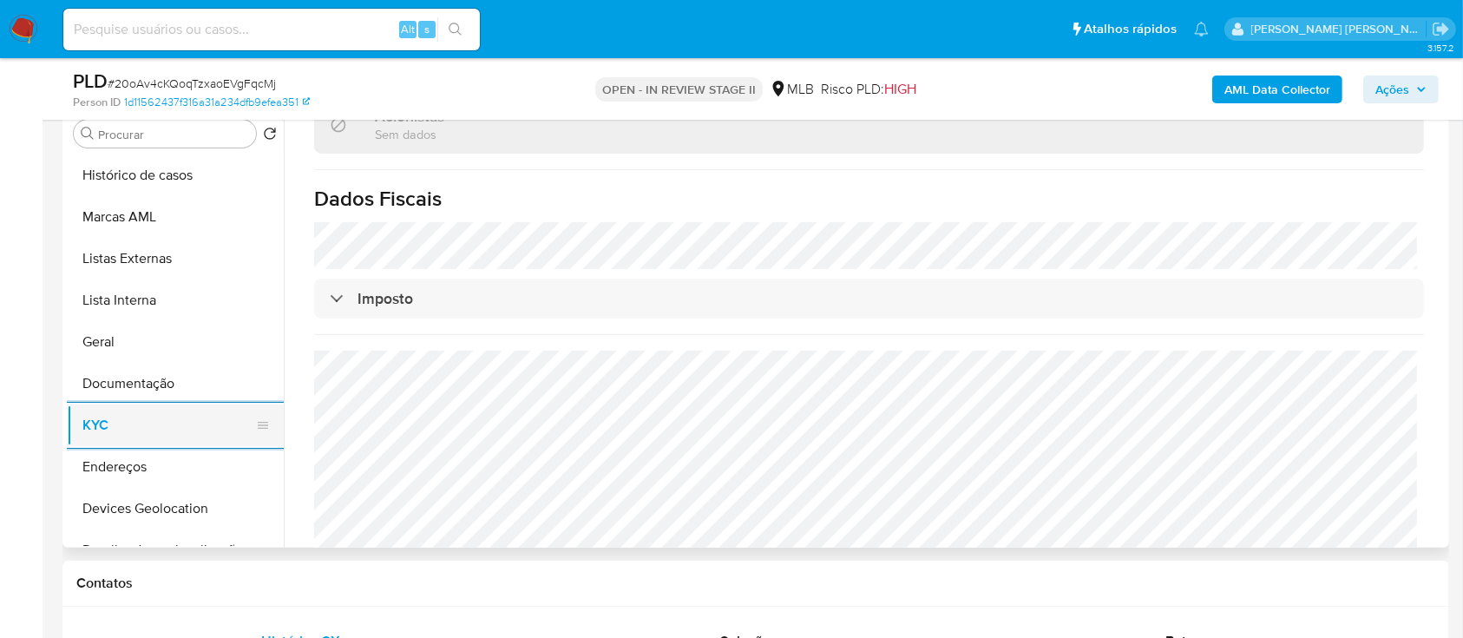
scroll to position [115, 0]
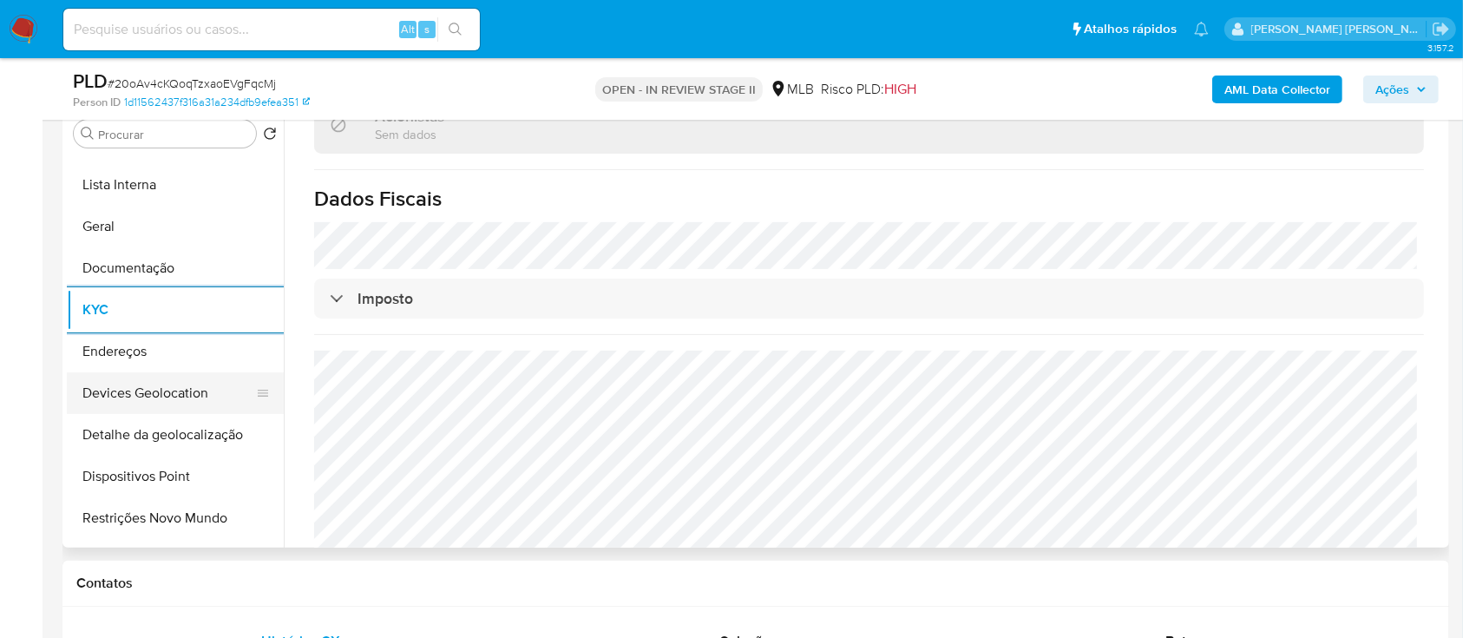
click at [184, 392] on button "Devices Geolocation" at bounding box center [168, 393] width 203 height 42
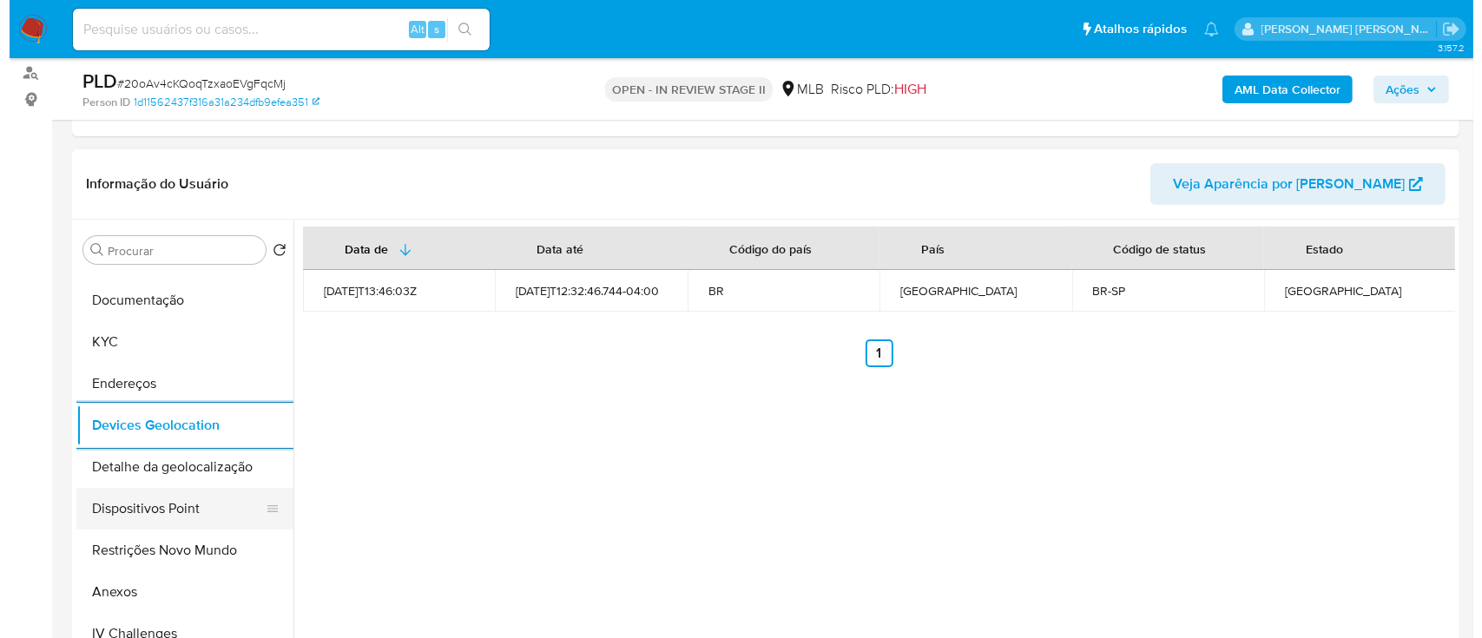
scroll to position [231, 0]
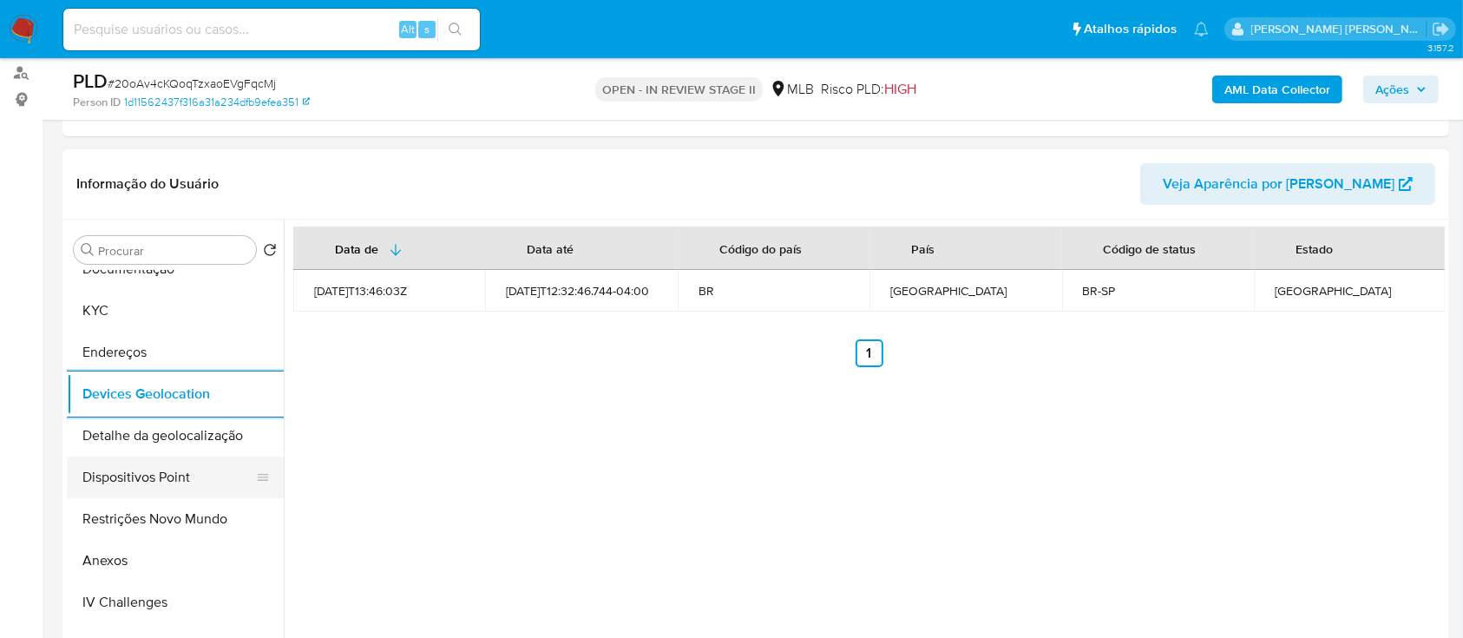
click at [185, 476] on button "Dispositivos Point" at bounding box center [168, 478] width 203 height 42
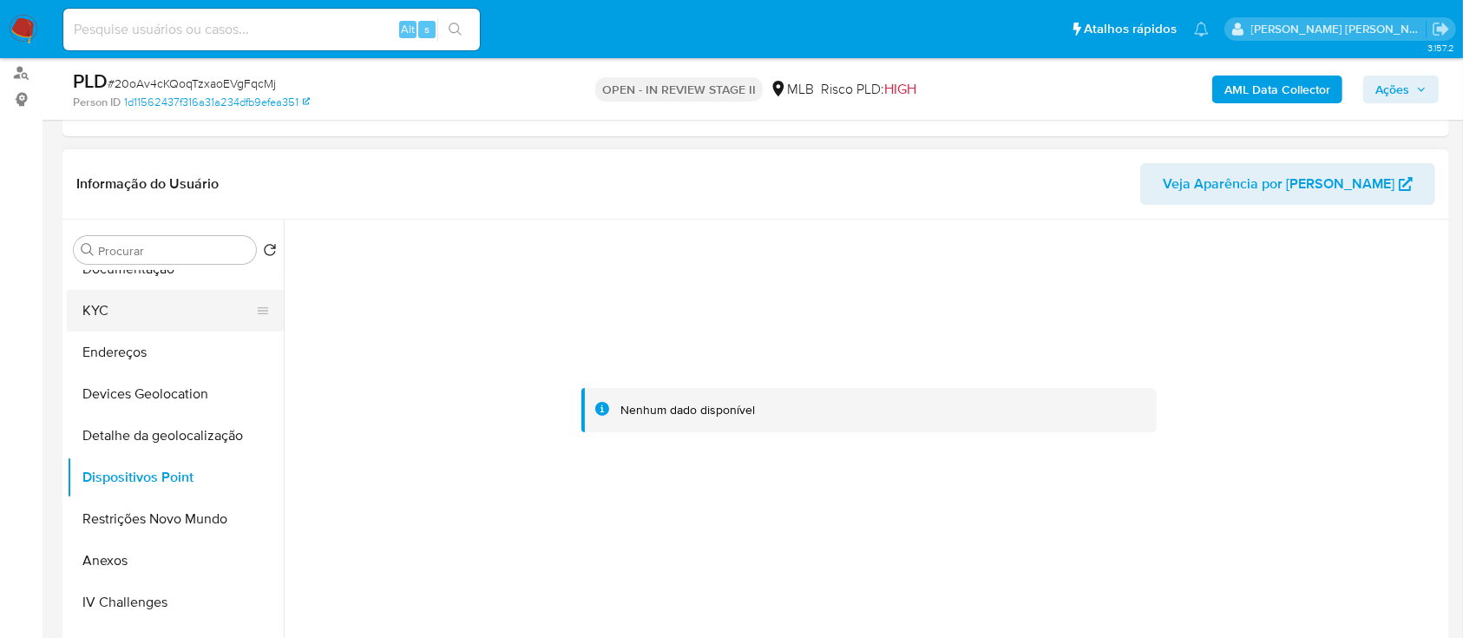
click at [135, 301] on button "KYC" at bounding box center [168, 311] width 203 height 42
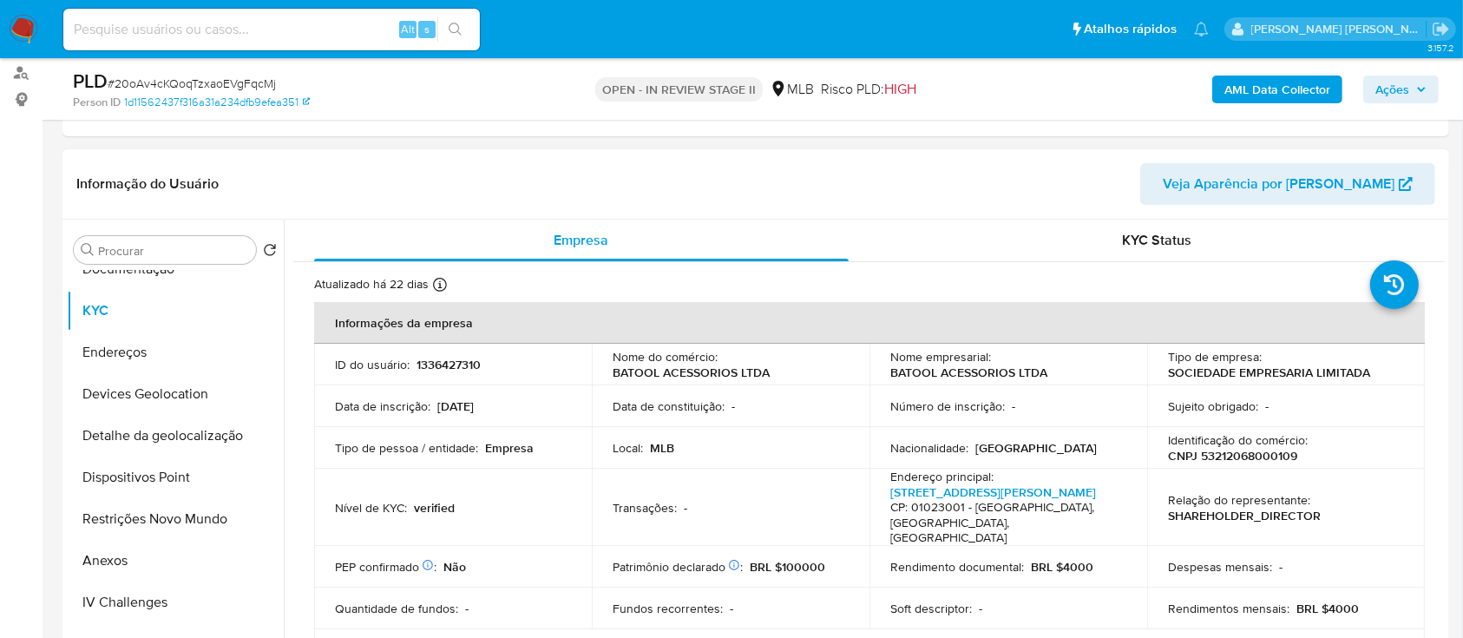
click at [1271, 462] on p "CNPJ 53212068000109" at bounding box center [1232, 456] width 129 height 16
copy p "53212068000109"
click at [1386, 76] on span "Ações" at bounding box center [1393, 90] width 34 height 28
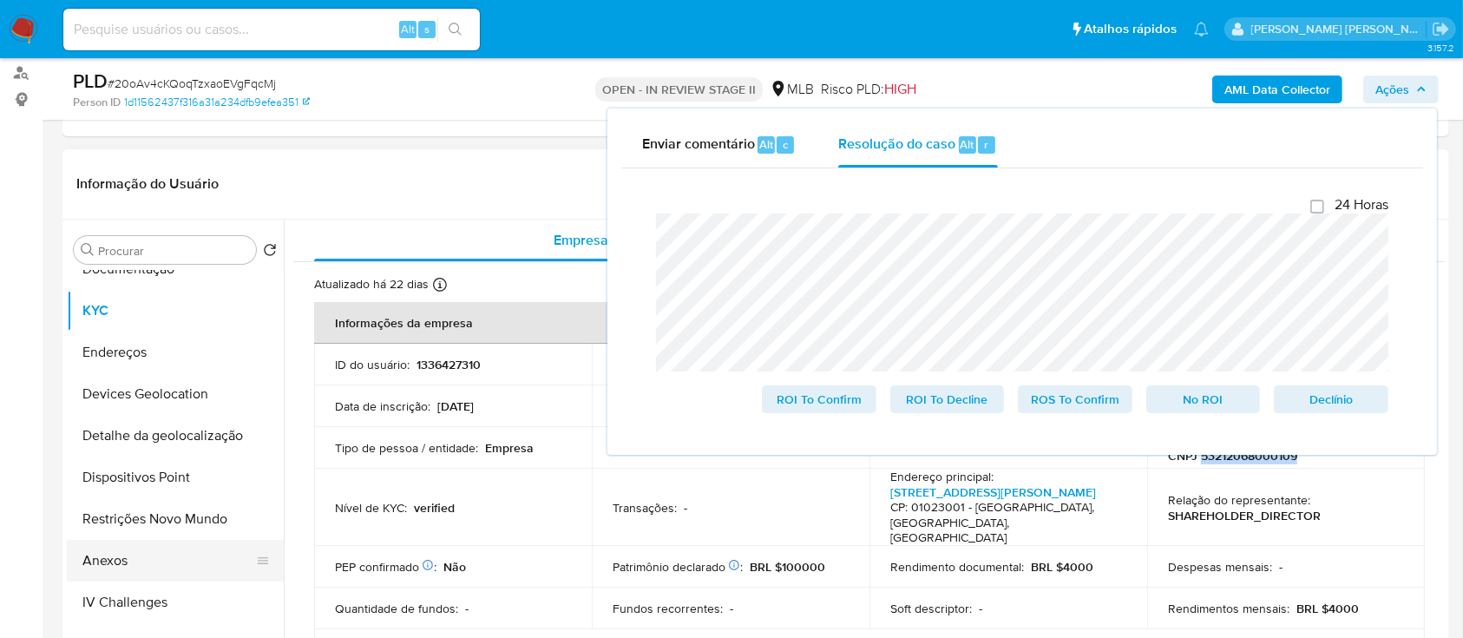
click at [119, 559] on button "Anexos" at bounding box center [168, 561] width 203 height 42
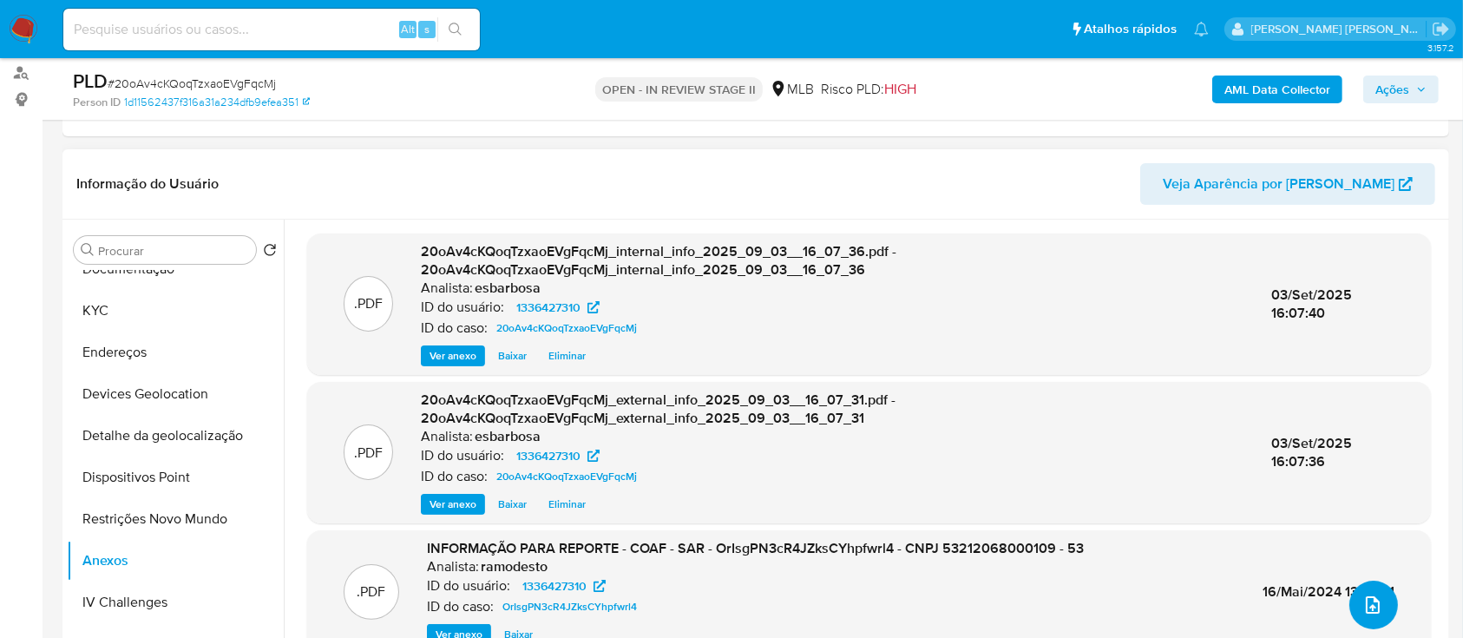
click at [1370, 605] on icon "upload-file" at bounding box center [1373, 605] width 21 height 21
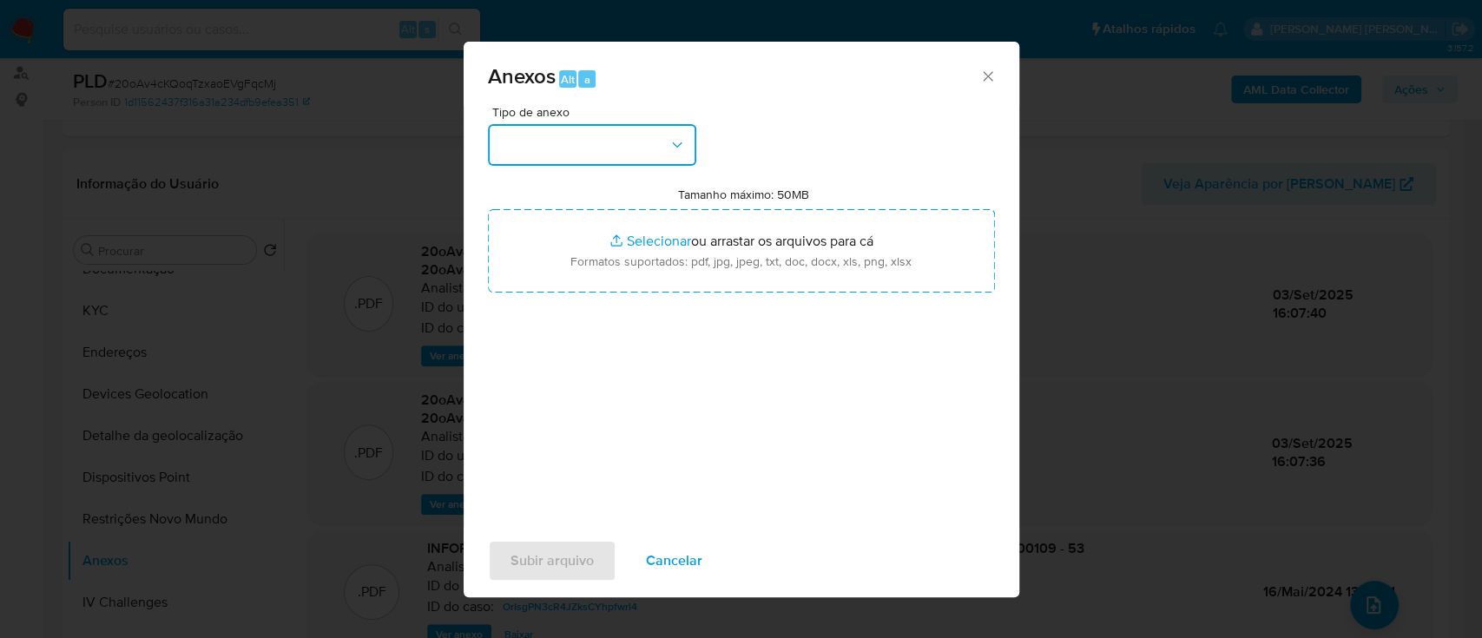
click at [601, 149] on button "button" at bounding box center [592, 145] width 208 height 42
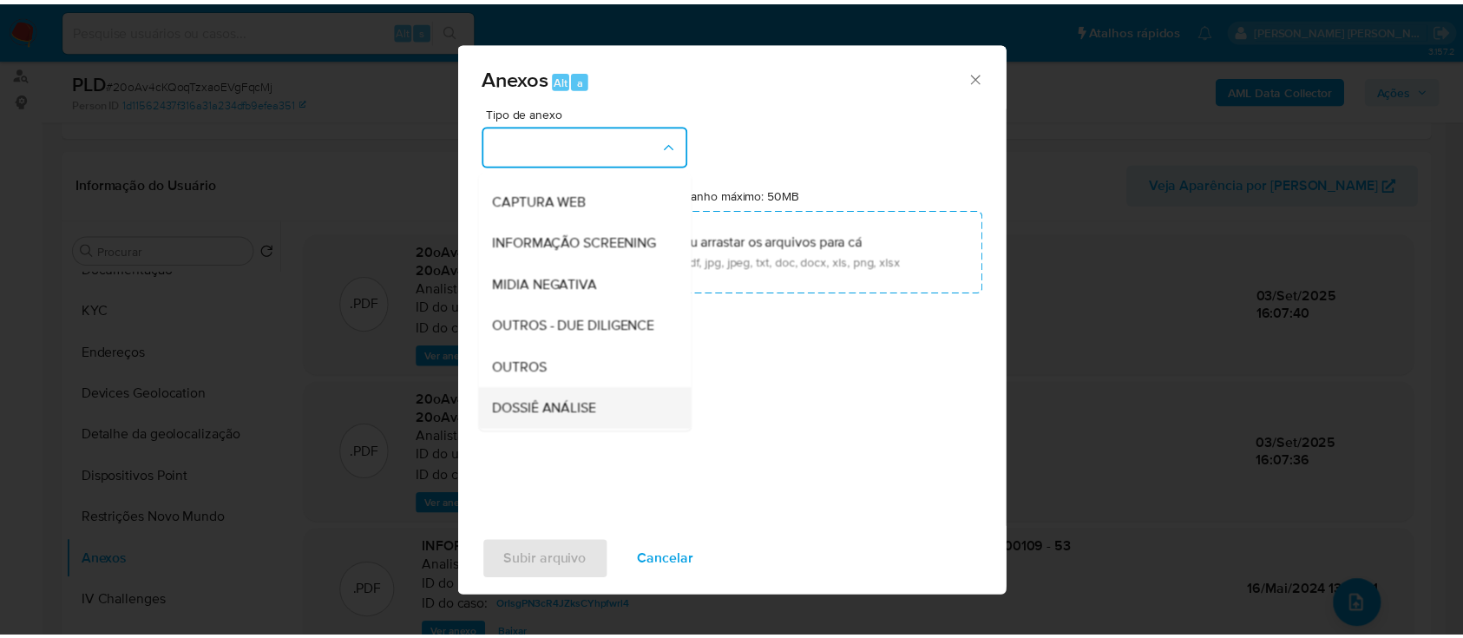
scroll to position [266, 0]
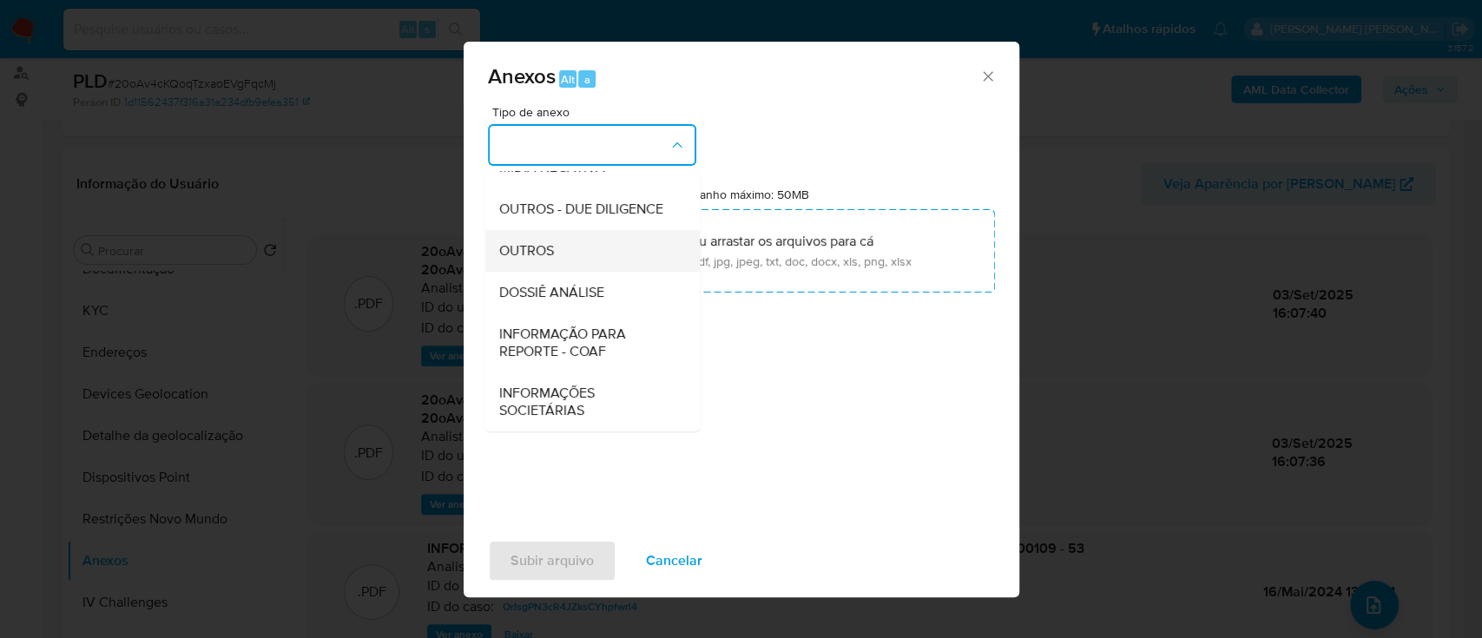
click at [538, 252] on span "OUTROS" at bounding box center [525, 250] width 55 height 17
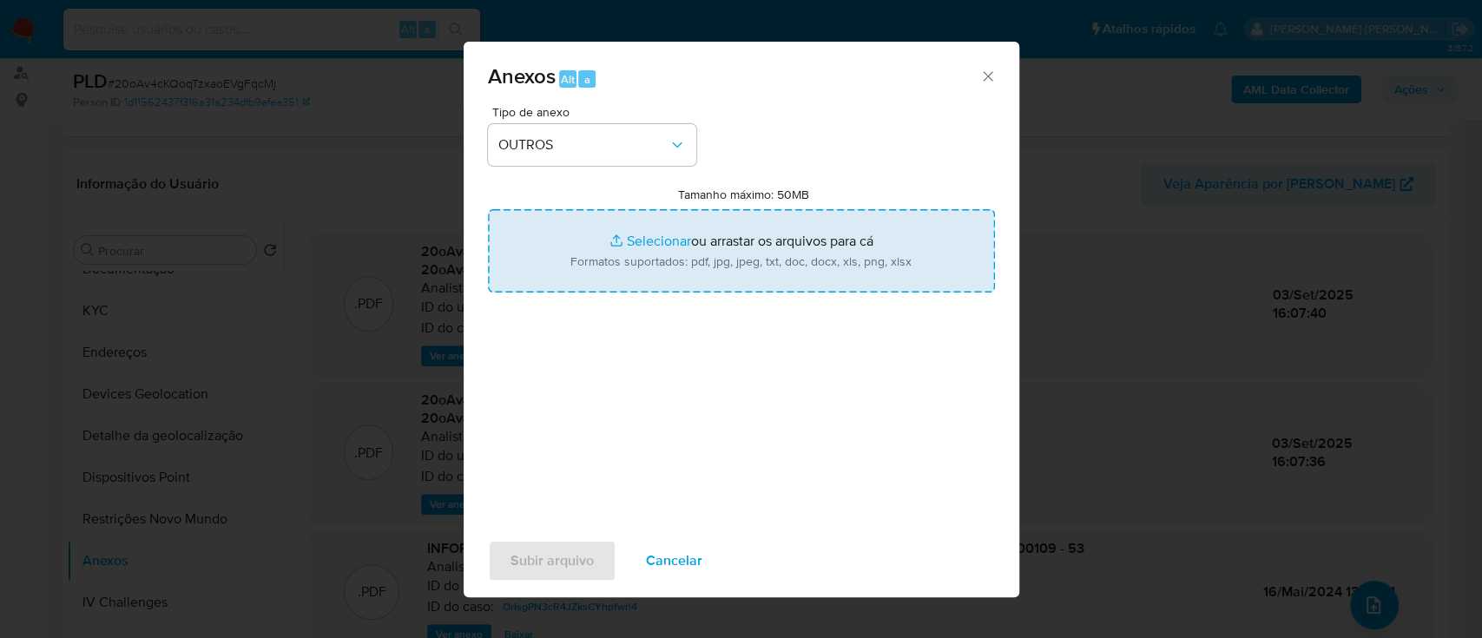
click at [654, 236] on input "Tamanho máximo: 50MB Selecionar arquivos" at bounding box center [741, 250] width 507 height 83
type input "C:\fakepath\SAR declinio - 20oAv4cKQoqTzxaoEVgFqcMj - CNPJ 53212068000109 - BAT…"
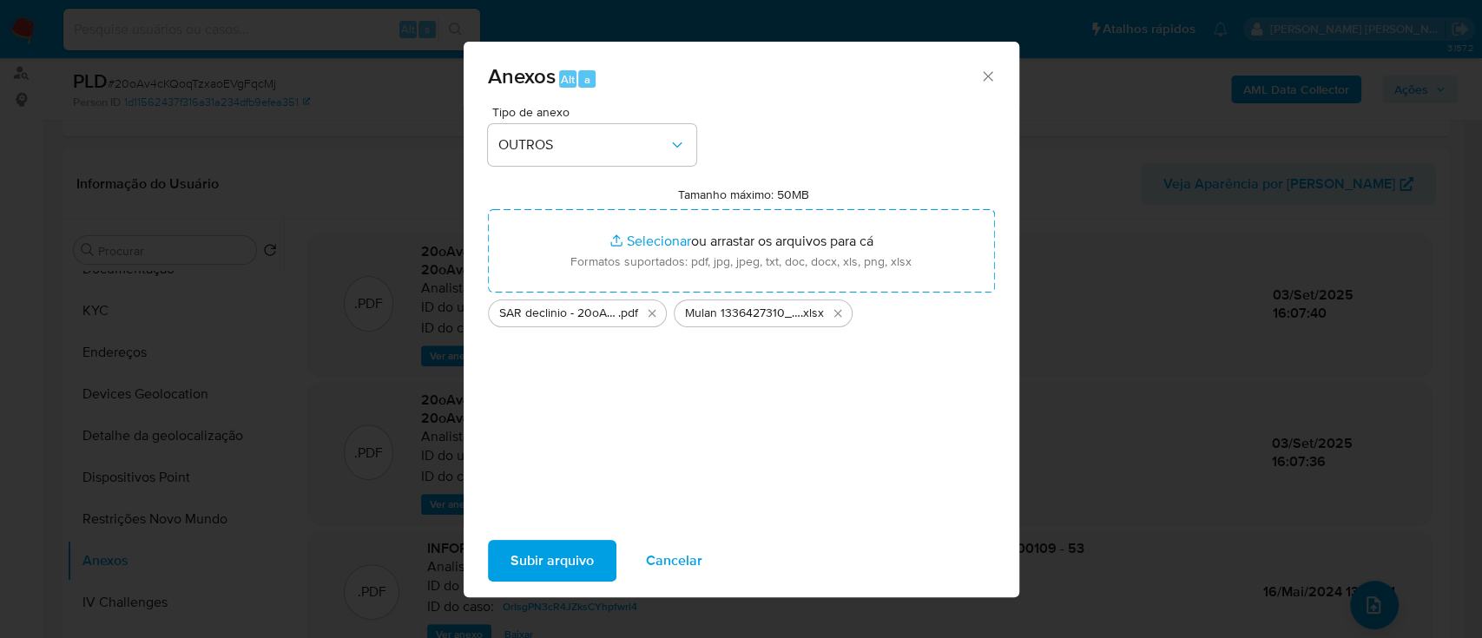
click at [568, 566] on span "Subir arquivo" at bounding box center [551, 561] width 83 height 38
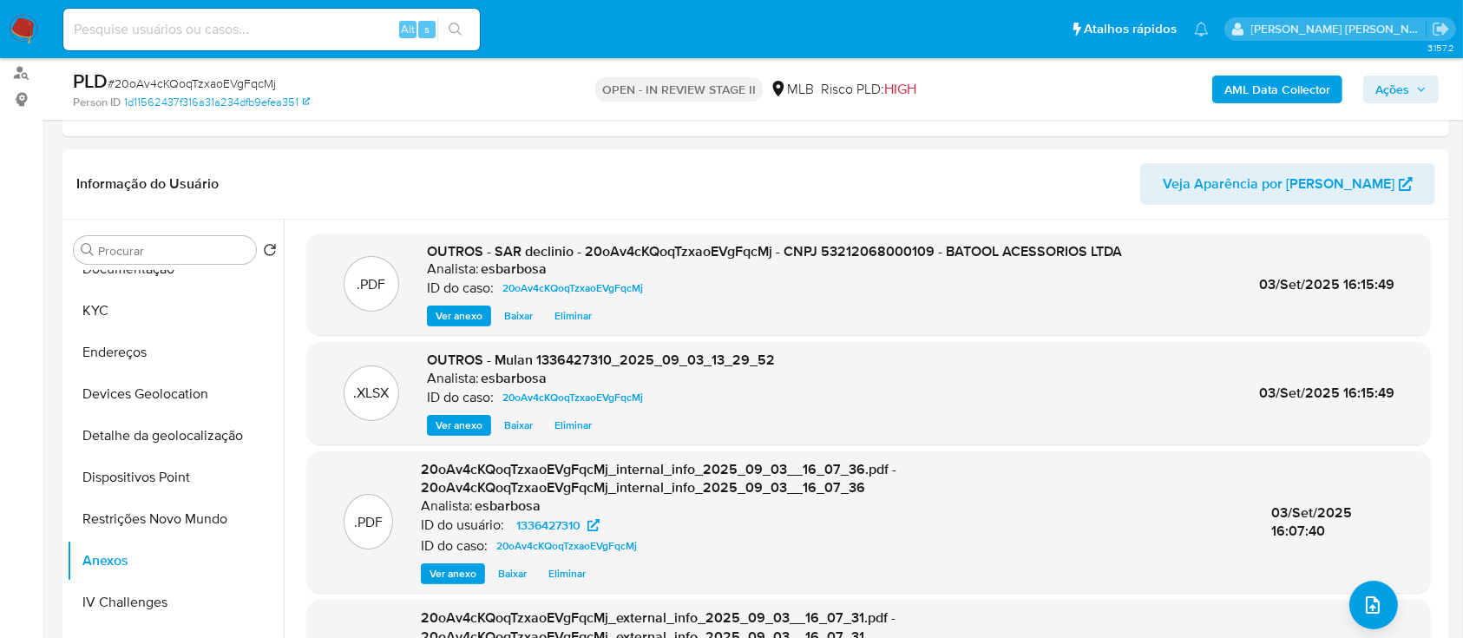
drag, startPoint x: 1395, startPoint y: 85, endPoint x: 1387, endPoint y: 94, distance: 11.7
click at [1394, 87] on span "Ações" at bounding box center [1393, 90] width 34 height 28
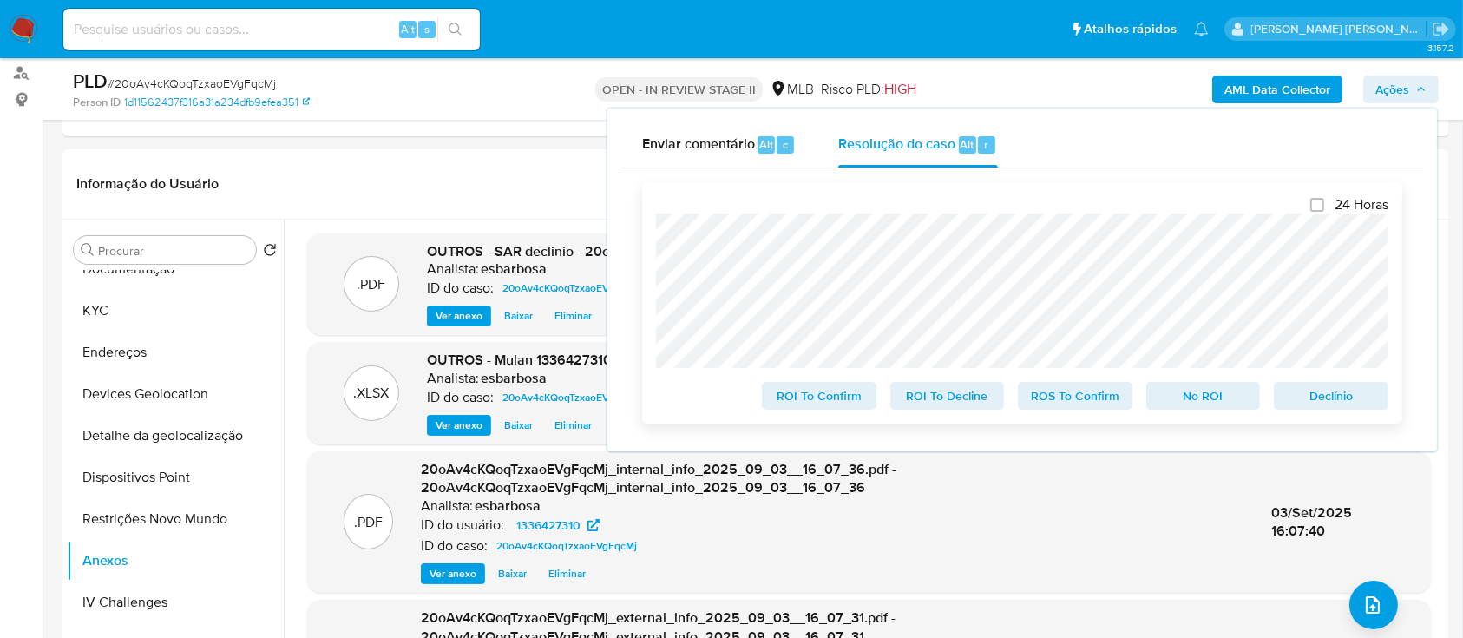
click at [1202, 402] on span "No ROI" at bounding box center [1204, 396] width 90 height 24
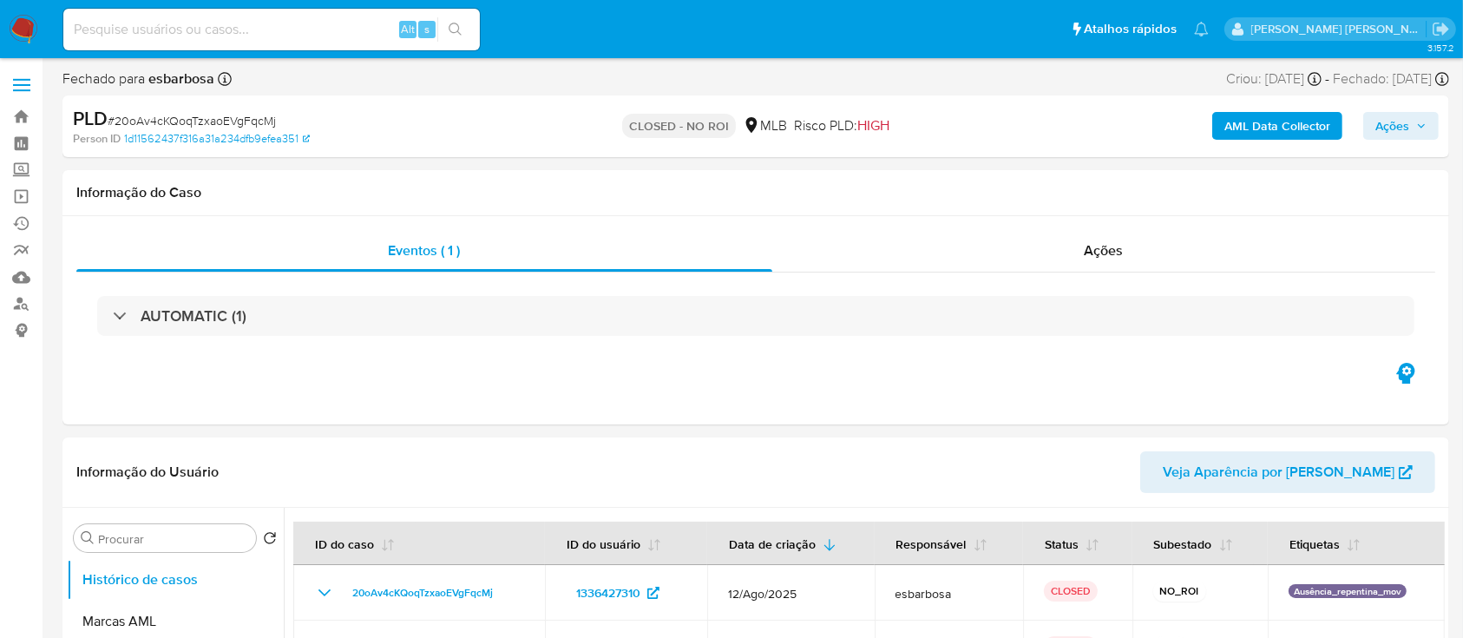
select select "10"
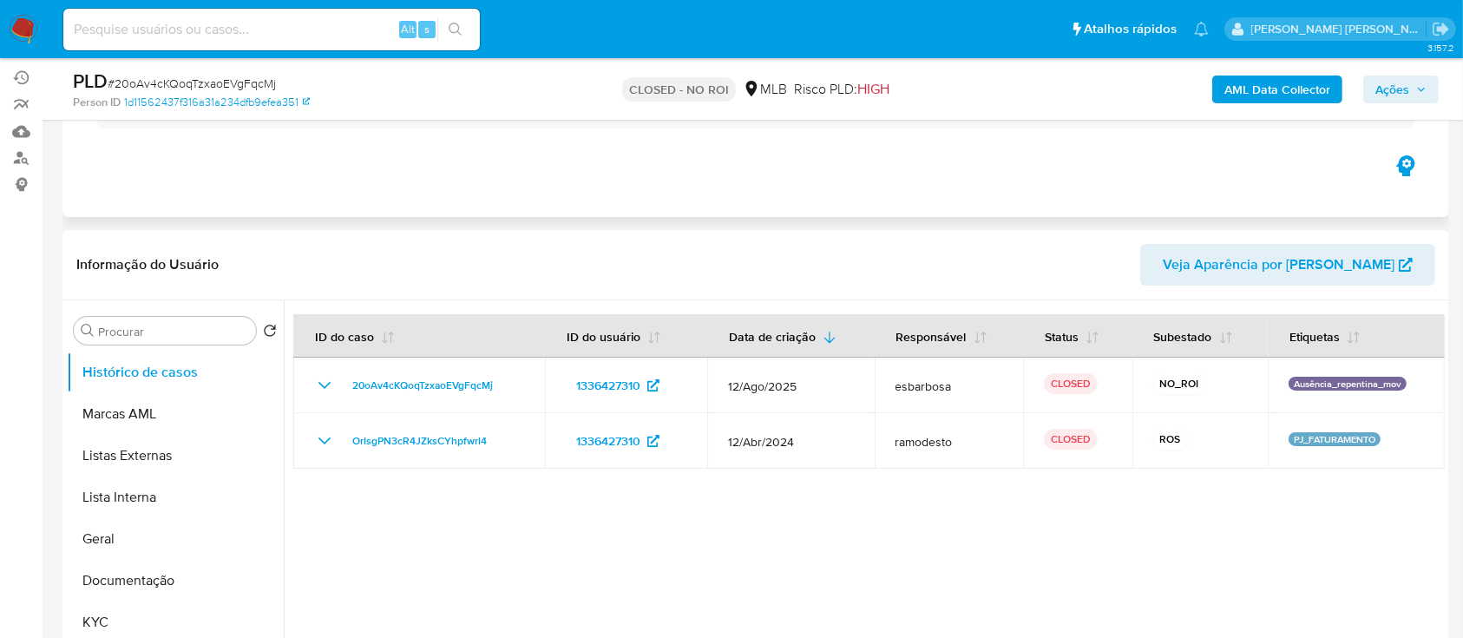
scroll to position [231, 0]
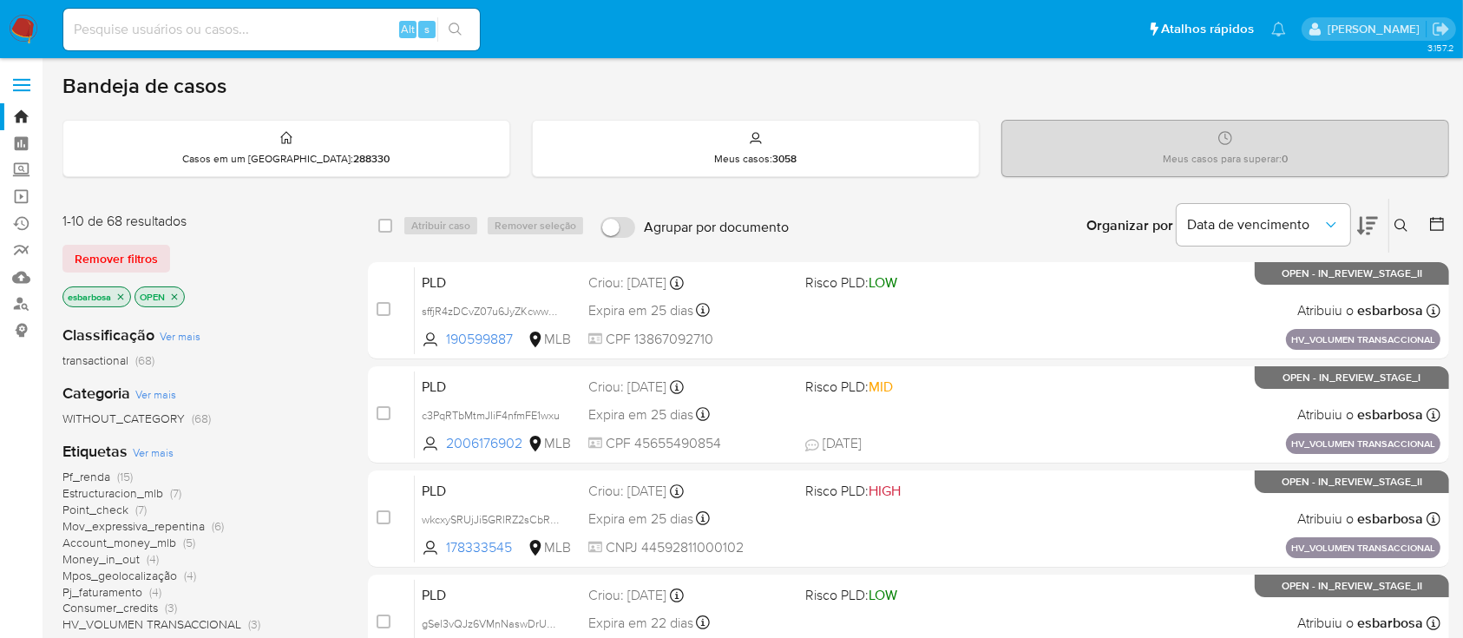
click at [30, 30] on img at bounding box center [24, 30] width 30 height 30
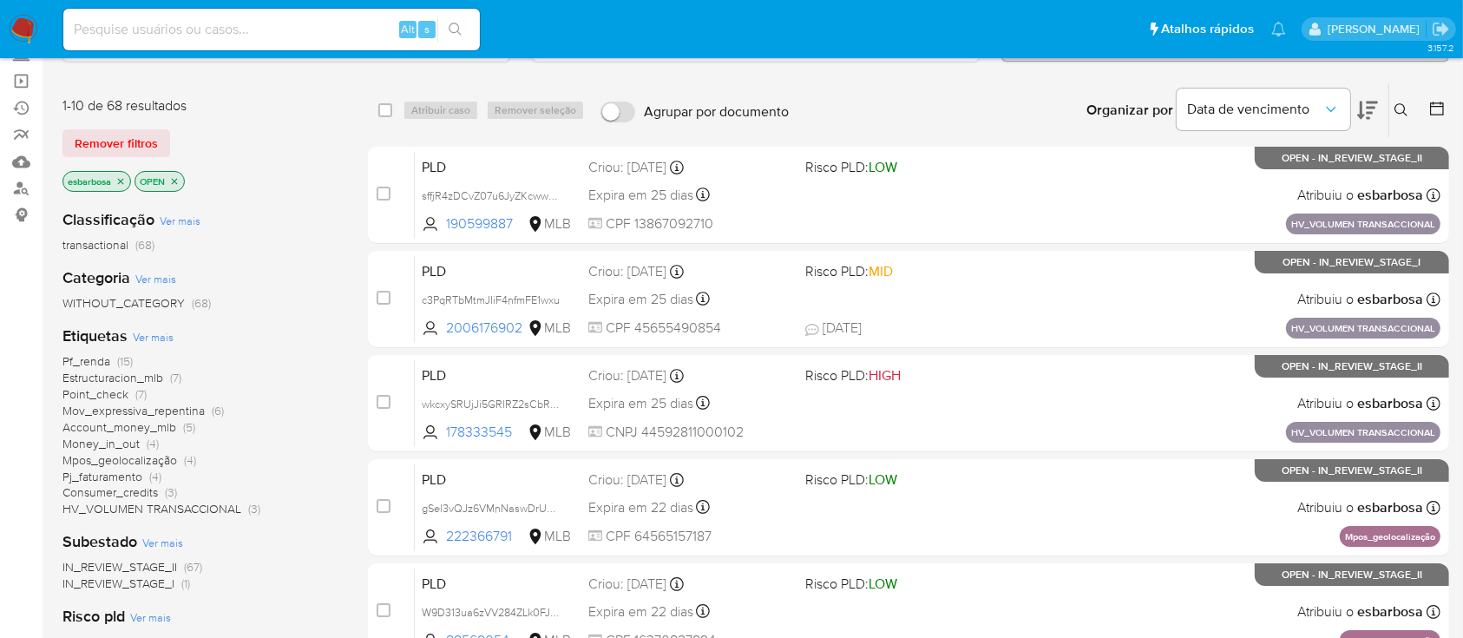
click at [166, 507] on span "HV_VOLUMEN TRANSACCIONAL" at bounding box center [151, 508] width 179 height 17
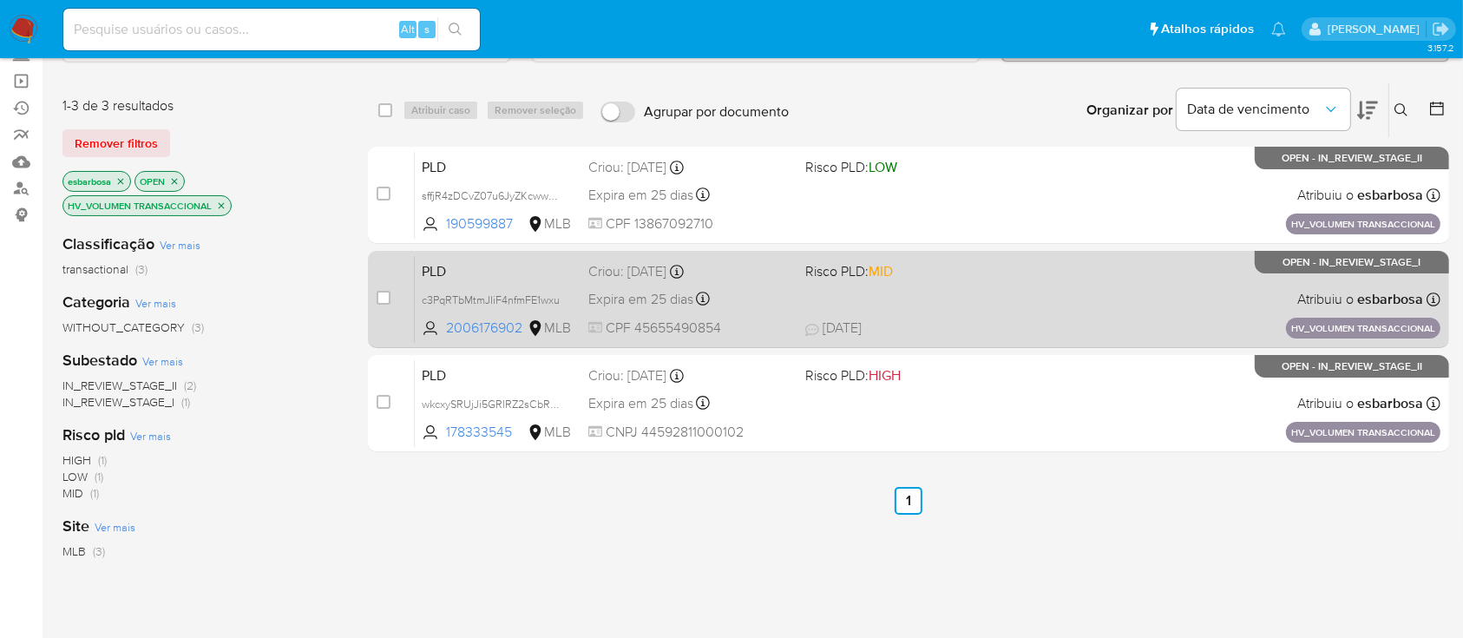
click at [1028, 304] on div "PLD c3PqRTbMtmJIiF4nfmFE1wxu 2006176902 MLB Risco PLD: MID Criou: [DATE] Criou:…" at bounding box center [928, 299] width 1026 height 88
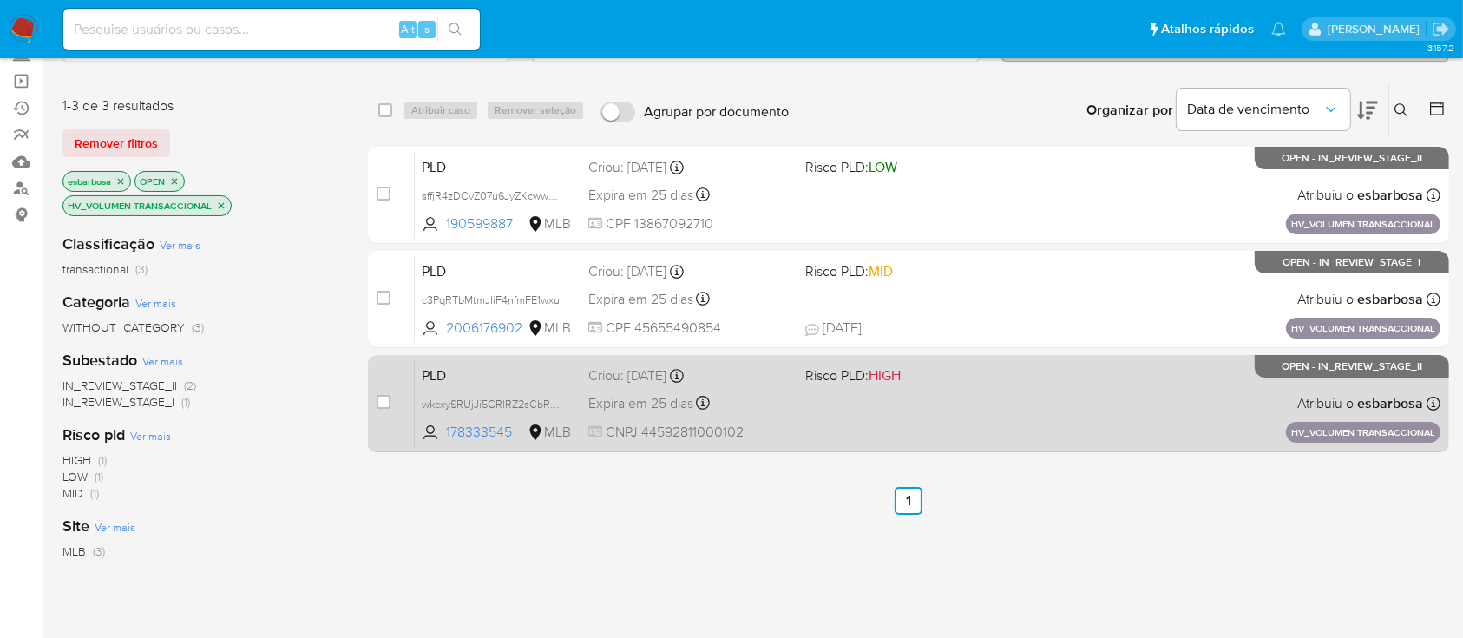
click at [1048, 398] on div "PLD wkcxySRUjJi5GRlRZ2sCbRVb 178333545 MLB Risco PLD: HIGH Criou: [DATE] Criou:…" at bounding box center [928, 403] width 1026 height 88
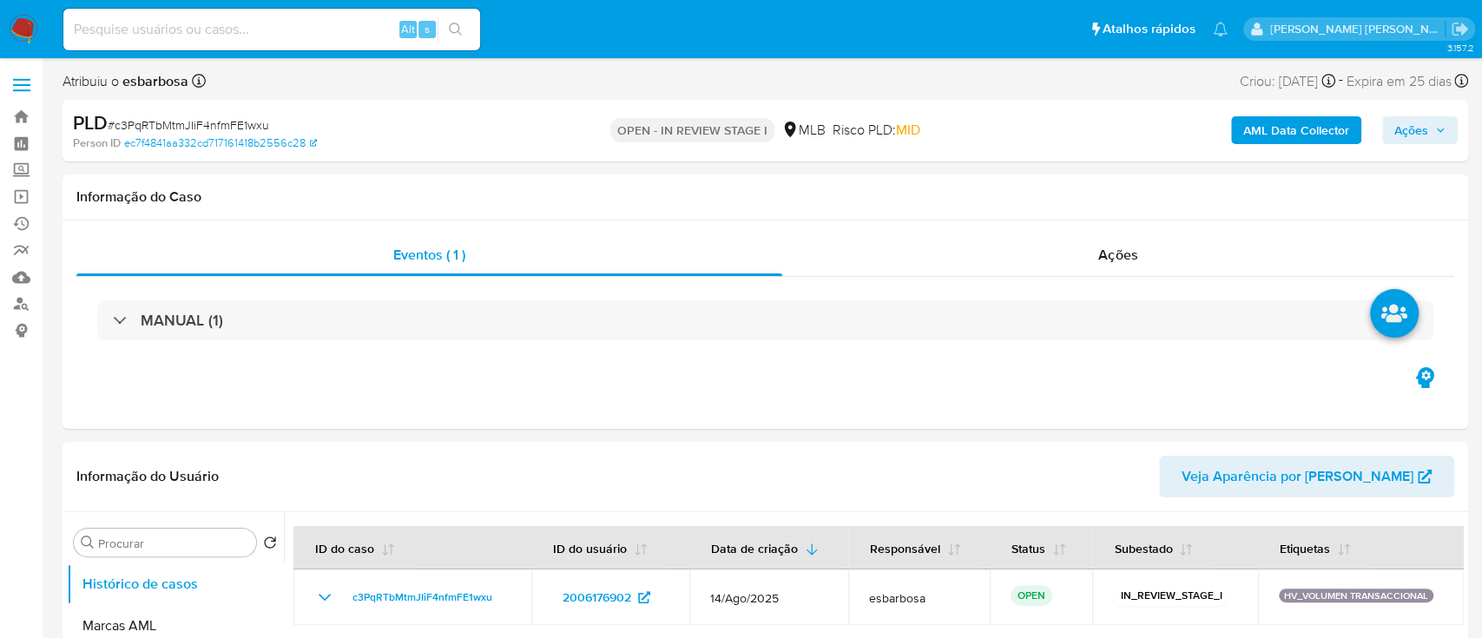
select select "10"
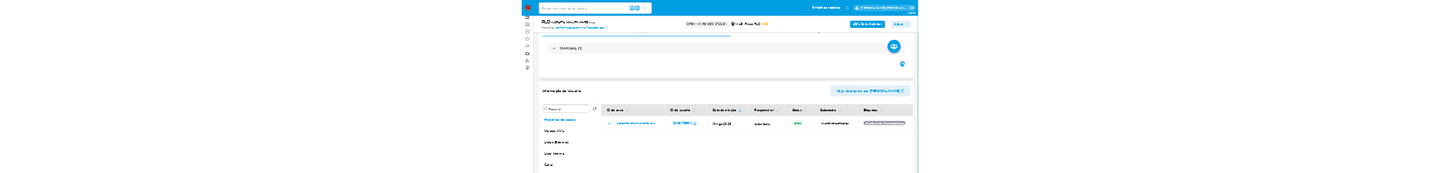
scroll to position [115, 0]
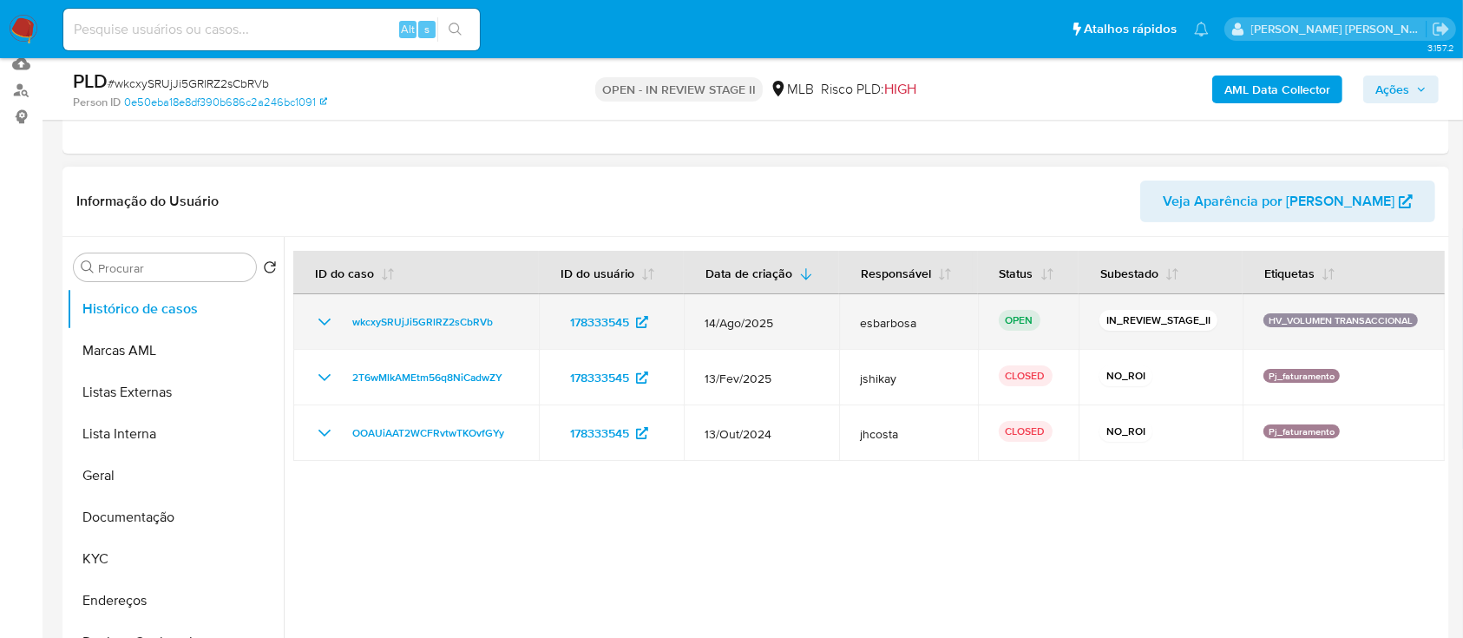
select select "10"
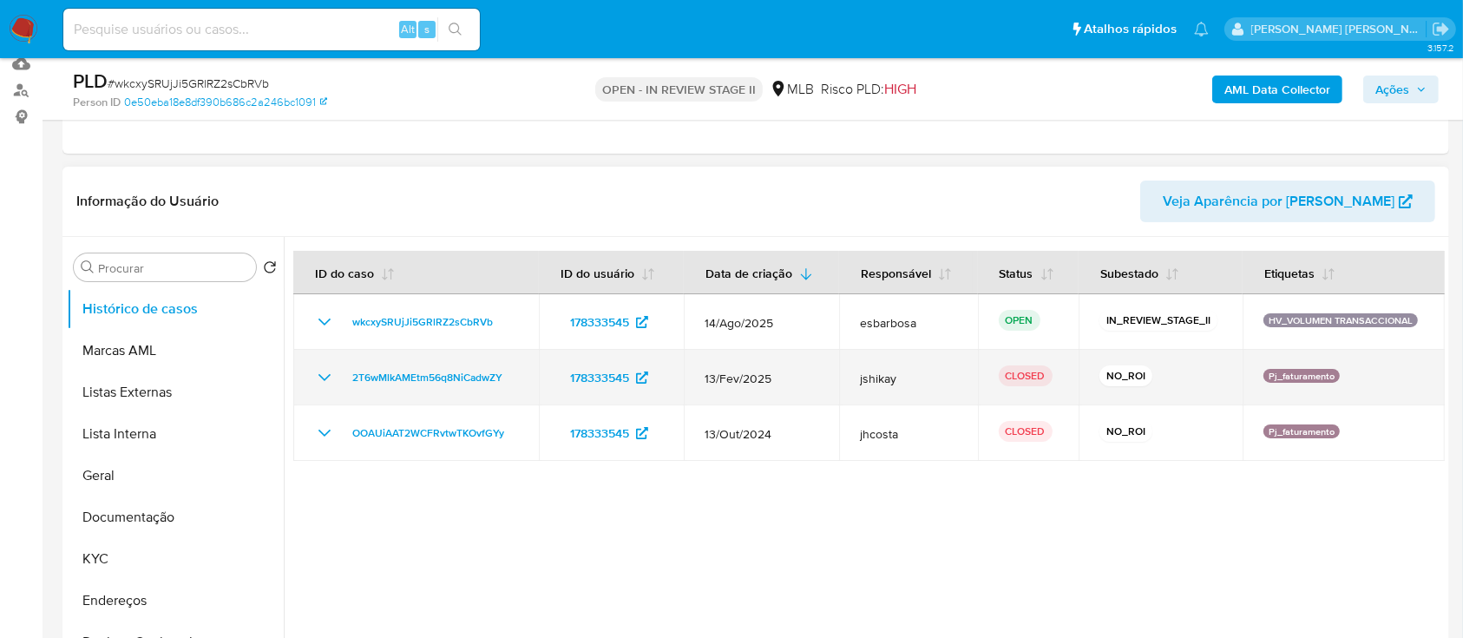
scroll to position [231, 0]
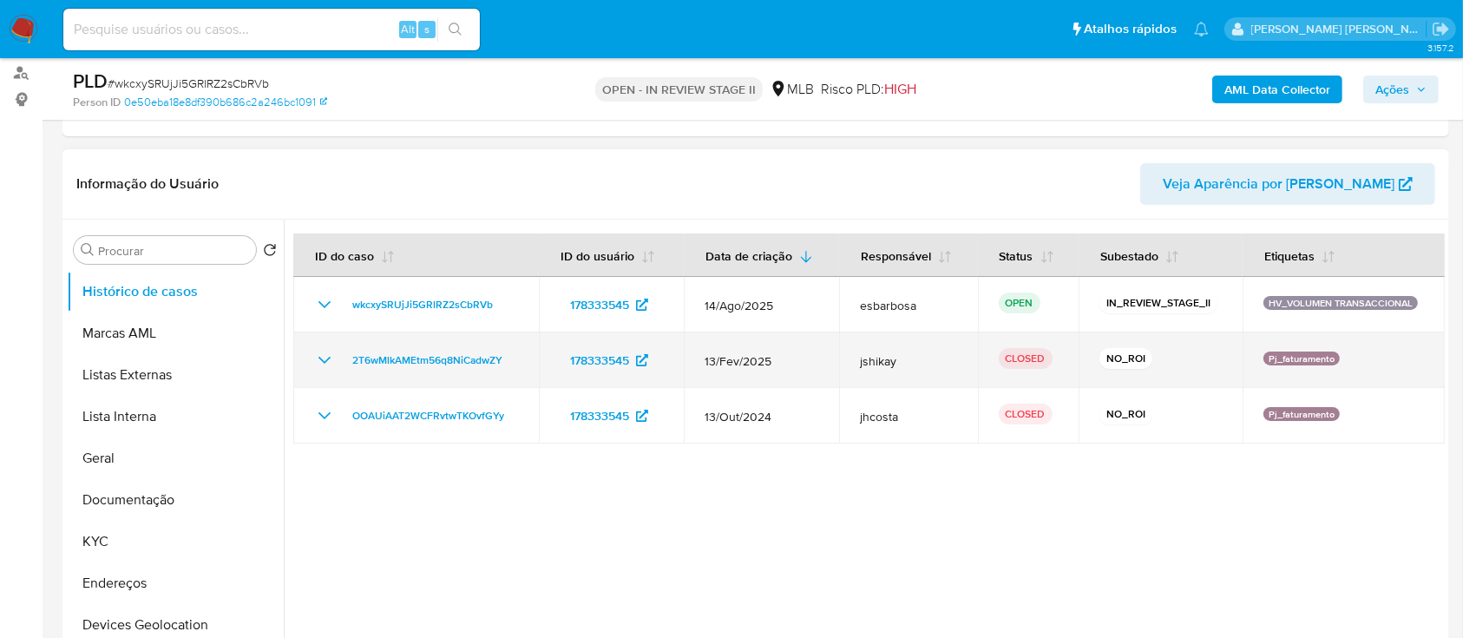
click at [325, 361] on icon "Mostrar/Ocultar" at bounding box center [325, 360] width 12 height 7
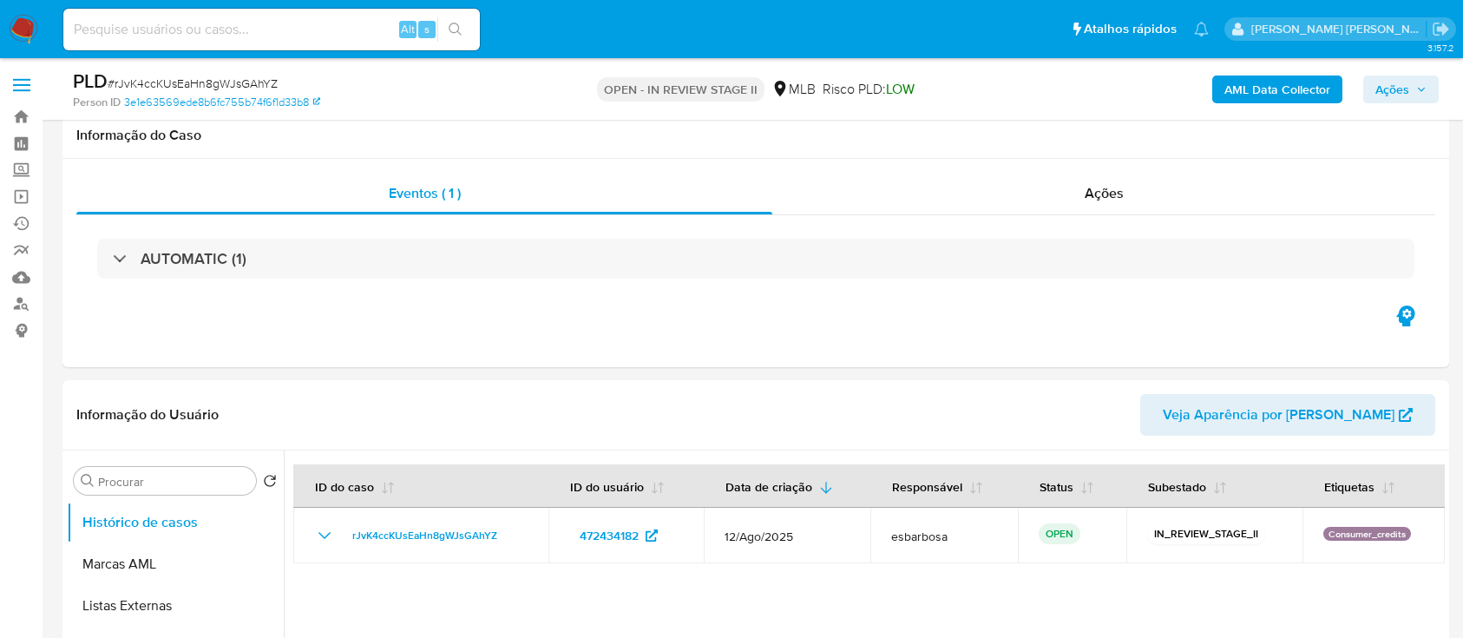
select select "10"
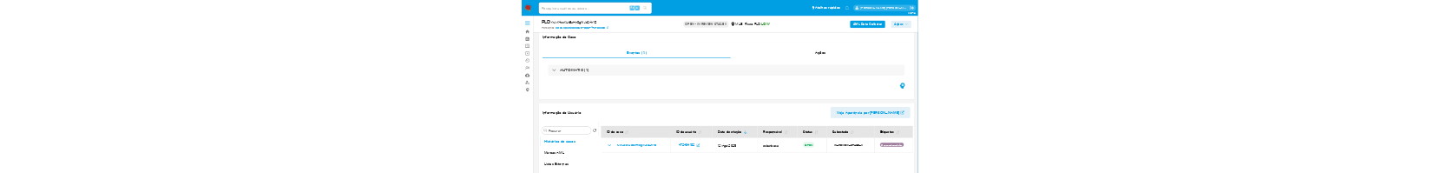
scroll to position [925, 0]
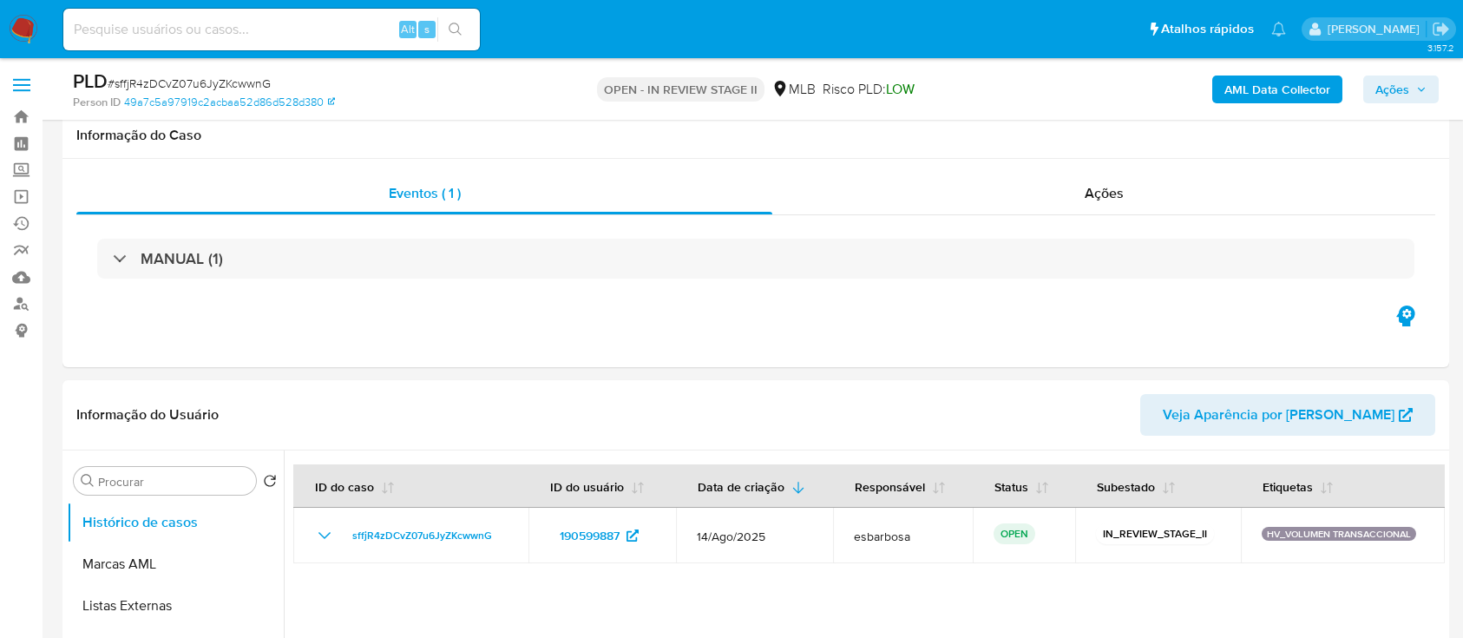
select select "10"
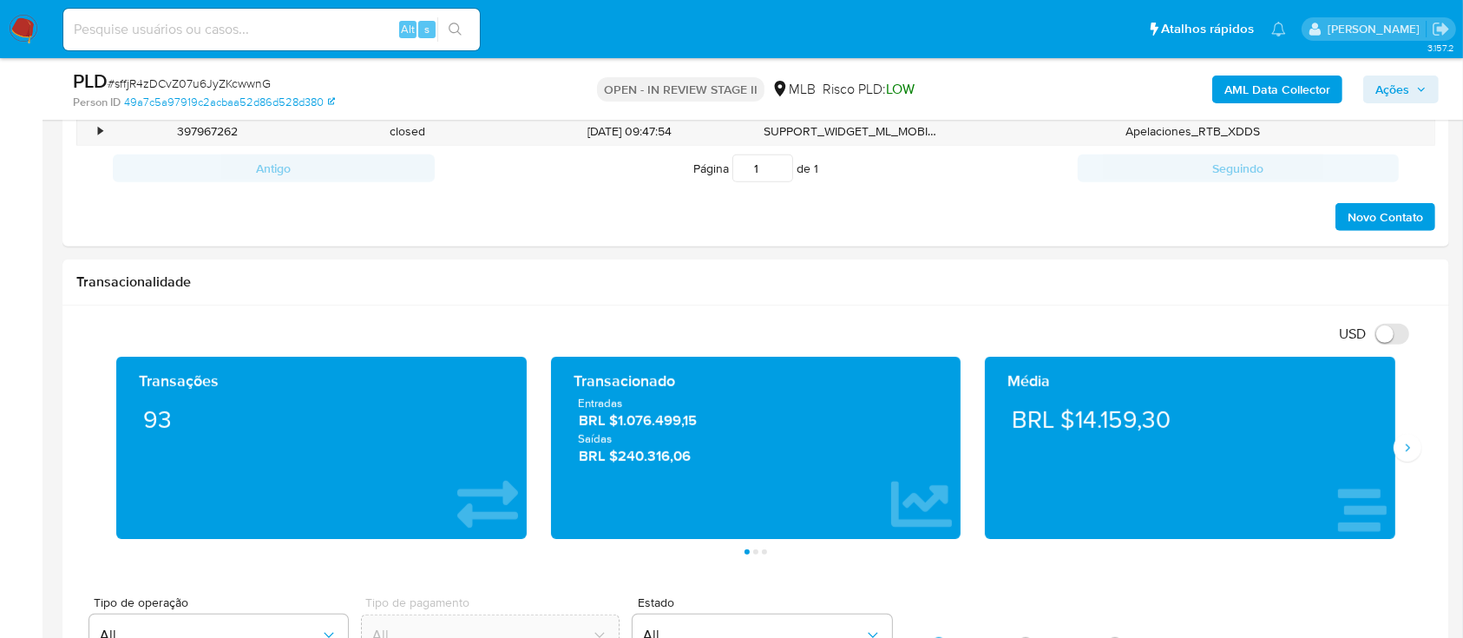
scroll to position [925, 0]
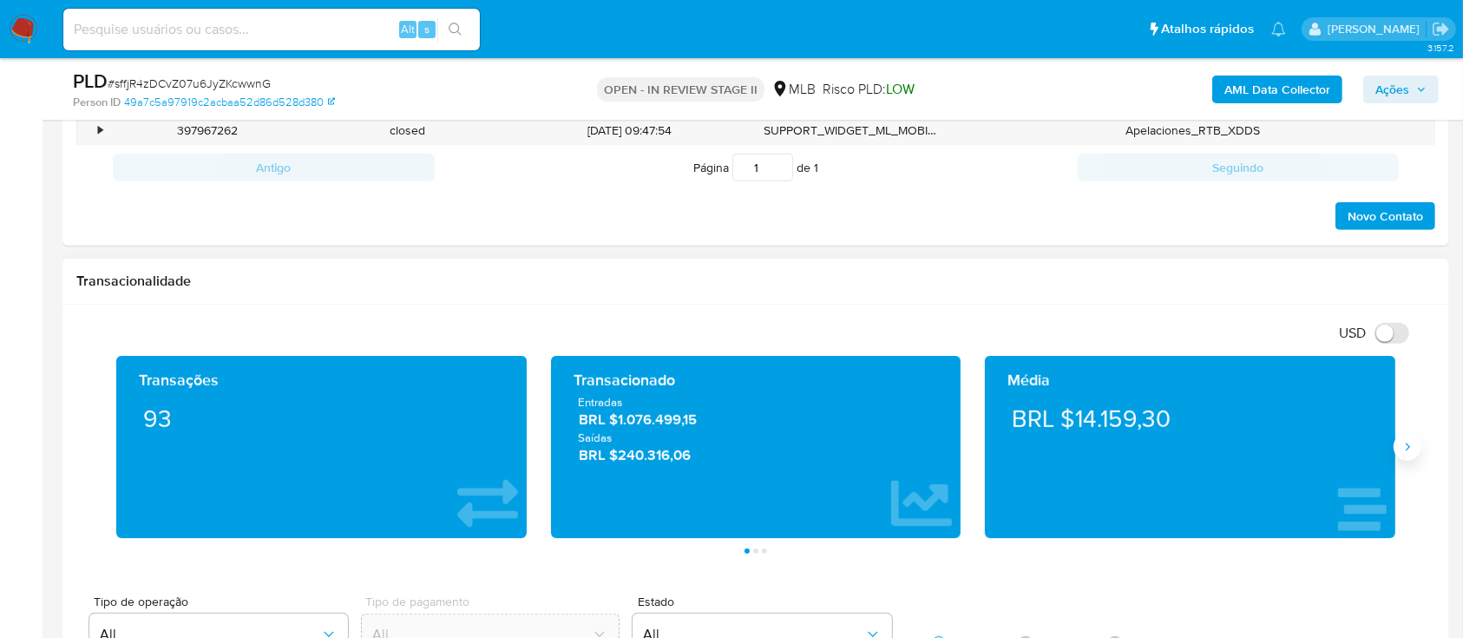
click at [1408, 457] on button "Siguiente" at bounding box center [1408, 447] width 28 height 28
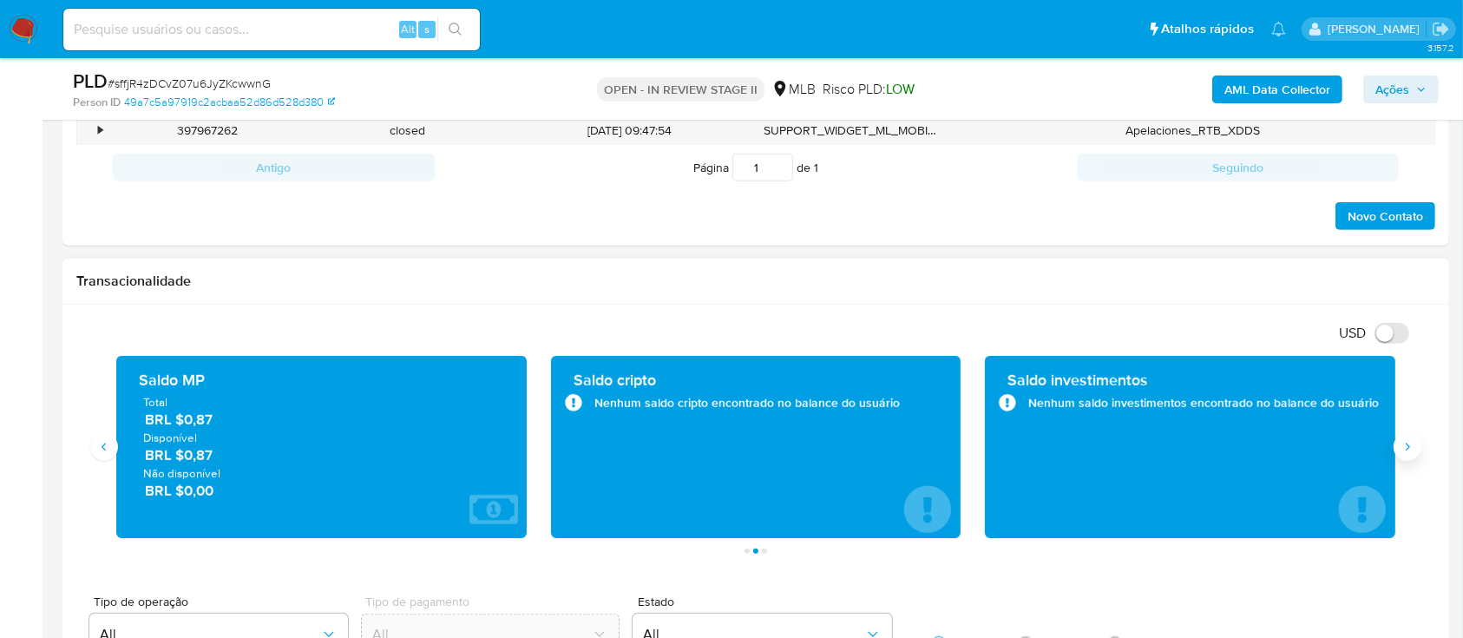
click at [1407, 455] on button "Siguiente" at bounding box center [1408, 447] width 28 height 28
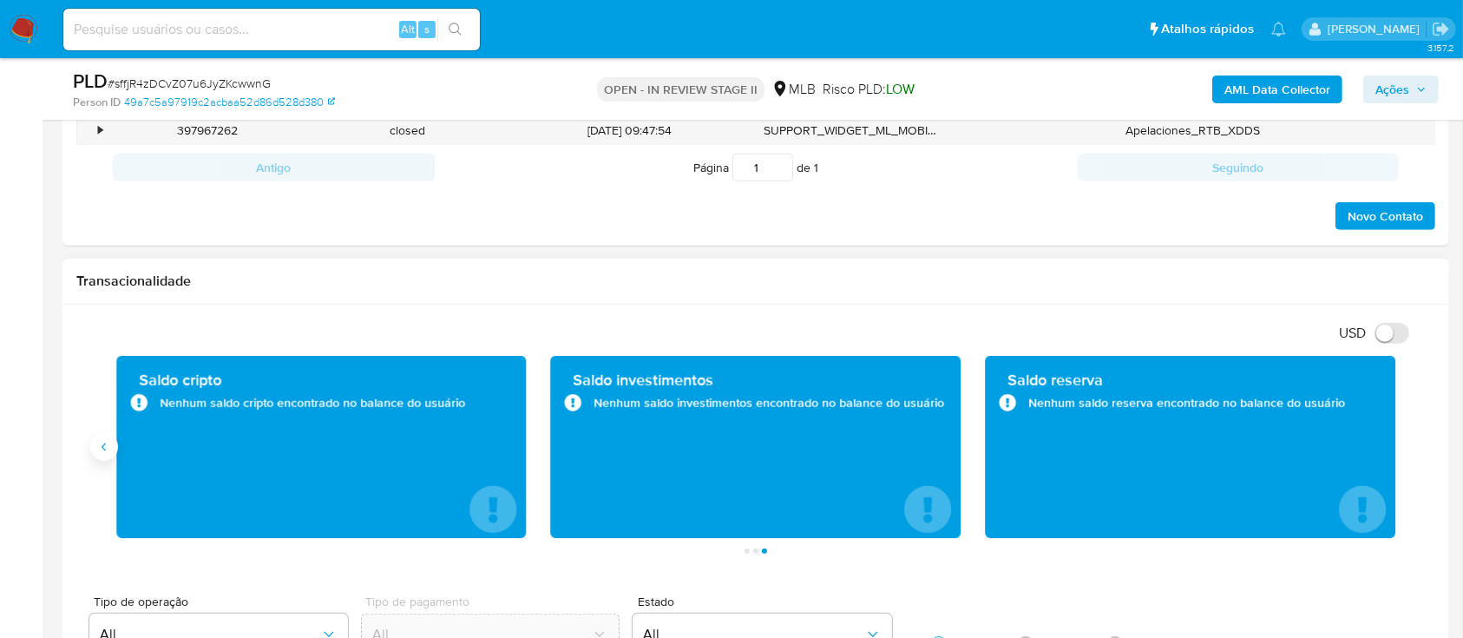
click at [108, 449] on icon "Anterior" at bounding box center [104, 447] width 14 height 14
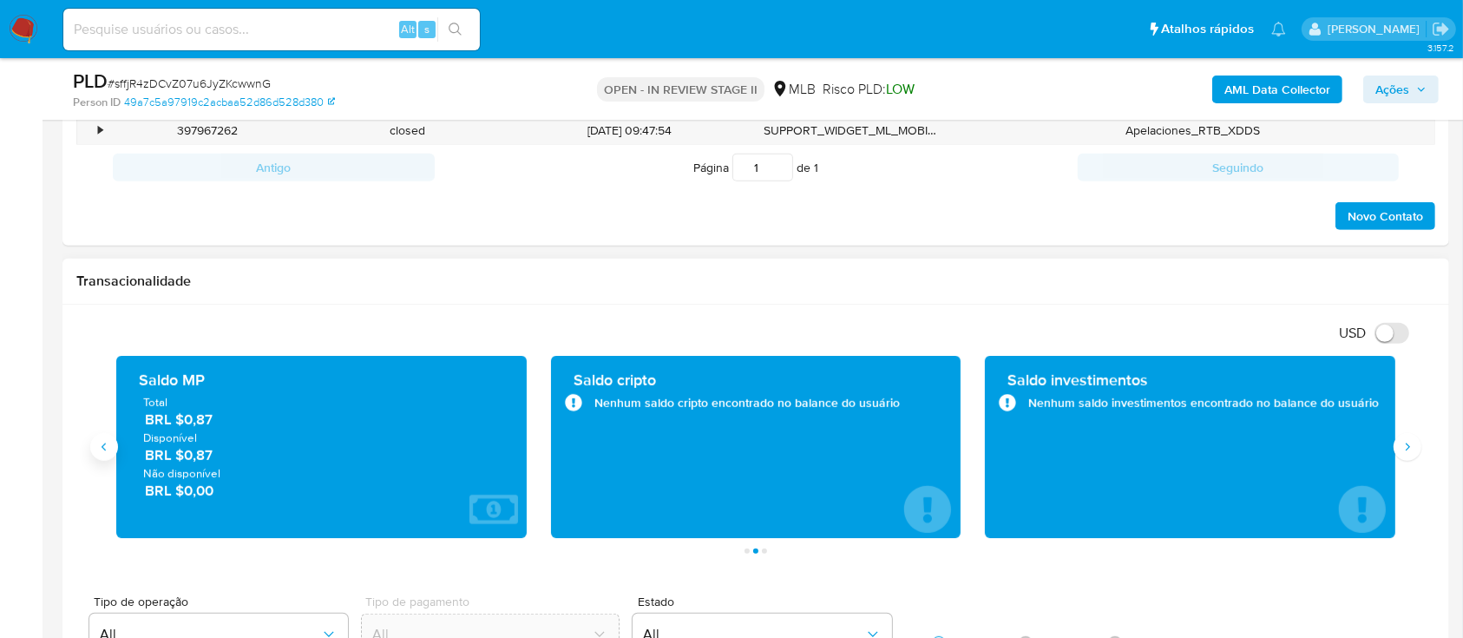
click at [108, 449] on icon "Anterior" at bounding box center [104, 447] width 14 height 14
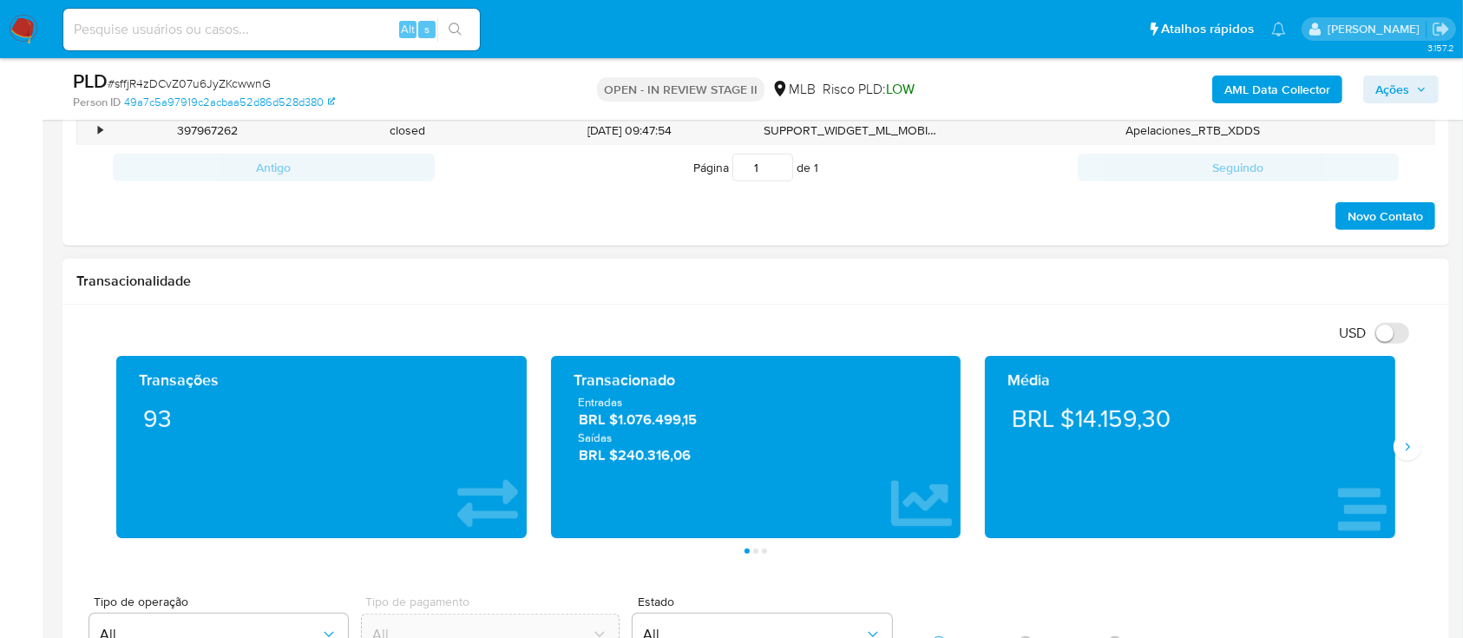
click at [1390, 450] on div "Média BRL $14.159,30" at bounding box center [1190, 447] width 411 height 182
click at [1403, 450] on icon "Siguiente" at bounding box center [1408, 447] width 14 height 14
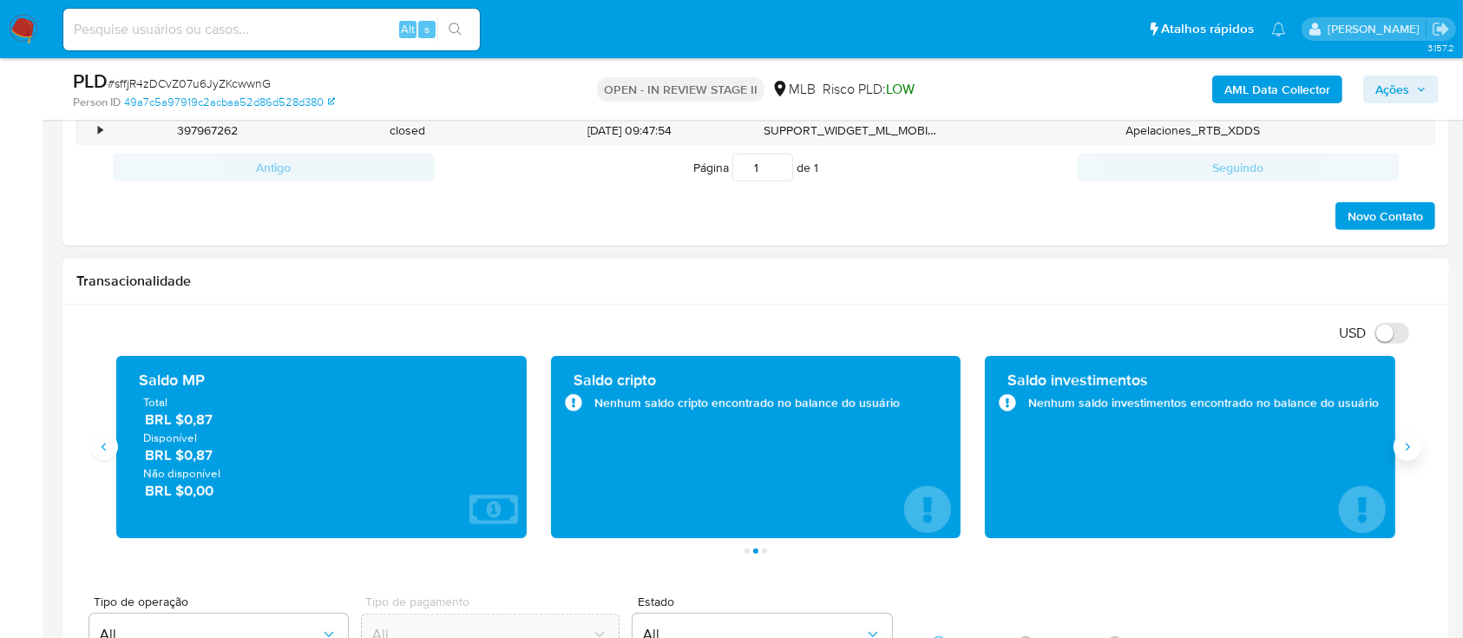
click at [1403, 450] on icon "Siguiente" at bounding box center [1408, 447] width 14 height 14
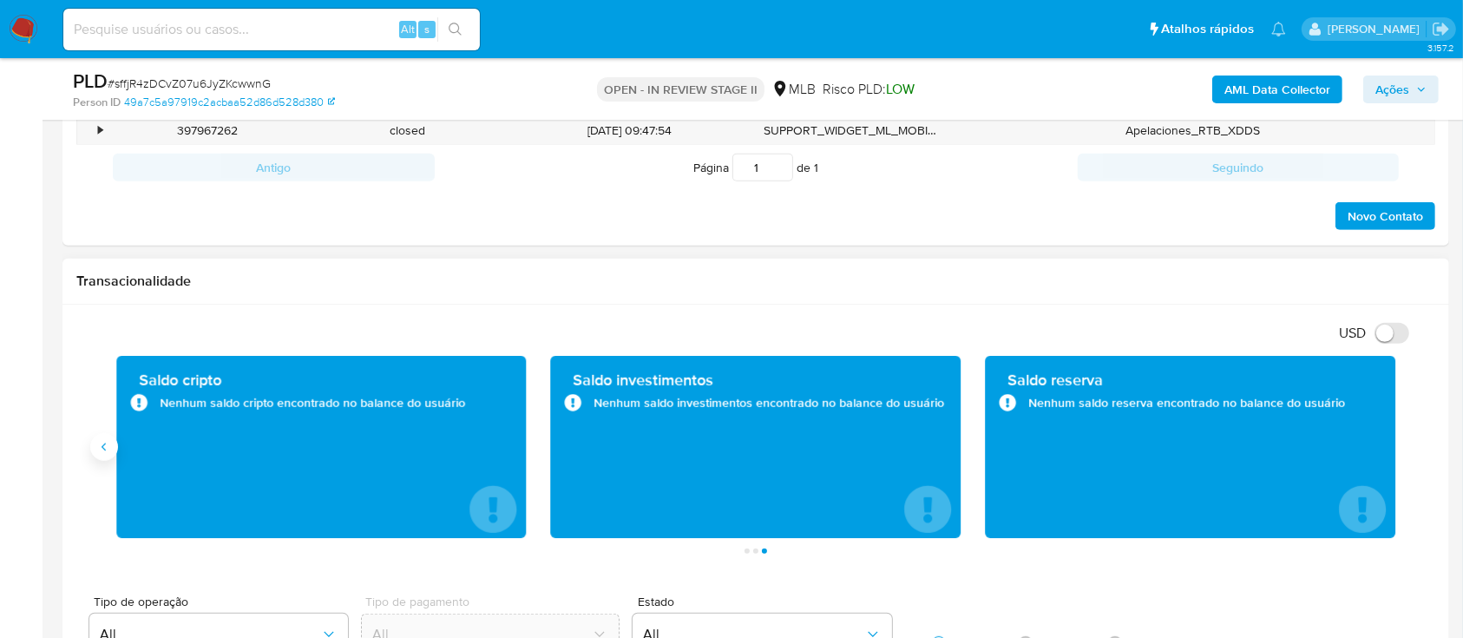
click at [102, 441] on icon "Anterior" at bounding box center [104, 447] width 14 height 14
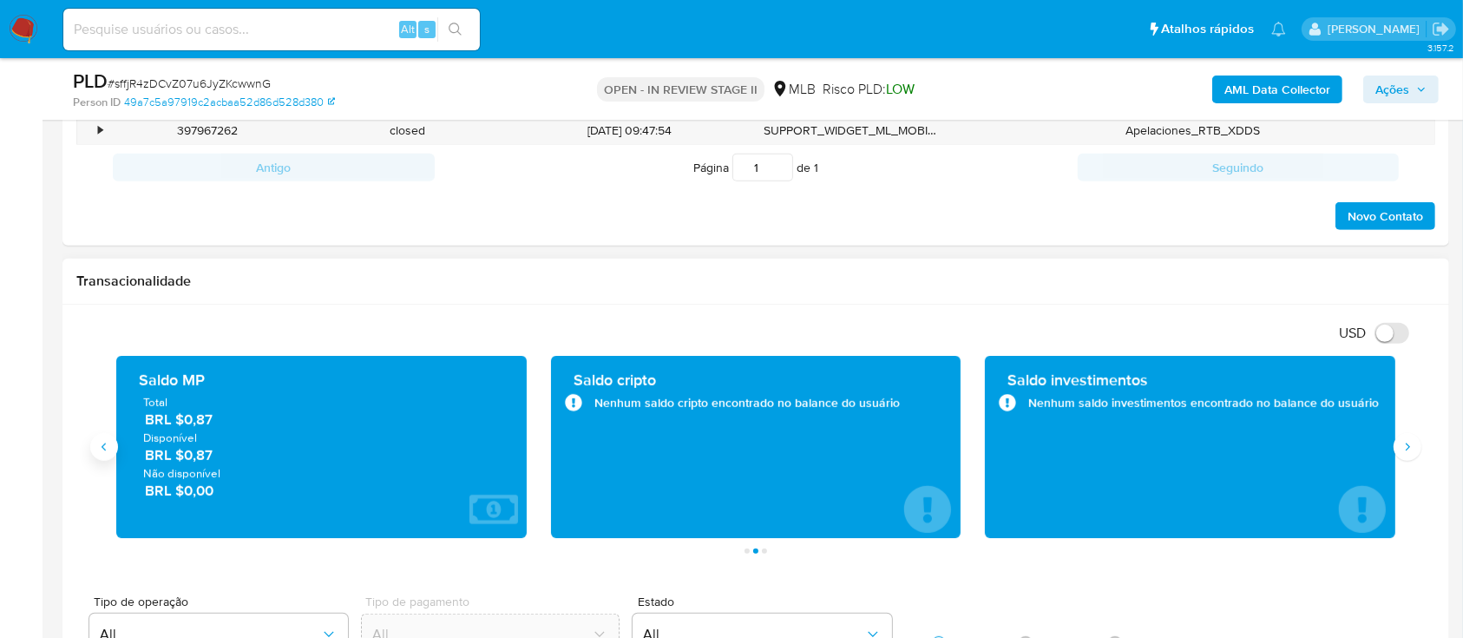
click at [102, 441] on icon "Anterior" at bounding box center [104, 447] width 14 height 14
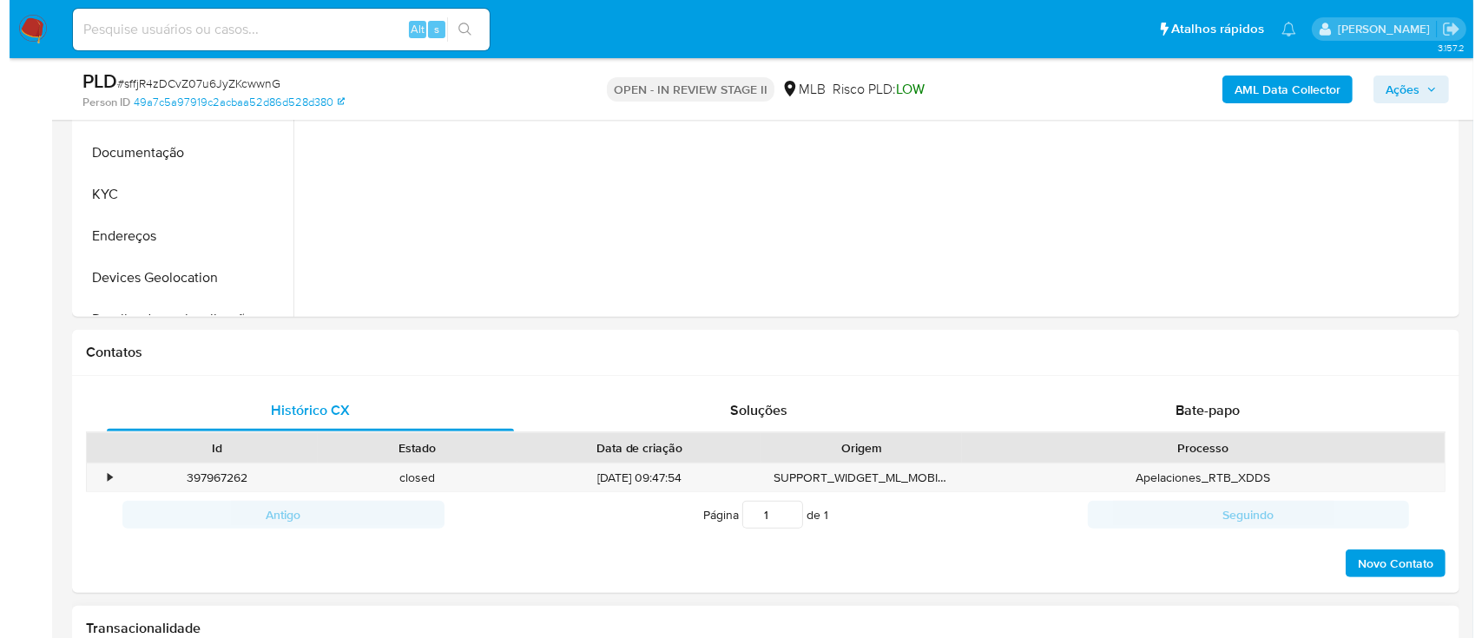
scroll to position [231, 0]
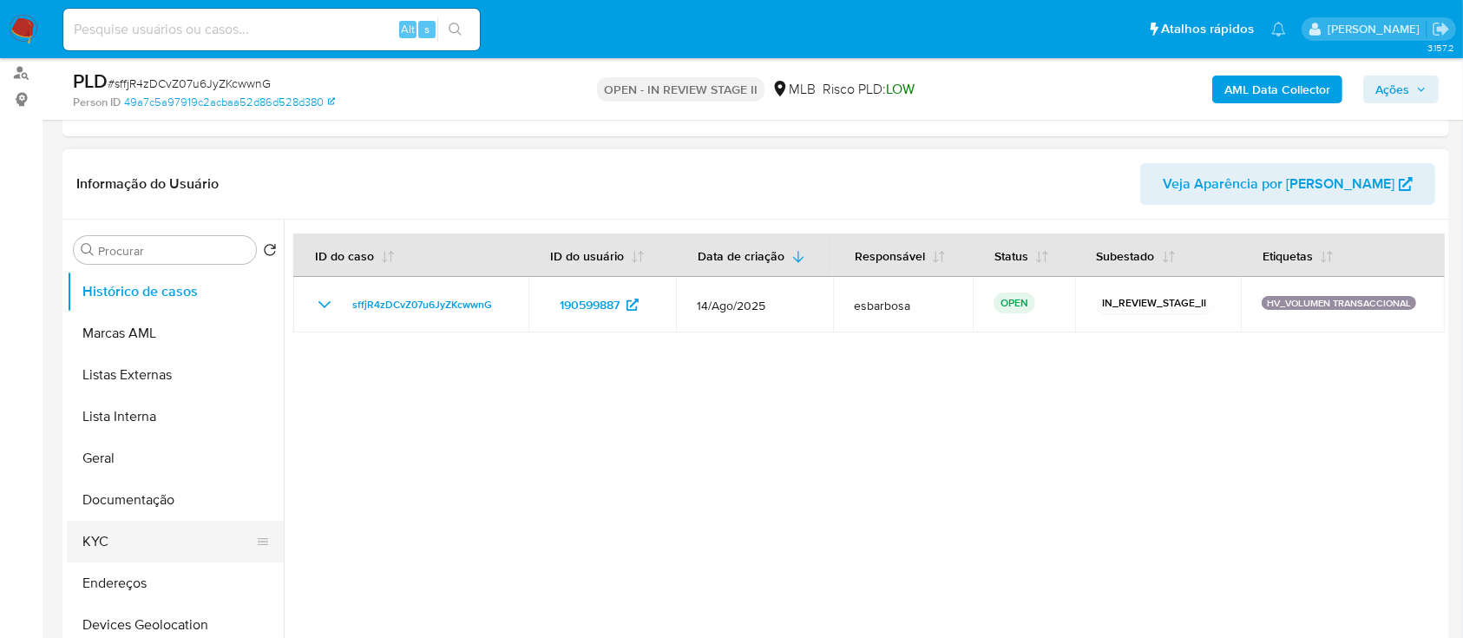
click at [89, 545] on button "KYC" at bounding box center [168, 542] width 203 height 42
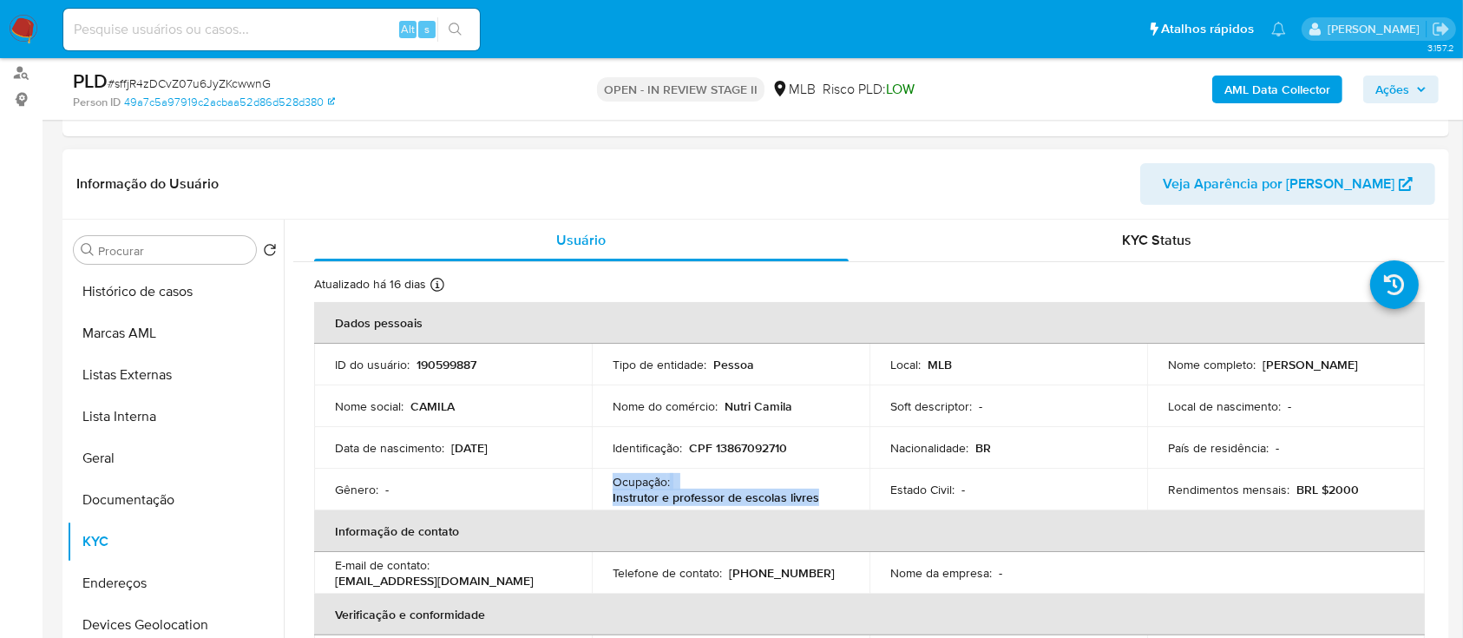
drag, startPoint x: 823, startPoint y: 499, endPoint x: 613, endPoint y: 482, distance: 210.8
click at [613, 482] on div "Ocupação : Instrutor e professor de escolas livres" at bounding box center [731, 489] width 236 height 31
copy div "Ocupação : Instrutor e professor de escolas livres"
click at [1253, 93] on b "AML Data Collector" at bounding box center [1278, 90] width 106 height 28
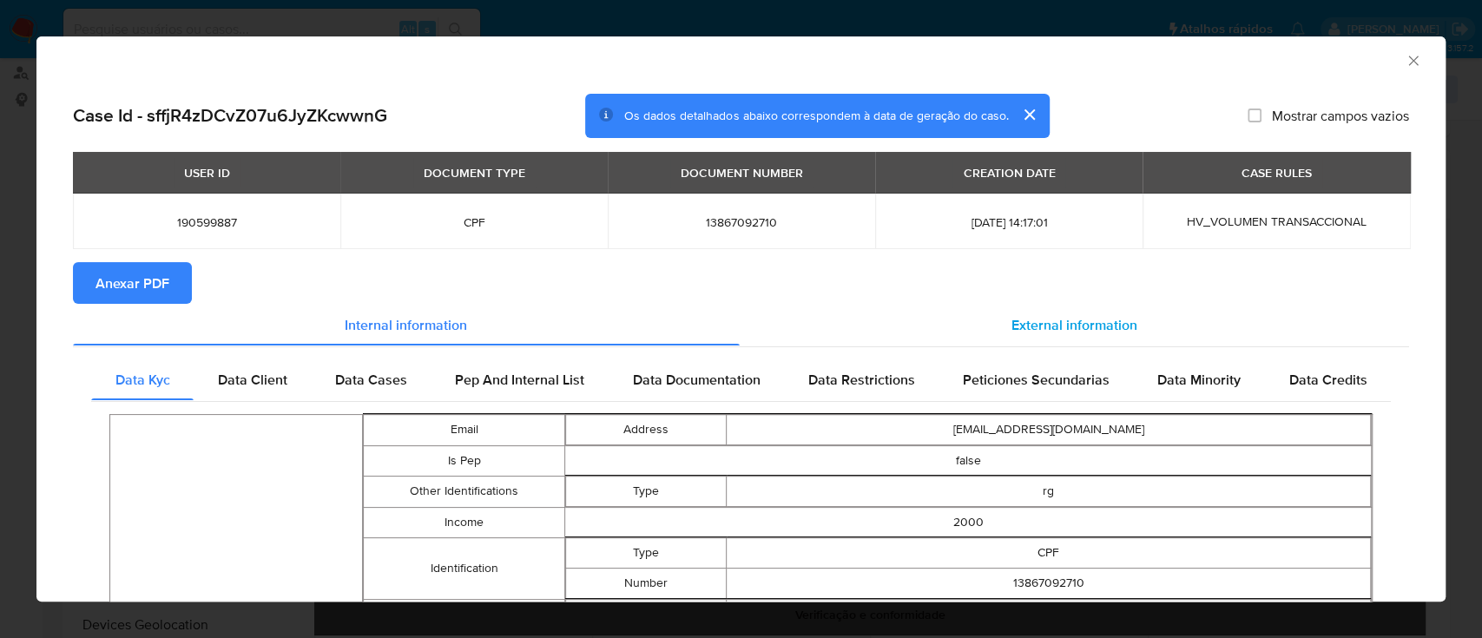
click at [1066, 319] on span "External information" at bounding box center [1074, 324] width 126 height 20
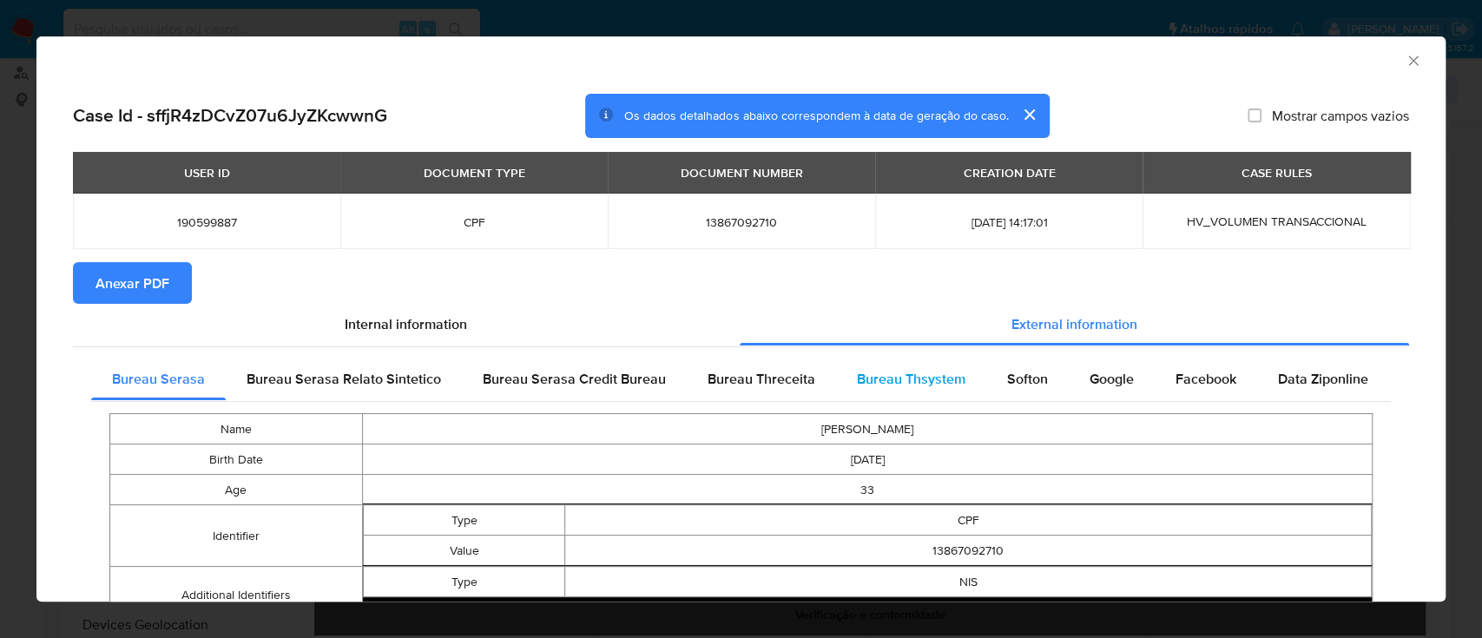
click at [917, 386] on span "Bureau Thsystem" at bounding box center [911, 379] width 108 height 20
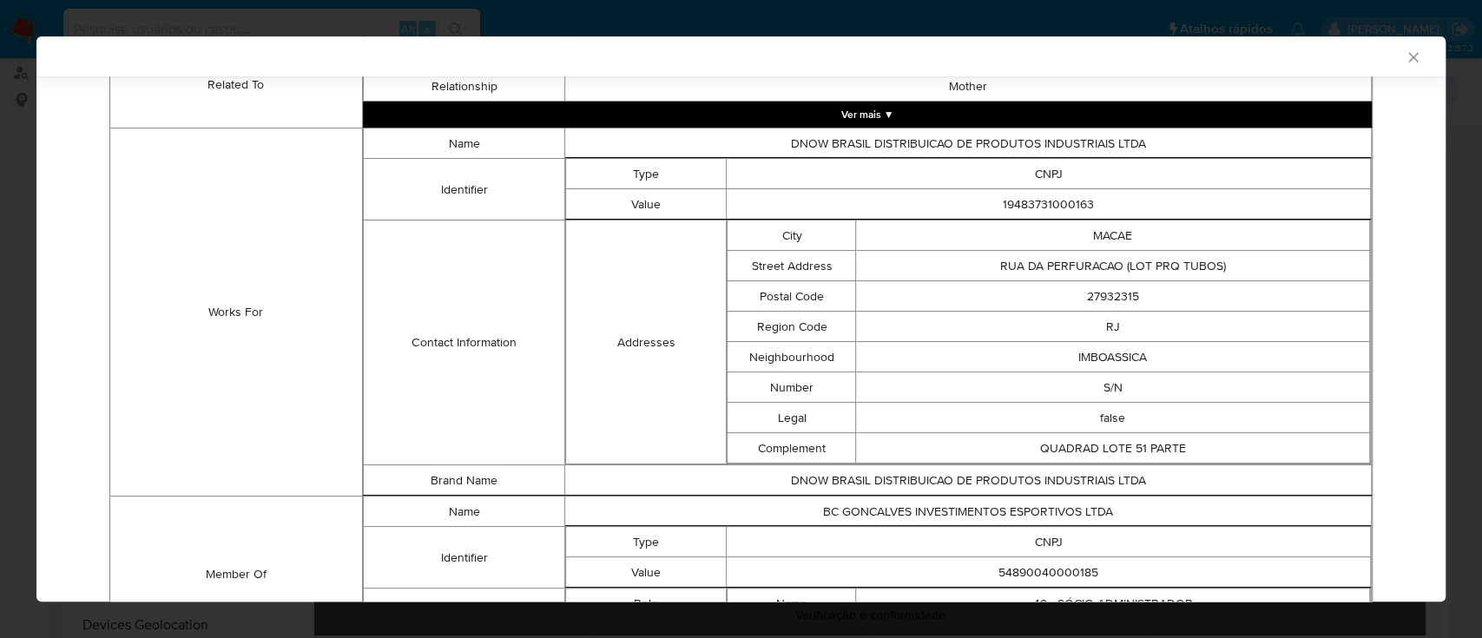
scroll to position [1233, 0]
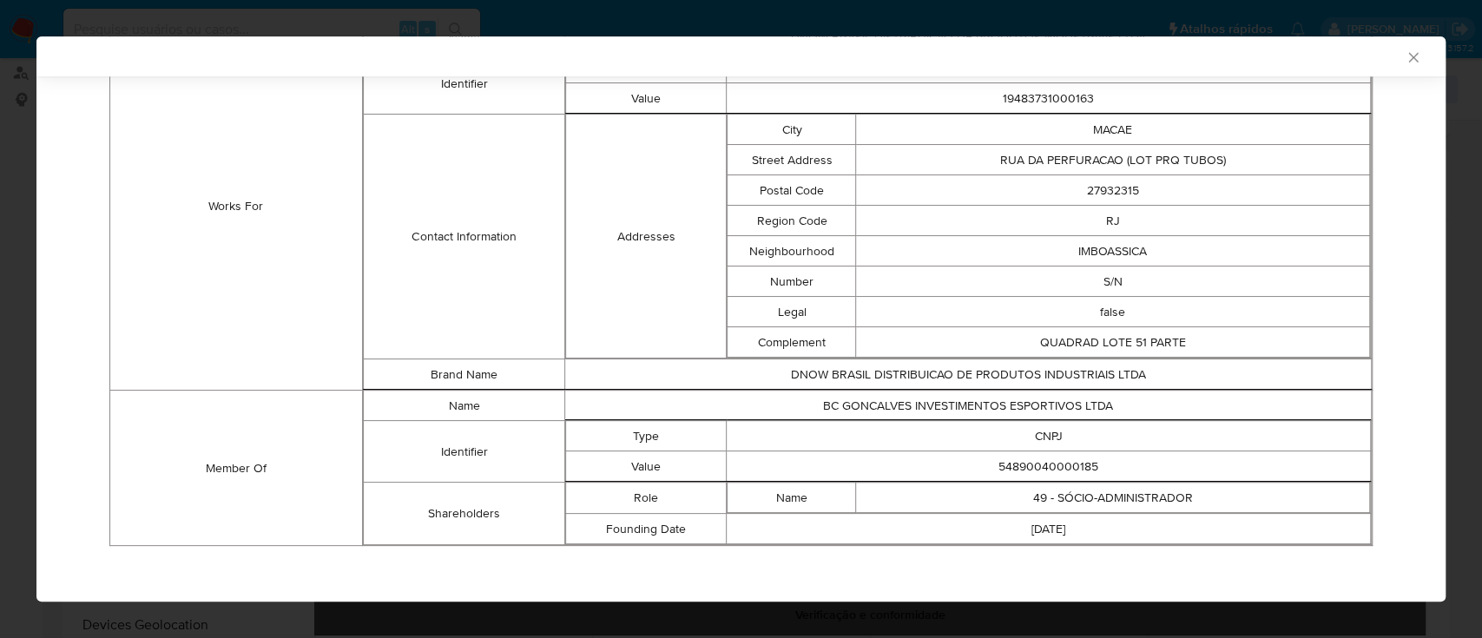
click at [1055, 458] on td "54890040000185" at bounding box center [1048, 466] width 644 height 30
copy td "54890040000185"
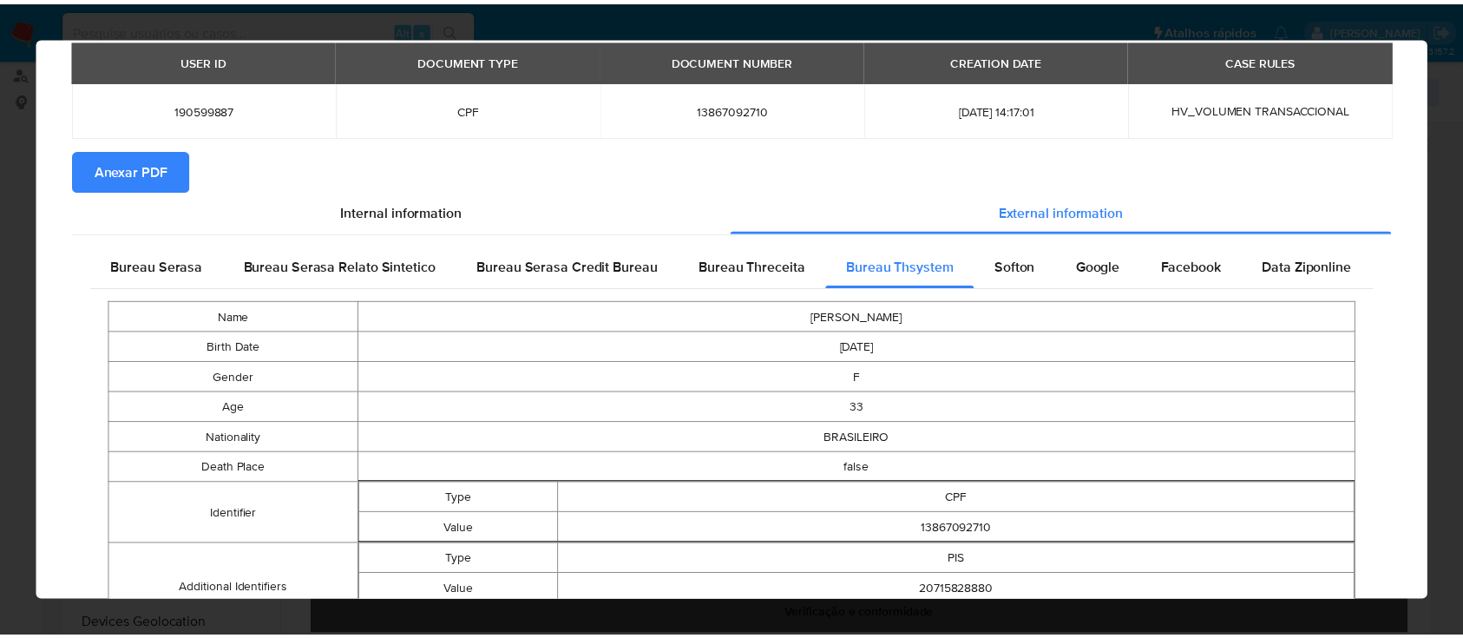
scroll to position [0, 0]
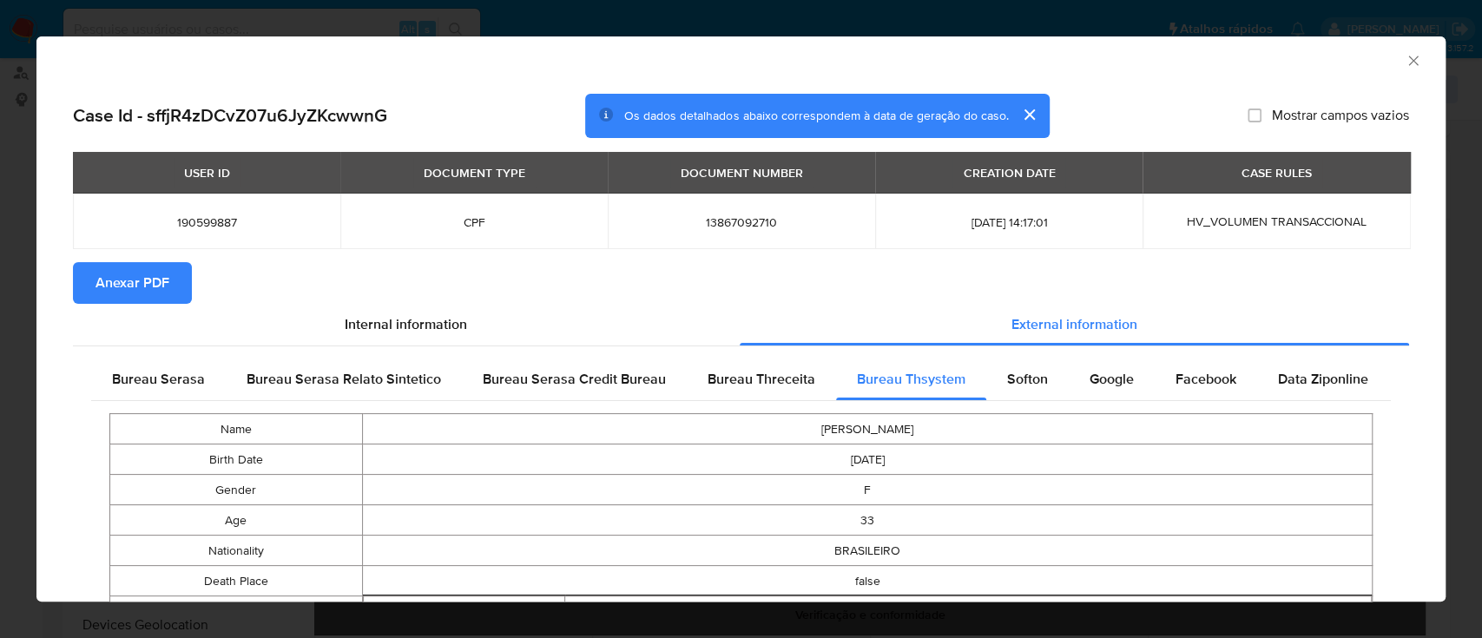
click at [120, 287] on span "Anexar PDF" at bounding box center [132, 283] width 74 height 38
click at [1404, 66] on icon "Fechar a janela" at bounding box center [1412, 60] width 17 height 17
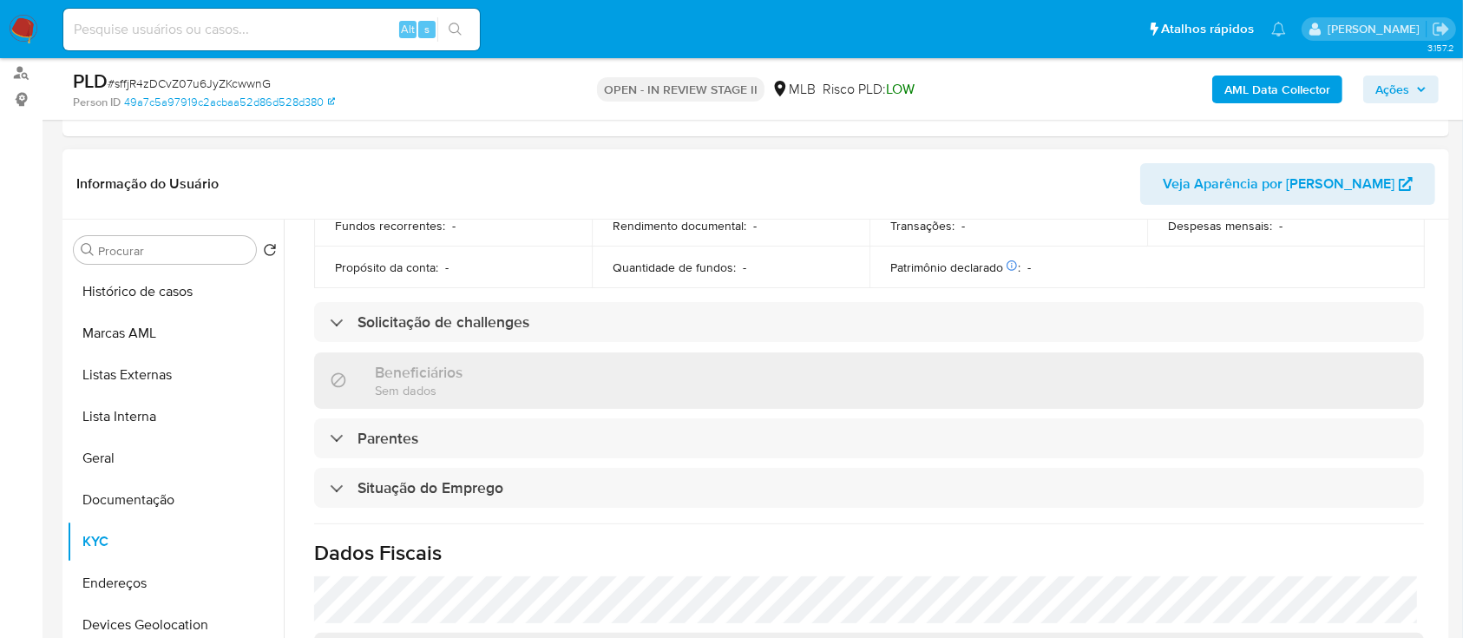
scroll to position [391, 0]
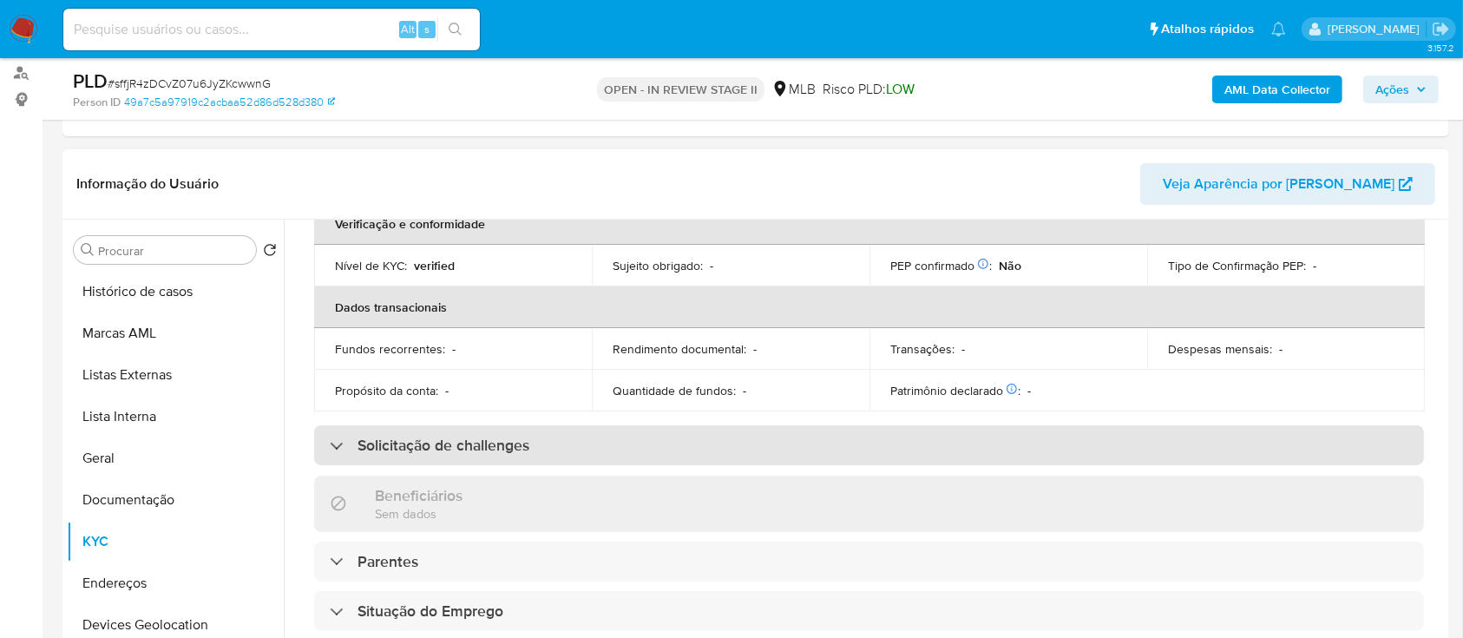
click at [529, 450] on h3 "Solicitação de challenges" at bounding box center [444, 445] width 172 height 19
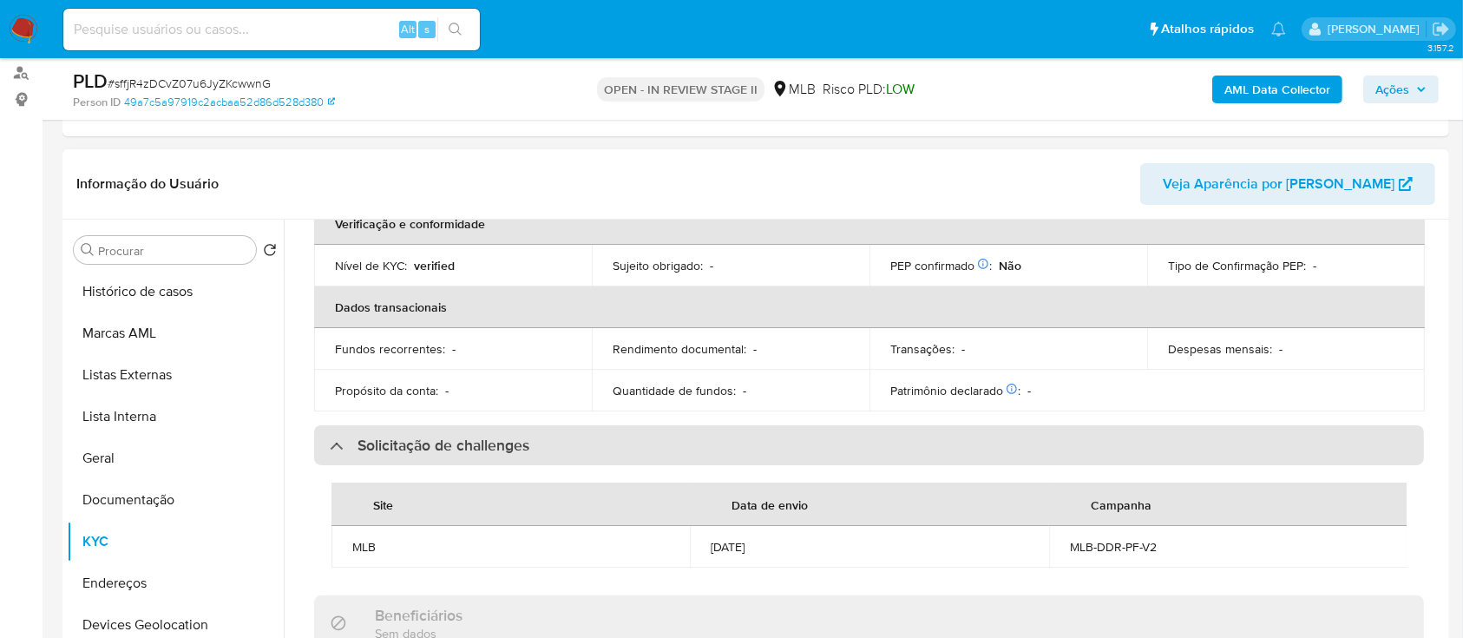
click at [529, 450] on h3 "Solicitação de challenges" at bounding box center [444, 445] width 172 height 19
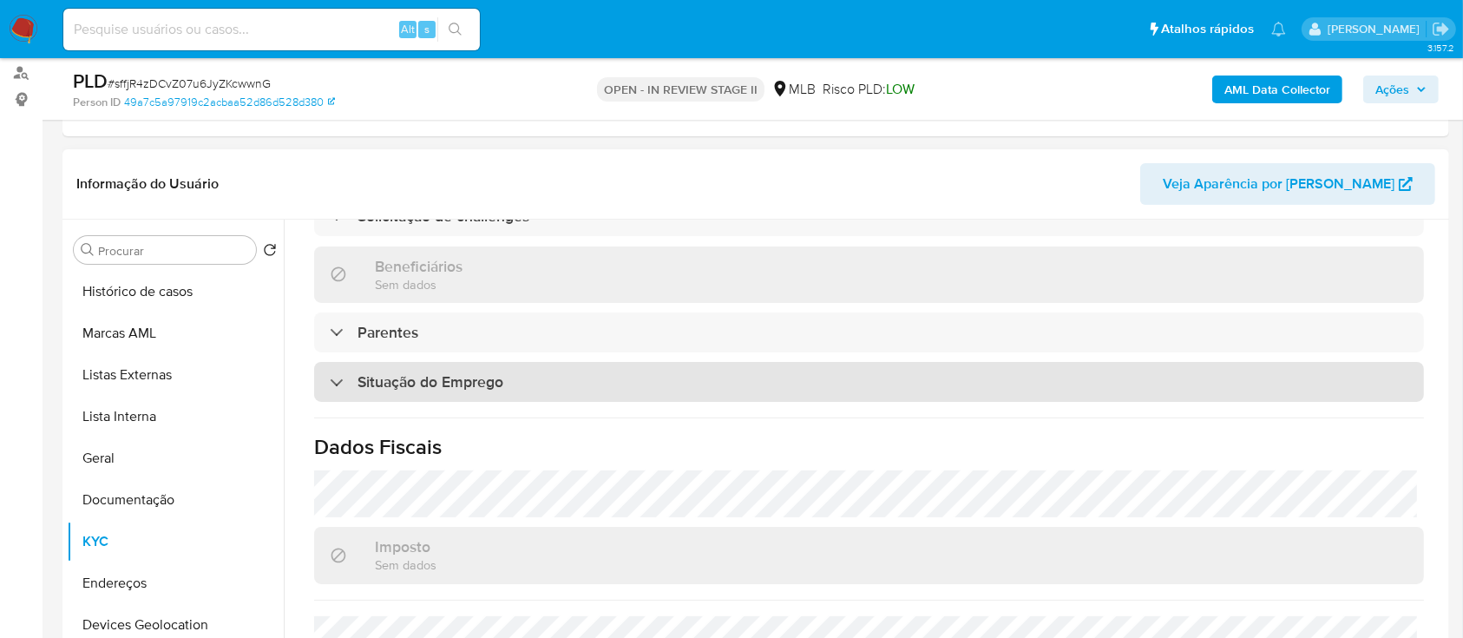
scroll to position [622, 0]
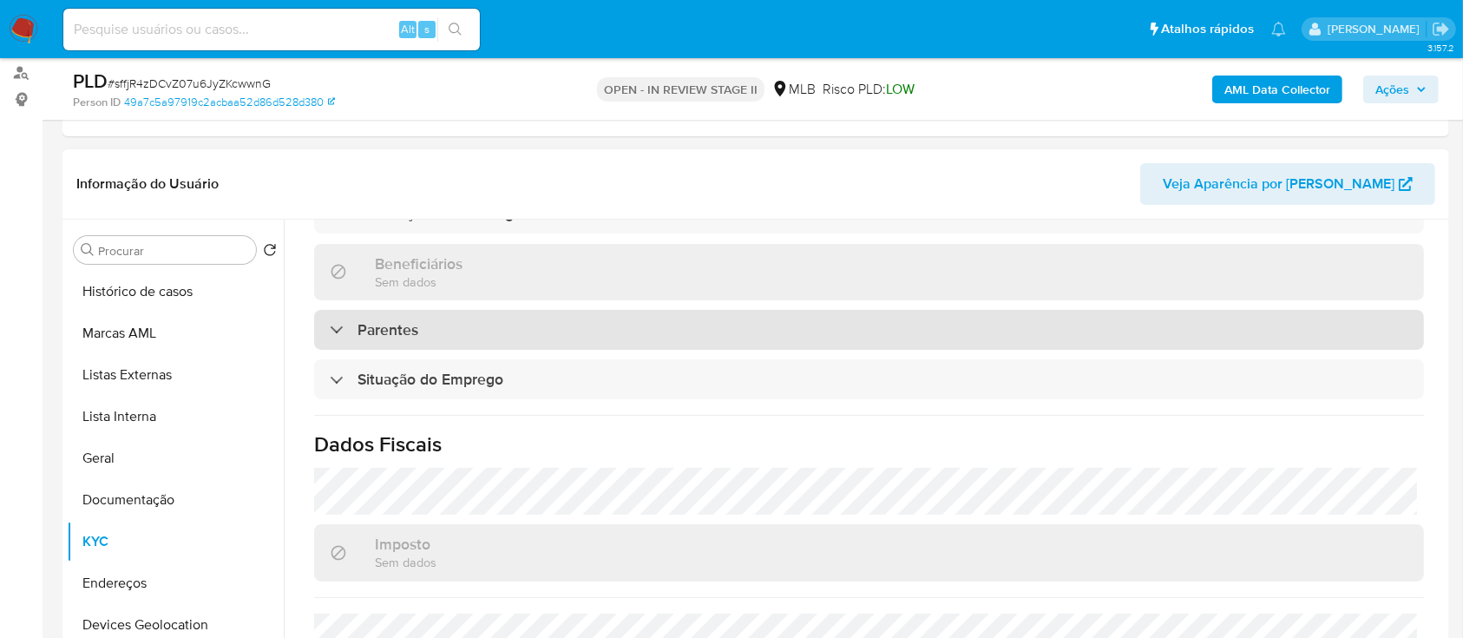
click at [488, 326] on div "Parentes" at bounding box center [869, 330] width 1110 height 40
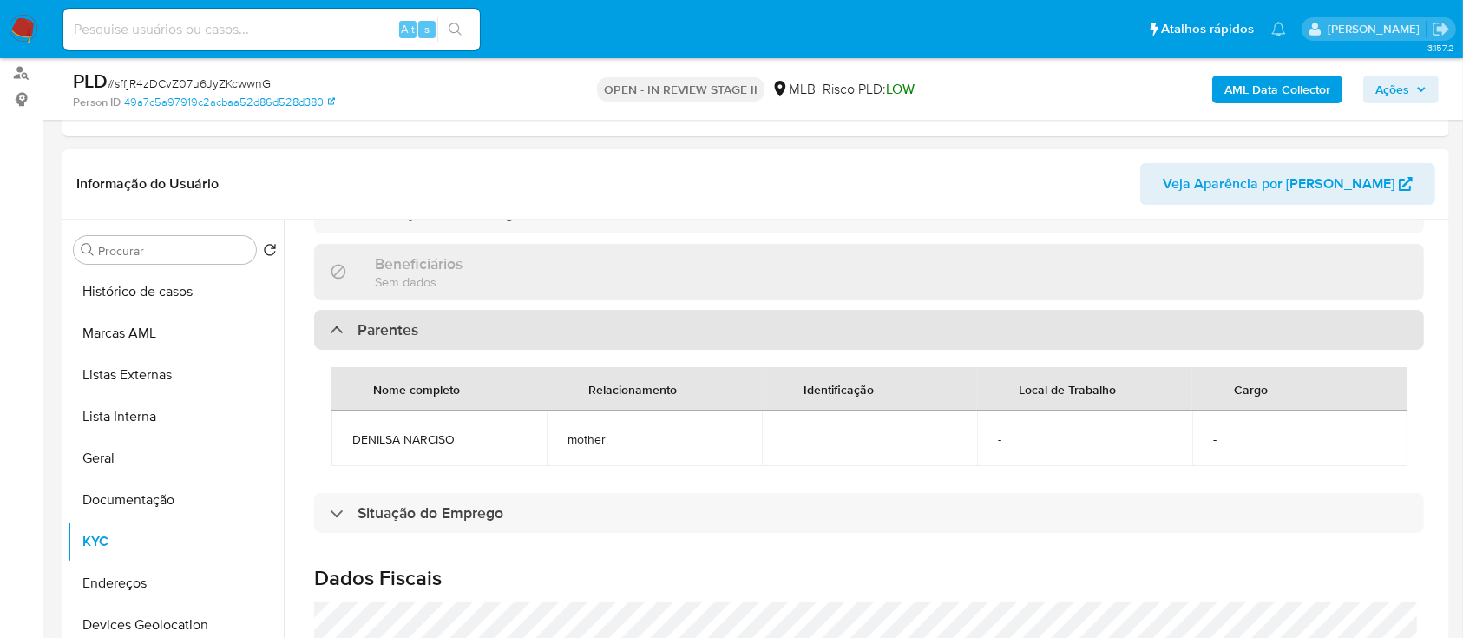
click at [528, 332] on div "Parentes" at bounding box center [869, 330] width 1110 height 40
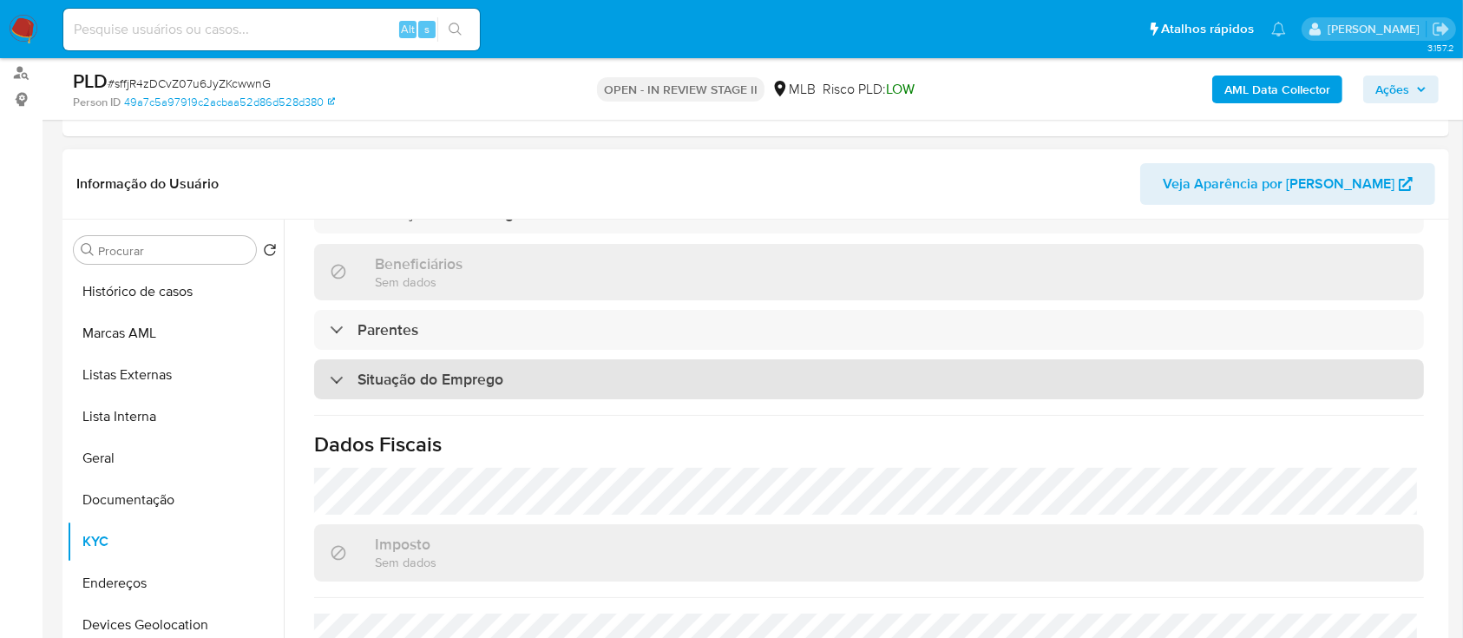
click at [528, 371] on div "Situação do Emprego" at bounding box center [869, 379] width 1110 height 40
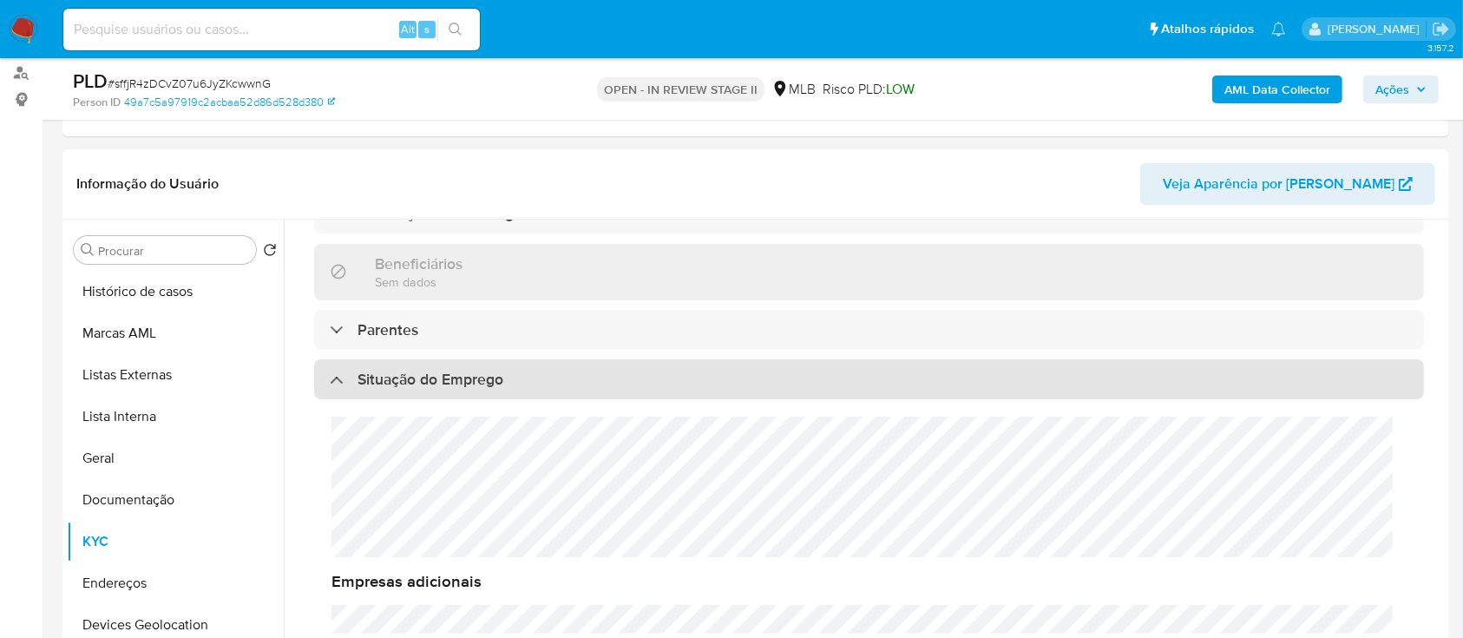
click at [494, 375] on h3 "Situação do Emprego" at bounding box center [431, 379] width 146 height 19
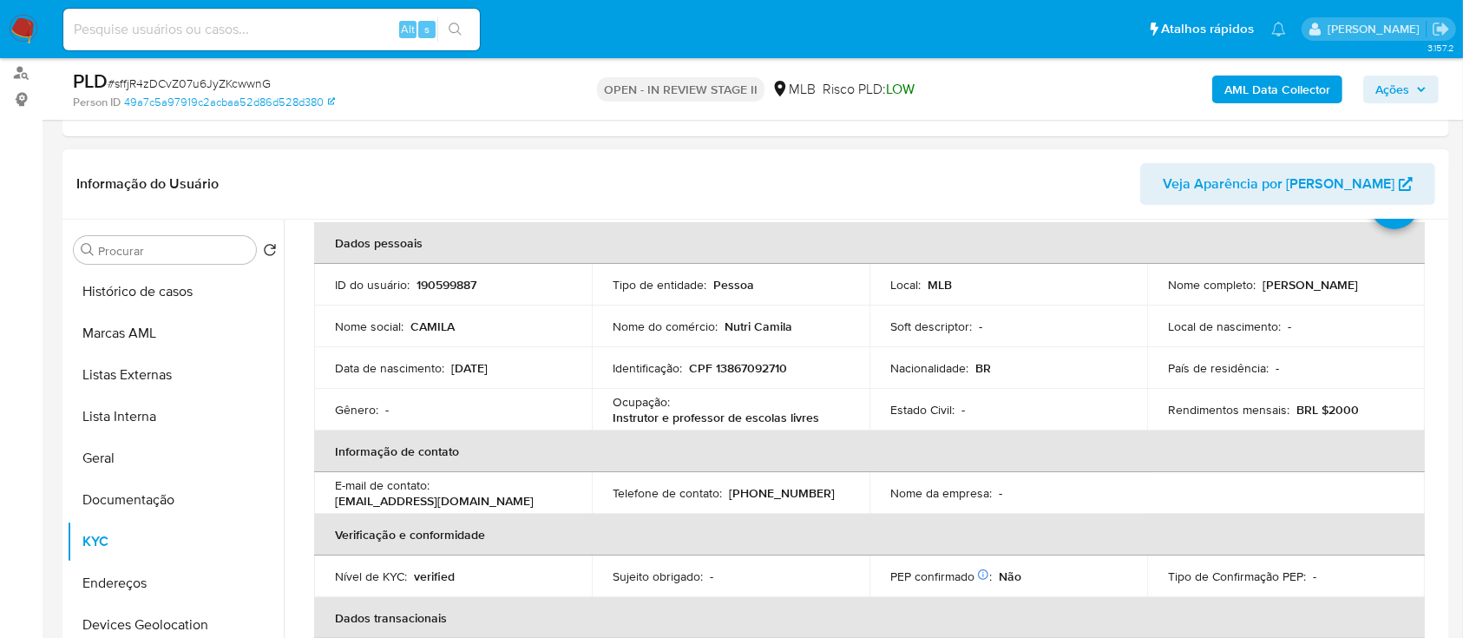
scroll to position [43, 0]
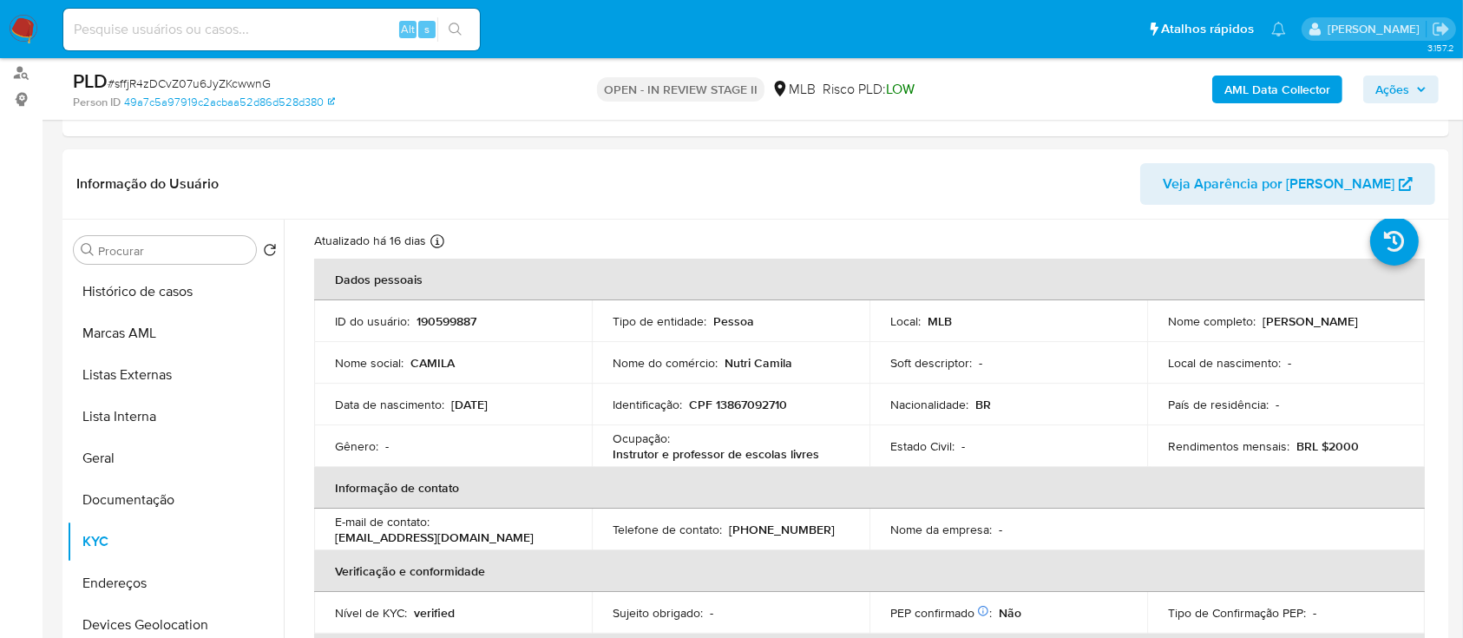
click at [1397, 94] on span "Ações" at bounding box center [1393, 90] width 34 height 28
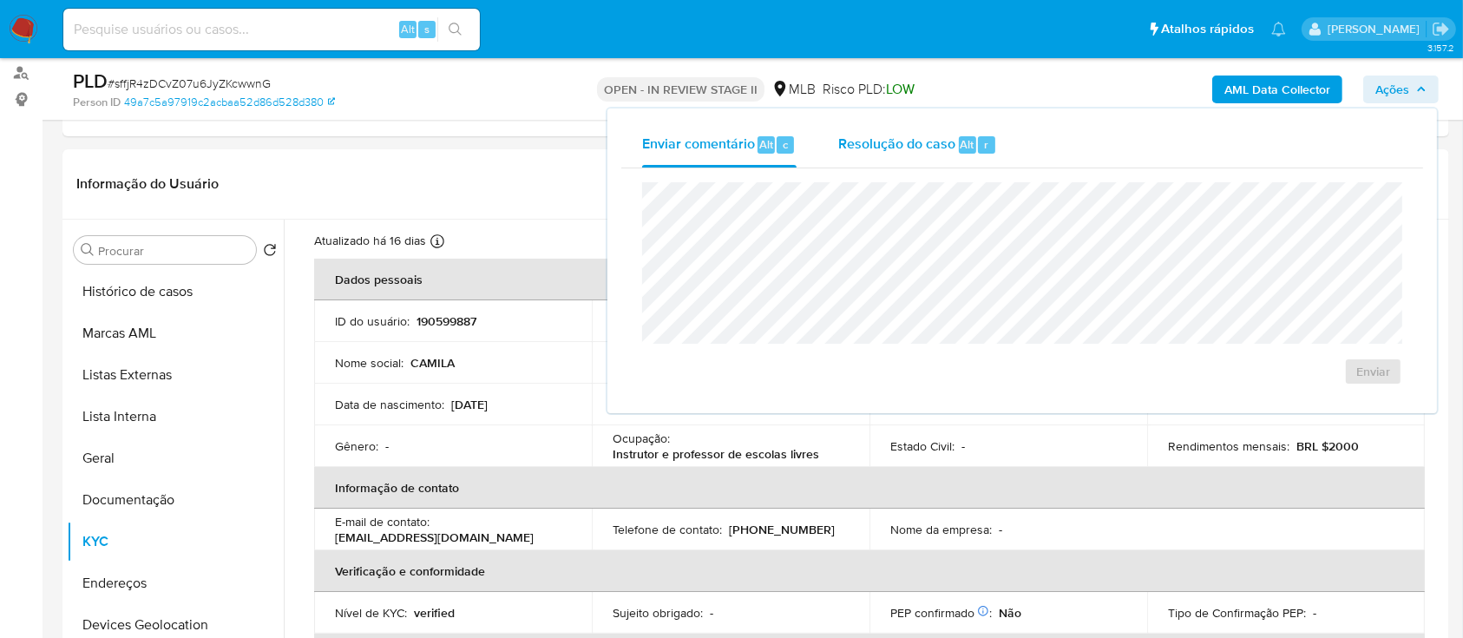
click at [912, 142] on span "Resolução do caso" at bounding box center [896, 144] width 117 height 20
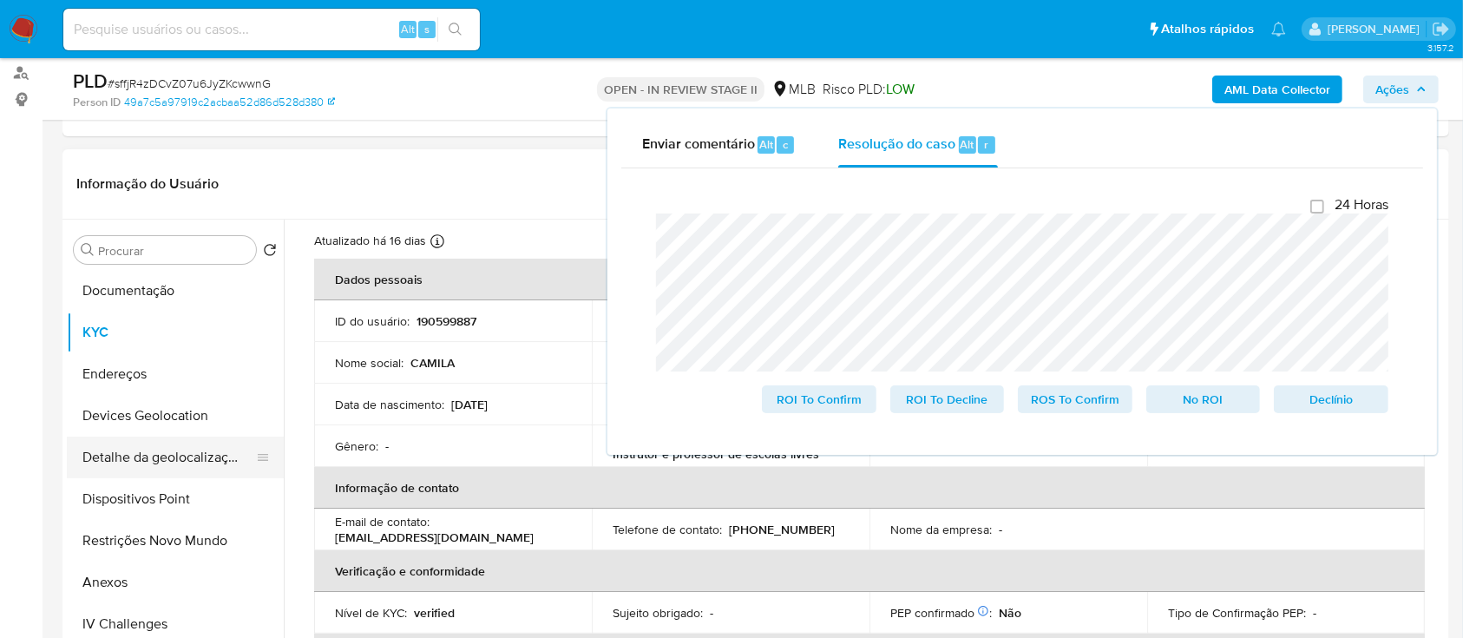
scroll to position [231, 0]
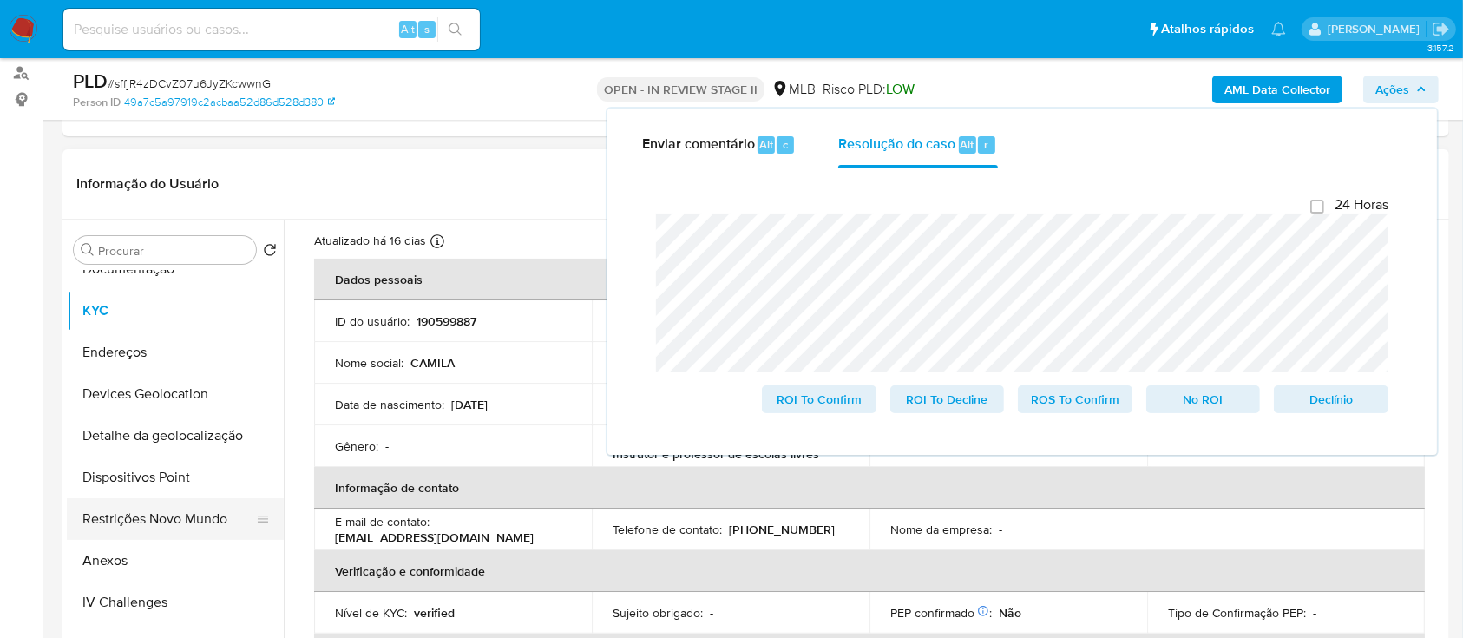
click at [146, 520] on button "Restrições Novo Mundo" at bounding box center [168, 519] width 203 height 42
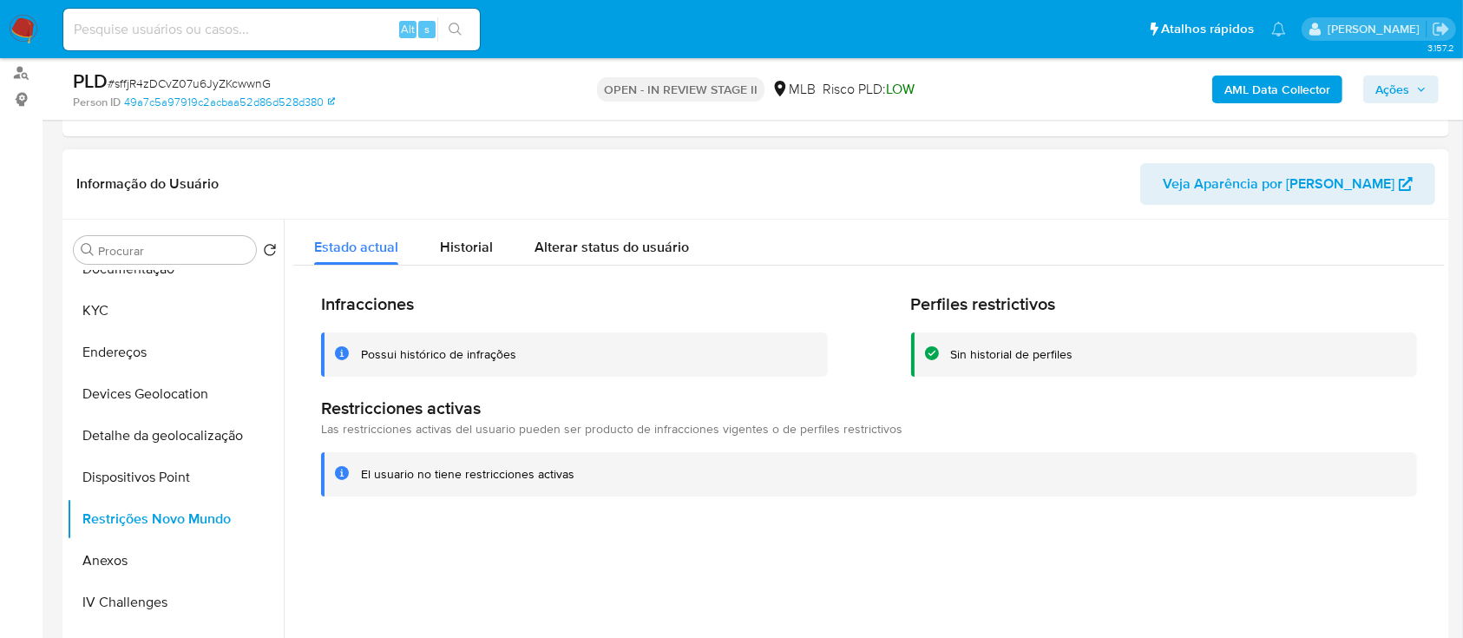
click at [479, 346] on div "Possui histórico de infrações" at bounding box center [438, 354] width 155 height 16
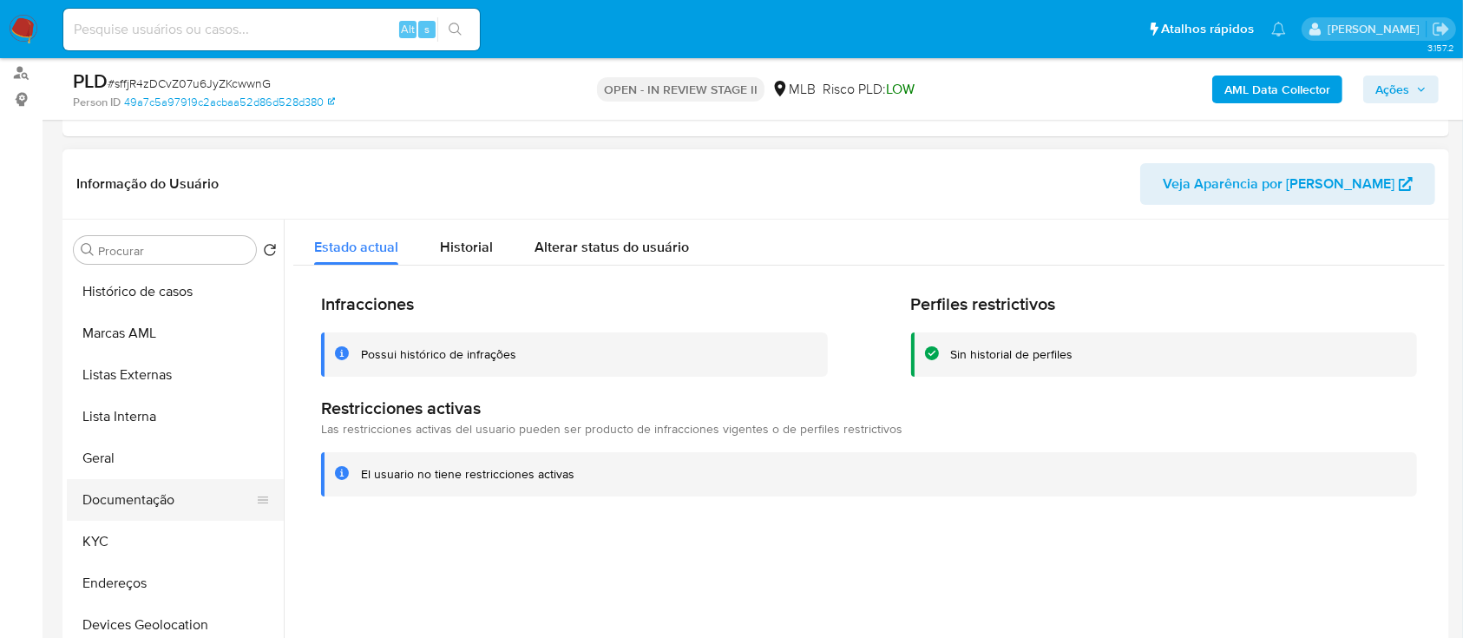
click at [135, 493] on button "Documentação" at bounding box center [168, 500] width 203 height 42
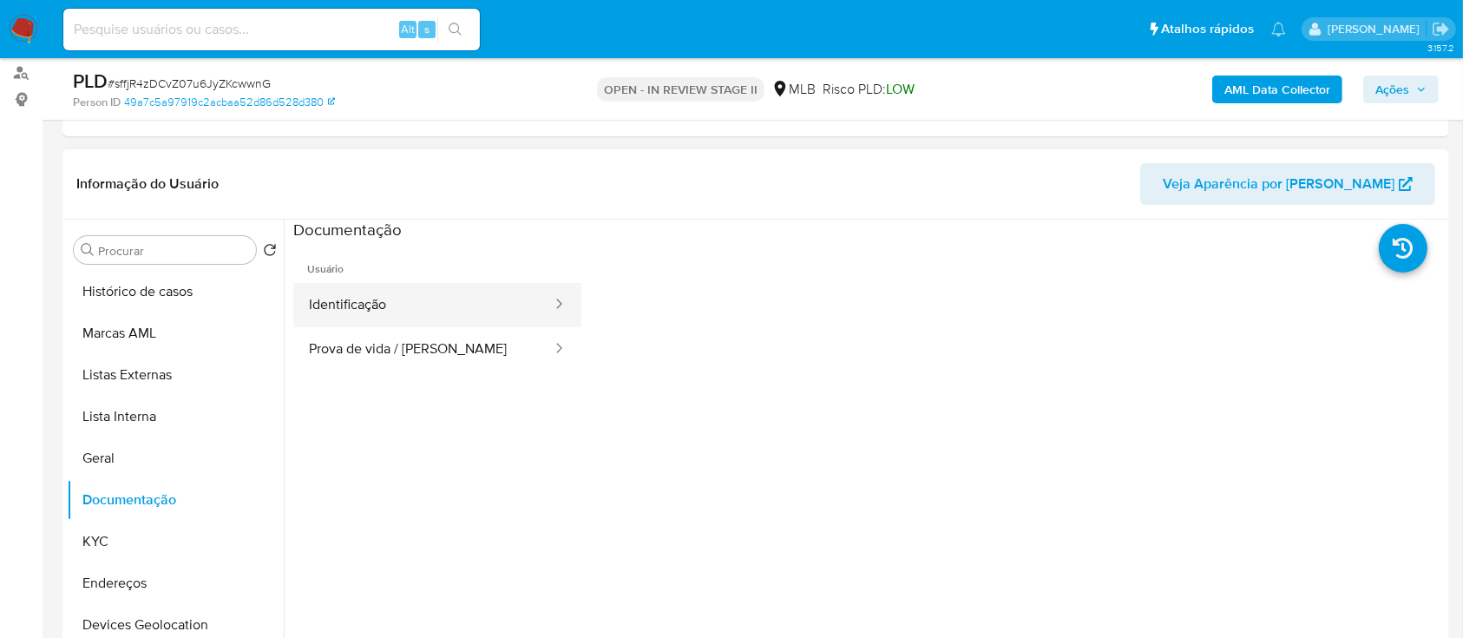
click at [405, 295] on button "Identificação" at bounding box center [423, 305] width 260 height 44
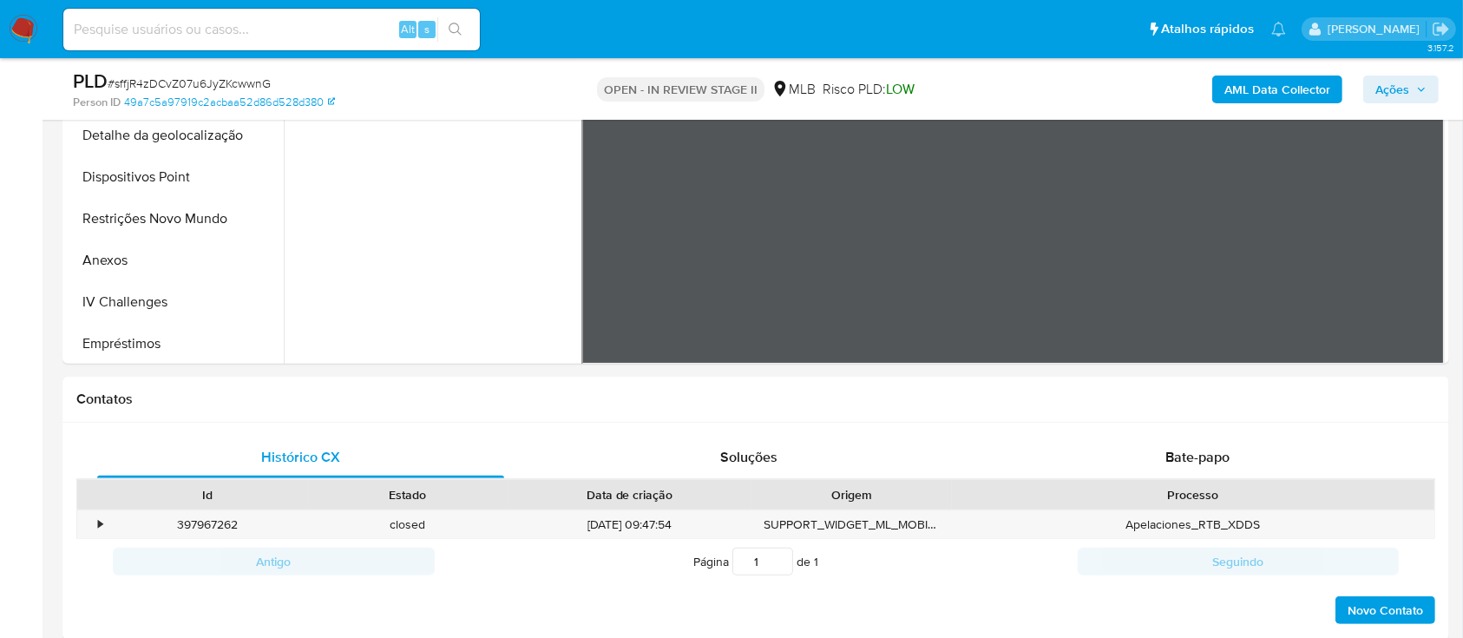
scroll to position [694, 0]
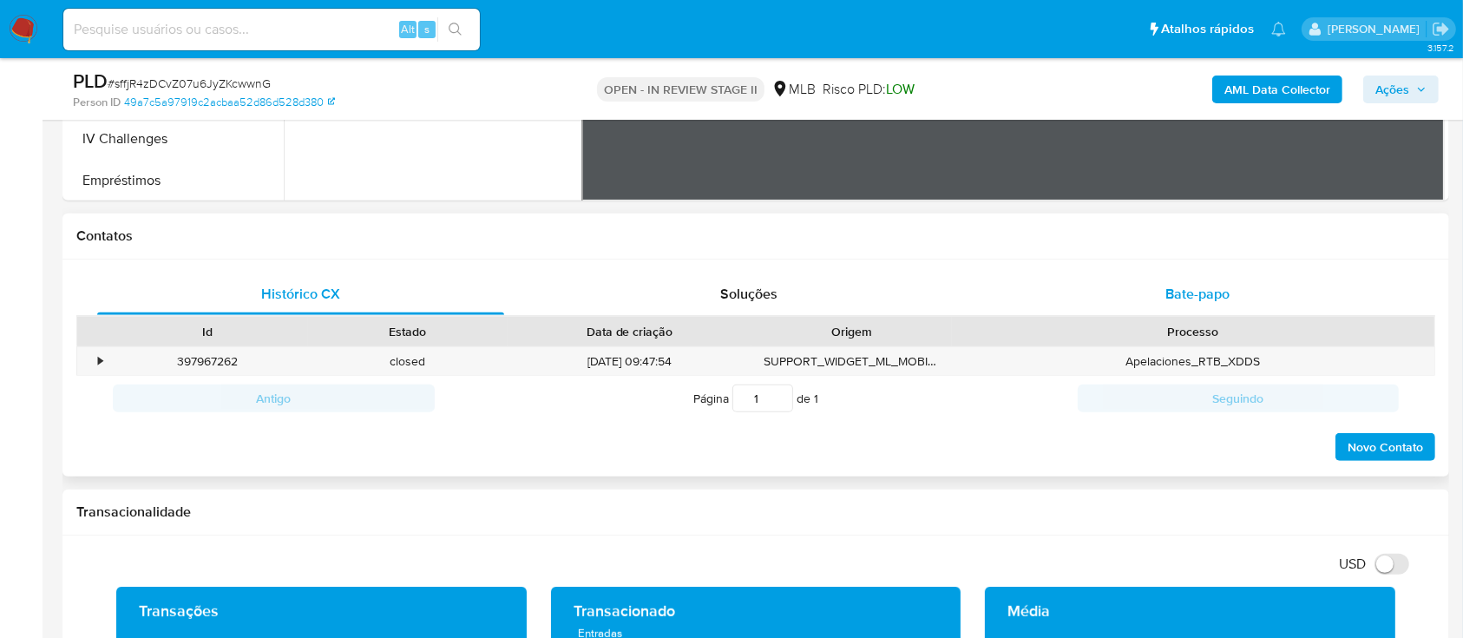
click at [1170, 289] on span "Bate-papo" at bounding box center [1198, 294] width 64 height 20
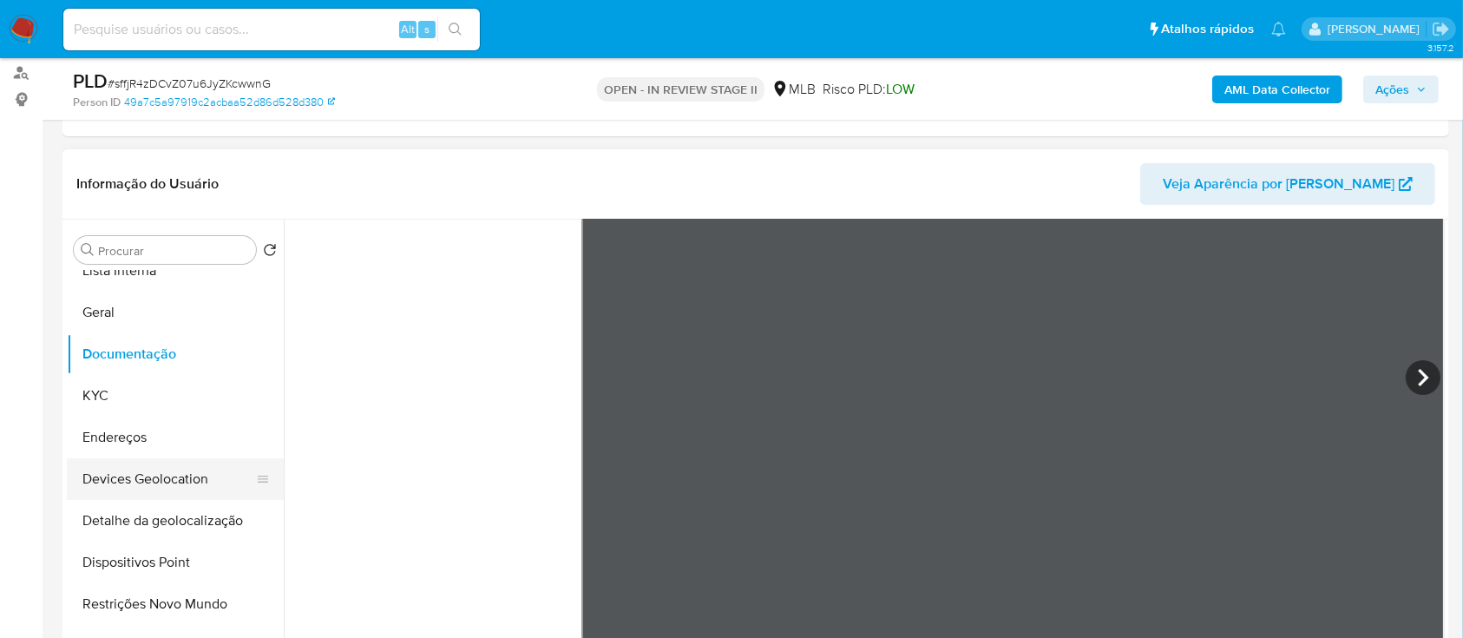
scroll to position [0, 0]
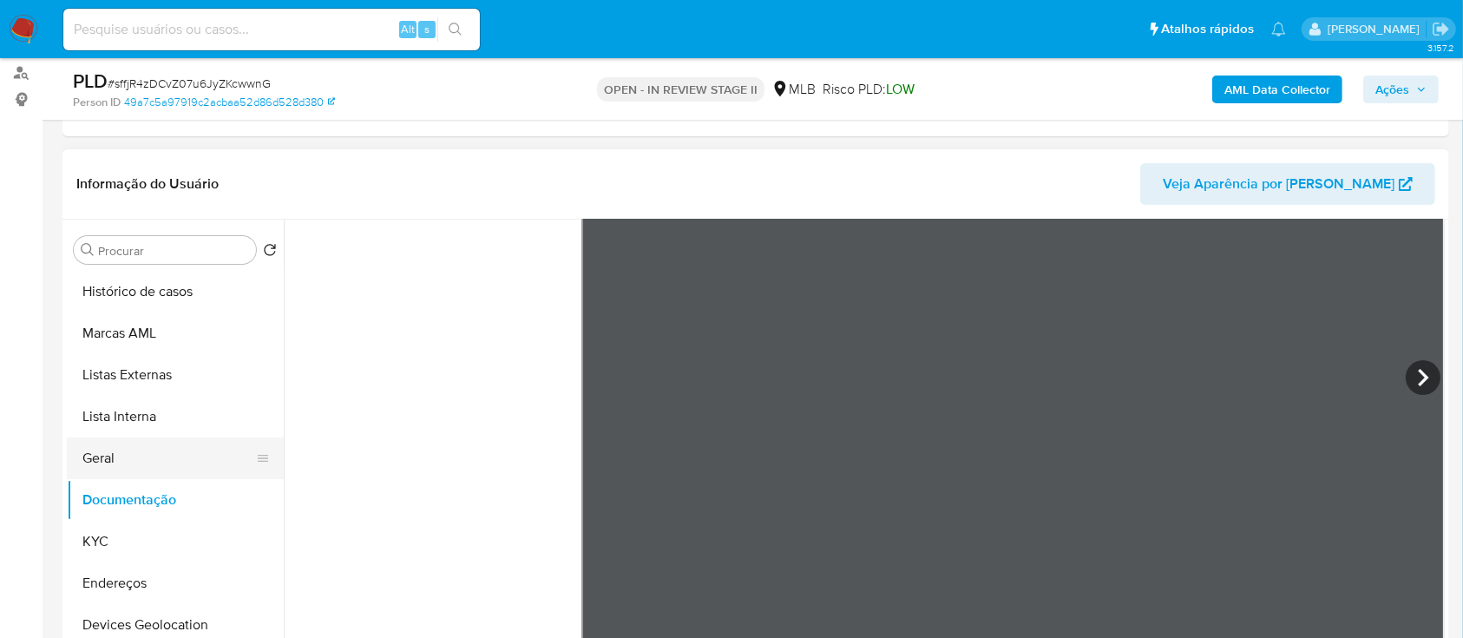
click at [99, 459] on button "Geral" at bounding box center [168, 458] width 203 height 42
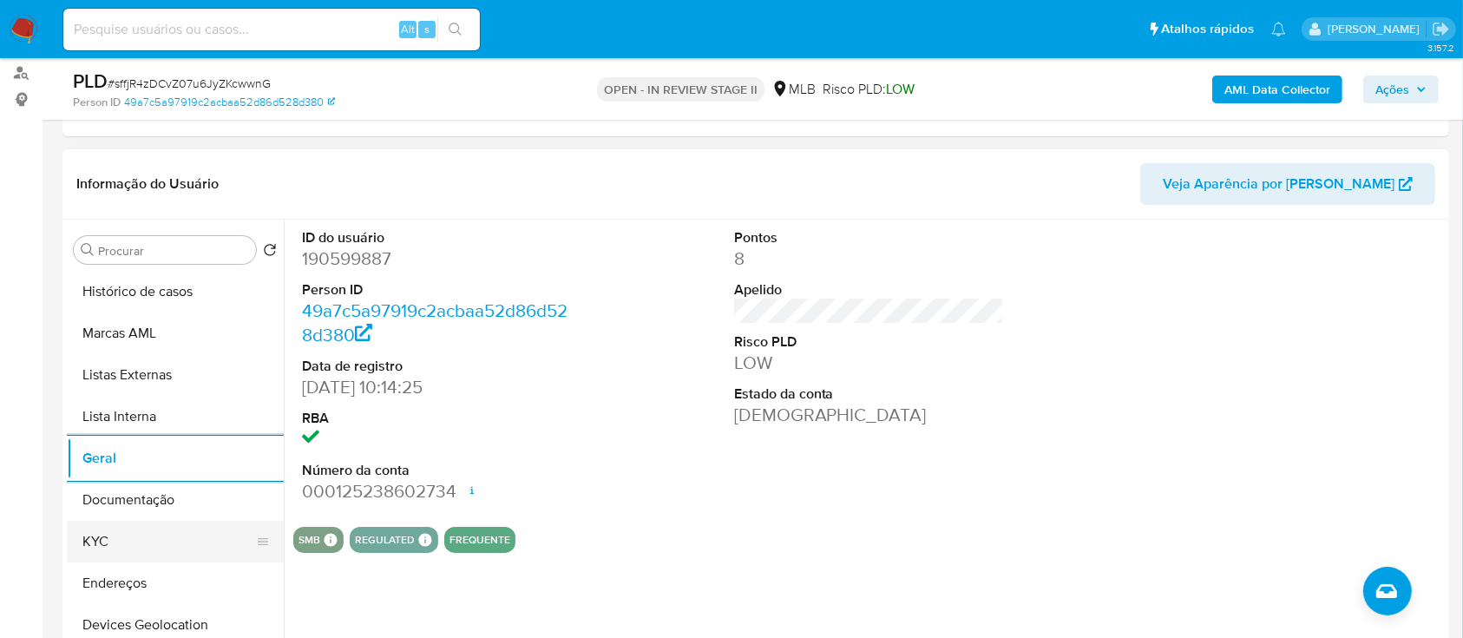
click at [125, 542] on button "KYC" at bounding box center [168, 542] width 203 height 42
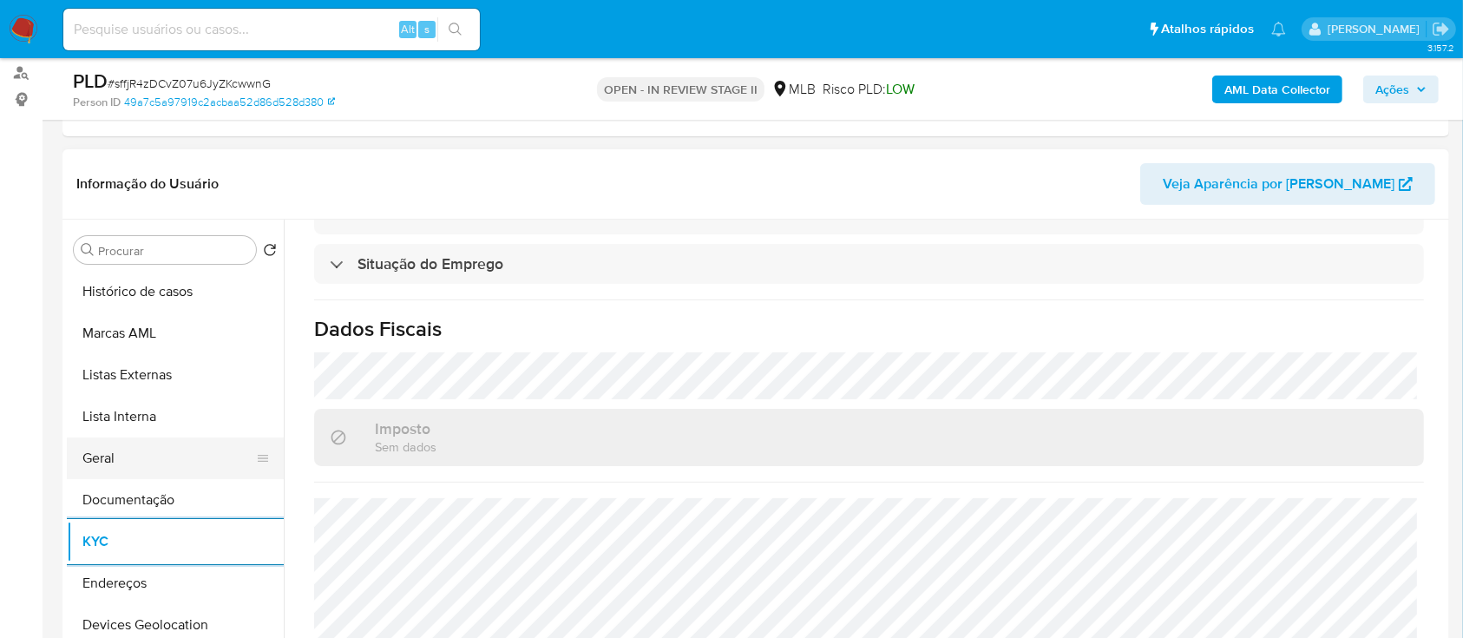
scroll to position [231, 0]
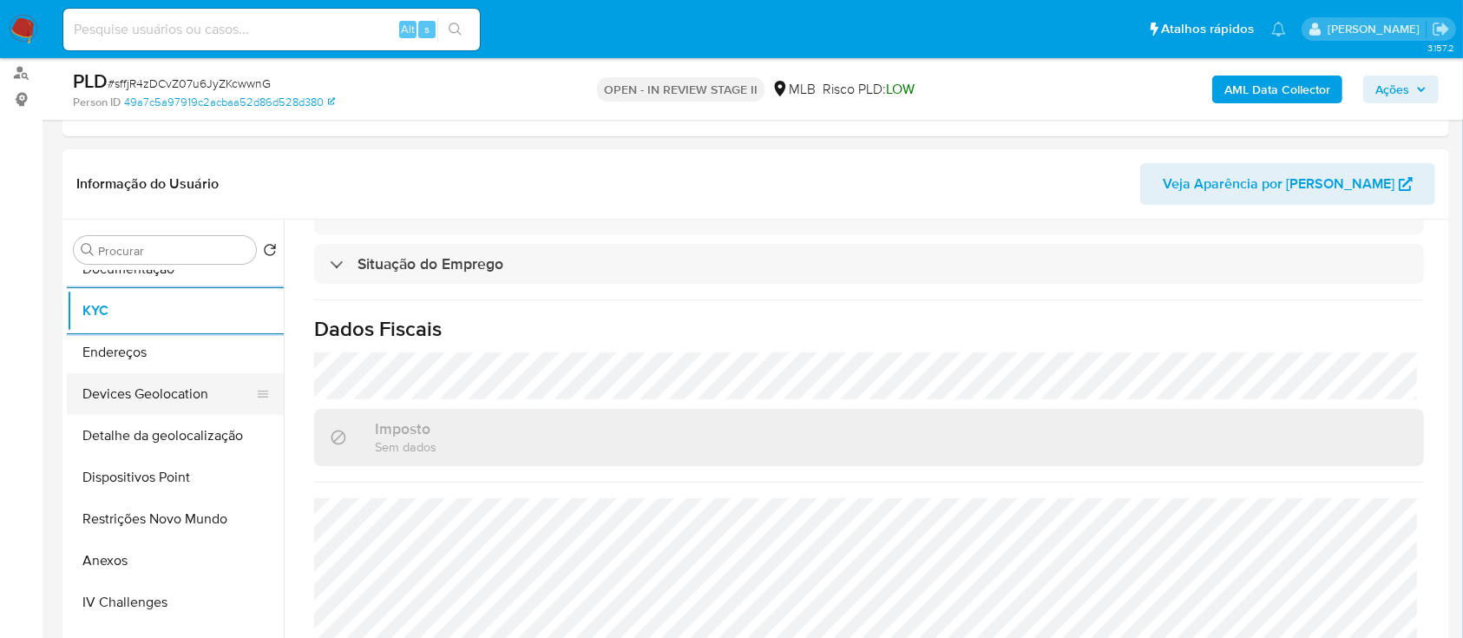
click at [174, 402] on button "Devices Geolocation" at bounding box center [168, 394] width 203 height 42
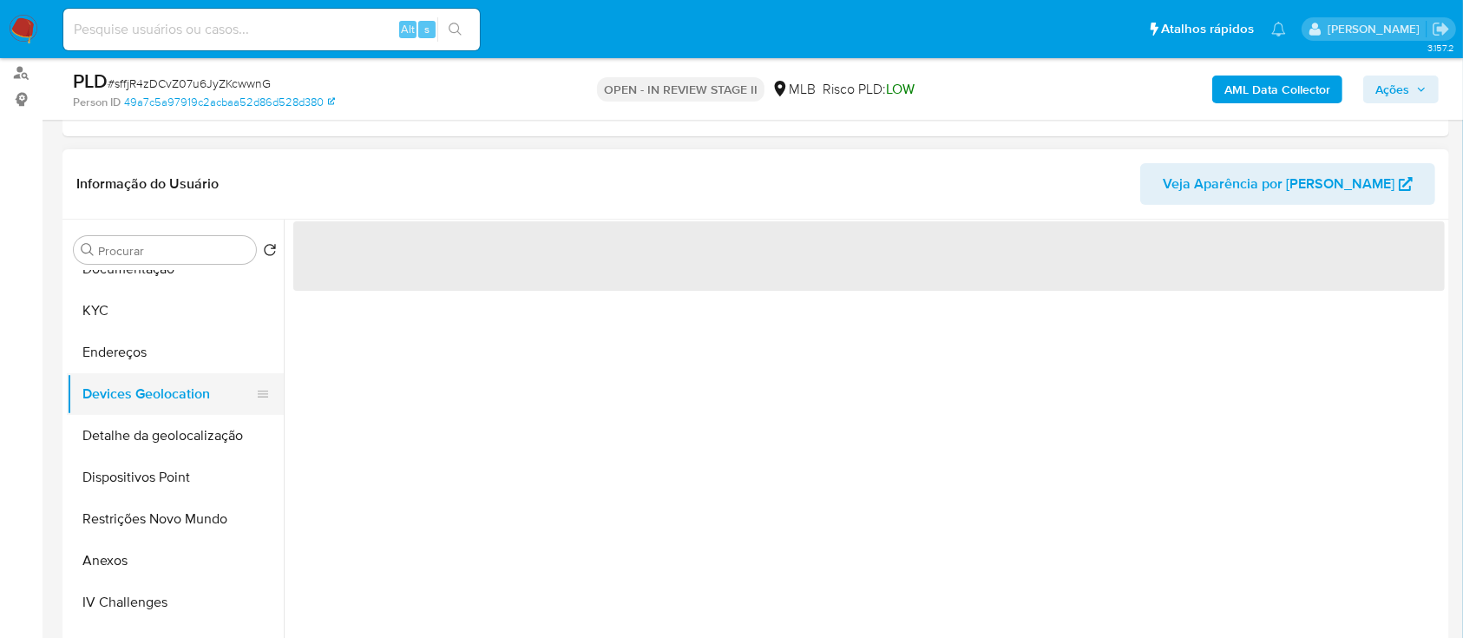
scroll to position [0, 0]
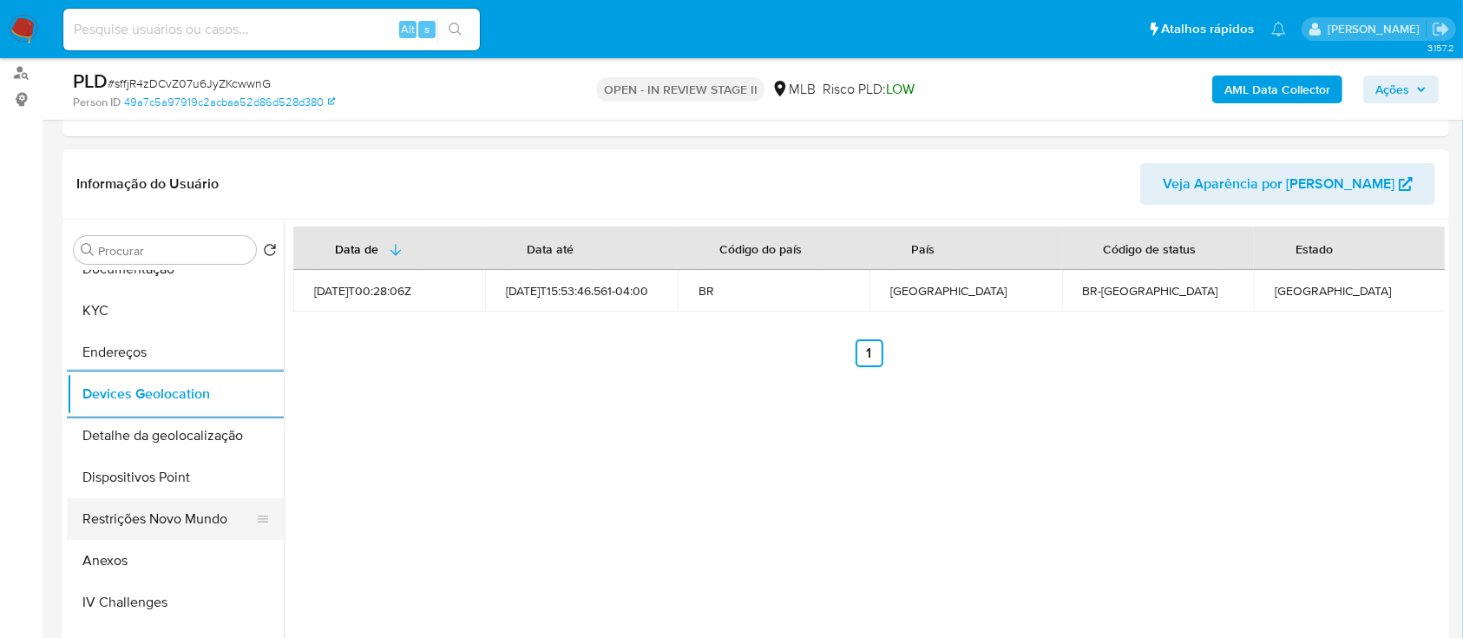
click at [188, 509] on button "Restrições Novo Mundo" at bounding box center [168, 519] width 203 height 42
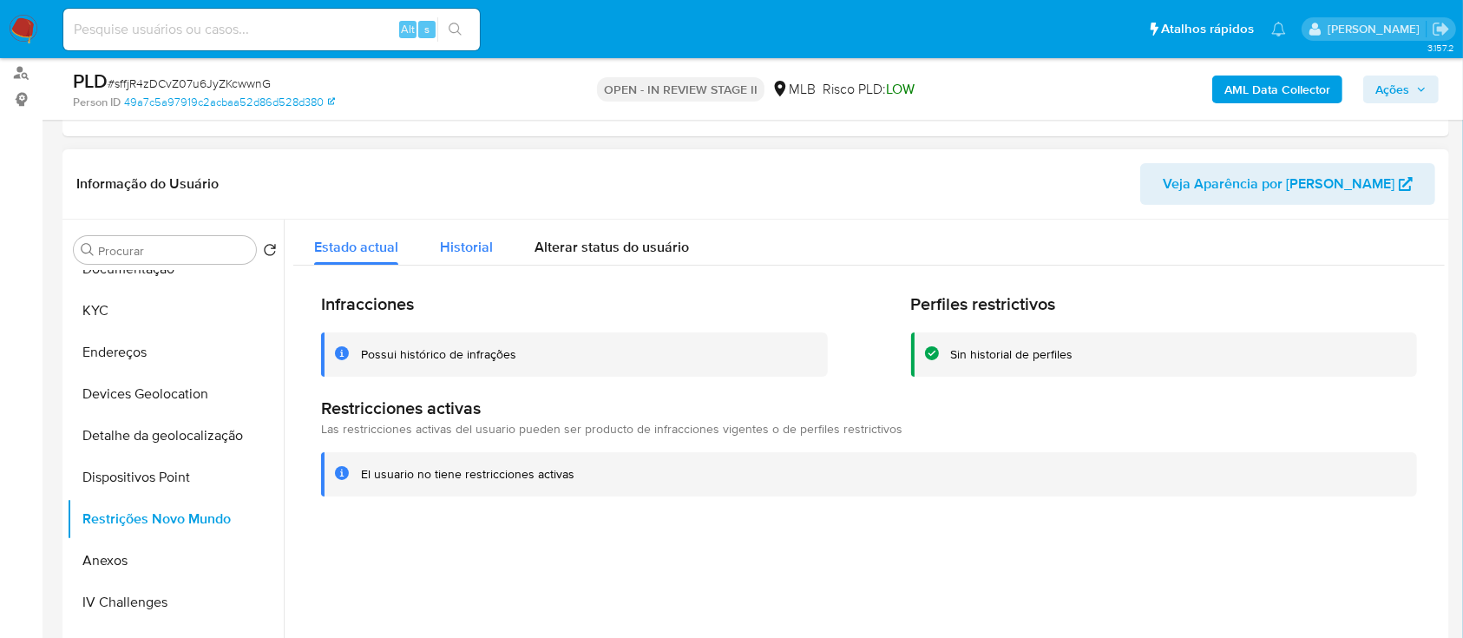
click at [465, 246] on span "Historial" at bounding box center [466, 247] width 53 height 20
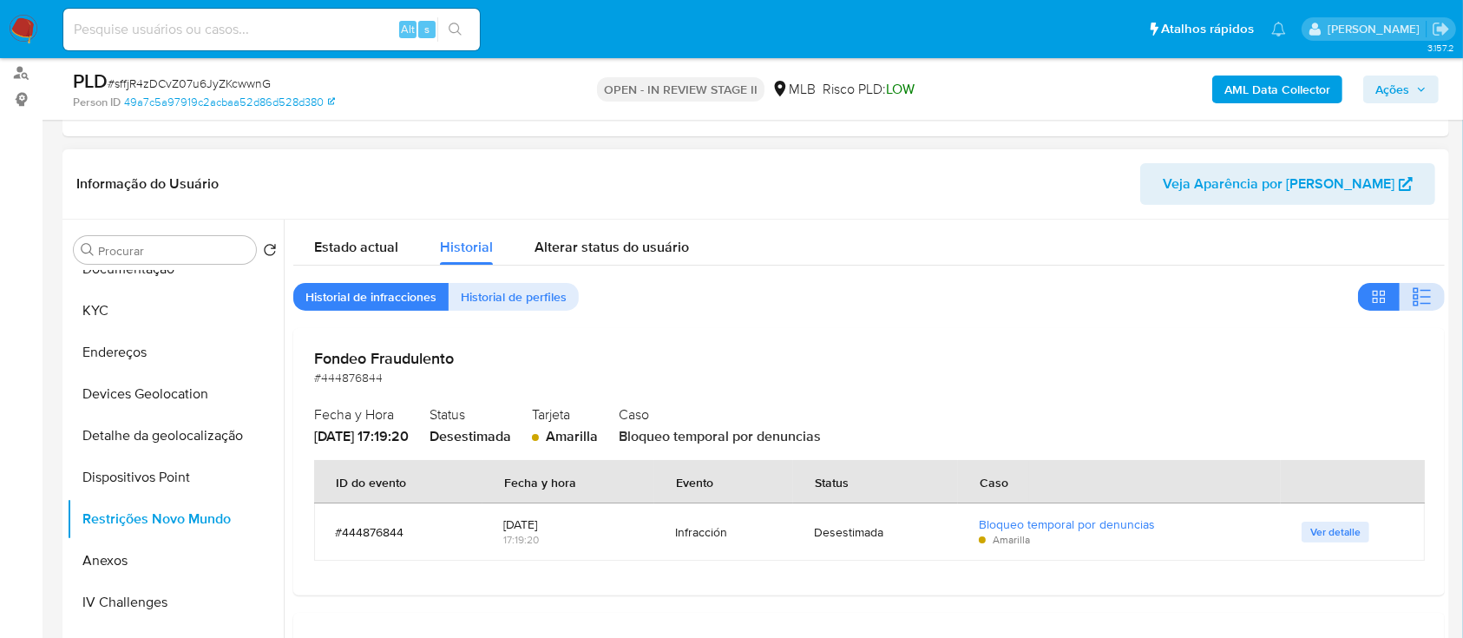
click at [1422, 288] on icon "button" at bounding box center [1422, 296] width 21 height 21
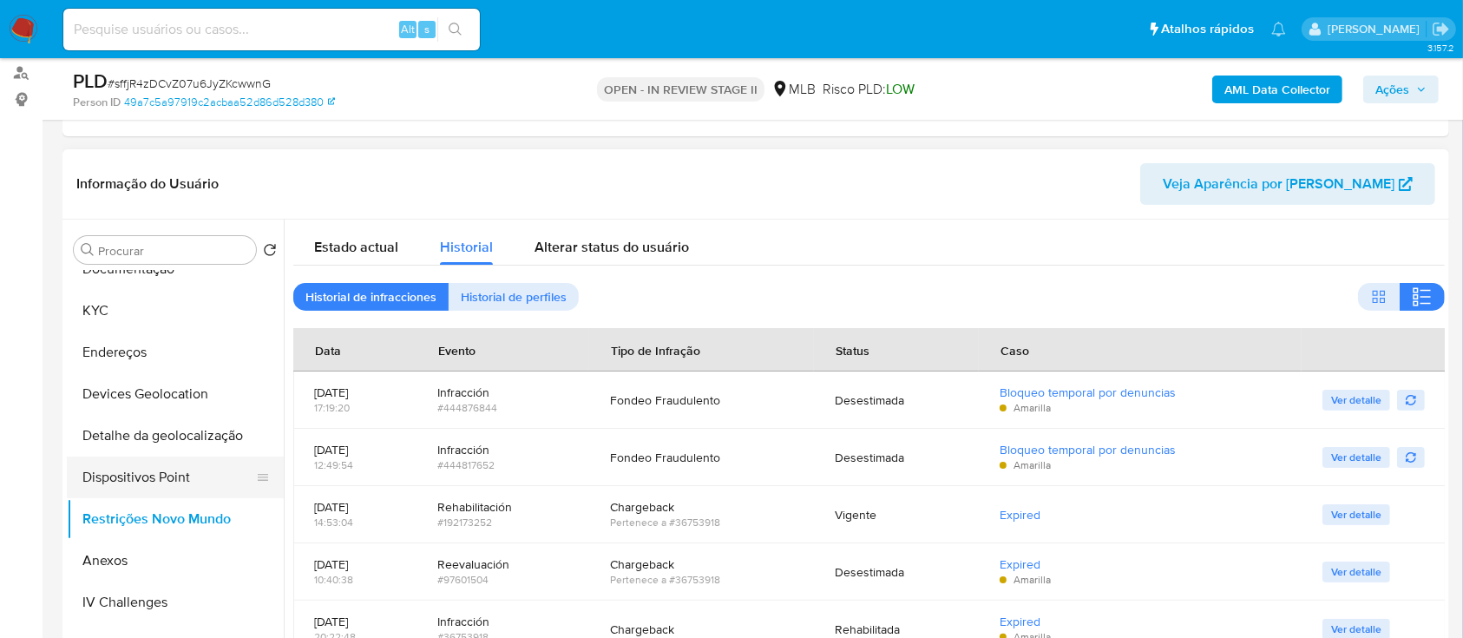
click at [167, 476] on button "Dispositivos Point" at bounding box center [168, 478] width 203 height 42
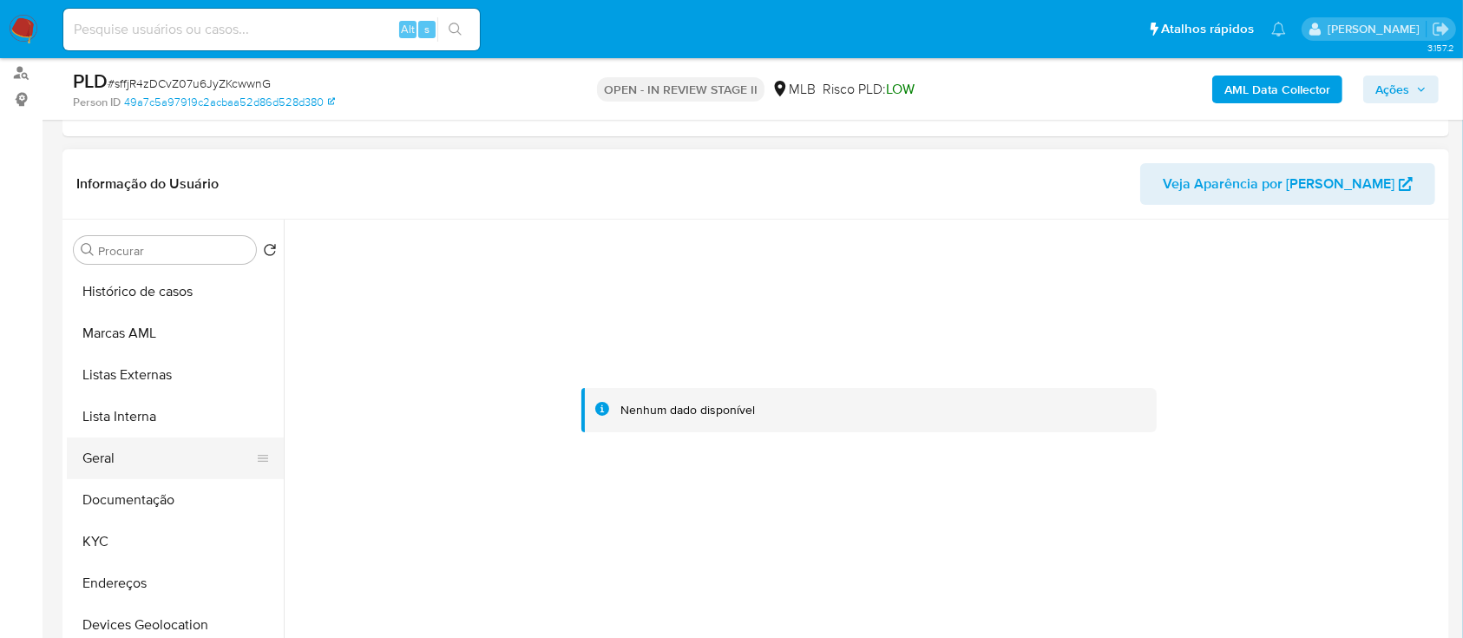
click at [118, 466] on button "Geral" at bounding box center [168, 458] width 203 height 42
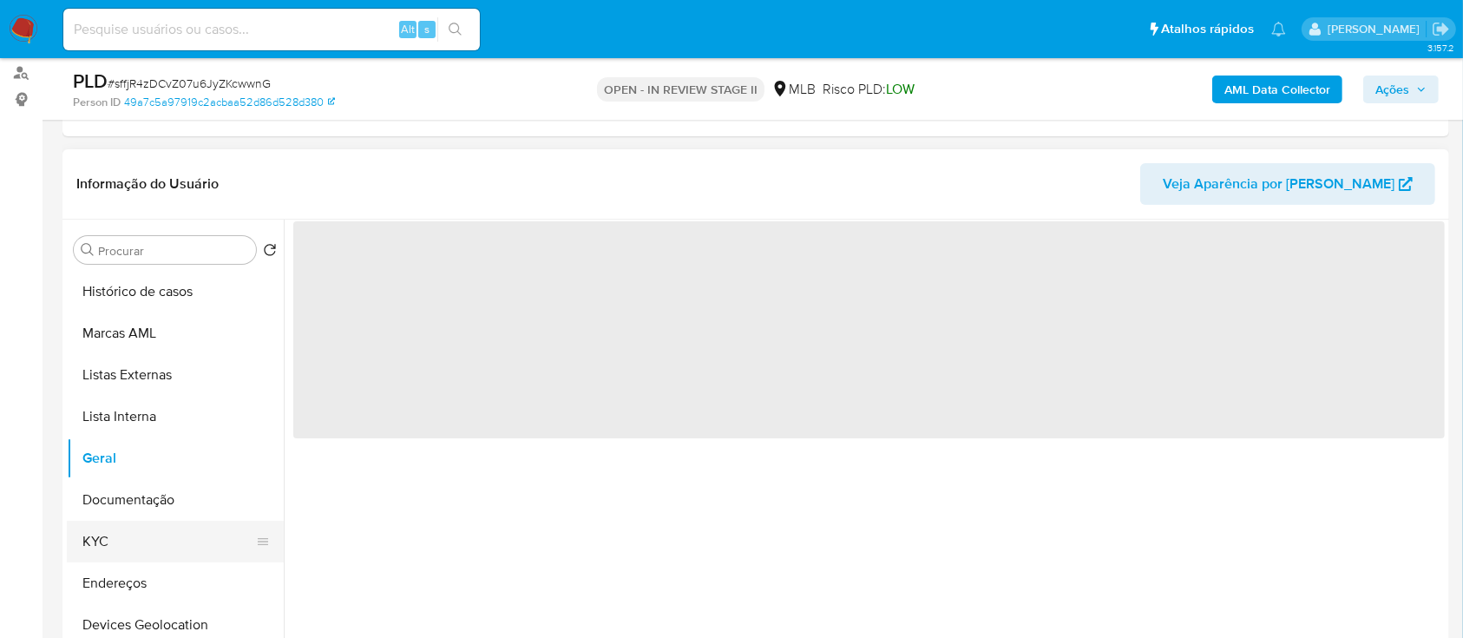
click at [142, 545] on button "KYC" at bounding box center [168, 542] width 203 height 42
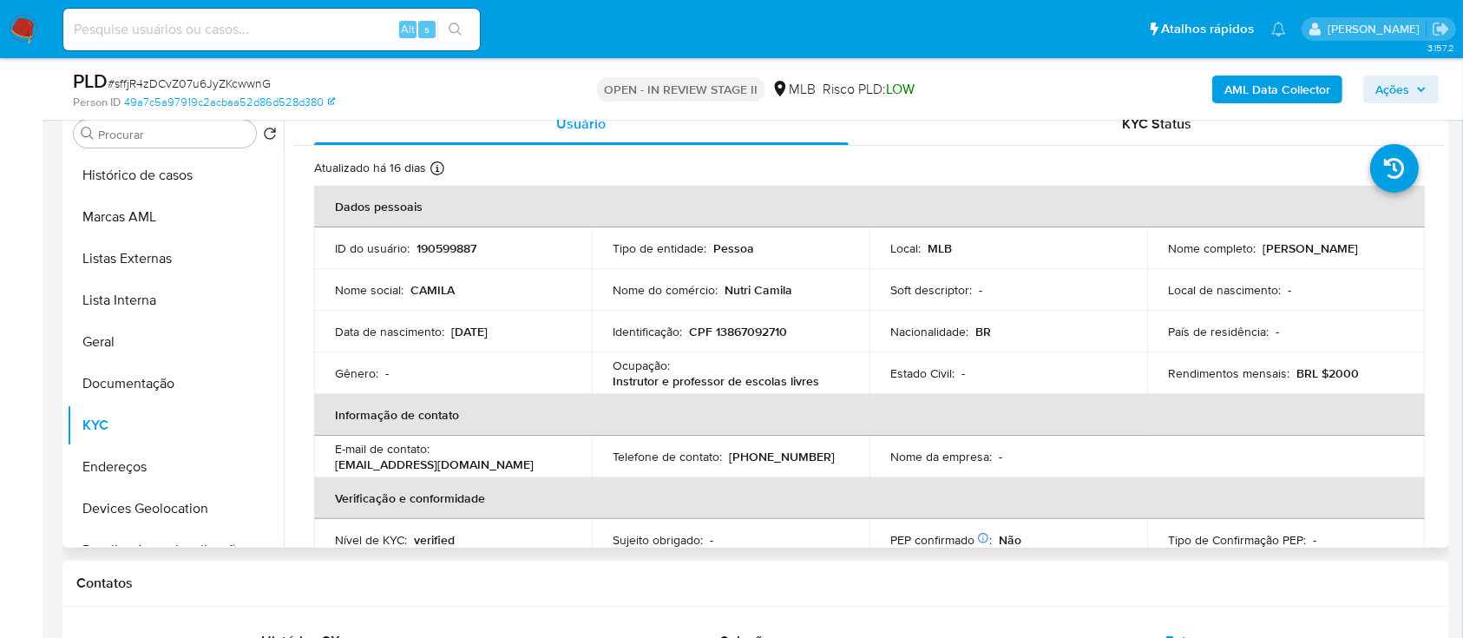
click at [755, 336] on p "CPF 13867092710" at bounding box center [738, 332] width 98 height 16
copy p "13867092710"
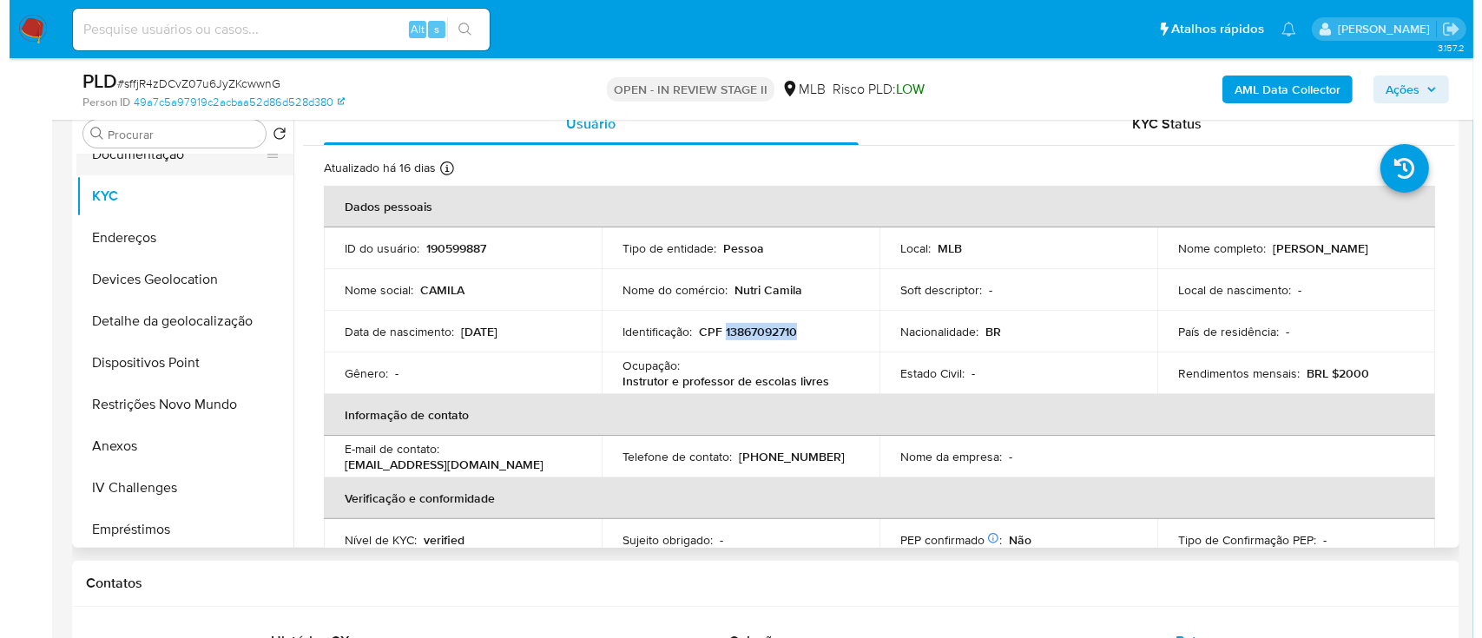
scroll to position [231, 0]
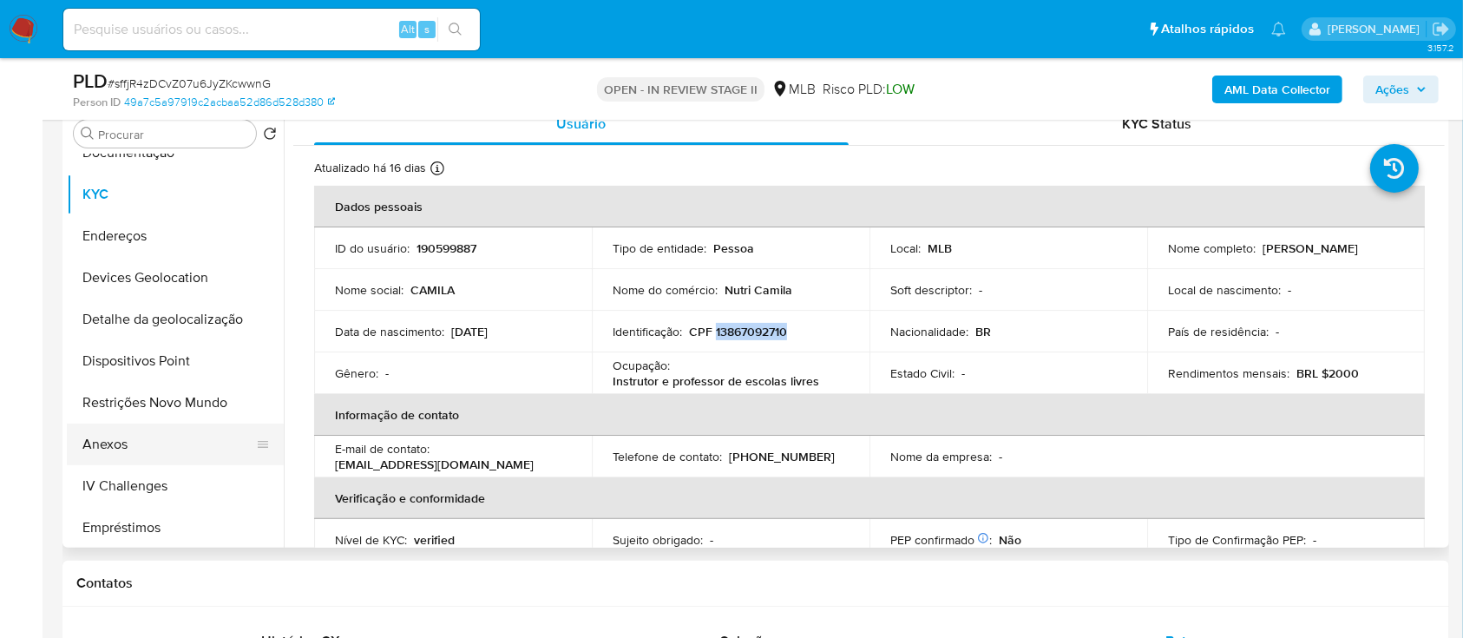
click at [97, 436] on button "Anexos" at bounding box center [168, 445] width 203 height 42
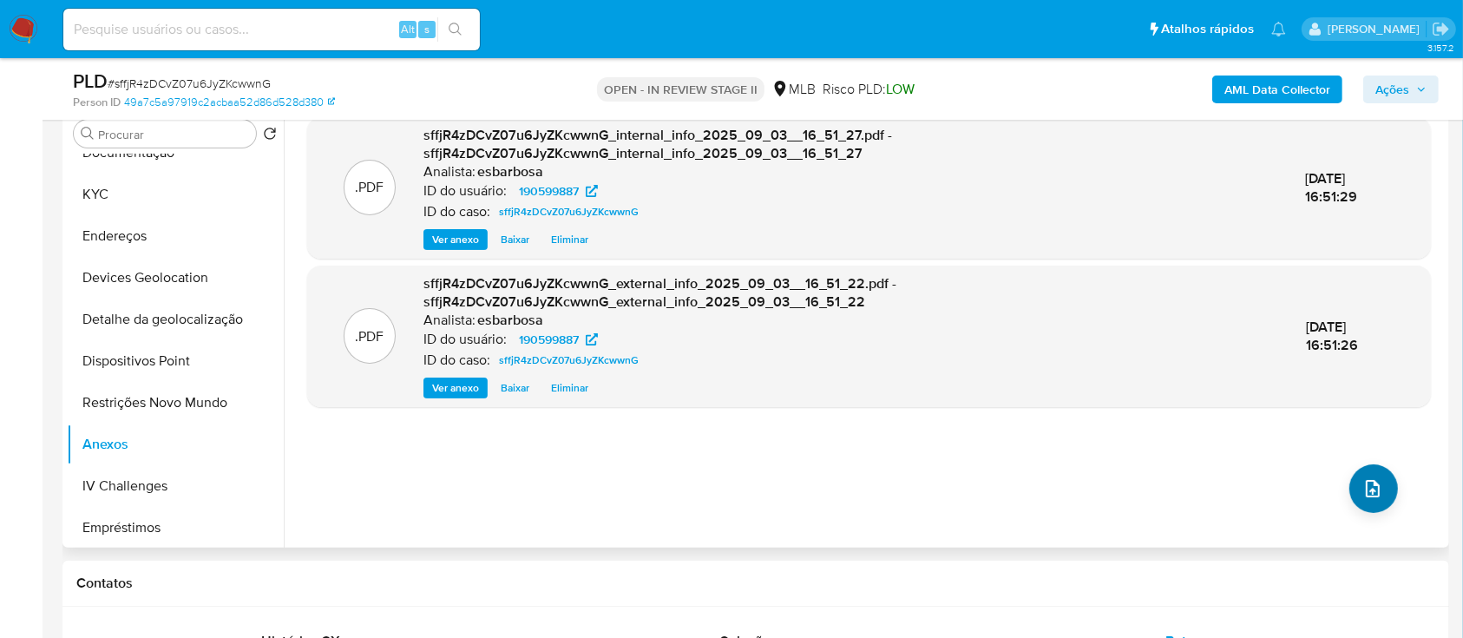
click at [1368, 483] on icon "upload-file" at bounding box center [1373, 488] width 14 height 17
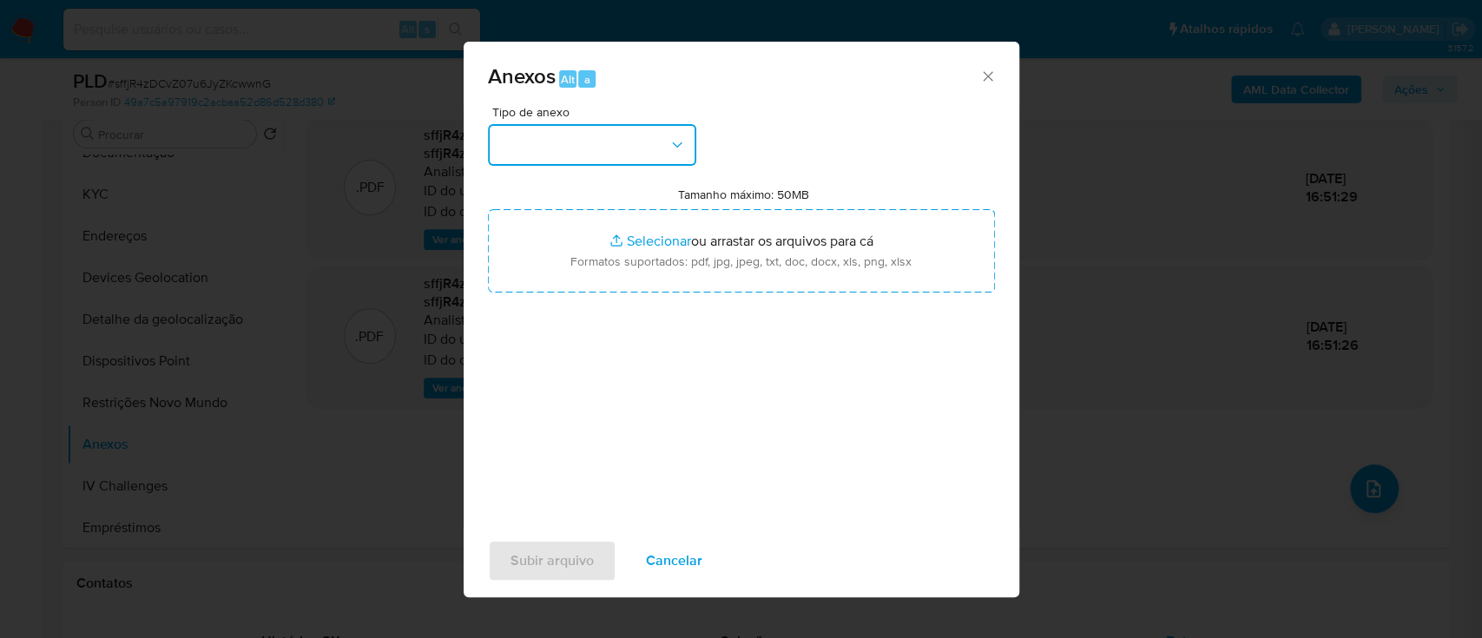
click at [562, 160] on button "button" at bounding box center [592, 145] width 208 height 42
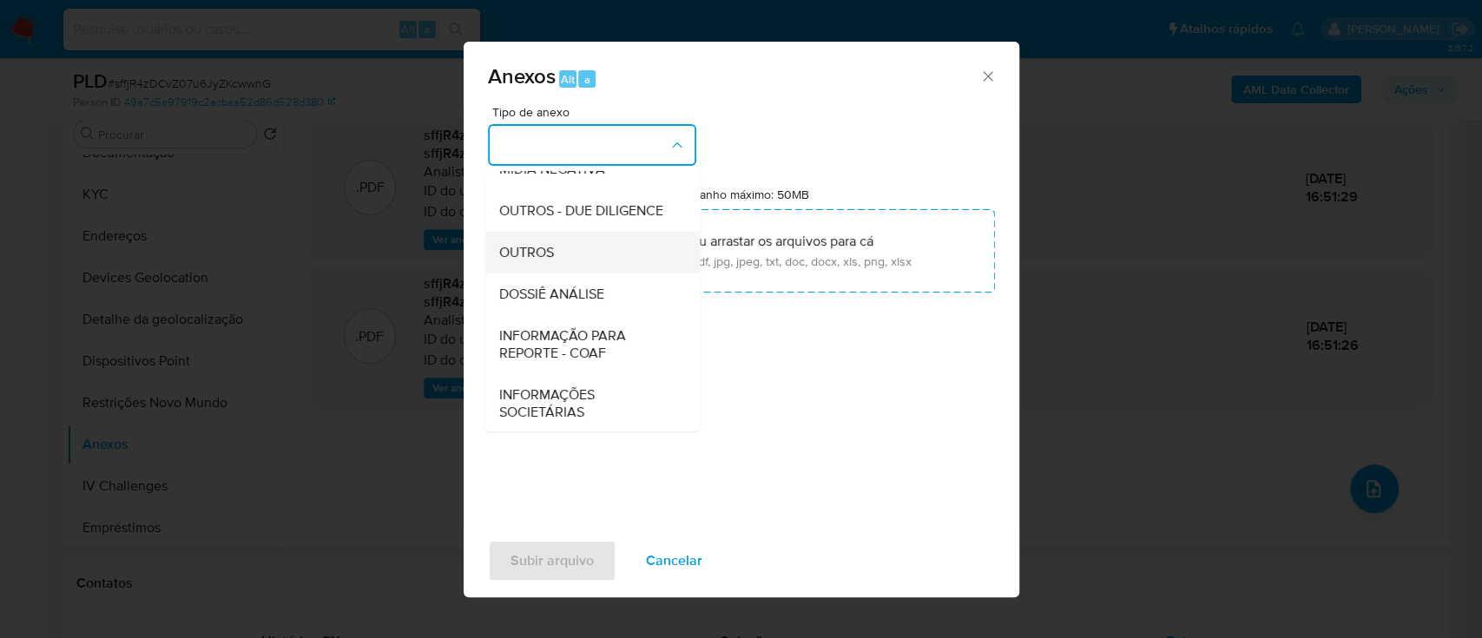
click at [524, 261] on span "OUTROS" at bounding box center [525, 252] width 55 height 17
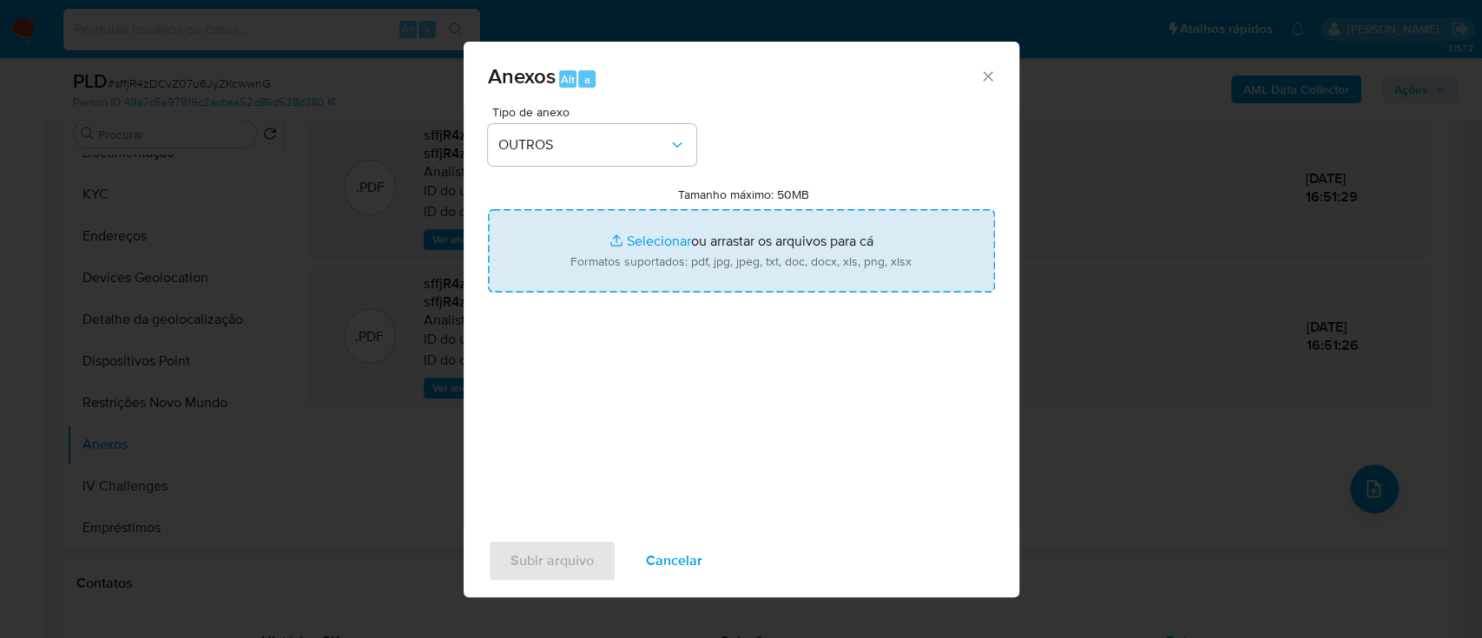
click at [652, 239] on input "Tamanho máximo: 50MB Selecionar arquivos" at bounding box center [741, 250] width 507 height 83
type input "C:\fakepath\SAR - XXXX - CPF 13867092710 - CAMILA NARCISO NAZARIO.pdf"
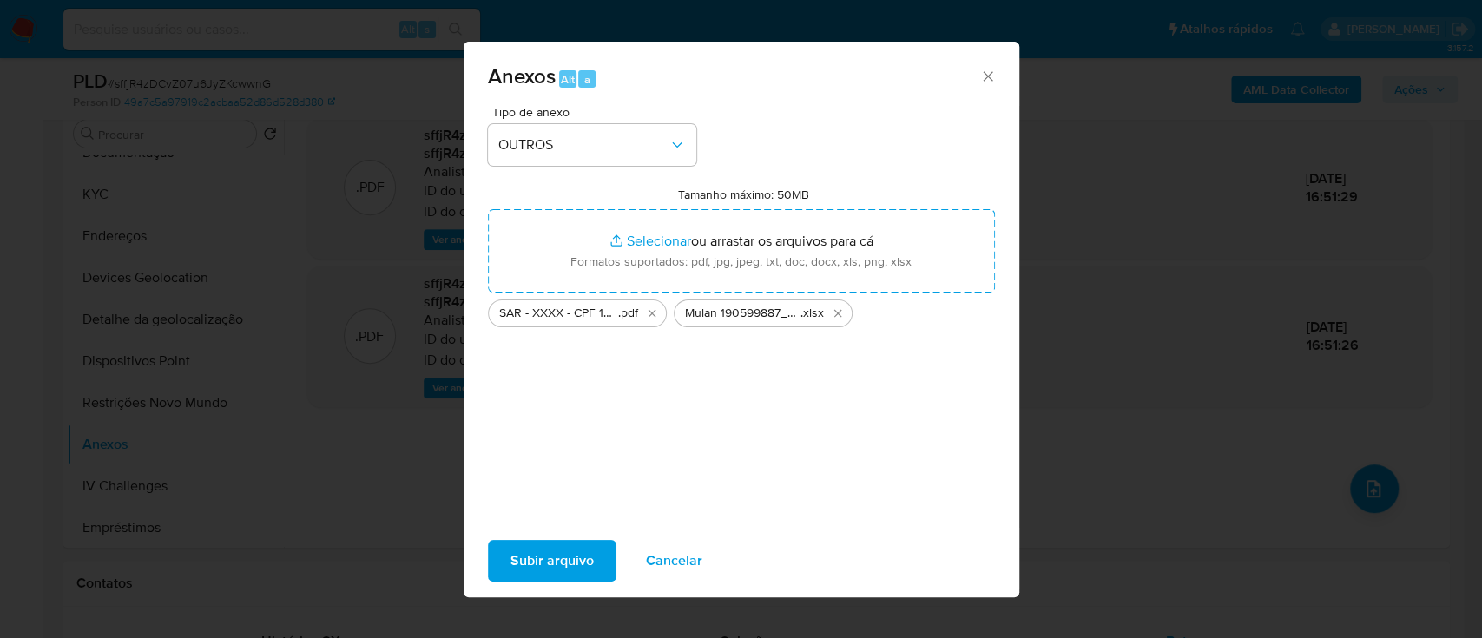
click at [535, 549] on span "Subir arquivo" at bounding box center [551, 561] width 83 height 38
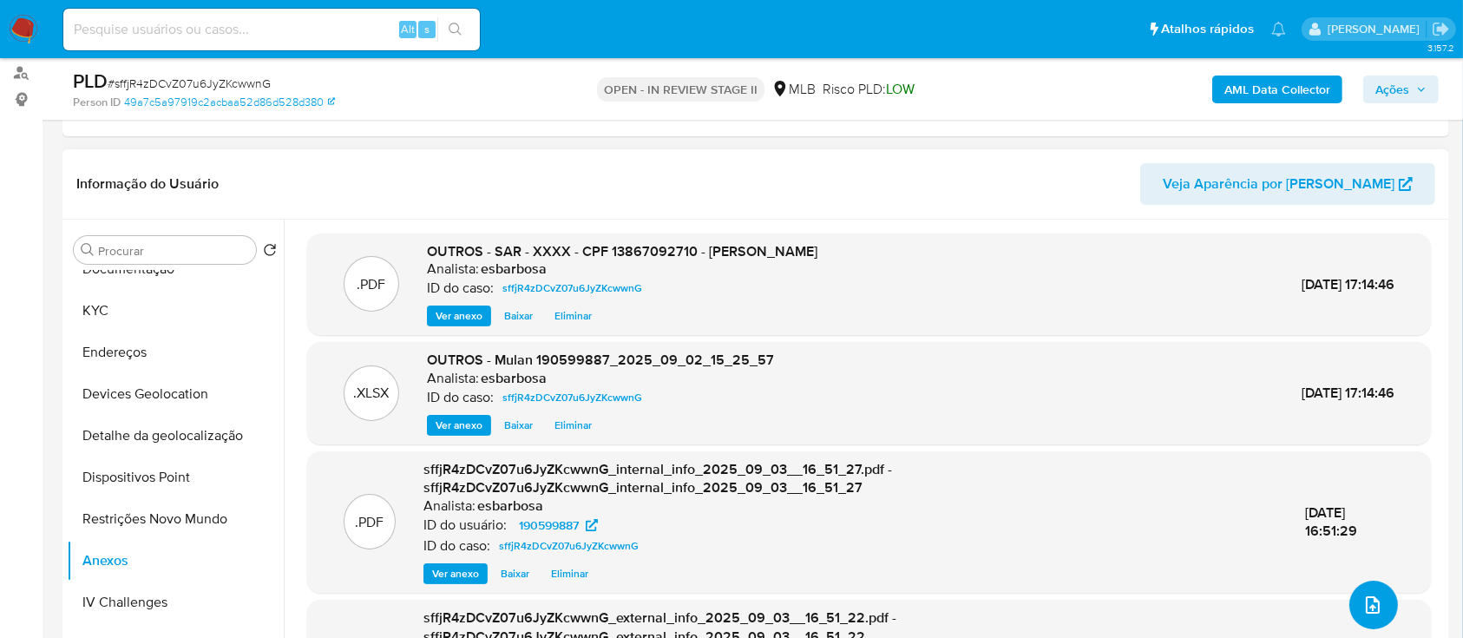
scroll to position [93, 0]
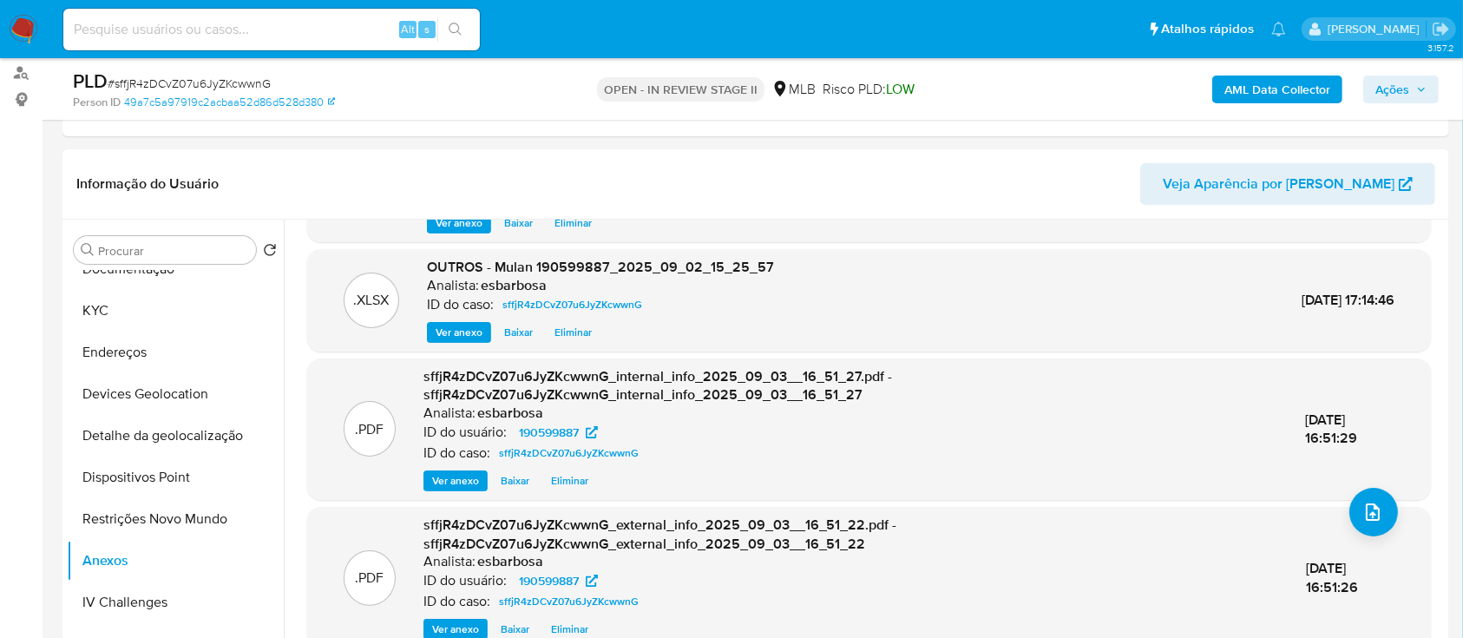
click at [1372, 86] on button "Ações" at bounding box center [1401, 90] width 76 height 28
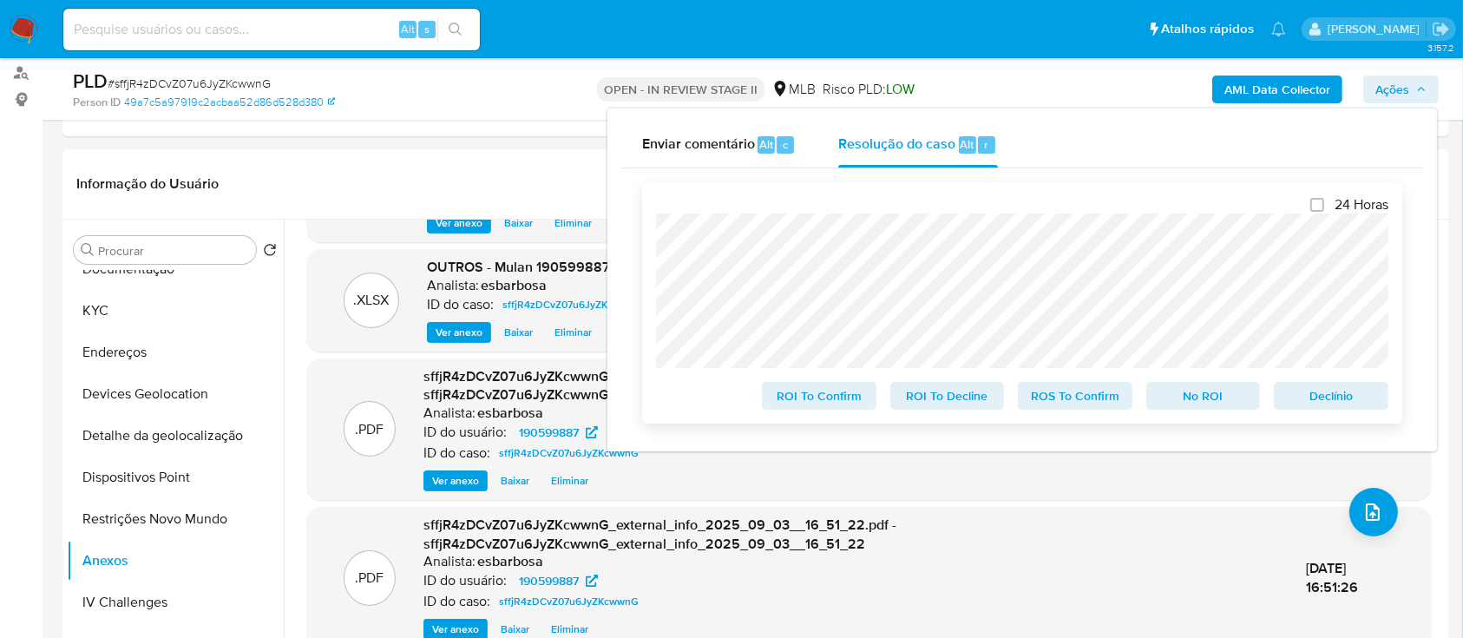
click at [1105, 400] on span "ROS To Confirm" at bounding box center [1075, 396] width 90 height 24
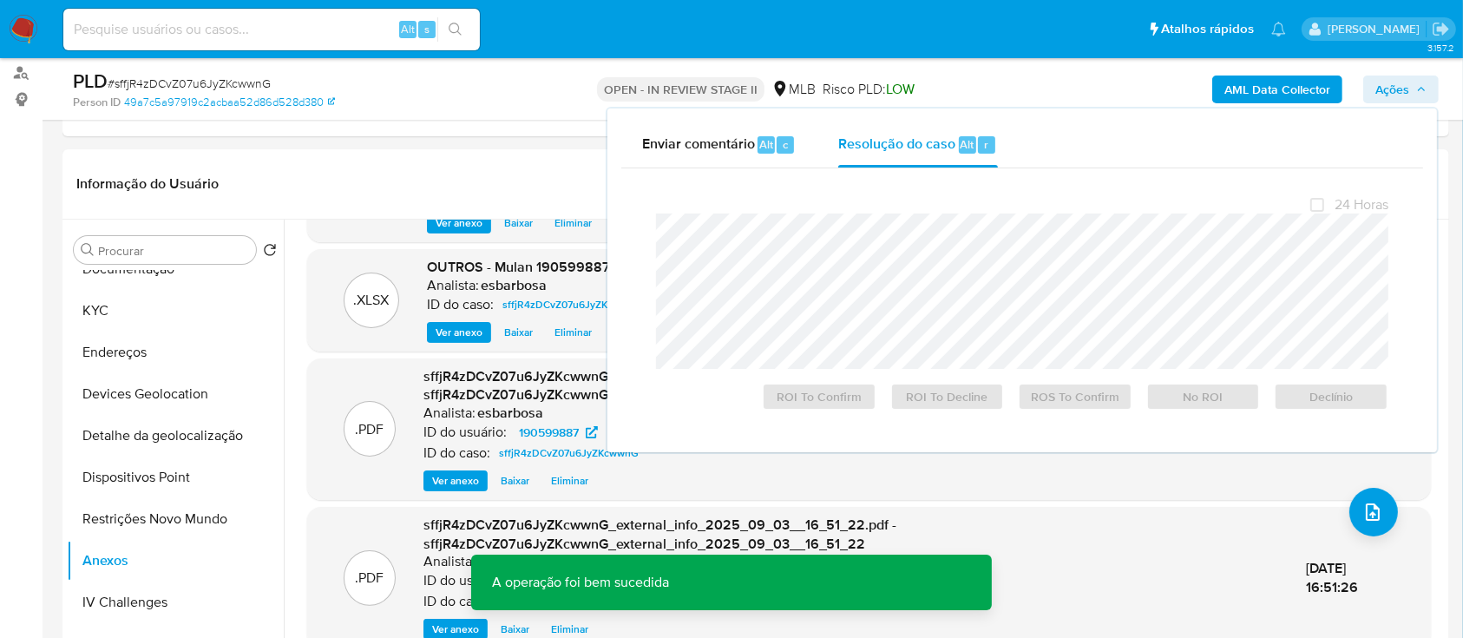
click at [254, 87] on span "# sffjR4zDCvZ07u6JyZKcwwnG" at bounding box center [189, 83] width 163 height 17
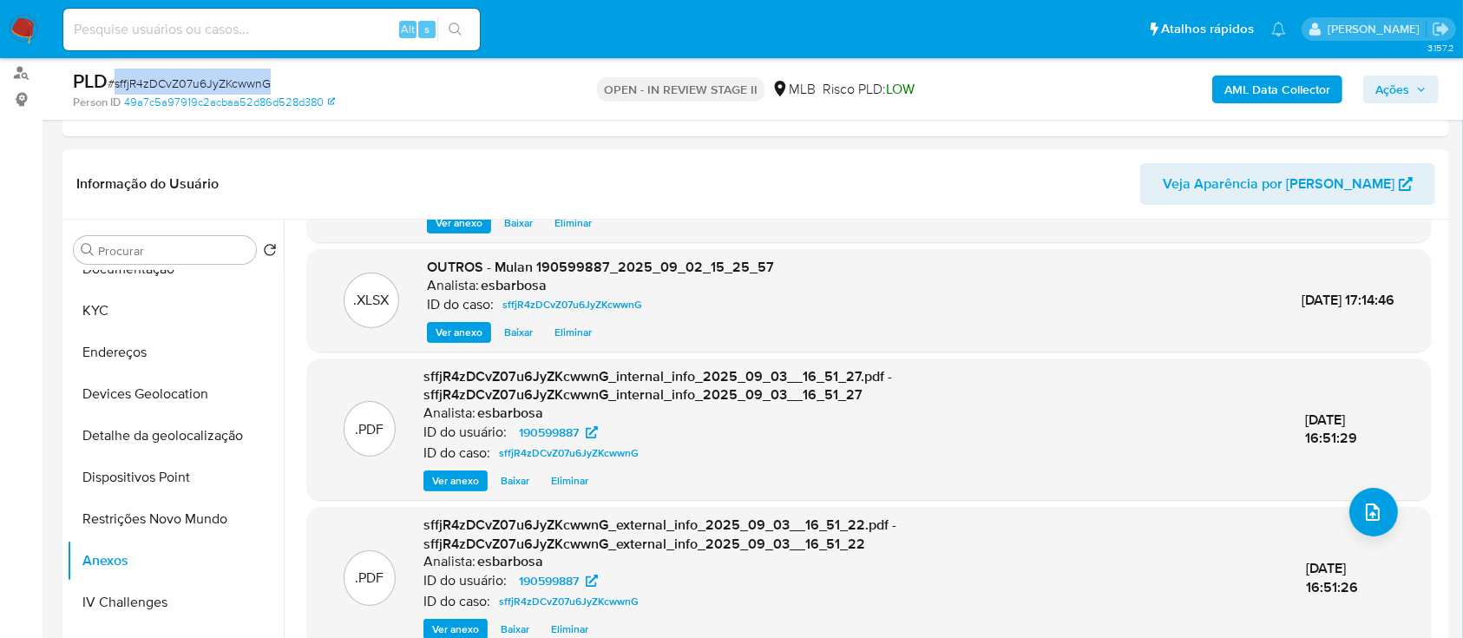
click at [254, 87] on span "# sffjR4zDCvZ07u6JyZKcwwnG" at bounding box center [189, 83] width 163 height 17
copy span "sffjR4zDCvZ07u6JyZKcwwnG"
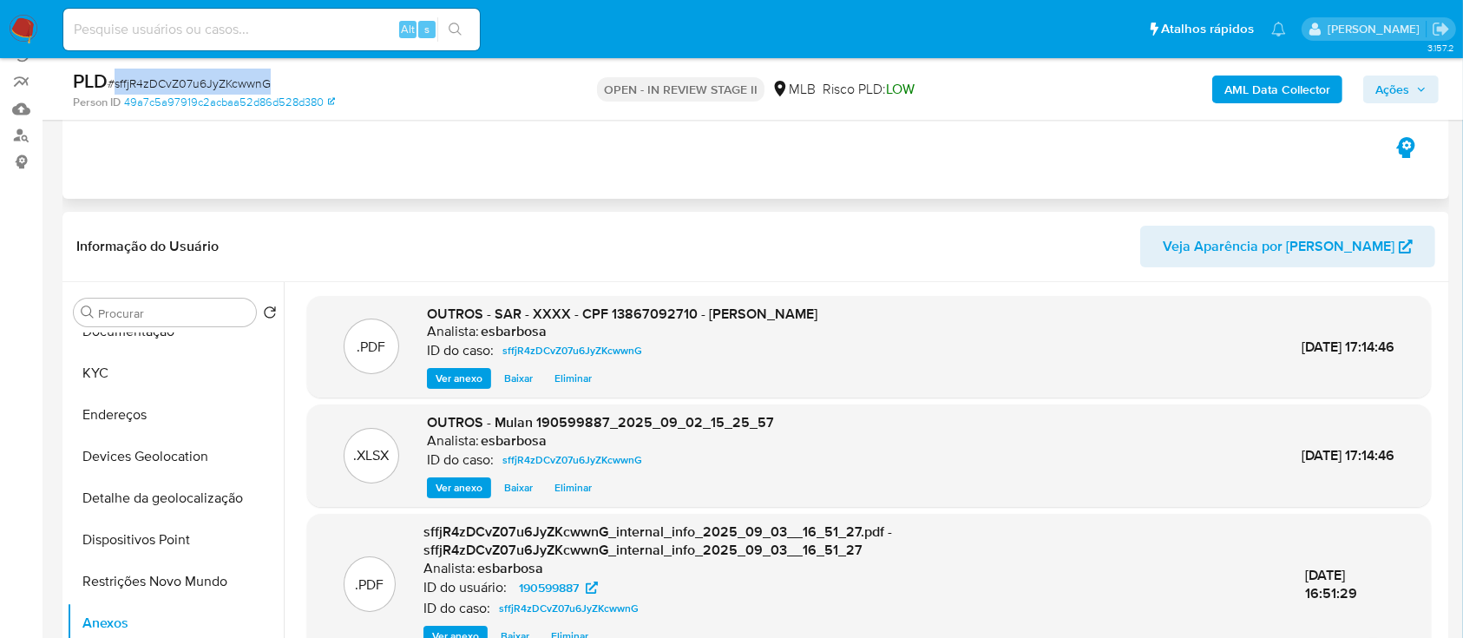
scroll to position [115, 0]
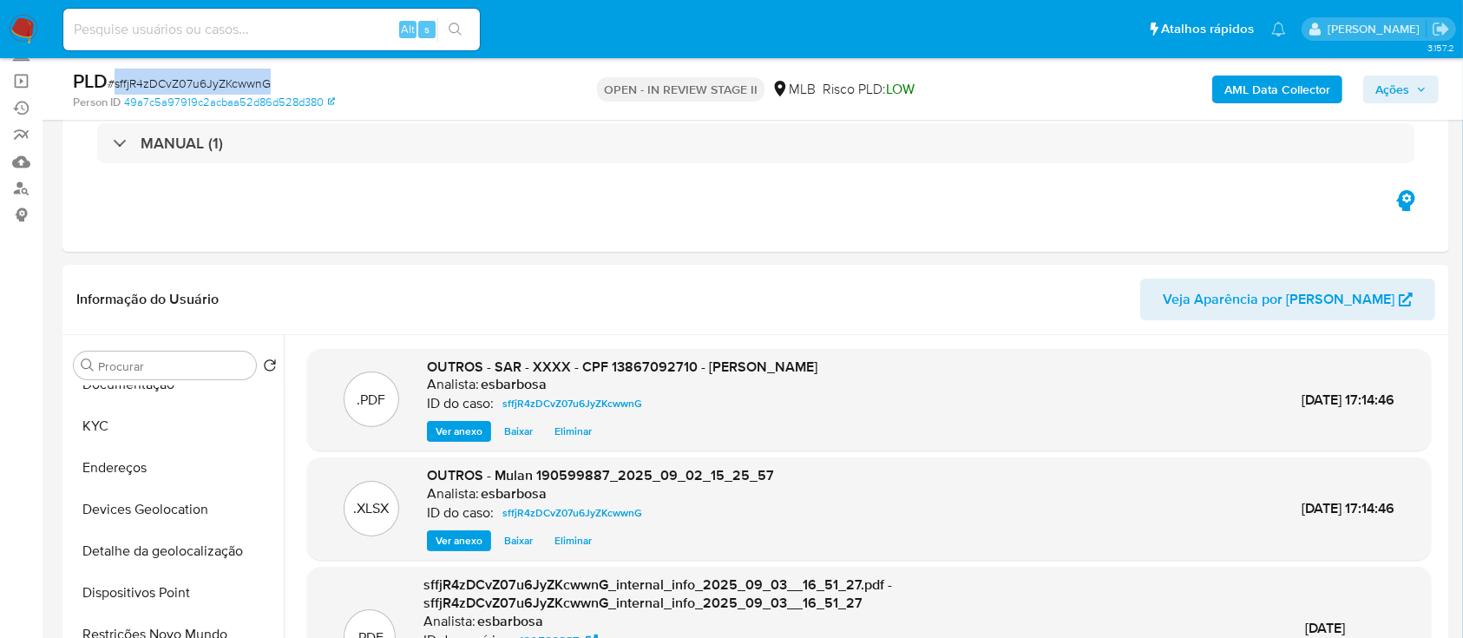
drag, startPoint x: 1401, startPoint y: 88, endPoint x: 1342, endPoint y: 103, distance: 61.1
click at [1400, 88] on span "Ações" at bounding box center [1393, 90] width 34 height 28
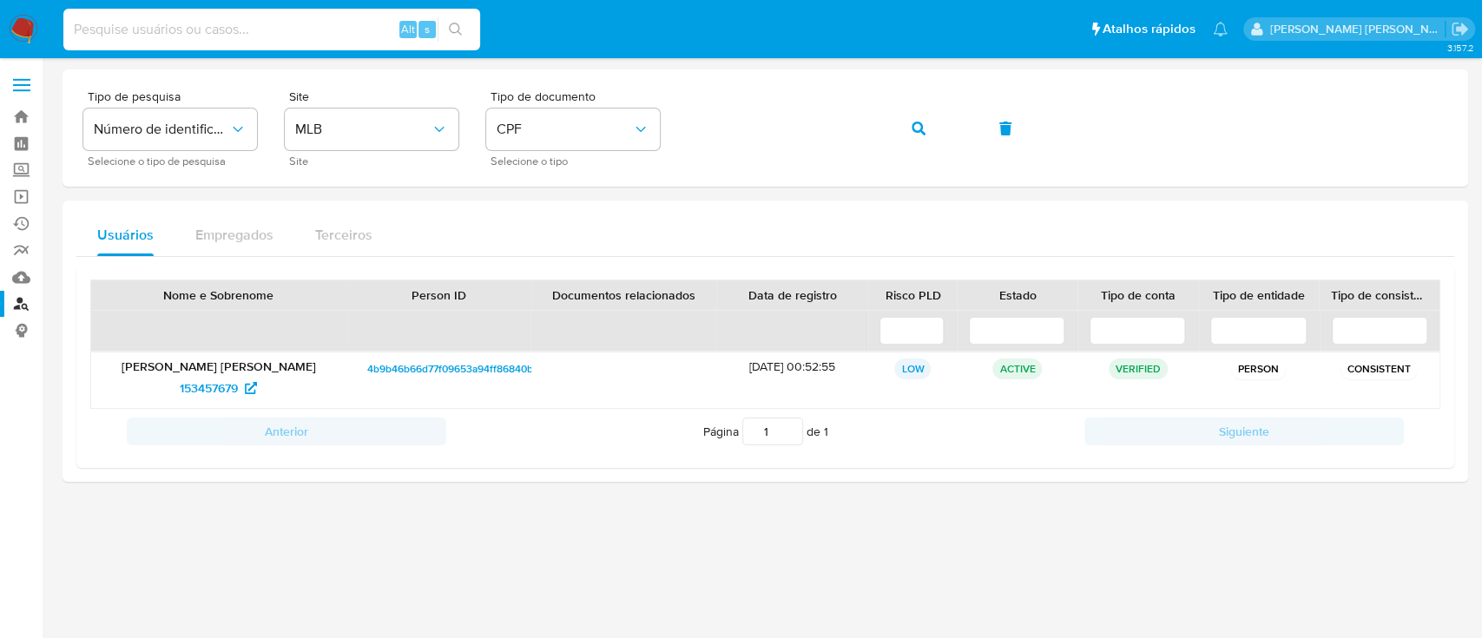
click at [246, 36] on input at bounding box center [271, 29] width 417 height 23
paste input "2591687626"
type input "2591687626"
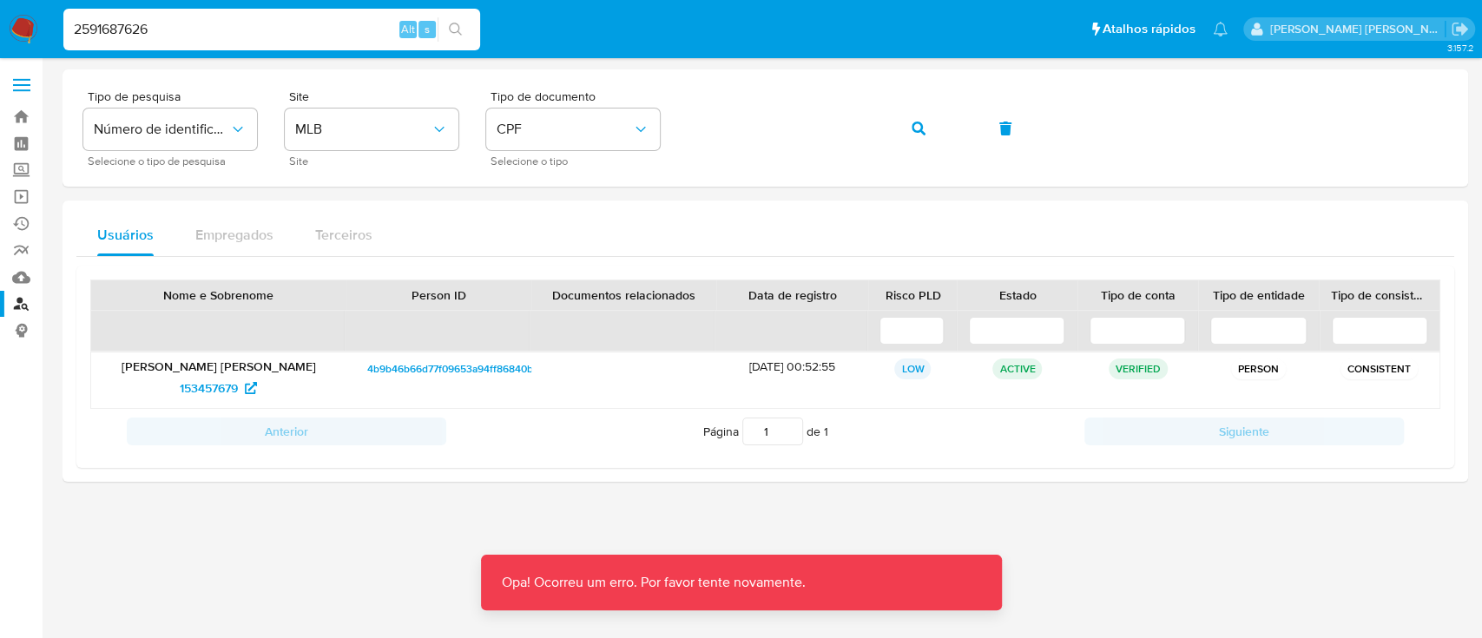
click at [212, 26] on input "2591687626" at bounding box center [271, 29] width 417 height 23
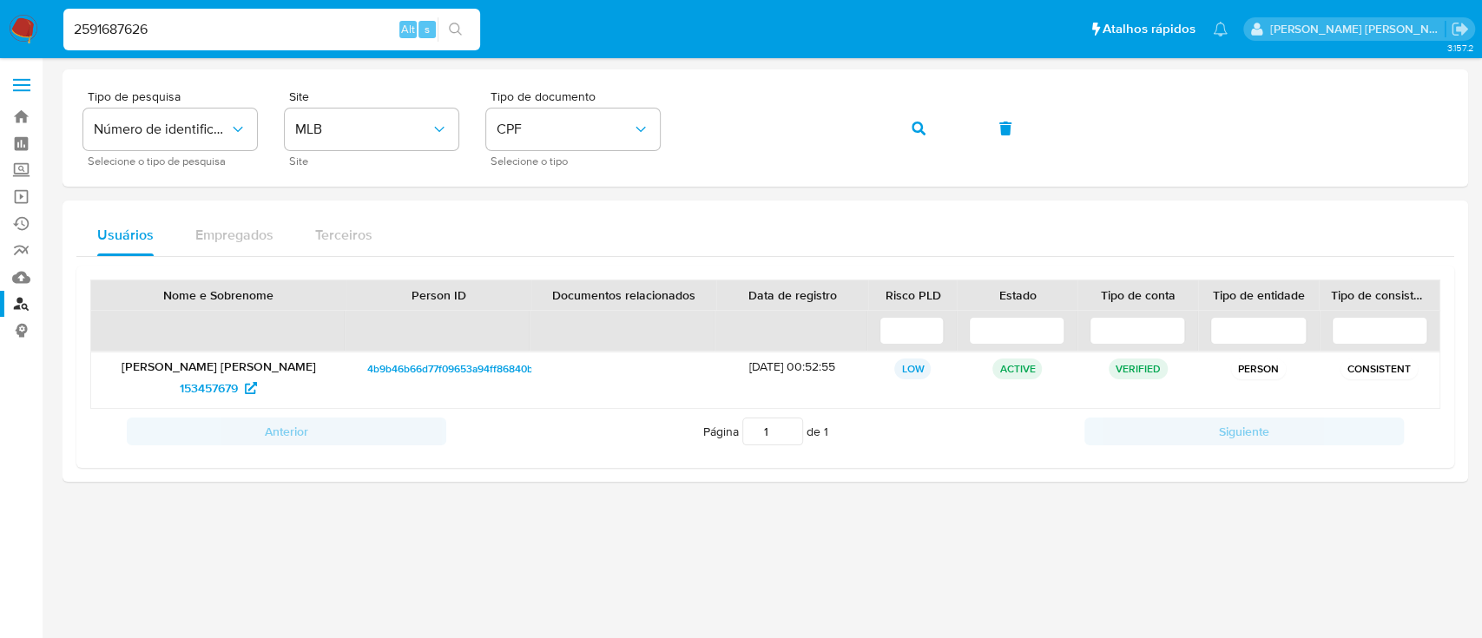
click at [28, 25] on img at bounding box center [24, 30] width 30 height 30
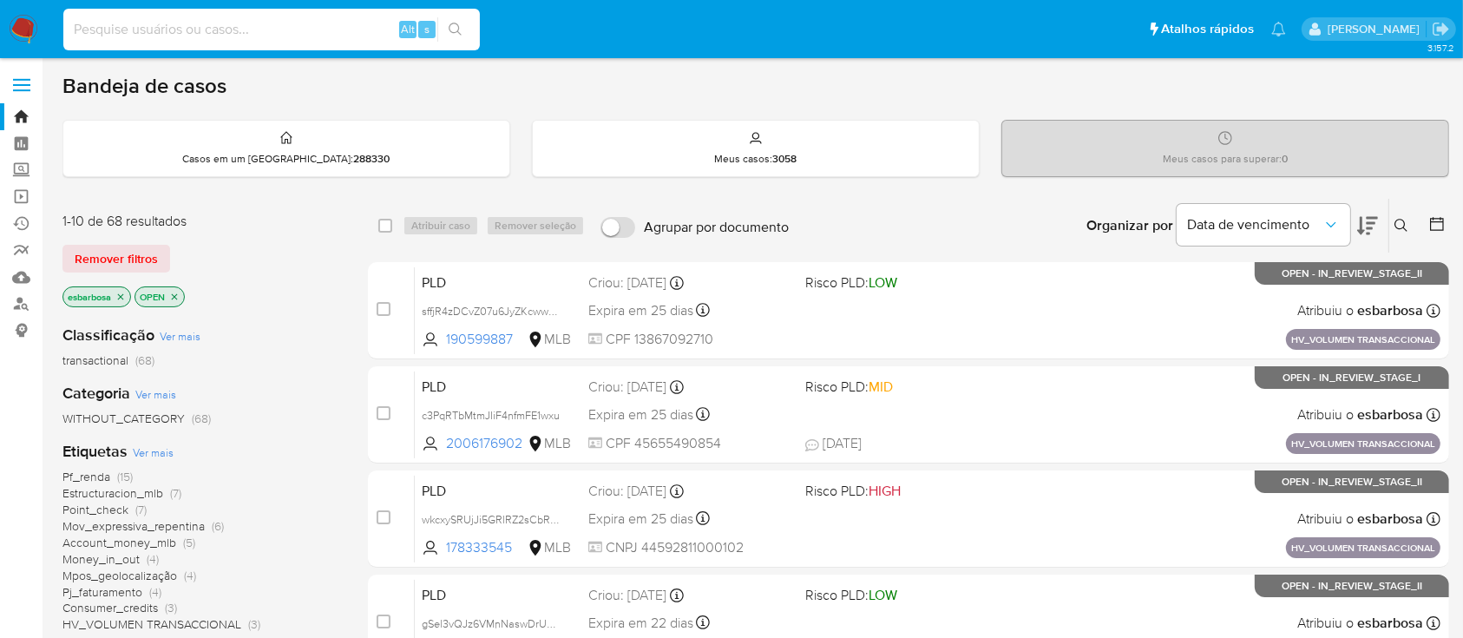
click at [194, 31] on input at bounding box center [271, 29] width 417 height 23
paste input "2591687626"
type input "2591687626"
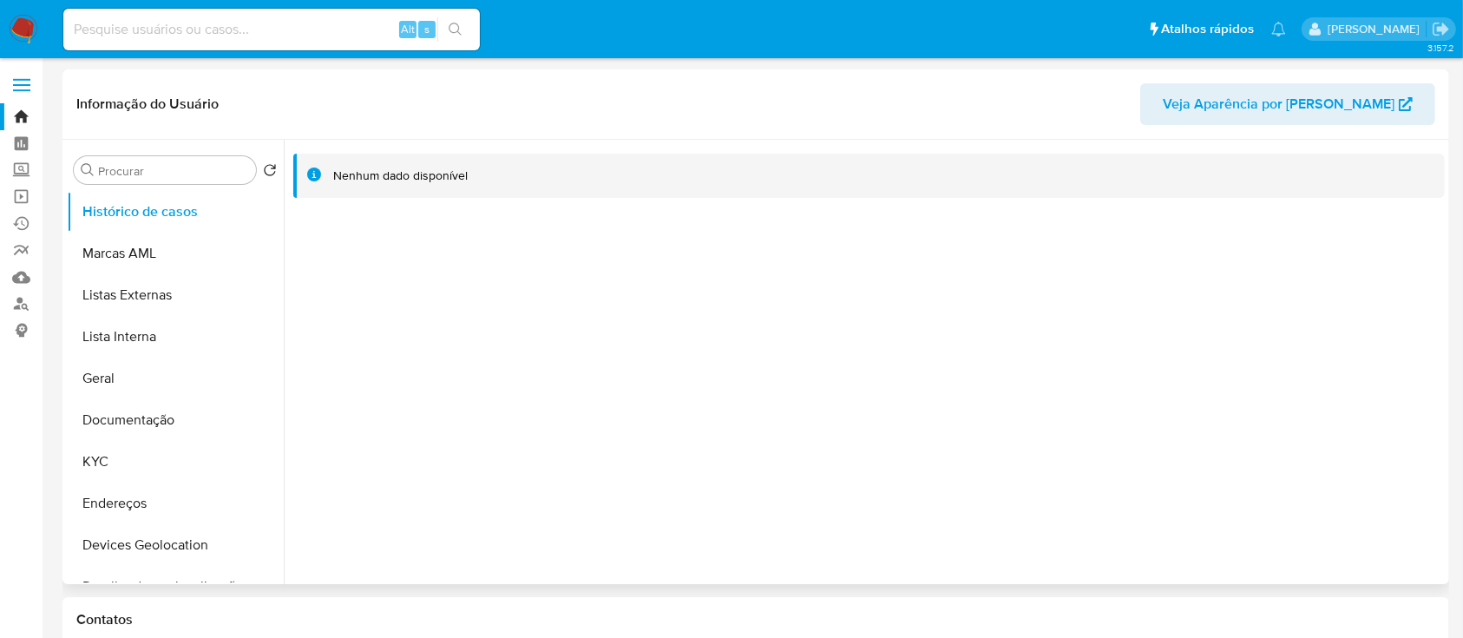
select select "10"
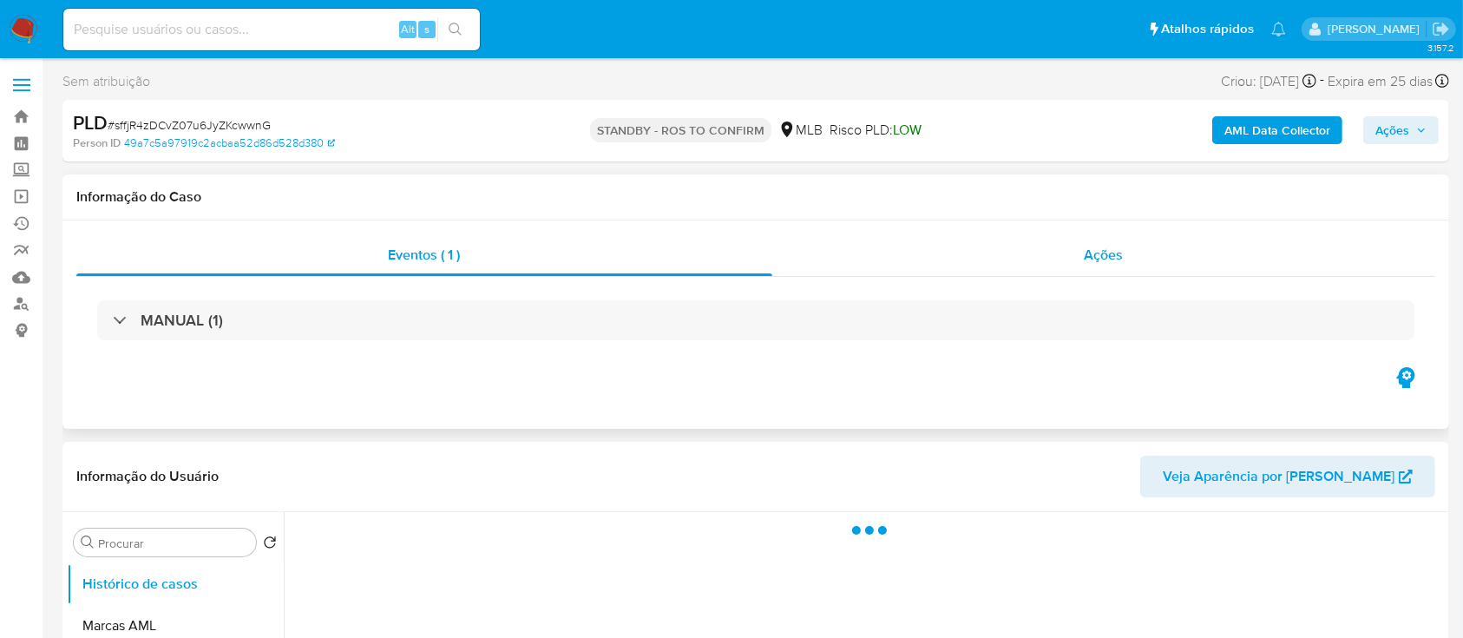
click at [896, 263] on div "Ações" at bounding box center [1103, 255] width 663 height 42
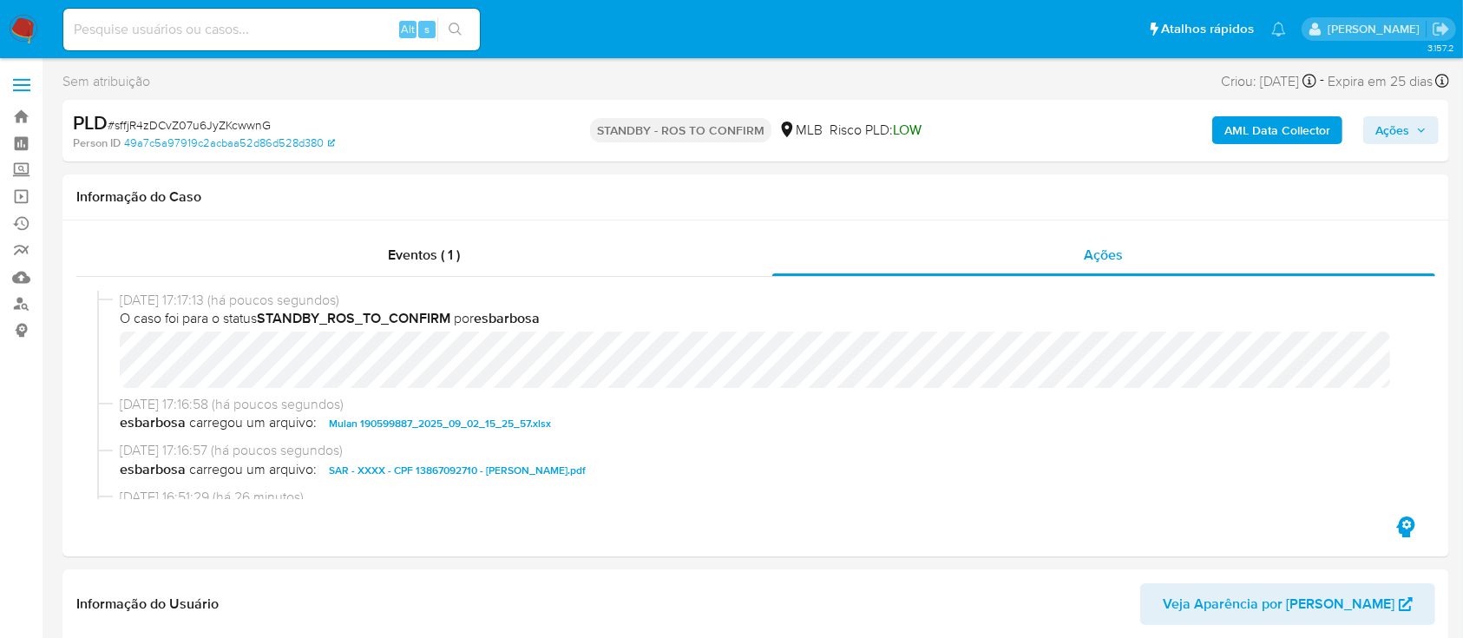
select select "10"
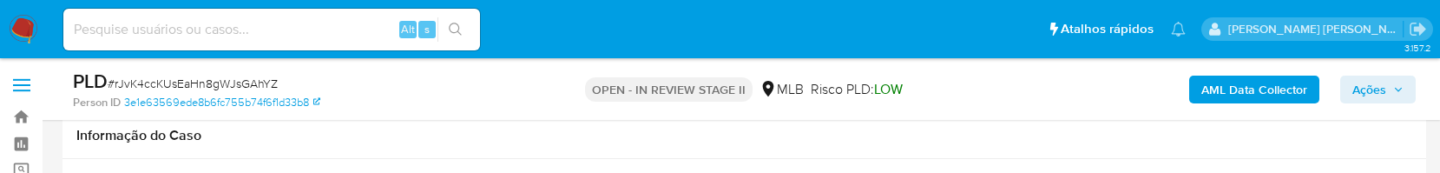
select select "10"
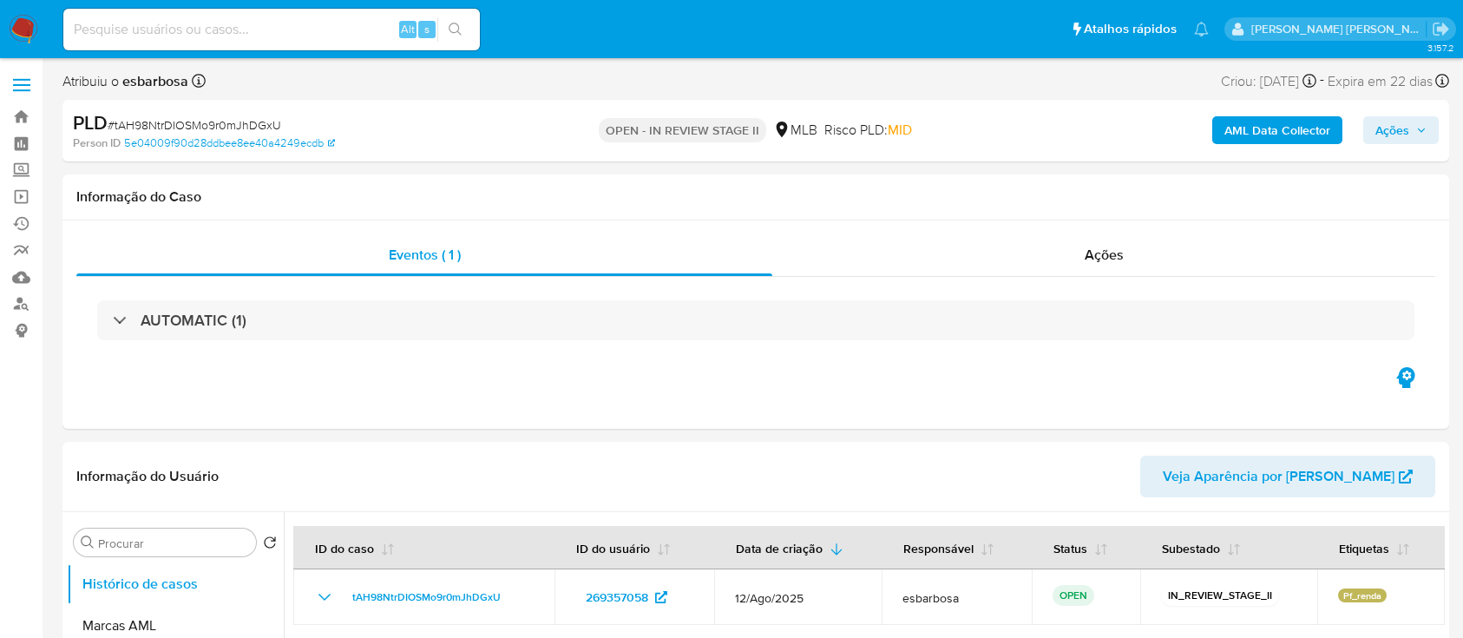
select select "10"
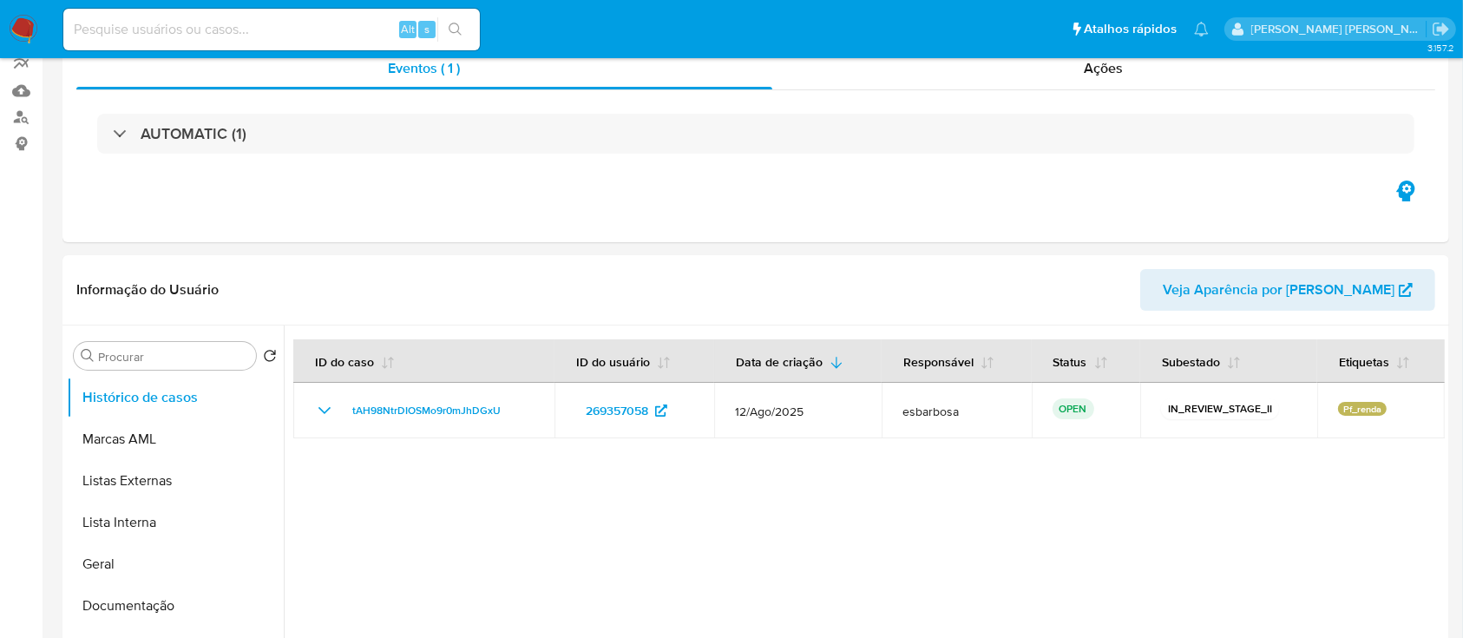
scroll to position [231, 0]
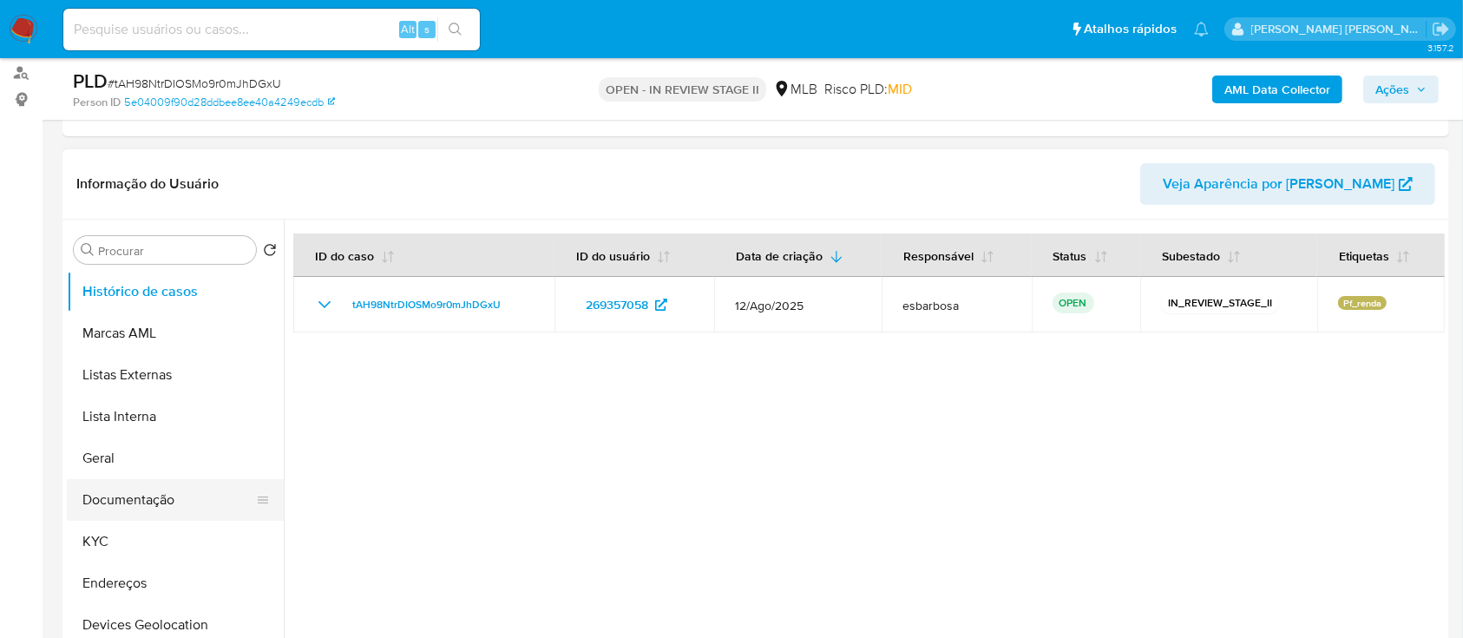
click at [132, 496] on button "Documentação" at bounding box center [168, 500] width 203 height 42
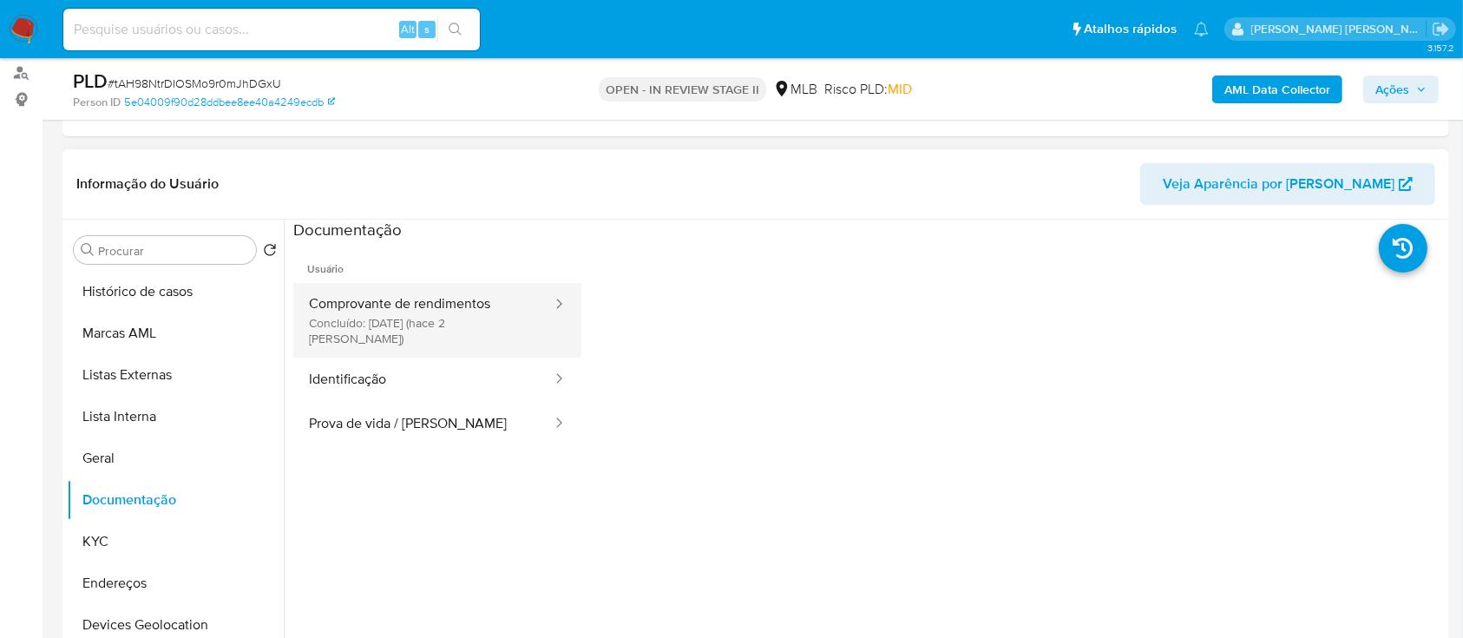
click at [405, 316] on button "Comprovante de rendimentos Concluído: [DATE] (hace 2 [PERSON_NAME])" at bounding box center [423, 320] width 260 height 75
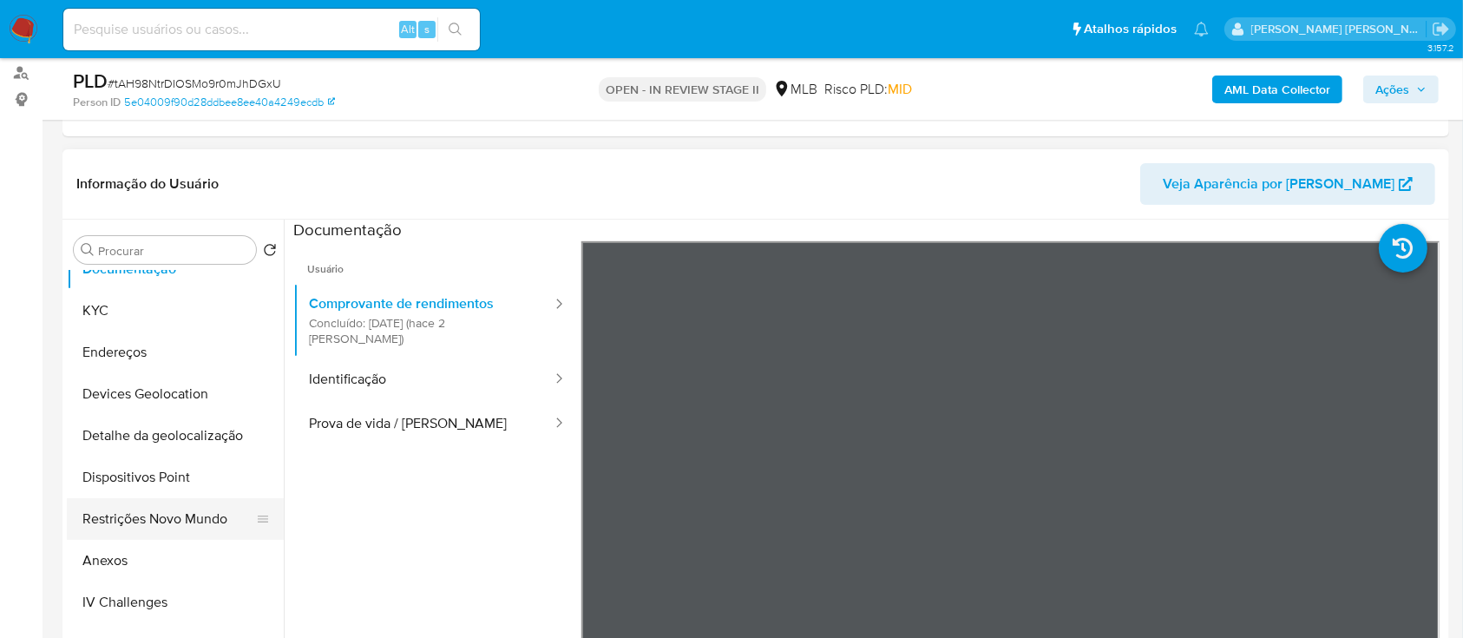
click at [142, 513] on button "Restrições Novo Mundo" at bounding box center [168, 519] width 203 height 42
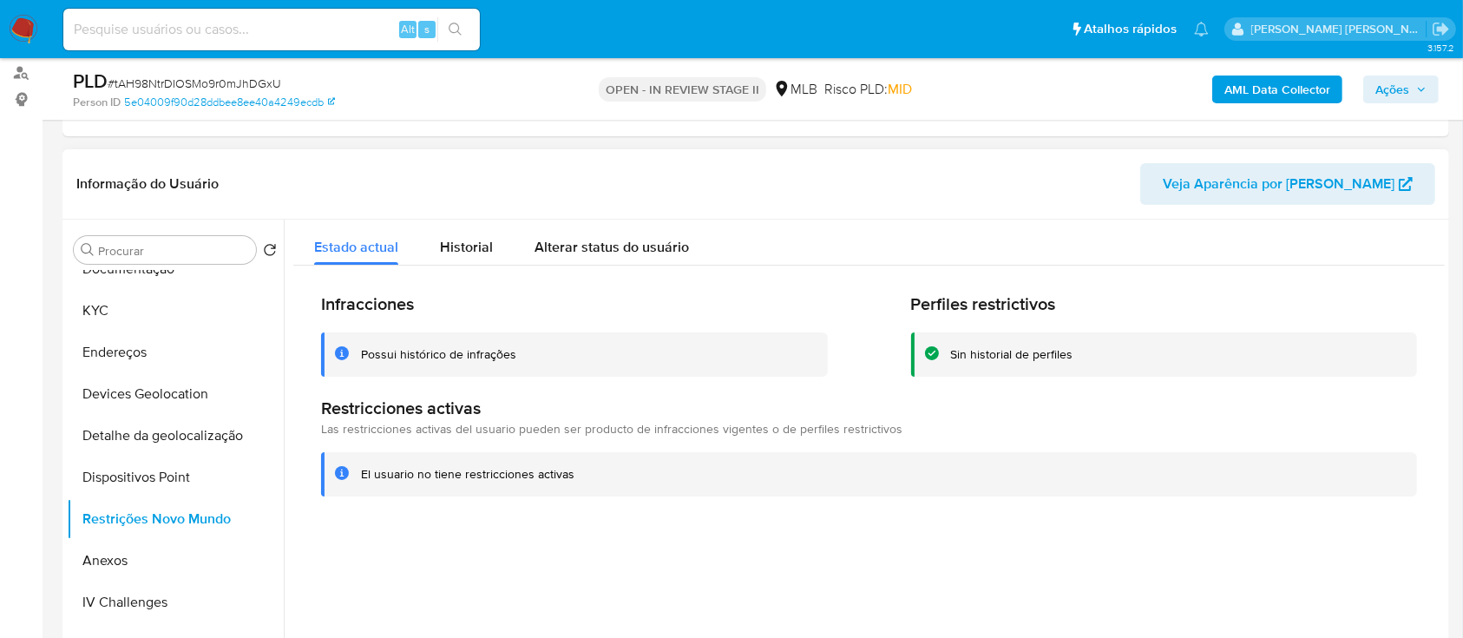
click at [476, 354] on div "Possui histórico de infrações" at bounding box center [438, 354] width 155 height 16
click at [638, 529] on div at bounding box center [864, 442] width 1161 height 444
drag, startPoint x: 459, startPoint y: 246, endPoint x: 531, endPoint y: 251, distance: 72.2
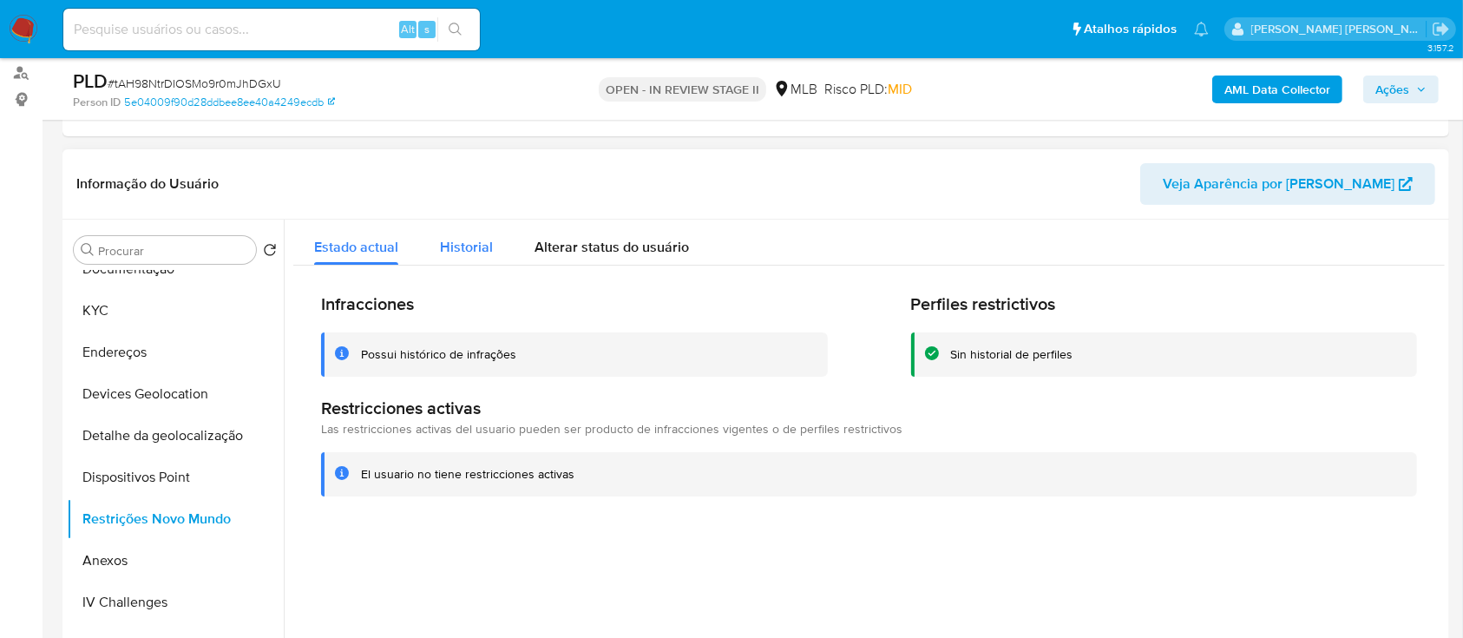
click at [462, 246] on span "Historial" at bounding box center [466, 247] width 53 height 20
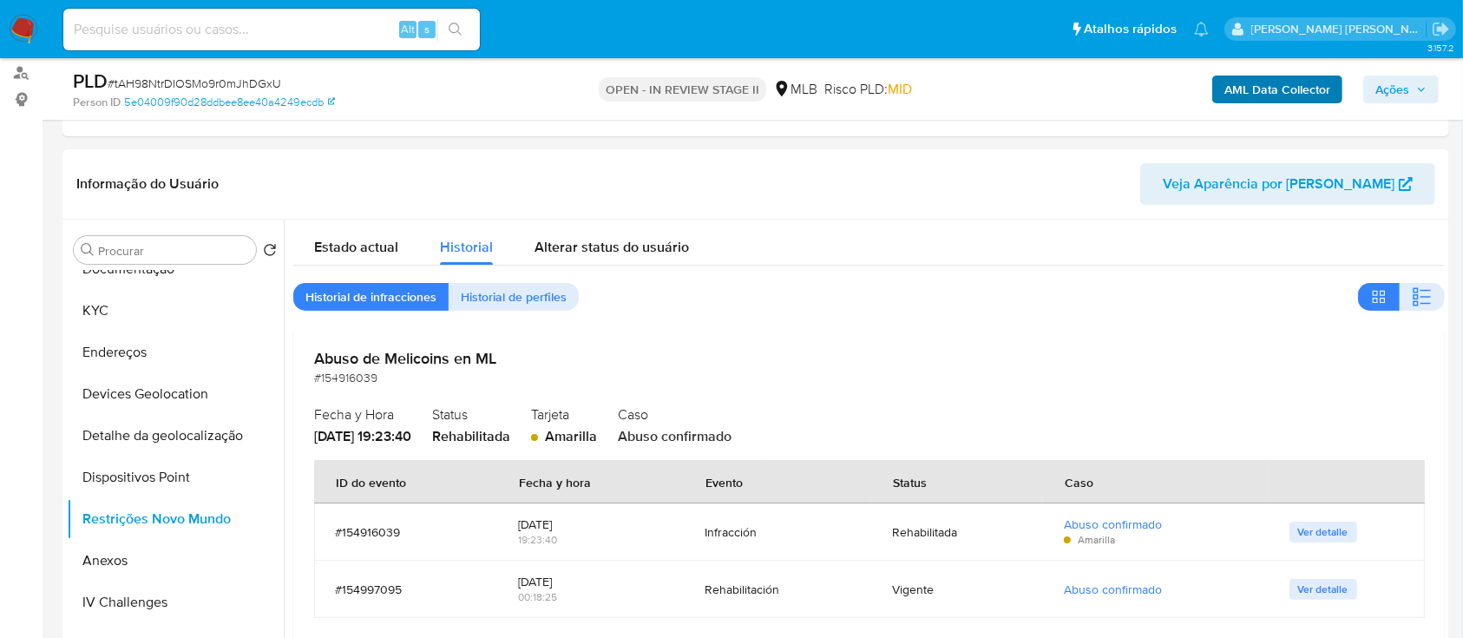
drag, startPoint x: 1410, startPoint y: 300, endPoint x: 1278, endPoint y: 101, distance: 239.8
click at [1412, 299] on icon "button" at bounding box center [1422, 296] width 21 height 21
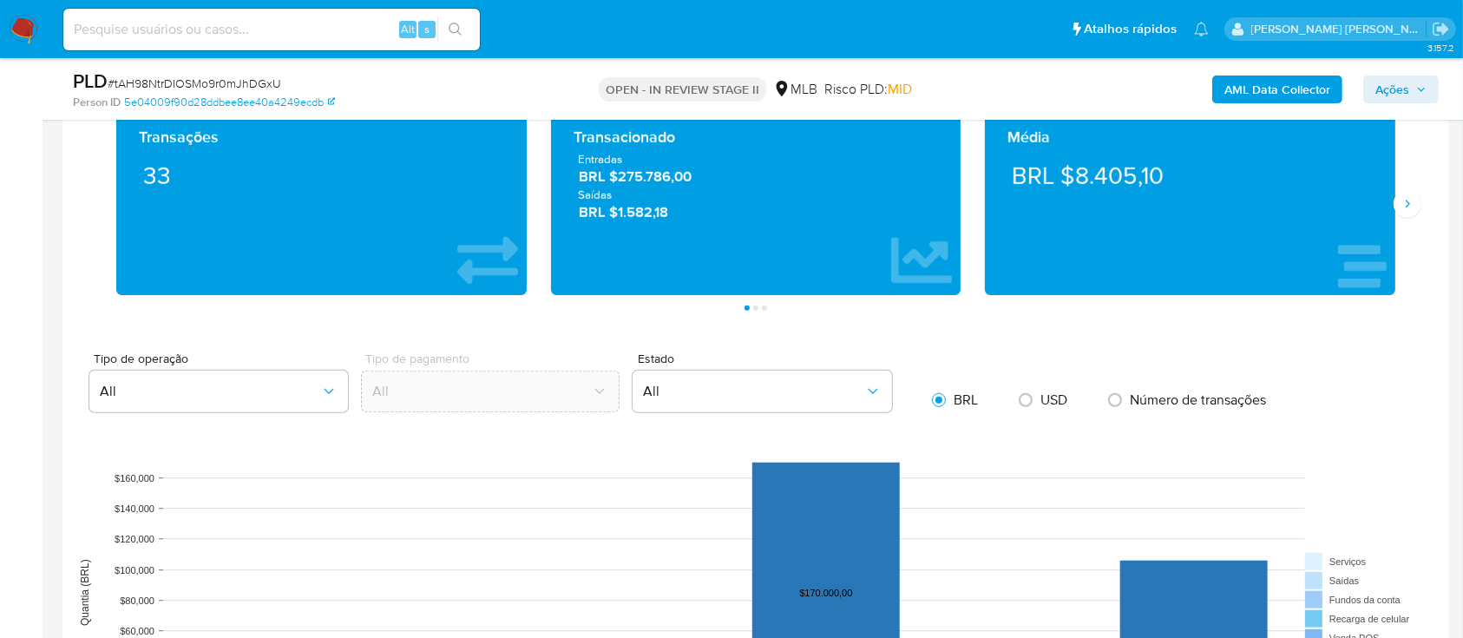
scroll to position [1157, 0]
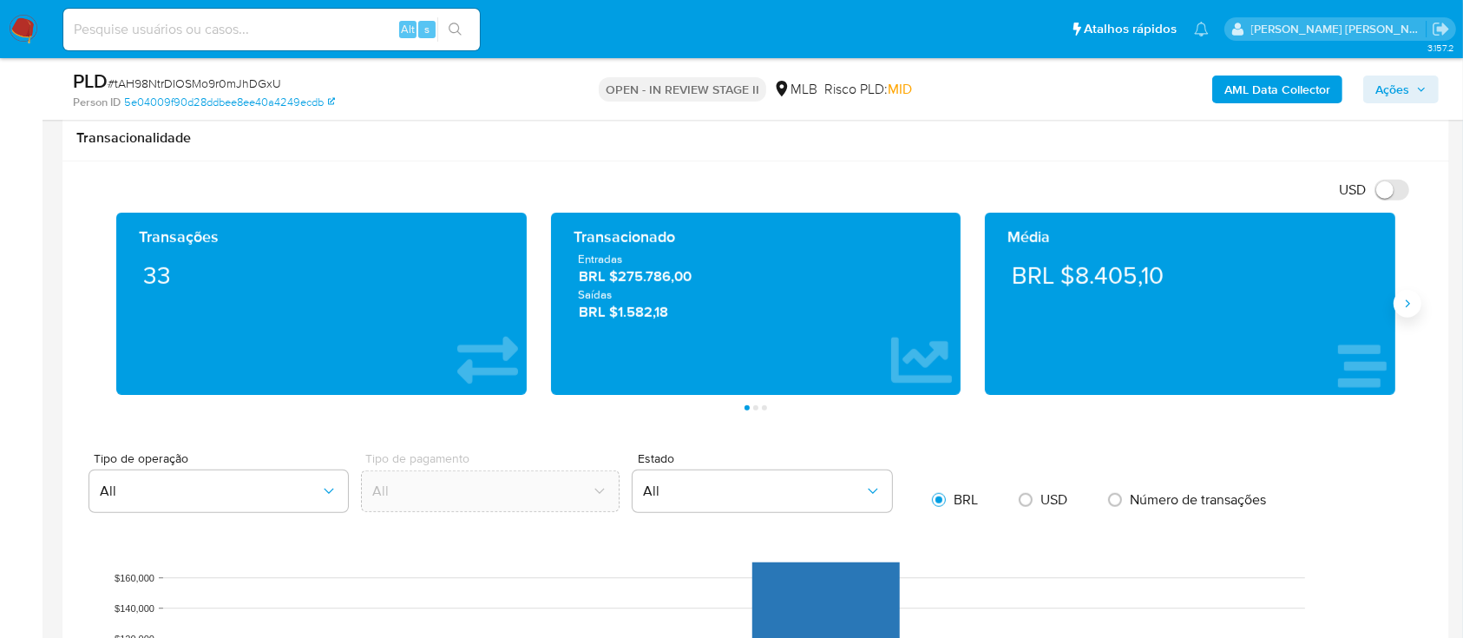
click at [1416, 306] on button "Siguiente" at bounding box center [1408, 304] width 28 height 28
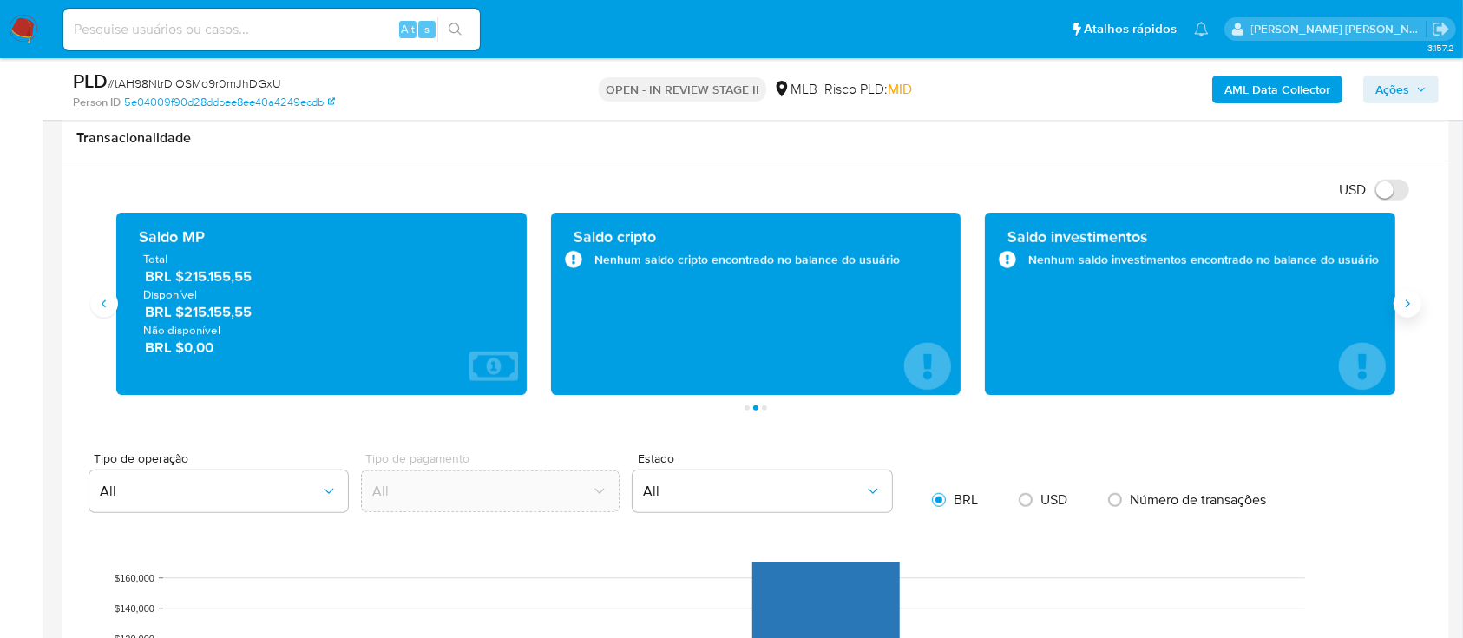
click at [1416, 304] on button "Siguiente" at bounding box center [1408, 304] width 28 height 28
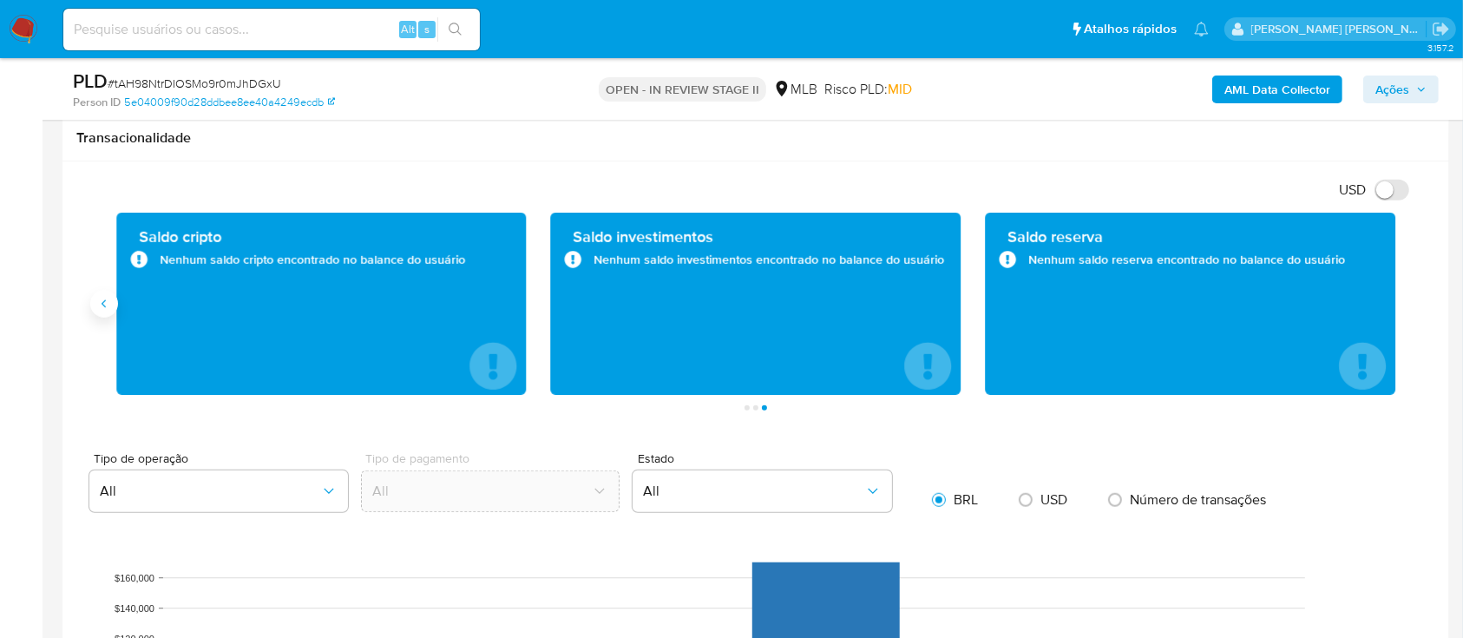
click at [105, 297] on icon "Anterior" at bounding box center [104, 304] width 14 height 14
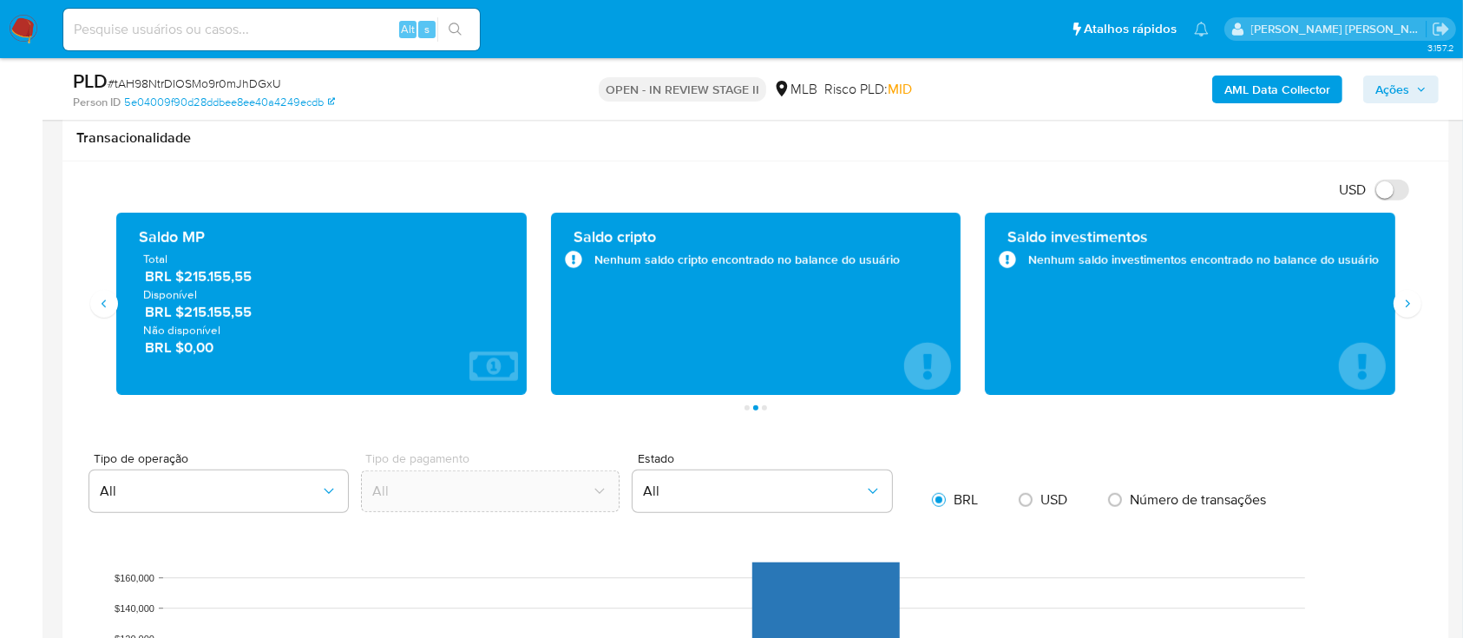
drag, startPoint x: 256, startPoint y: 284, endPoint x: 187, endPoint y: 281, distance: 68.6
click at [187, 281] on span "BRL $215.155,55" at bounding box center [322, 276] width 355 height 20
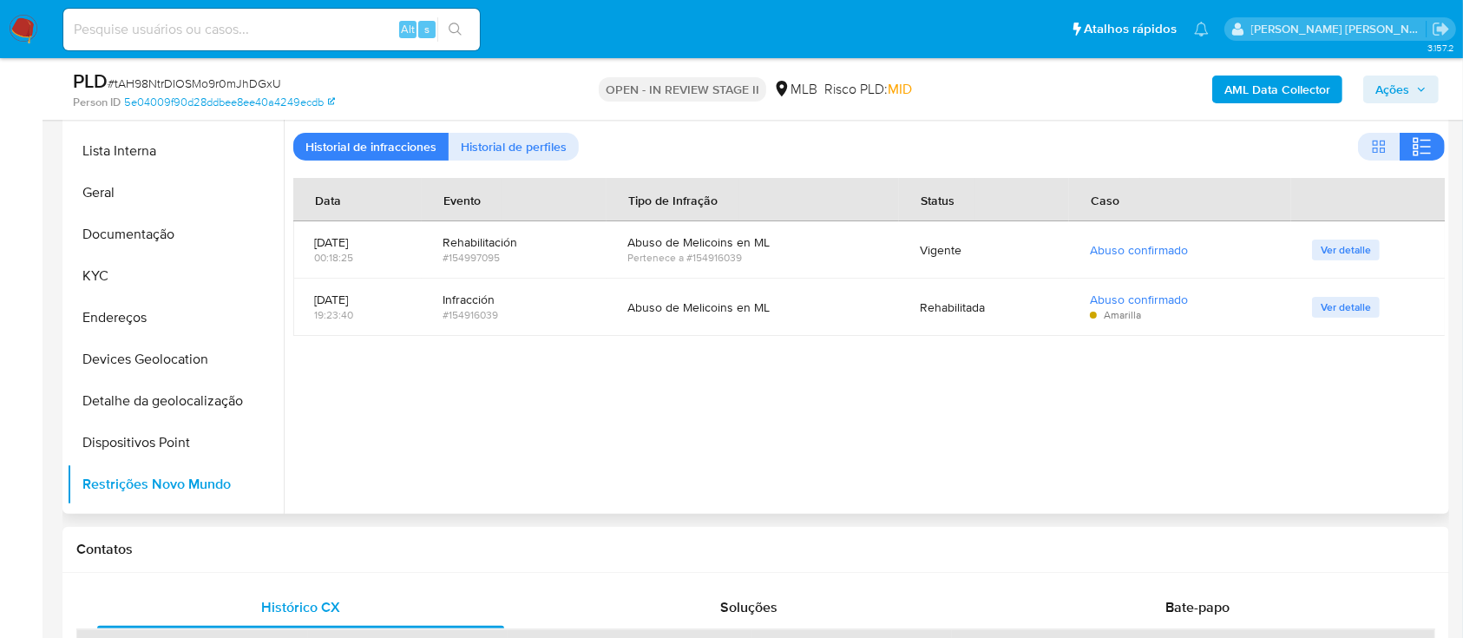
scroll to position [347, 0]
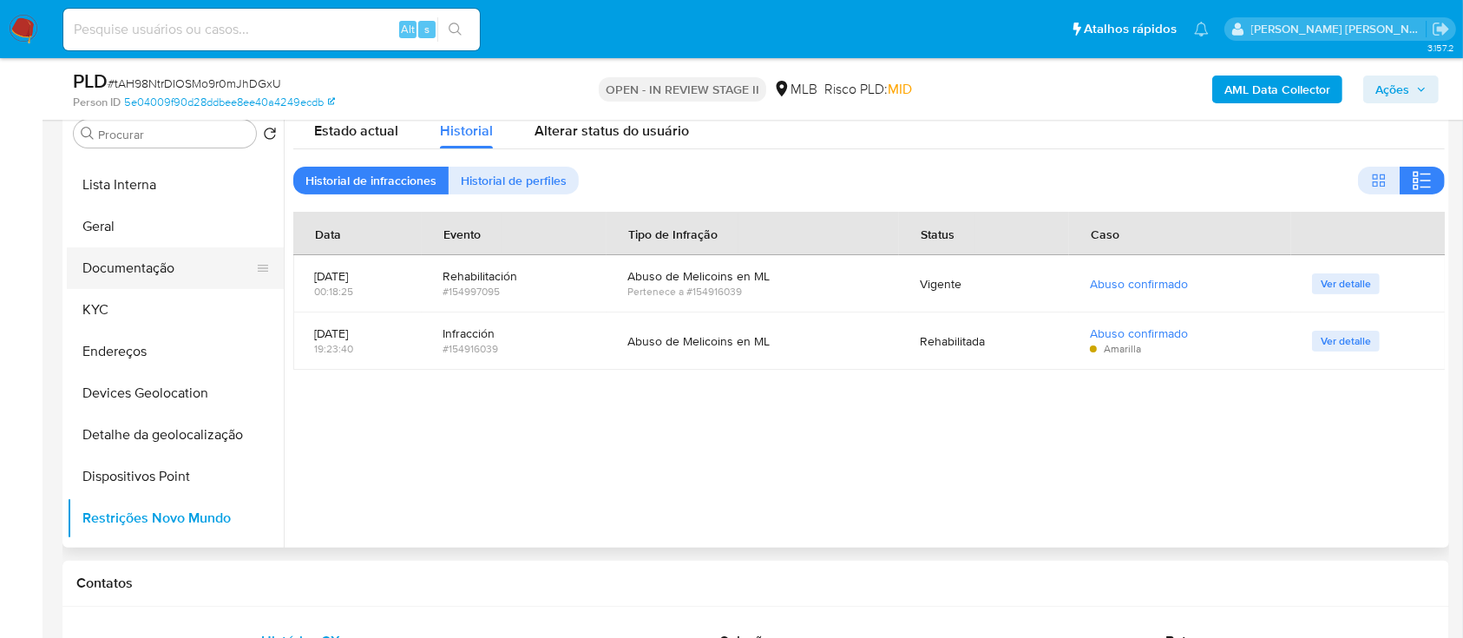
click at [174, 280] on button "Documentação" at bounding box center [168, 268] width 203 height 42
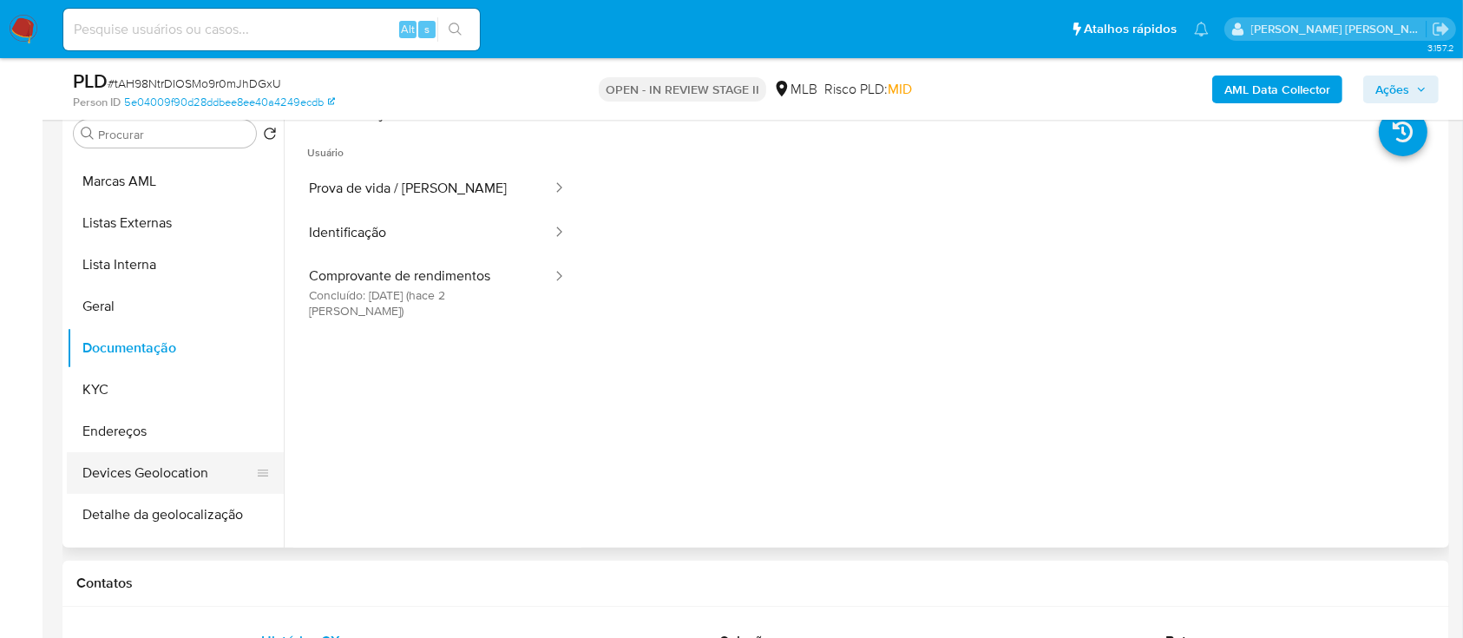
scroll to position [0, 0]
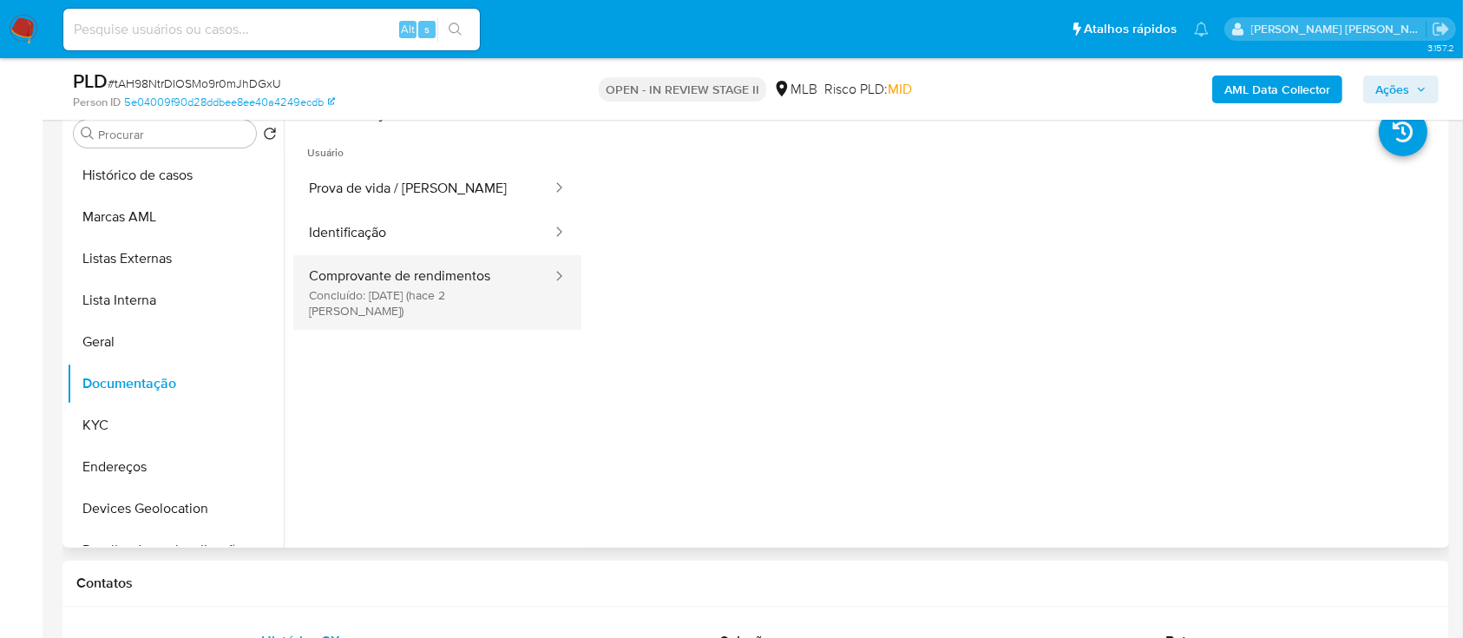
click at [391, 263] on button "Comprovante de rendimentos Concluído: 01/09/2025 (hace 2 días)" at bounding box center [423, 292] width 260 height 75
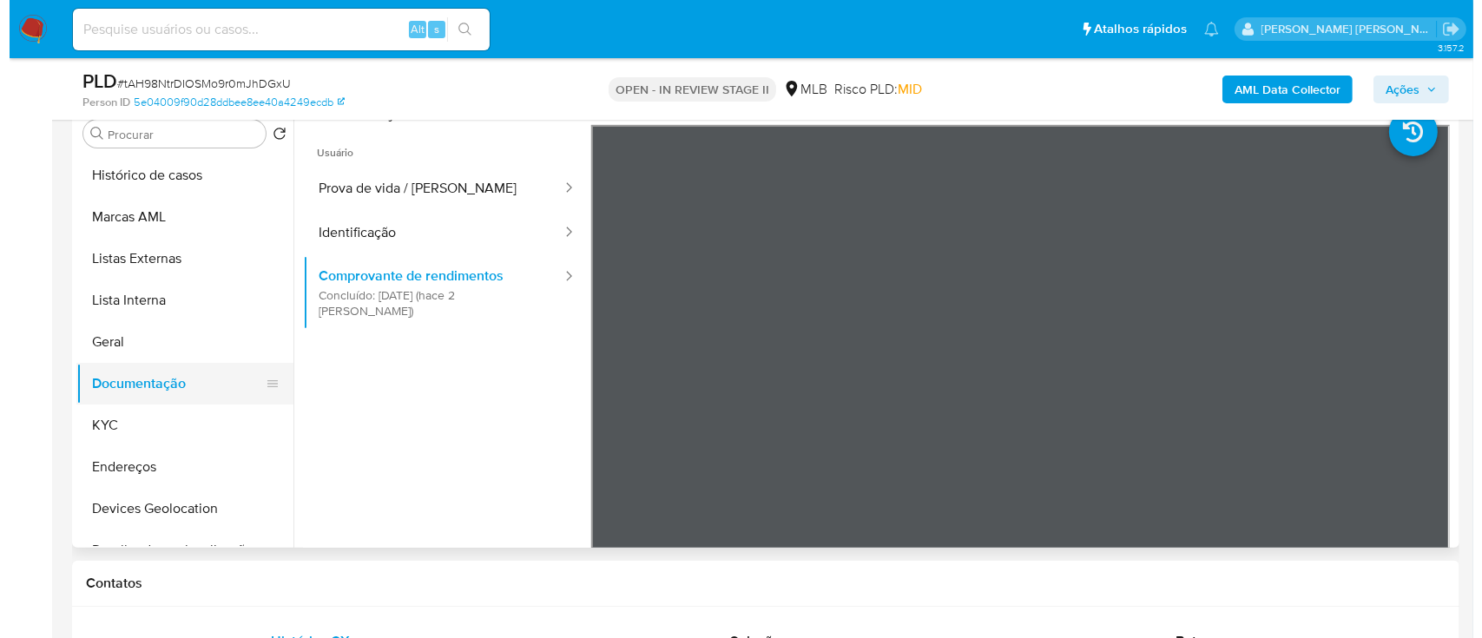
scroll to position [115, 0]
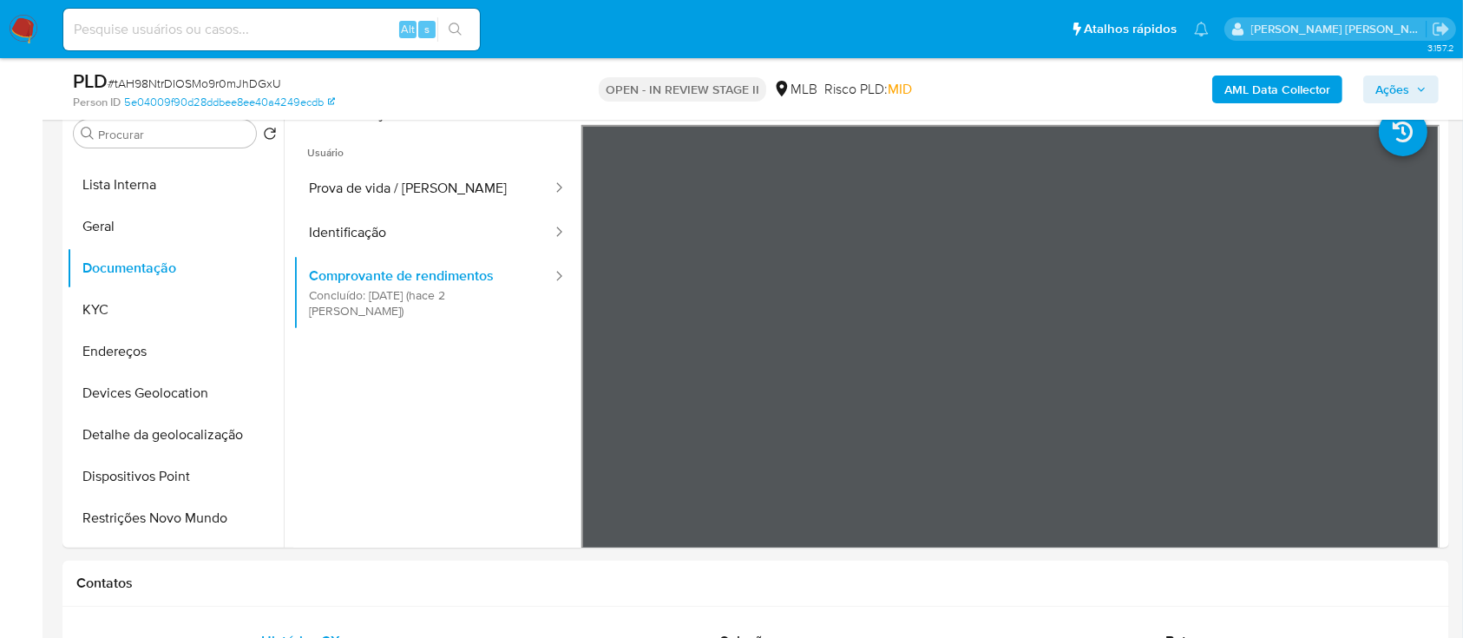
click at [1254, 88] on b "AML Data Collector" at bounding box center [1278, 90] width 106 height 28
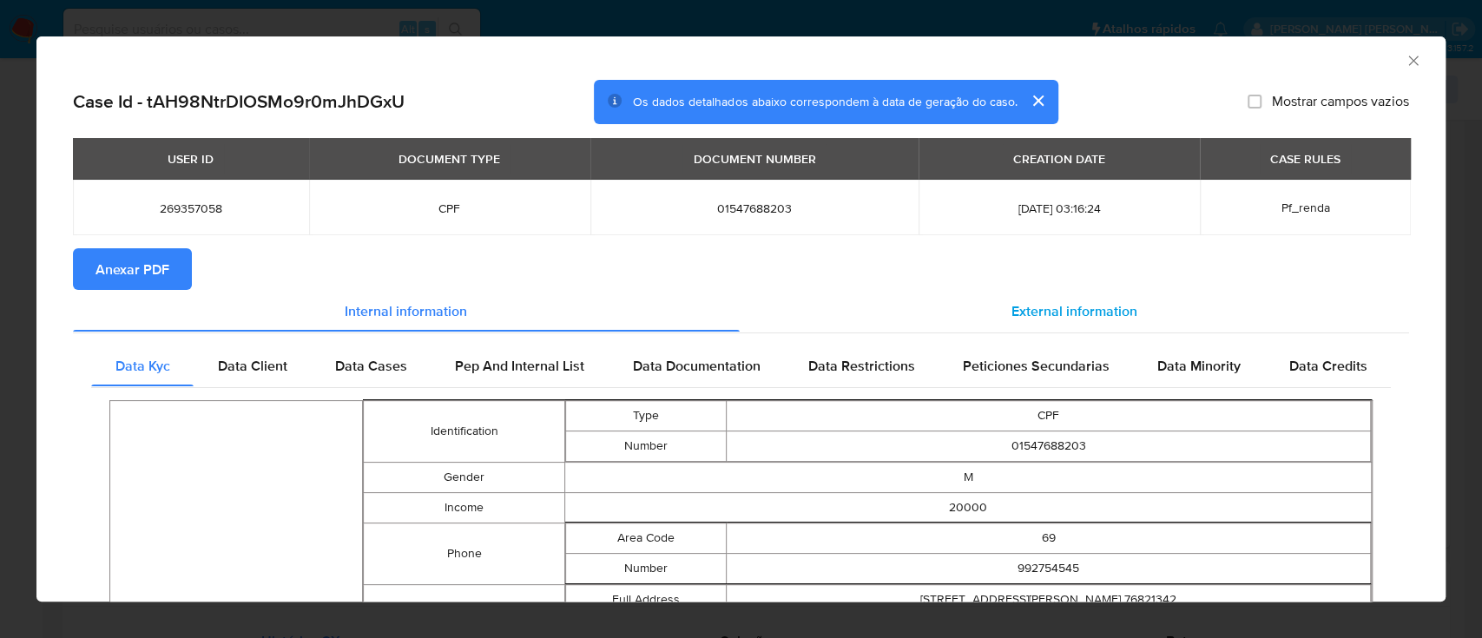
click at [1056, 300] on span "External information" at bounding box center [1074, 310] width 126 height 20
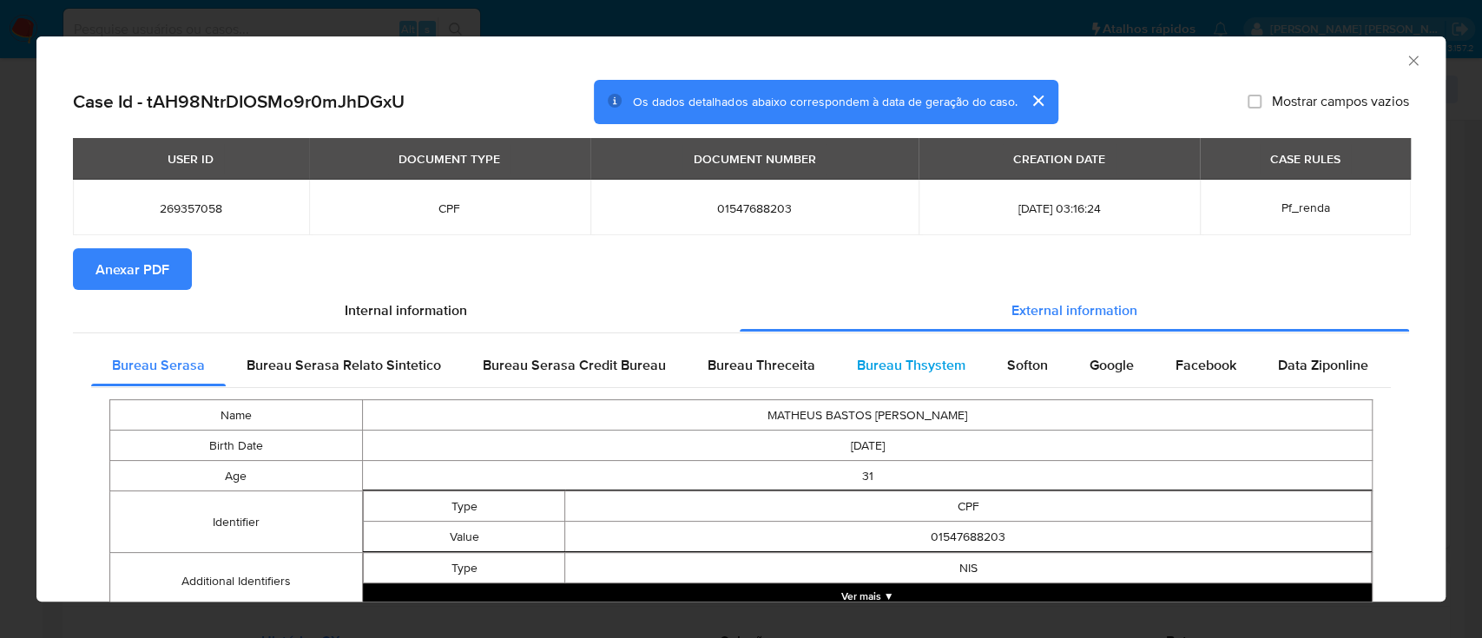
click at [902, 375] on span "Bureau Thsystem" at bounding box center [911, 365] width 108 height 20
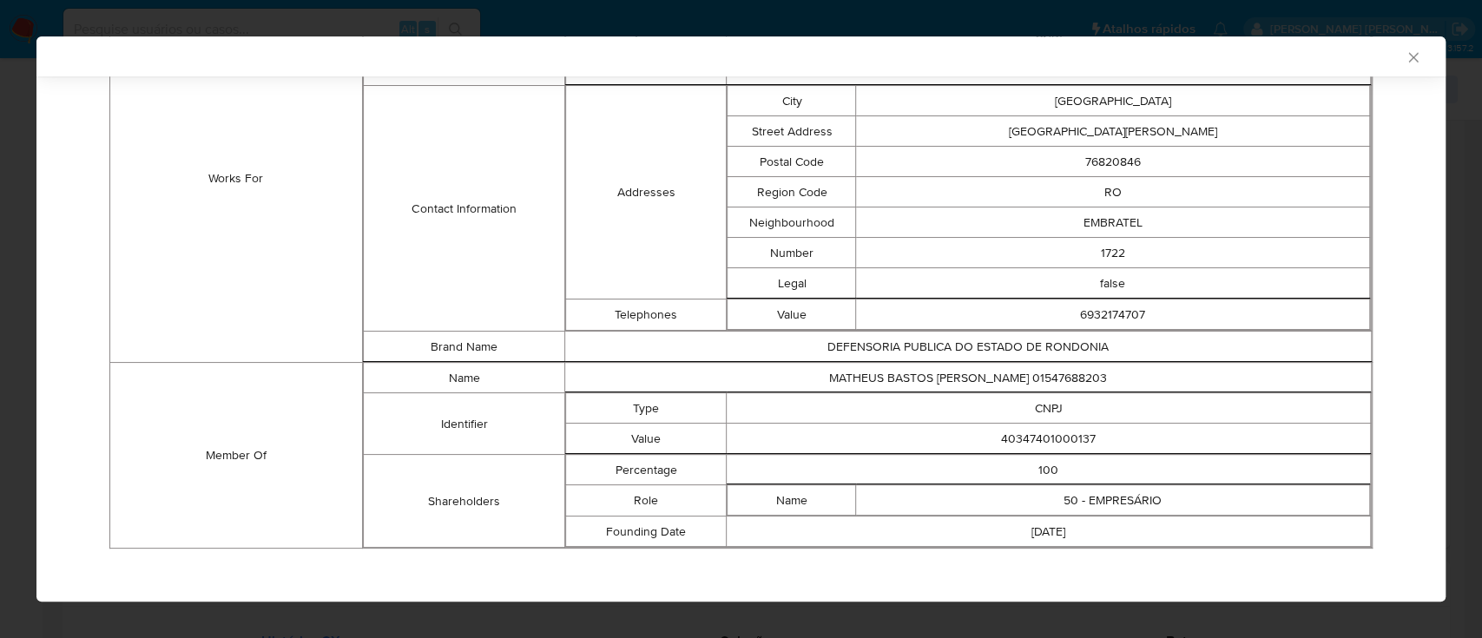
scroll to position [1342, 0]
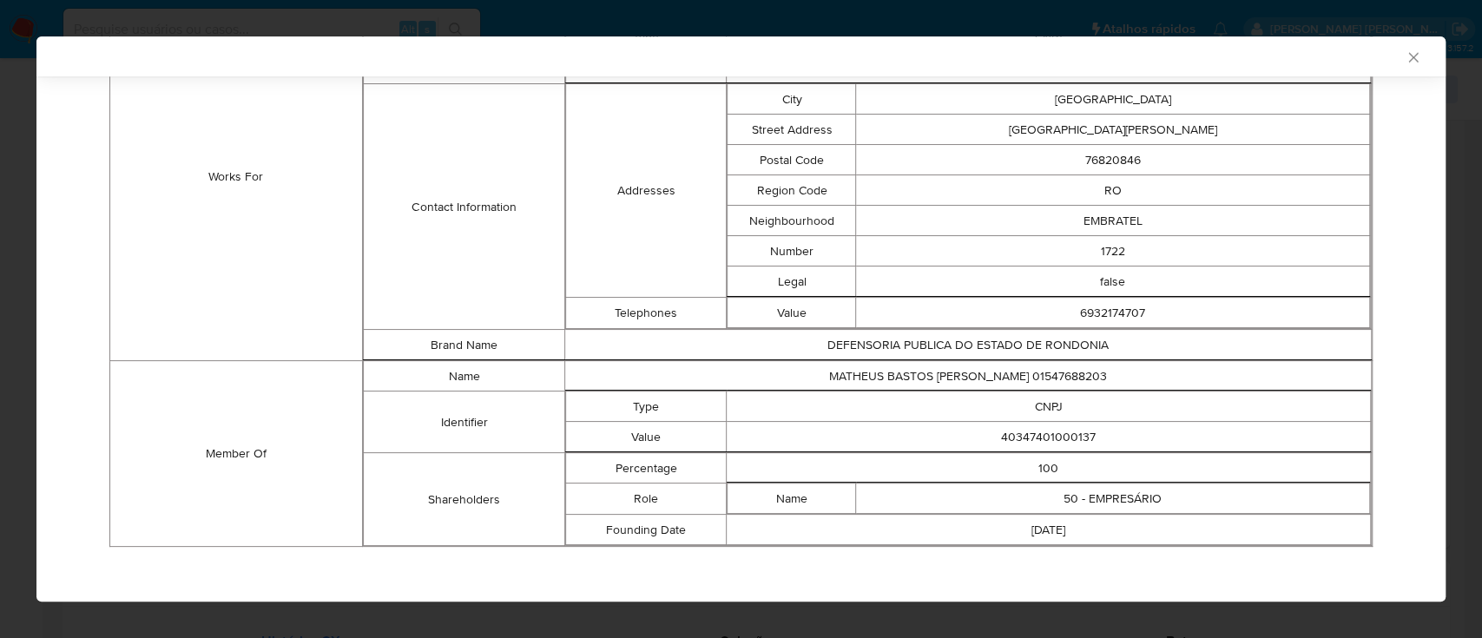
click at [1039, 431] on td "40347401000137" at bounding box center [1048, 437] width 644 height 30
copy td "40347401000137"
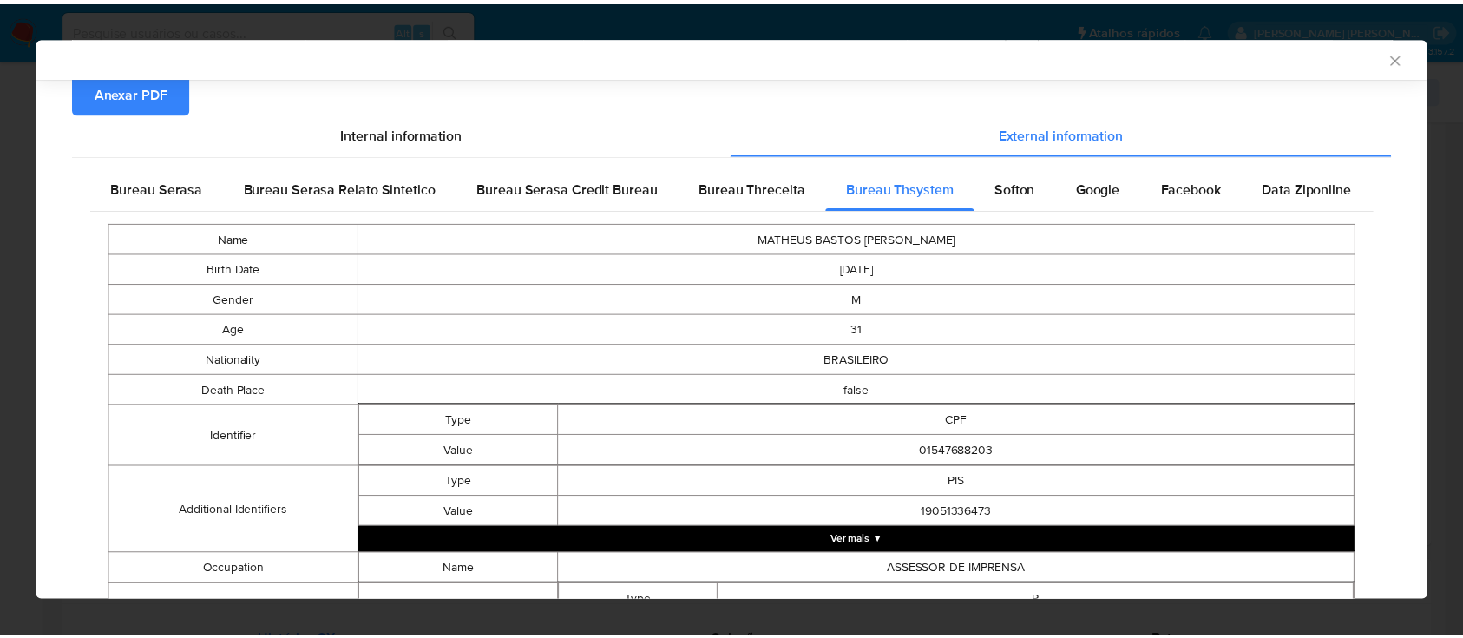
scroll to position [0, 0]
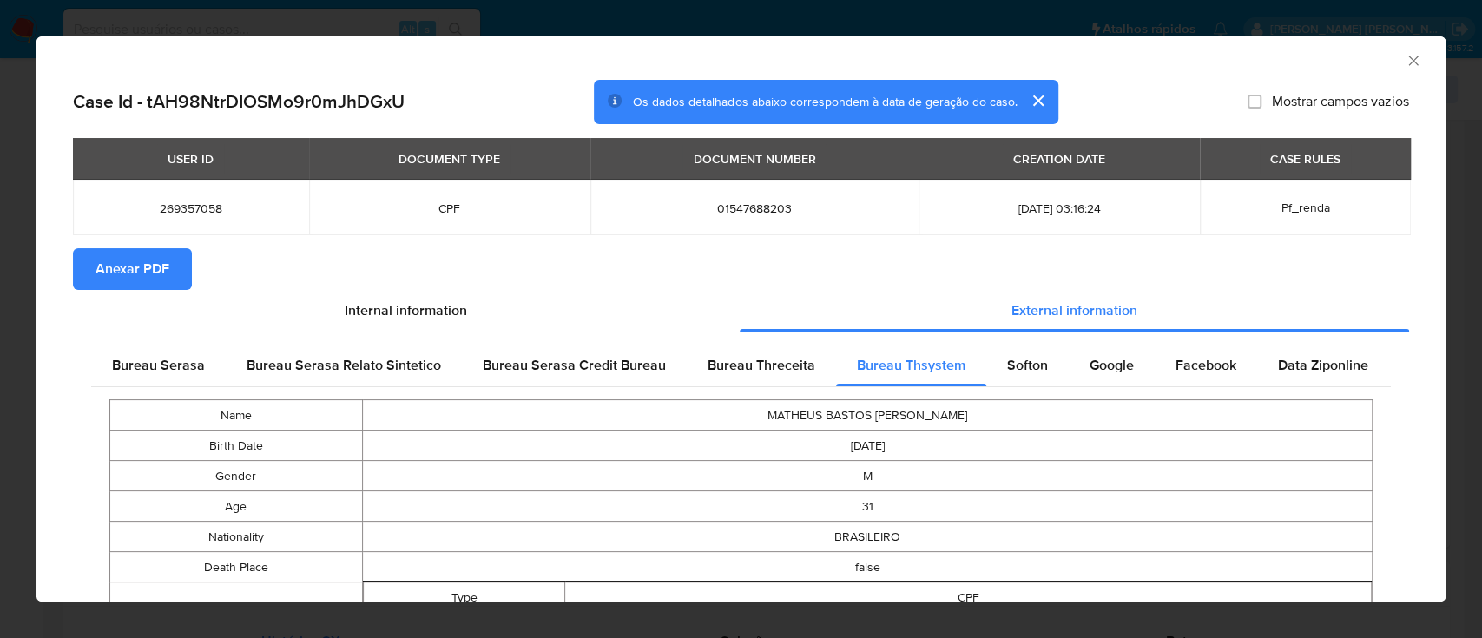
click at [157, 263] on span "Anexar PDF" at bounding box center [132, 269] width 74 height 38
click at [1404, 56] on icon "Fechar a janela" at bounding box center [1412, 60] width 17 height 17
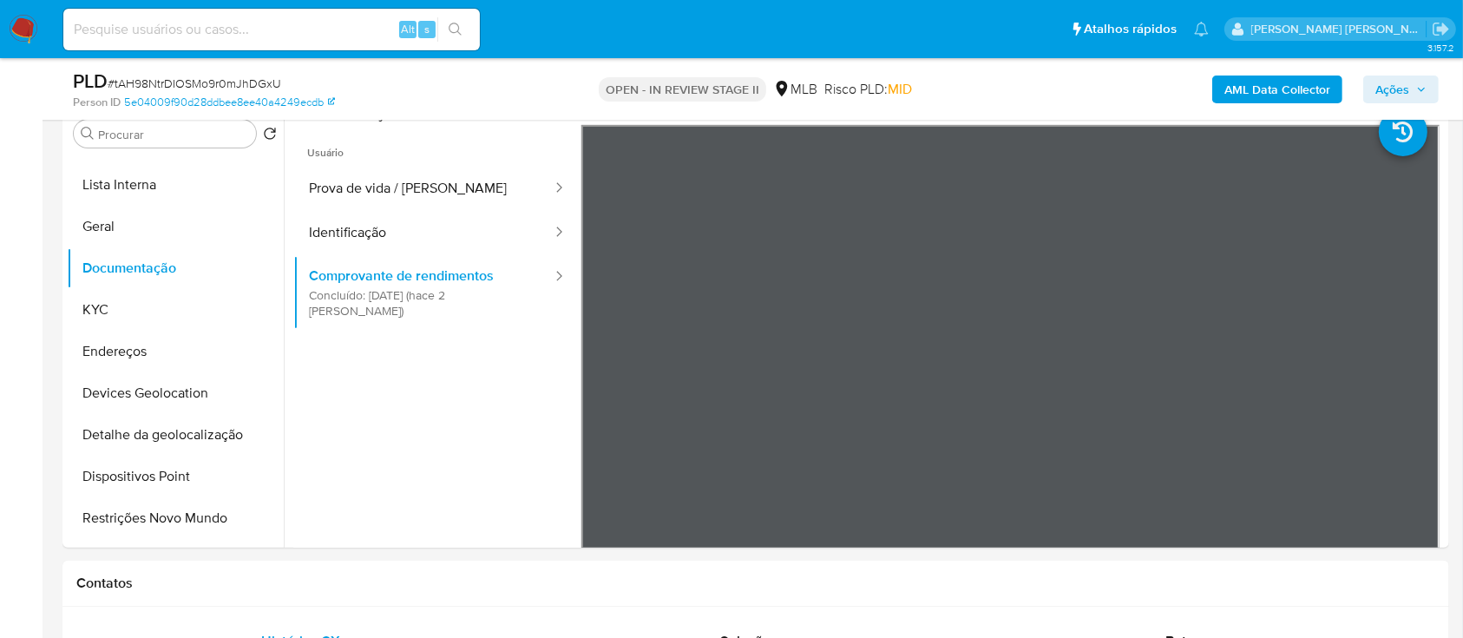
click at [231, 83] on span "# tAH98NtrDIOSMo9r0mJhDGxU" at bounding box center [195, 83] width 174 height 17
copy span "tAH98NtrDIOSMo9r0mJhDGxU"
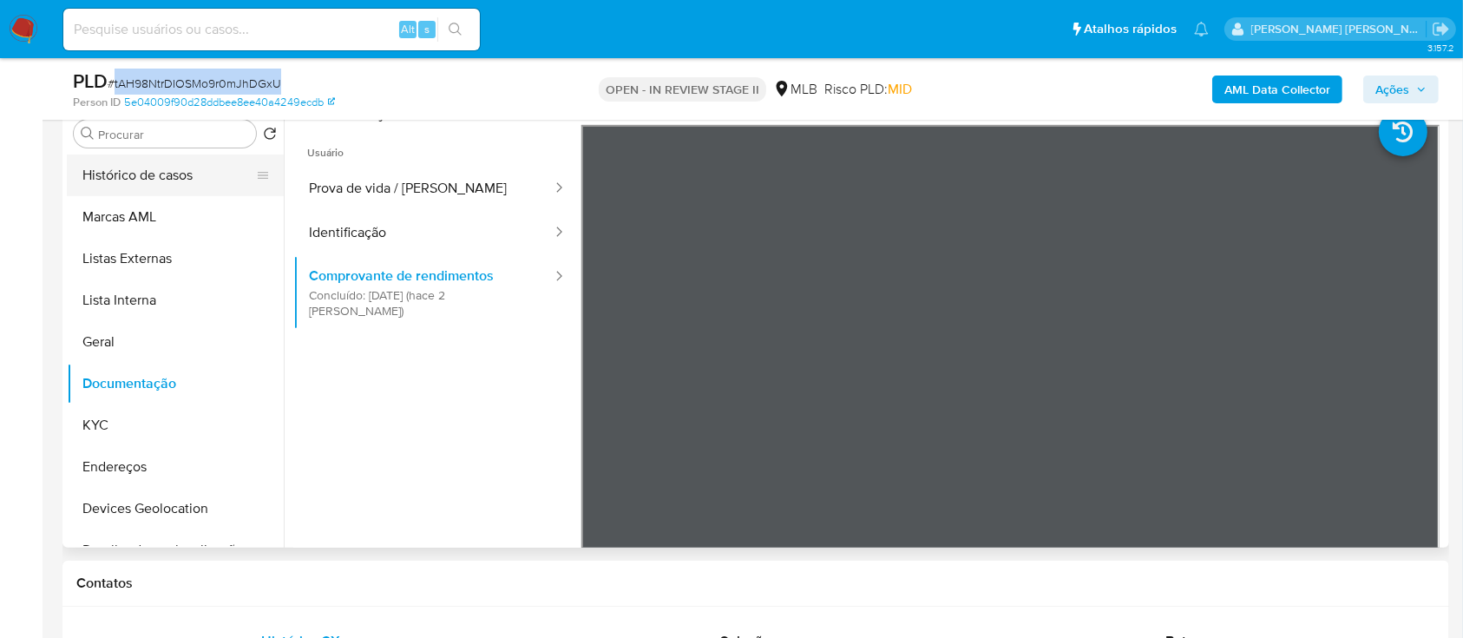
click at [159, 186] on button "Histórico de casos" at bounding box center [168, 175] width 203 height 42
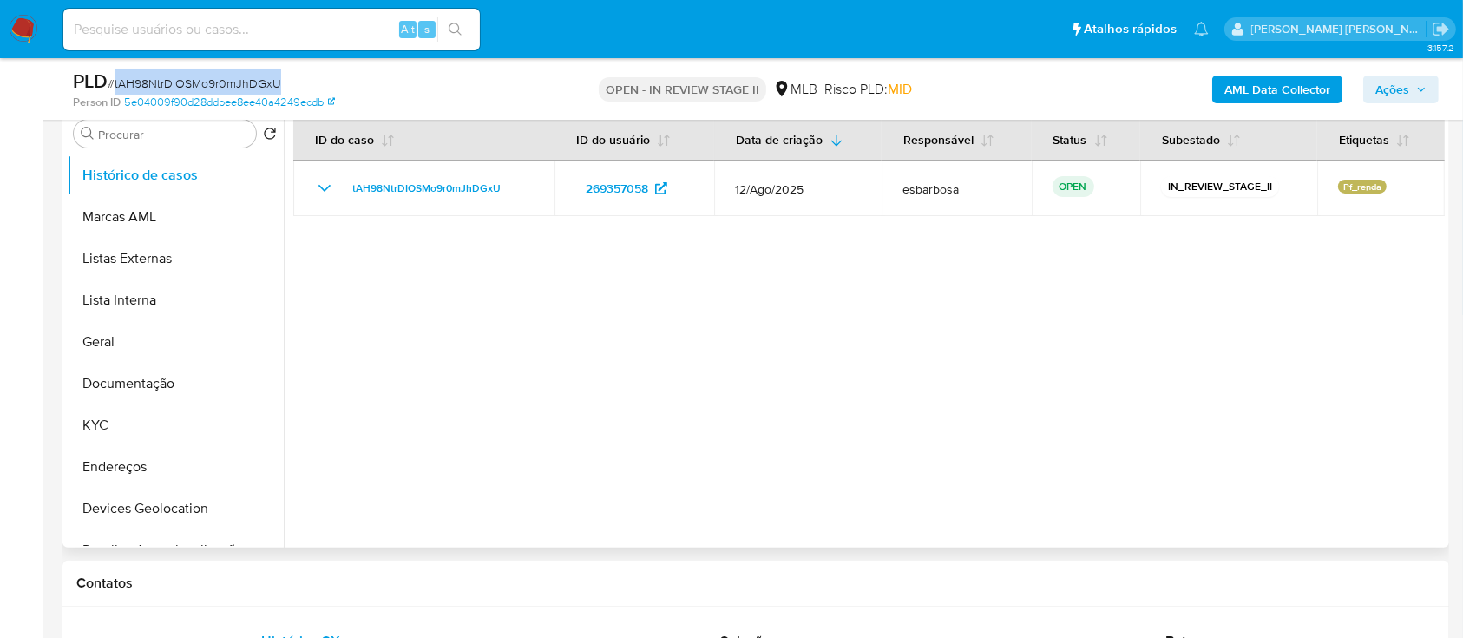
scroll to position [231, 0]
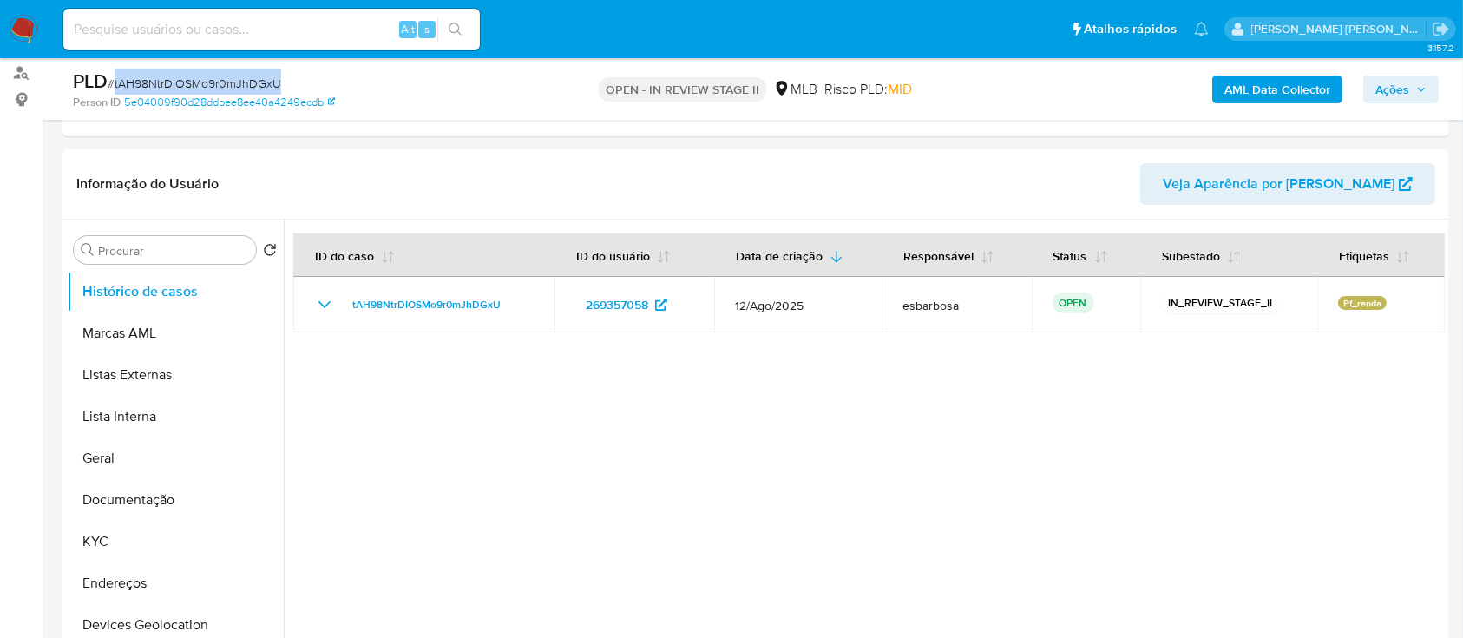
click at [1392, 80] on span "Ações" at bounding box center [1393, 90] width 34 height 28
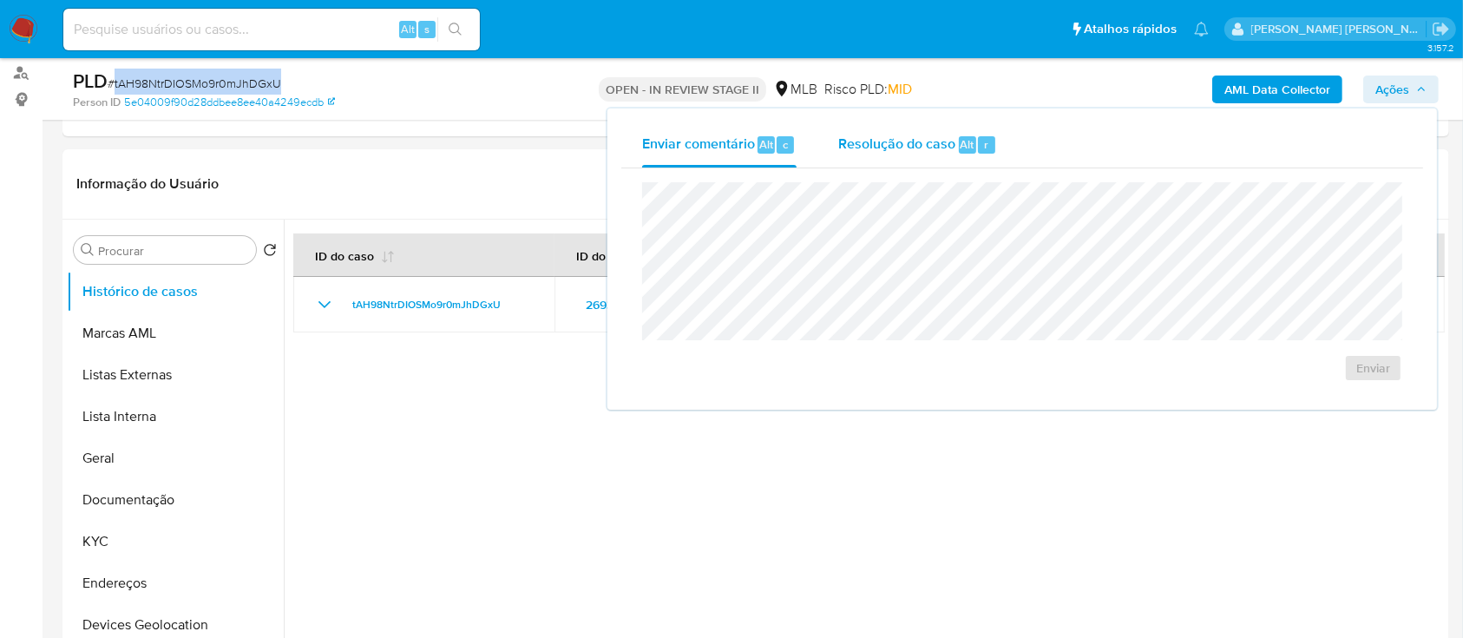
drag, startPoint x: 919, startPoint y: 147, endPoint x: 922, endPoint y: 164, distance: 17.6
click at [919, 154] on div "Resolução do caso Alt r" at bounding box center [917, 144] width 159 height 45
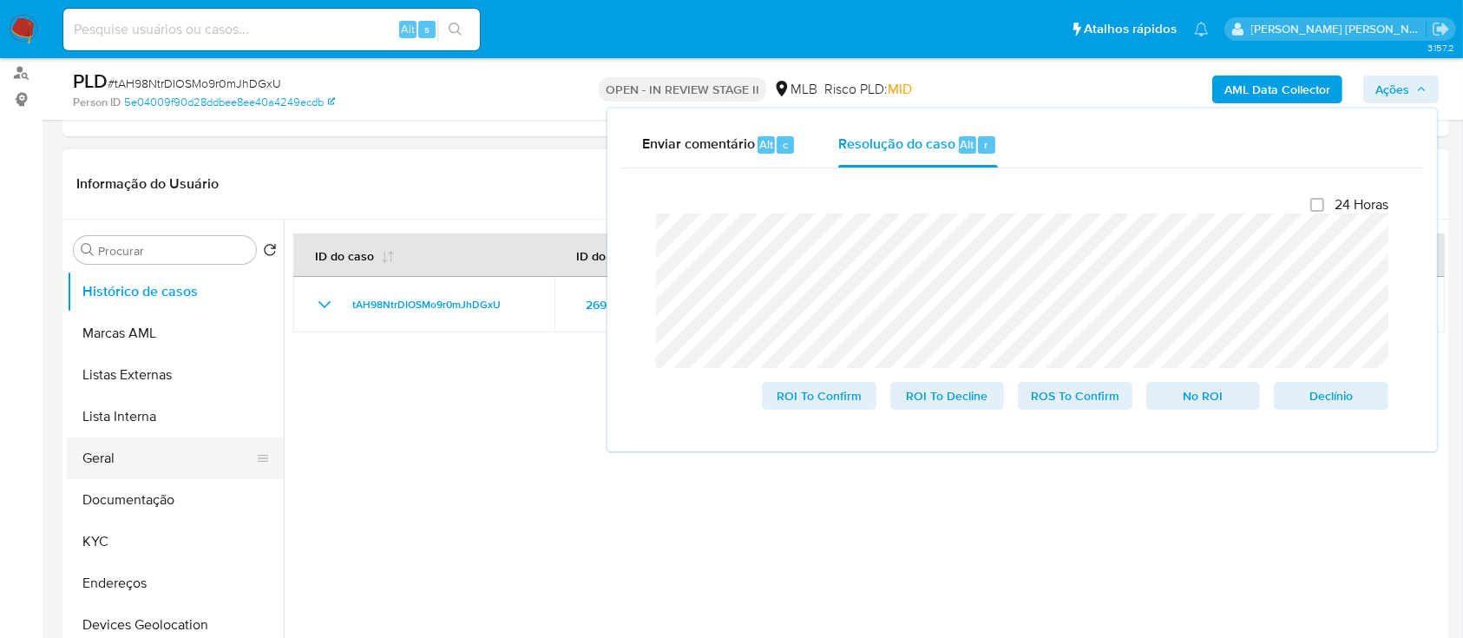
click at [120, 463] on button "Geral" at bounding box center [168, 458] width 203 height 42
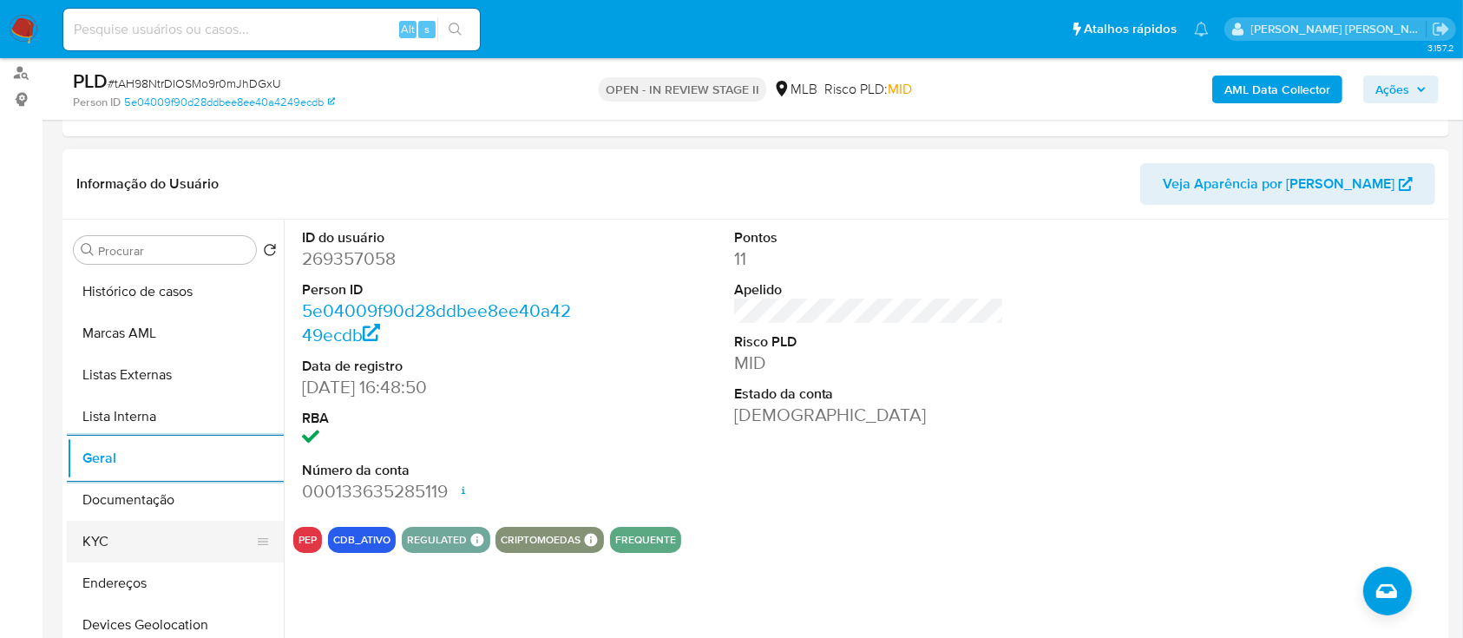
click at [125, 541] on button "KYC" at bounding box center [168, 542] width 203 height 42
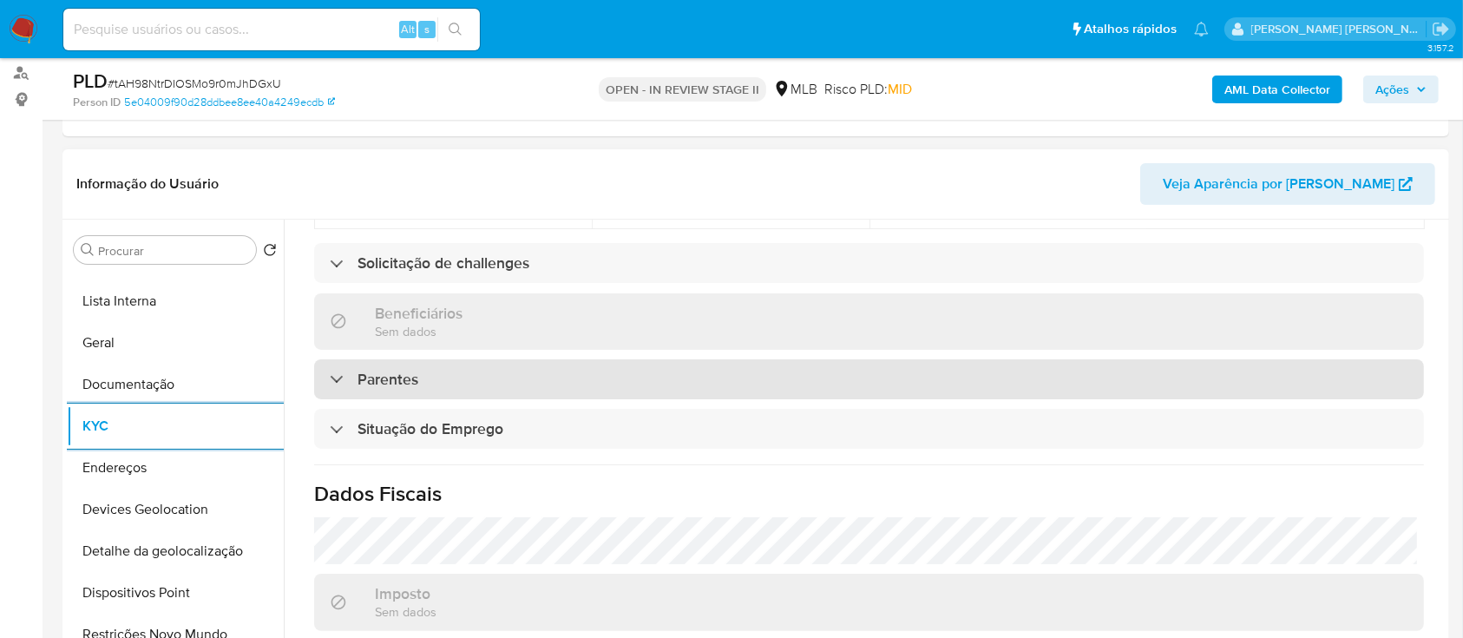
scroll to position [743, 0]
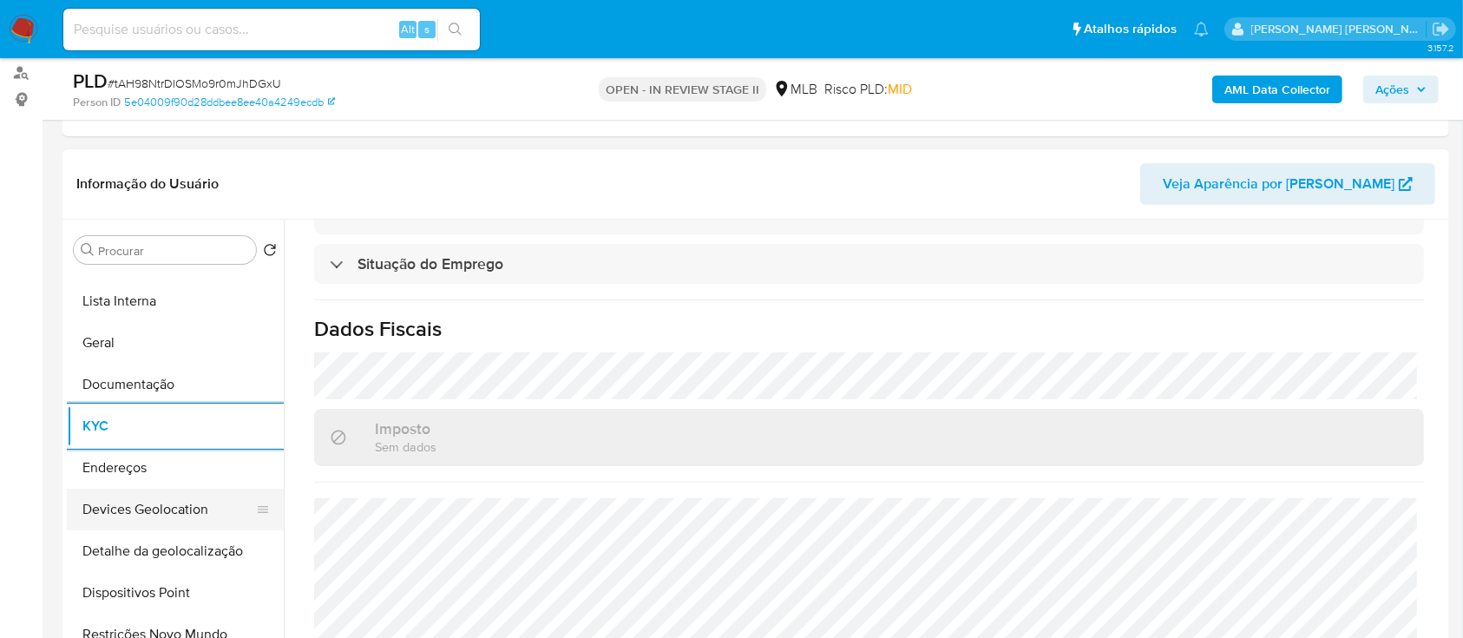
click at [168, 524] on button "Devices Geolocation" at bounding box center [168, 510] width 203 height 42
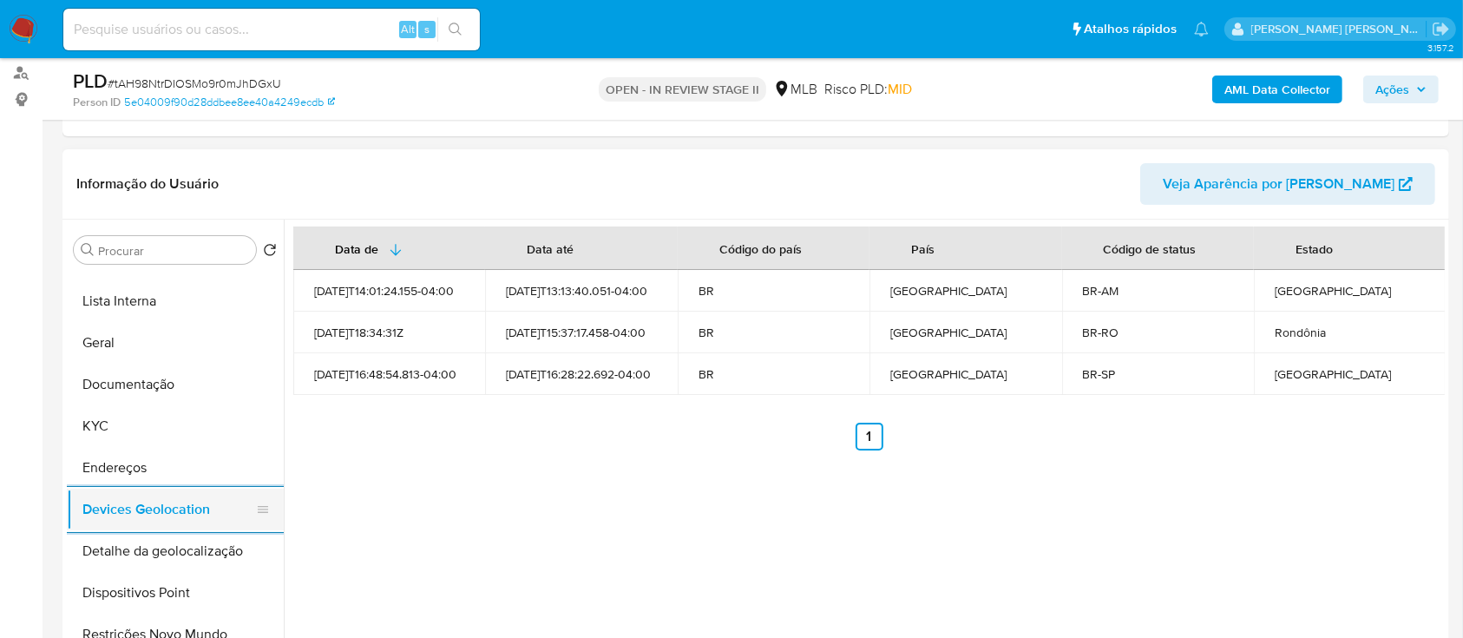
scroll to position [231, 0]
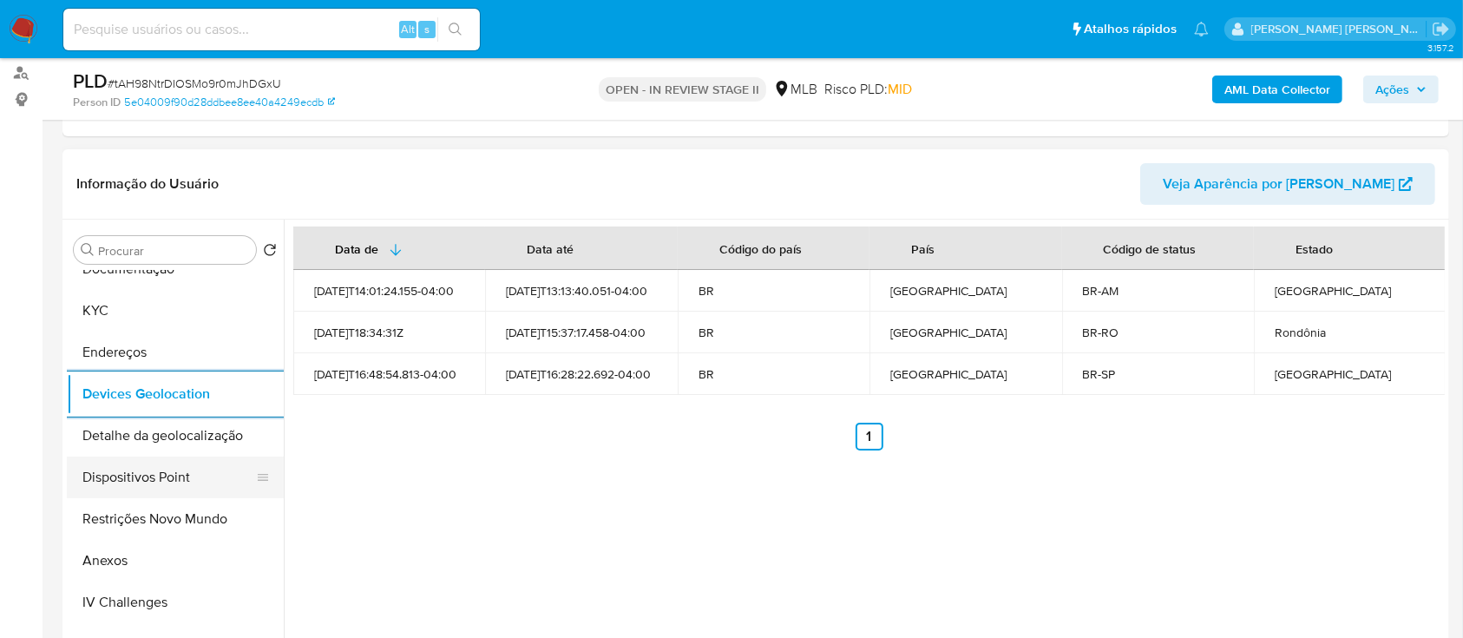
click at [174, 483] on button "Dispositivos Point" at bounding box center [168, 478] width 203 height 42
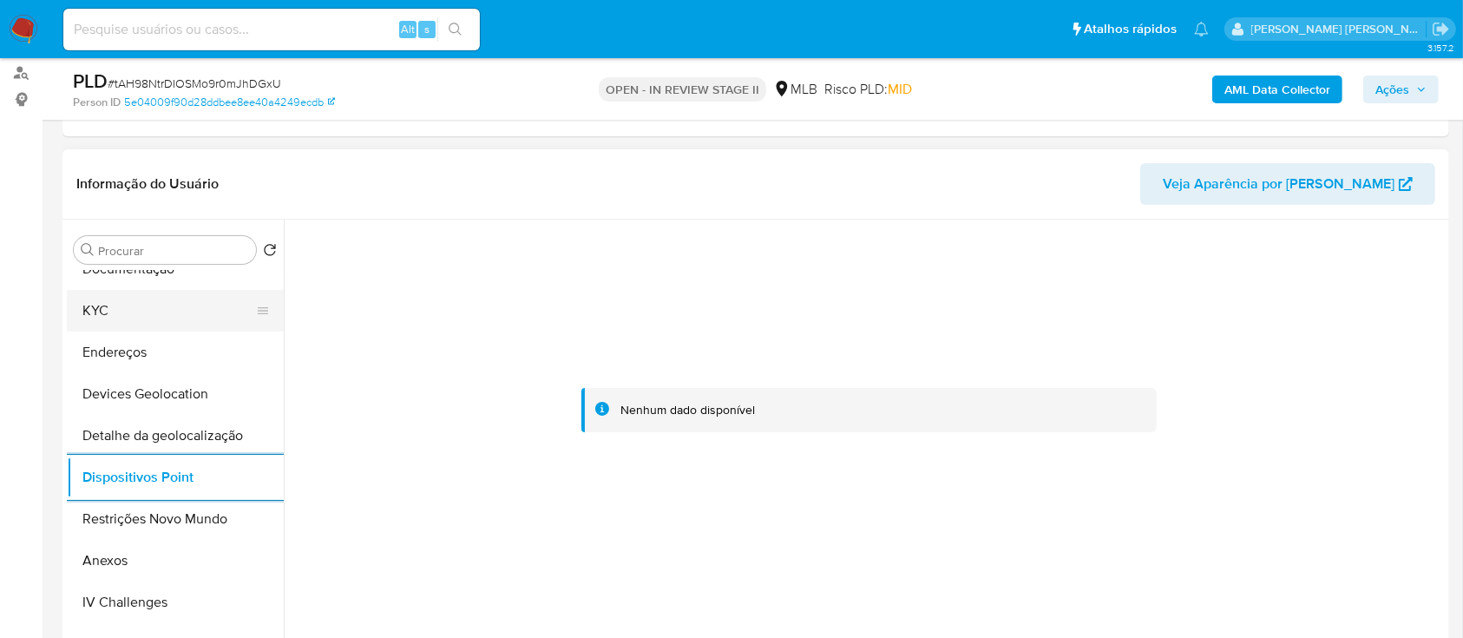
click at [146, 296] on button "KYC" at bounding box center [168, 311] width 203 height 42
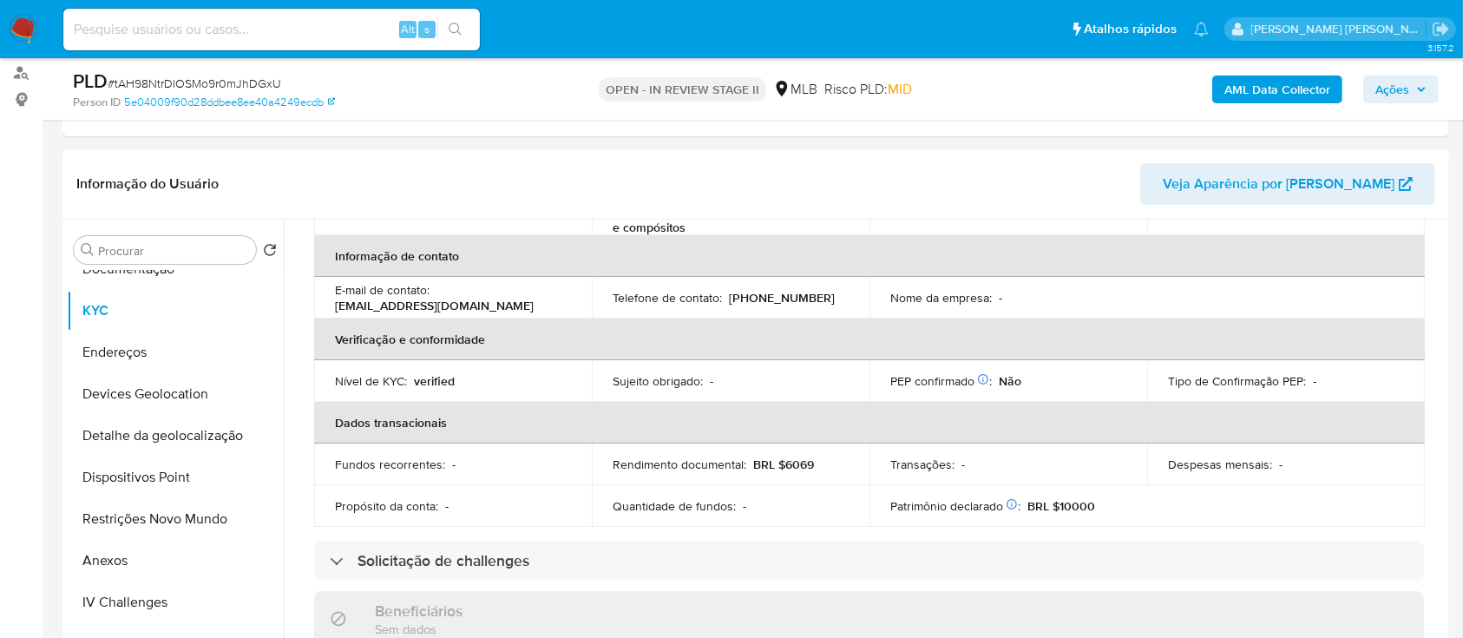
scroll to position [49, 0]
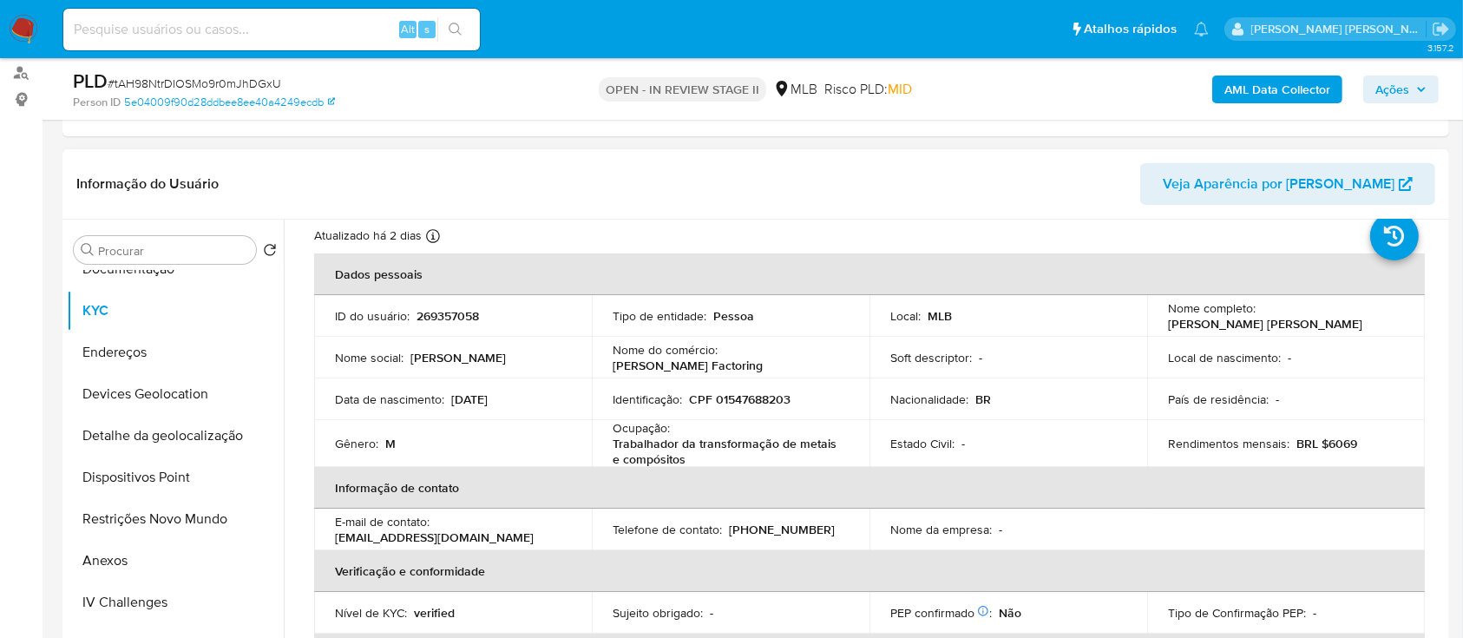
click at [759, 399] on p "CPF 01547688203" at bounding box center [740, 399] width 102 height 16
copy p "01547688203"
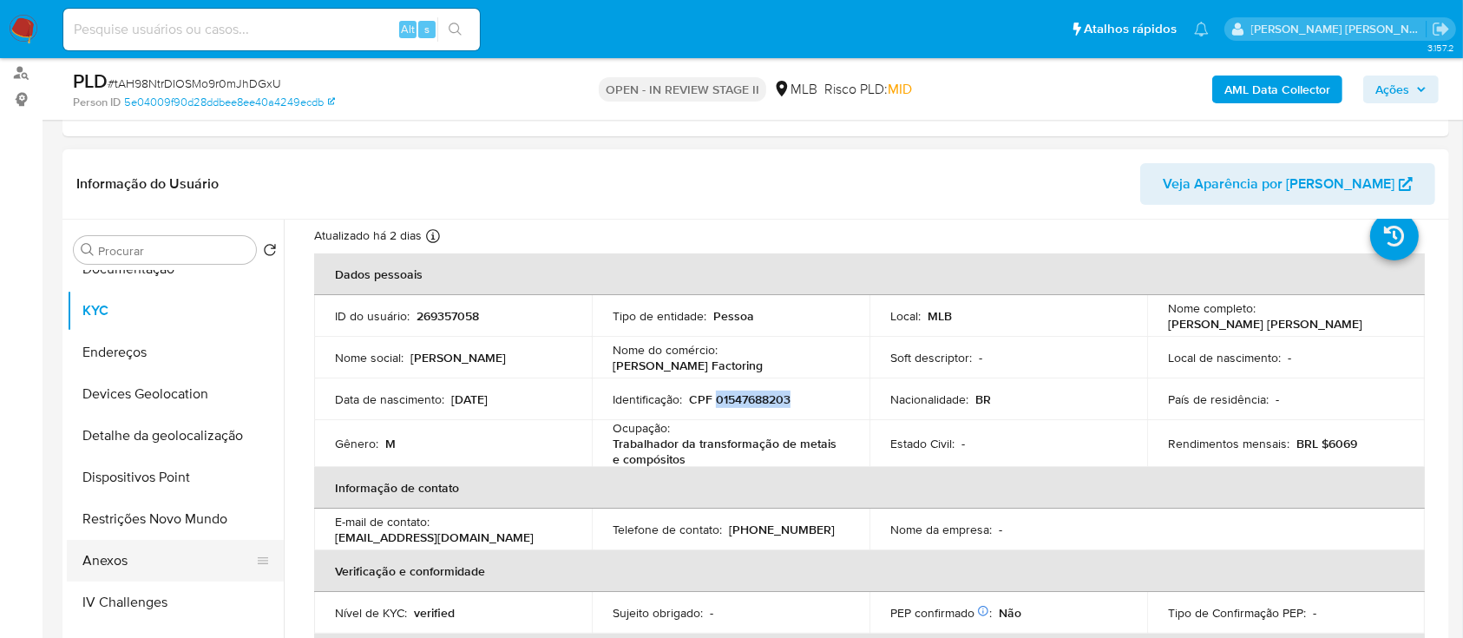
click at [106, 554] on button "Anexos" at bounding box center [168, 561] width 203 height 42
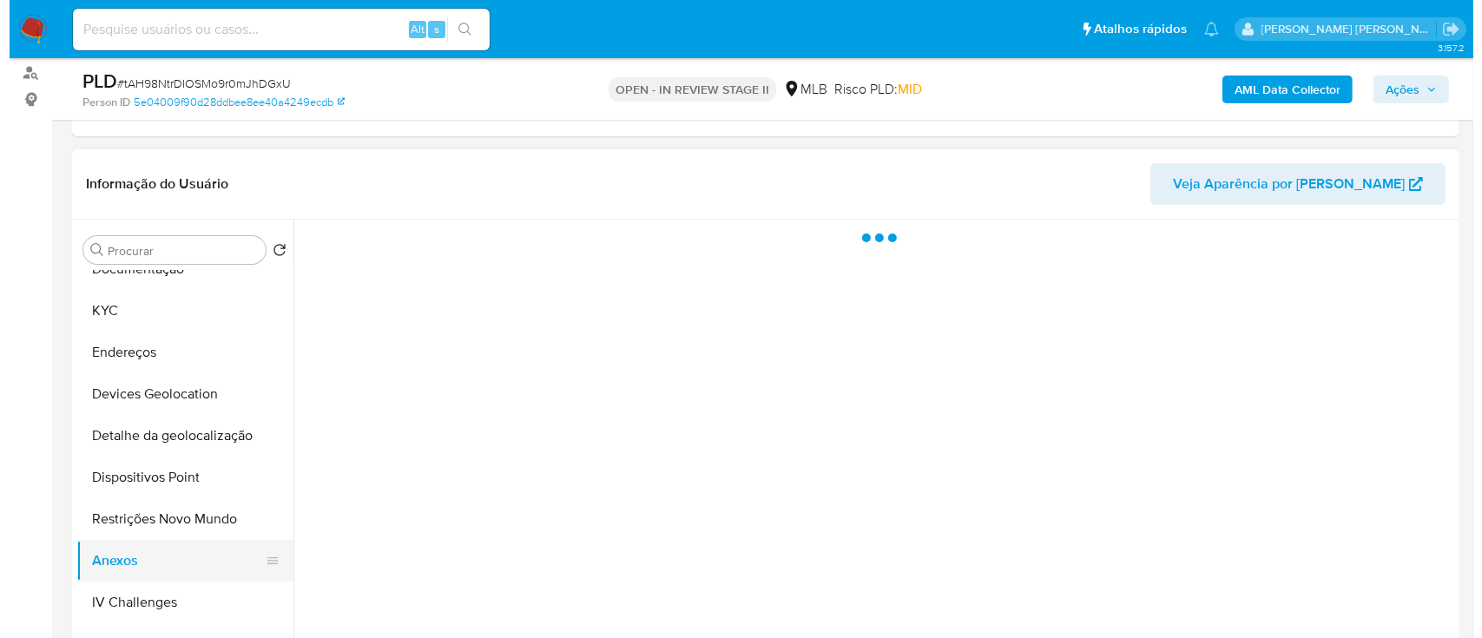
scroll to position [0, 0]
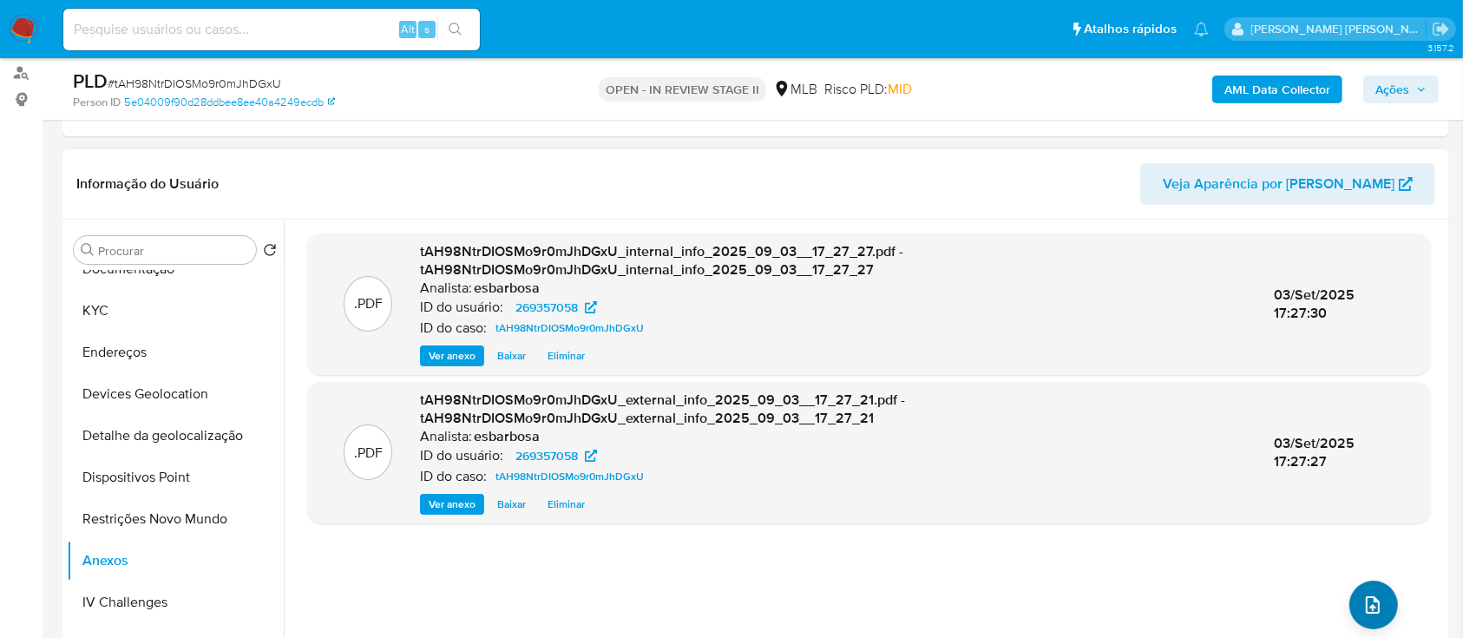
click at [1368, 601] on icon "upload-file" at bounding box center [1373, 605] width 21 height 21
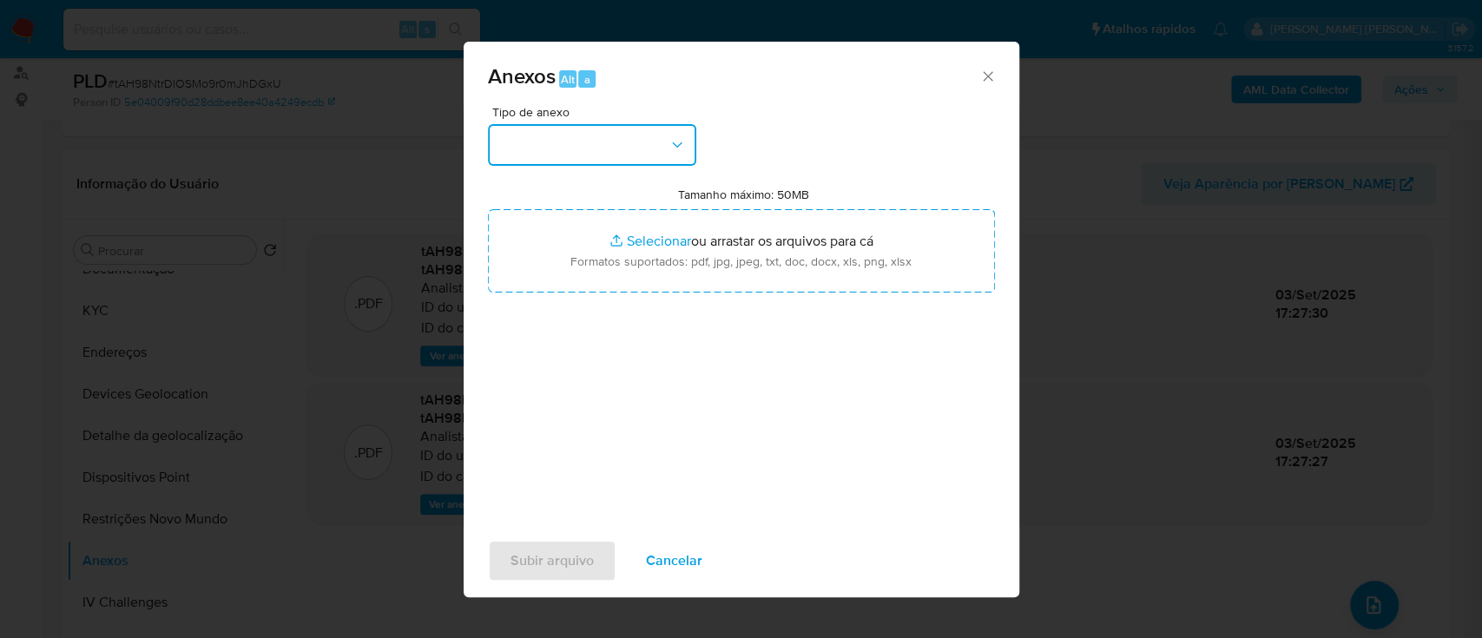
click at [609, 145] on button "button" at bounding box center [592, 145] width 208 height 42
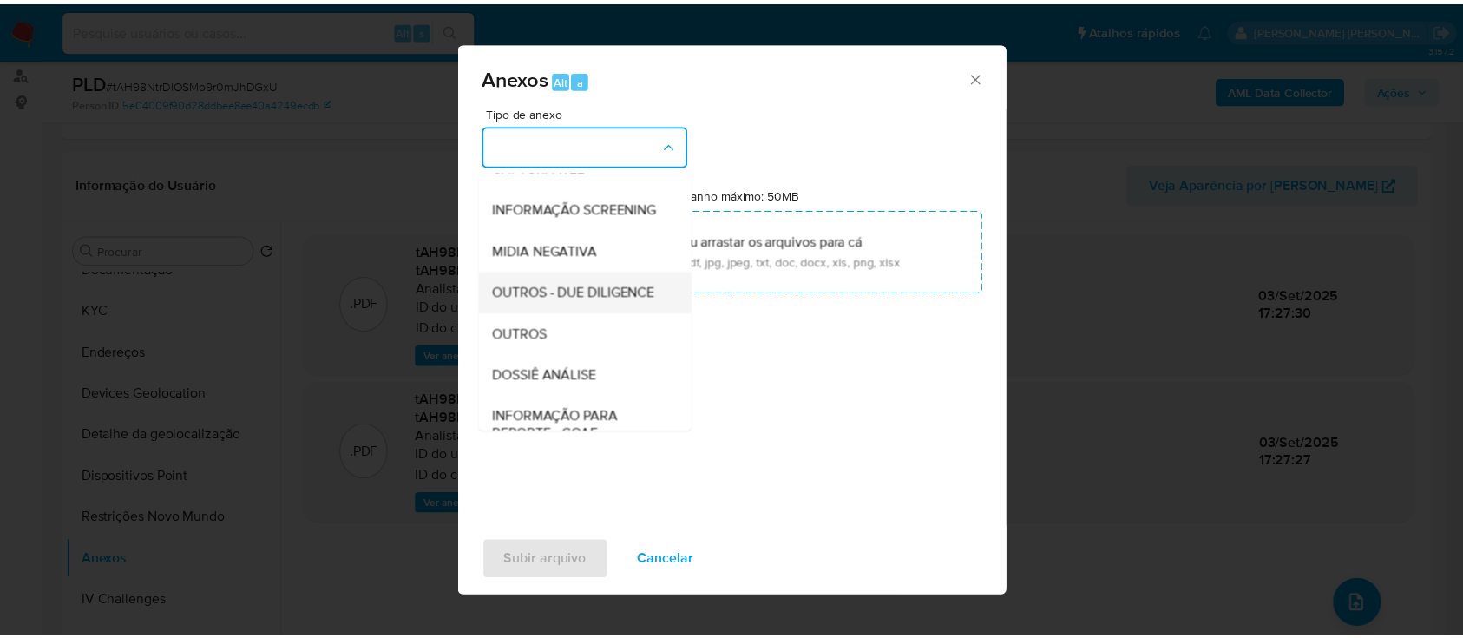
scroll to position [266, 0]
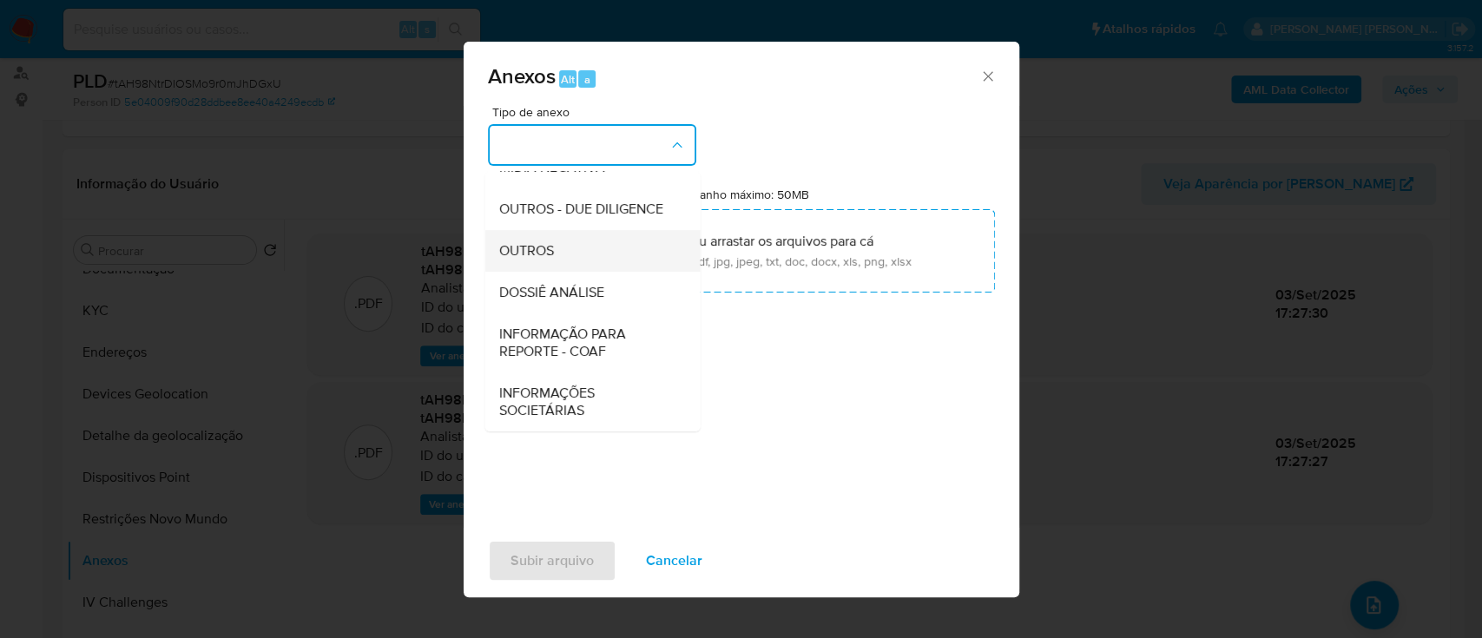
click at [528, 253] on span "OUTROS" at bounding box center [525, 250] width 55 height 17
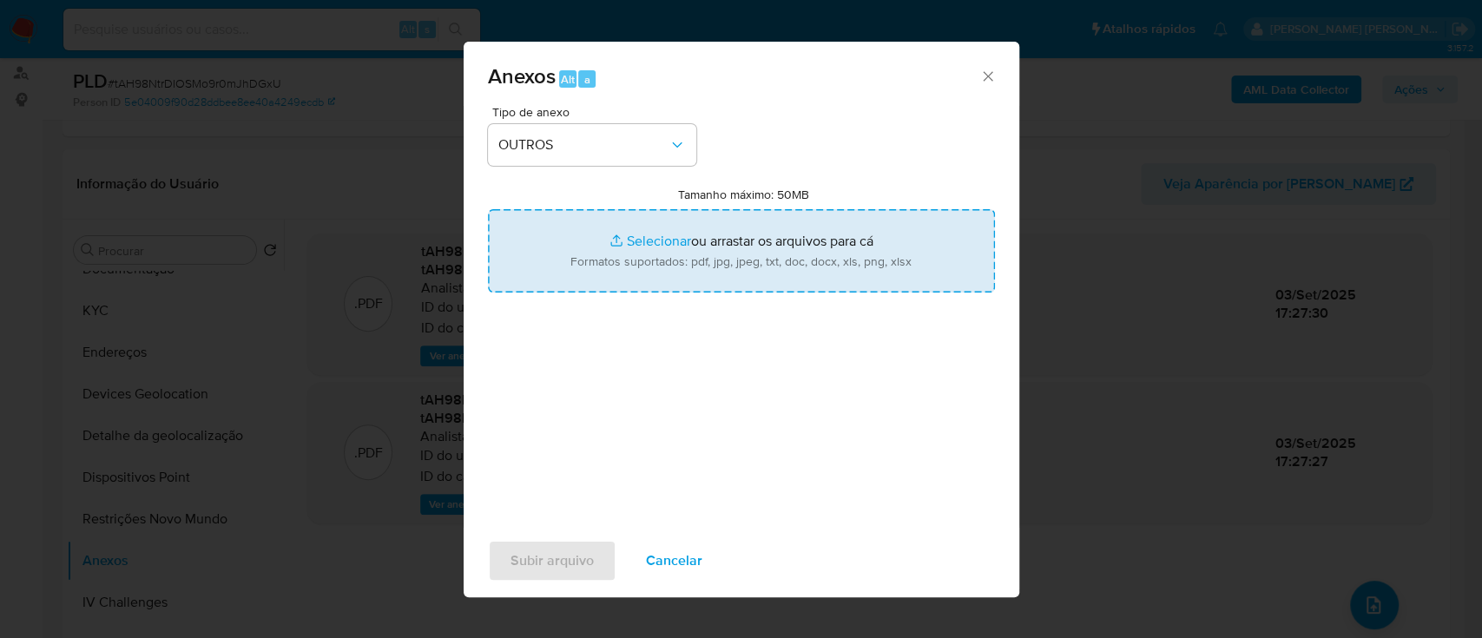
click at [659, 240] on input "Tamanho máximo: 50MB Selecionar arquivos" at bounding box center [741, 250] width 507 height 83
type input "C:\fakepath\Mulan 269357058_2025_09_02_15_26_07.xlsx"
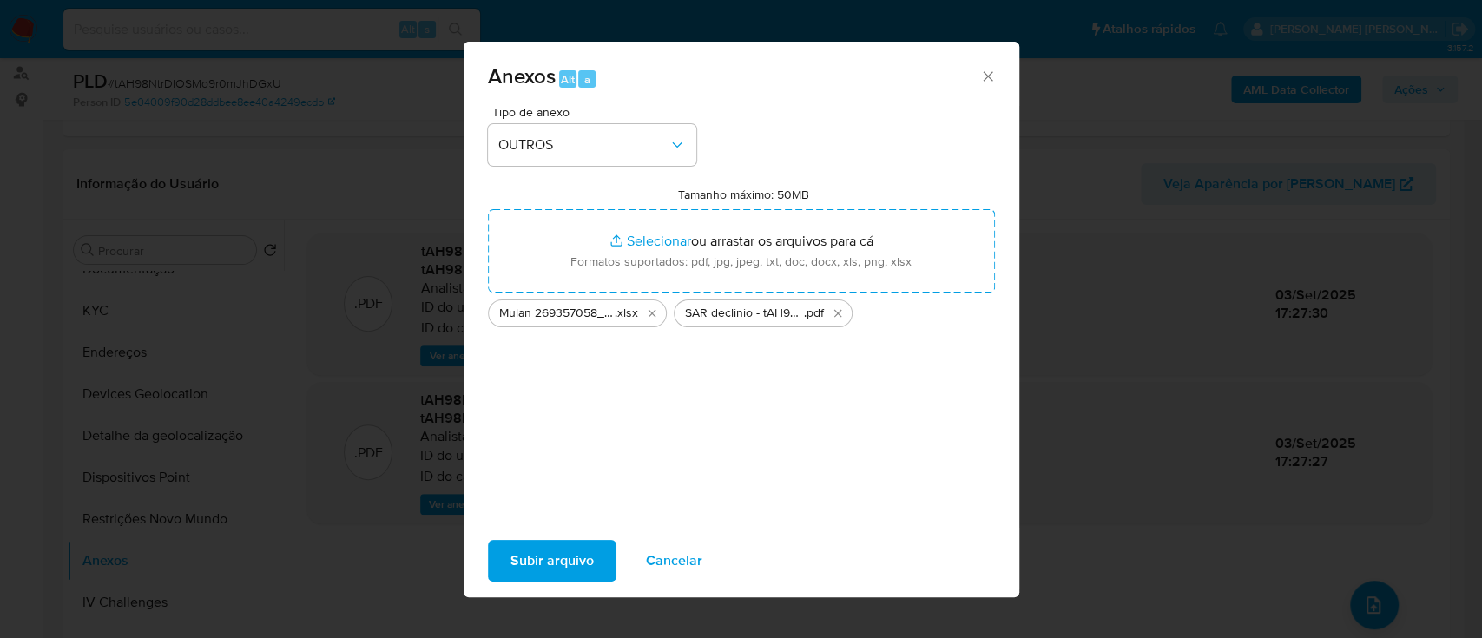
click at [552, 564] on span "Subir arquivo" at bounding box center [551, 561] width 83 height 38
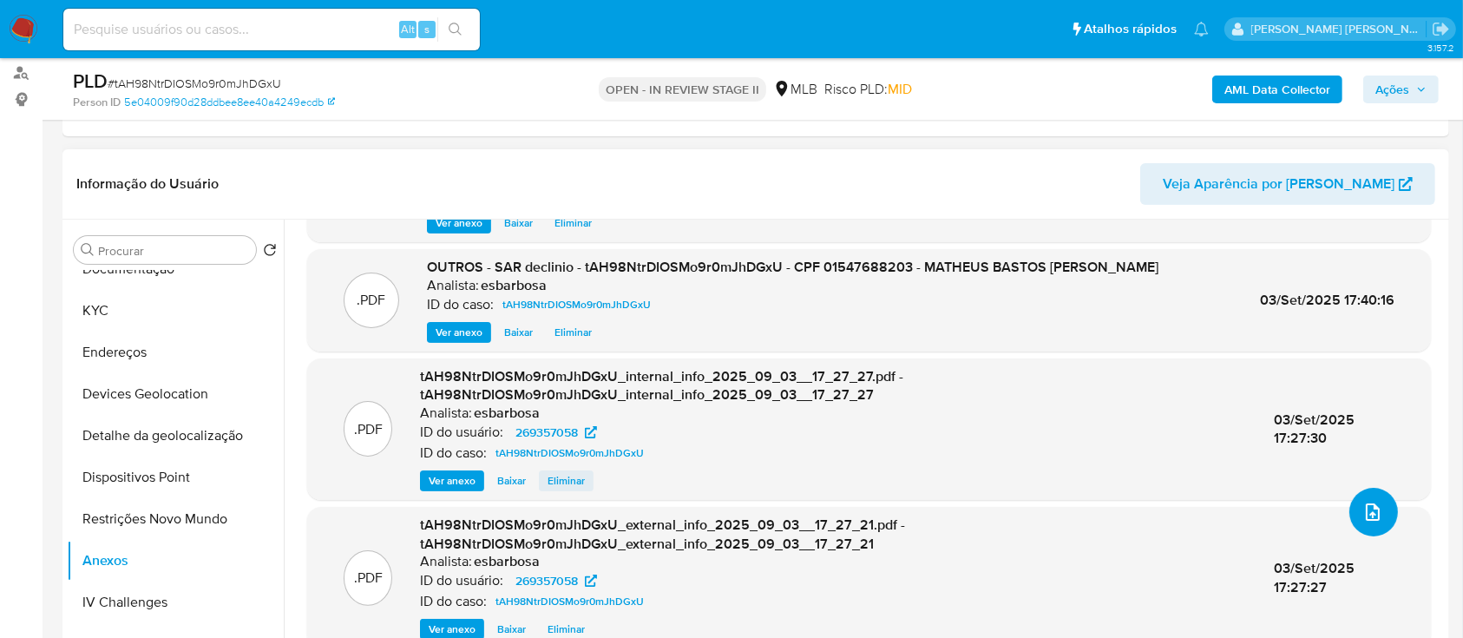
scroll to position [347, 0]
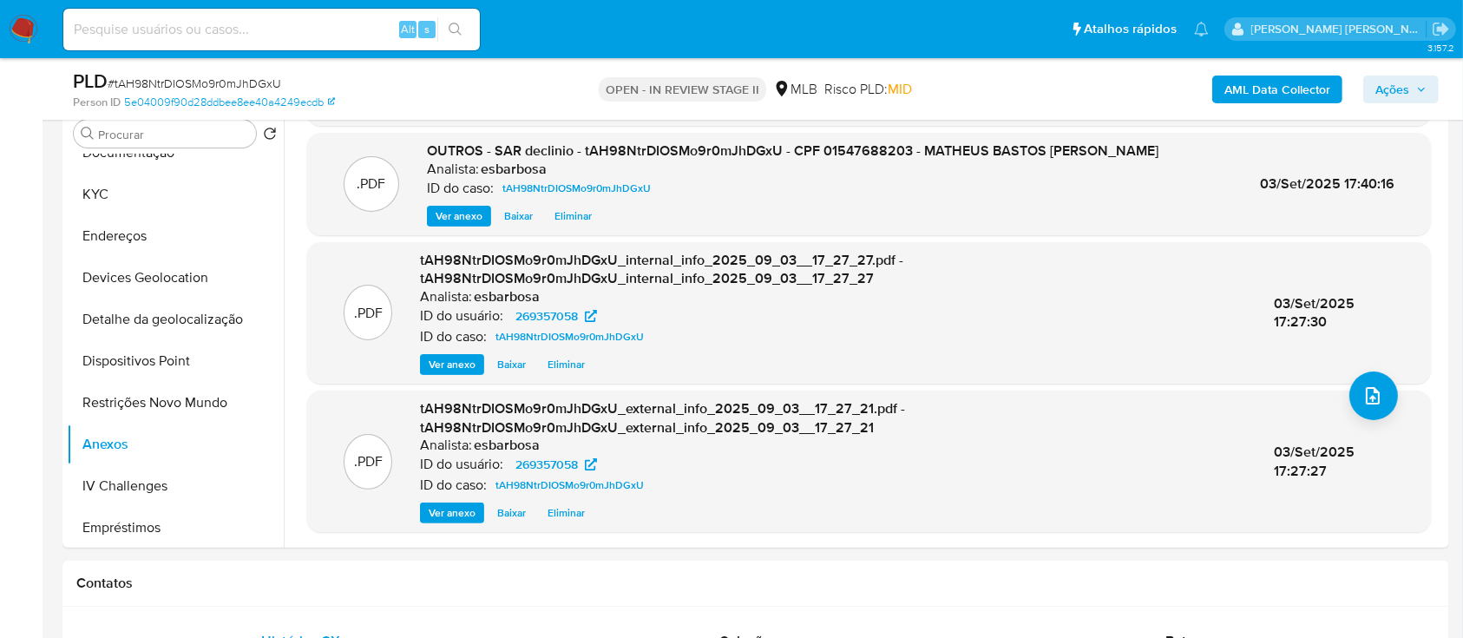
click at [1385, 90] on span "Ações" at bounding box center [1393, 90] width 34 height 28
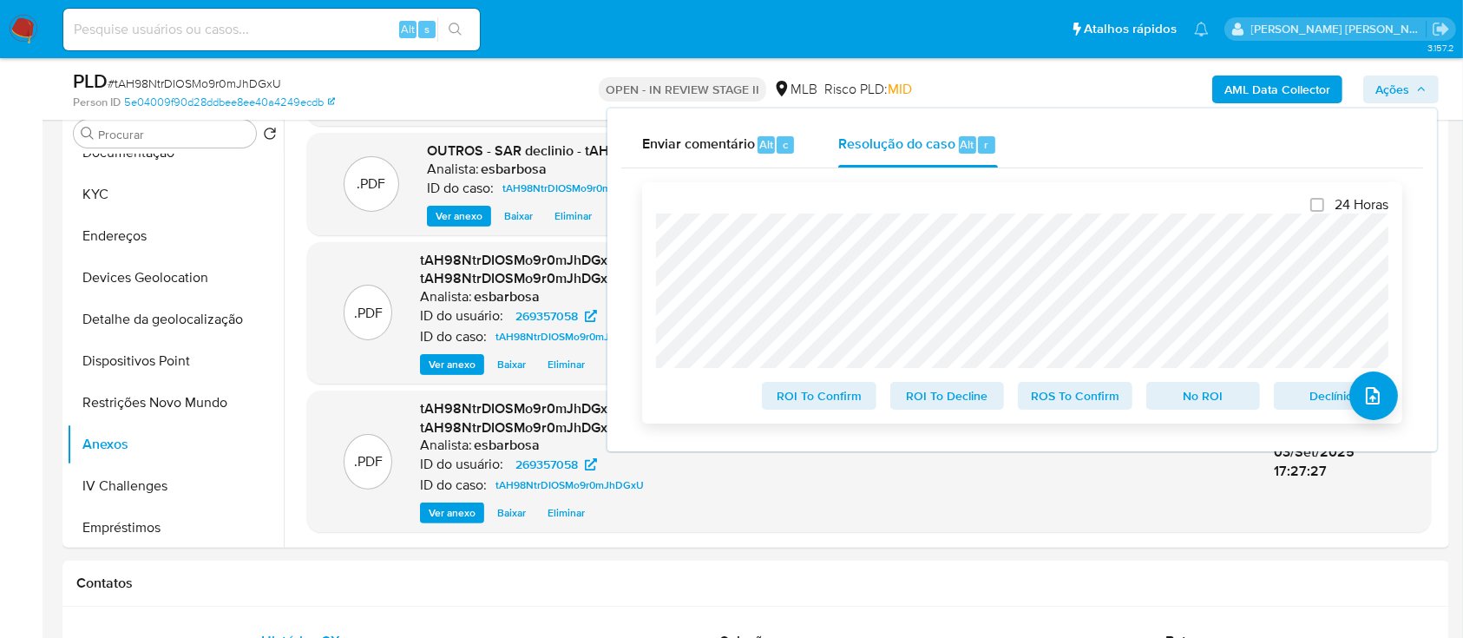
click at [1193, 400] on span "No ROI" at bounding box center [1204, 396] width 90 height 24
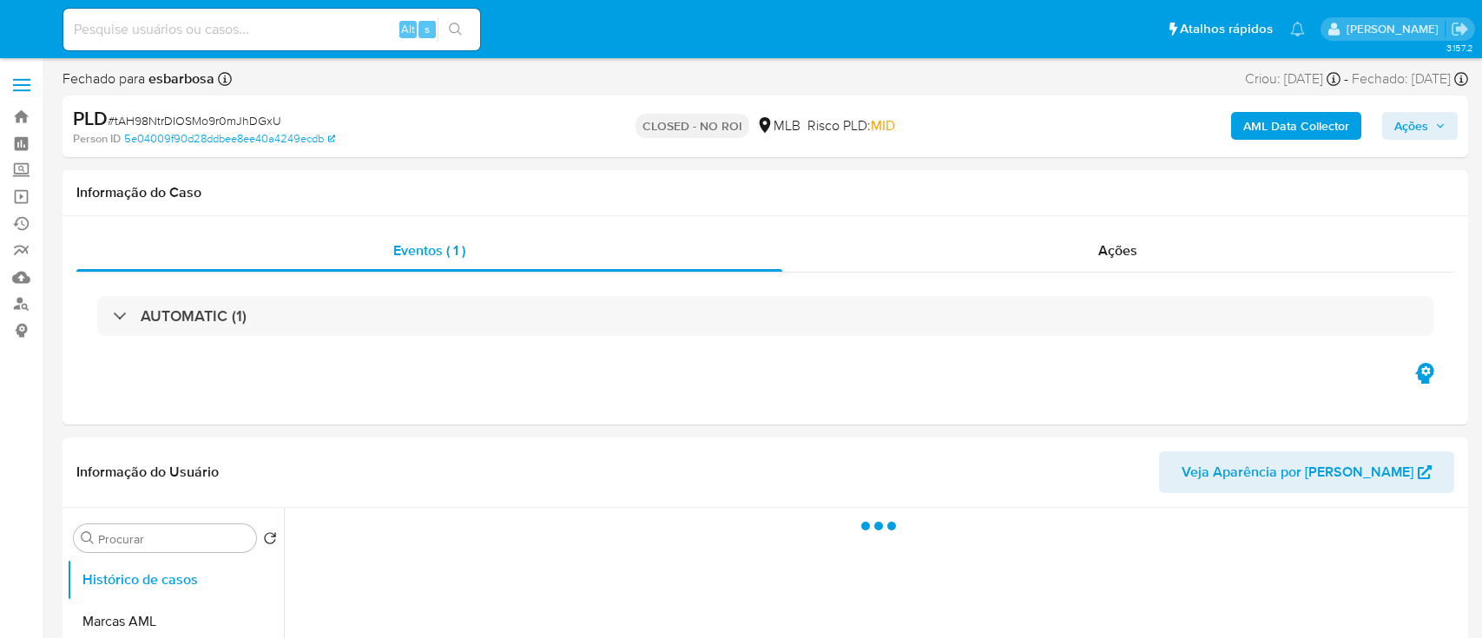
select select "10"
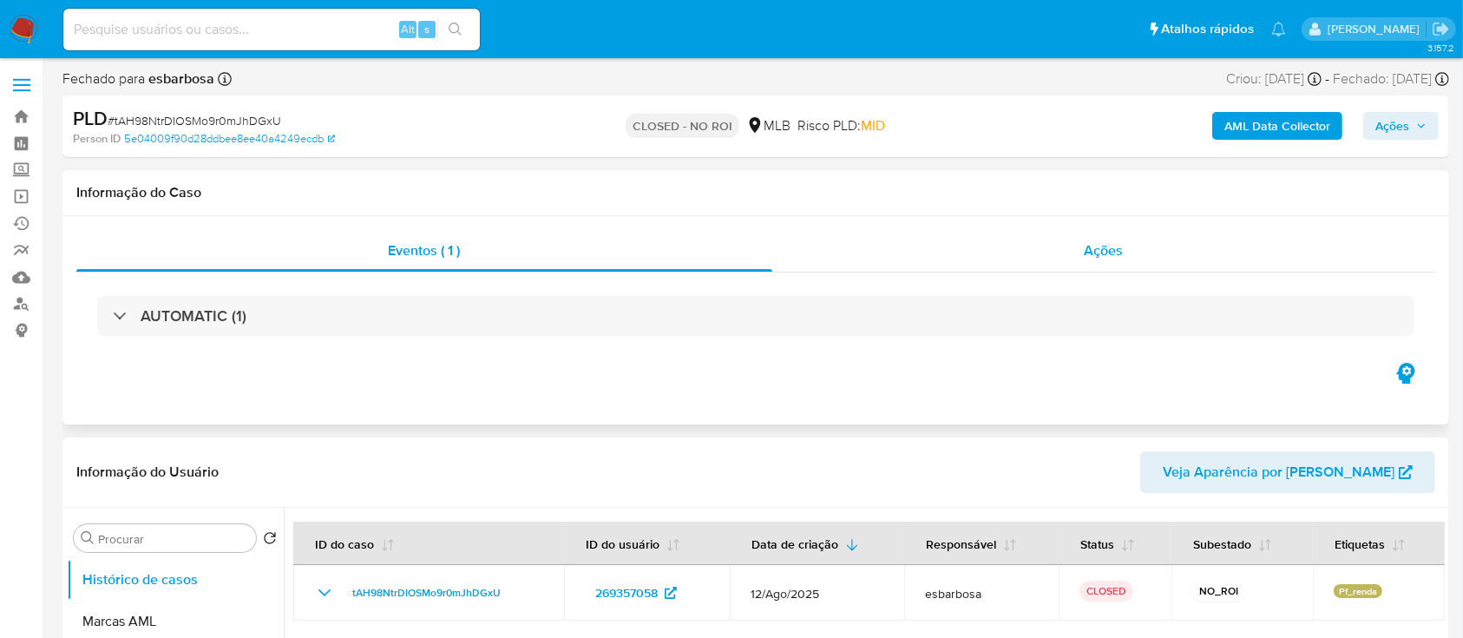
click at [898, 253] on div "Ações" at bounding box center [1103, 251] width 663 height 42
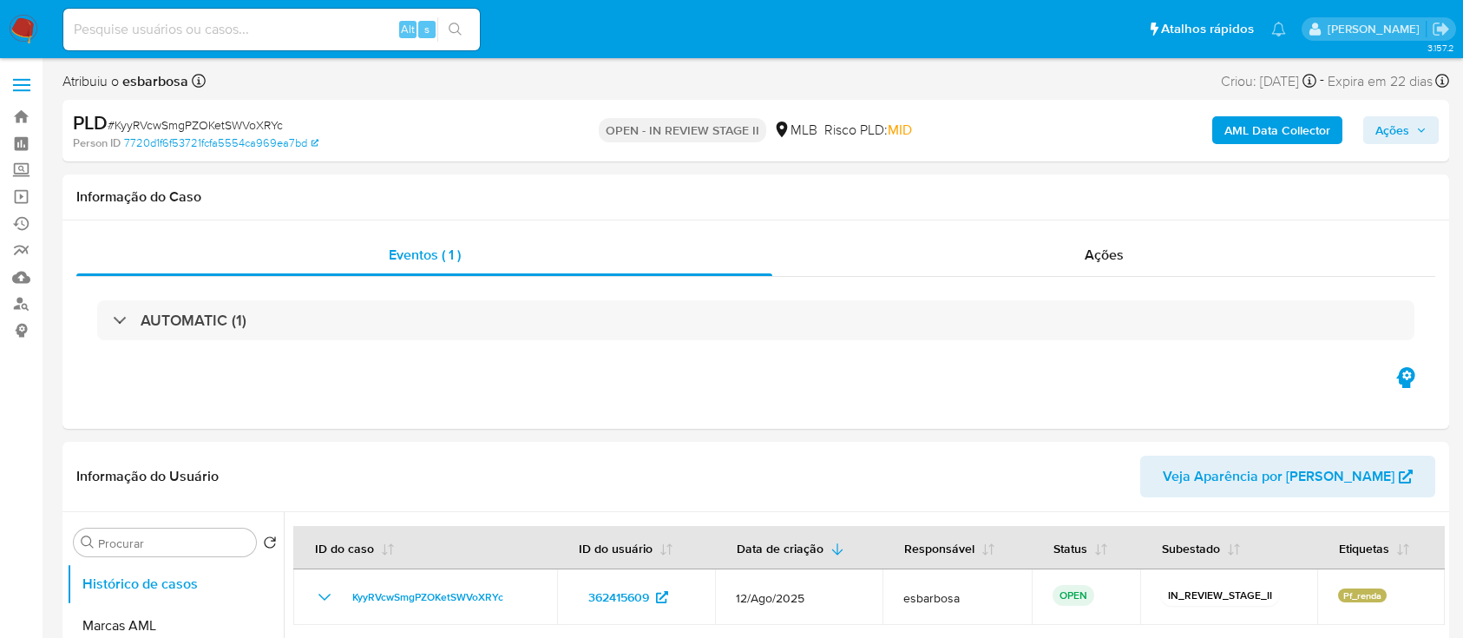
select select "10"
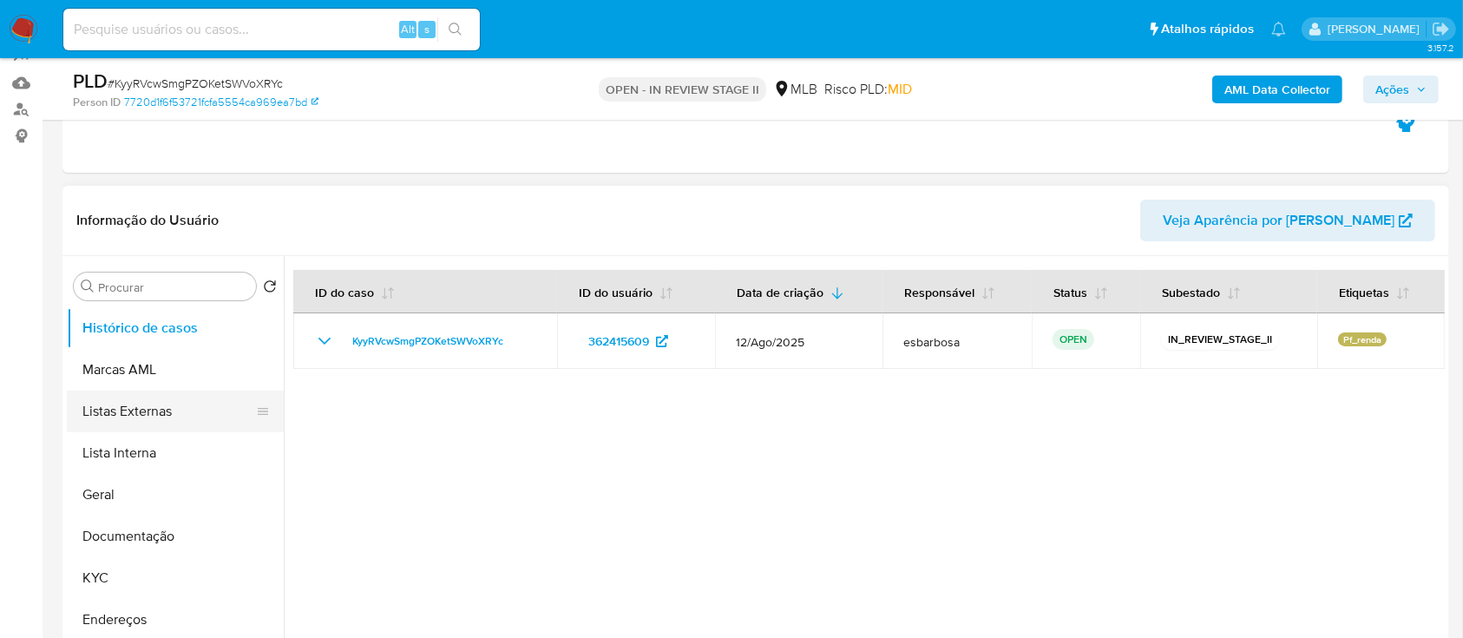
scroll to position [231, 0]
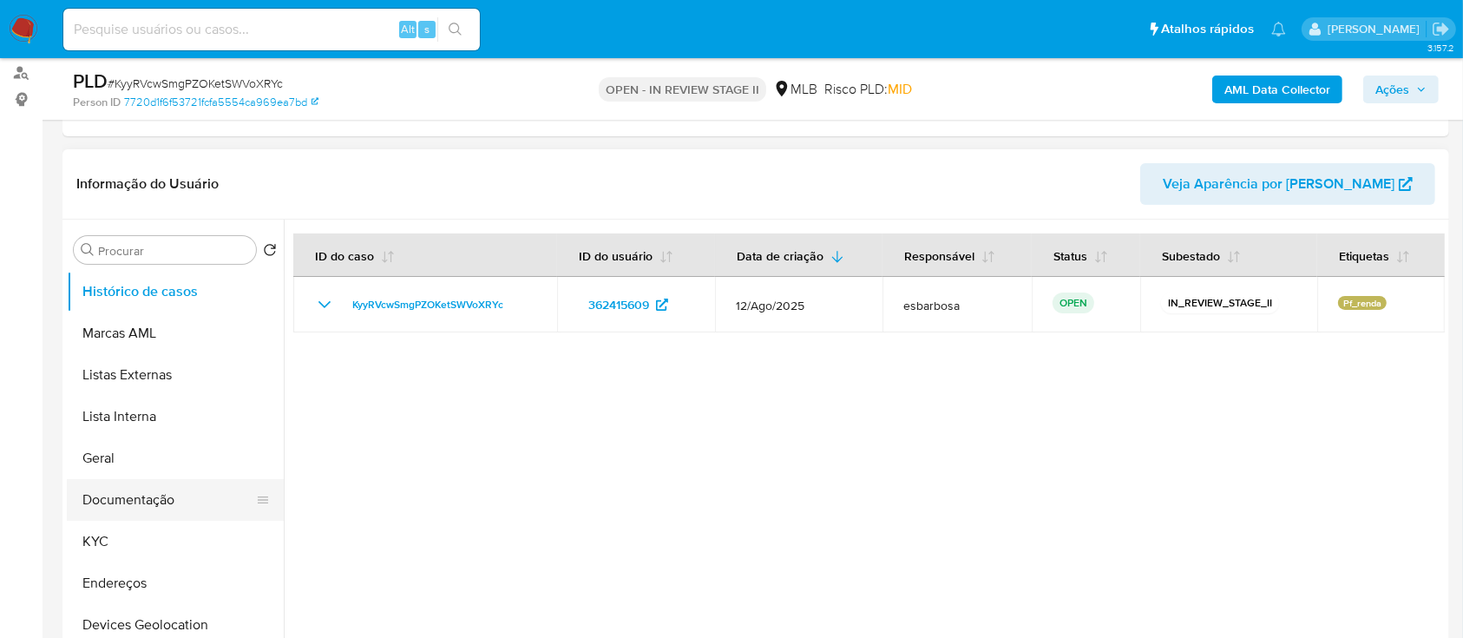
click at [155, 496] on button "Documentação" at bounding box center [168, 500] width 203 height 42
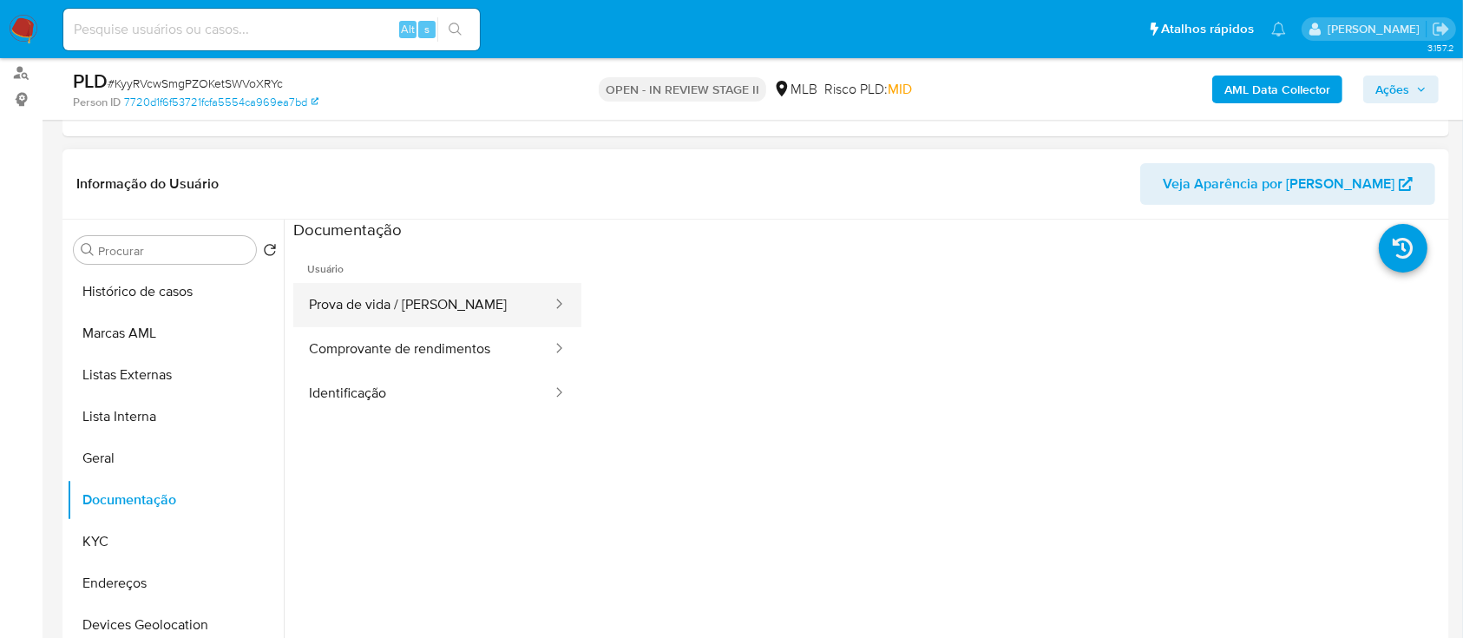
click at [417, 306] on button "Prova de vida / [PERSON_NAME]" at bounding box center [423, 305] width 260 height 44
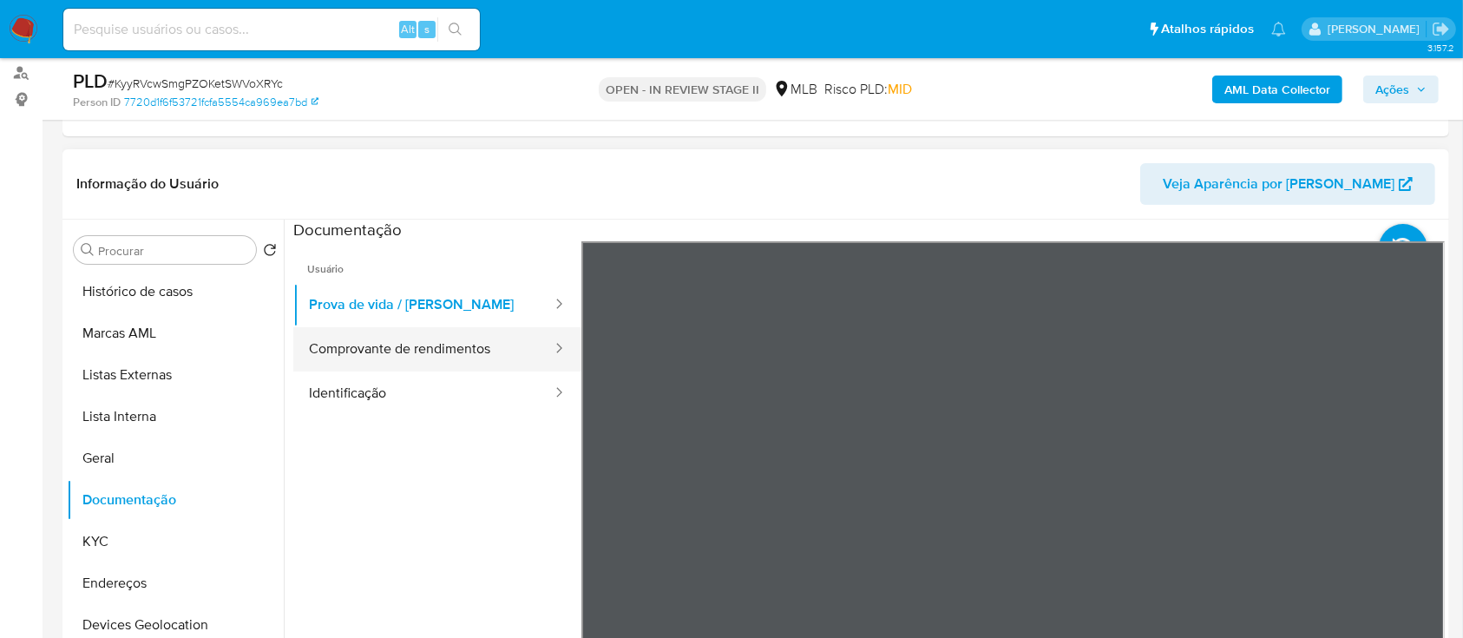
click at [445, 348] on button "Comprovante de rendimentos" at bounding box center [423, 349] width 260 height 44
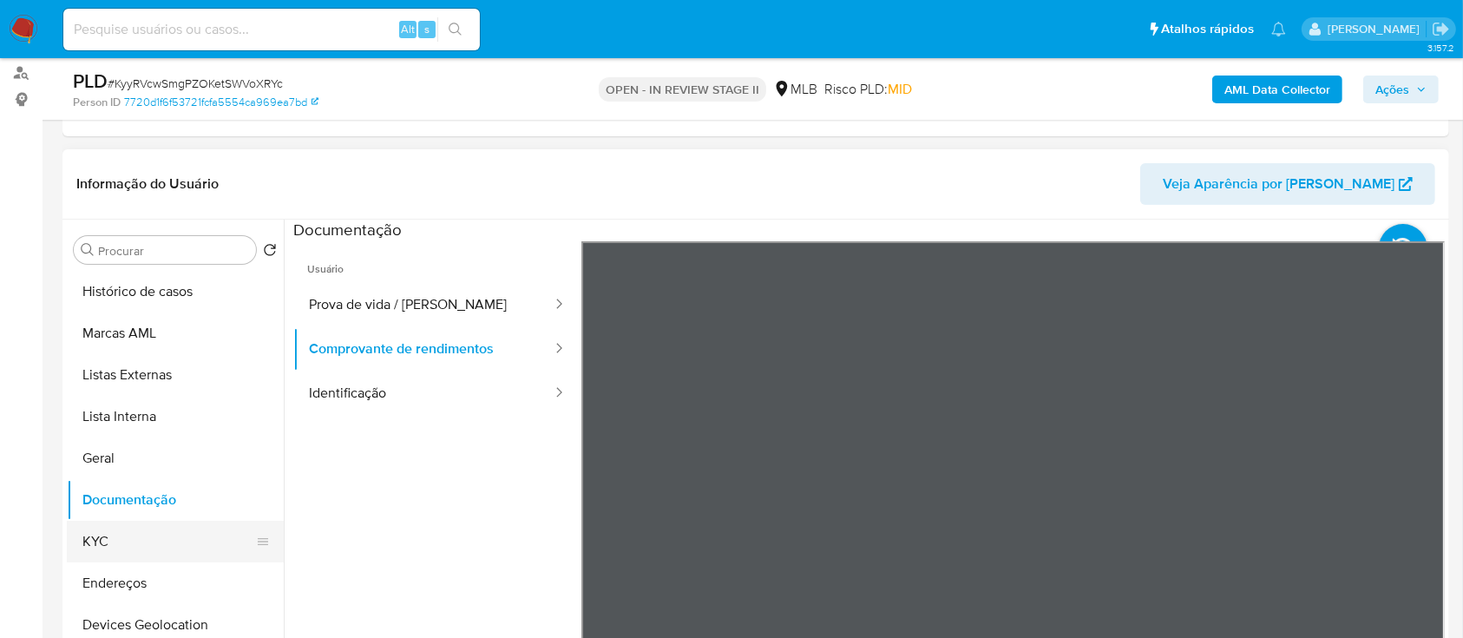
click at [130, 533] on button "KYC" at bounding box center [168, 542] width 203 height 42
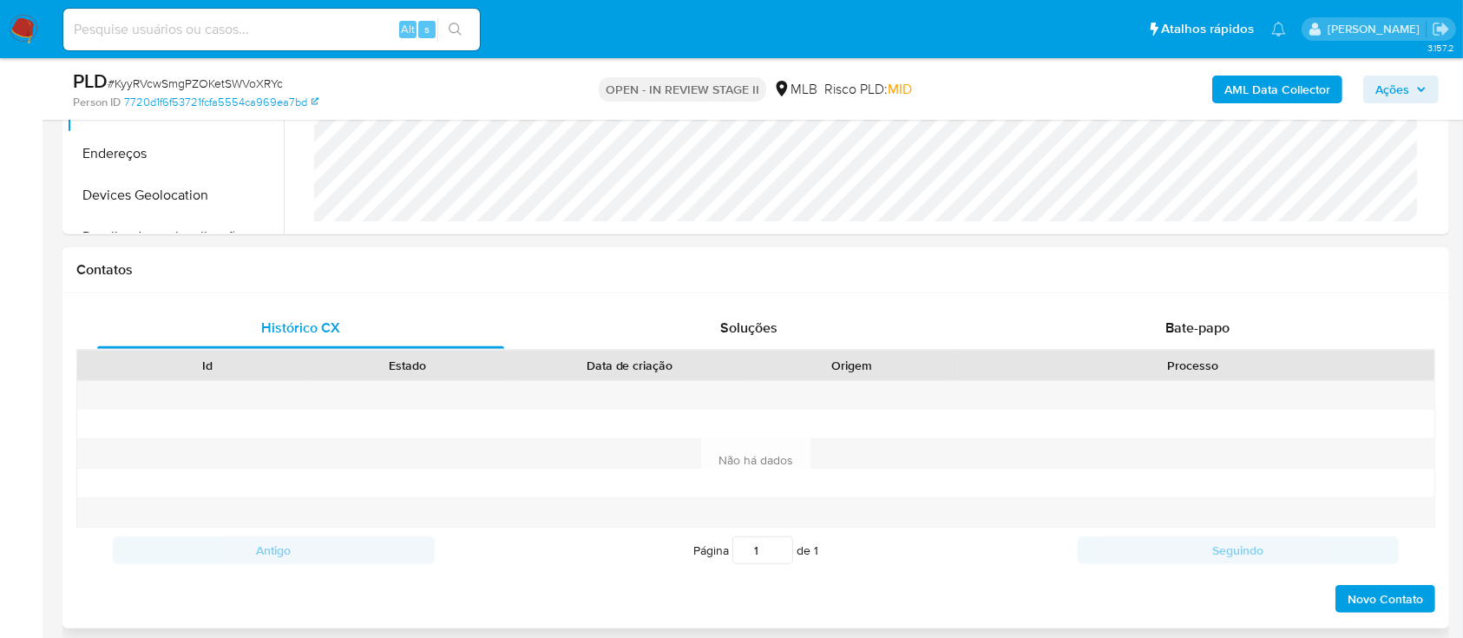
scroll to position [810, 0]
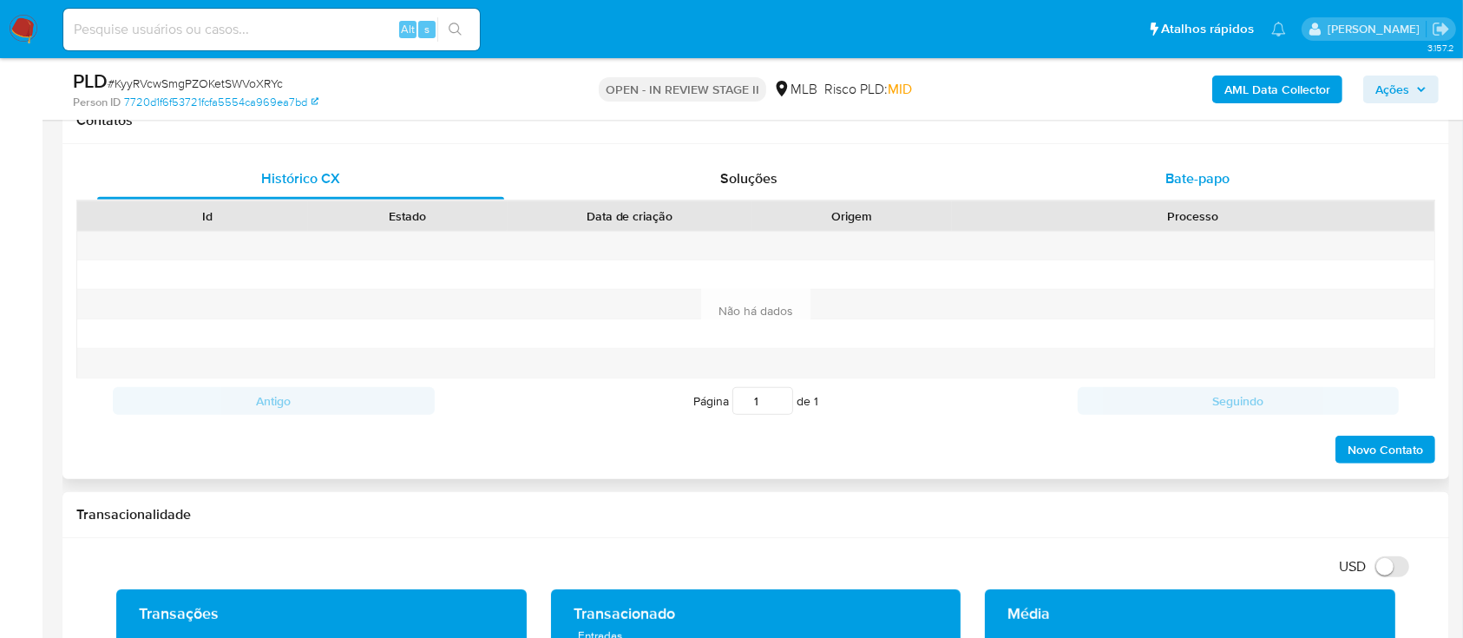
click at [1124, 178] on div "Bate-papo" at bounding box center [1198, 179] width 407 height 42
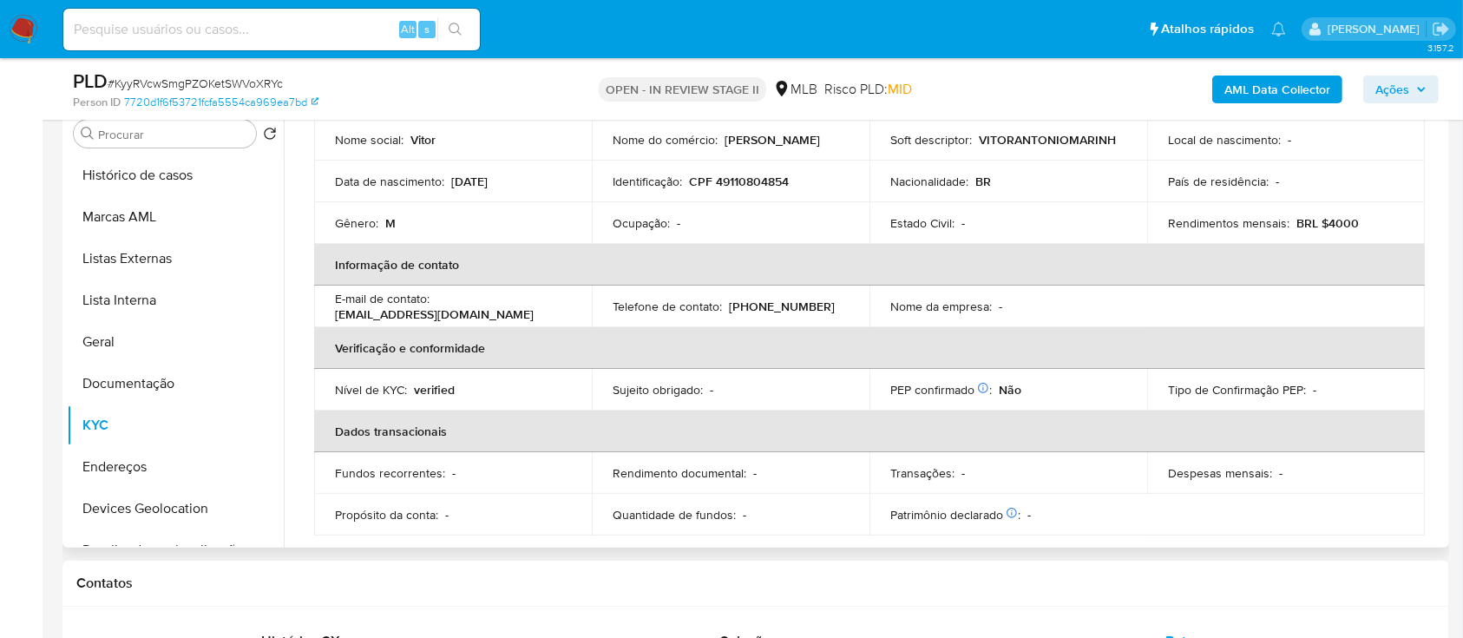
scroll to position [347, 0]
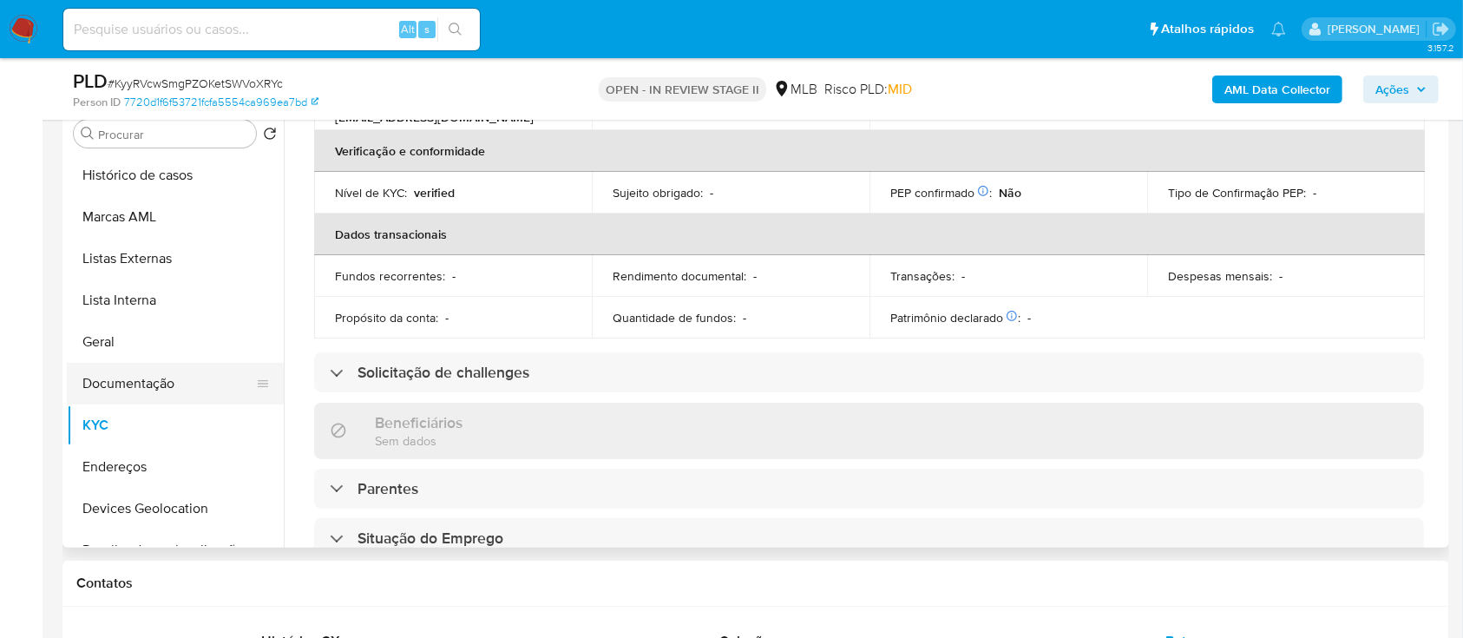
click at [111, 384] on button "Documentação" at bounding box center [168, 384] width 203 height 42
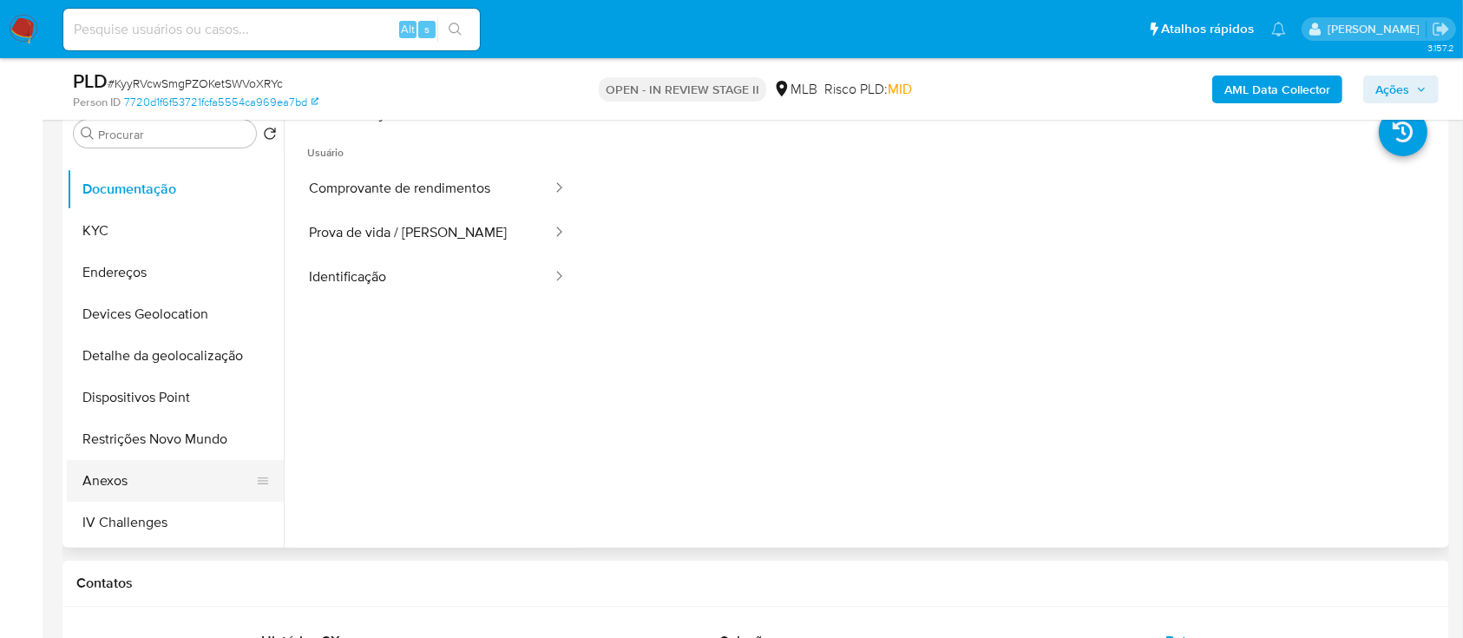
scroll to position [231, 0]
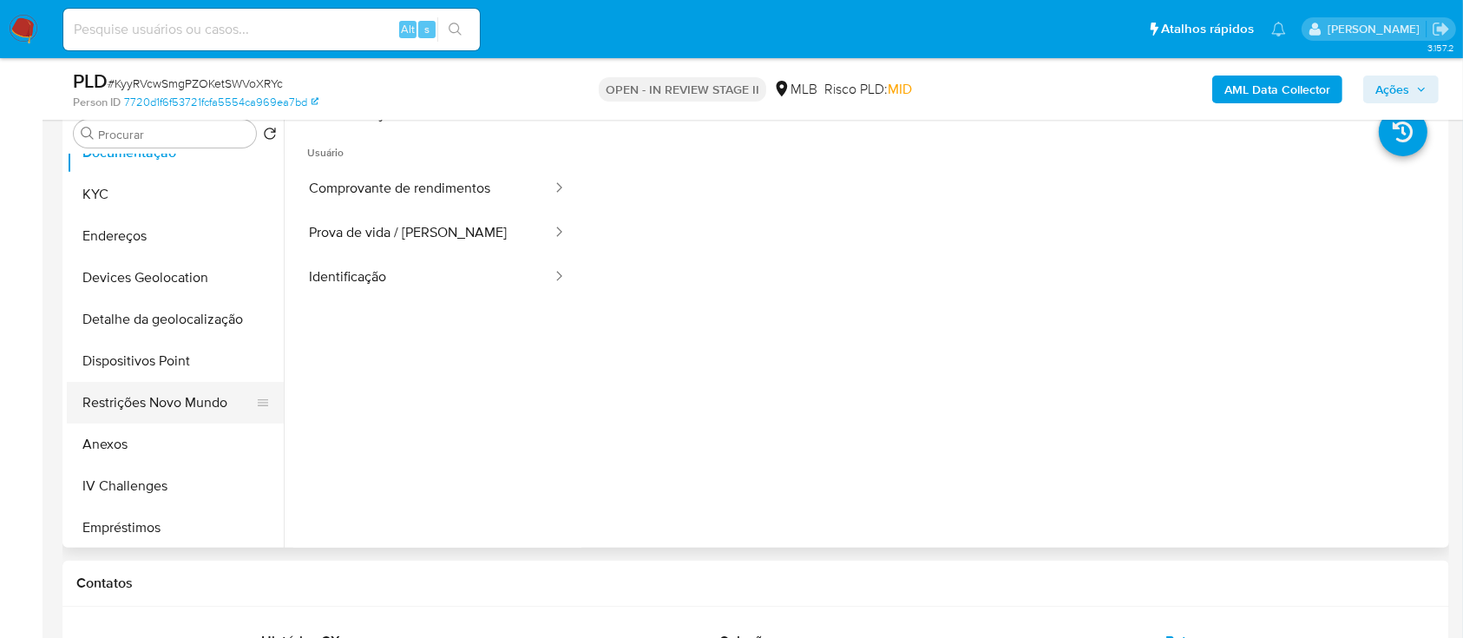
click at [154, 406] on button "Restrições Novo Mundo" at bounding box center [168, 403] width 203 height 42
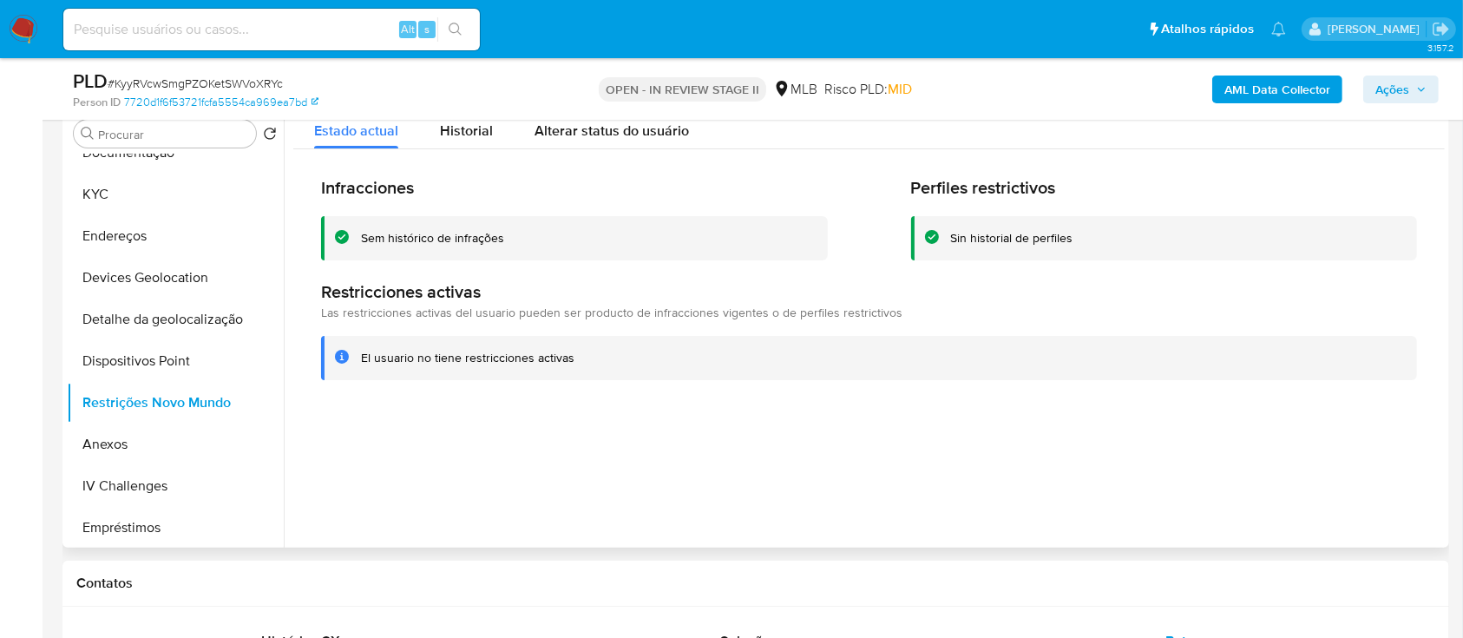
click at [465, 233] on div "Sem histórico de infrações" at bounding box center [432, 238] width 143 height 16
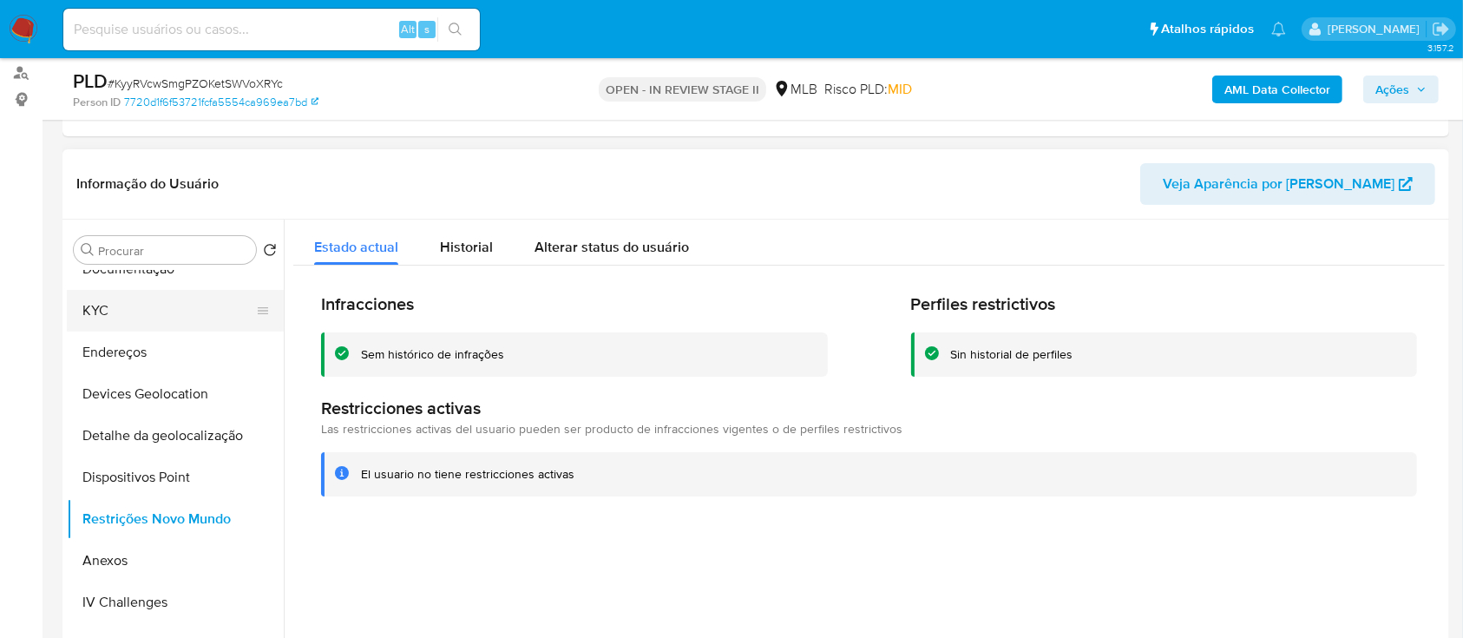
click at [118, 309] on button "KYC" at bounding box center [168, 311] width 203 height 42
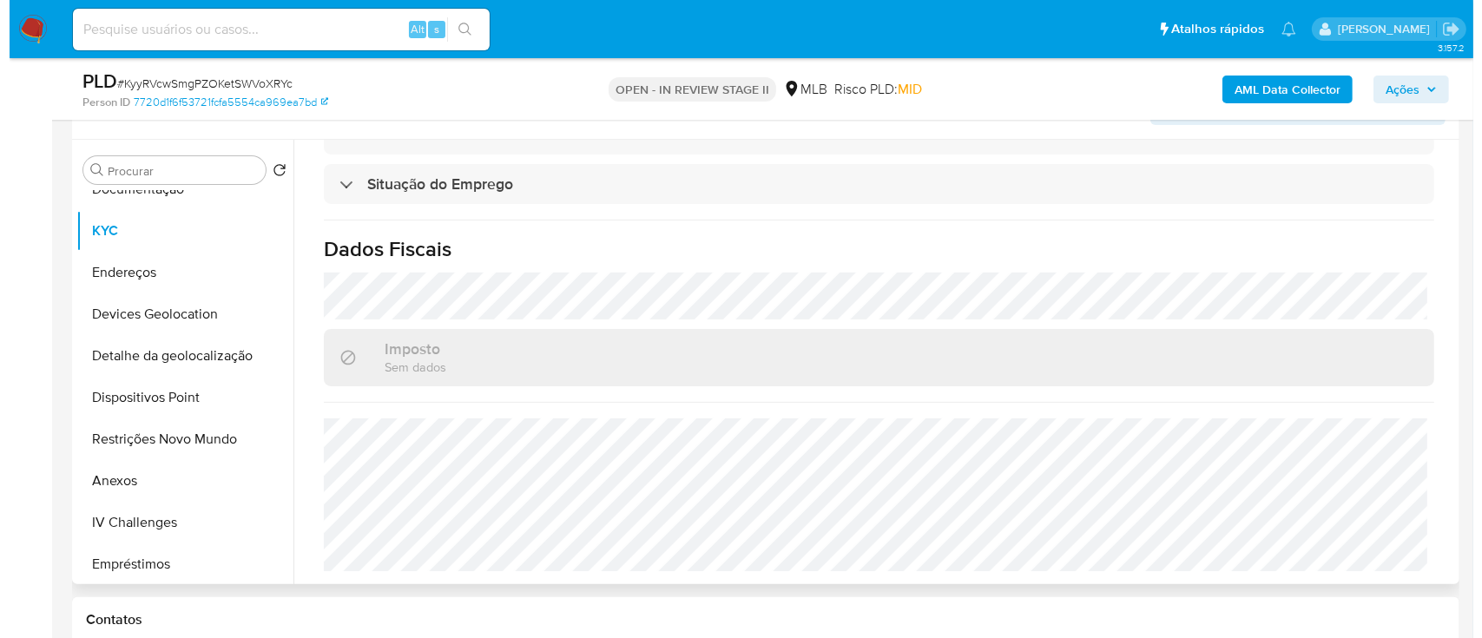
scroll to position [347, 0]
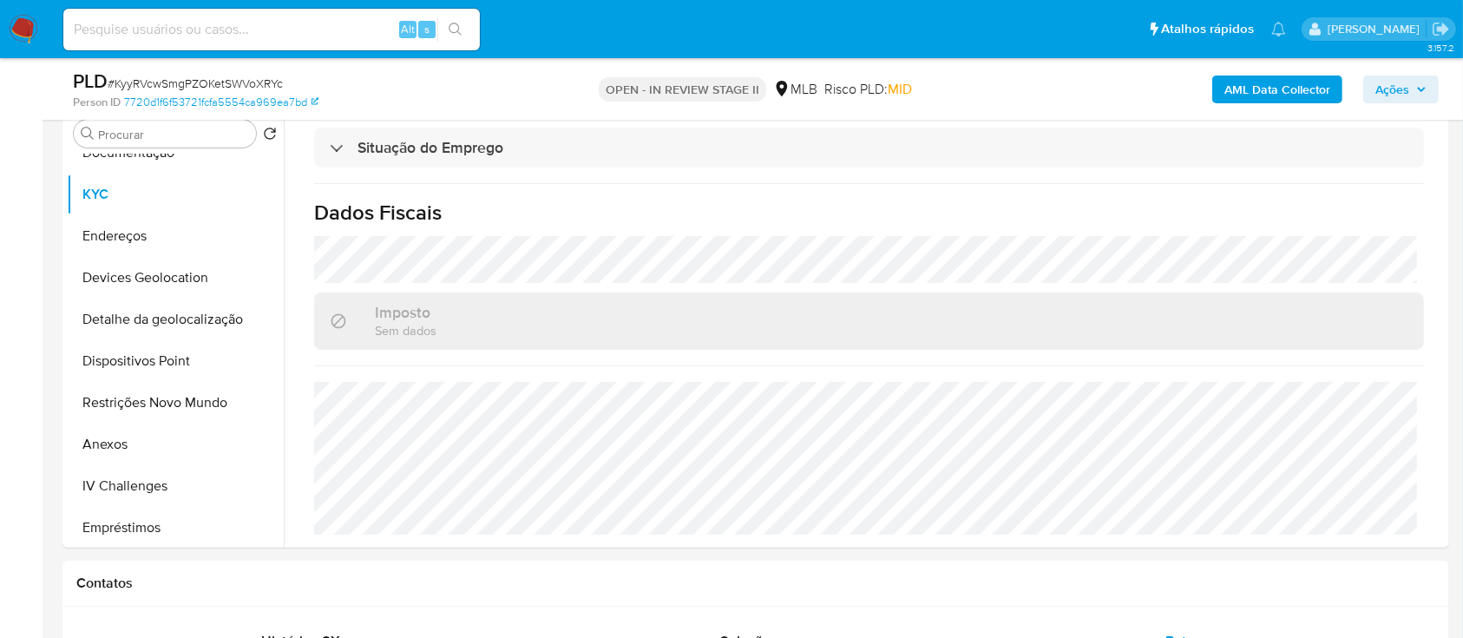
click at [1252, 98] on b "AML Data Collector" at bounding box center [1278, 90] width 106 height 28
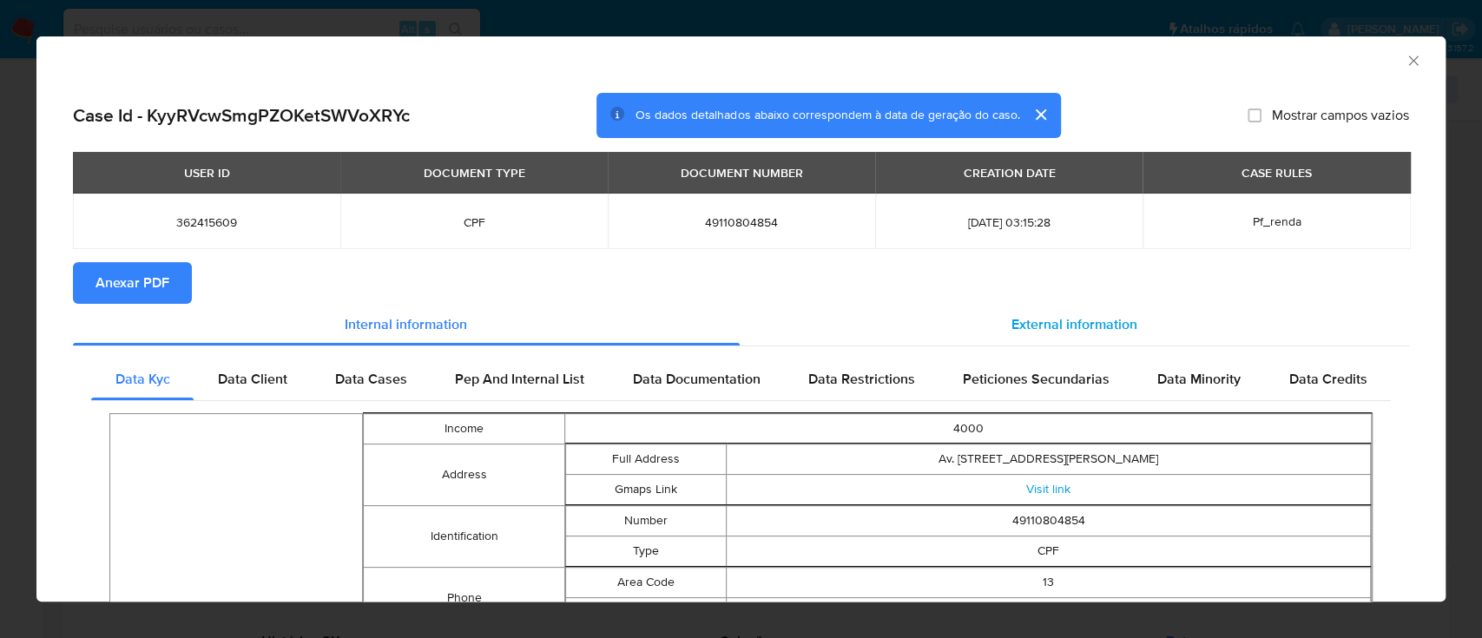
click at [1025, 328] on span "External information" at bounding box center [1074, 324] width 126 height 20
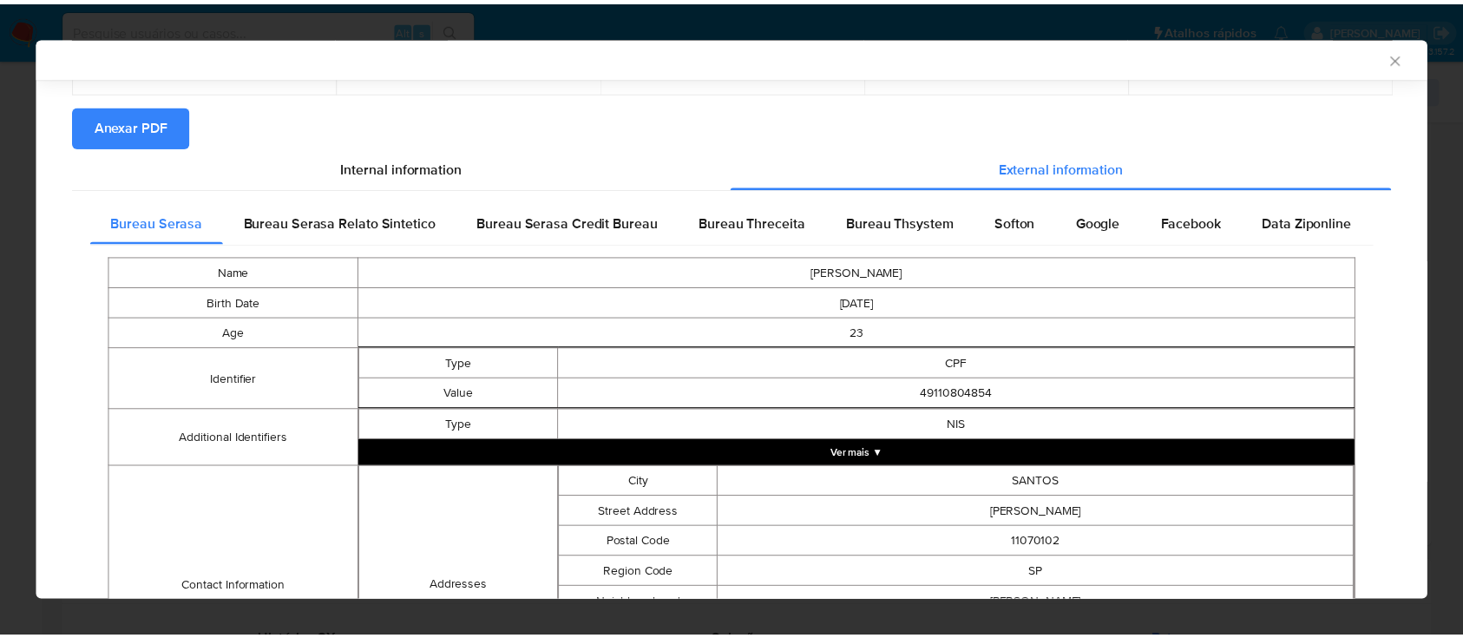
scroll to position [0, 0]
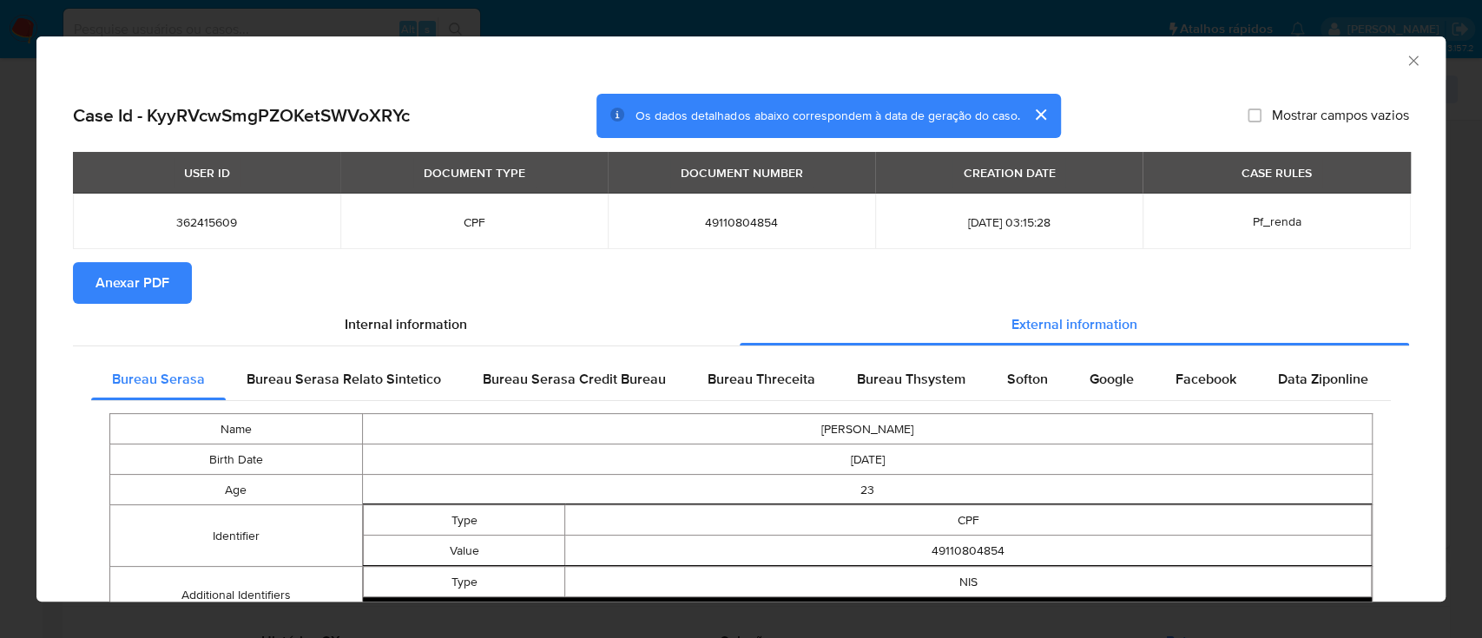
click at [127, 286] on span "Anexar PDF" at bounding box center [132, 283] width 74 height 38
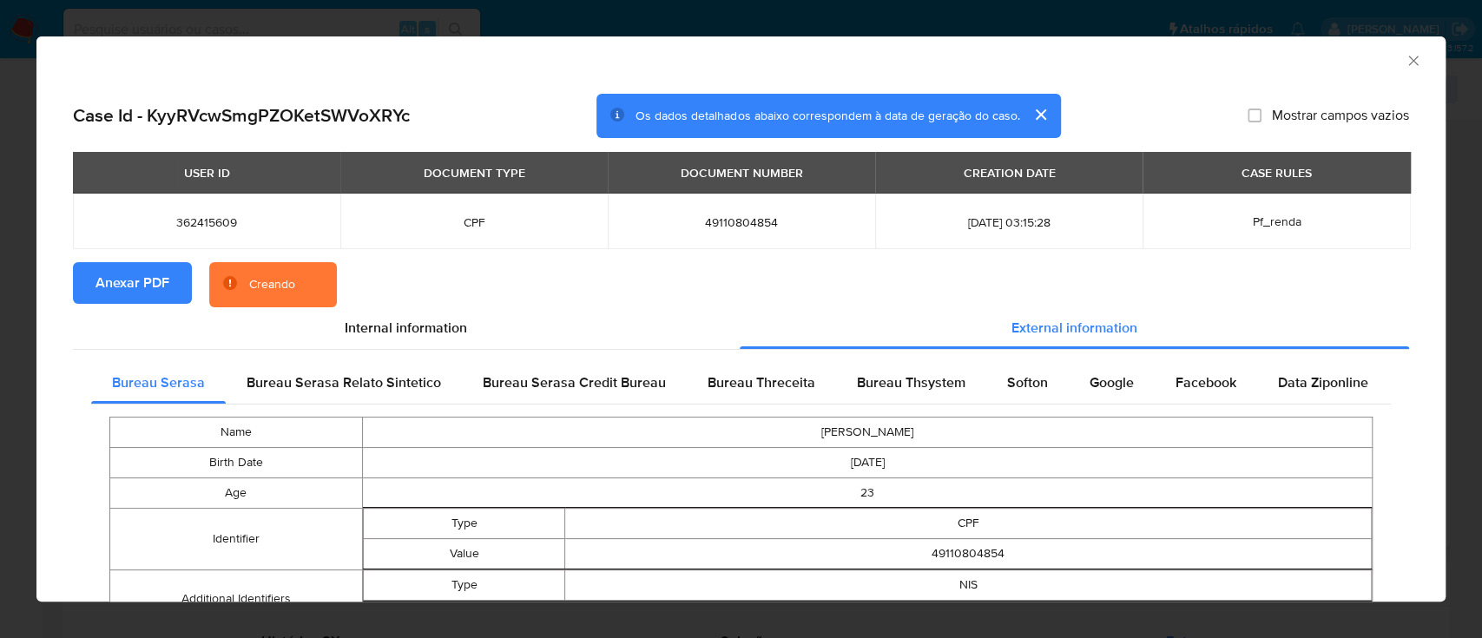
click at [295, 115] on h2 "Case Id - KyyRVcwSmgPZOKetSWVoXRYc" at bounding box center [241, 115] width 337 height 23
copy h2 "KyyRVcwSmgPZOKetSWVoXRYc"
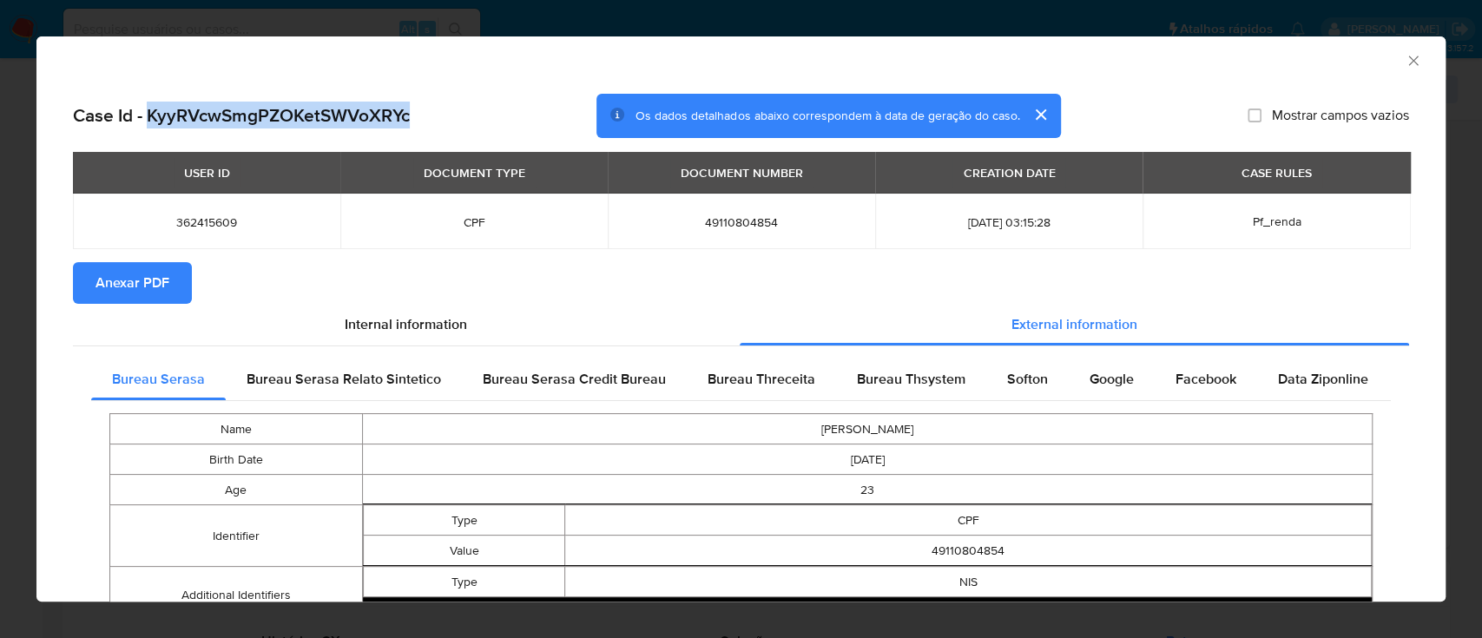
click at [1404, 67] on icon "Fechar a janela" at bounding box center [1412, 60] width 17 height 17
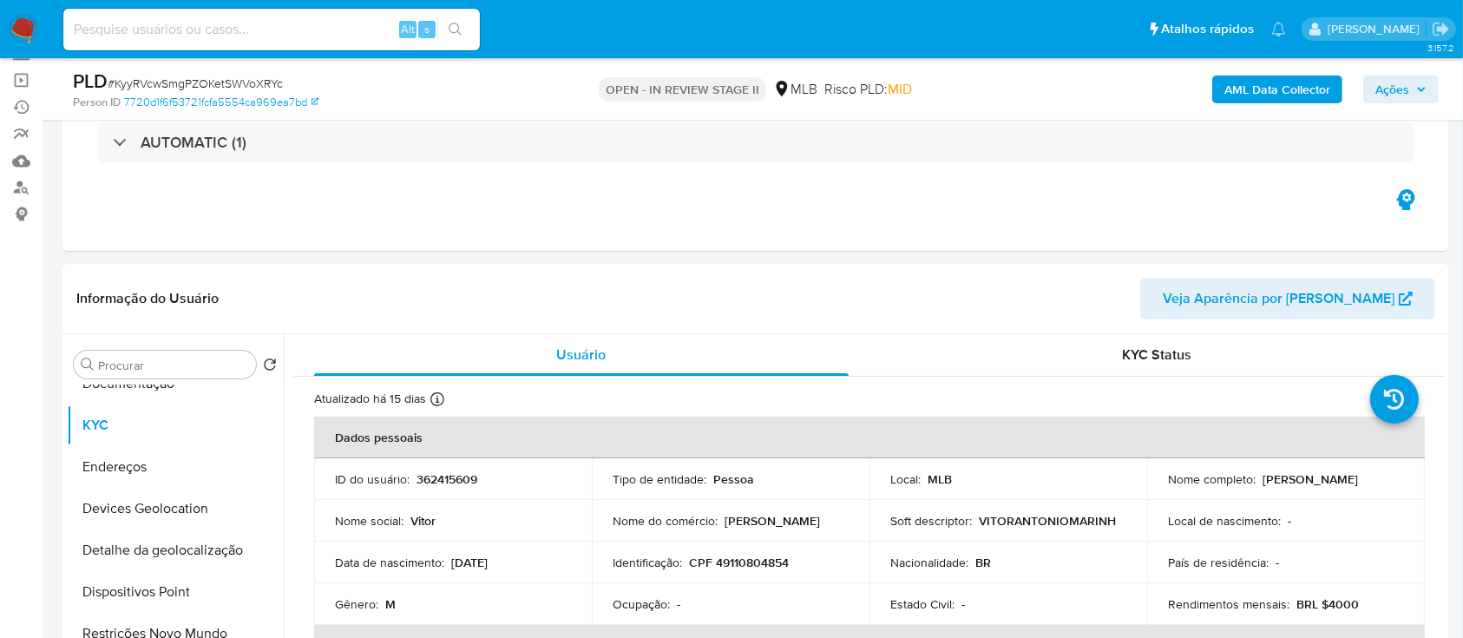
scroll to position [115, 0]
click at [1016, 361] on div "KYC Status" at bounding box center [1157, 356] width 535 height 42
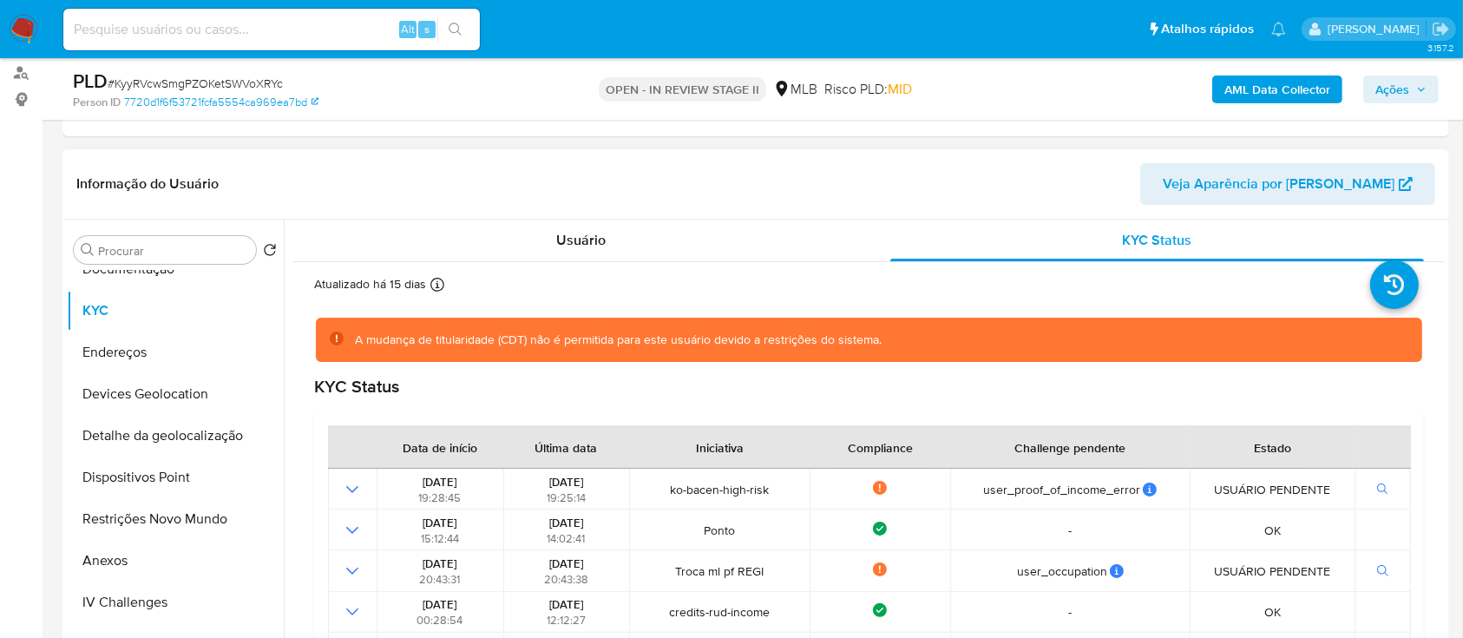
scroll to position [0, 0]
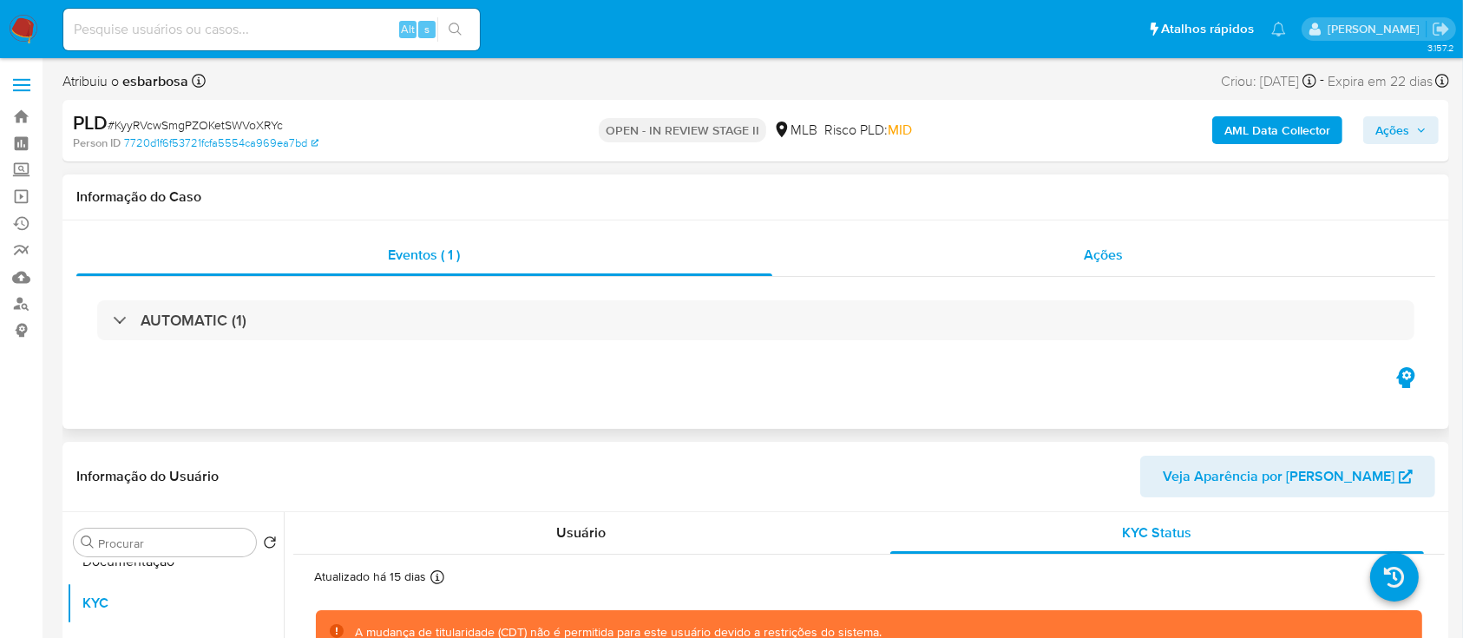
click at [984, 251] on div "Ações" at bounding box center [1103, 255] width 663 height 42
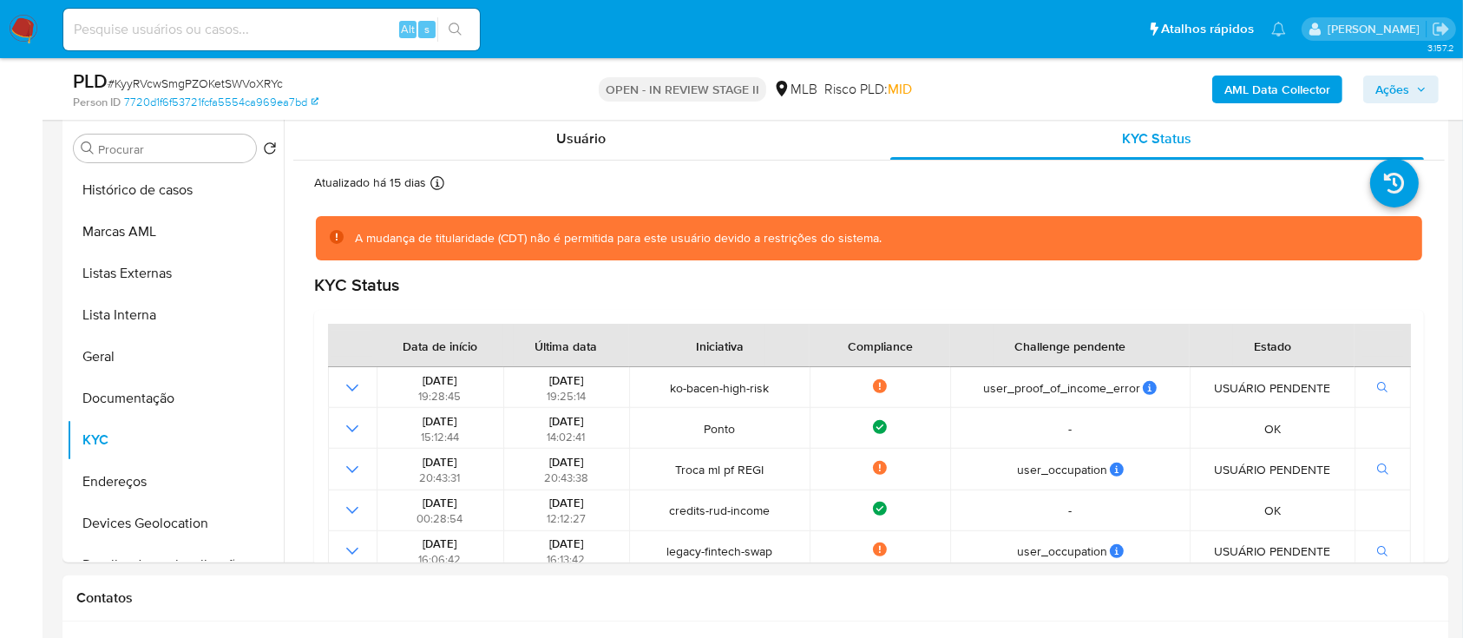
scroll to position [463, 0]
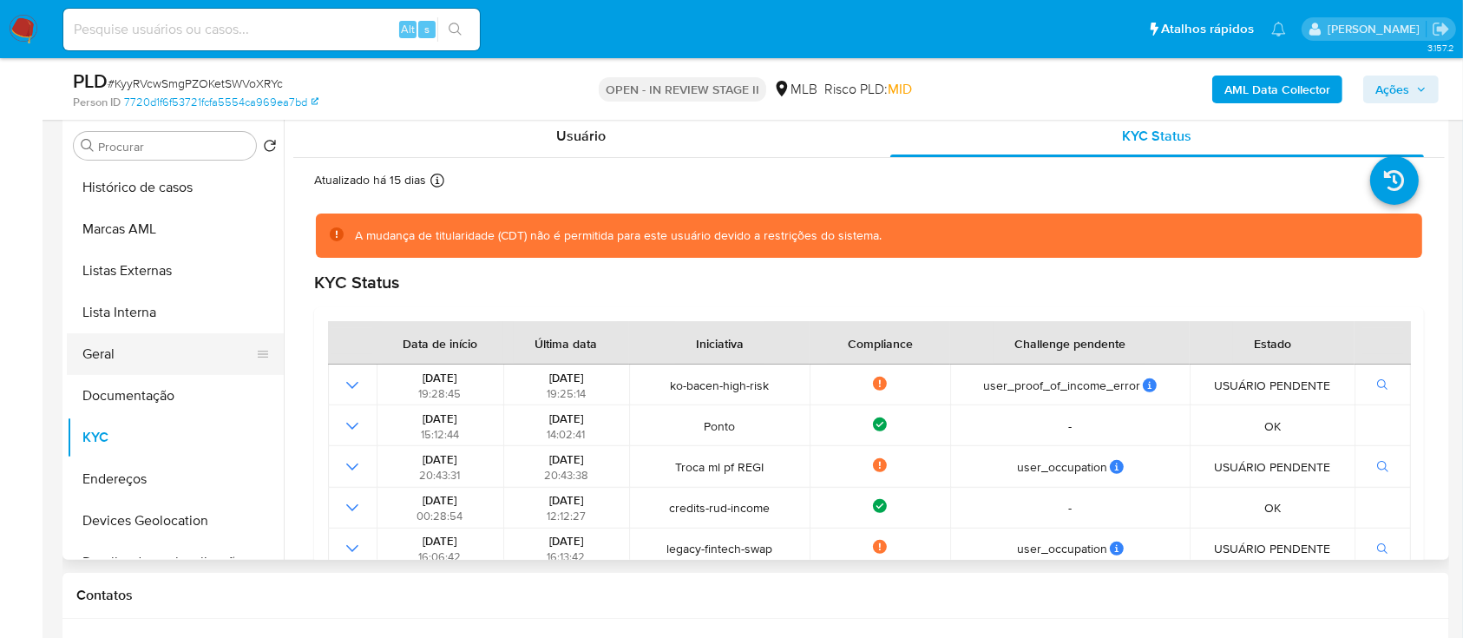
click at [127, 364] on button "Geral" at bounding box center [168, 354] width 203 height 42
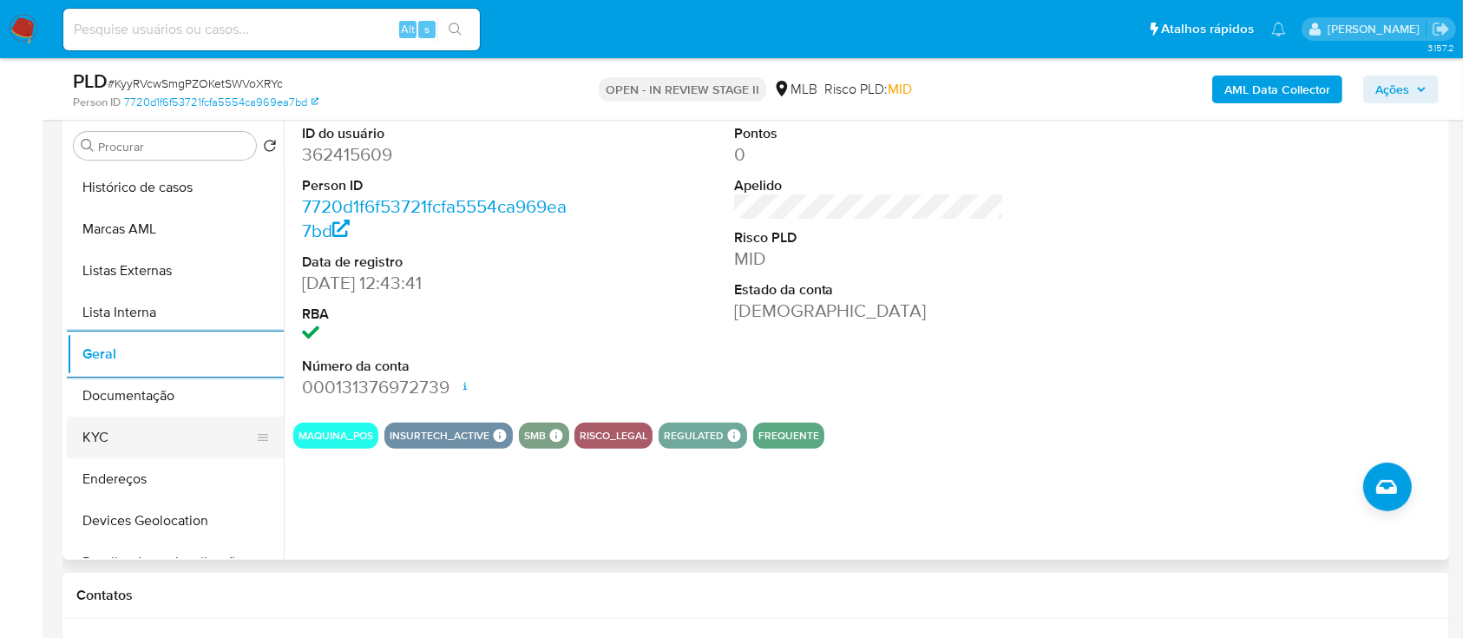
click at [111, 437] on button "KYC" at bounding box center [168, 438] width 203 height 42
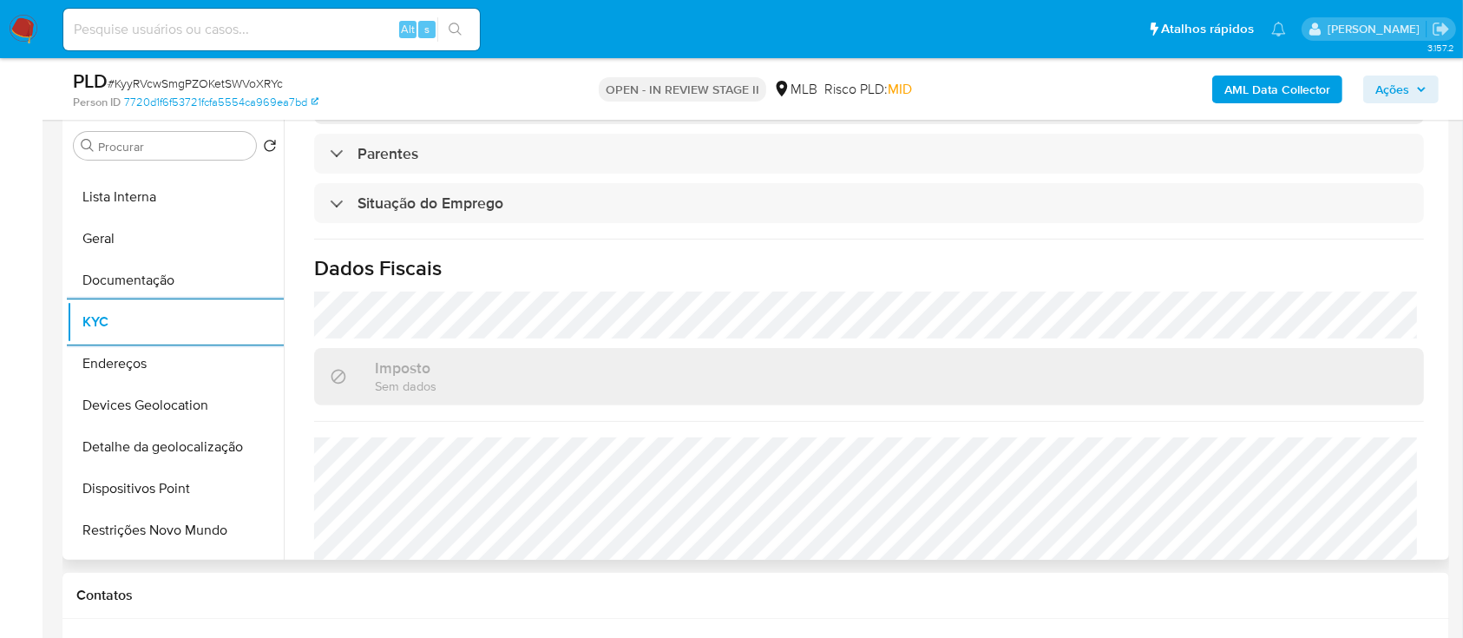
scroll to position [738, 0]
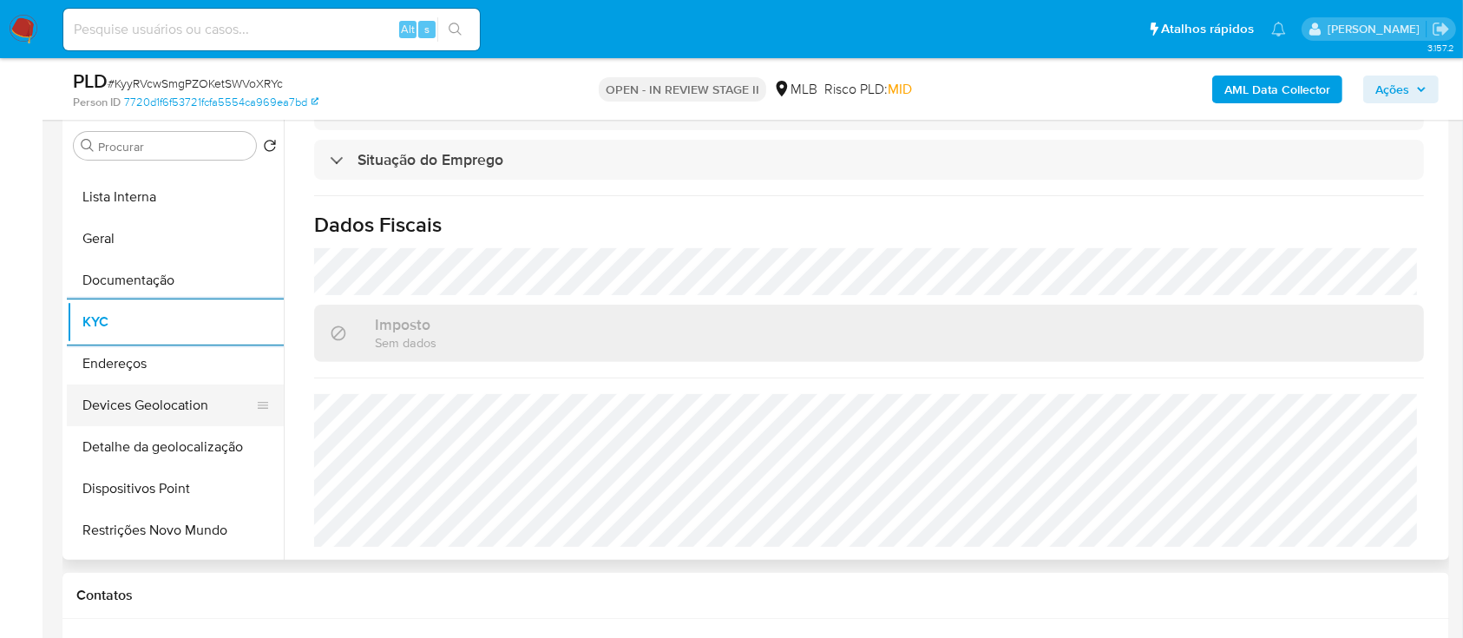
click at [203, 401] on button "Devices Geolocation" at bounding box center [168, 405] width 203 height 42
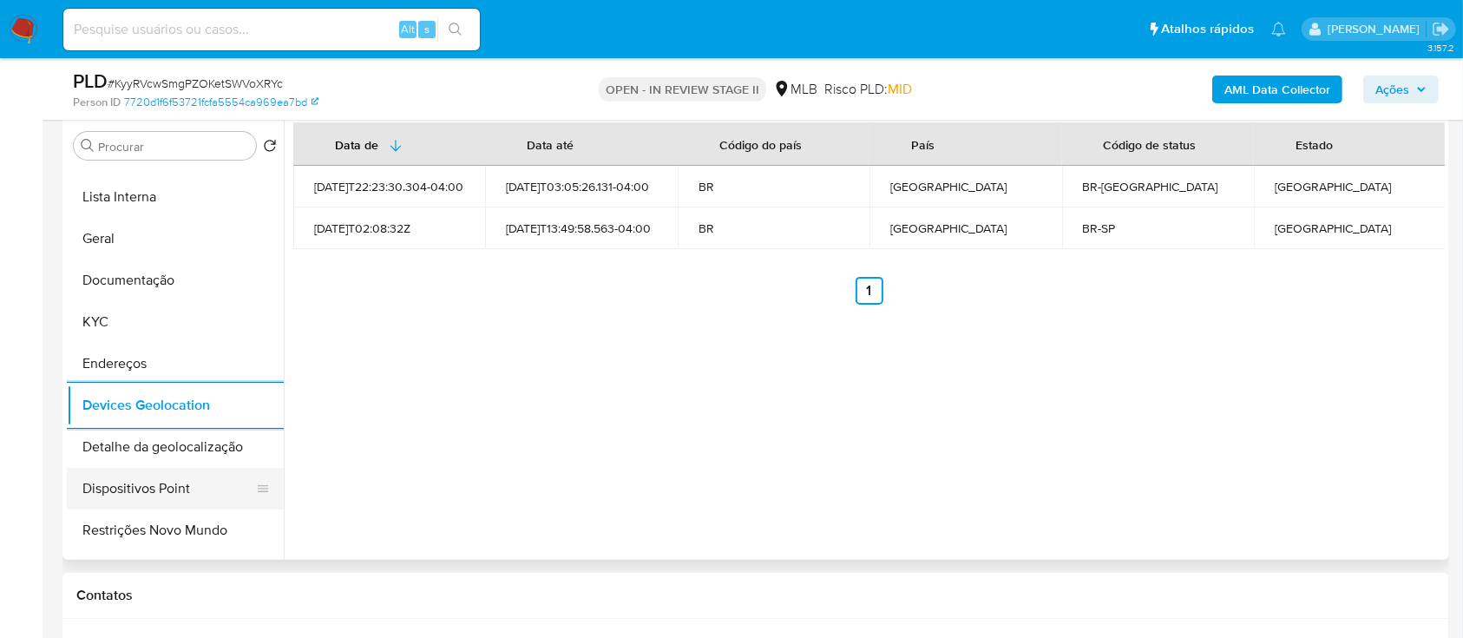
click at [194, 482] on button "Dispositivos Point" at bounding box center [168, 489] width 203 height 42
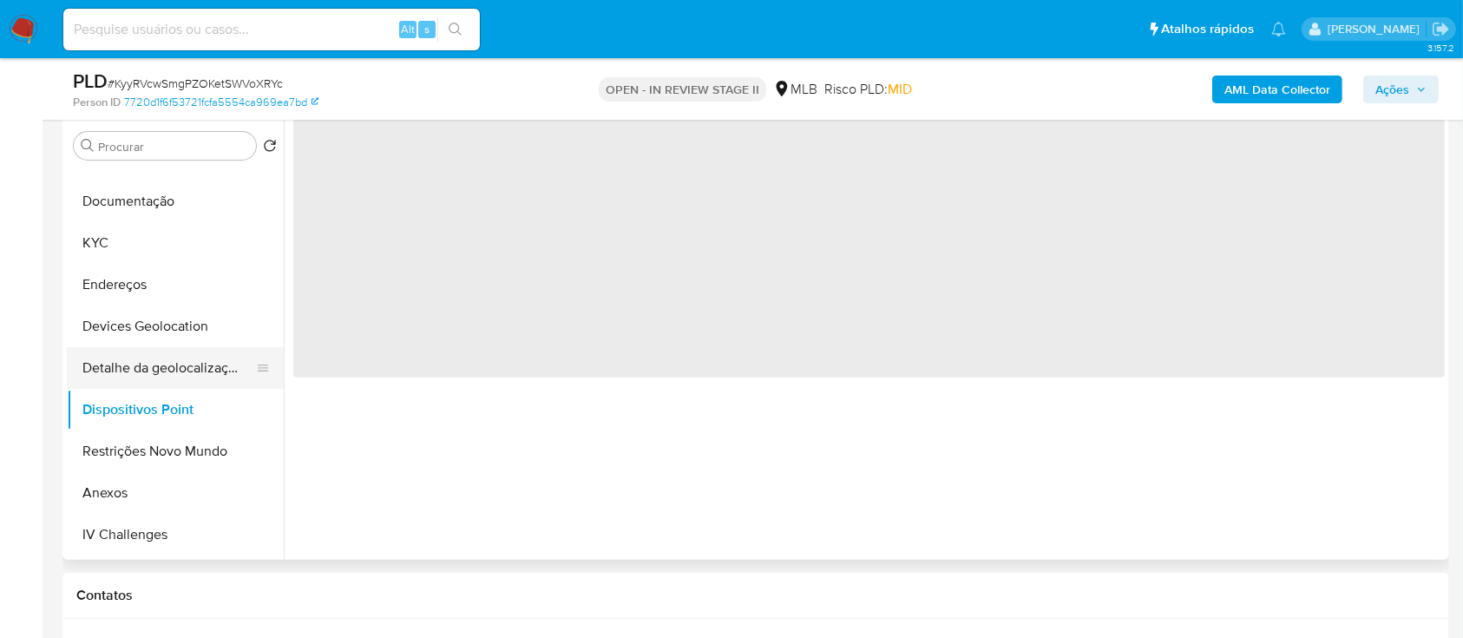
scroll to position [231, 0]
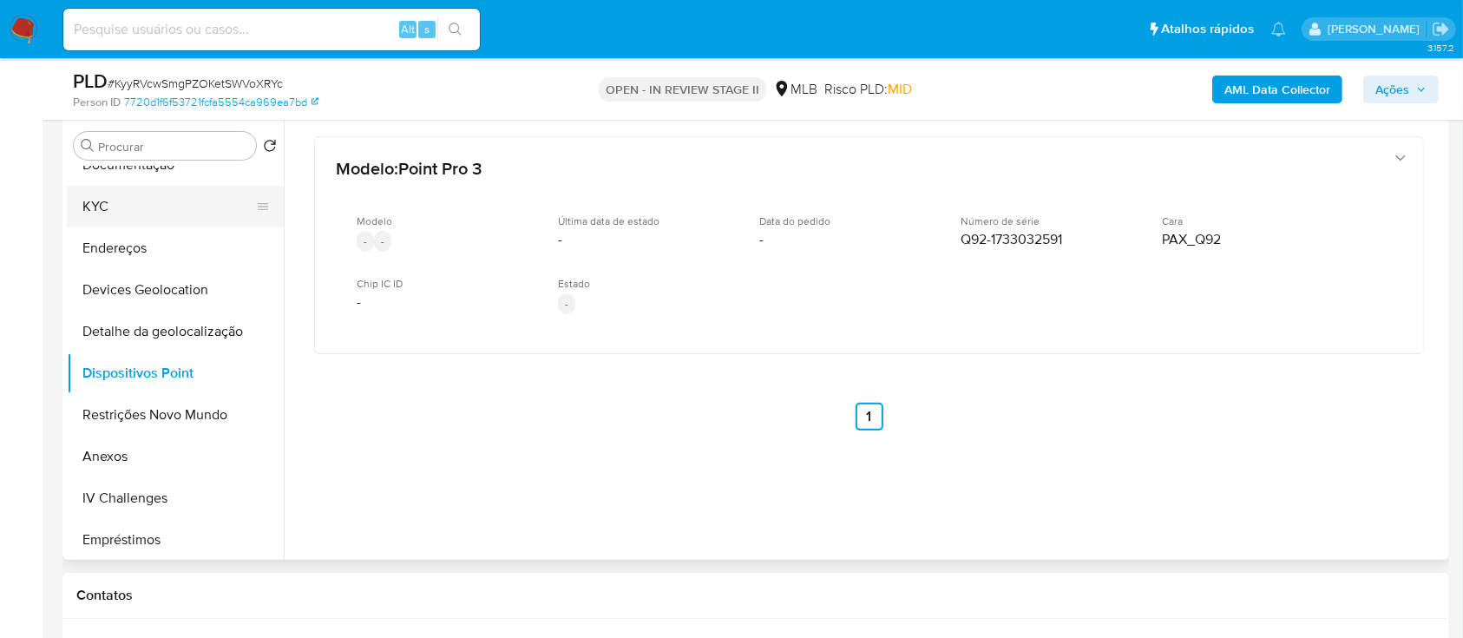
click at [148, 216] on button "KYC" at bounding box center [168, 207] width 203 height 42
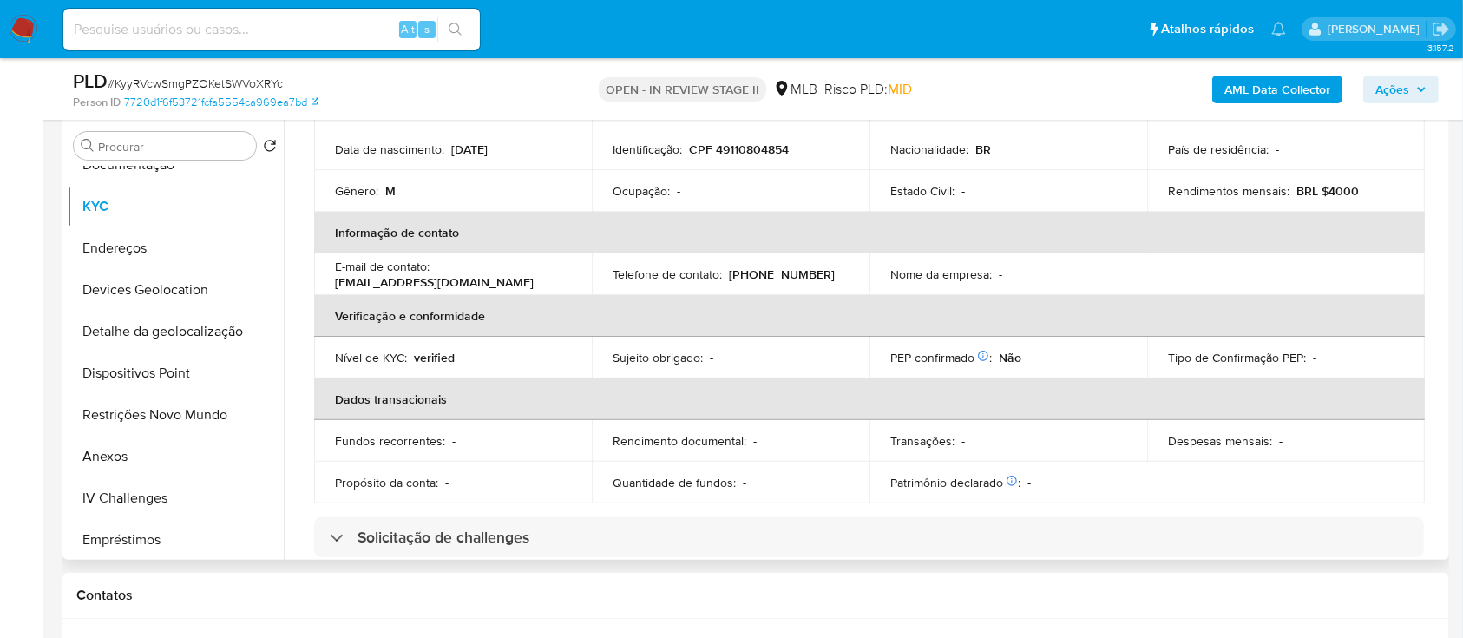
scroll to position [160, 0]
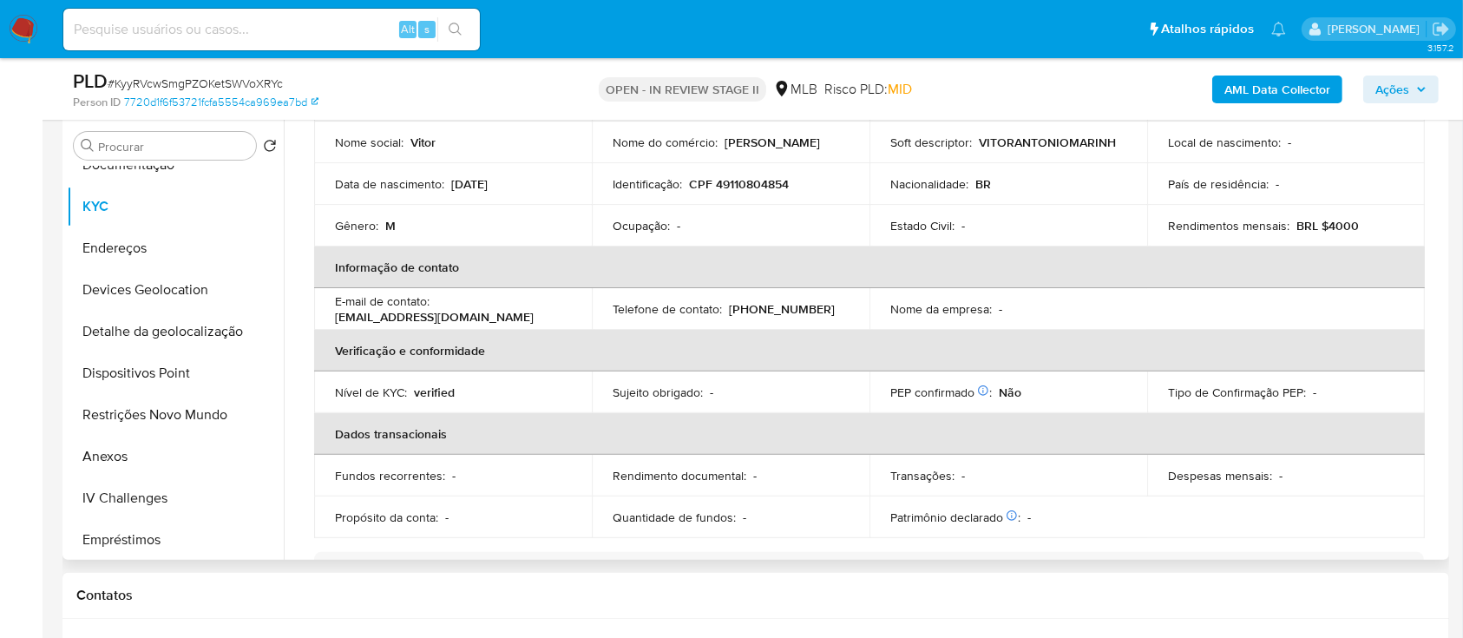
click at [764, 178] on p "CPF 49110804854" at bounding box center [739, 184] width 100 height 16
copy p "49110804854"
click at [1401, 91] on span "Ações" at bounding box center [1393, 90] width 34 height 28
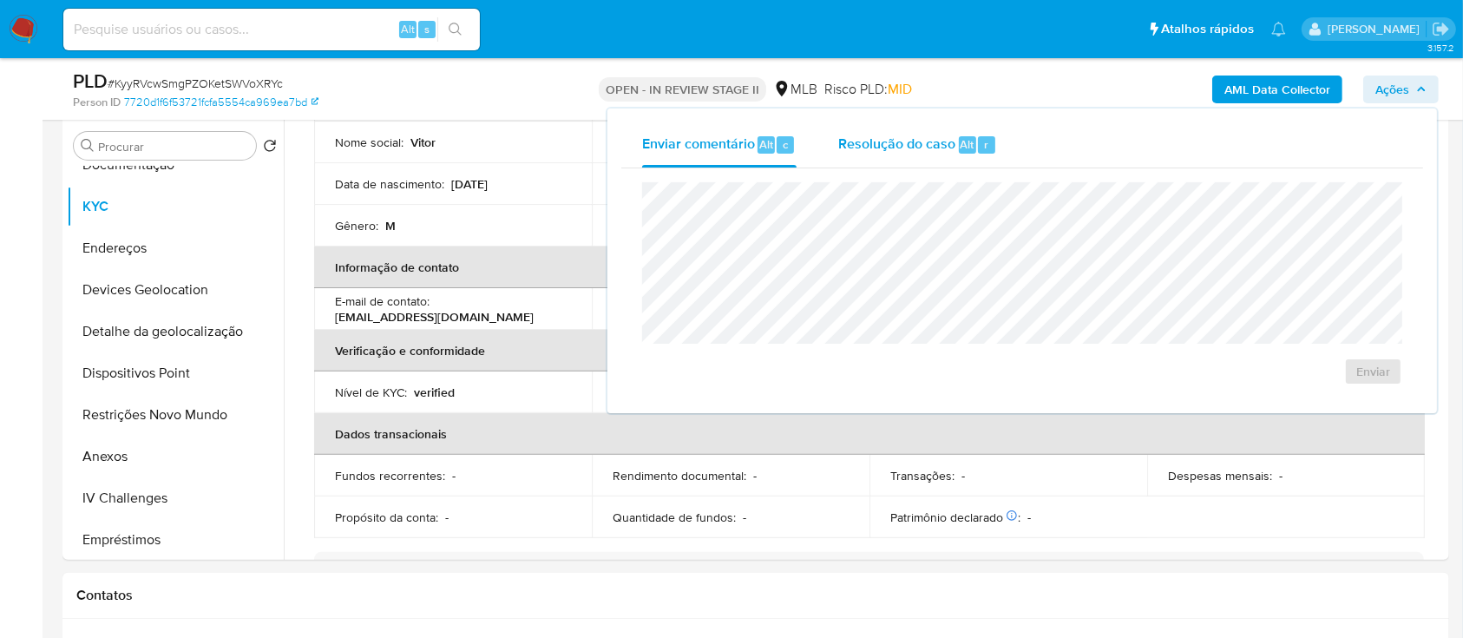
click at [923, 151] on span "Resolução do caso" at bounding box center [896, 144] width 117 height 20
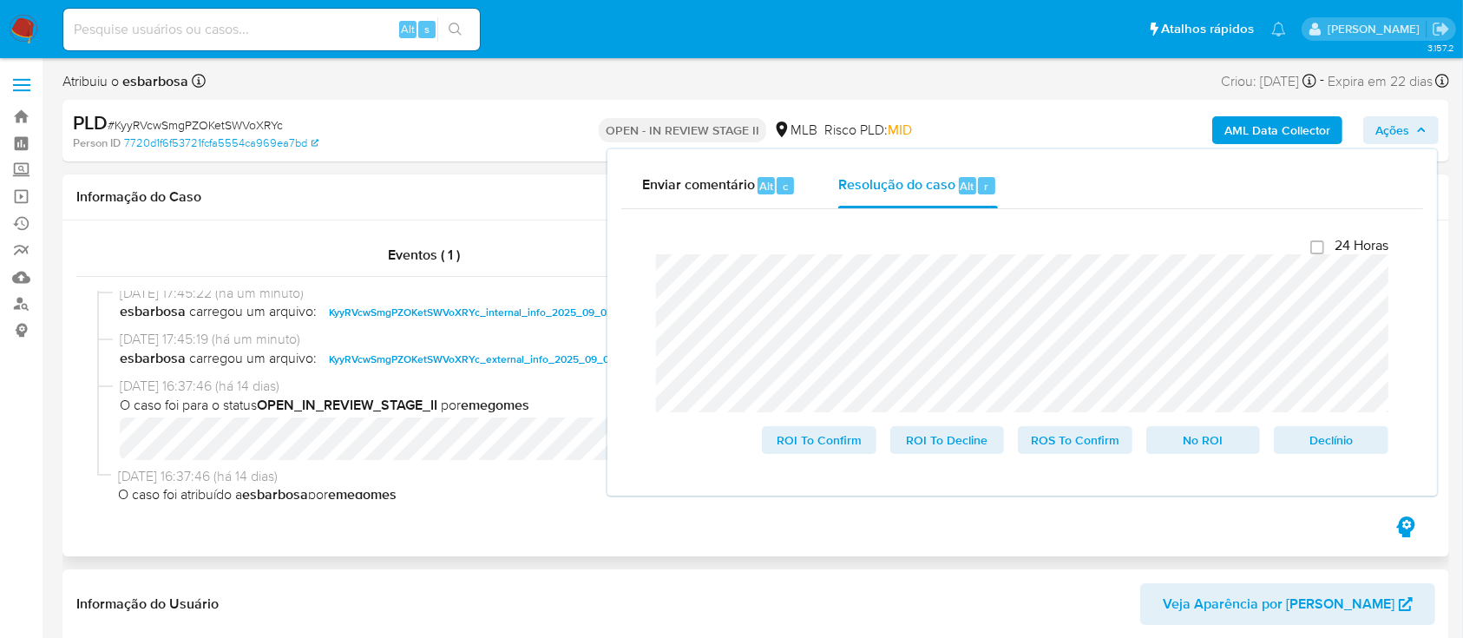
scroll to position [0, 0]
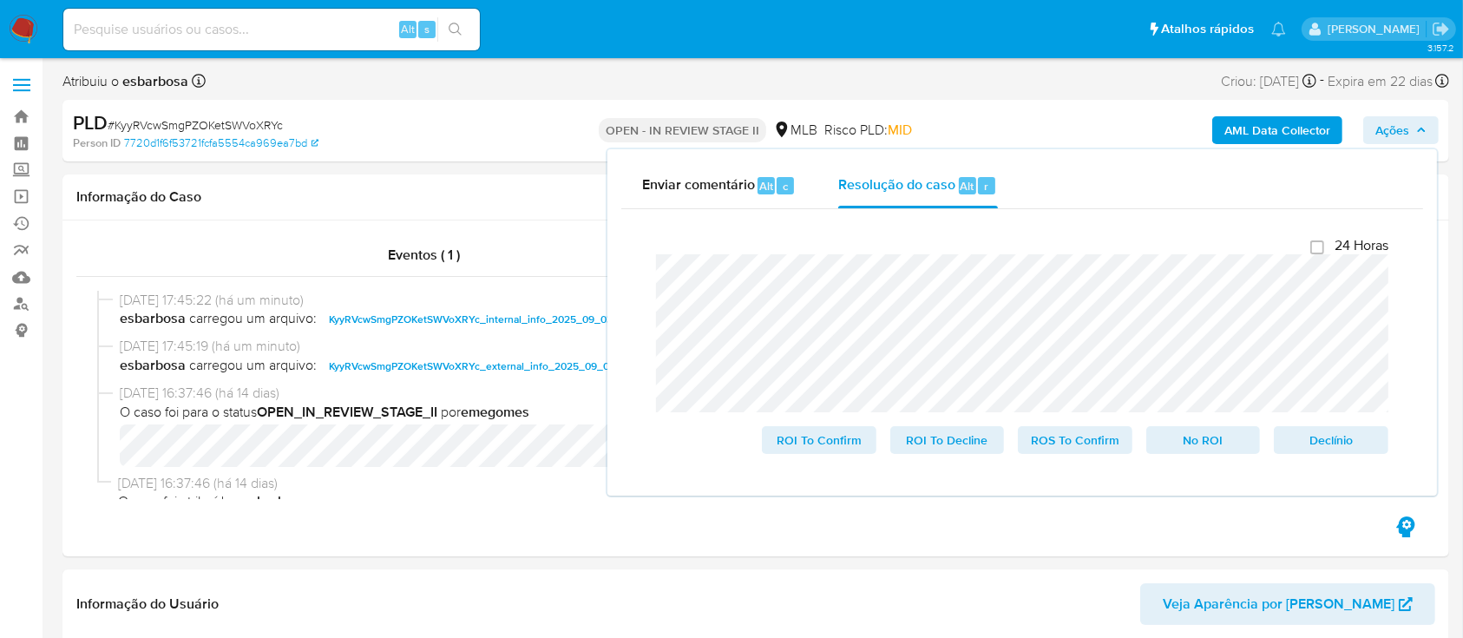
click at [230, 126] on span "# KyyRVcwSmgPZOKetSWVoXRYc" at bounding box center [195, 124] width 175 height 17
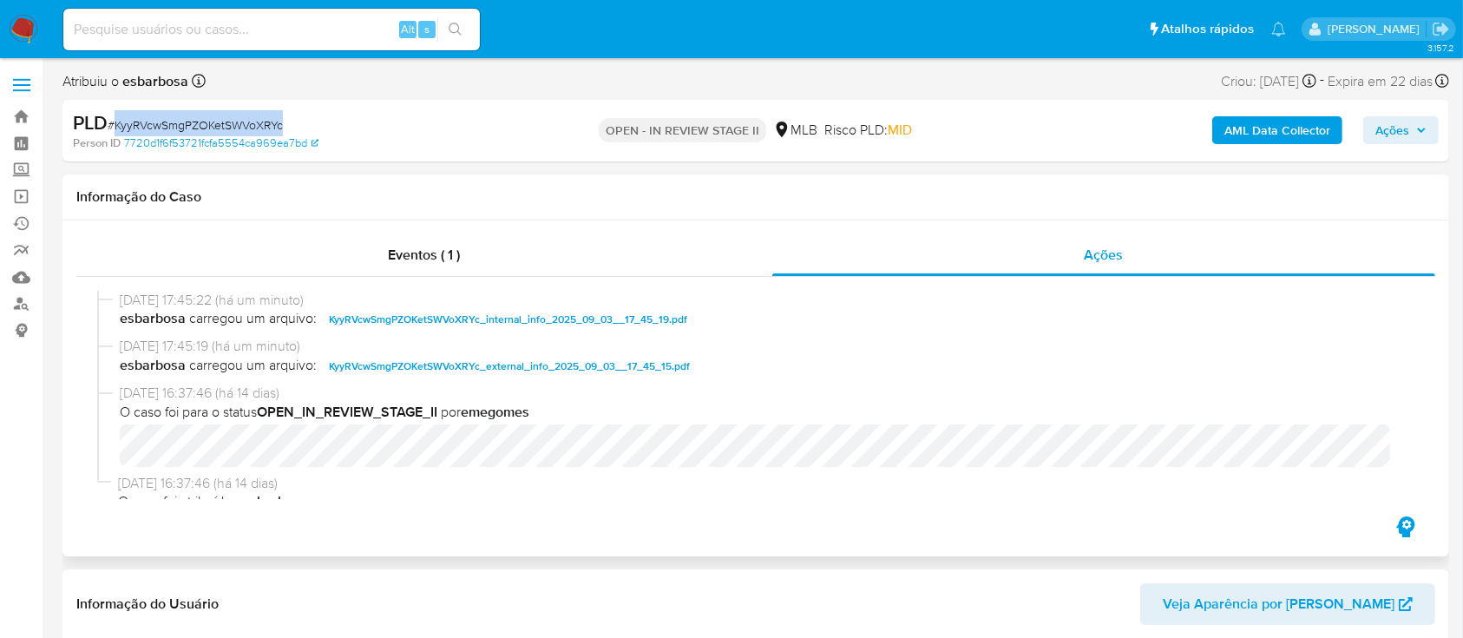
copy span "KyyRVcwSmgPZOKetSWVoXRYc"
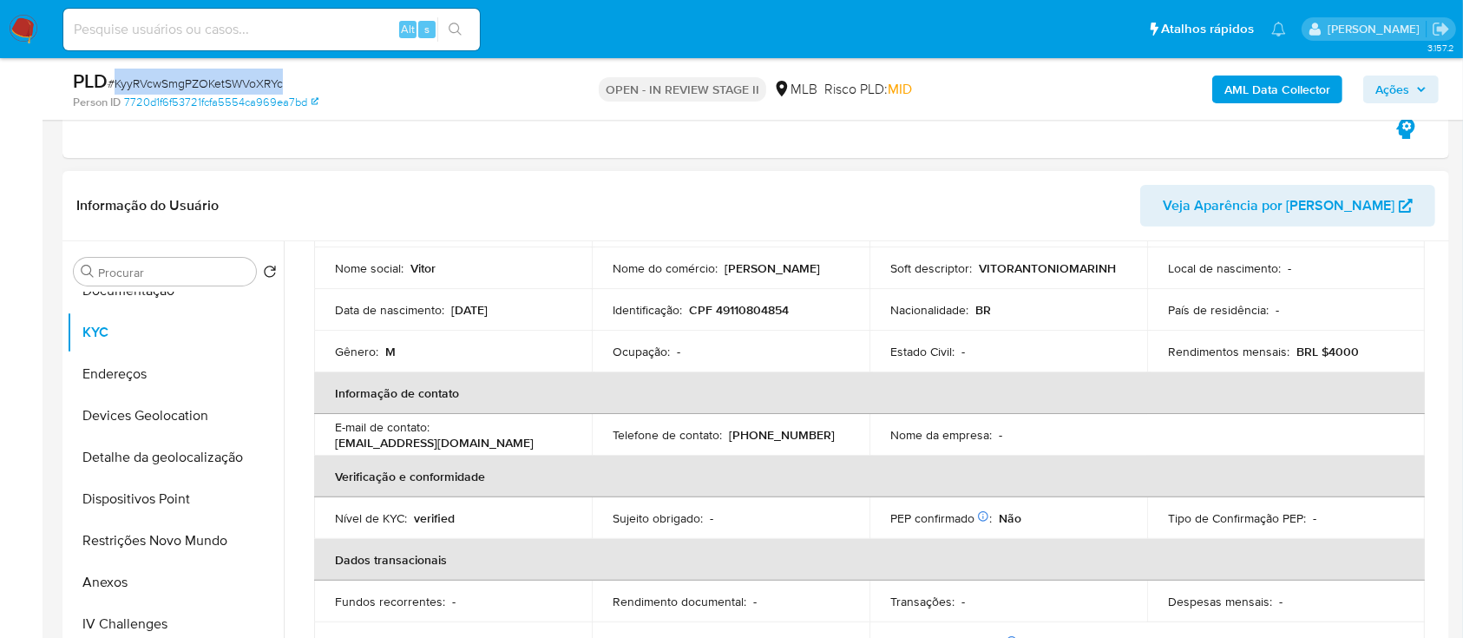
scroll to position [347, 0]
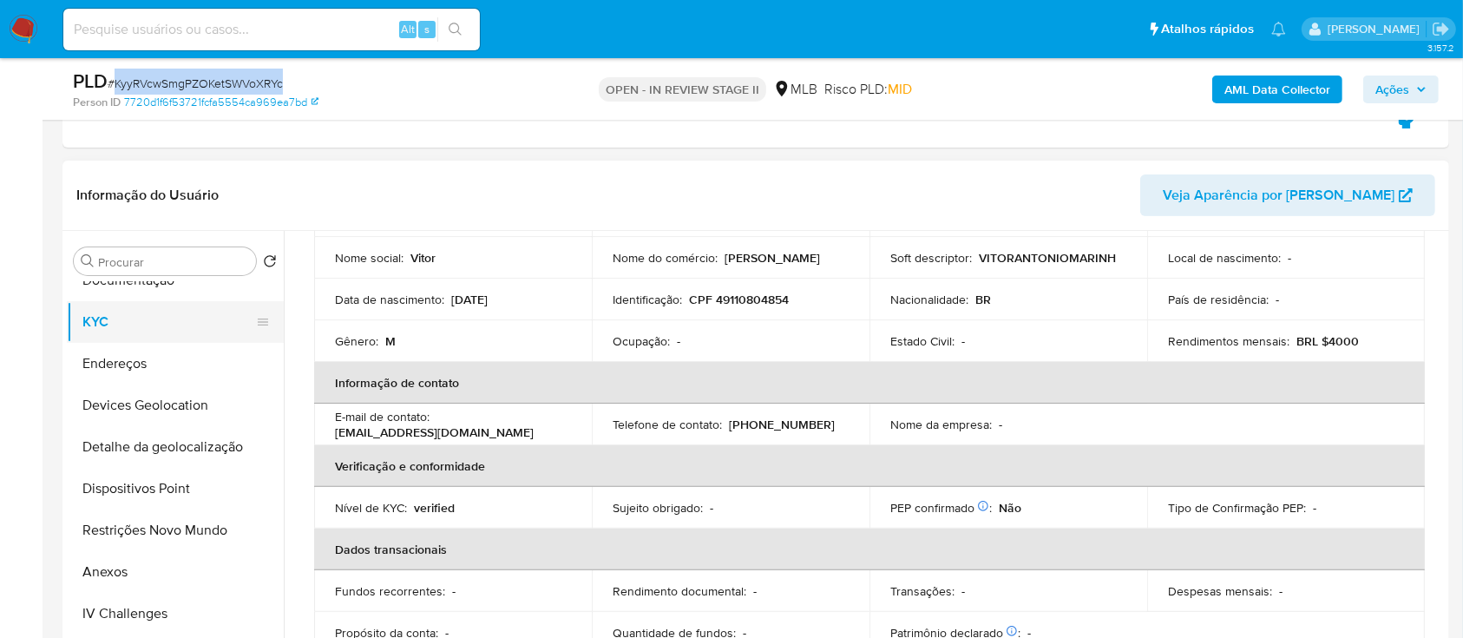
click at [111, 319] on button "KYC" at bounding box center [168, 322] width 203 height 42
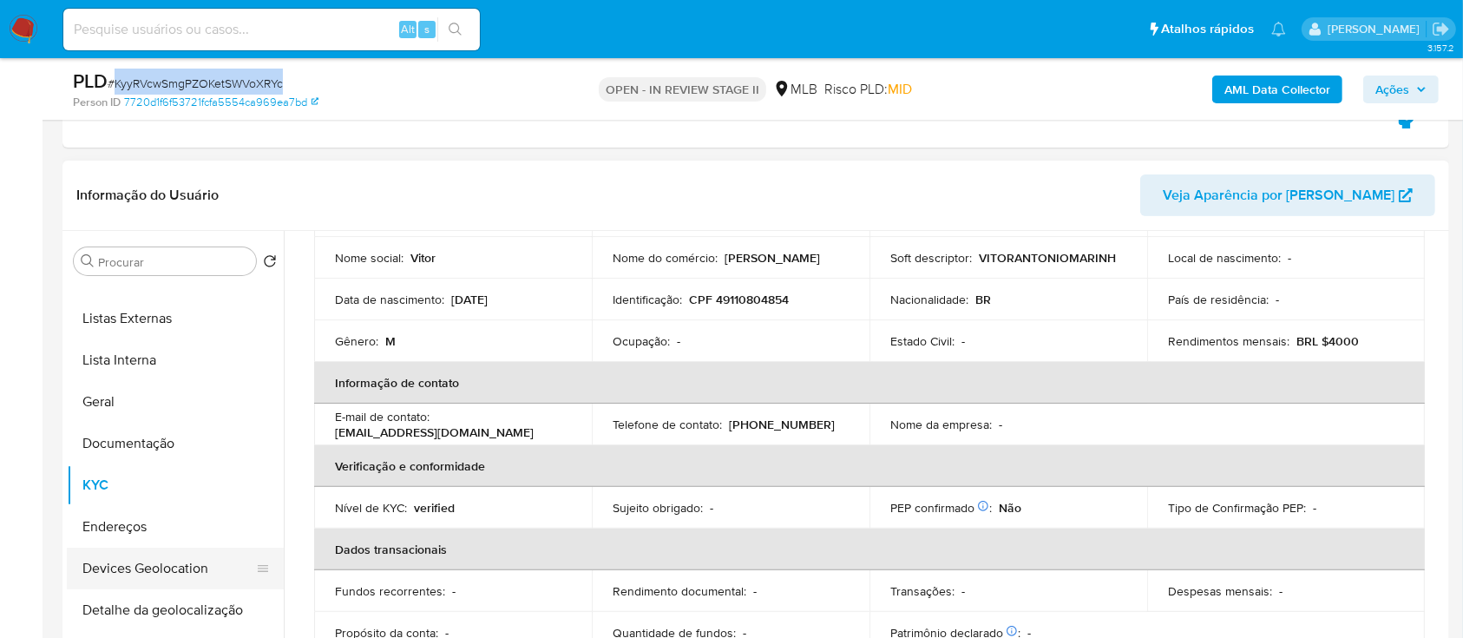
scroll to position [0, 0]
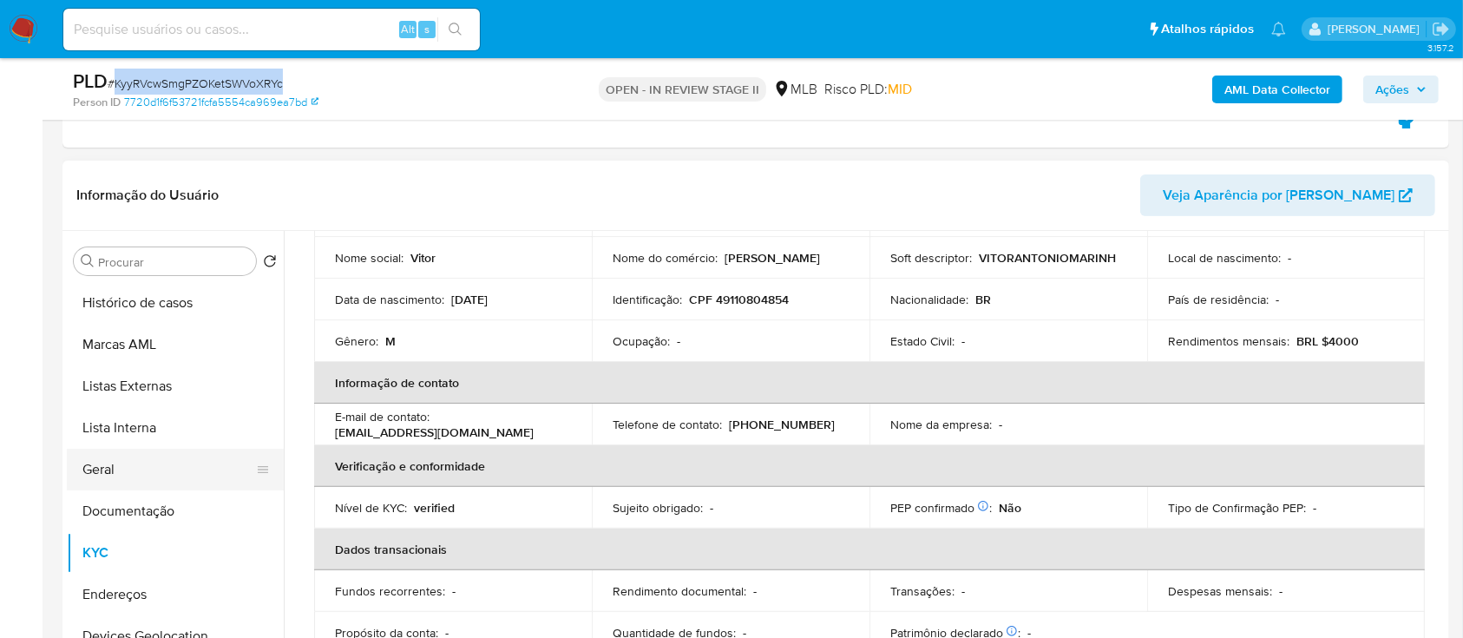
drag, startPoint x: 105, startPoint y: 465, endPoint x: 115, endPoint y: 461, distance: 10.5
click at [106, 464] on button "Geral" at bounding box center [168, 470] width 203 height 42
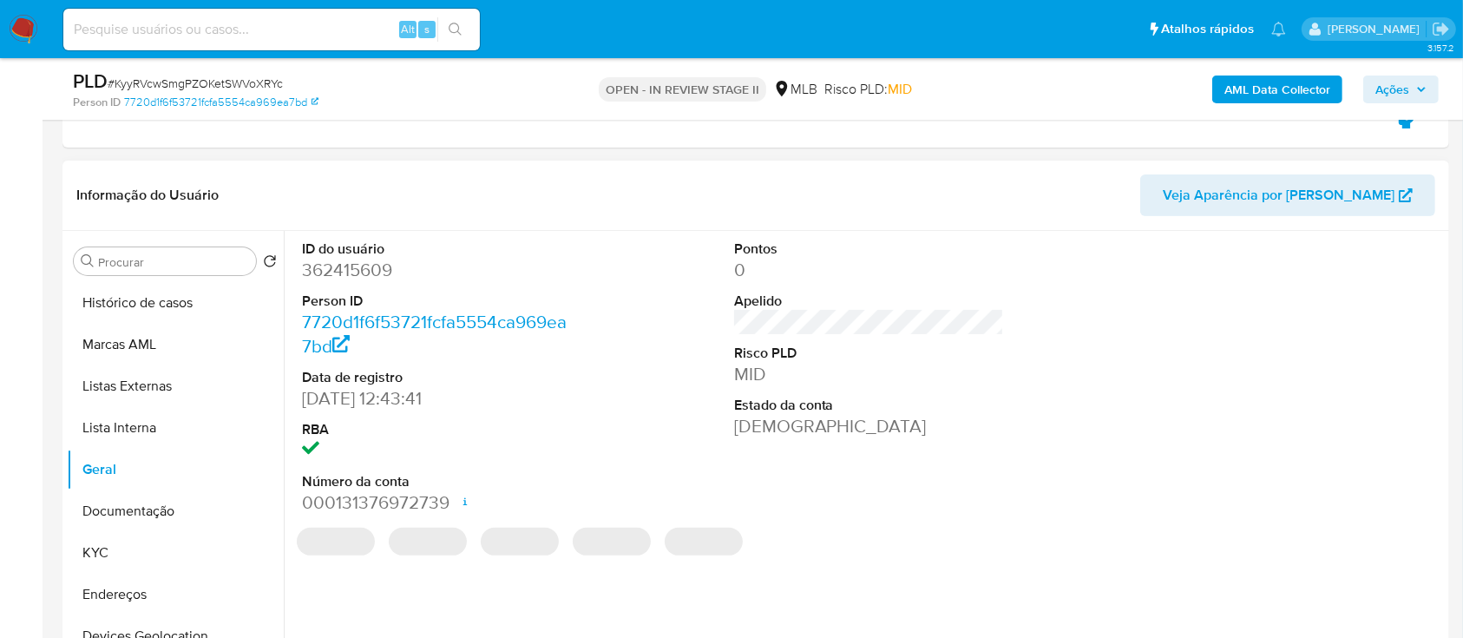
click at [377, 273] on dd "362415609" at bounding box center [437, 270] width 271 height 24
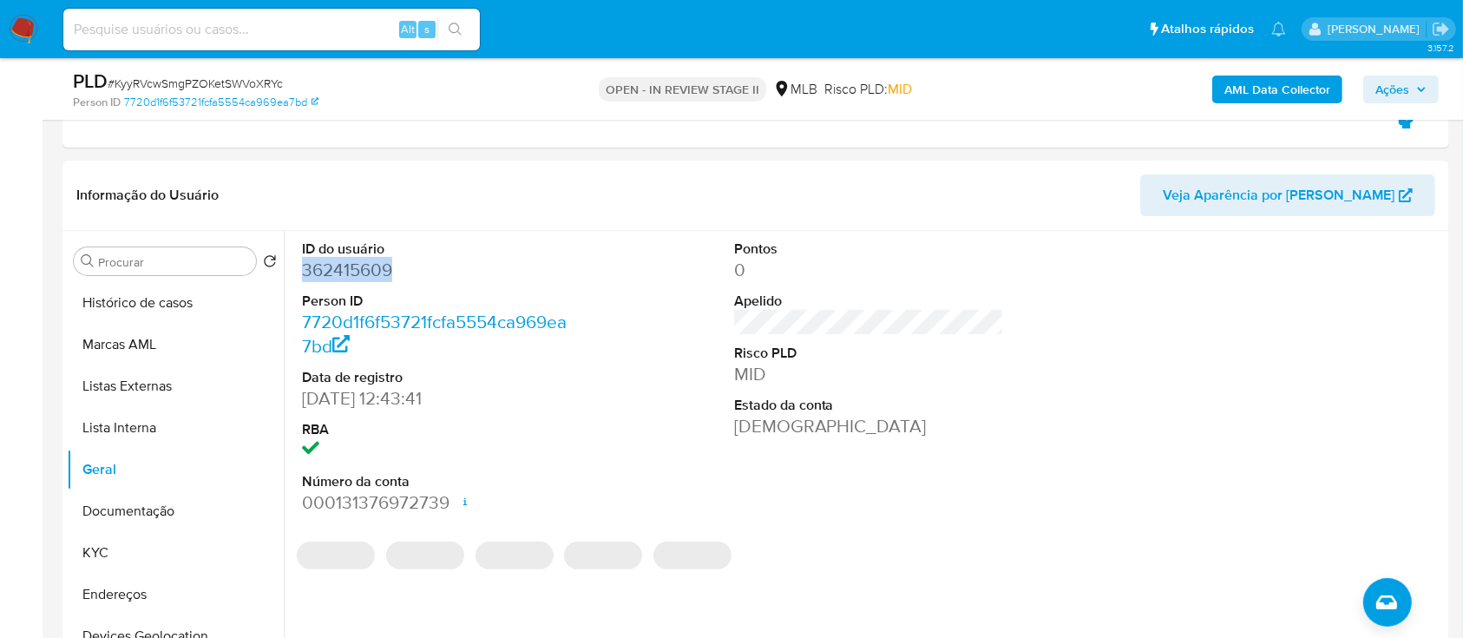
copy dd "362415609"
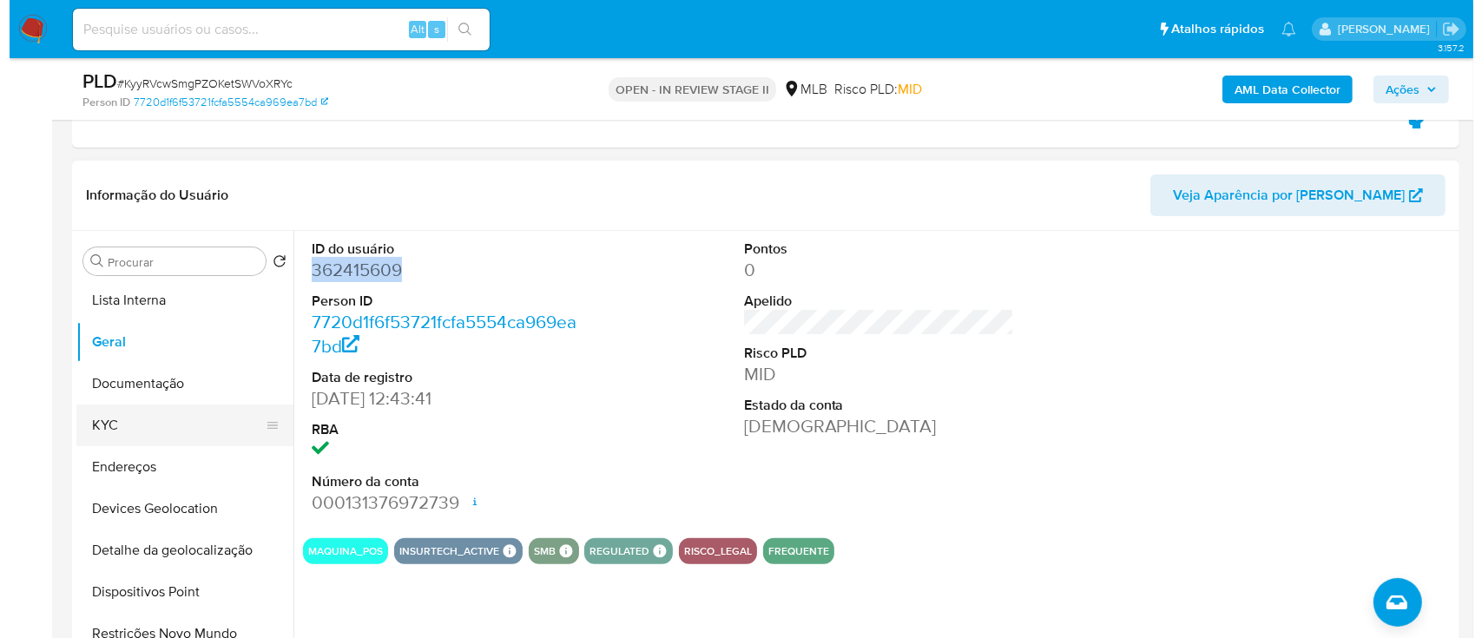
scroll to position [231, 0]
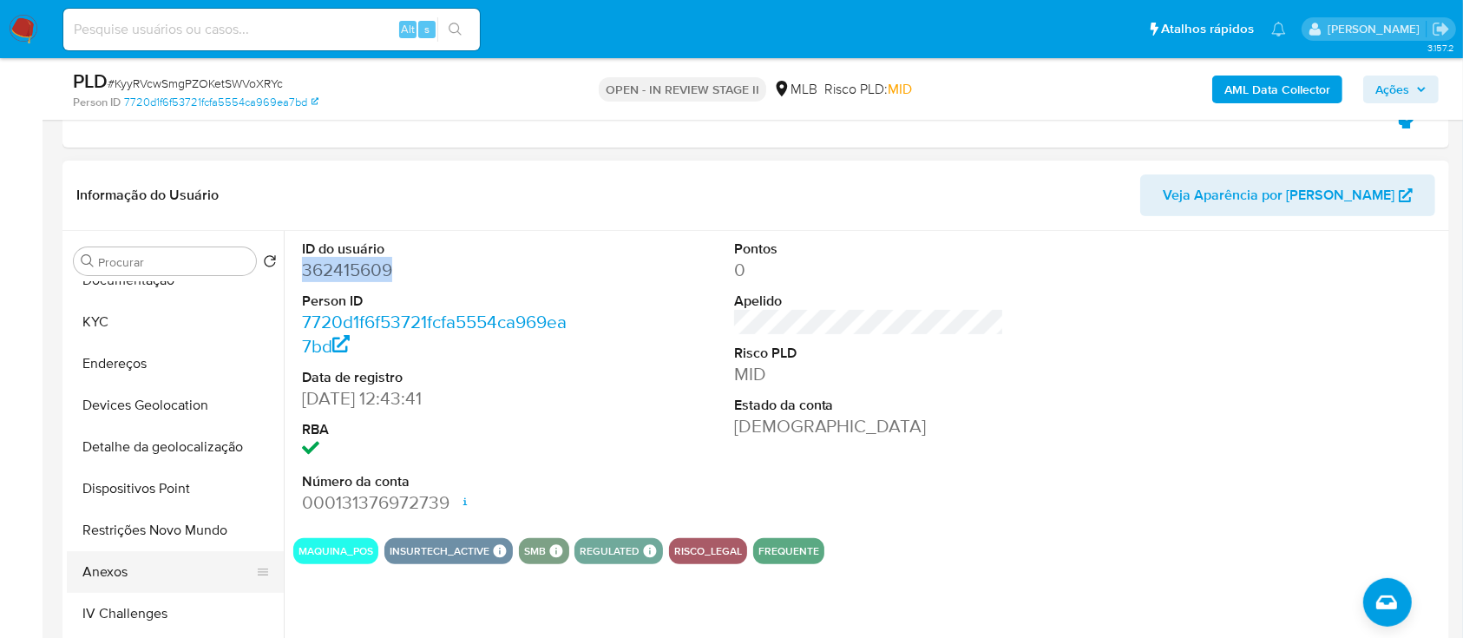
click at [117, 570] on button "Anexos" at bounding box center [168, 572] width 203 height 42
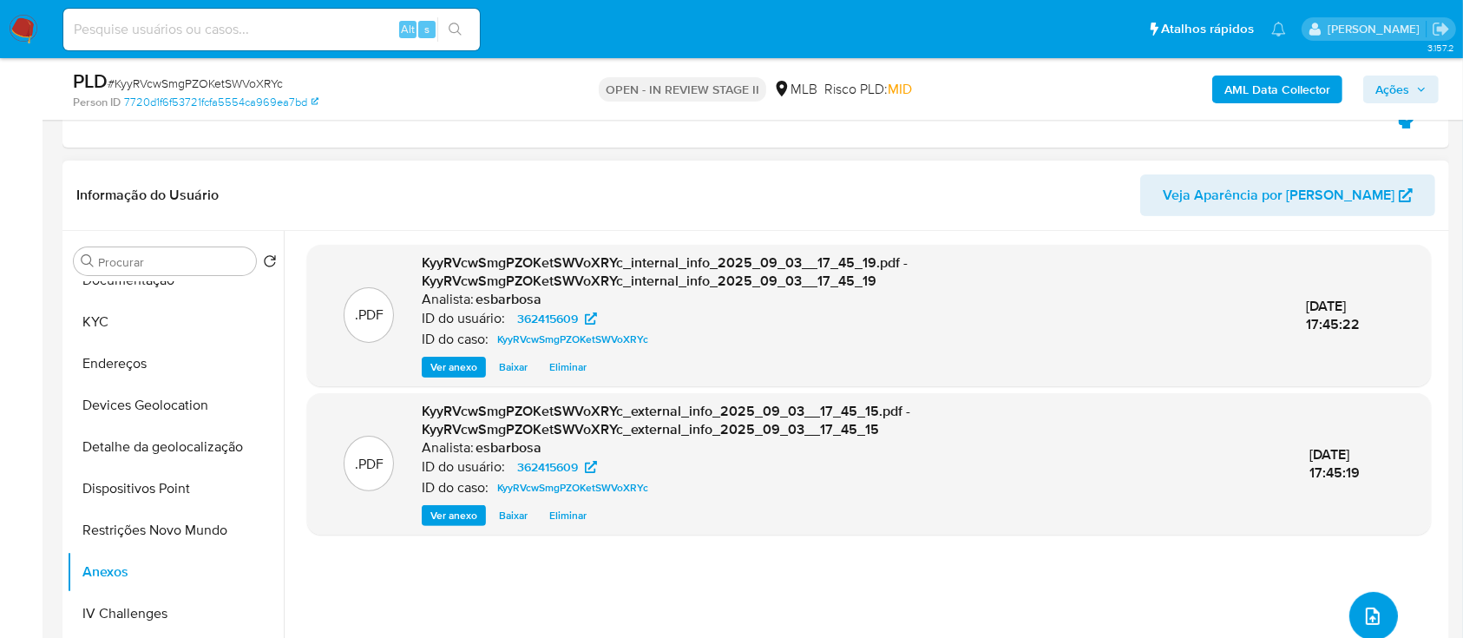
click at [1366, 620] on icon "upload-file" at bounding box center [1373, 616] width 14 height 17
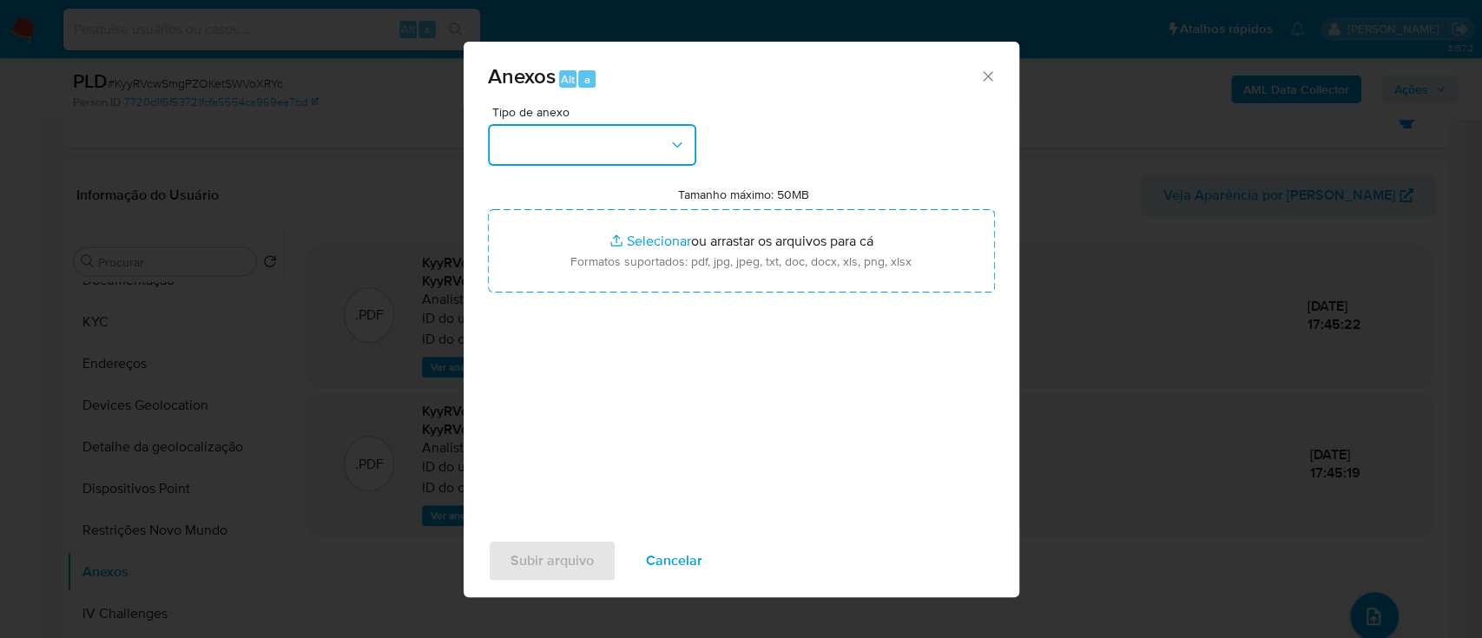
click at [623, 135] on button "button" at bounding box center [592, 145] width 208 height 42
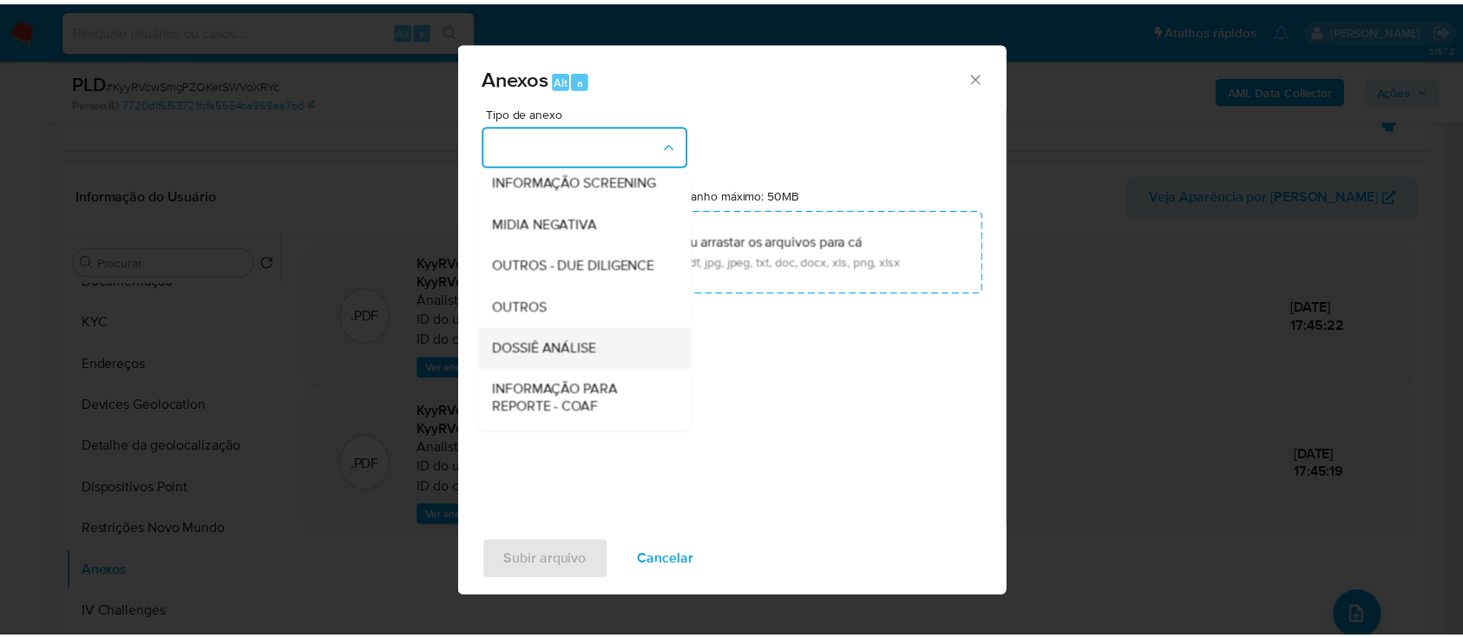
scroll to position [266, 0]
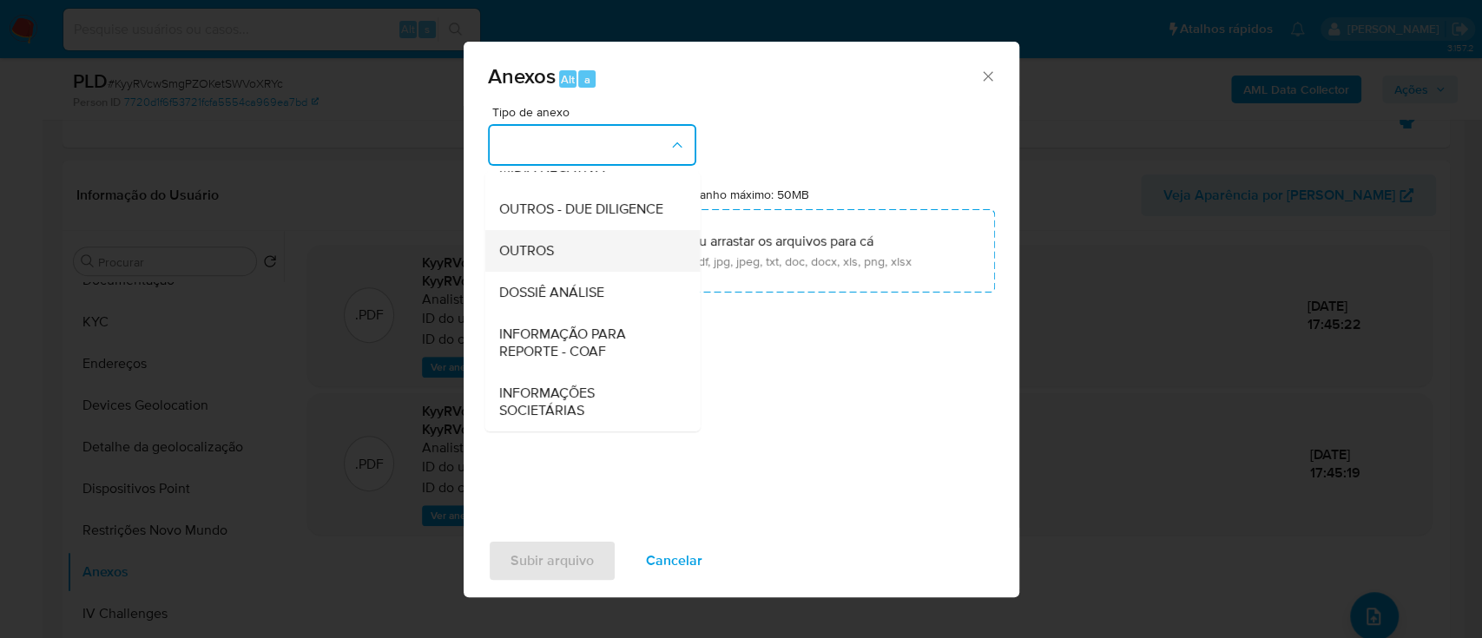
click at [536, 253] on span "OUTROS" at bounding box center [525, 250] width 55 height 17
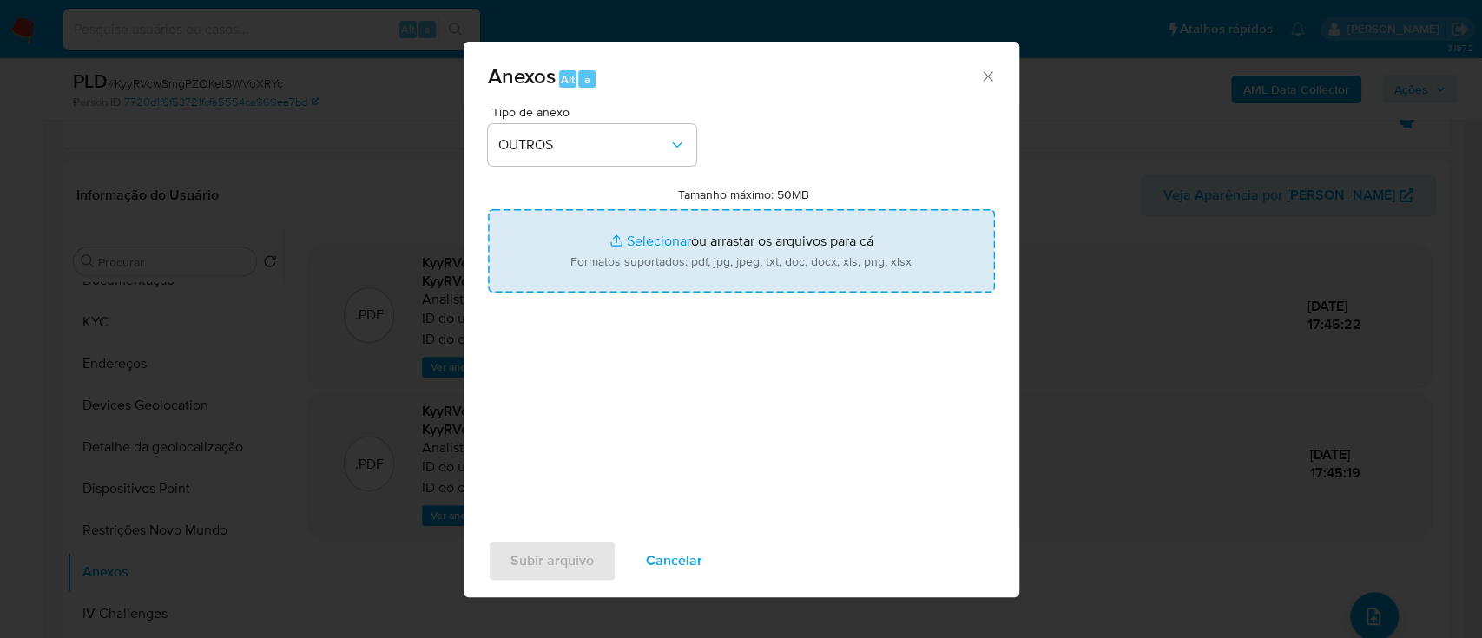
click at [666, 235] on input "Tamanho máximo: 50MB Selecionar arquivos" at bounding box center [741, 250] width 507 height 83
type input "C:\fakepath\SAR - XXXXX - CPF 49110804854 - VITOR ANTONIO MARINHO DE CARVALHO B…"
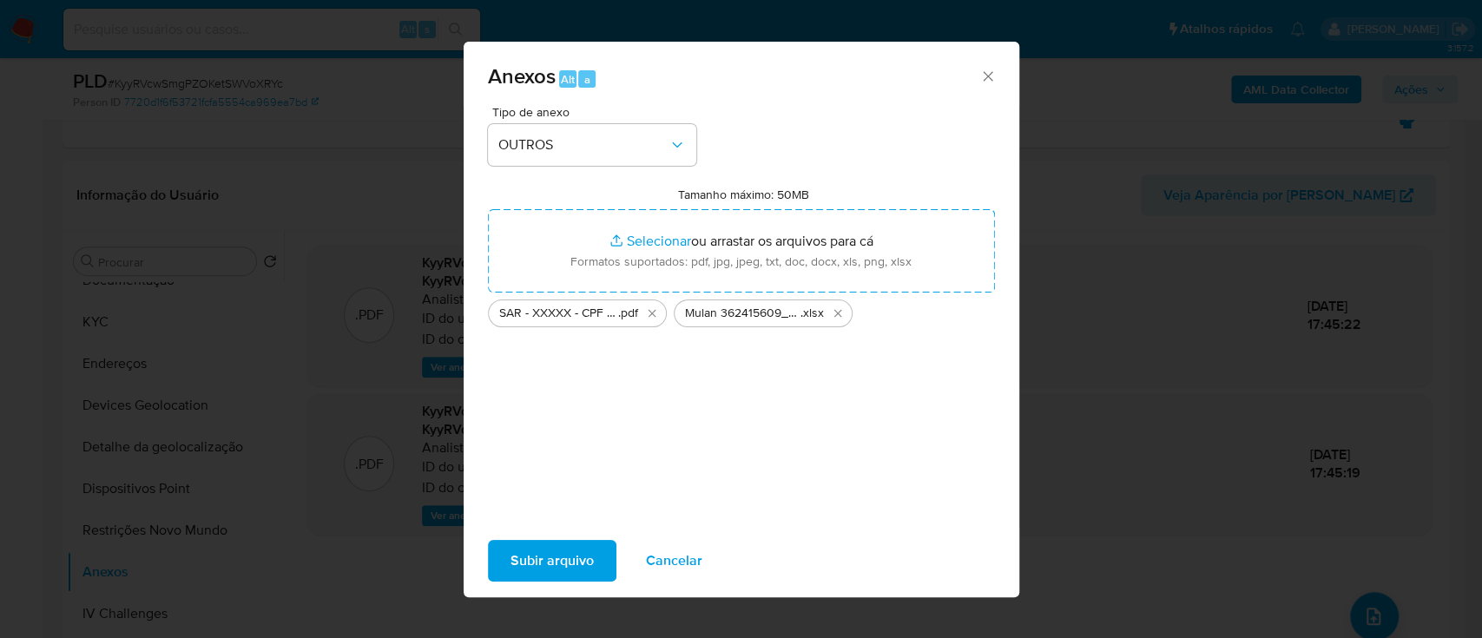
click at [555, 564] on span "Subir arquivo" at bounding box center [551, 561] width 83 height 38
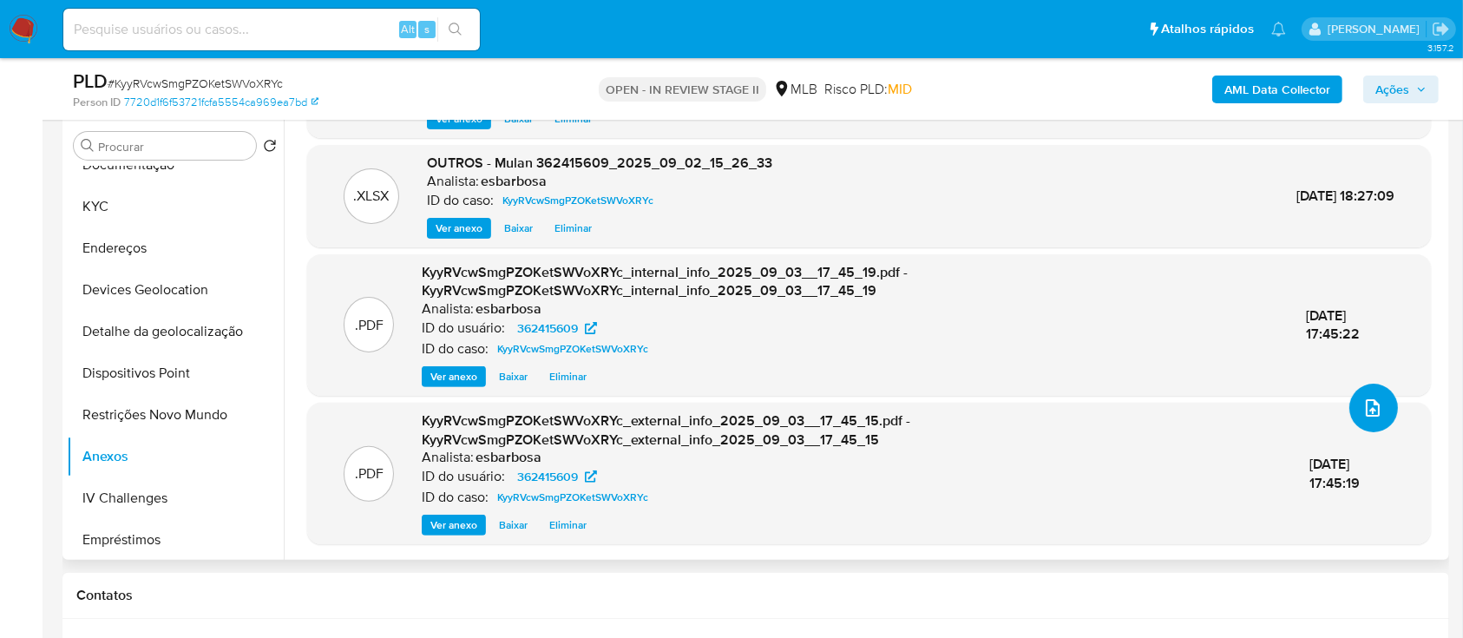
scroll to position [0, 0]
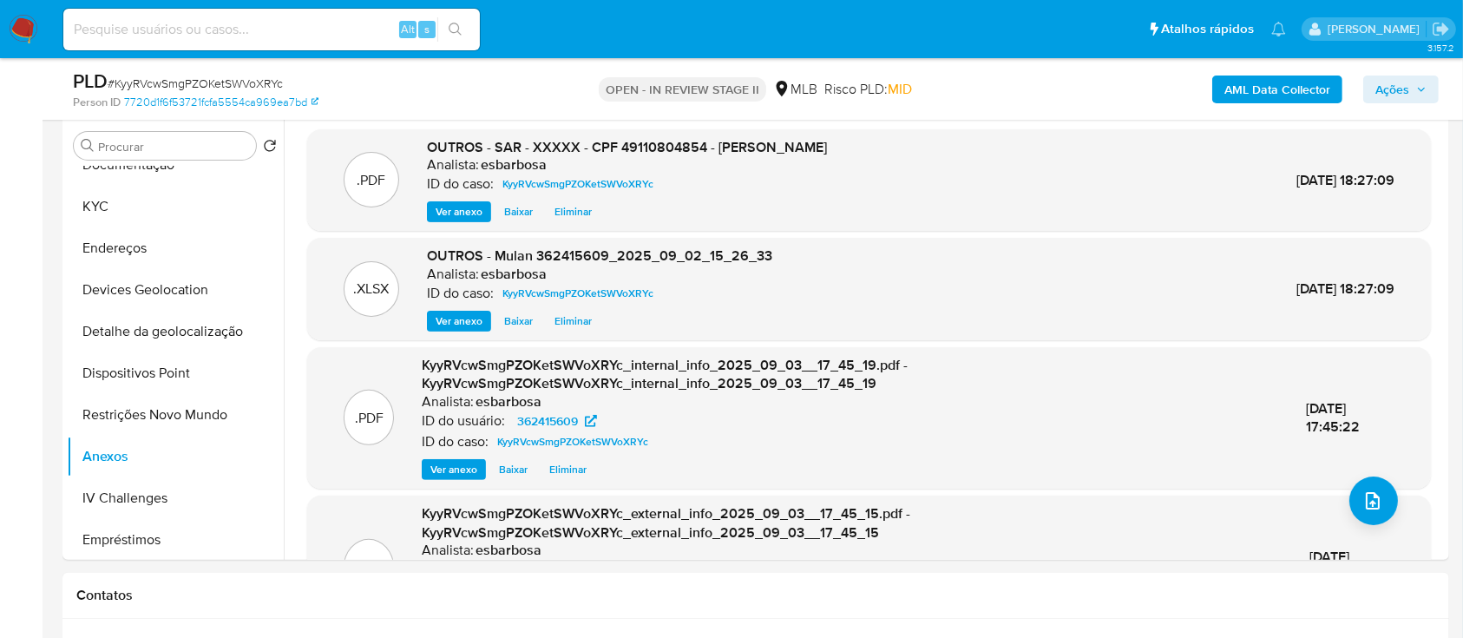
click at [1387, 93] on span "Ações" at bounding box center [1393, 90] width 34 height 28
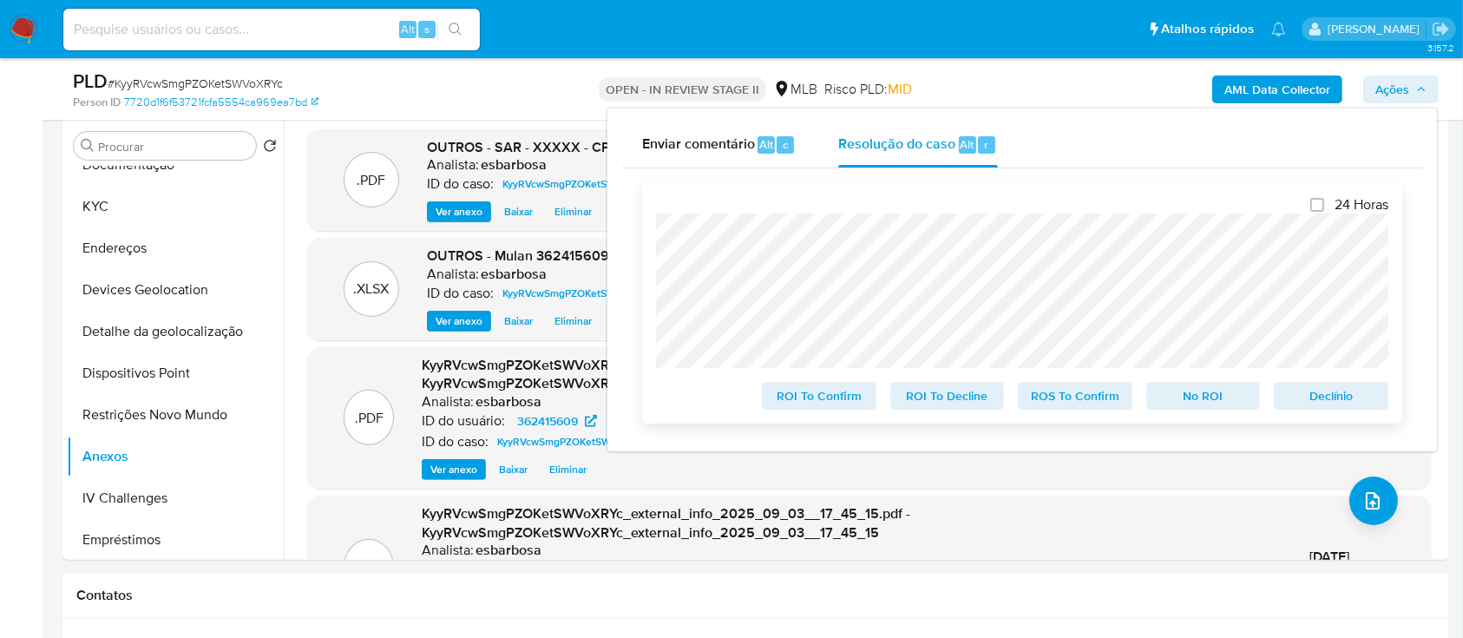
click at [1076, 405] on span "ROS To Confirm" at bounding box center [1075, 396] width 90 height 24
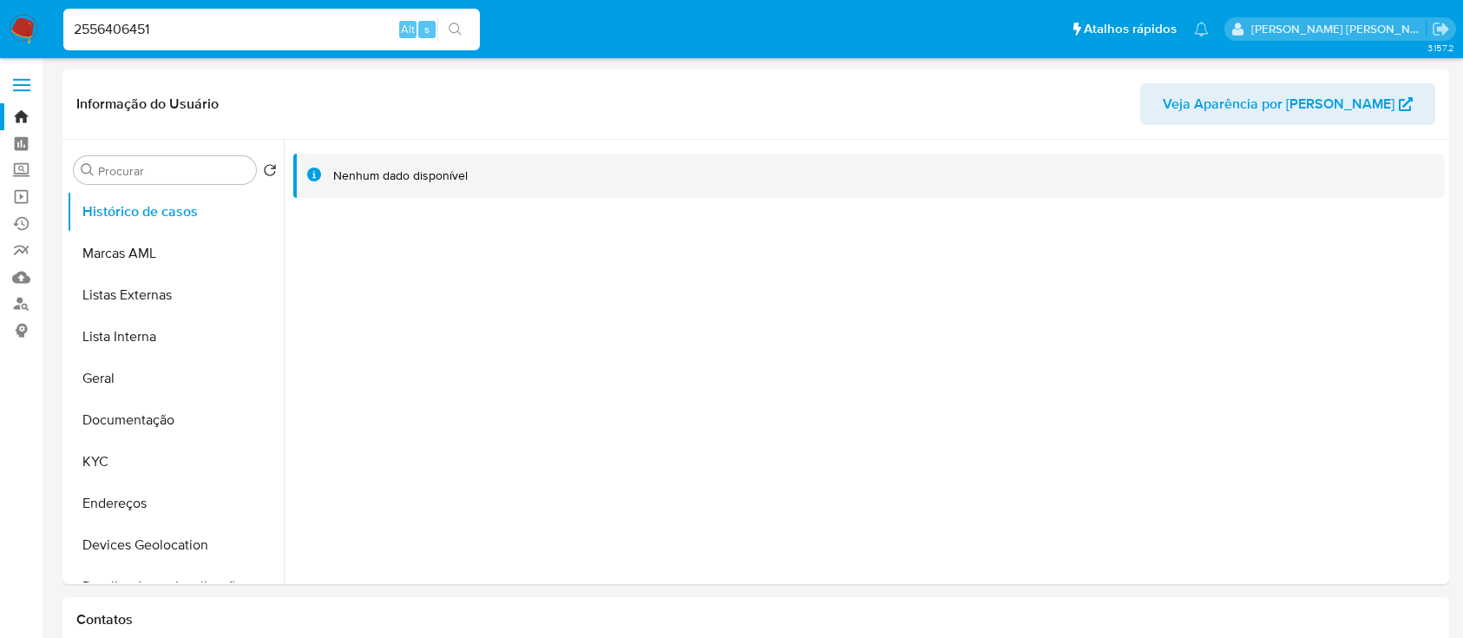
select select "10"
type input "2556406451"
select select "10"
click at [133, 413] on button "Documentação" at bounding box center [168, 420] width 203 height 42
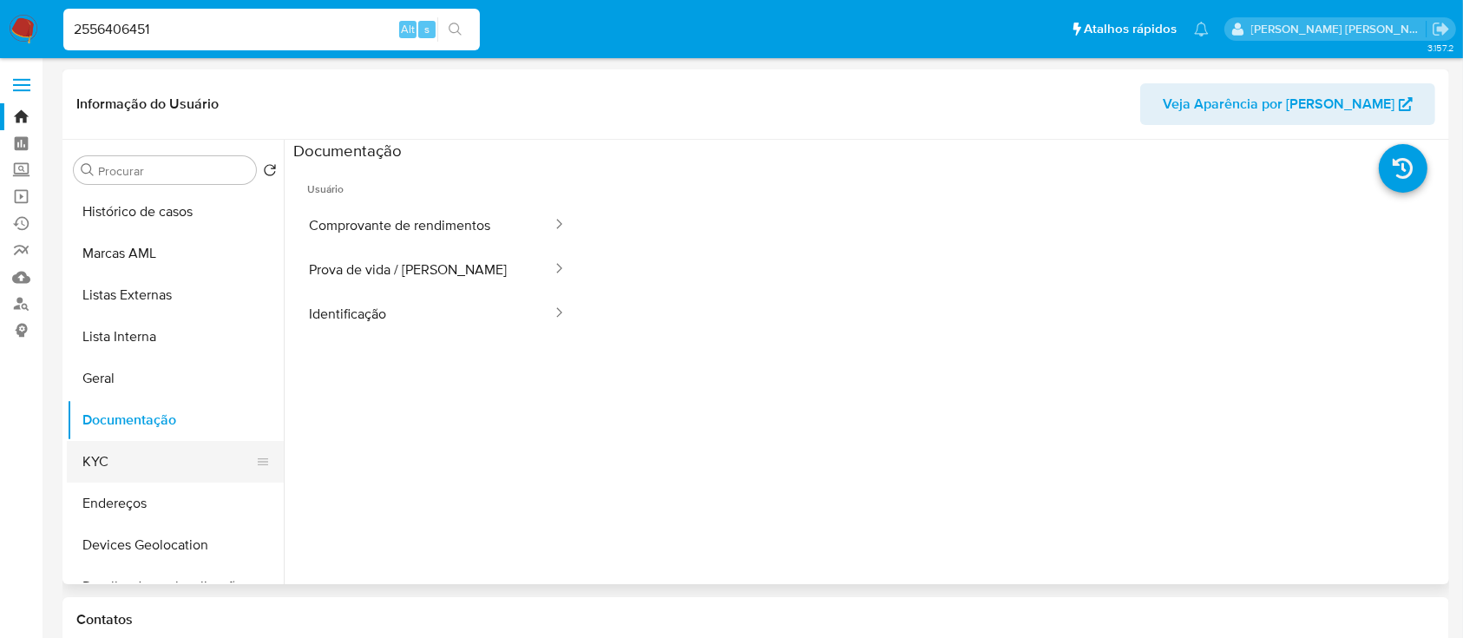
click at [118, 470] on button "KYC" at bounding box center [168, 462] width 203 height 42
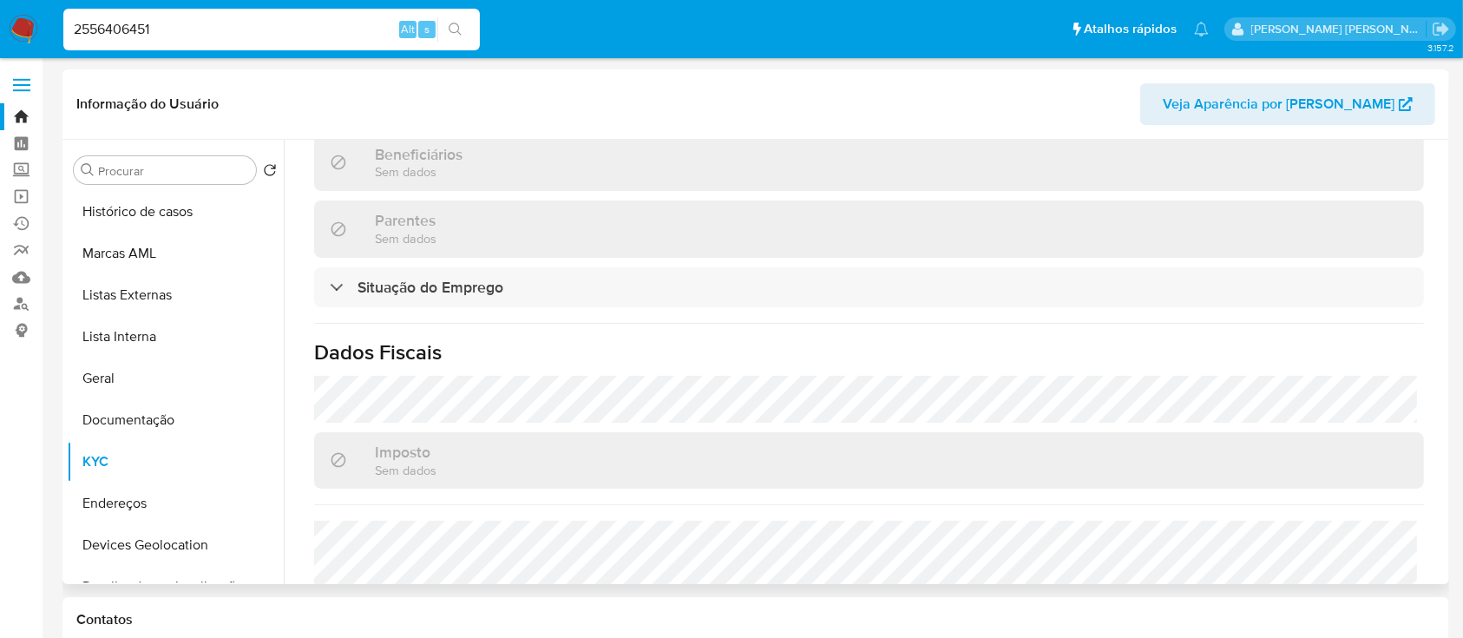
scroll to position [772, 0]
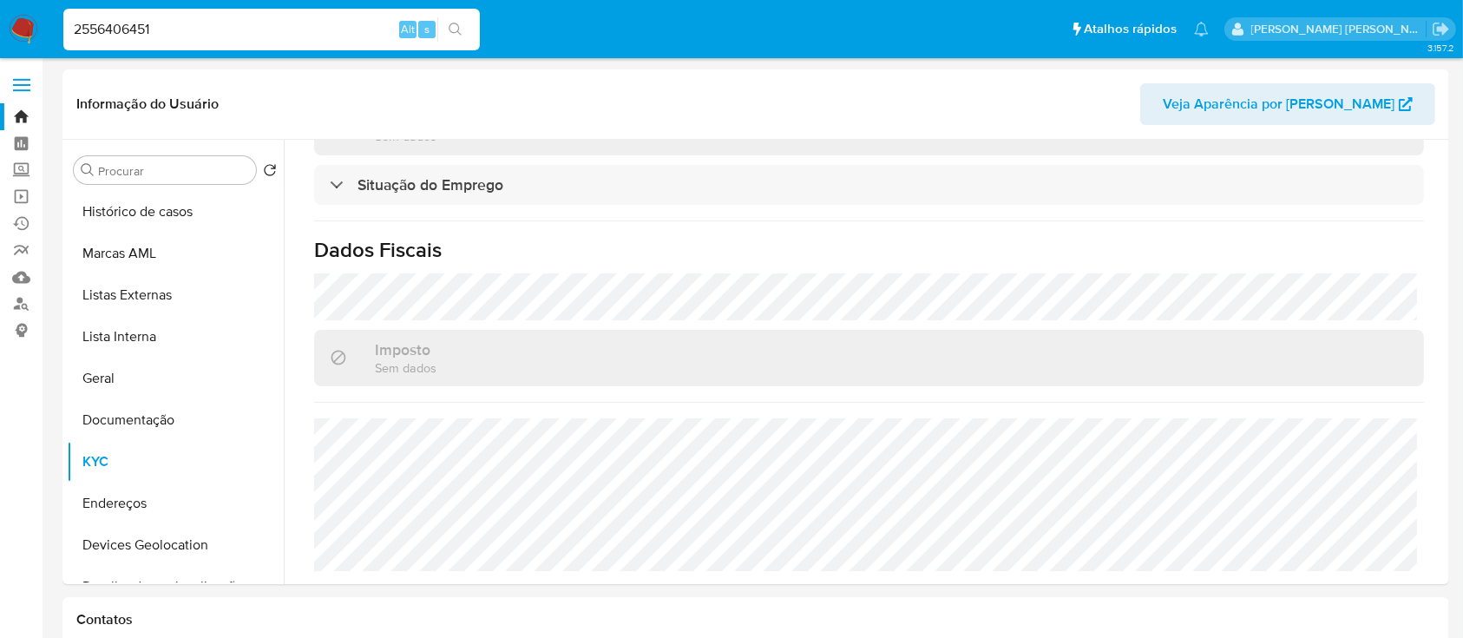
click at [300, 30] on input "2556406451" at bounding box center [271, 29] width 417 height 23
paste input "360686503"
type input "360686503"
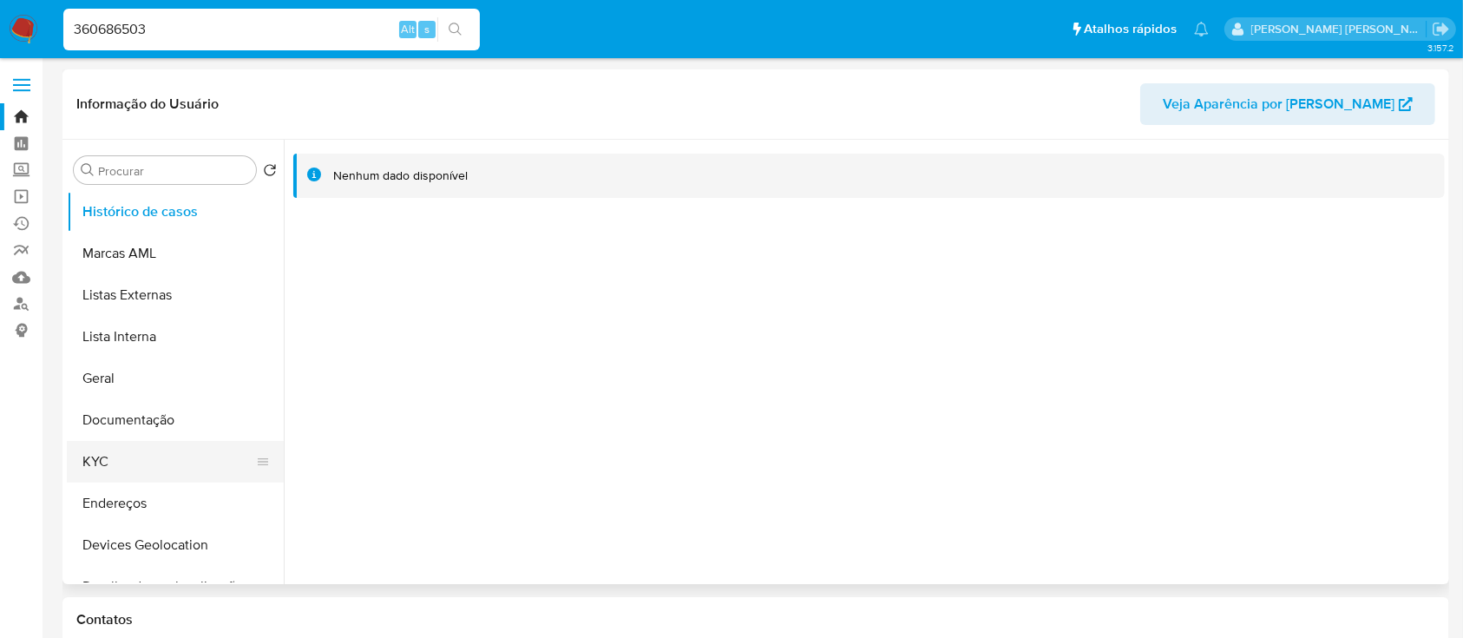
select select "10"
click at [110, 457] on button "KYC" at bounding box center [168, 462] width 203 height 42
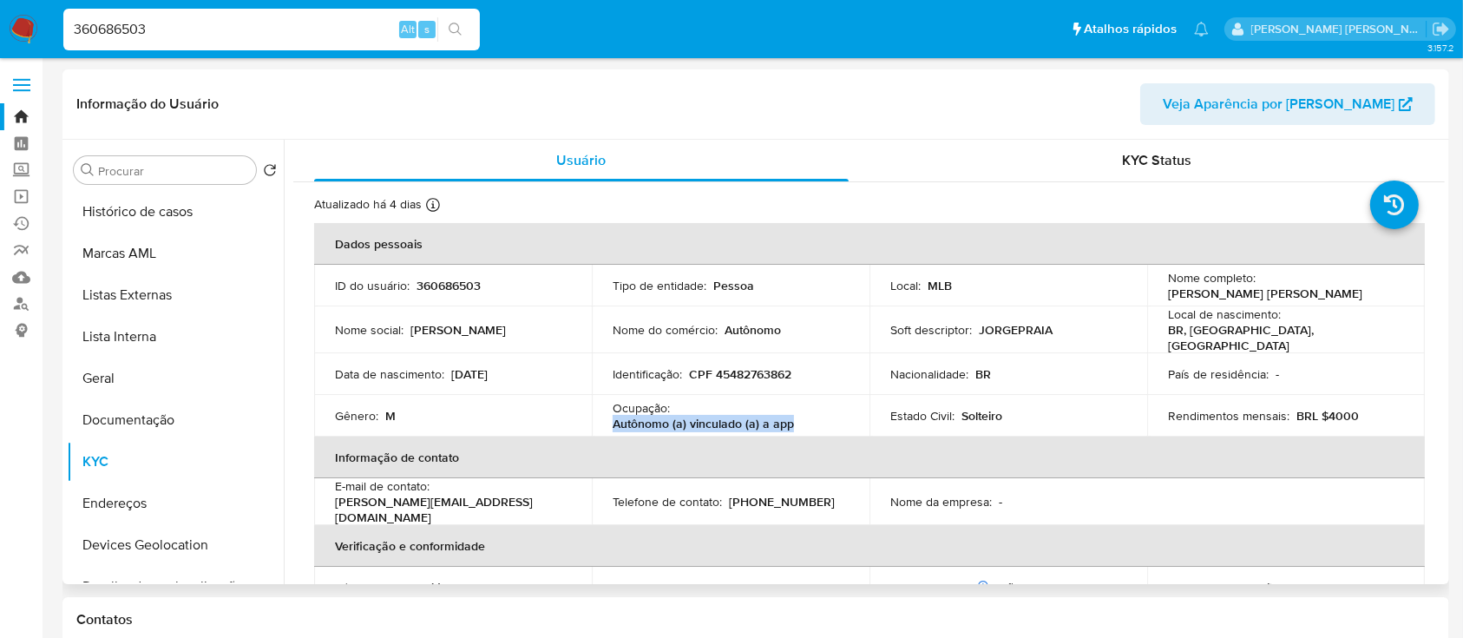
drag, startPoint x: 796, startPoint y: 418, endPoint x: 612, endPoint y: 421, distance: 184.0
click at [613, 421] on div "Ocupação : Autônomo (a) vinculado (a) a app" at bounding box center [731, 415] width 236 height 31
copy p "Autônomo (a) vinculado (a) a app"
click at [271, 20] on input "360686503" at bounding box center [271, 29] width 417 height 23
click at [246, 38] on input "360686503" at bounding box center [271, 29] width 417 height 23
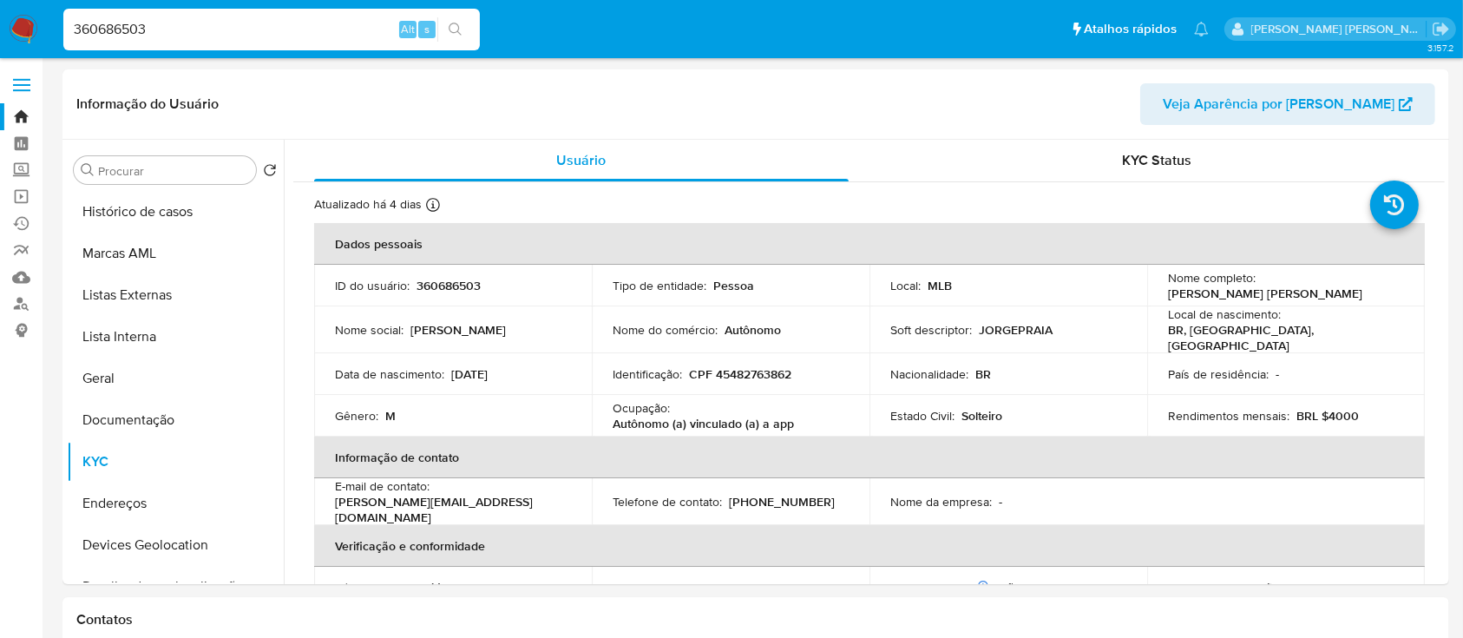
click at [246, 38] on input "360686503" at bounding box center [271, 29] width 417 height 23
paste input "2442434570"
type input "2442434570"
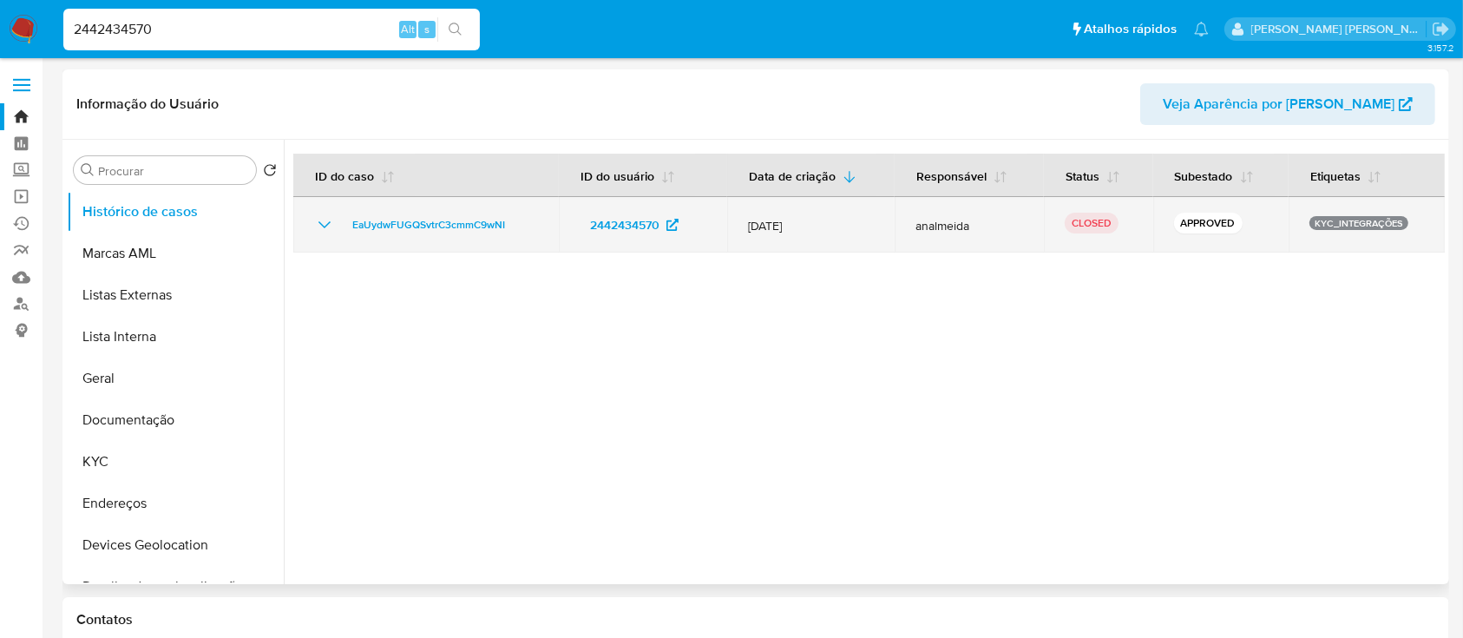
select select "10"
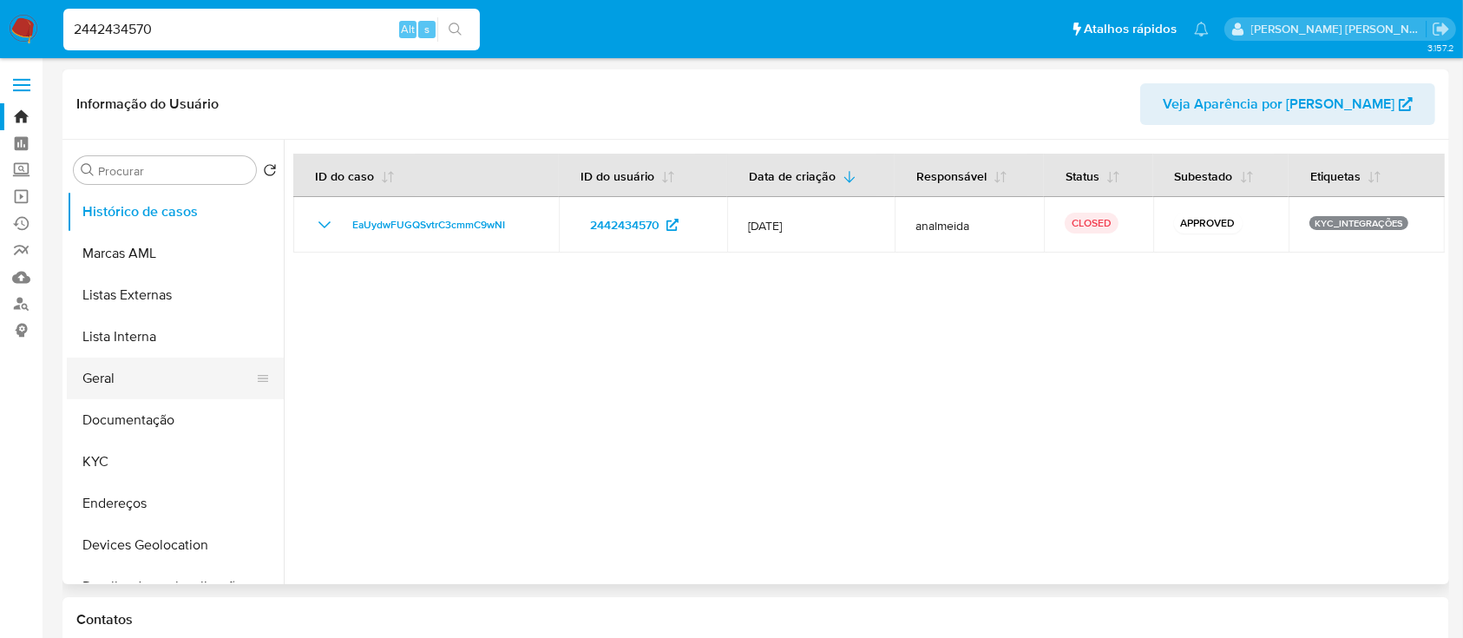
click at [145, 385] on button "Geral" at bounding box center [168, 379] width 203 height 42
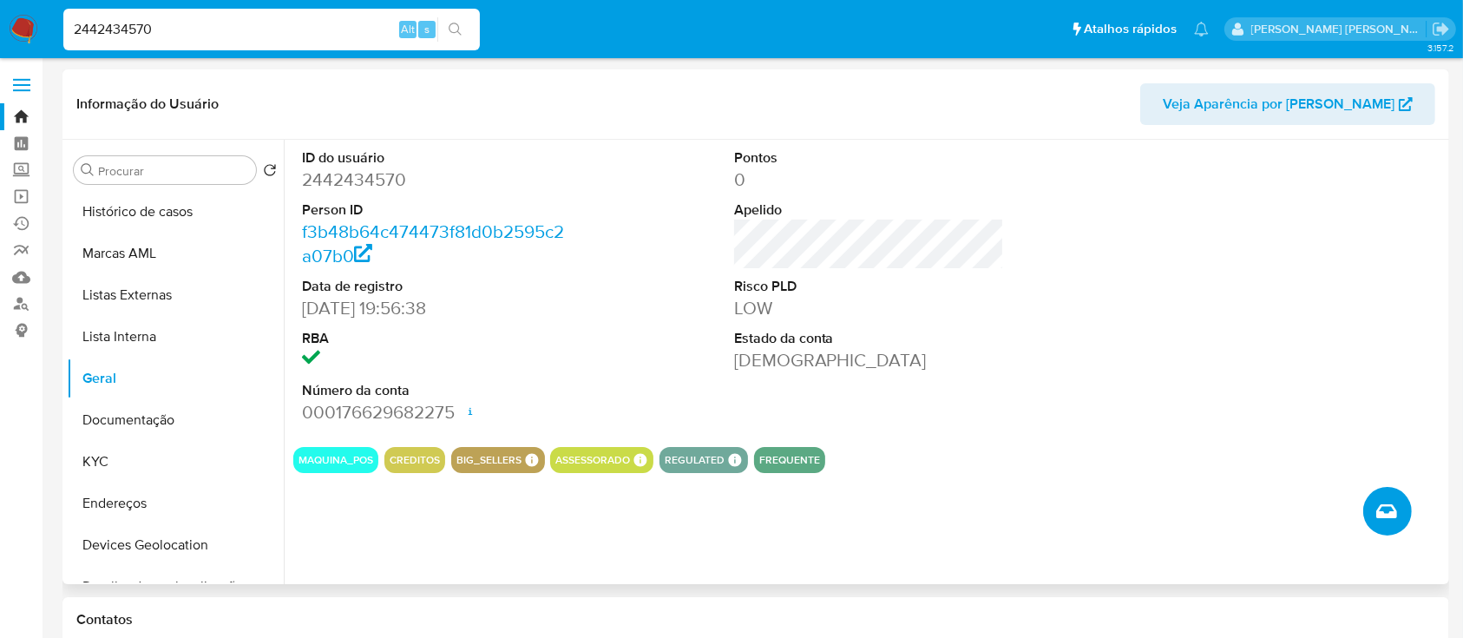
click at [1370, 513] on button "Criar caso manual" at bounding box center [1387, 511] width 49 height 49
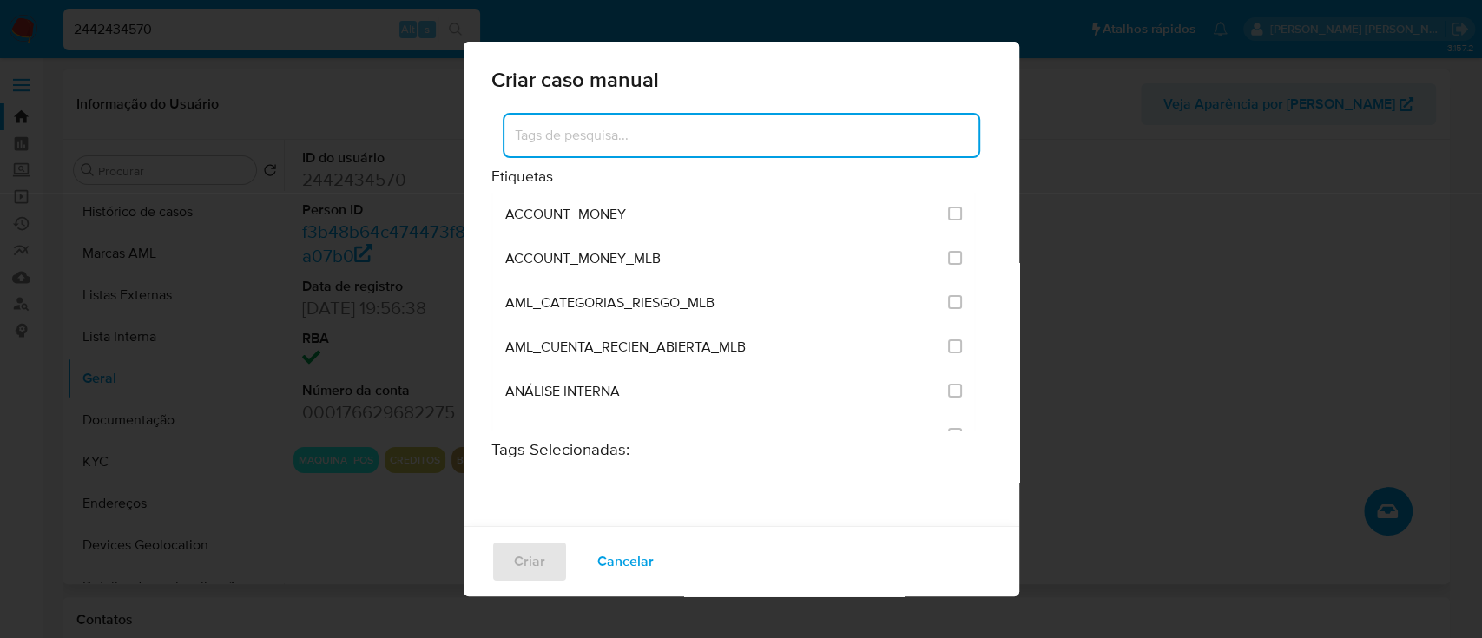
click at [671, 133] on input at bounding box center [741, 135] width 474 height 23
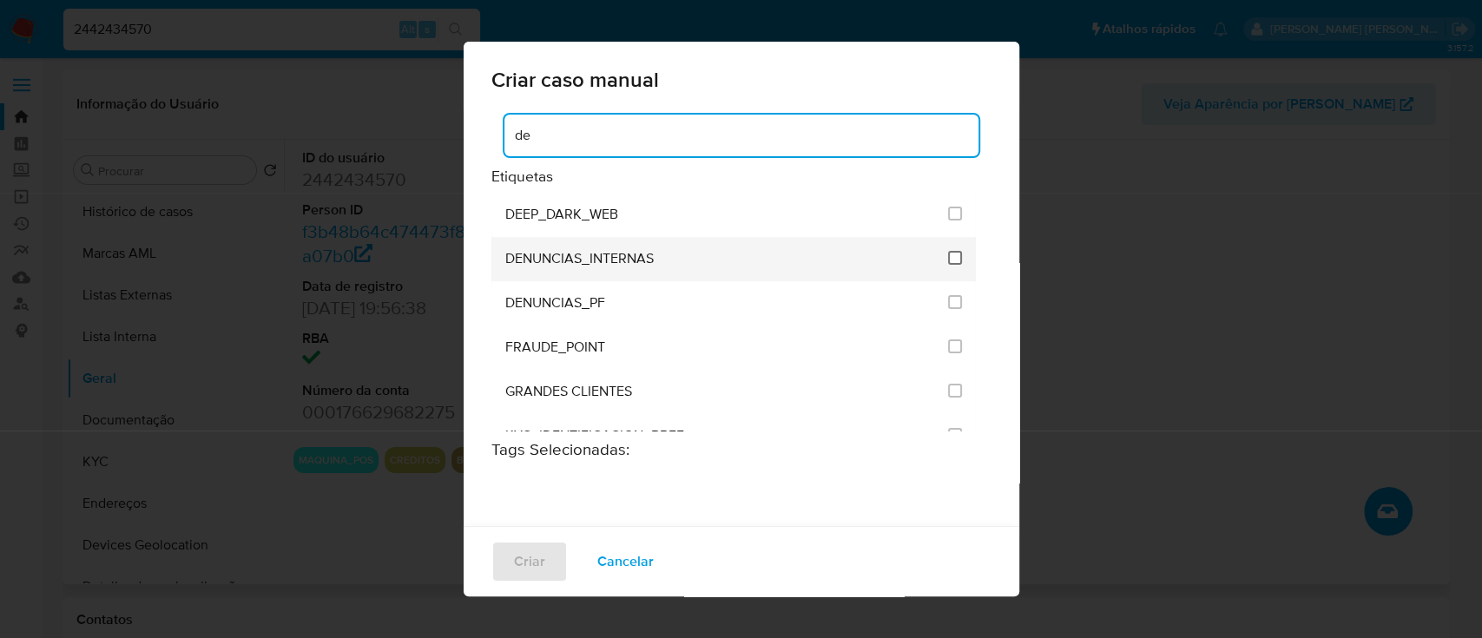
type input "de"
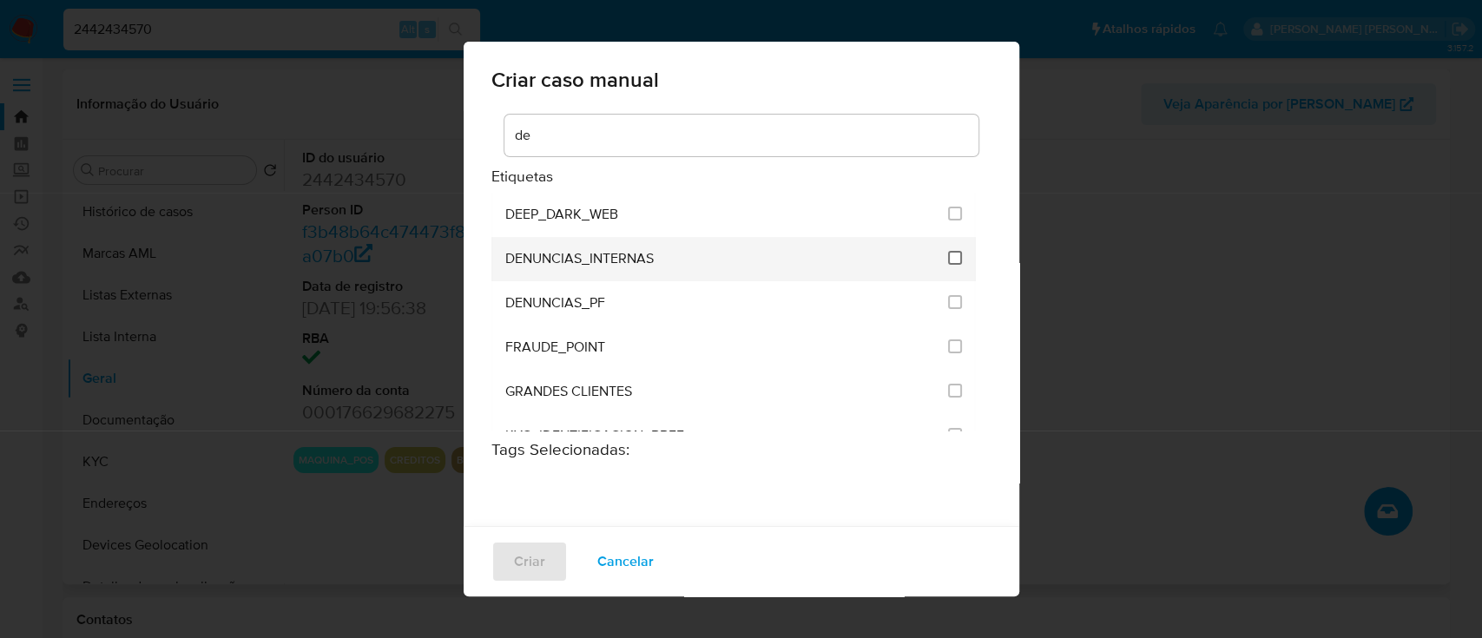
click at [948, 259] on input "1967" at bounding box center [955, 258] width 14 height 14
checkbox input "true"
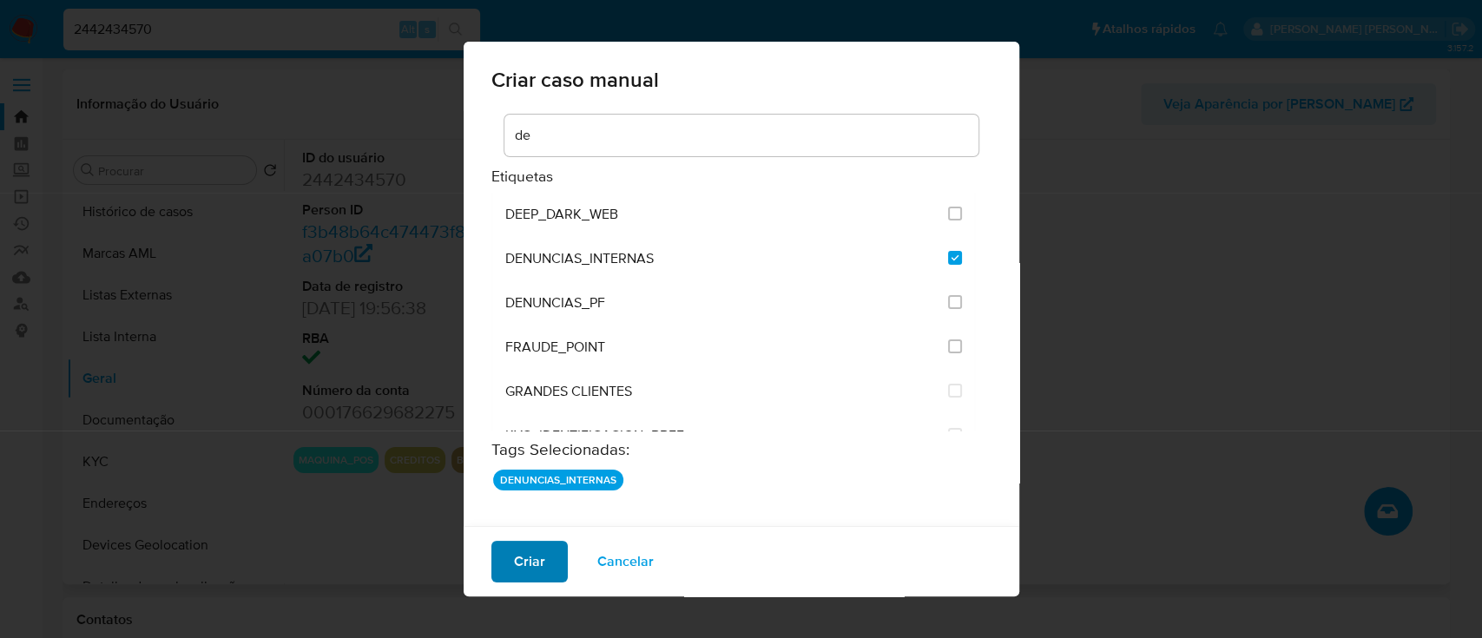
click at [521, 546] on span "Criar" at bounding box center [529, 561] width 31 height 38
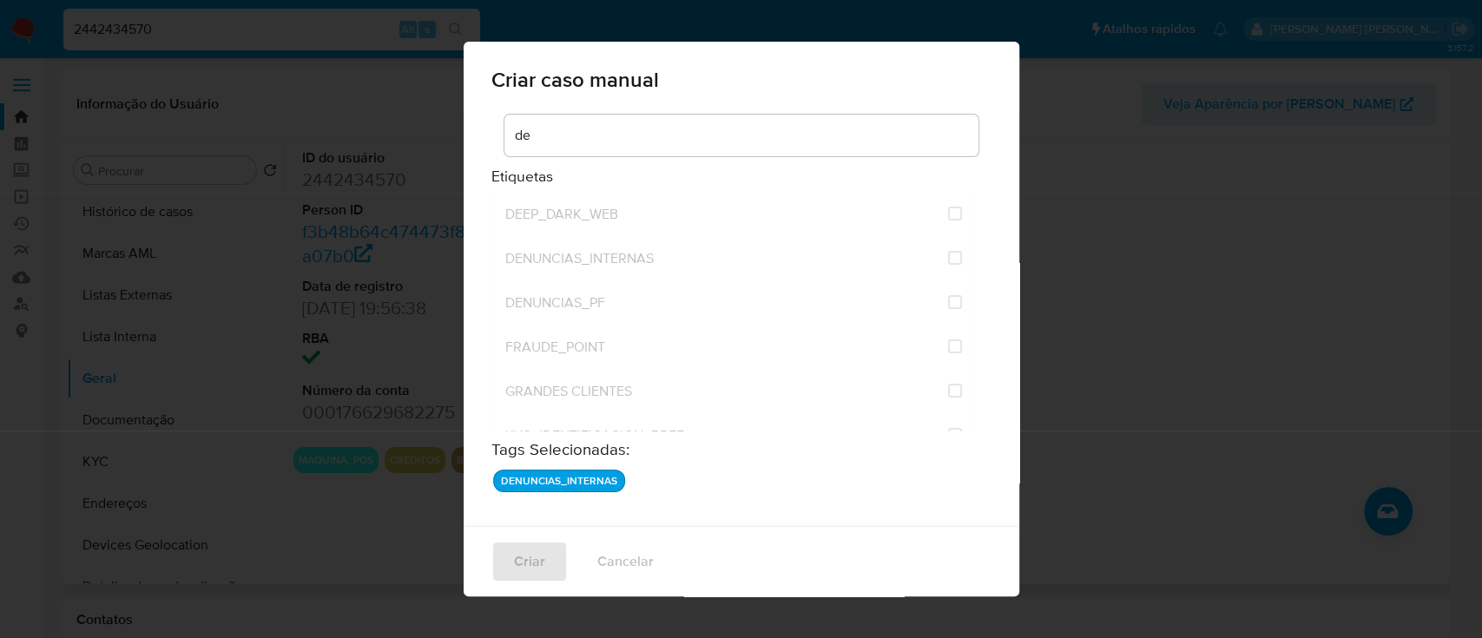
checkbox input "false"
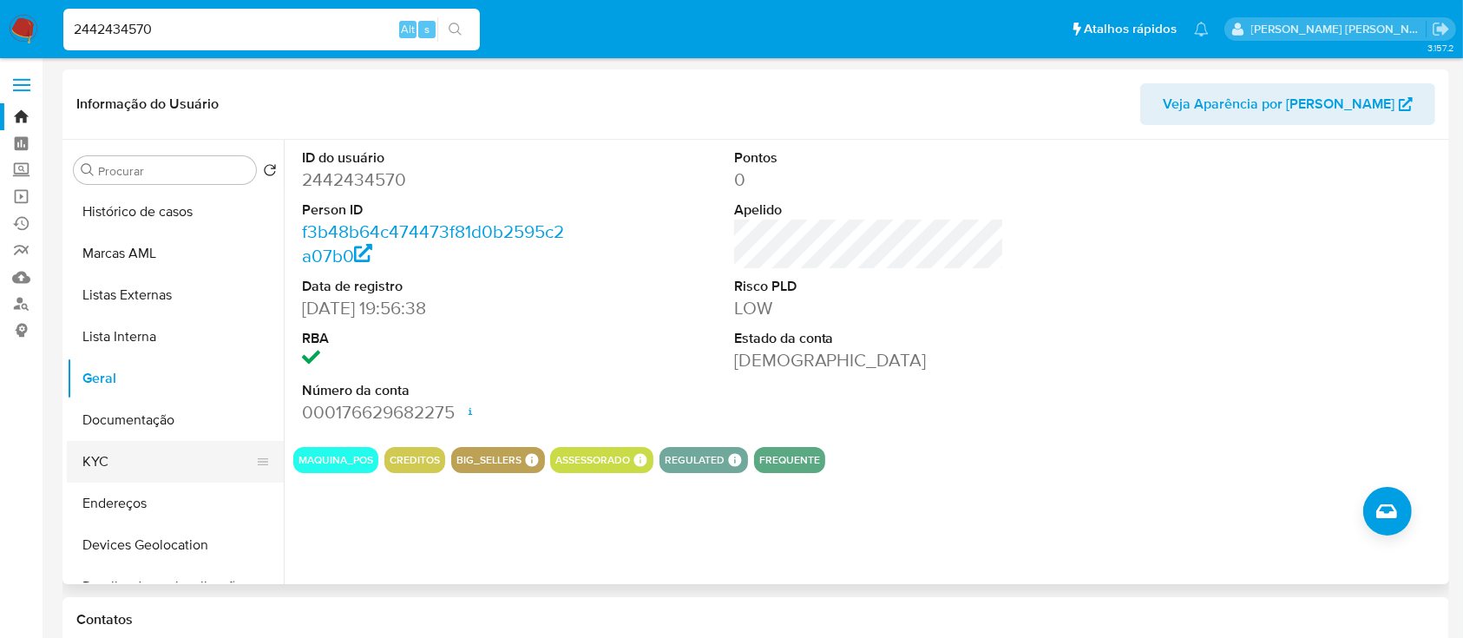
click at [146, 457] on button "KYC" at bounding box center [168, 462] width 203 height 42
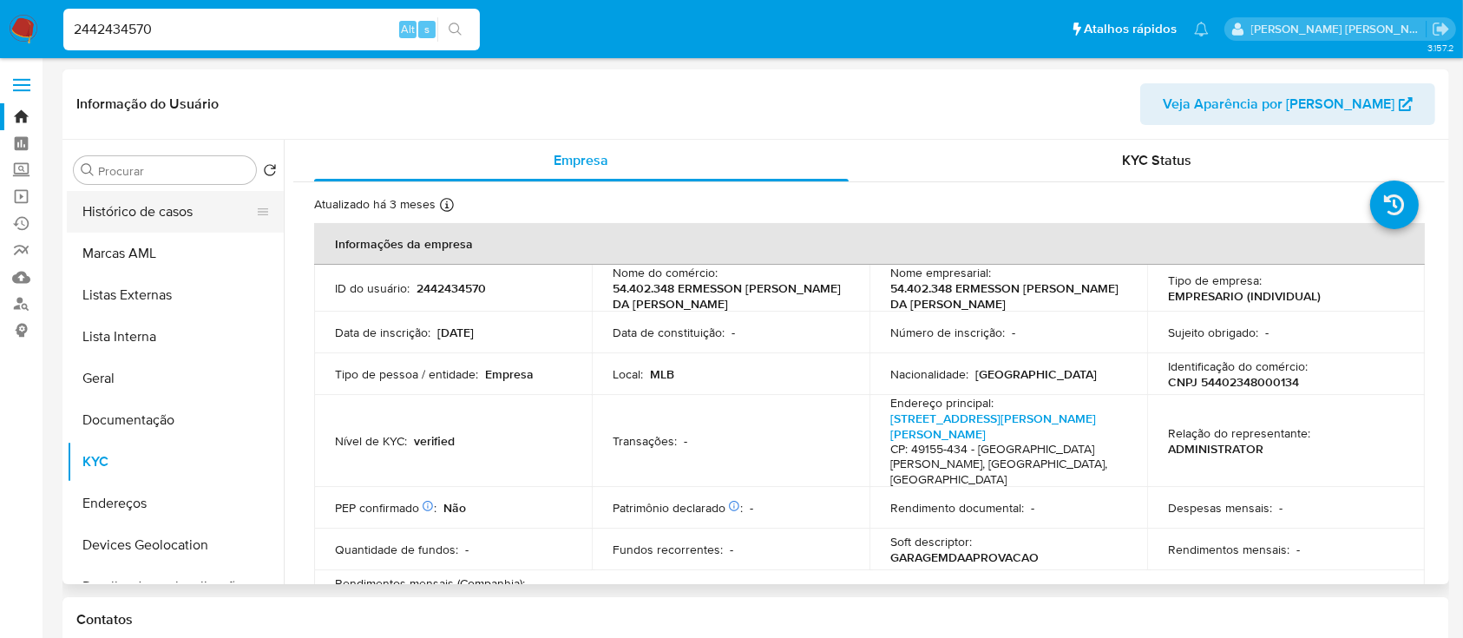
click at [157, 219] on button "Histórico de casos" at bounding box center [168, 212] width 203 height 42
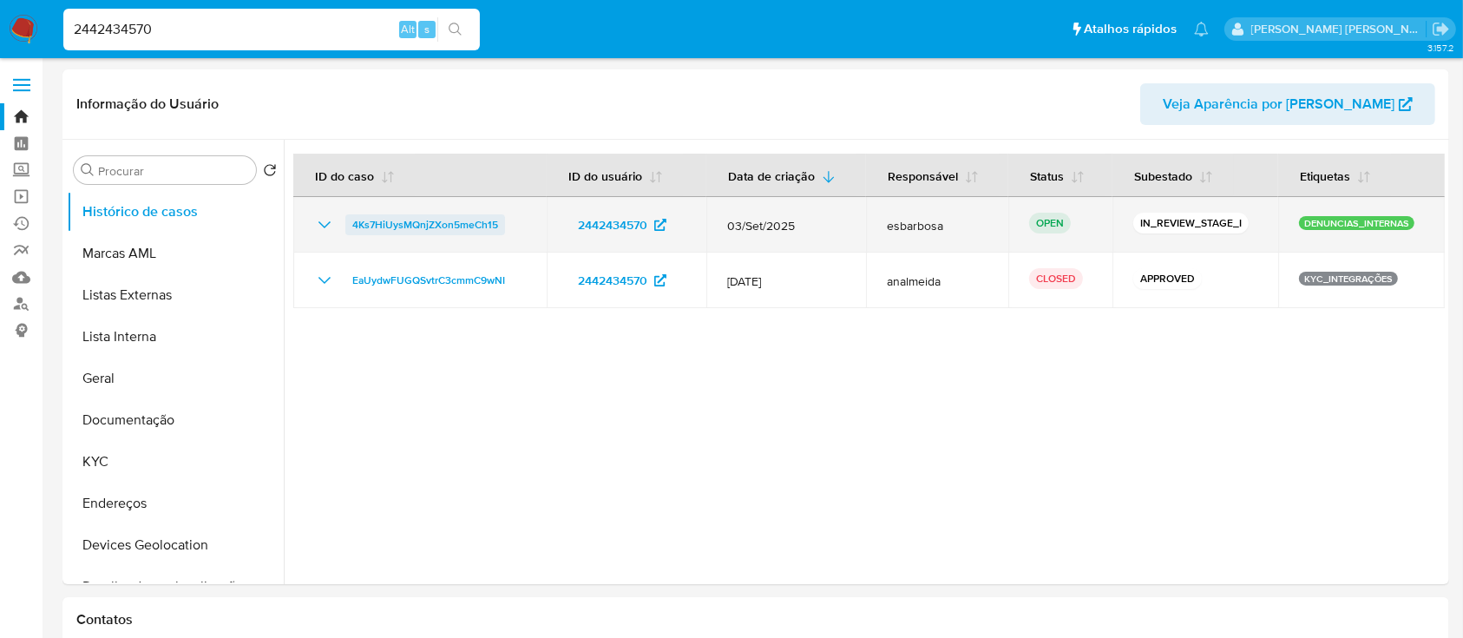
click at [412, 225] on span "4Ks7HiUysMQnjZXon5meCh15" at bounding box center [425, 224] width 146 height 21
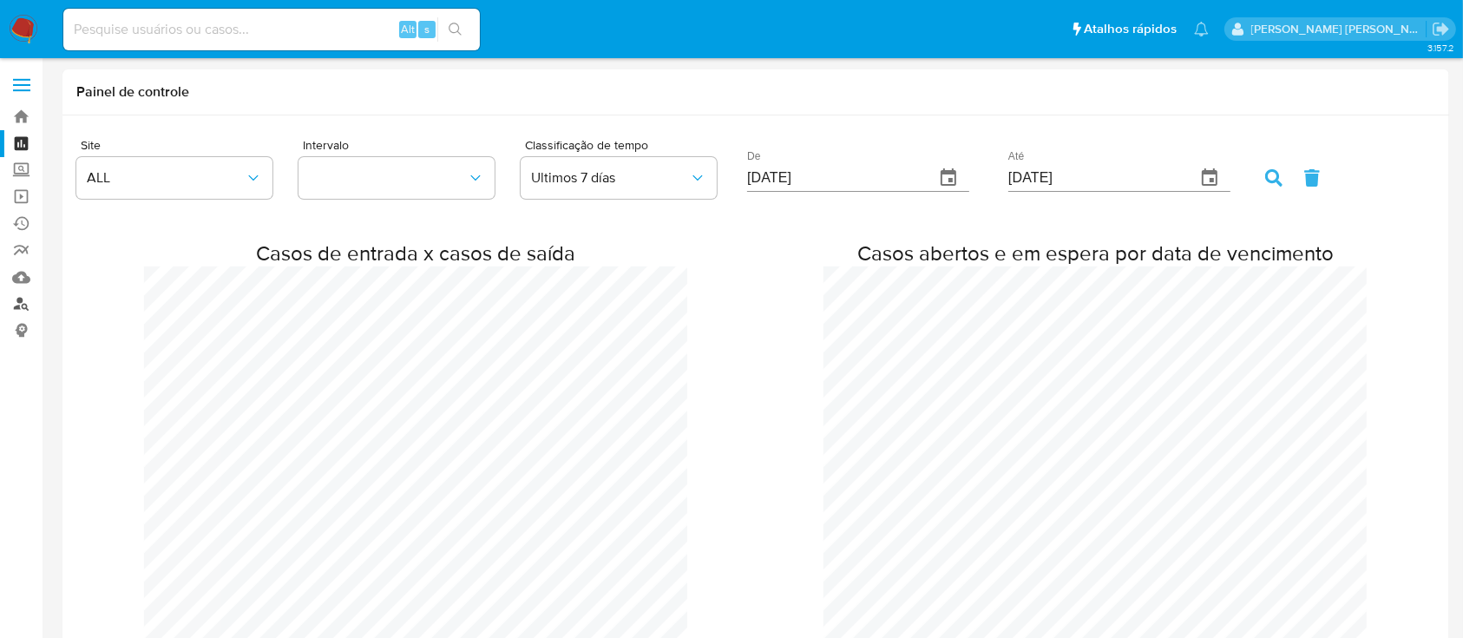
click at [25, 306] on link "Localizador de pessoas" at bounding box center [103, 304] width 207 height 27
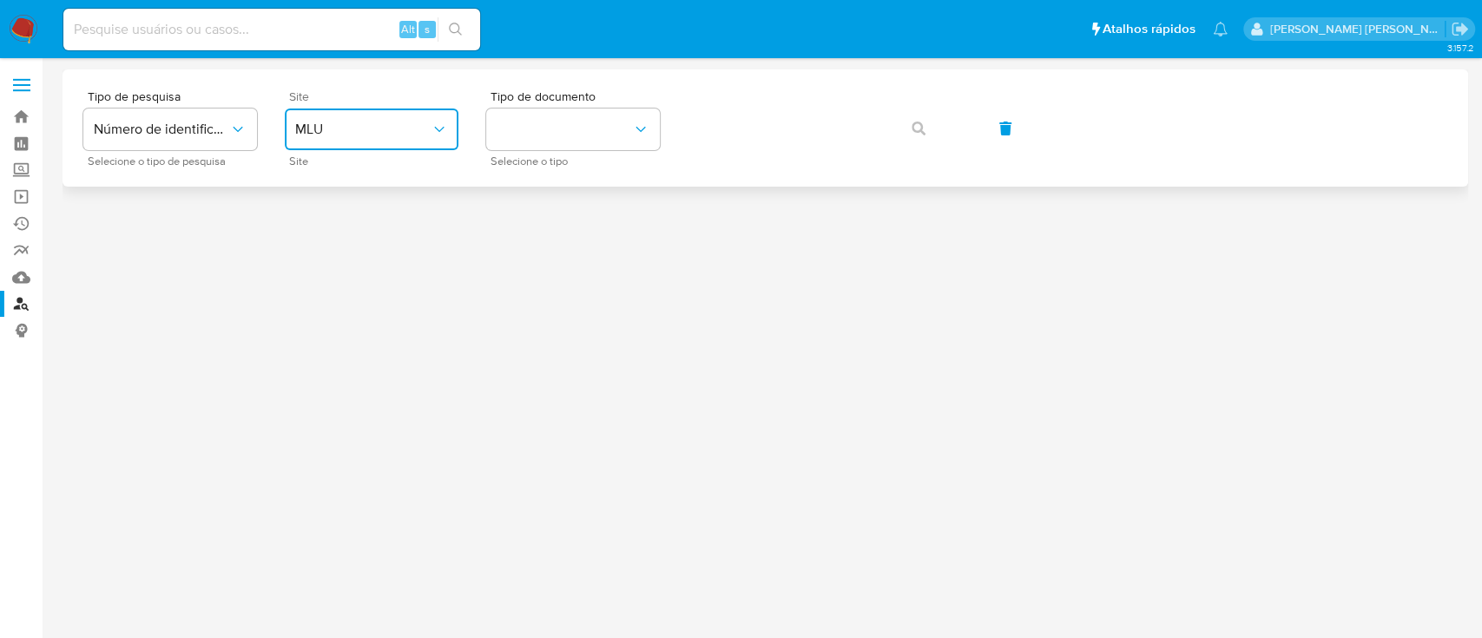
click at [387, 128] on span "MLU" at bounding box center [362, 129] width 135 height 17
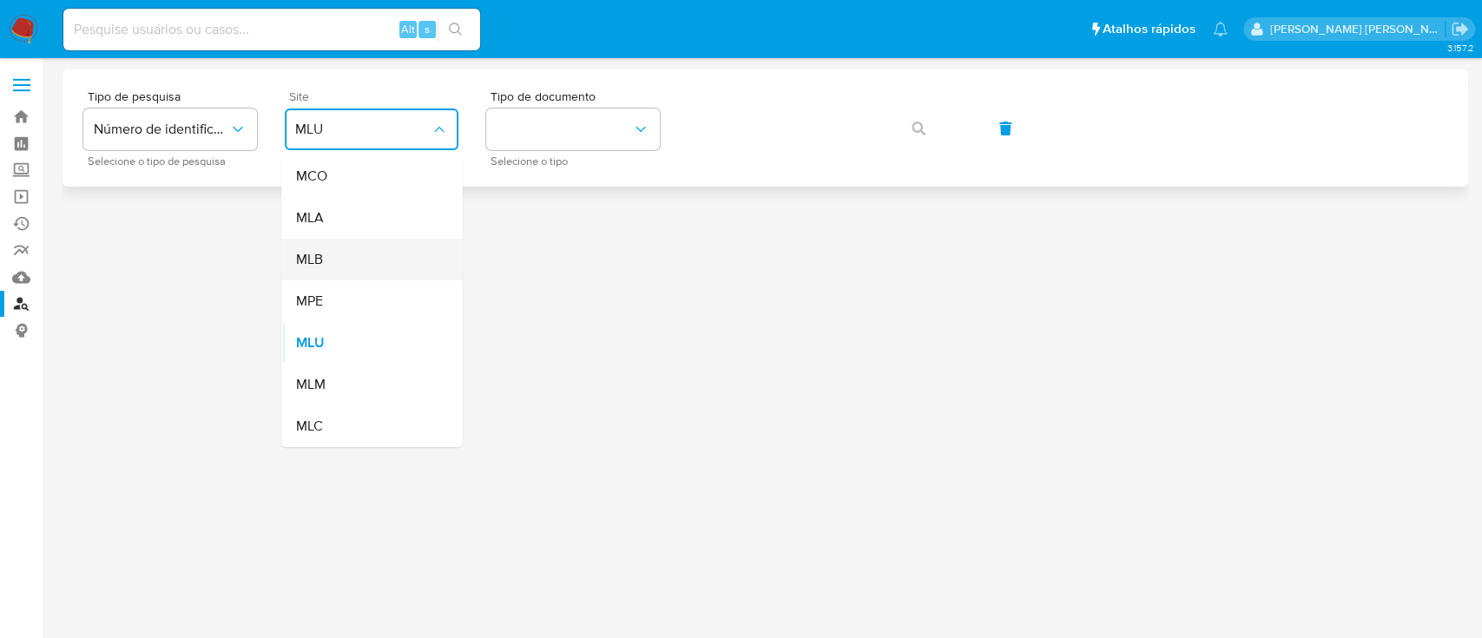
click at [402, 266] on div "MLB" at bounding box center [366, 260] width 142 height 42
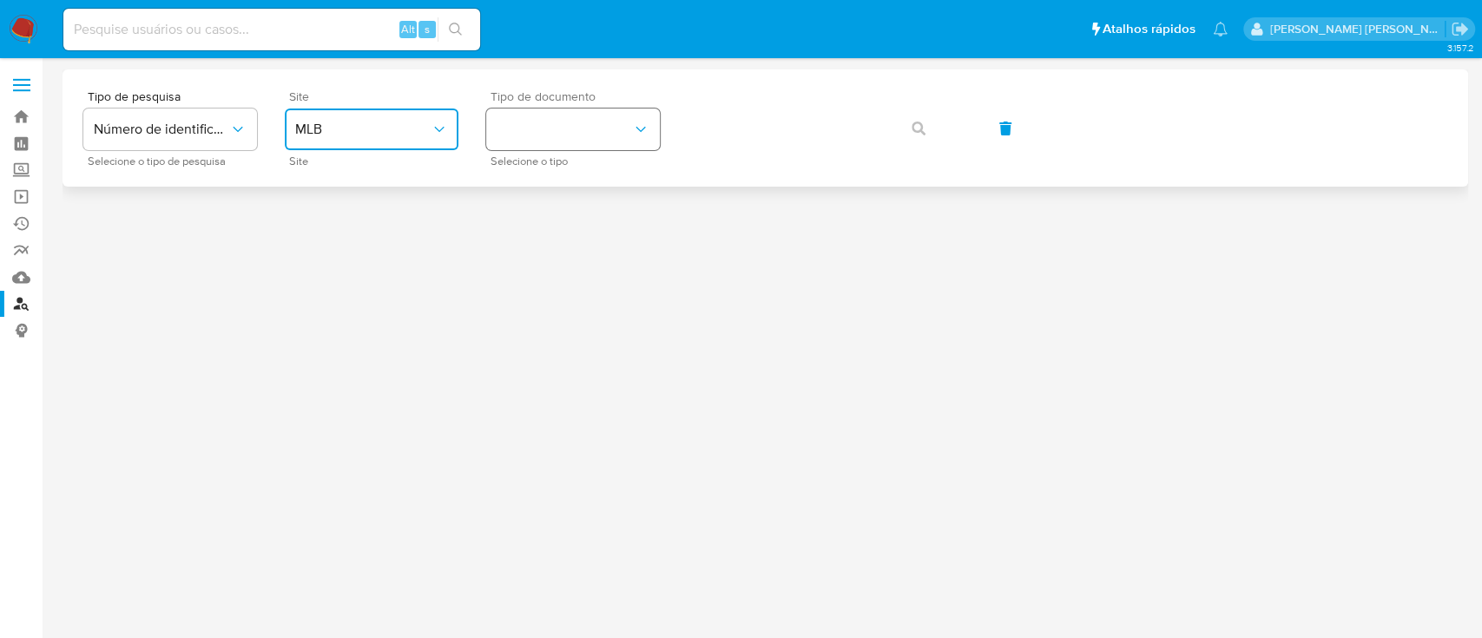
click at [601, 138] on button "identificationType" at bounding box center [573, 129] width 174 height 42
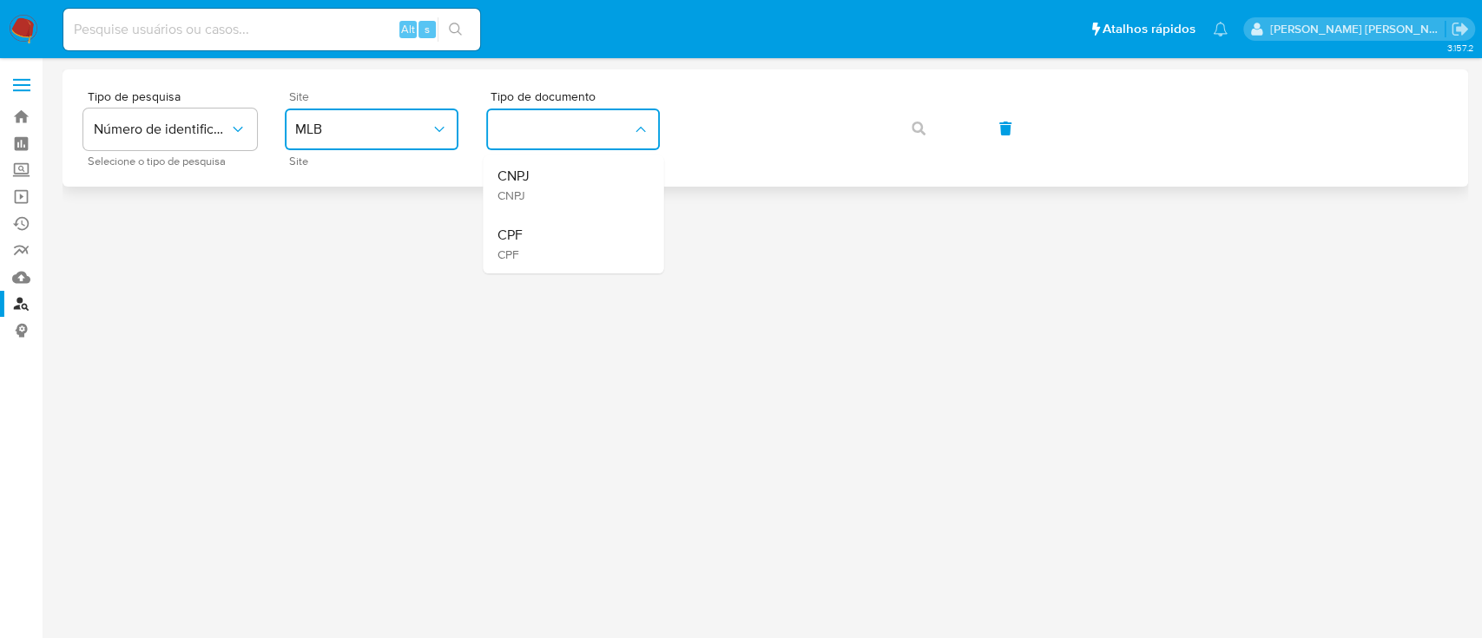
drag, startPoint x: 586, startPoint y: 244, endPoint x: 754, endPoint y: 161, distance: 187.5
click at [601, 233] on div "CPF CPF" at bounding box center [567, 243] width 142 height 59
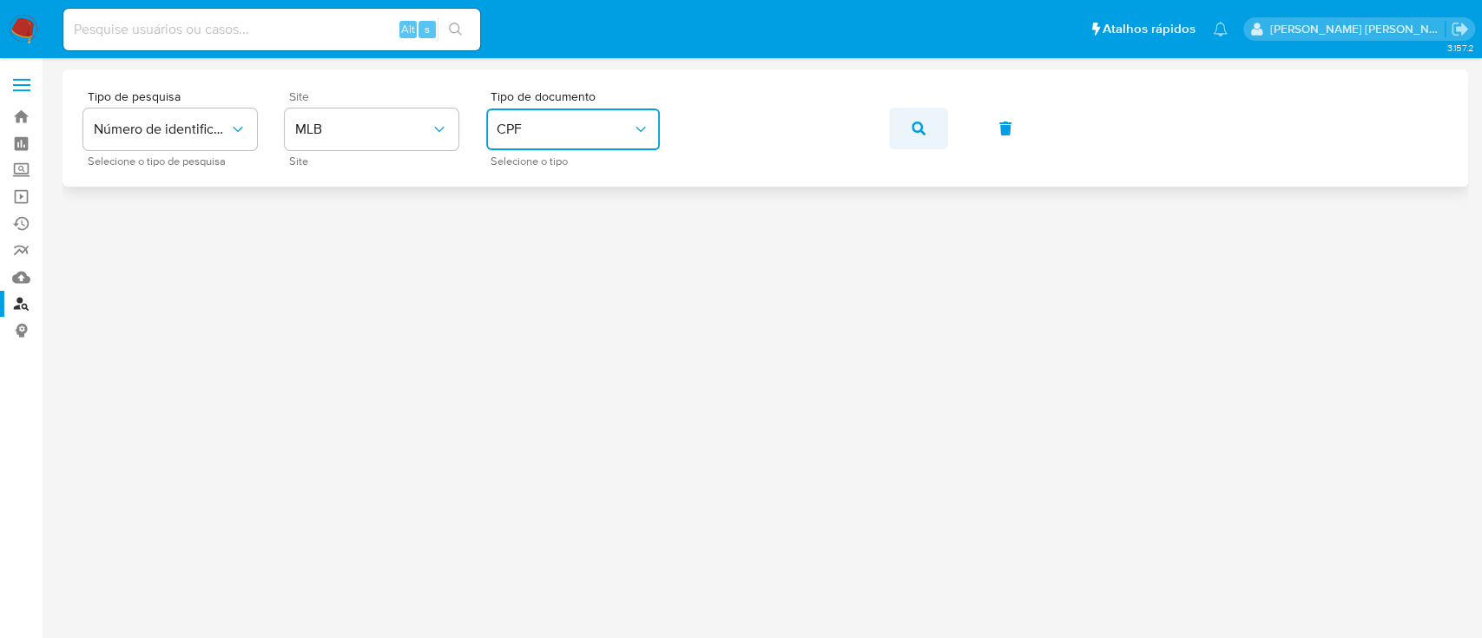
click at [924, 128] on button "button" at bounding box center [918, 129] width 59 height 42
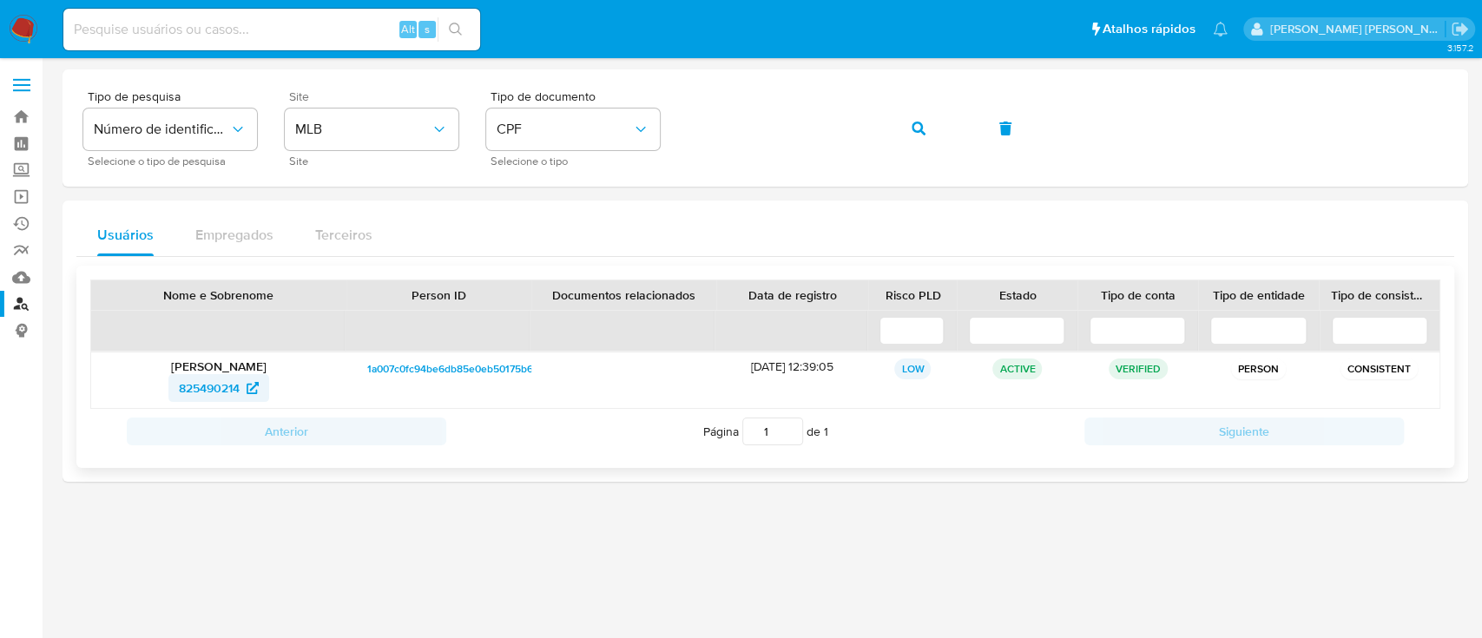
click at [208, 380] on span "825490214" at bounding box center [209, 388] width 61 height 28
click at [906, 122] on button "button" at bounding box center [918, 129] width 59 height 42
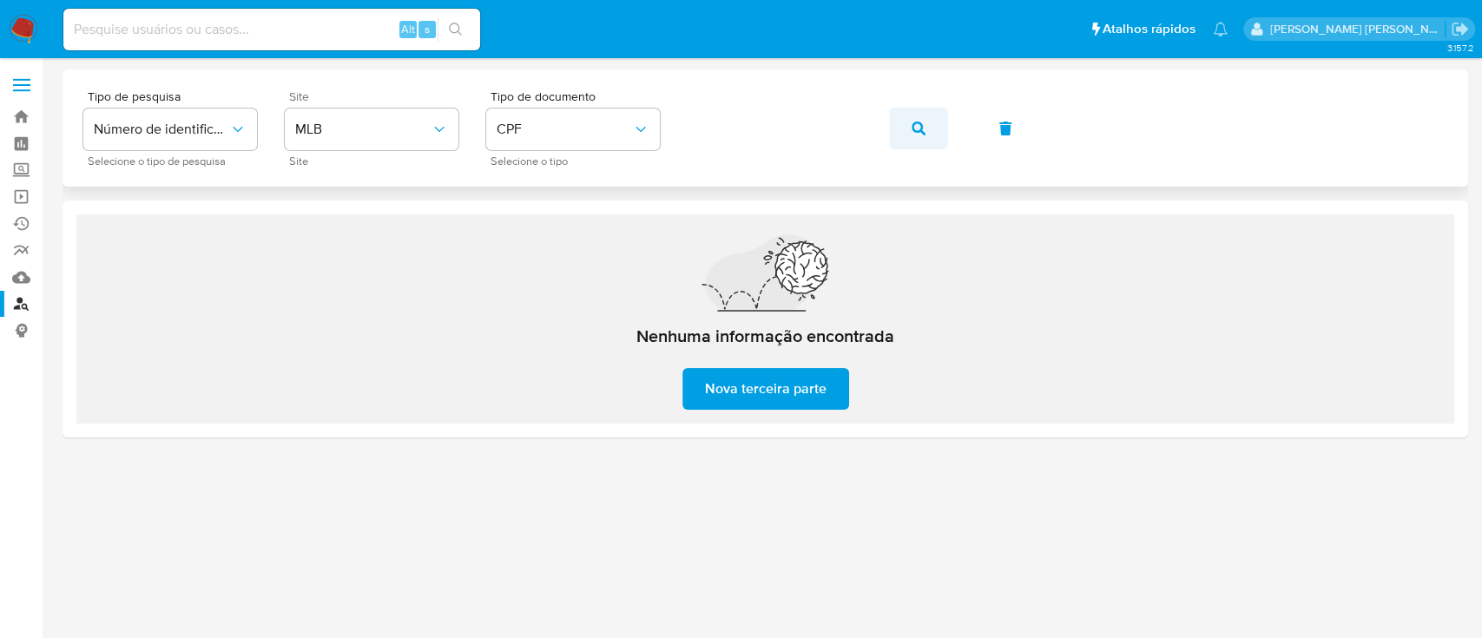
click at [930, 122] on button "button" at bounding box center [918, 129] width 59 height 42
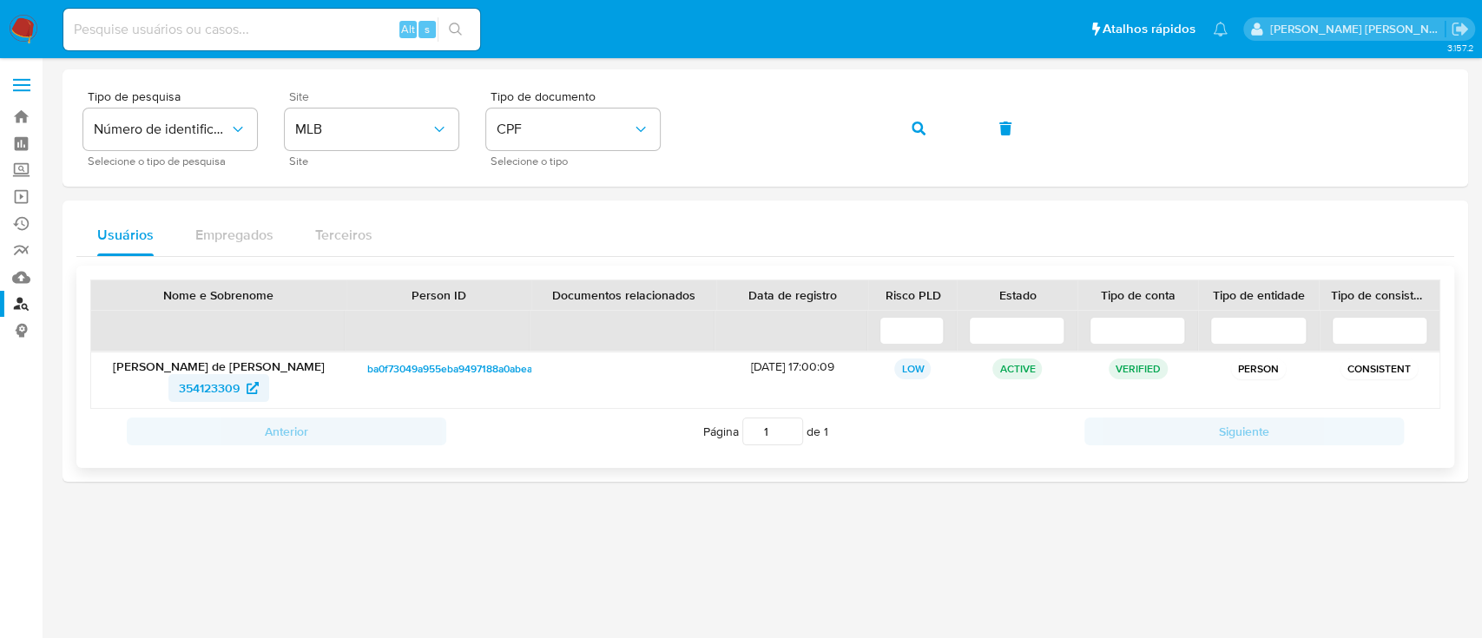
click at [194, 383] on span "354123309" at bounding box center [209, 388] width 61 height 28
click at [924, 123] on button "button" at bounding box center [918, 129] width 59 height 42
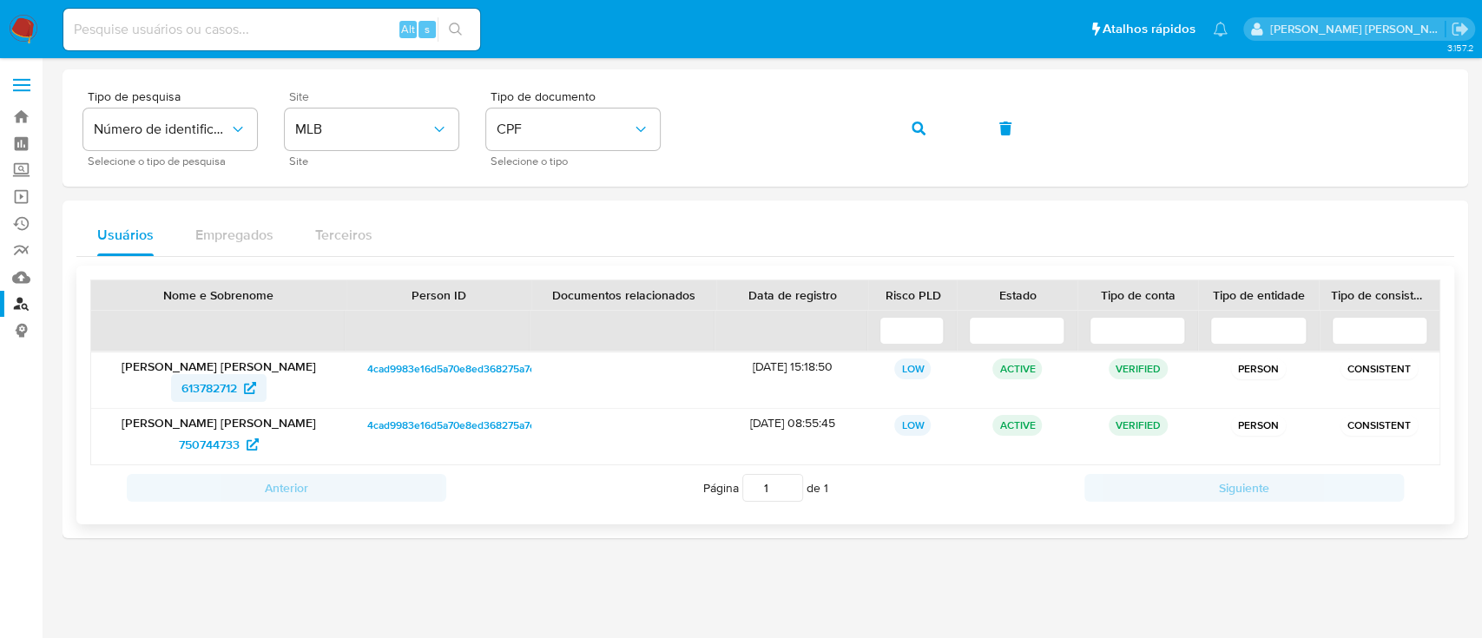
click at [222, 390] on span "613782712" at bounding box center [209, 388] width 56 height 28
click at [257, 30] on input at bounding box center [271, 29] width 417 height 23
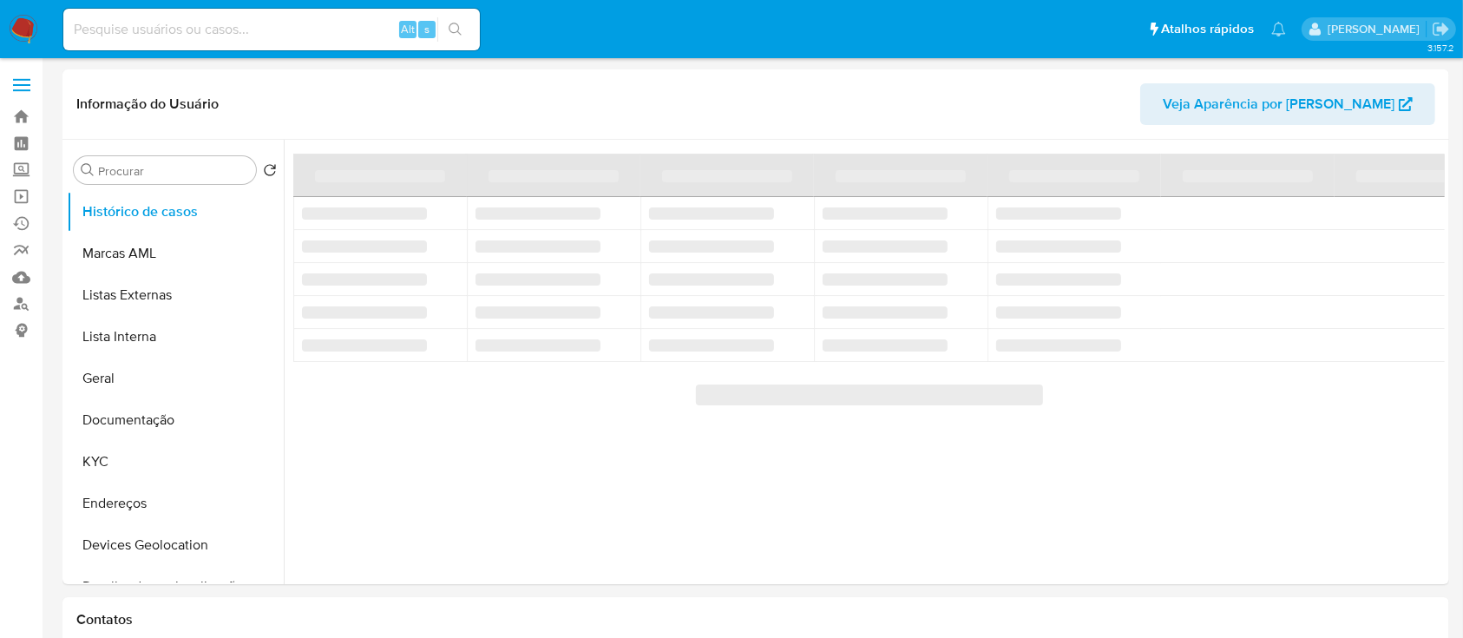
select select "10"
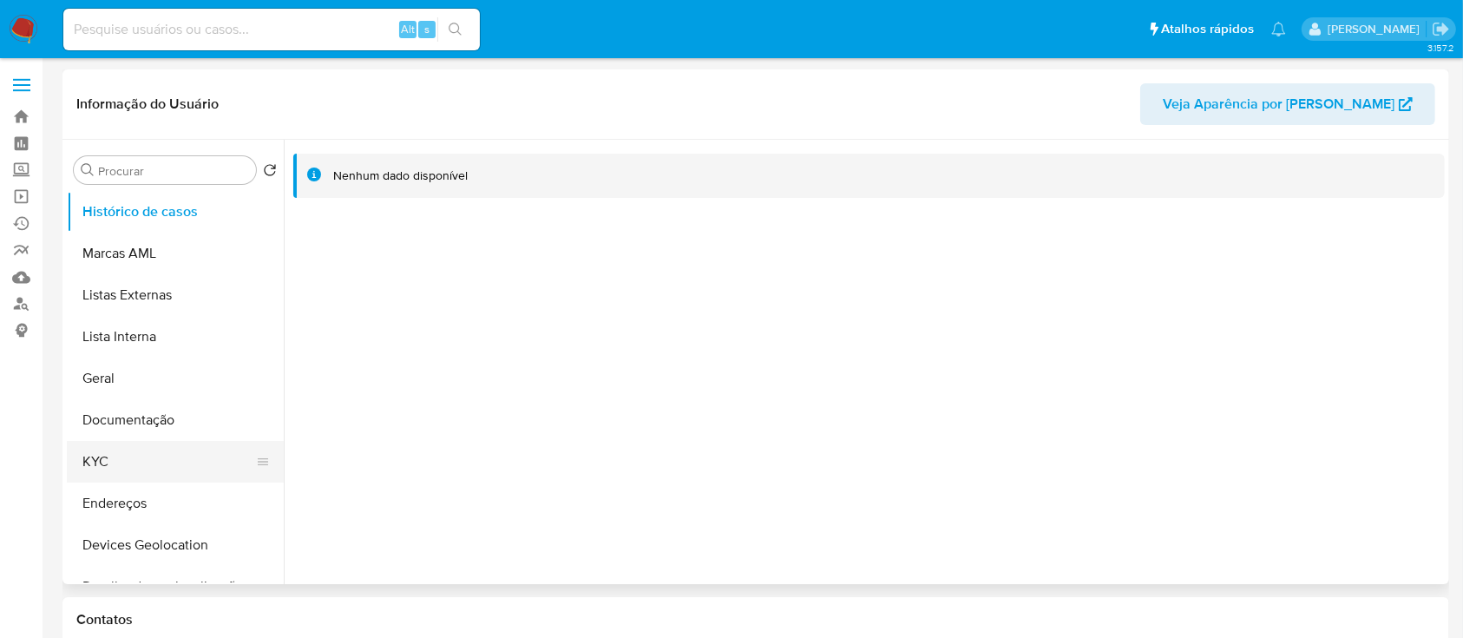
click at [116, 463] on button "KYC" at bounding box center [168, 462] width 203 height 42
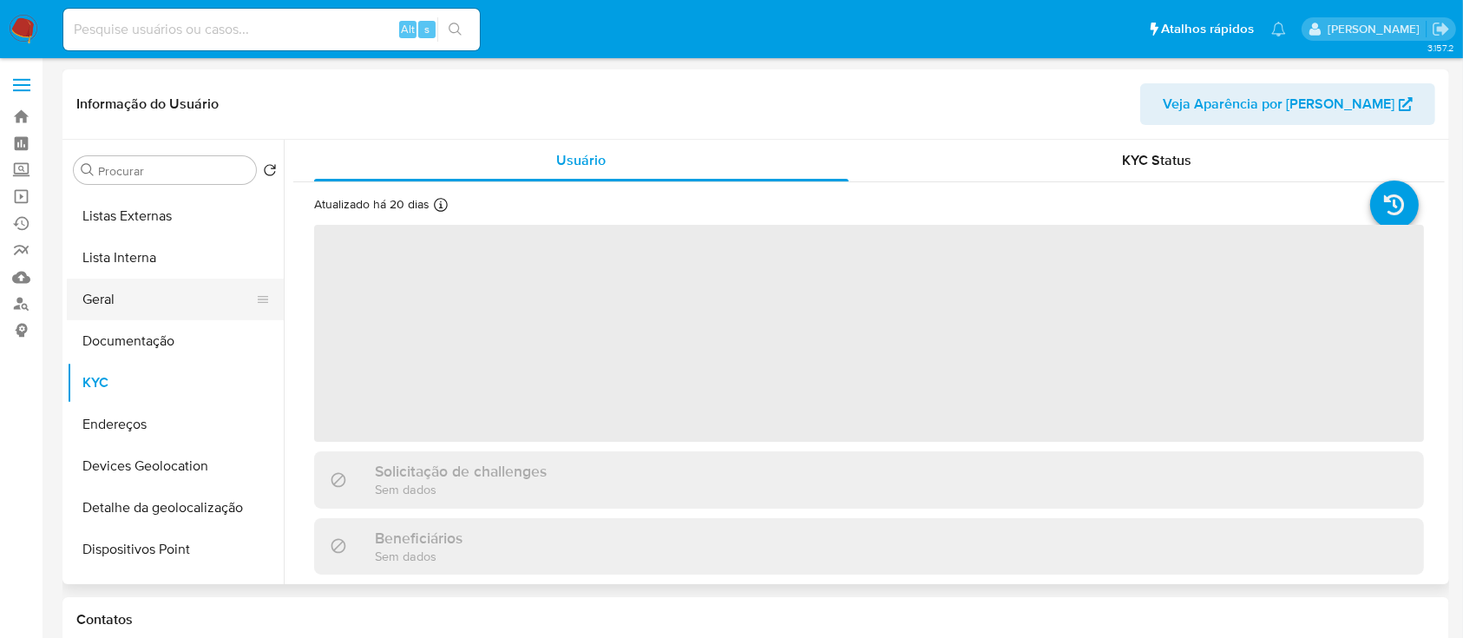
scroll to position [115, 0]
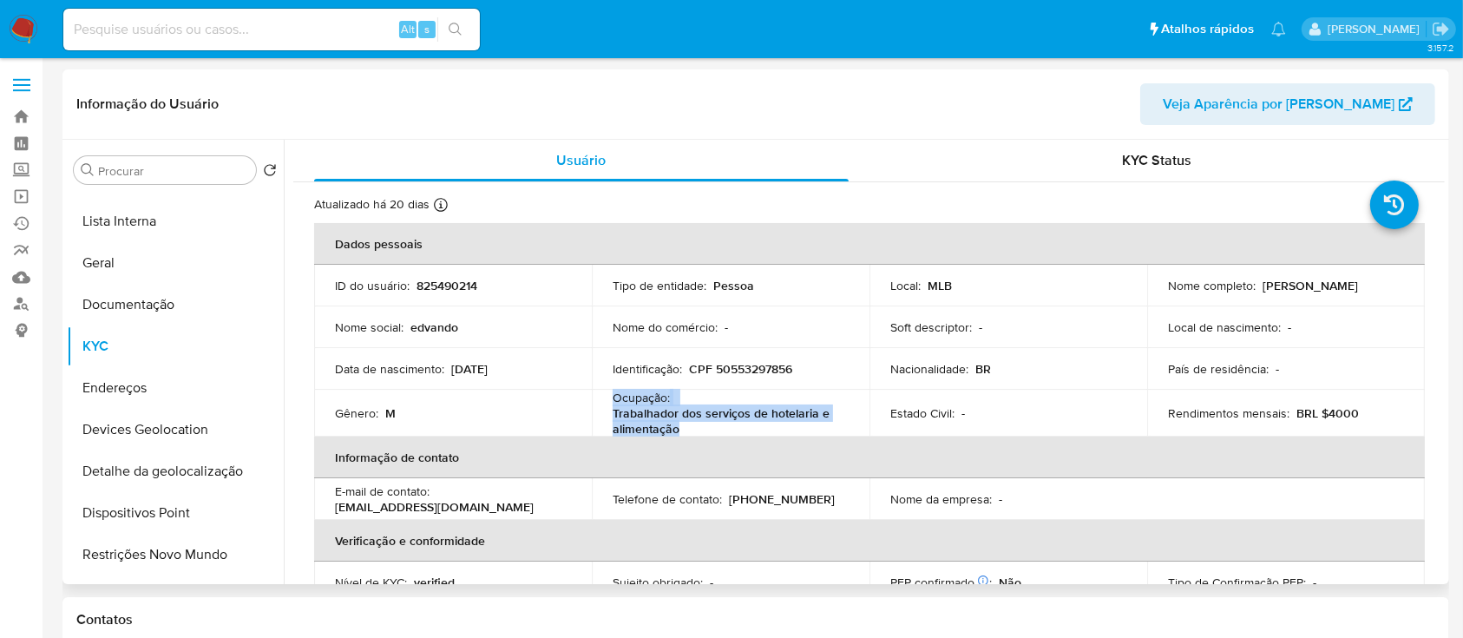
drag, startPoint x: 678, startPoint y: 425, endPoint x: 610, endPoint y: 403, distance: 71.4
click at [610, 403] on td "Ocupação : Trabalhador dos serviços de hotelaria e alimentação" at bounding box center [731, 413] width 278 height 47
copy div "Ocupação : Trabalhador dos serviços de hotelaria e alimentação"
click at [312, 30] on input at bounding box center [271, 29] width 417 height 23
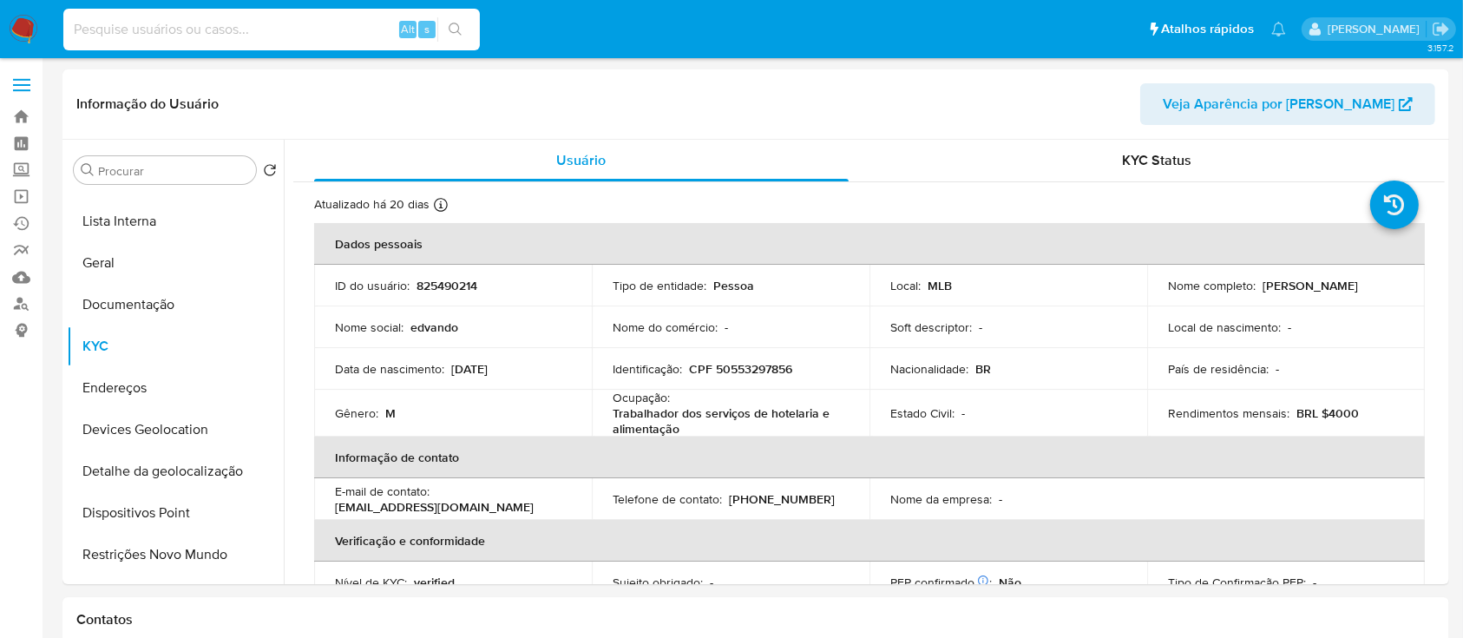
paste input "644267748"
type input "644267748"
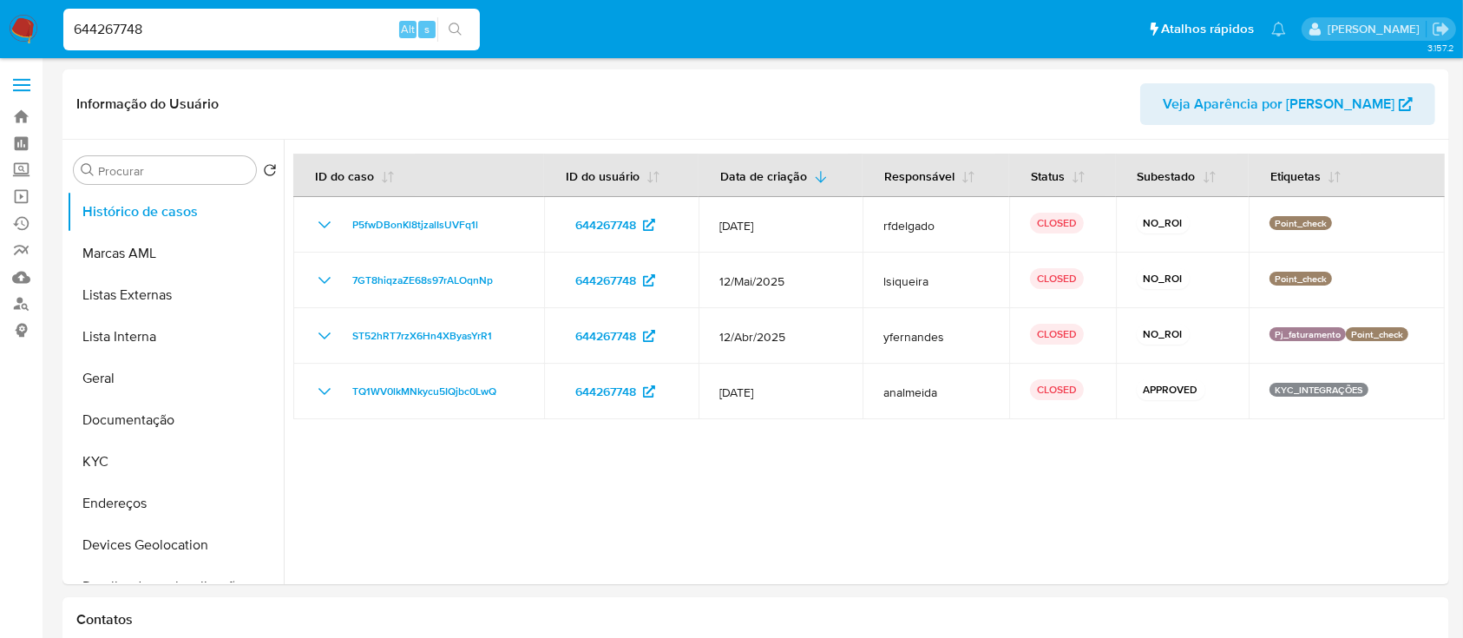
select select "10"
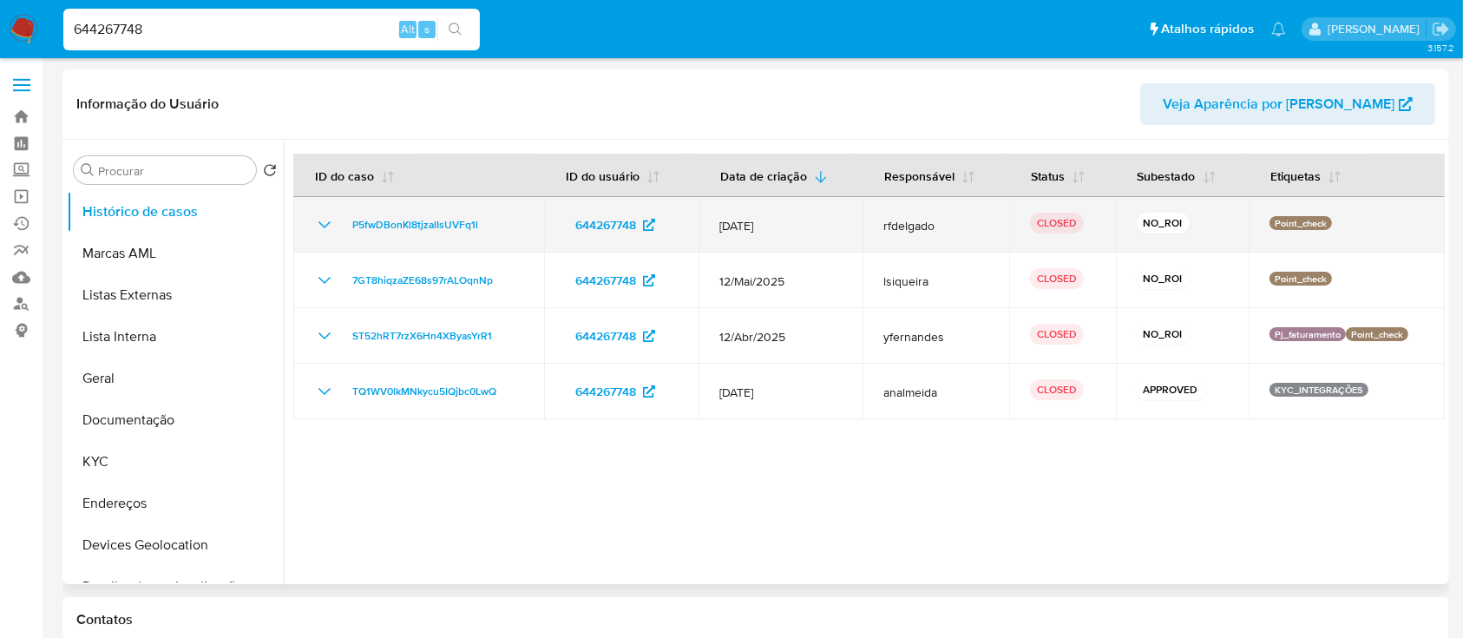
click at [320, 223] on icon "Mostrar/Ocultar" at bounding box center [325, 224] width 12 height 7
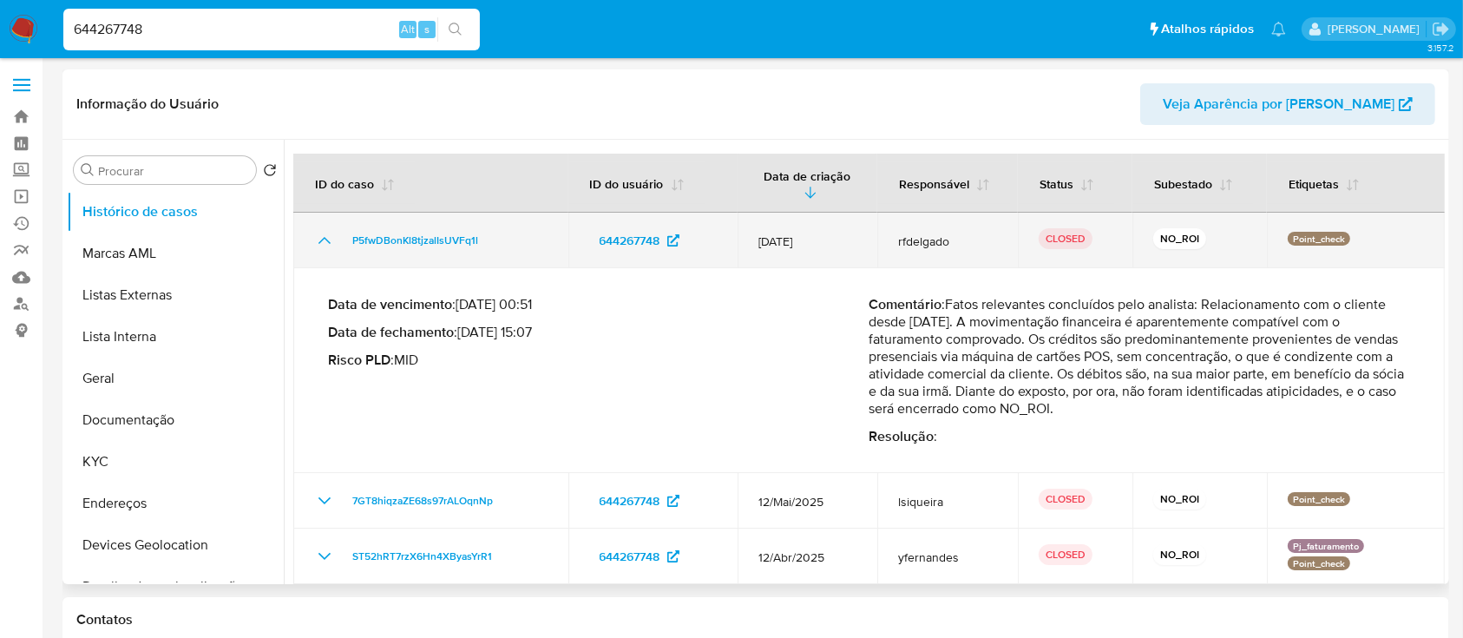
click at [332, 244] on icon "Mostrar/Ocultar" at bounding box center [324, 240] width 21 height 21
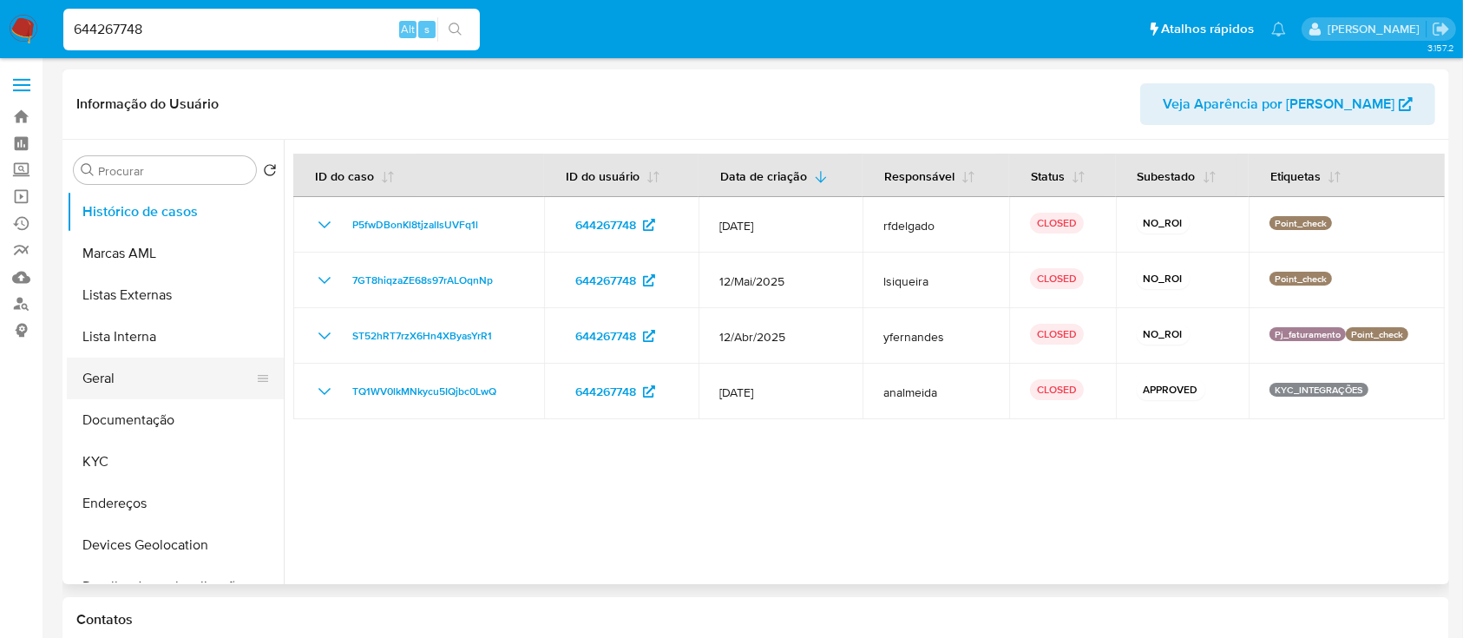
click at [148, 373] on button "Geral" at bounding box center [168, 379] width 203 height 42
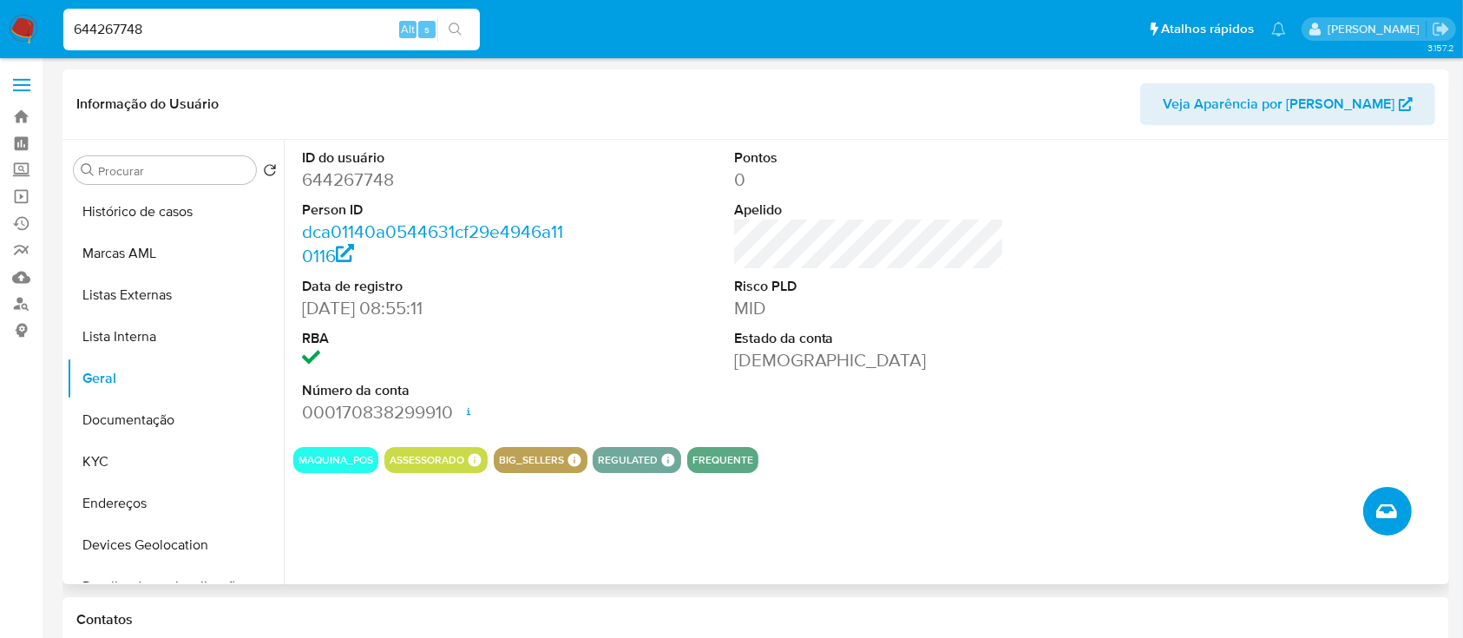
click at [1387, 521] on icon "Criar caso manual" at bounding box center [1387, 511] width 21 height 21
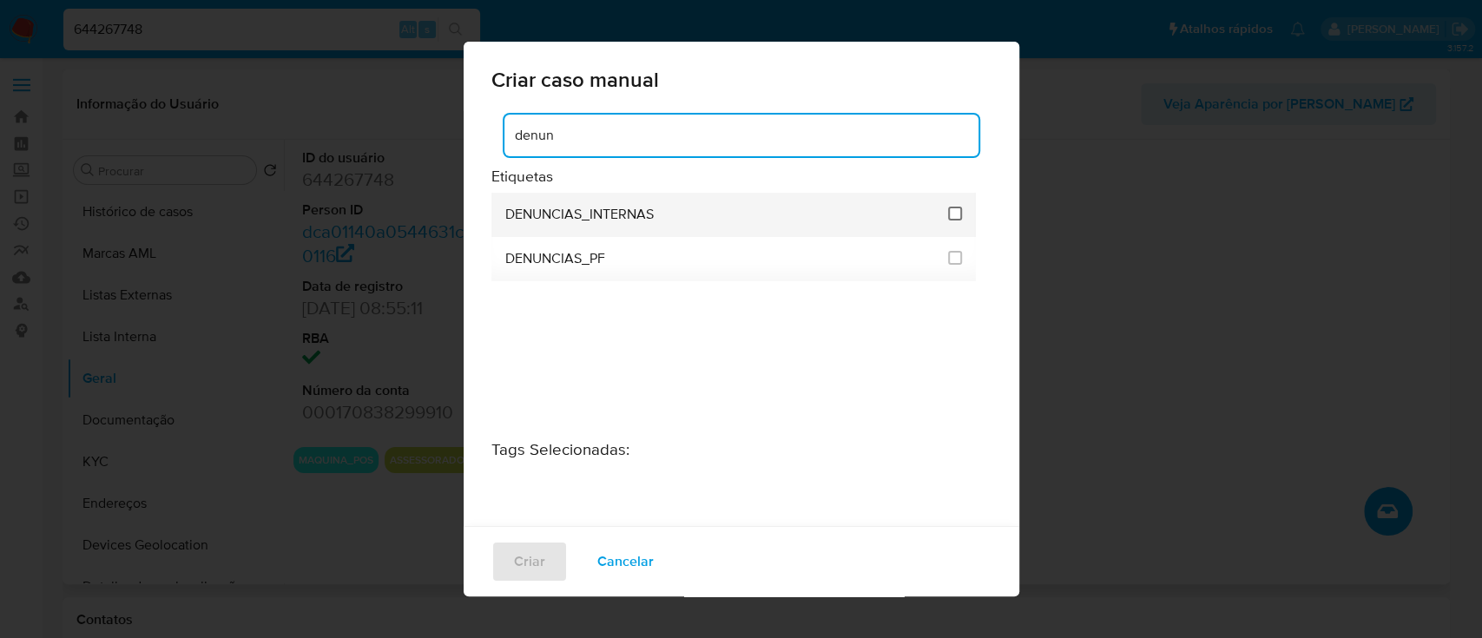
type input "denun"
click at [951, 209] on input "1967" at bounding box center [955, 214] width 14 height 14
checkbox input "true"
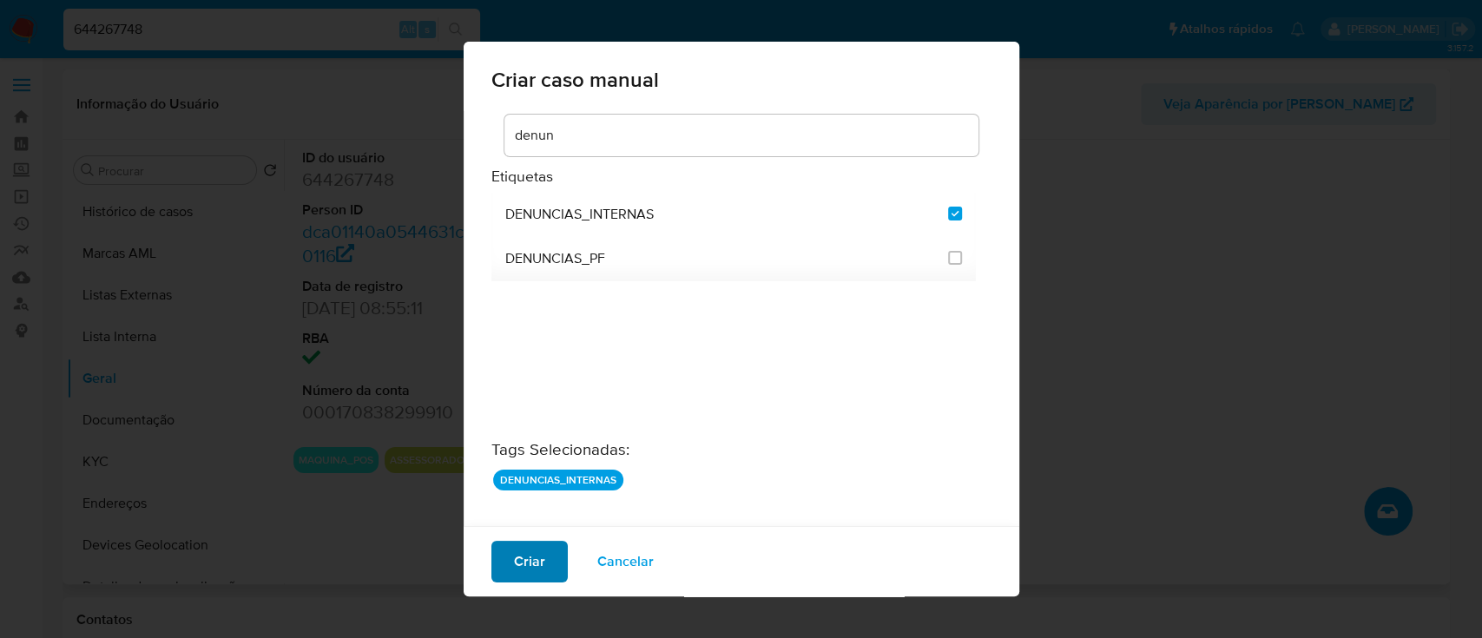
click at [529, 559] on span "Criar" at bounding box center [529, 561] width 31 height 38
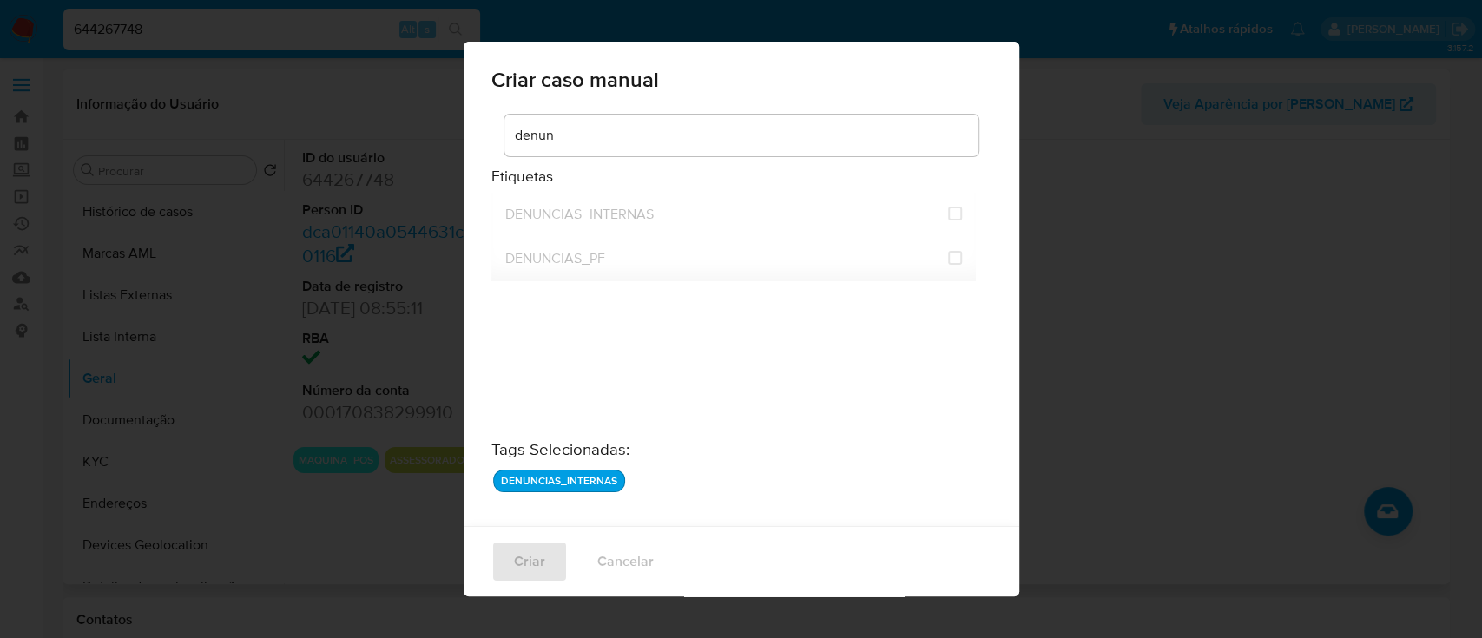
checkbox input "false"
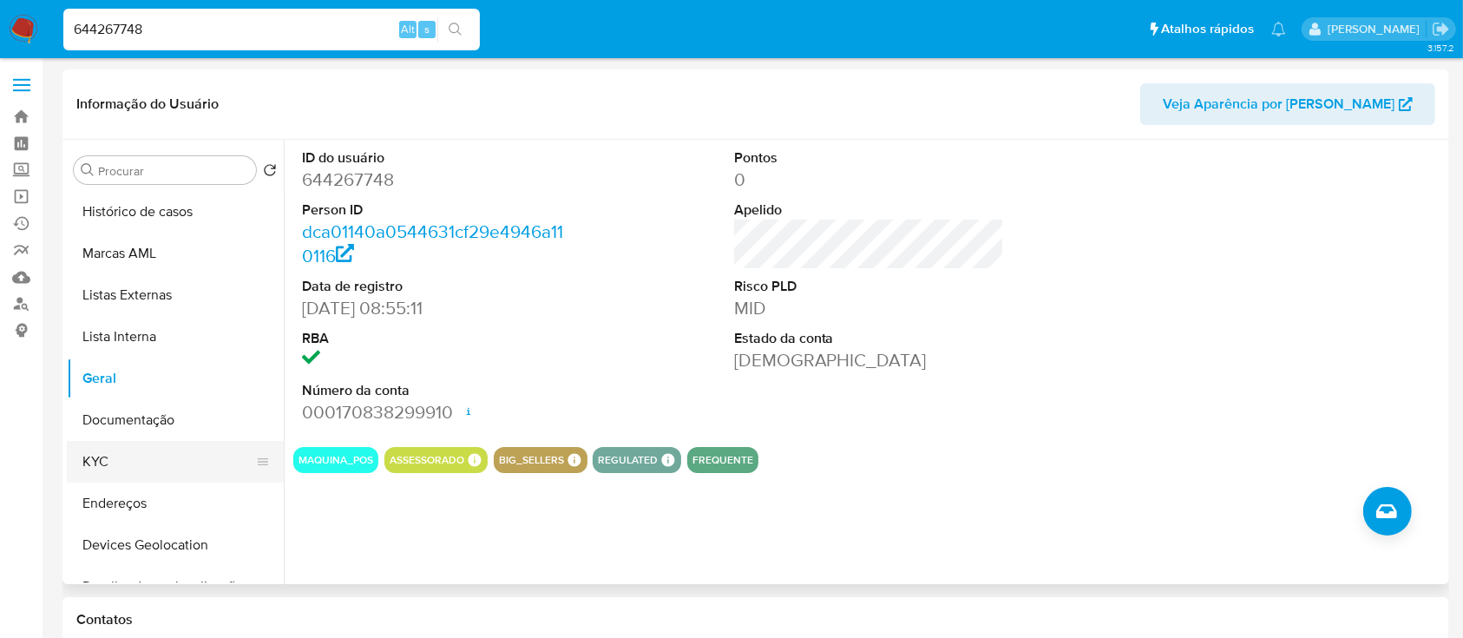
click at [97, 458] on button "KYC" at bounding box center [168, 462] width 203 height 42
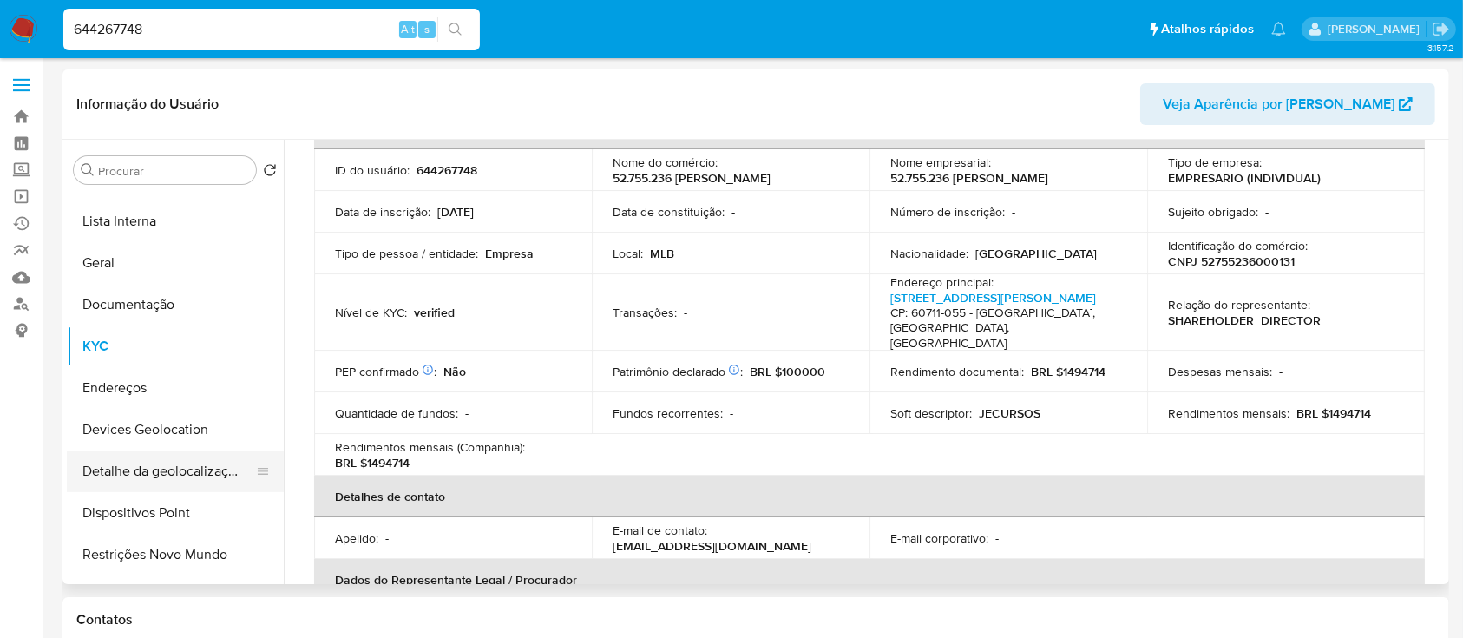
scroll to position [231, 0]
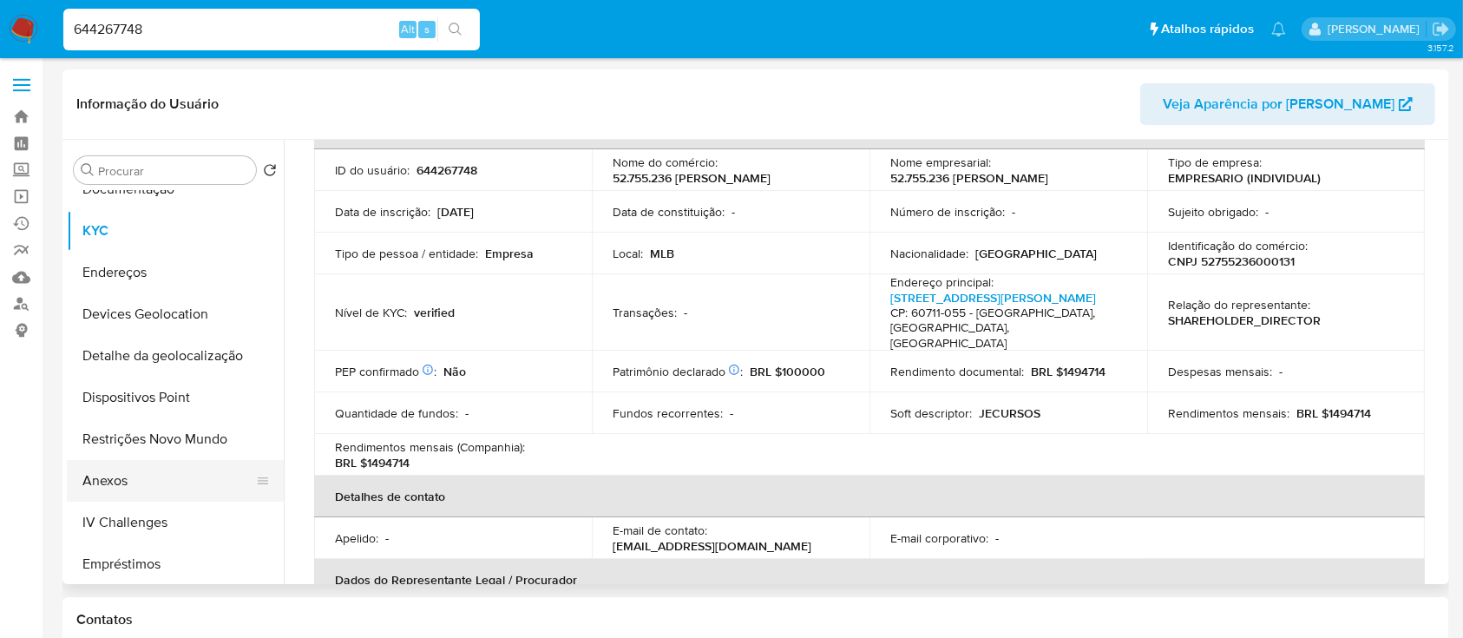
click at [126, 477] on button "Anexos" at bounding box center [168, 481] width 203 height 42
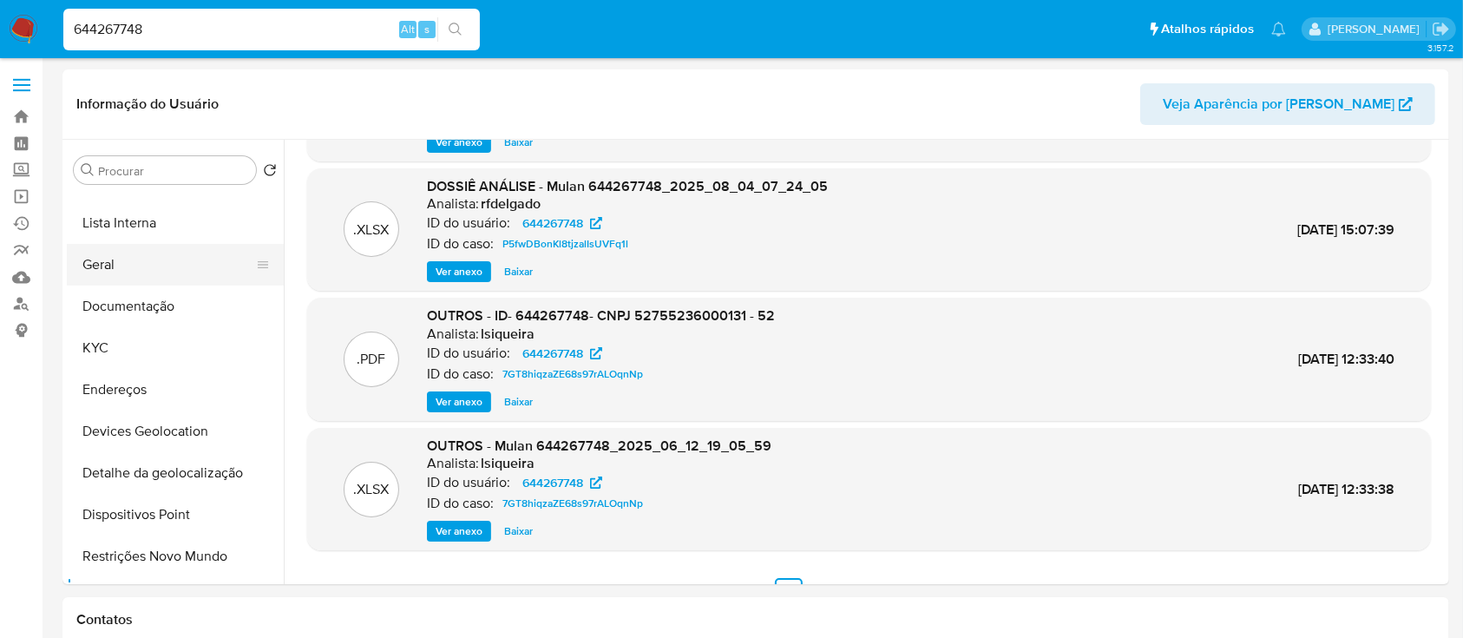
scroll to position [0, 0]
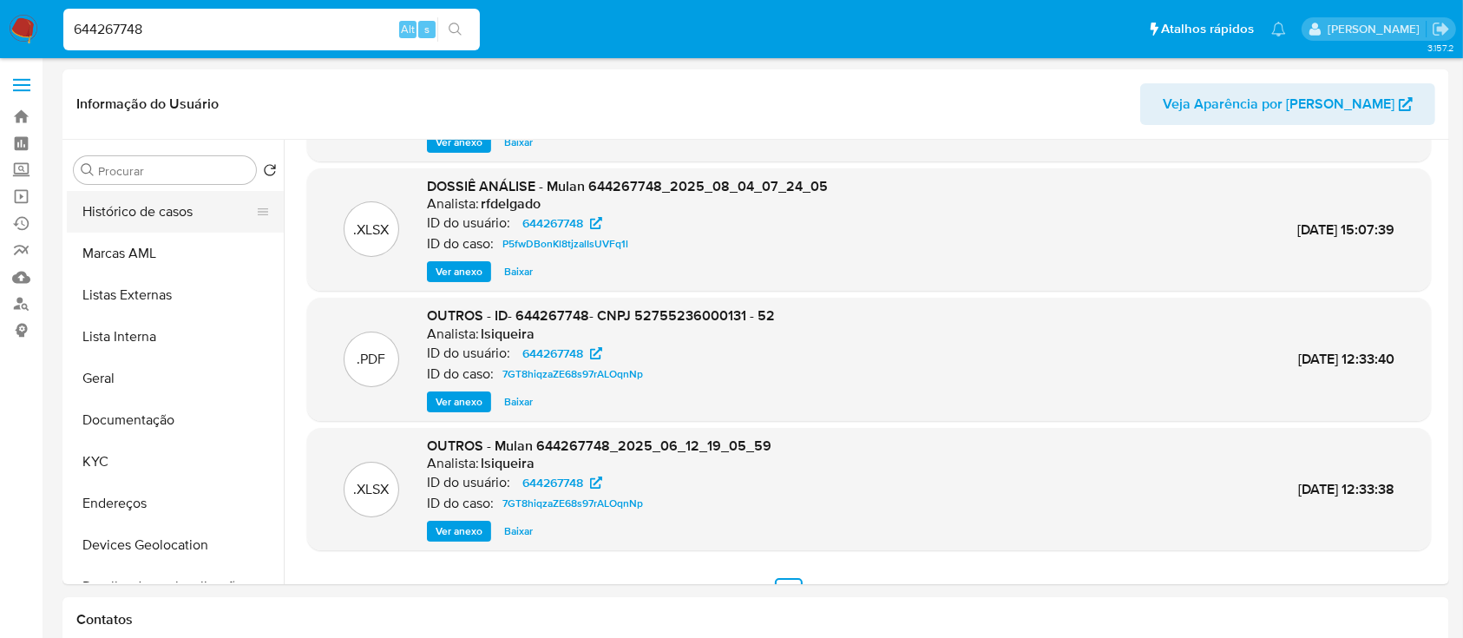
click at [180, 208] on button "Histórico de casos" at bounding box center [168, 212] width 203 height 42
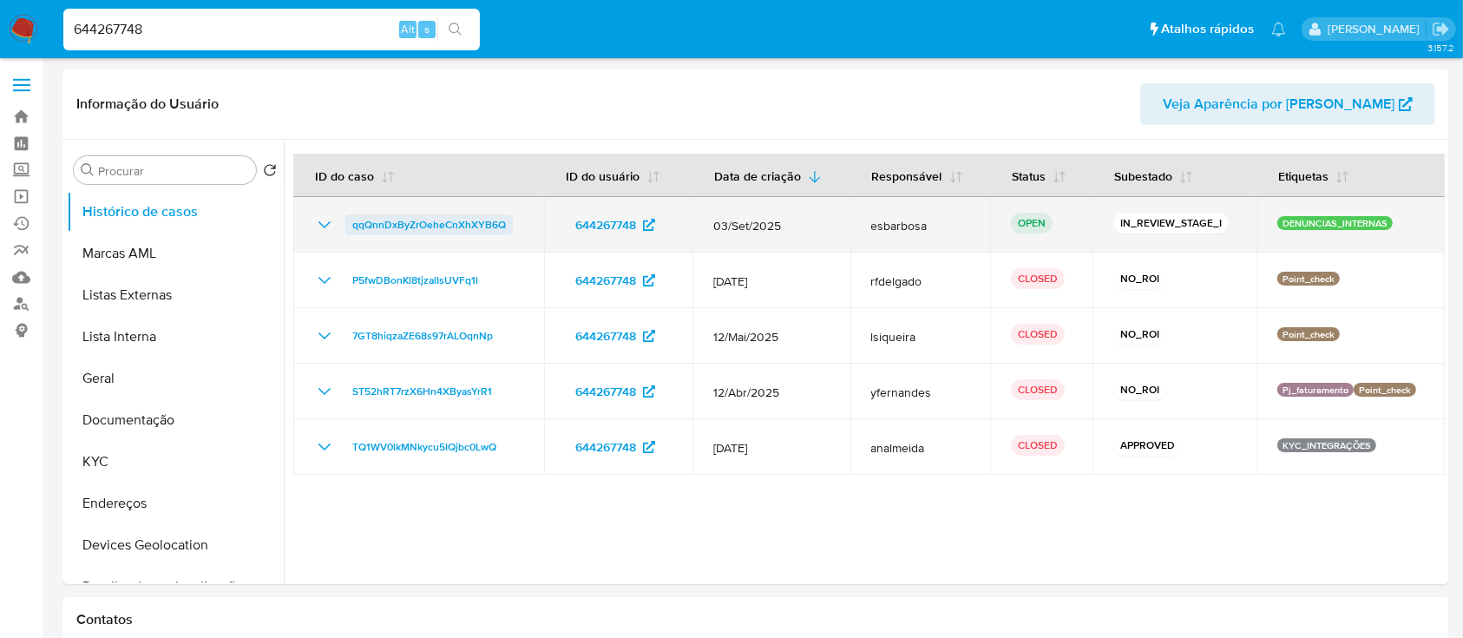
click at [454, 220] on span "qqQnnDxByZrOeheCnXhXYB6Q" at bounding box center [429, 224] width 154 height 21
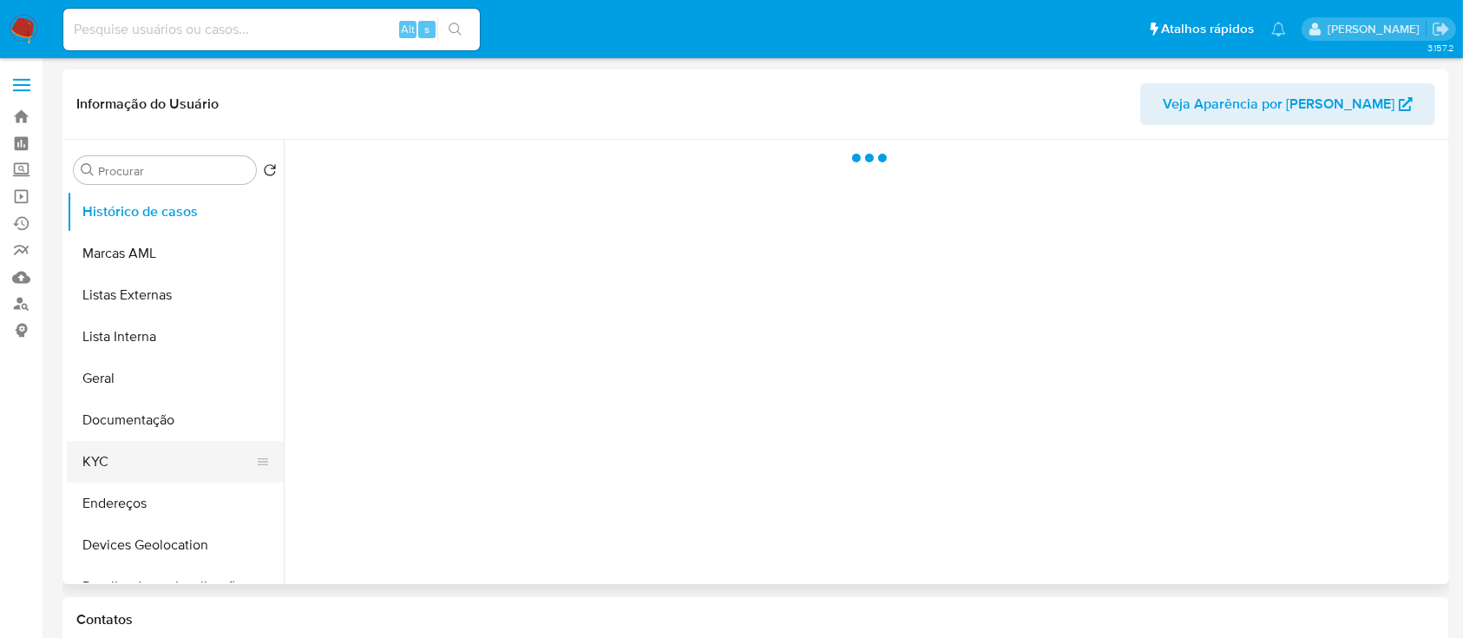
click at [108, 449] on button "KYC" at bounding box center [168, 462] width 203 height 42
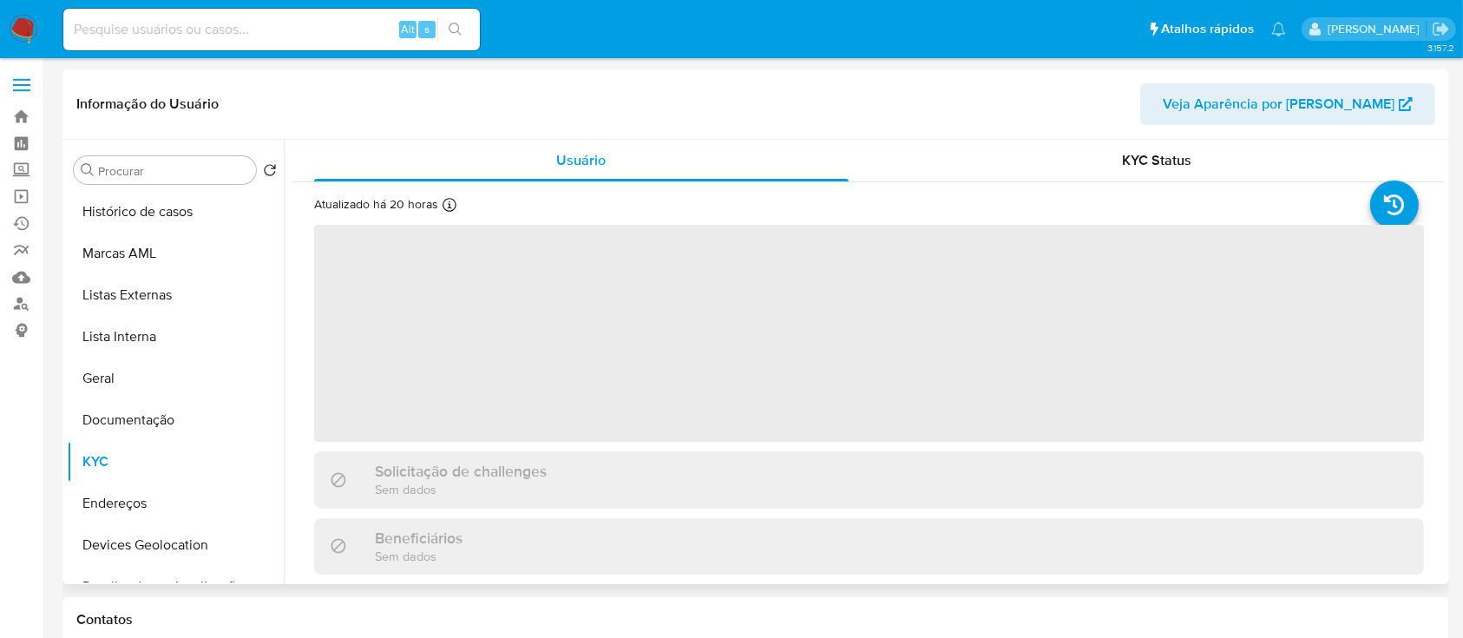
select select "10"
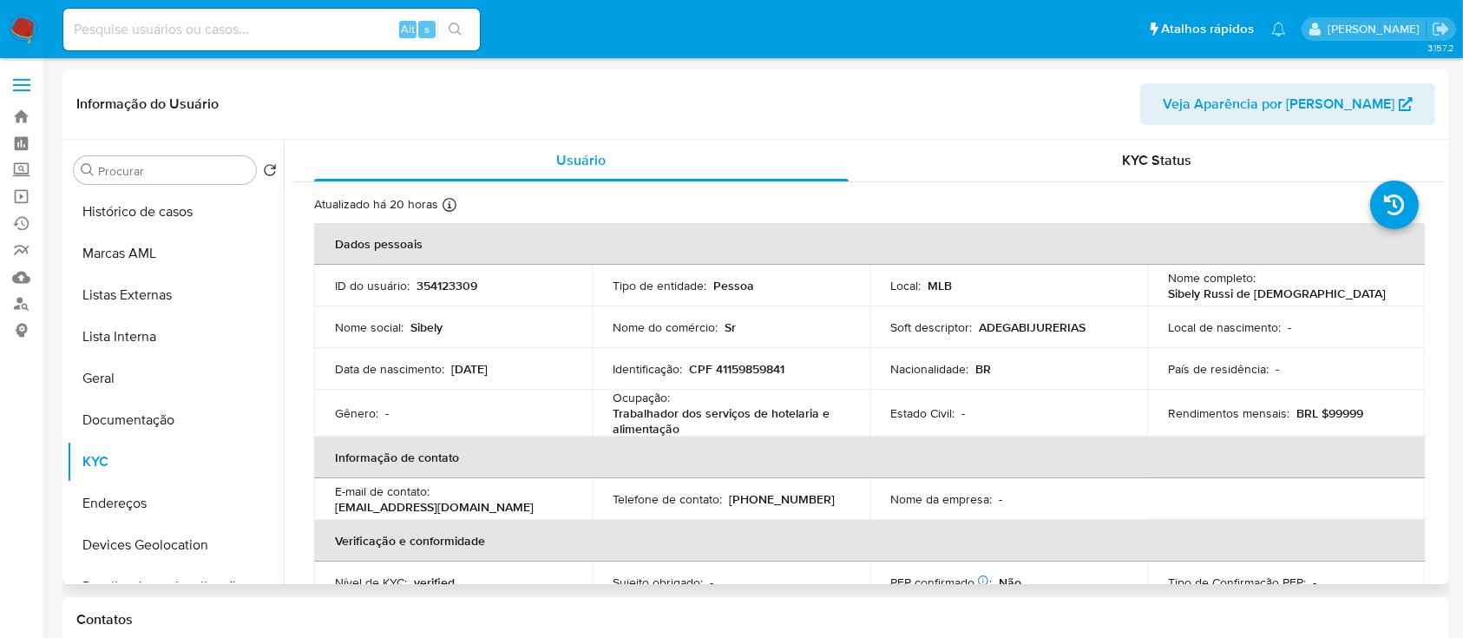
click at [680, 429] on p "Trabalhador dos serviços de hotelaria e alimentação" at bounding box center [727, 420] width 229 height 31
drag, startPoint x: 674, startPoint y: 431, endPoint x: 613, endPoint y: 417, distance: 63.4
click at [613, 417] on p "Trabalhador dos serviços de hotelaria e alimentação" at bounding box center [727, 420] width 229 height 31
copy p "Trabalhador dos serviços de hotelaria e alimentação"
click at [247, 28] on input at bounding box center [271, 29] width 417 height 23
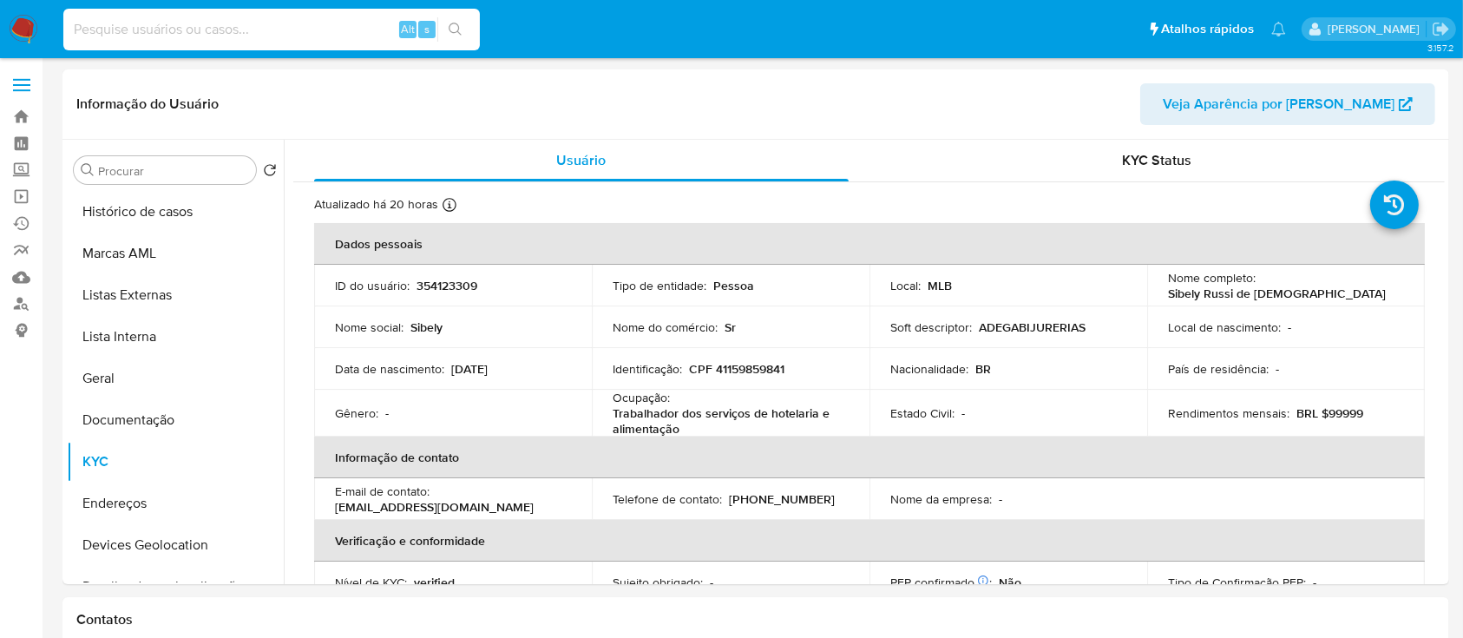
paste input "1768613560"
type input "1768613560"
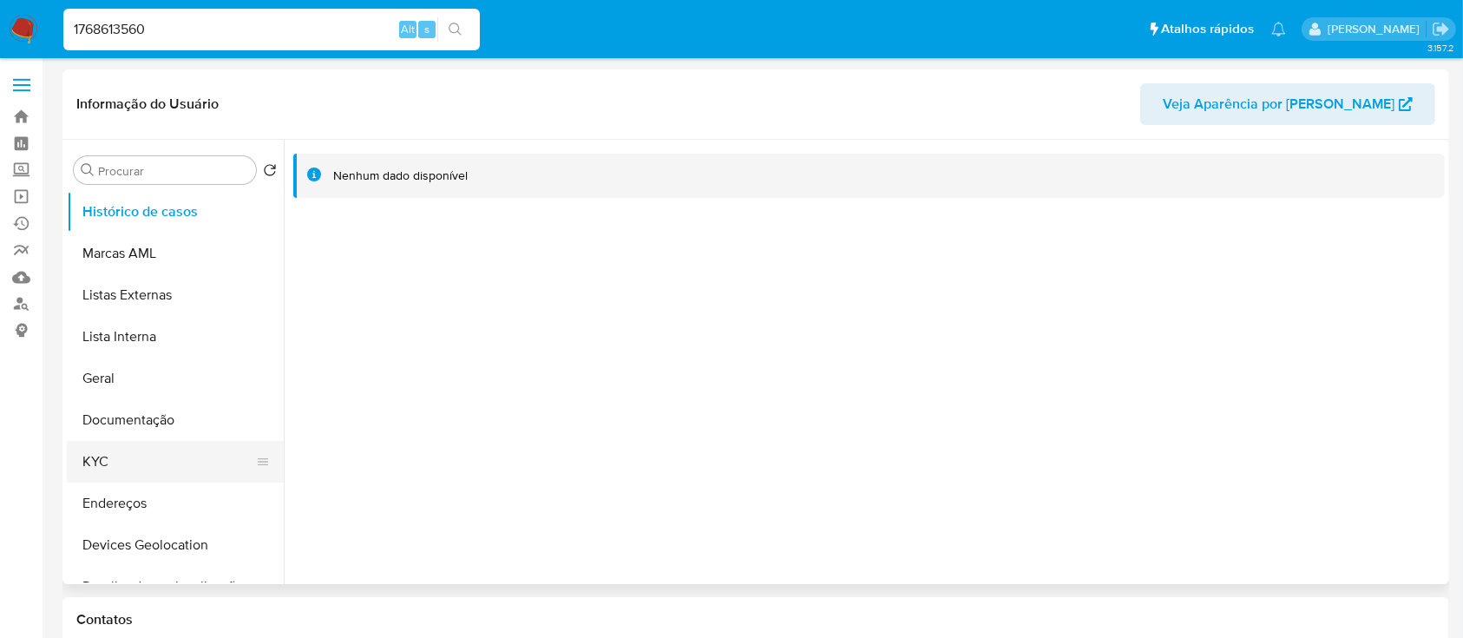
click at [104, 459] on button "KYC" at bounding box center [168, 462] width 203 height 42
select select "10"
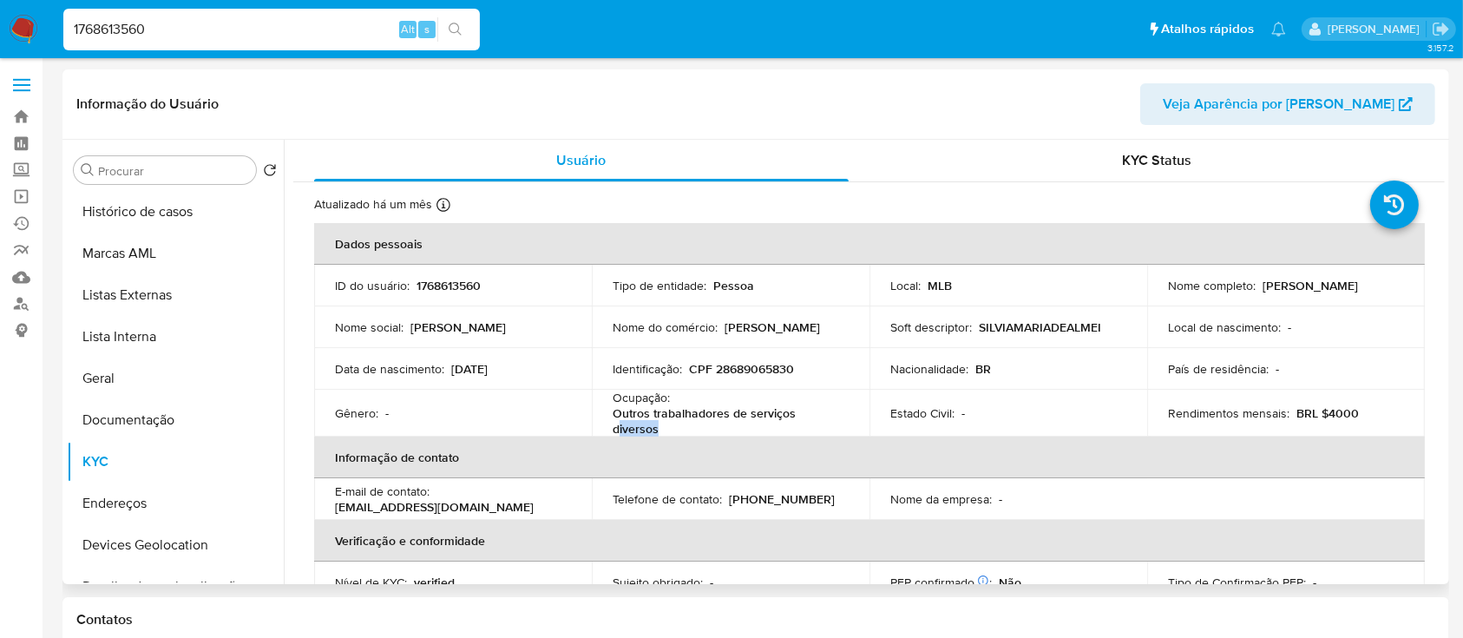
drag, startPoint x: 658, startPoint y: 433, endPoint x: 615, endPoint y: 422, distance: 44.0
click at [615, 422] on p "Outros trabalhadores de serviços diversos" at bounding box center [727, 420] width 229 height 31
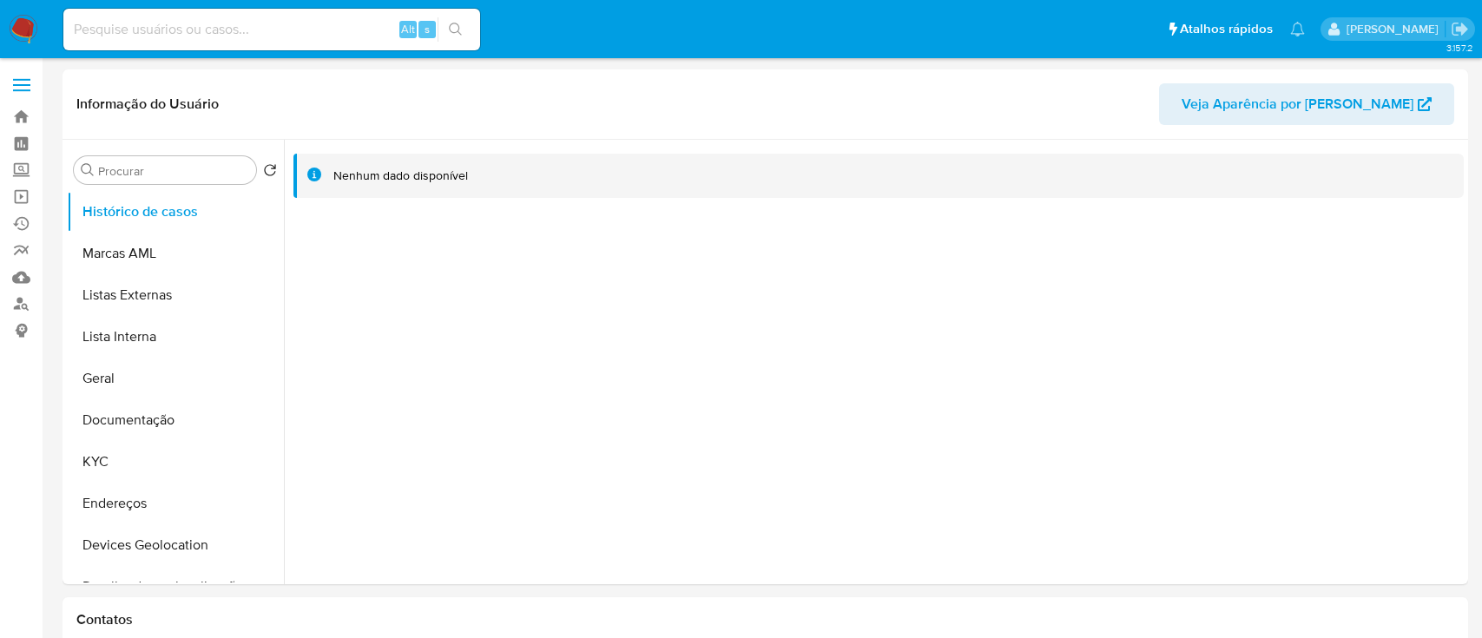
select select "10"
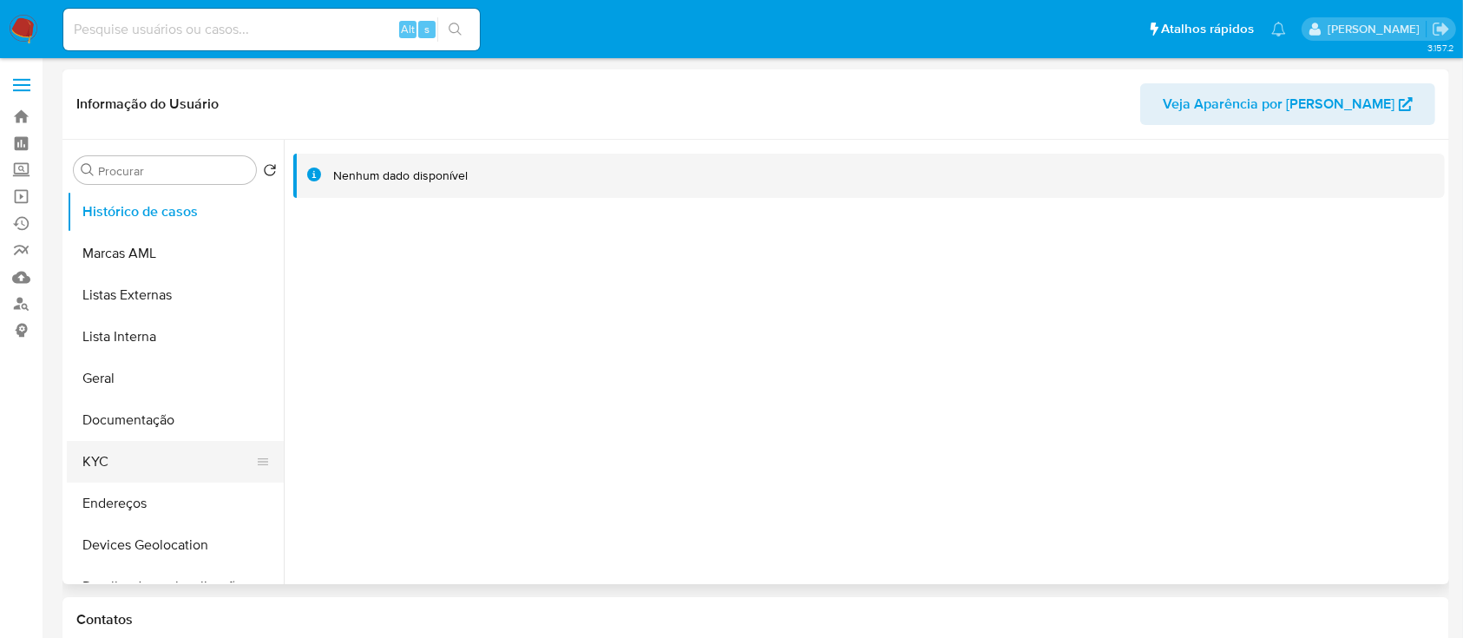
click at [97, 448] on button "KYC" at bounding box center [168, 462] width 203 height 42
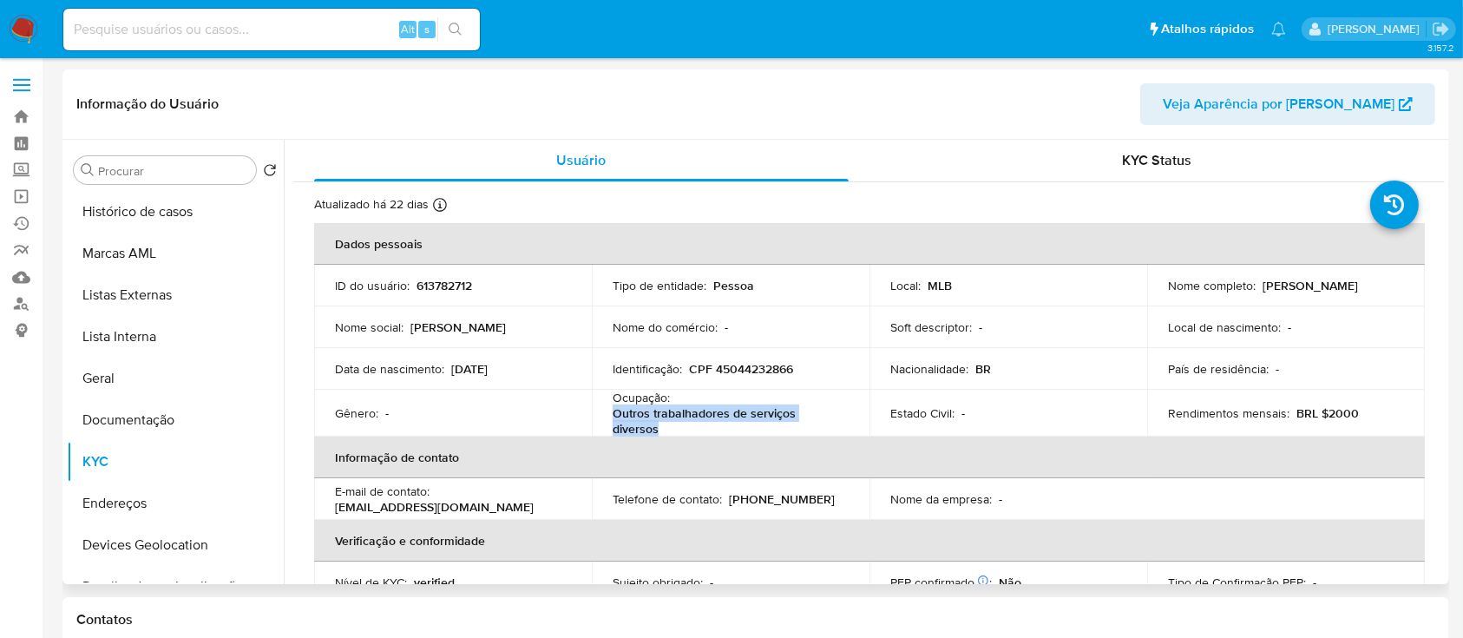
drag, startPoint x: 666, startPoint y: 430, endPoint x: 612, endPoint y: 418, distance: 55.2
click at [613, 418] on p "Outros trabalhadores de serviços diversos" at bounding box center [727, 420] width 229 height 31
copy p "Outros trabalhadores de serviços diversos"
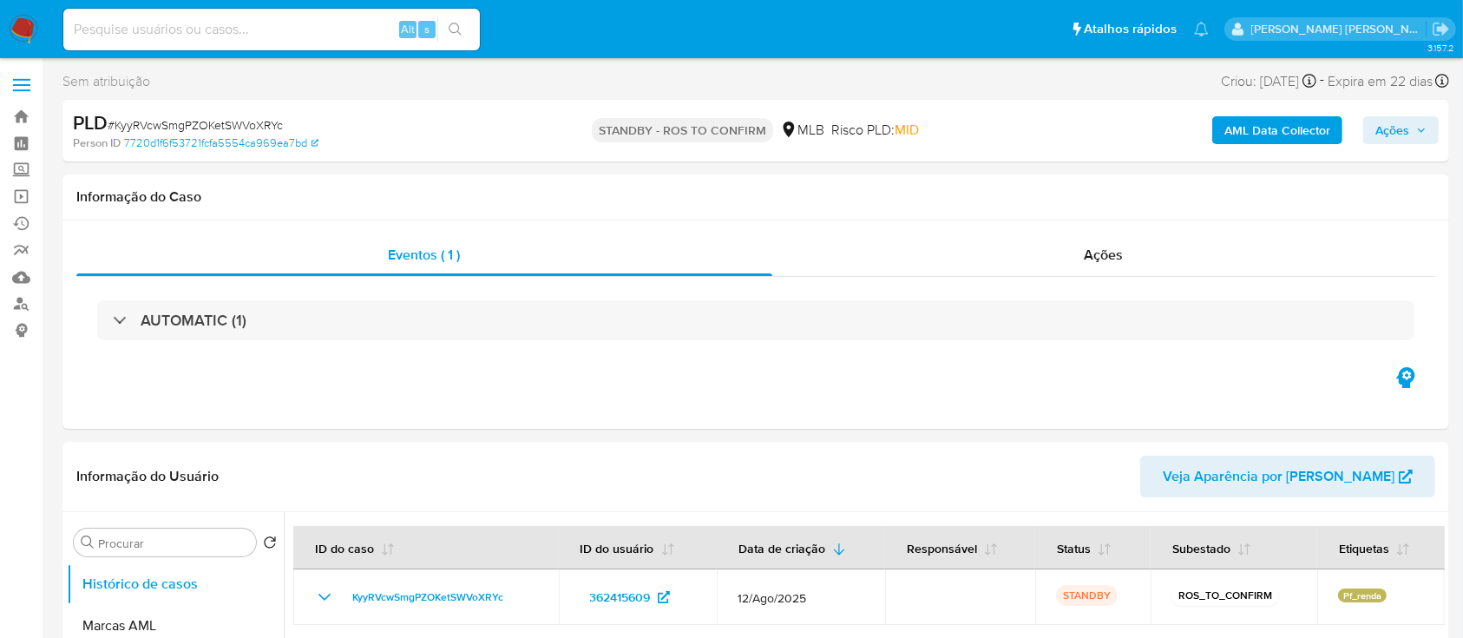
select select "10"
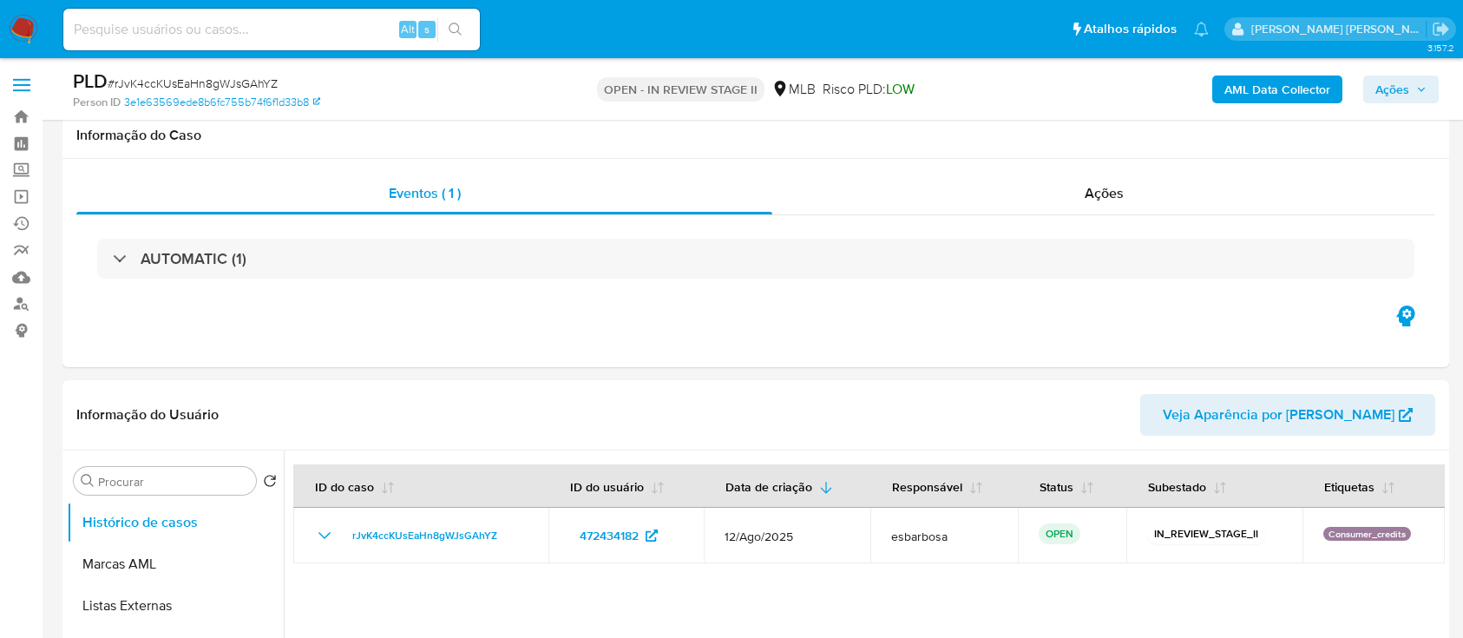
select select "10"
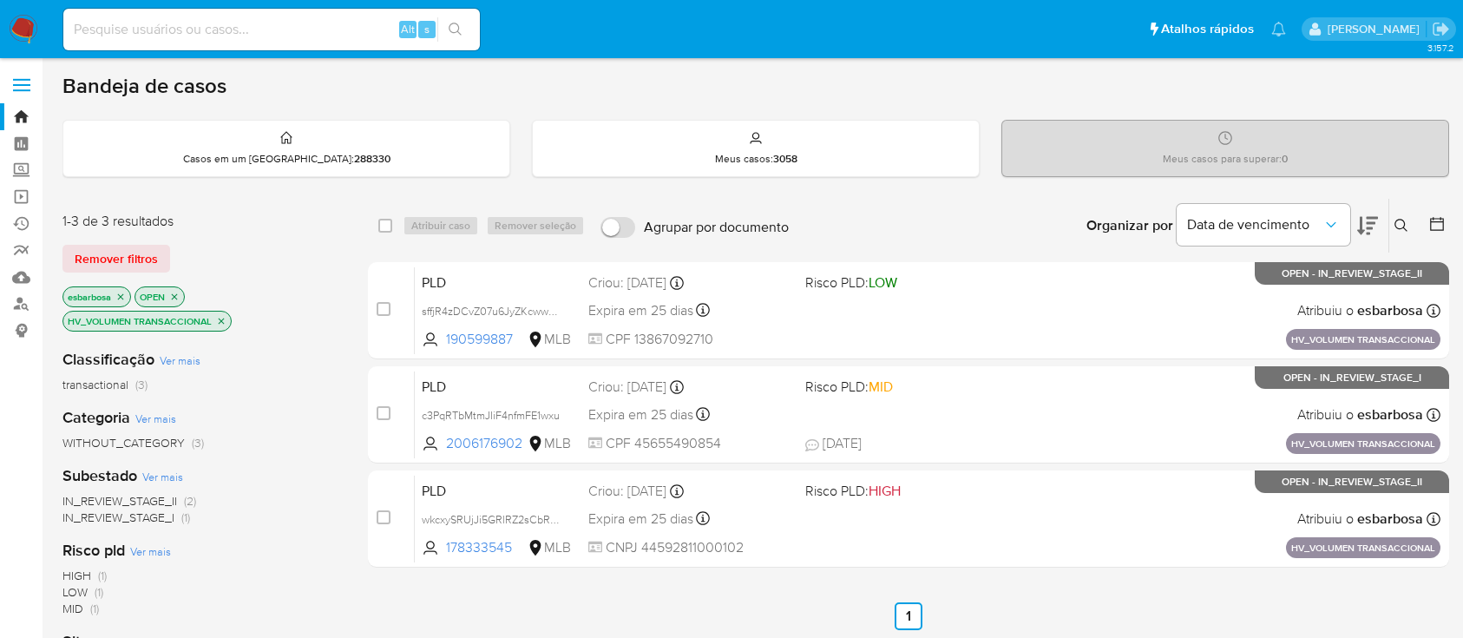
scroll to position [115, 0]
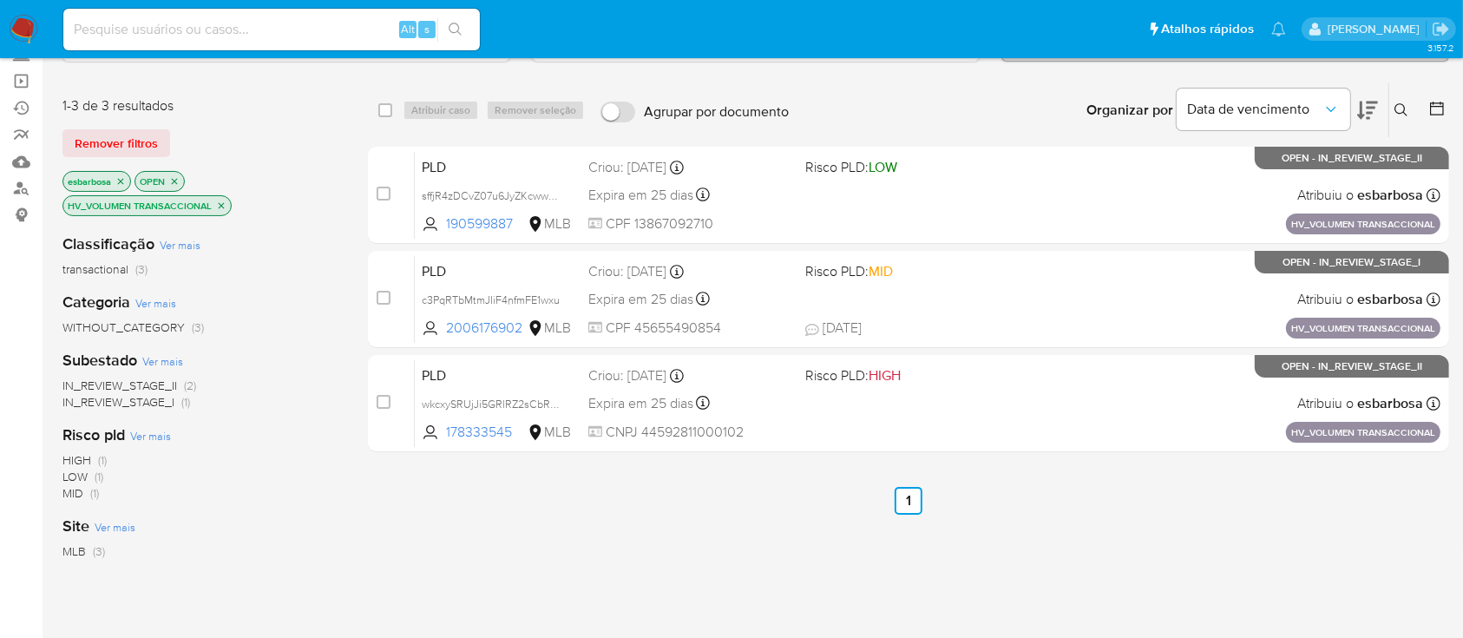
click at [23, 30] on img at bounding box center [24, 30] width 30 height 30
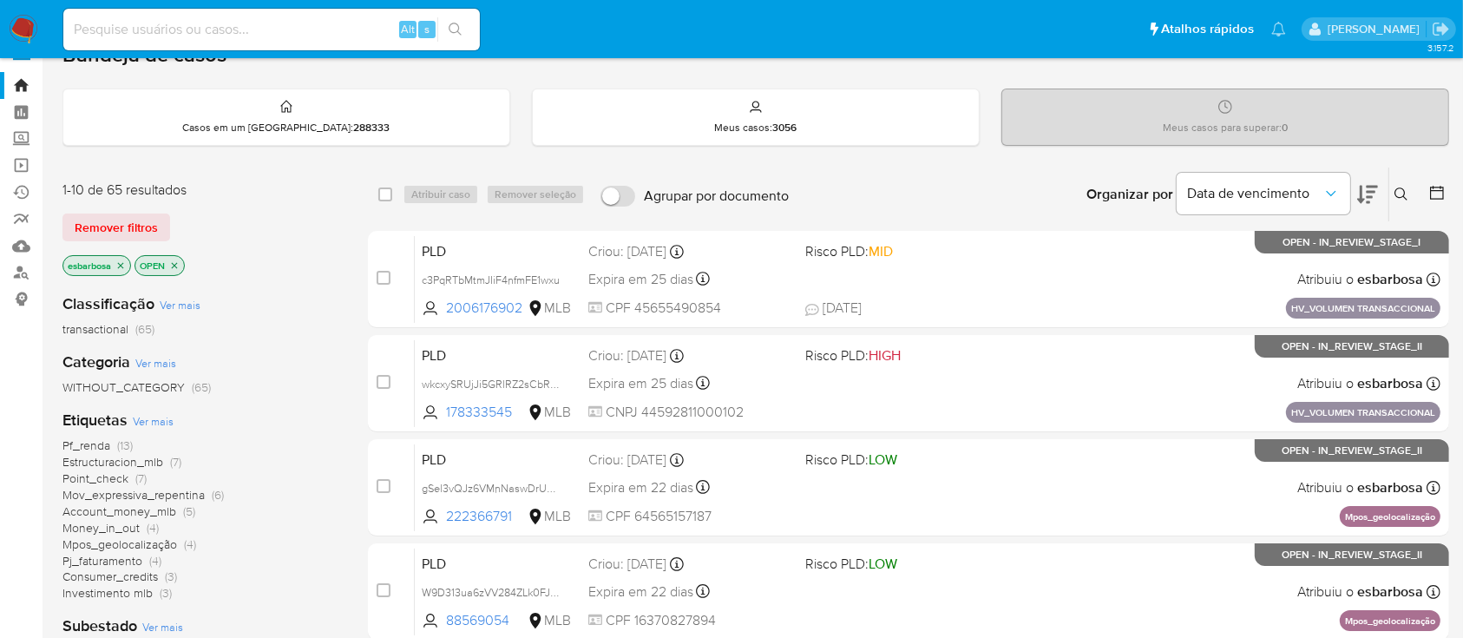
scroll to position [231, 0]
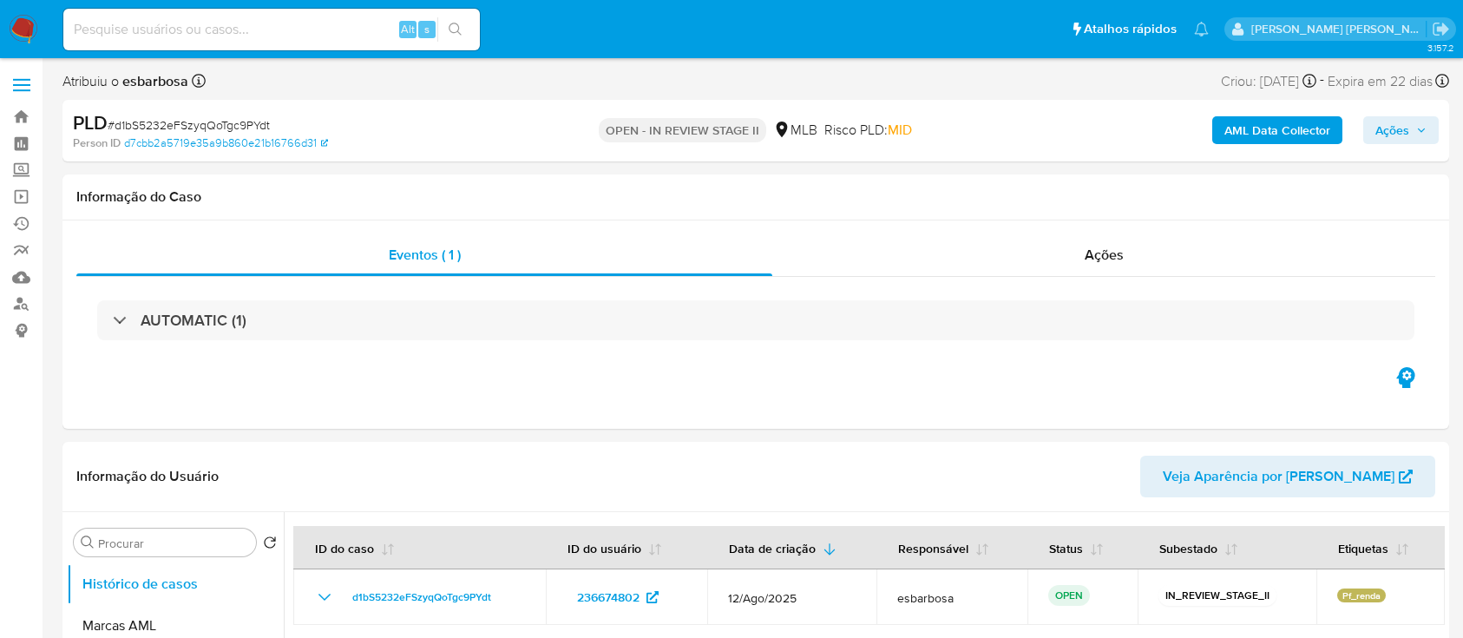
select select "10"
click at [180, 128] on span "# d1bS5232eFSzyqQoTgc9PYdt" at bounding box center [189, 124] width 162 height 17
copy span "d1bS5232eFSzyqQoTgc9PYdt"
click at [338, 371] on div "Eventos ( 1 ) Ações AUTOMATIC (1)" at bounding box center [755, 324] width 1387 height 208
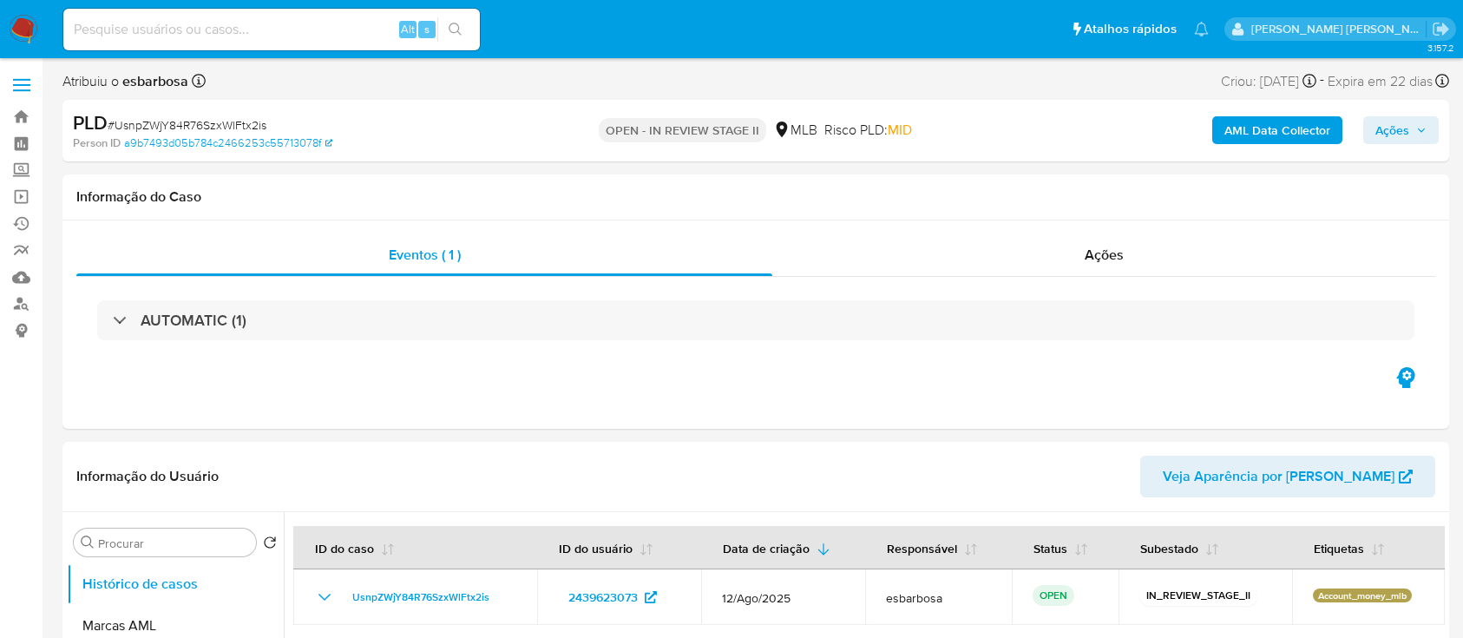
select select "10"
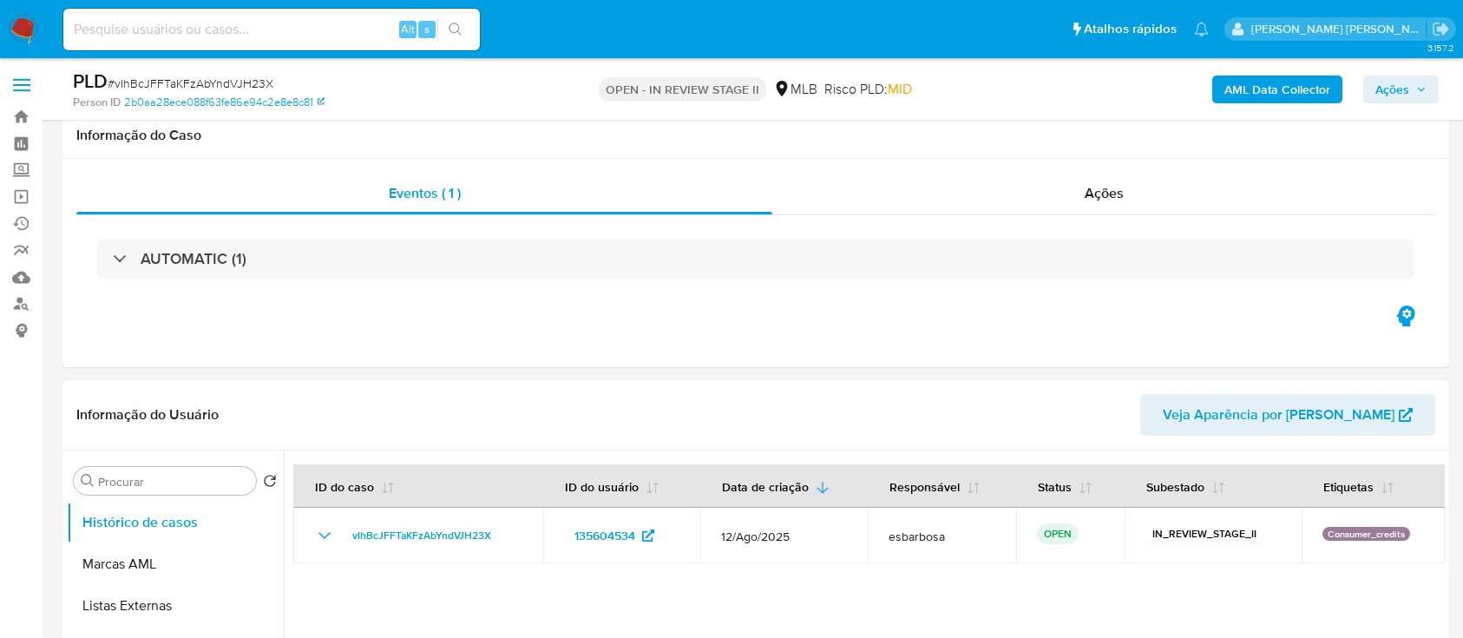
scroll to position [1967, 0]
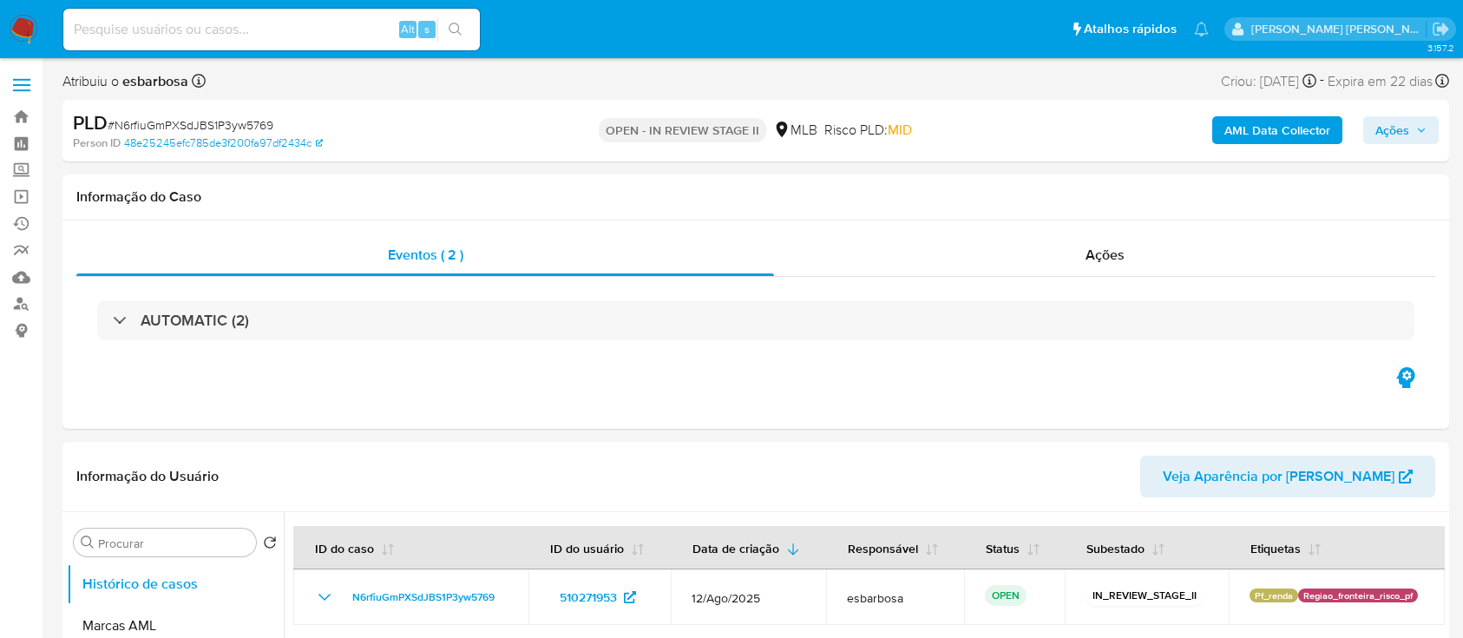
select select "10"
click at [184, 117] on span "# N6rfiuGmPXSdJBS1P3yw5769" at bounding box center [191, 124] width 166 height 17
copy span "N6rfiuGmPXSdJBS1P3yw5769"
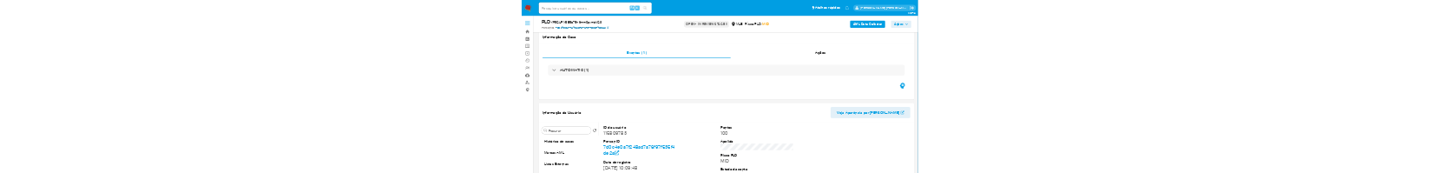
scroll to position [231, 0]
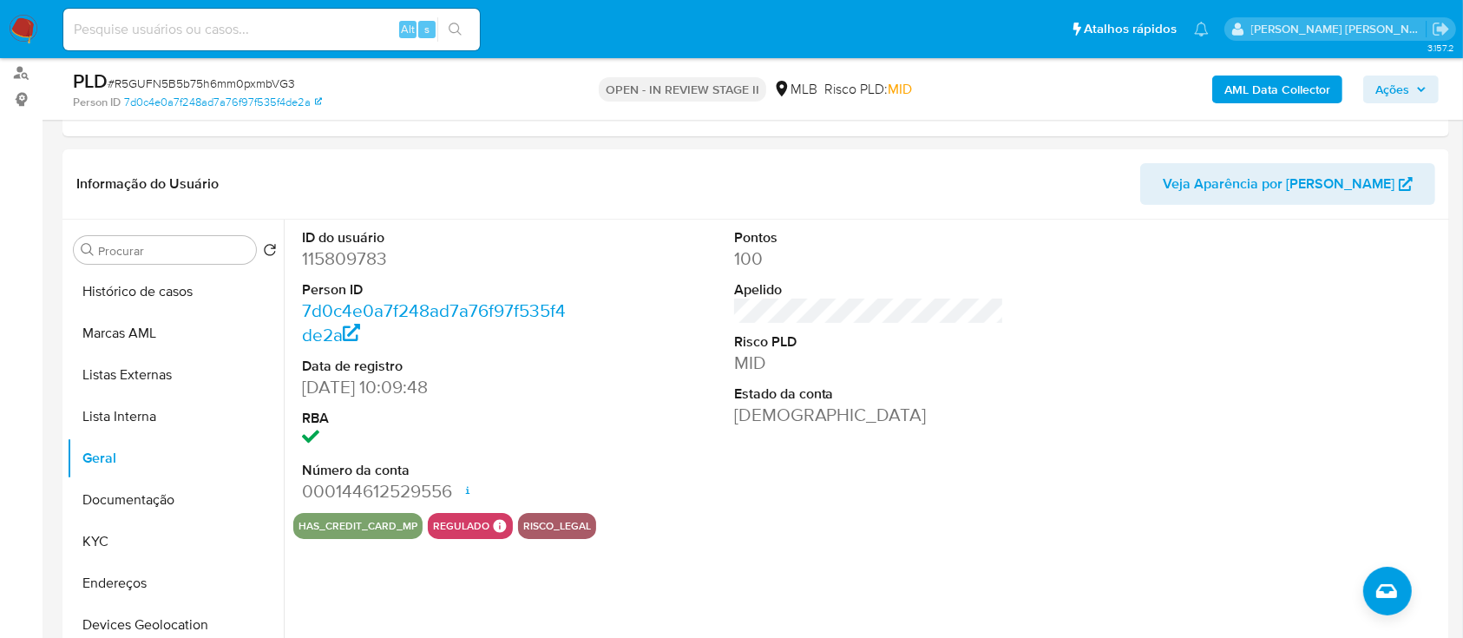
click at [247, 82] on span "# R5GUFN5B5b75h6mm0pxmbVG3" at bounding box center [201, 83] width 187 height 17
copy span "R5GUFN5B5b75h6mm0pxmbVG3"
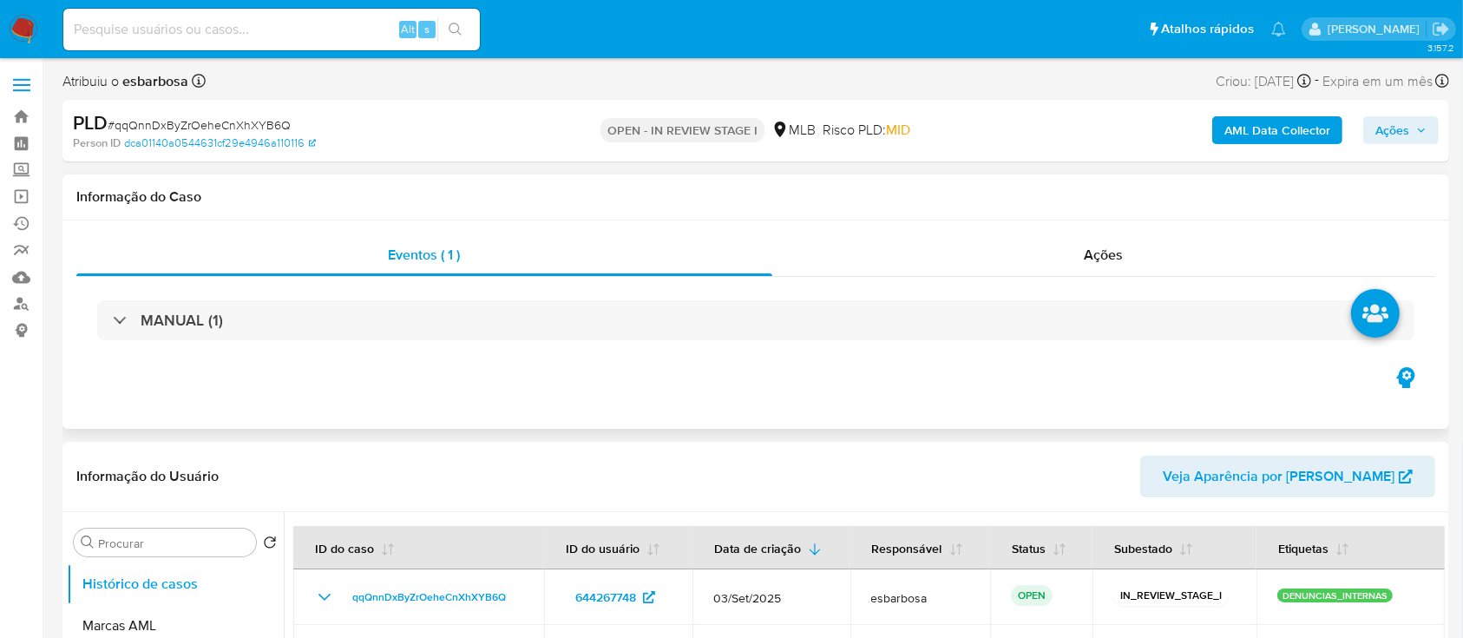
select select "10"
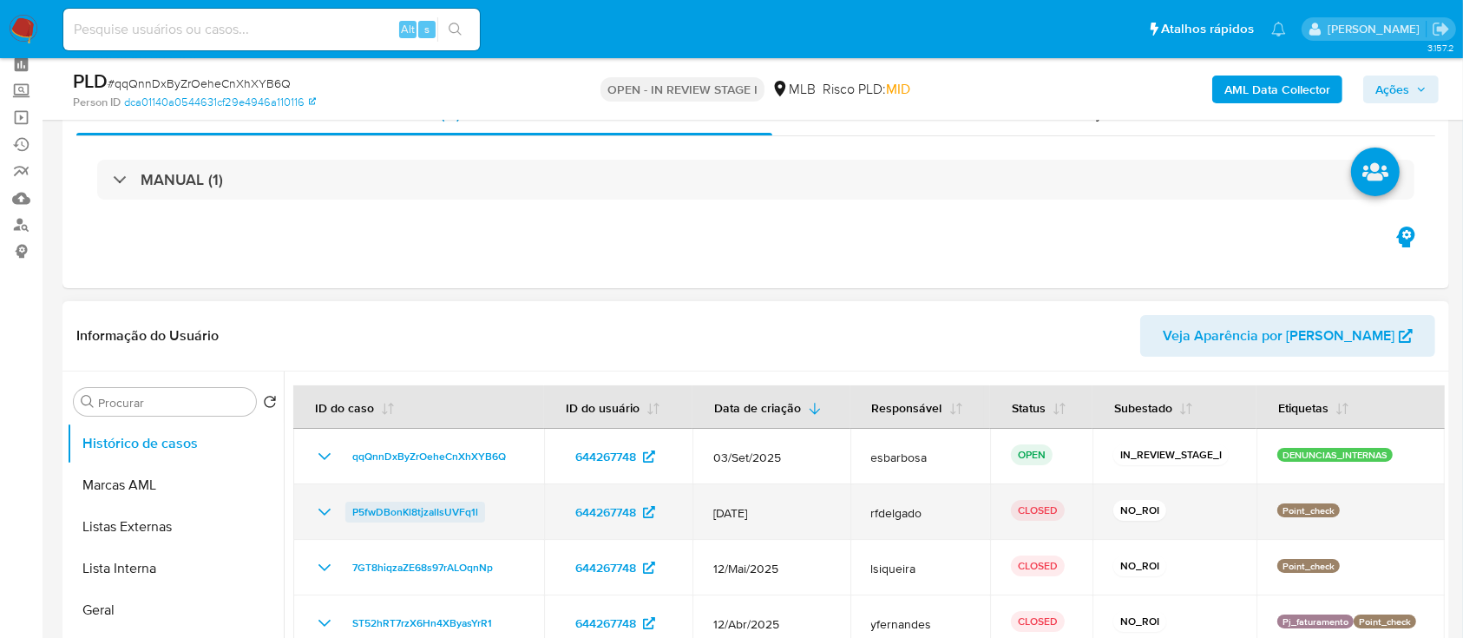
scroll to position [115, 0]
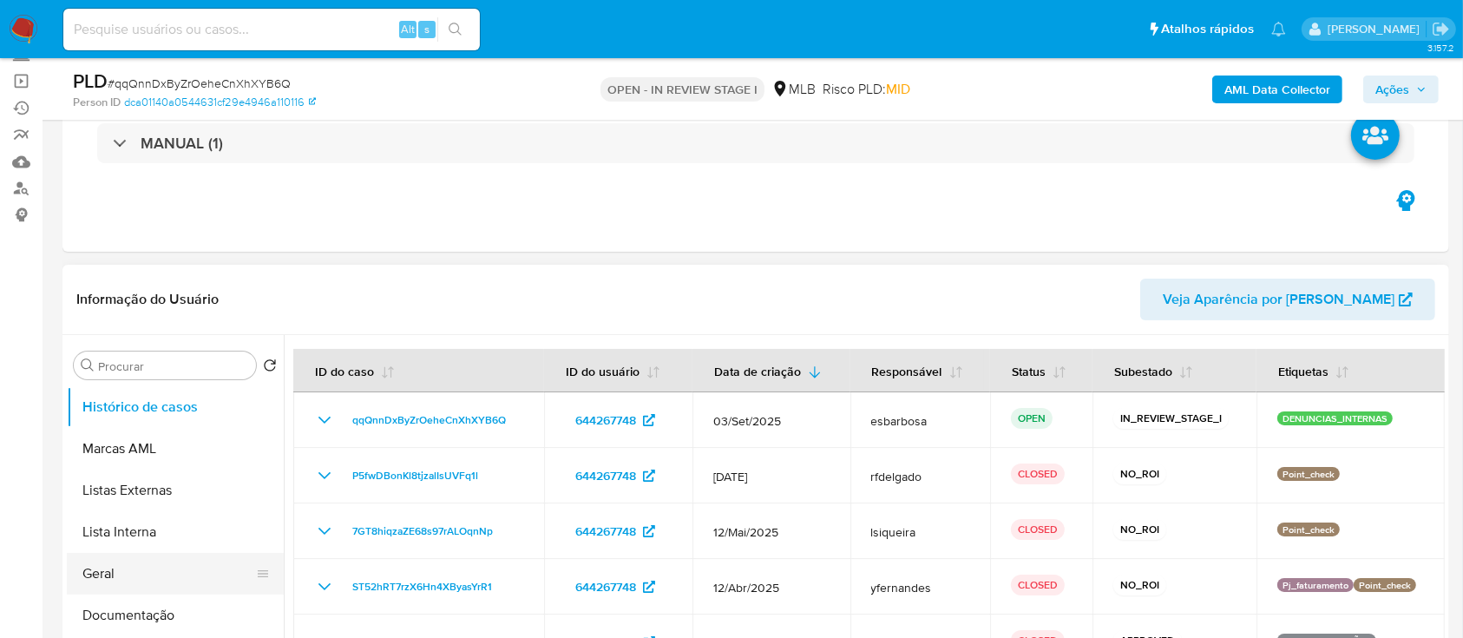
click at [118, 568] on button "Geral" at bounding box center [168, 574] width 203 height 42
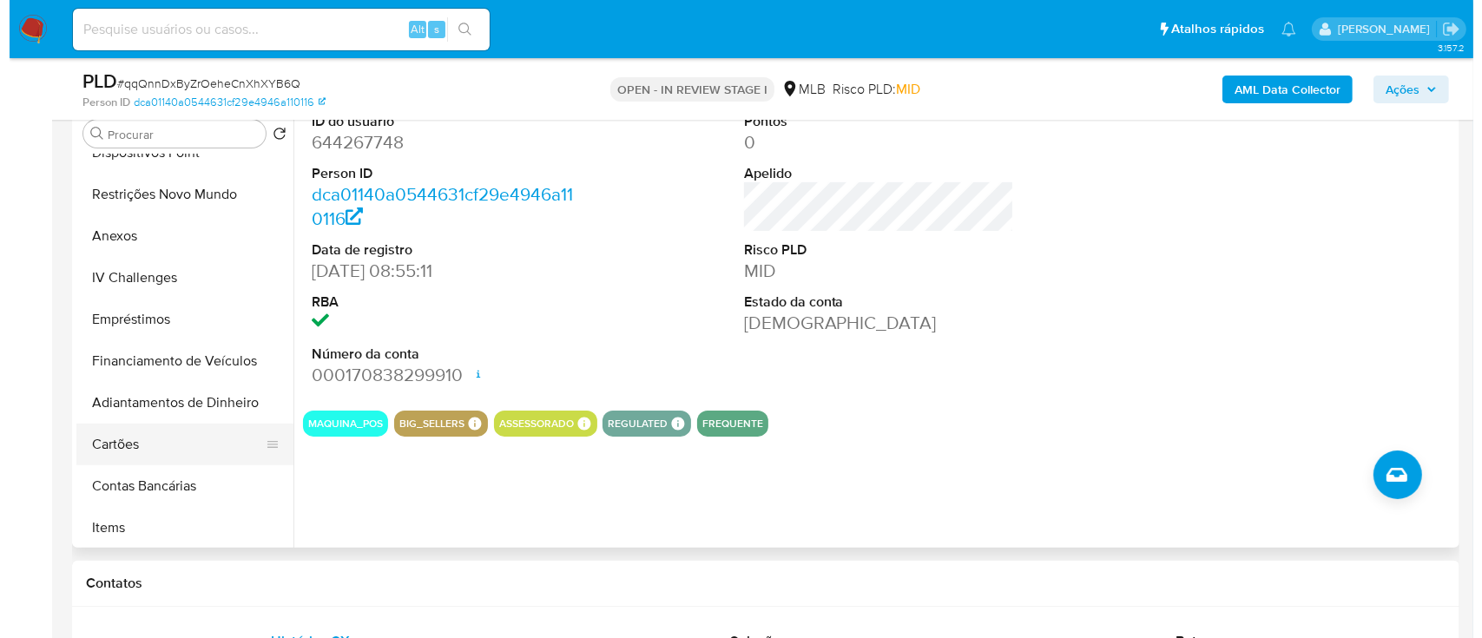
scroll to position [463, 0]
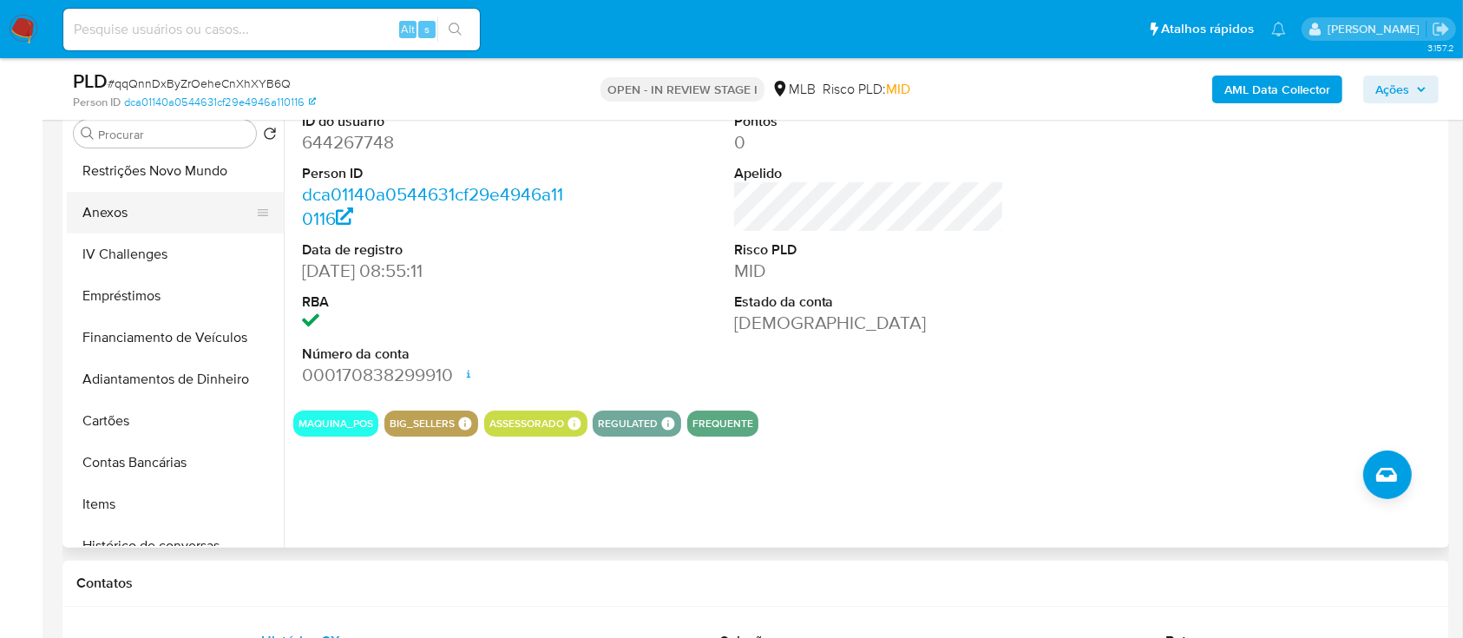
click at [125, 214] on button "Anexos" at bounding box center [168, 213] width 203 height 42
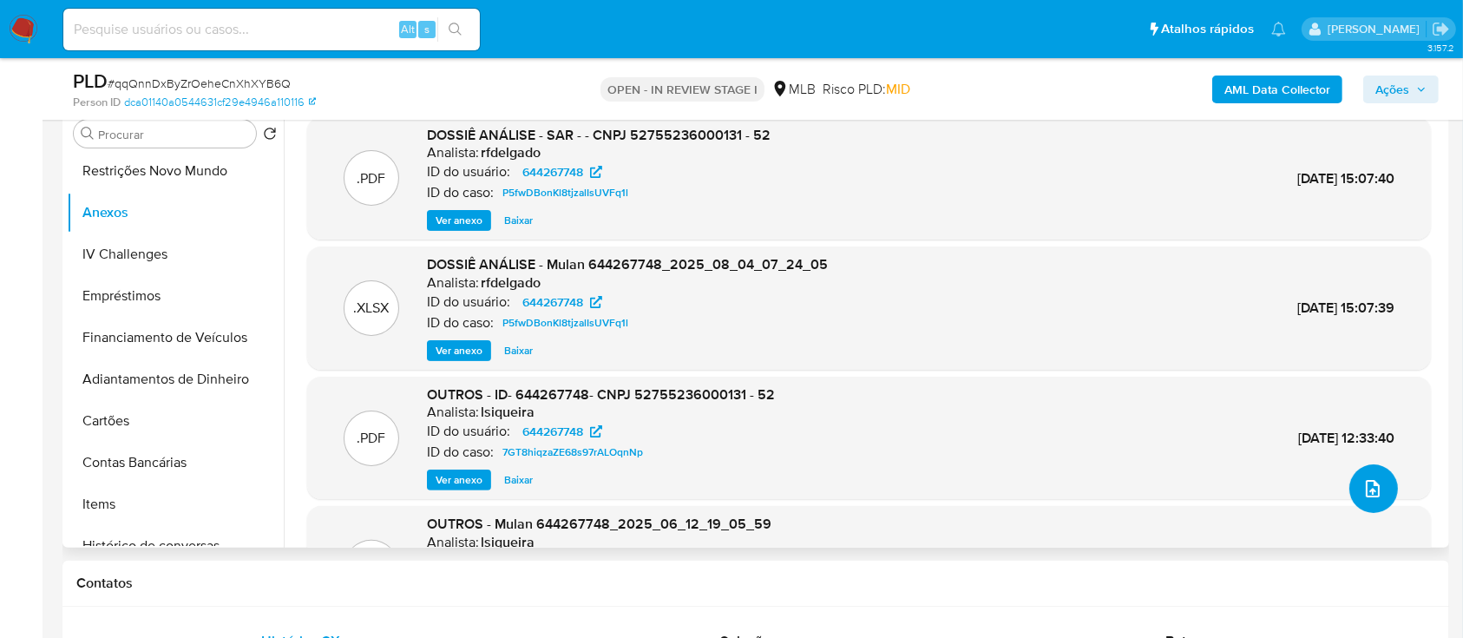
click at [1366, 496] on icon "upload-file" at bounding box center [1373, 488] width 21 height 21
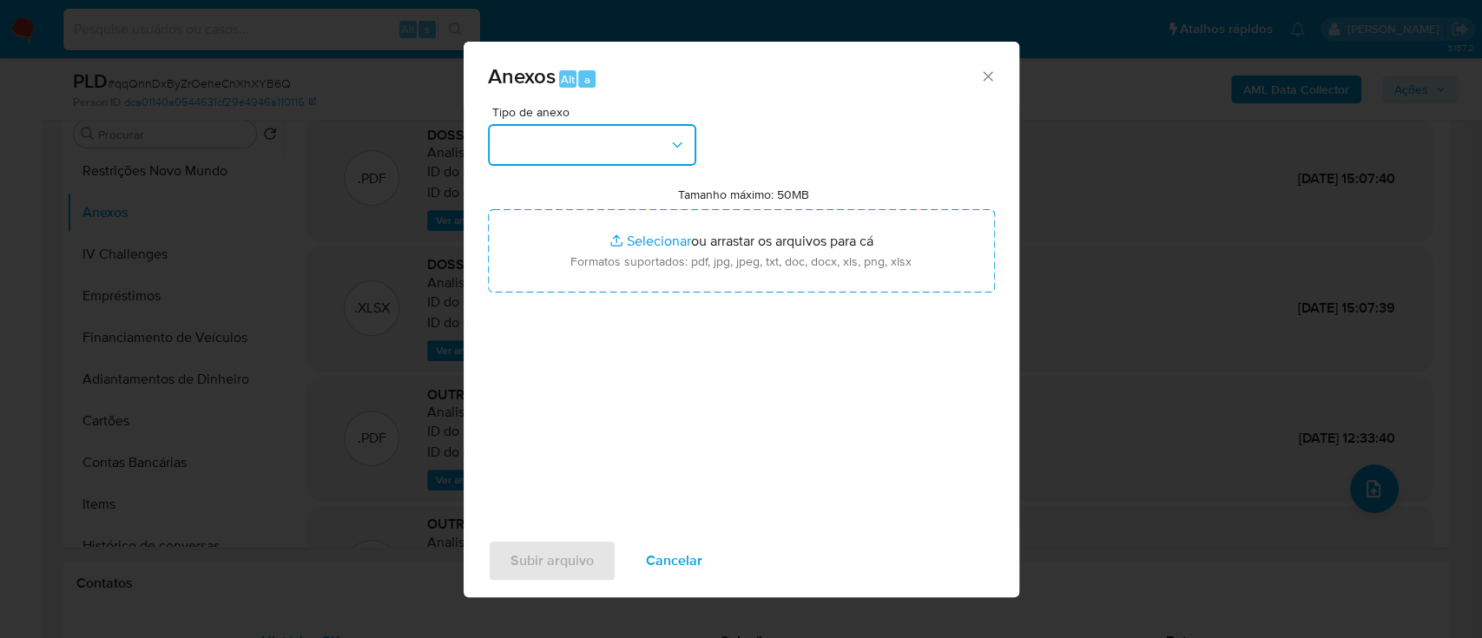
click at [667, 157] on button "button" at bounding box center [592, 145] width 208 height 42
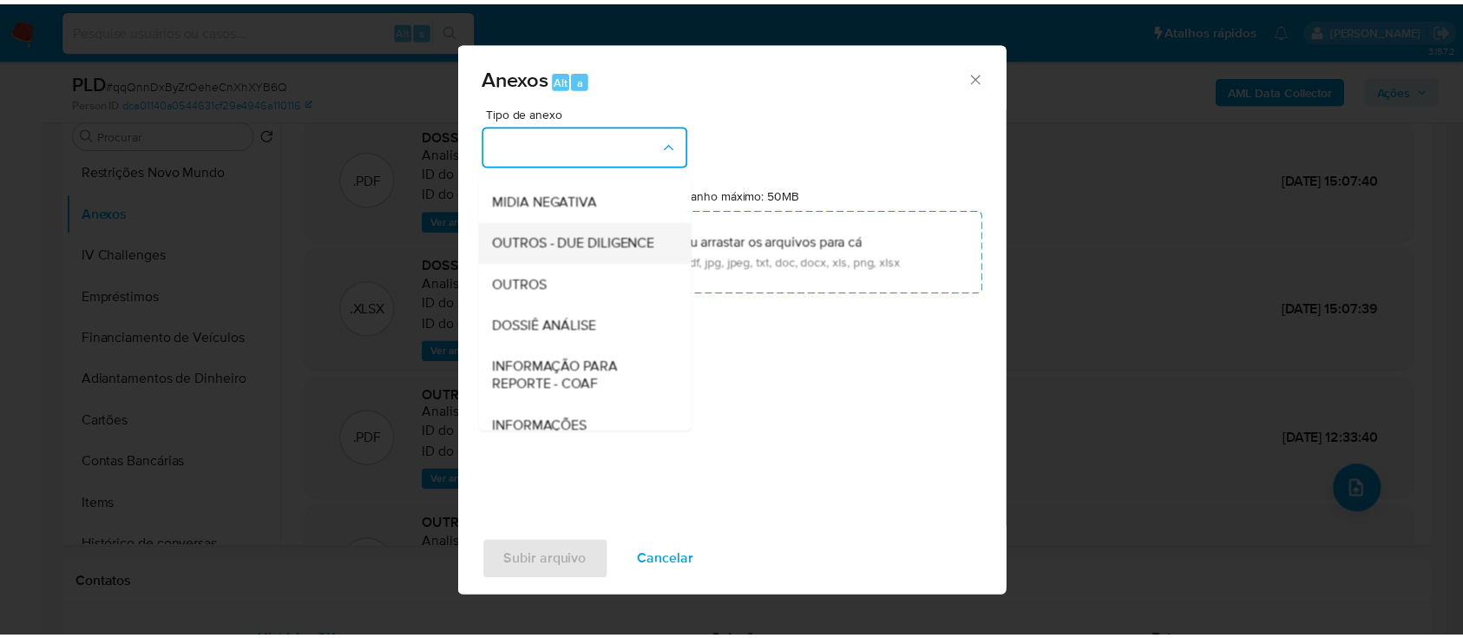
scroll to position [231, 0]
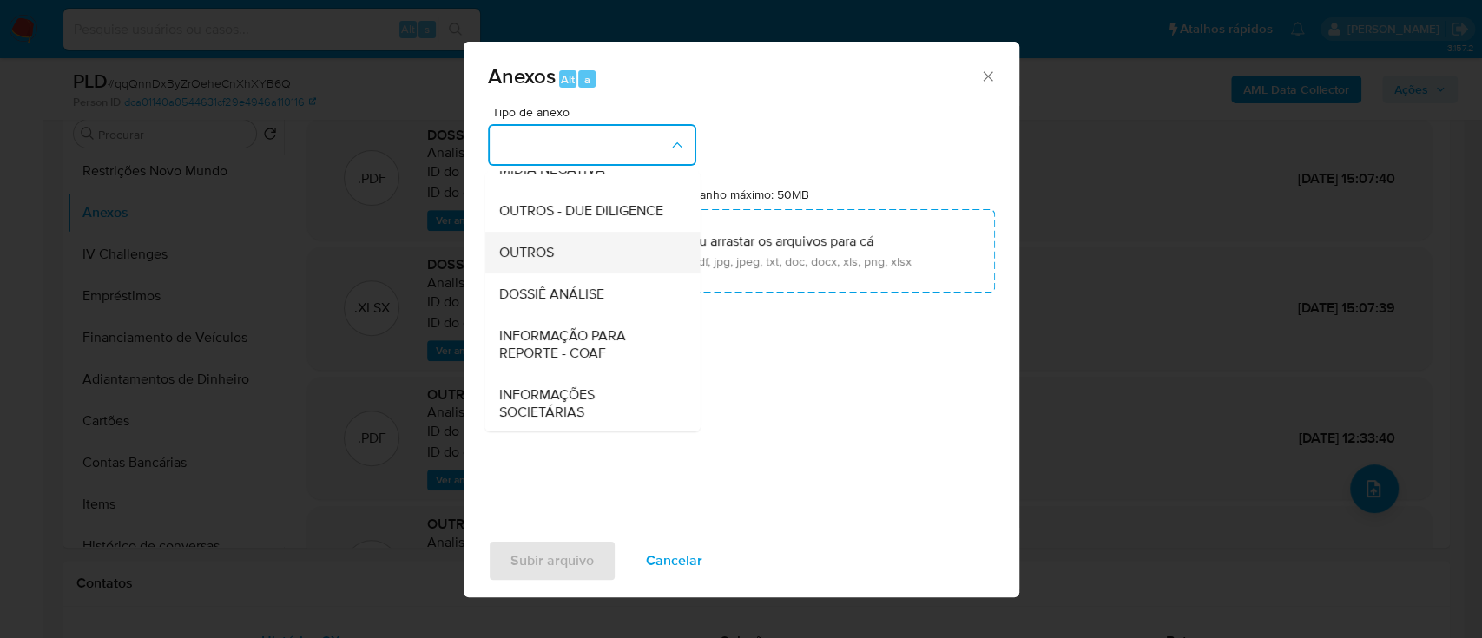
click at [557, 273] on div "OUTROS" at bounding box center [586, 253] width 177 height 42
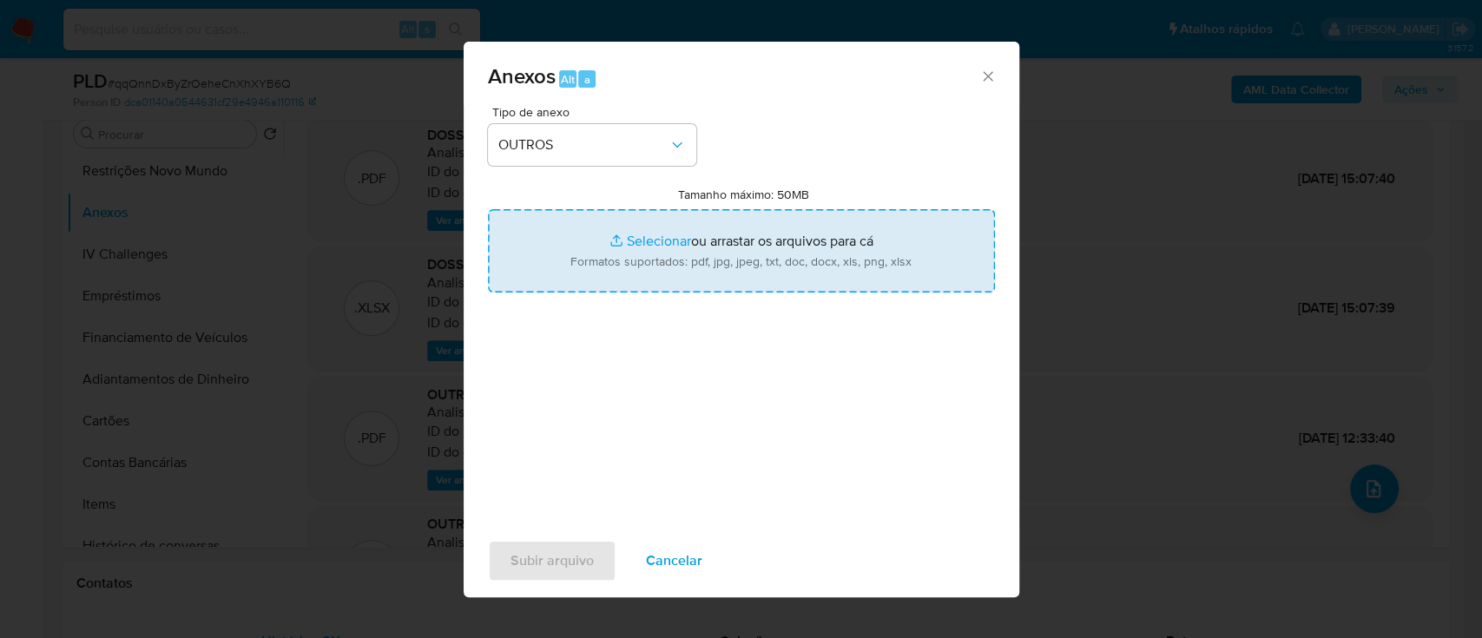
click at [661, 239] on input "Tamanho máximo: 50MB Selecionar arquivos" at bounding box center [741, 250] width 507 height 83
type input "C:\fakepath\E-mail de Mercadolibre SRL - Fwd_ ANÁLISE DE RISCO SELLER - CURSO P…"
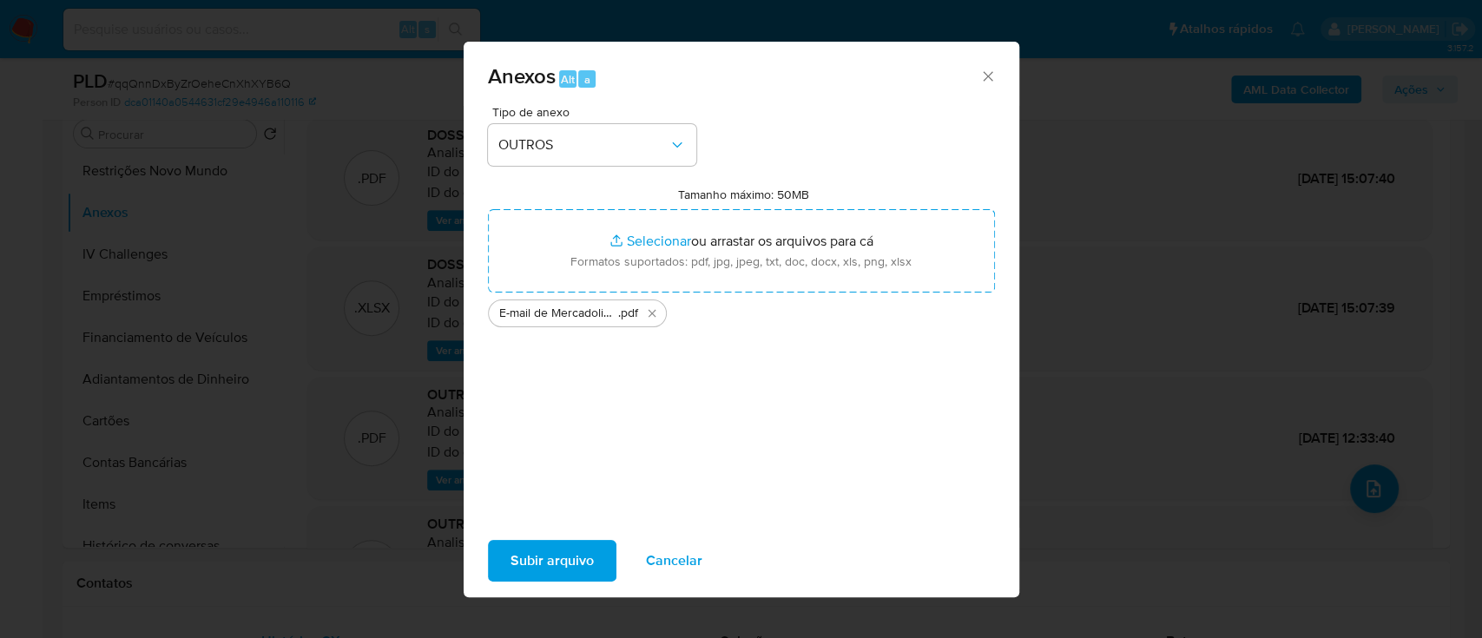
click at [561, 561] on span "Subir arquivo" at bounding box center [551, 561] width 83 height 38
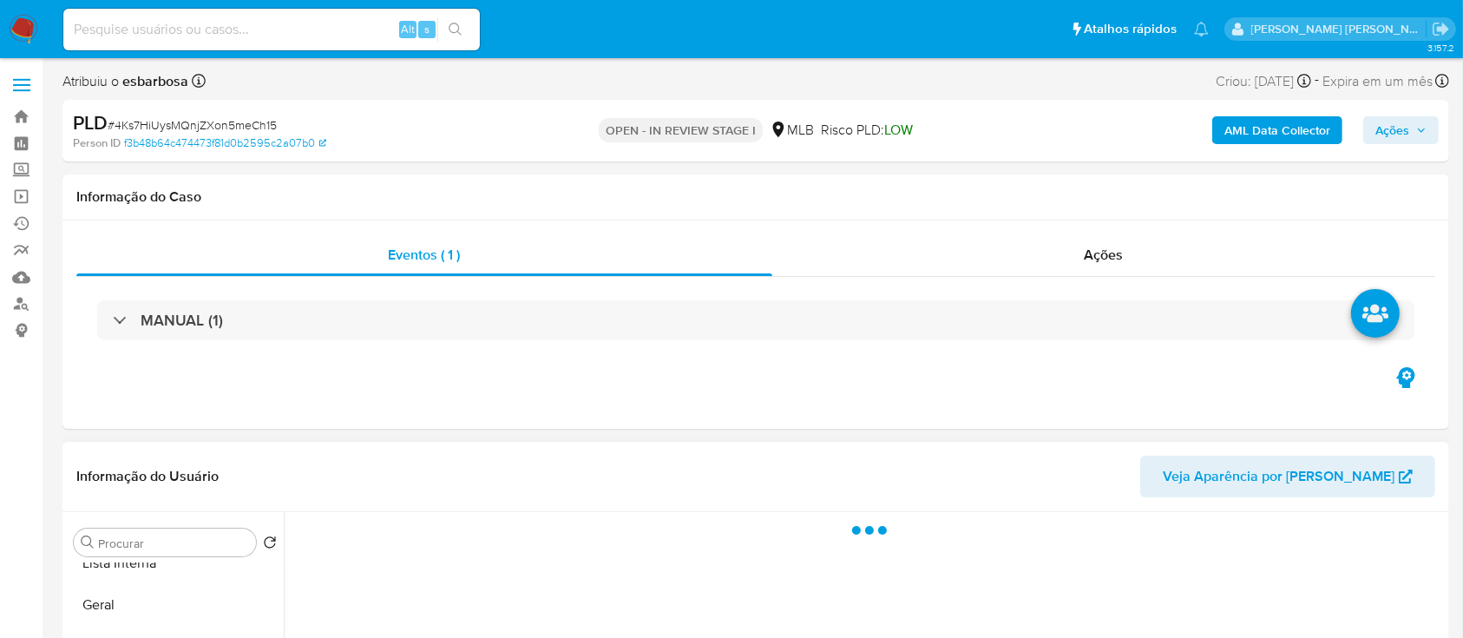
scroll to position [231, 0]
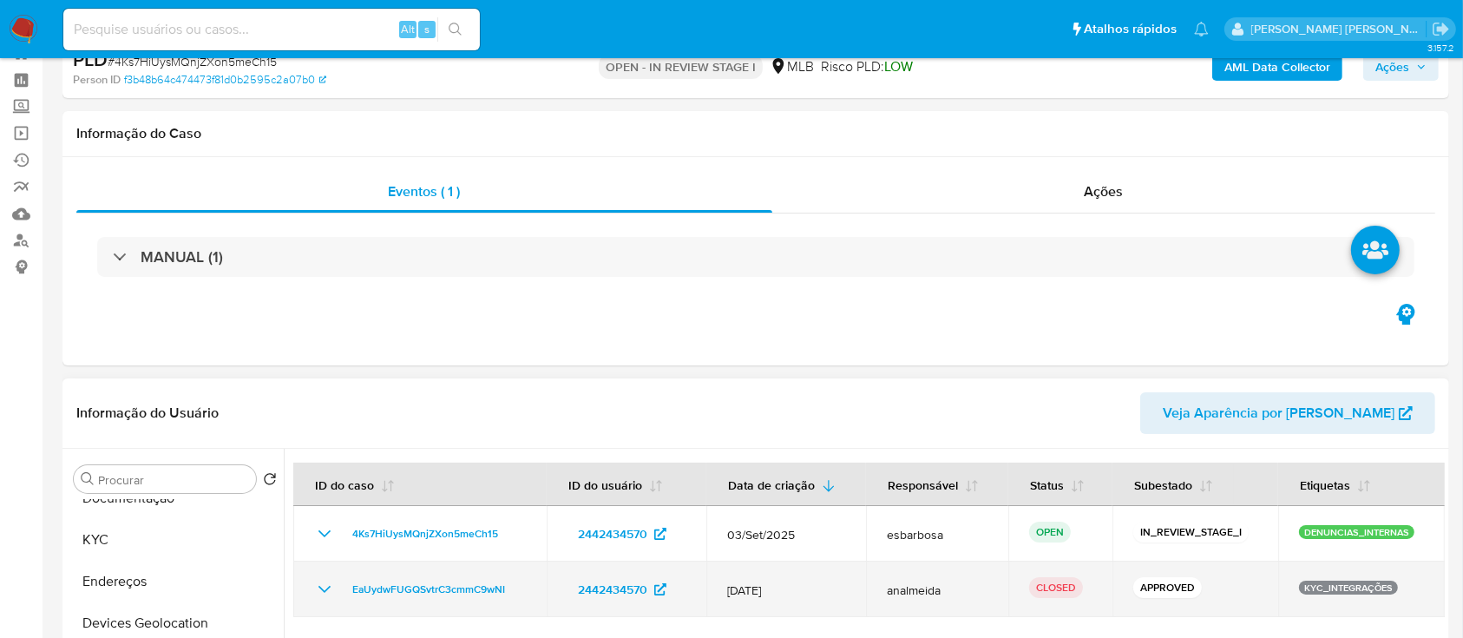
select select "10"
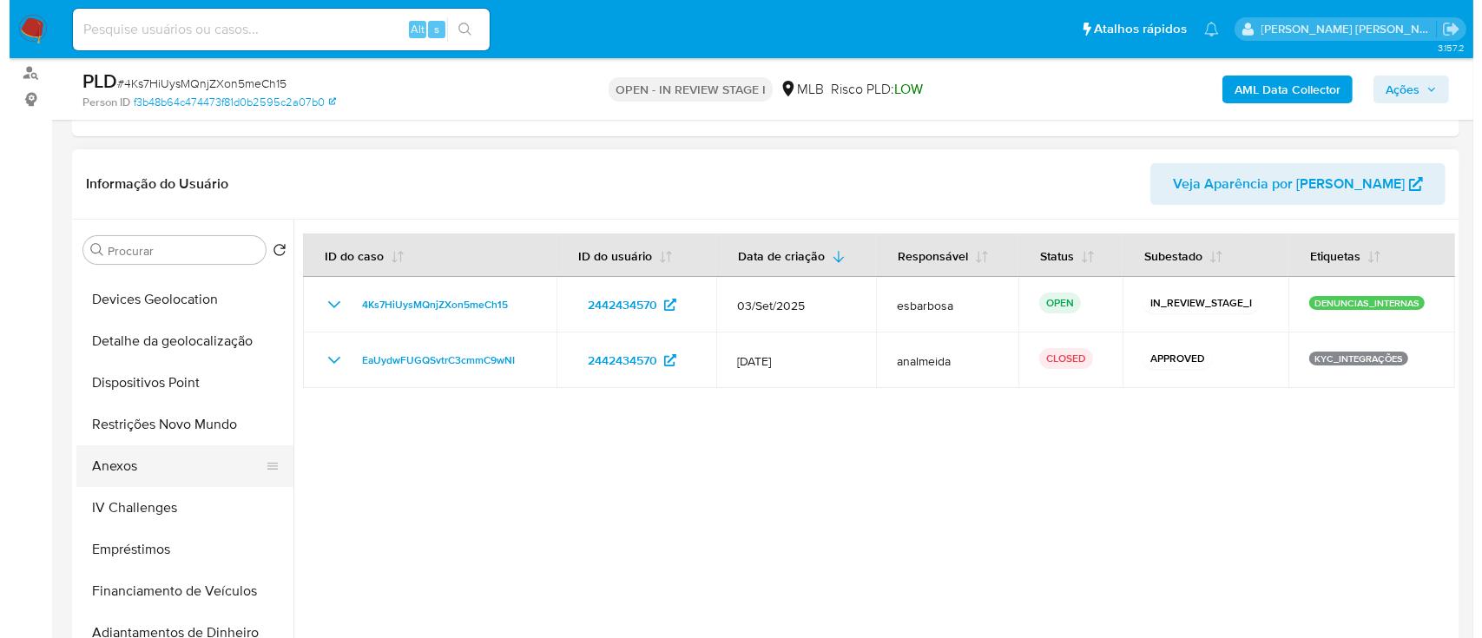
scroll to position [347, 0]
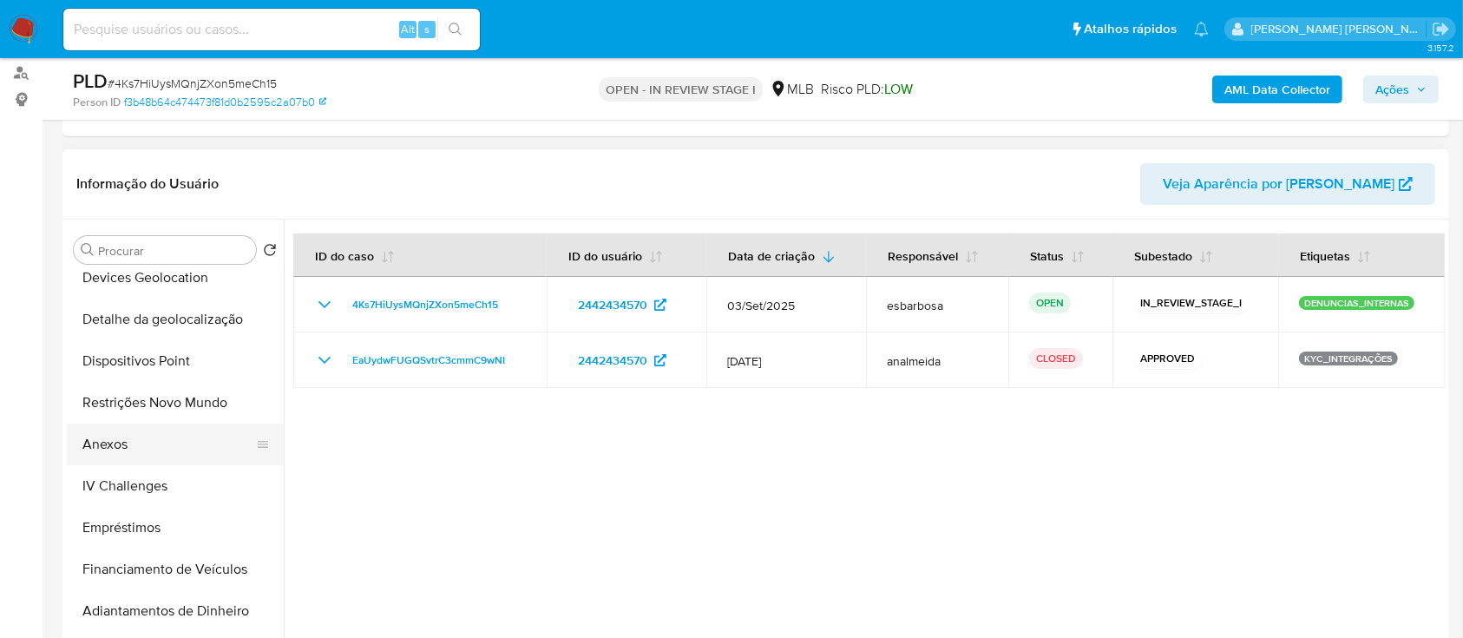
click at [131, 442] on button "Anexos" at bounding box center [168, 445] width 203 height 42
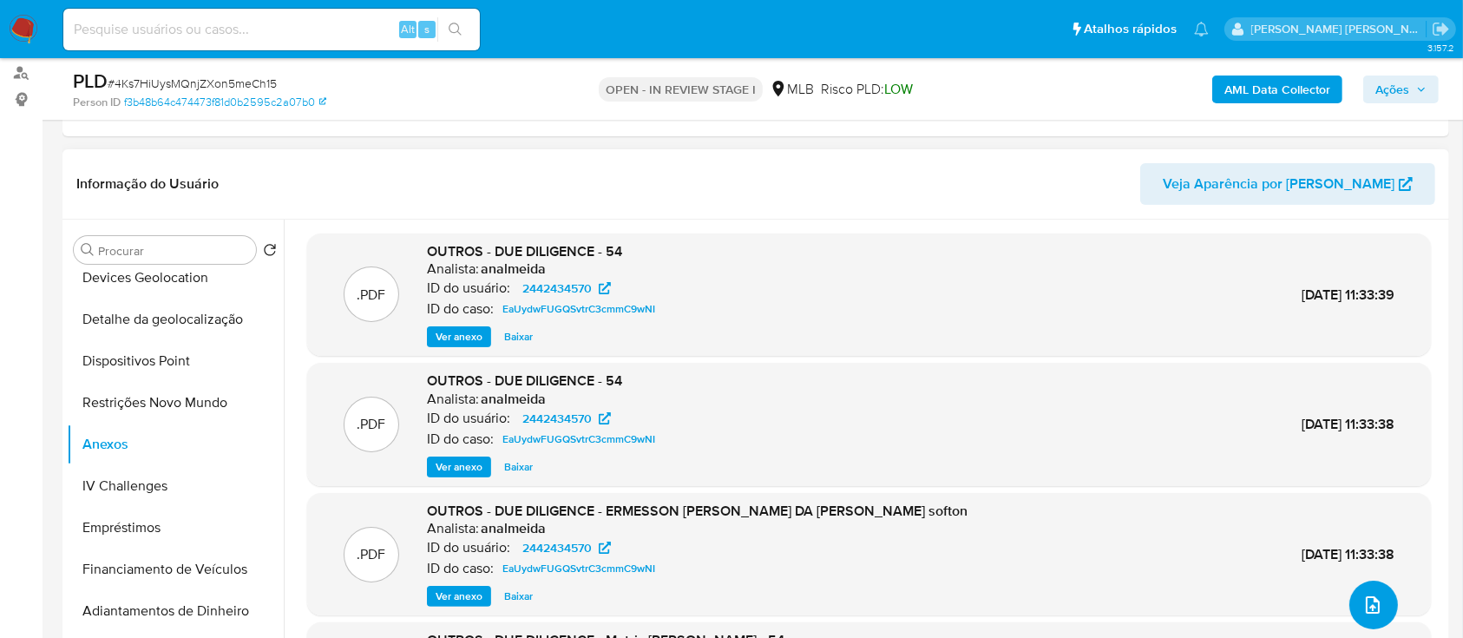
click at [1364, 601] on icon "upload-file" at bounding box center [1373, 605] width 21 height 21
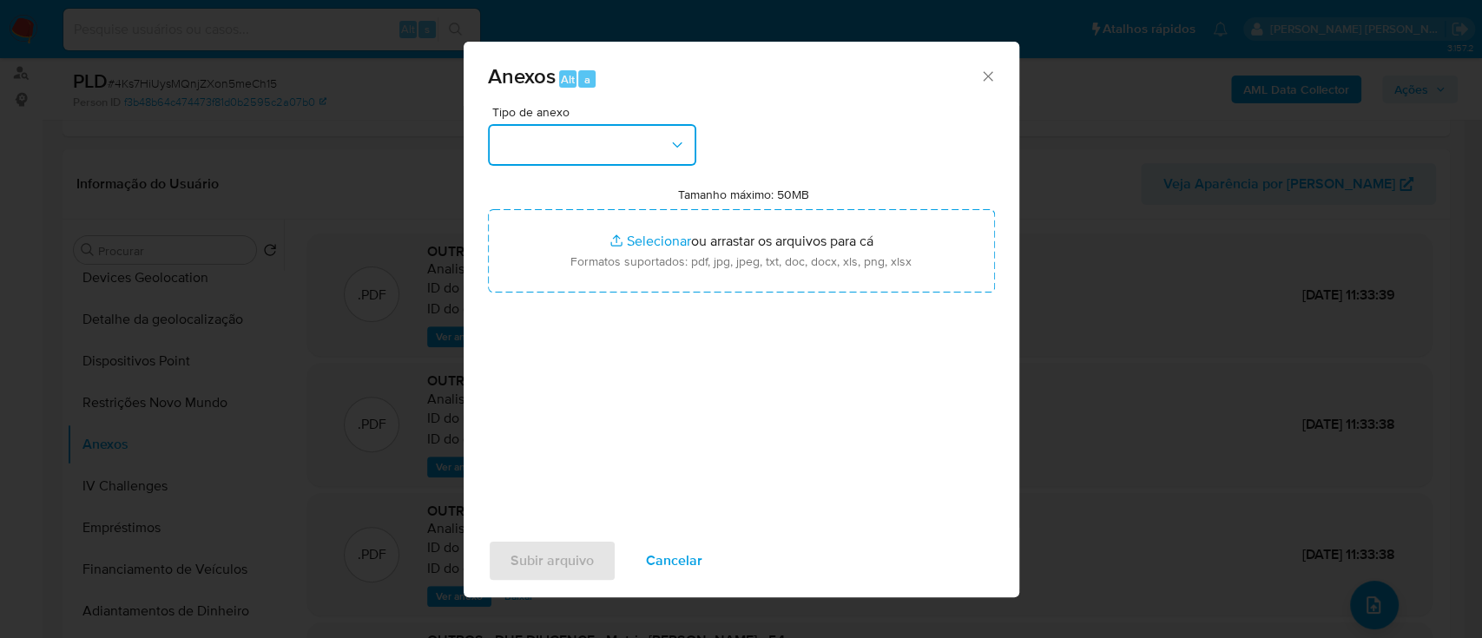
click at [590, 152] on button "button" at bounding box center [592, 145] width 208 height 42
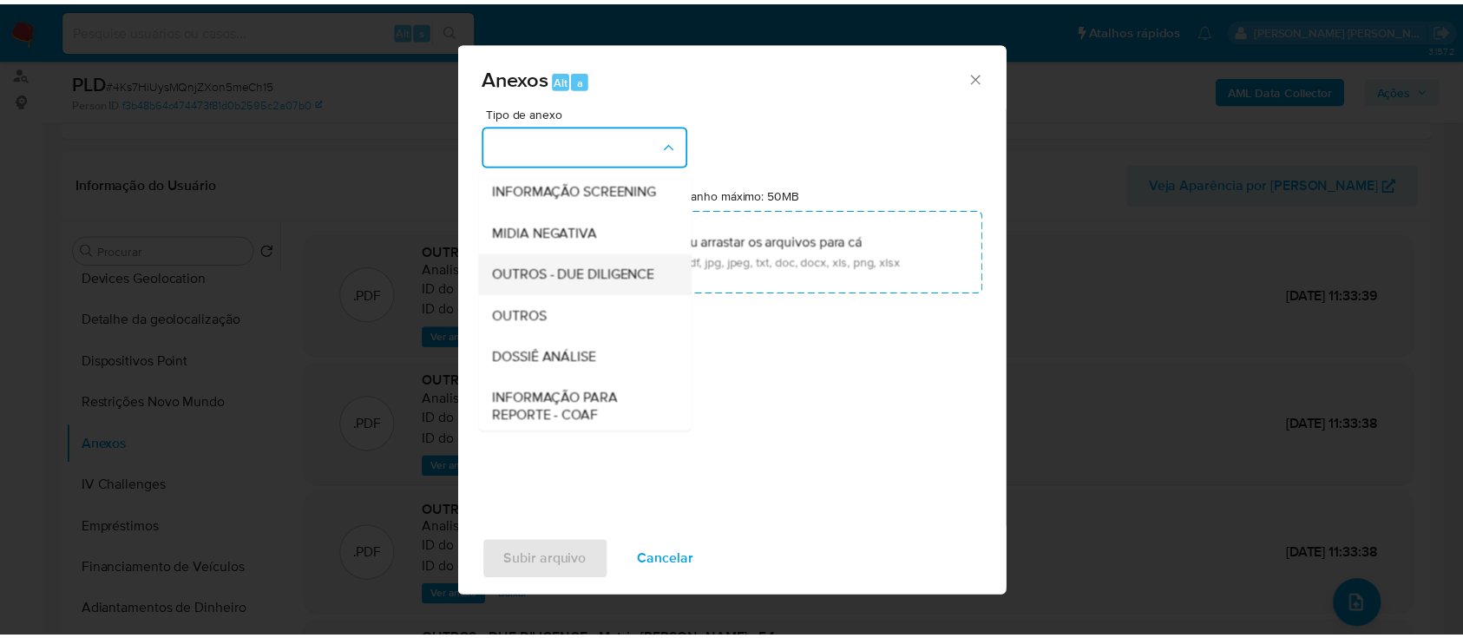
scroll to position [266, 0]
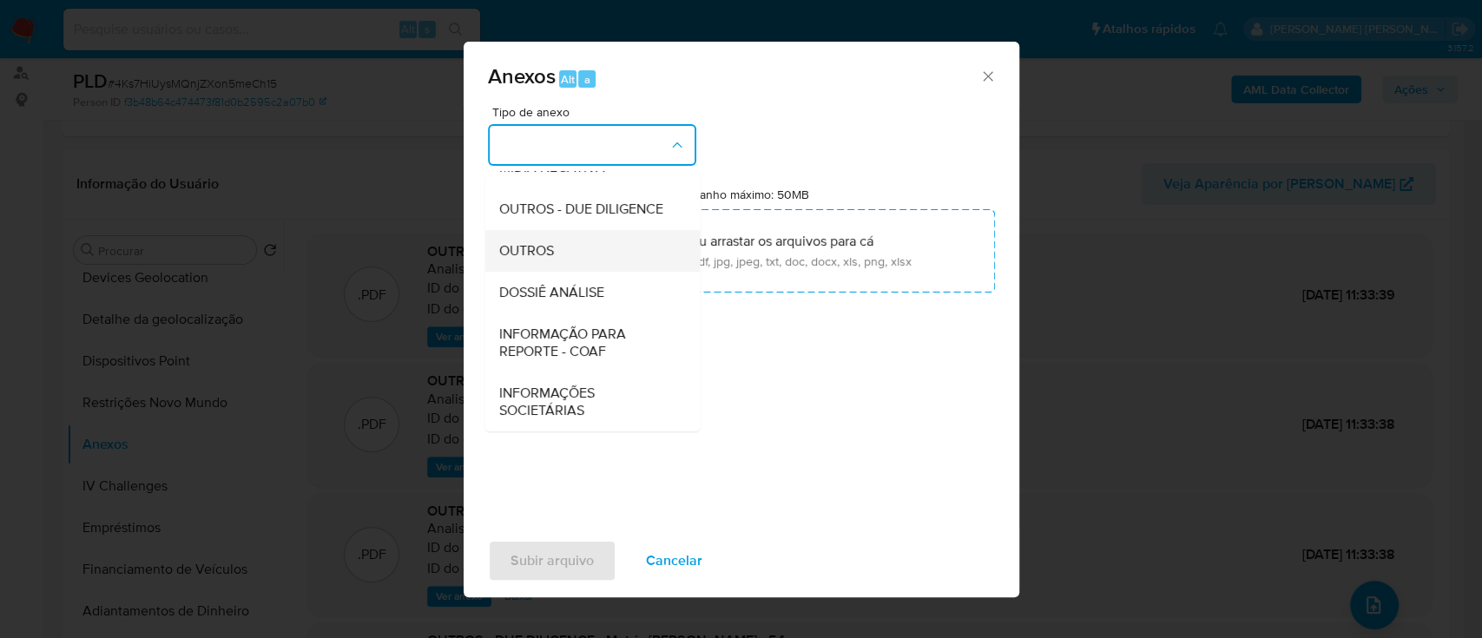
click at [535, 254] on span "OUTROS" at bounding box center [525, 250] width 55 height 17
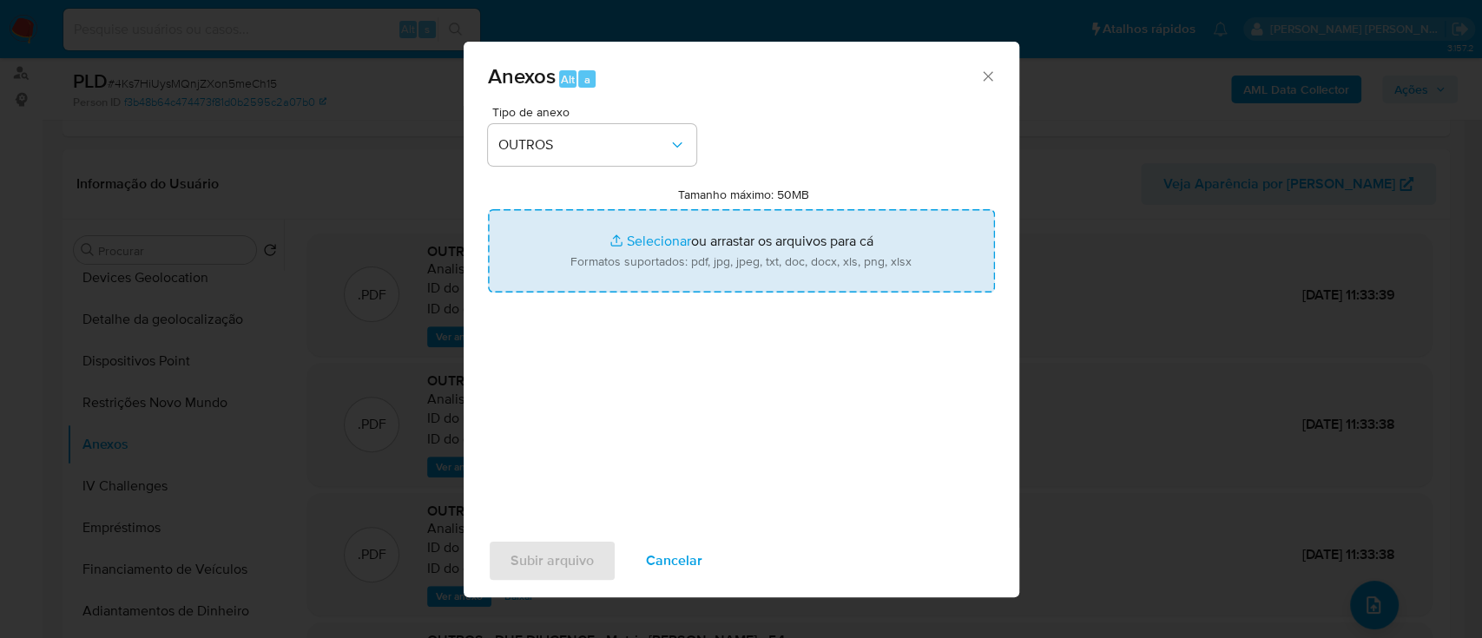
click at [644, 240] on input "Tamanho máximo: 50MB Selecionar arquivos" at bounding box center [741, 250] width 507 height 83
type input "C:\fakepath\E-mail de Mercadolibre SRL - Fwd_ Suspeita PLD_ 2442434570.pdf"
click at [550, 561] on span "Subir arquivo" at bounding box center [551, 561] width 83 height 38
